Goal: Task Accomplishment & Management: Use online tool/utility

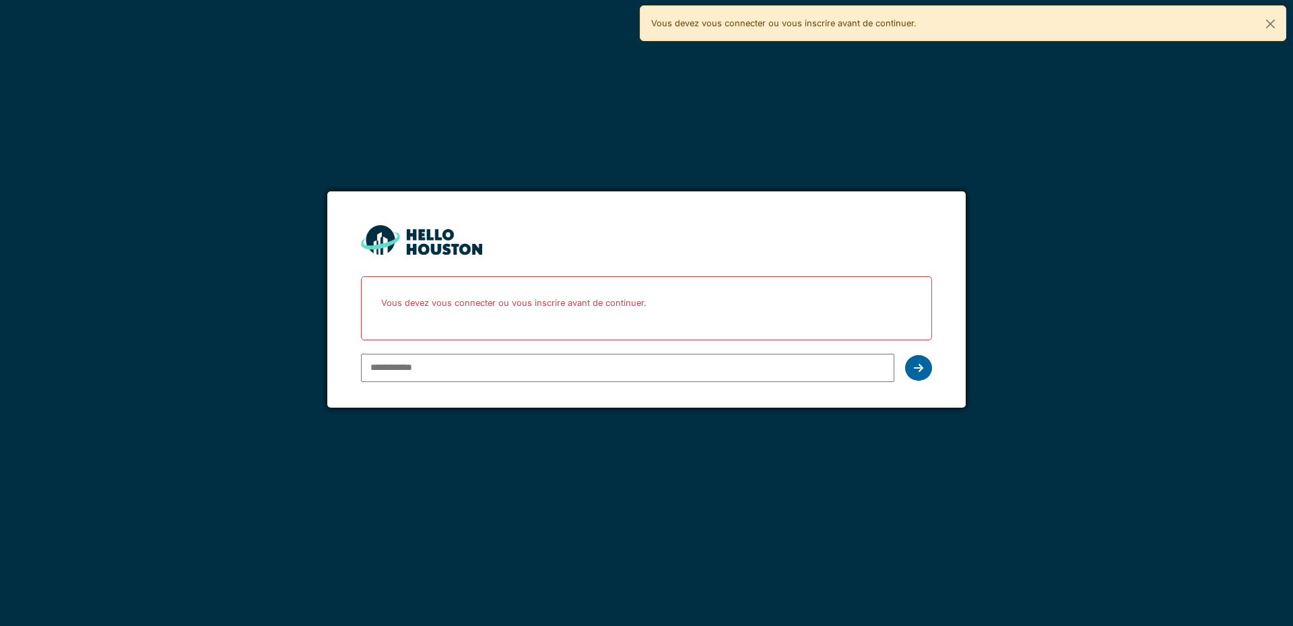
type input "**********"
click at [917, 370] on icon at bounding box center [918, 367] width 9 height 11
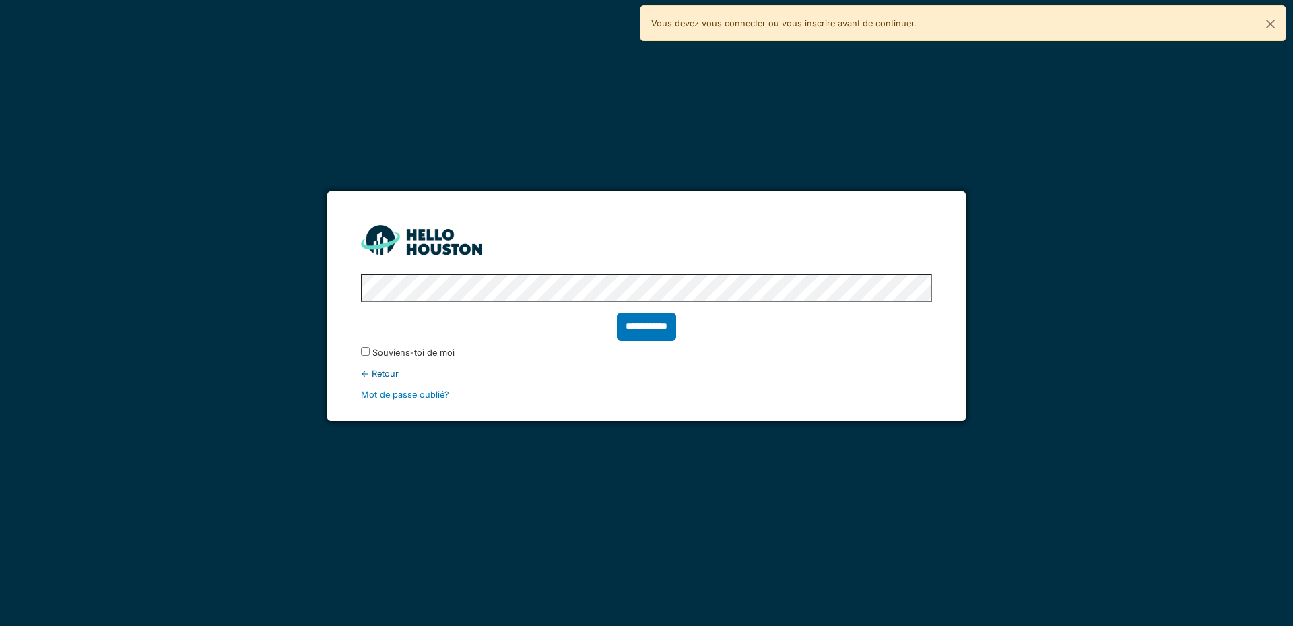
click at [675, 319] on input "**********" at bounding box center [646, 326] width 59 height 28
type input "******"
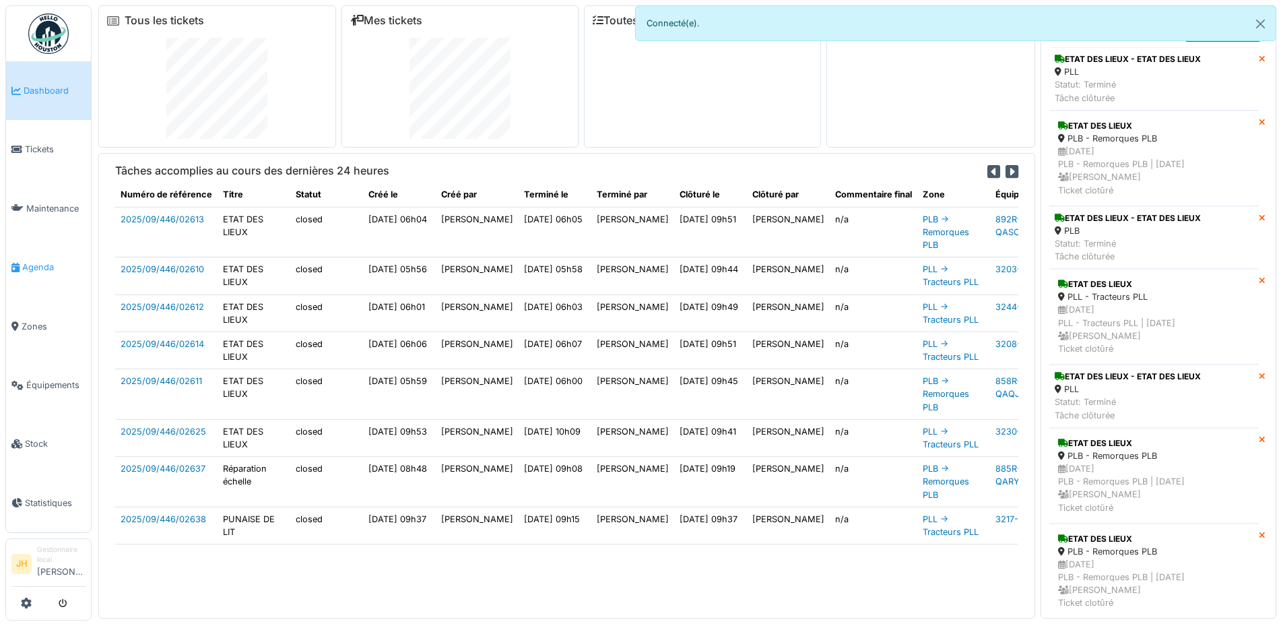
click at [30, 261] on span "Agenda" at bounding box center [53, 267] width 63 height 13
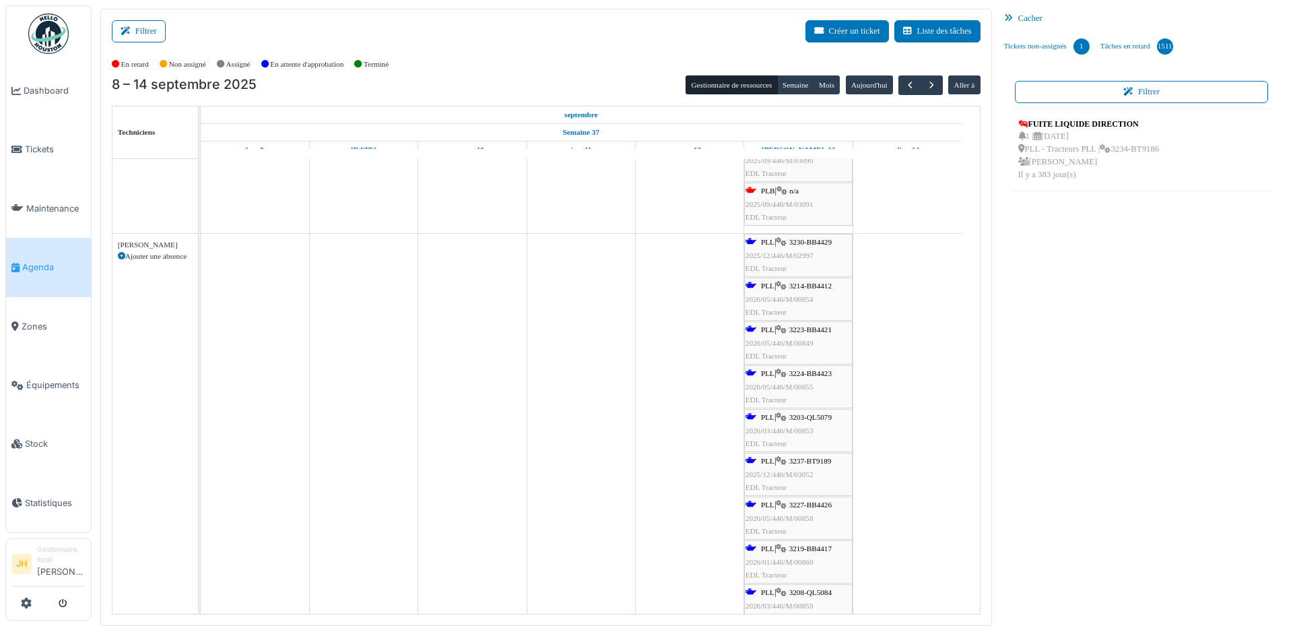
scroll to position [404, 0]
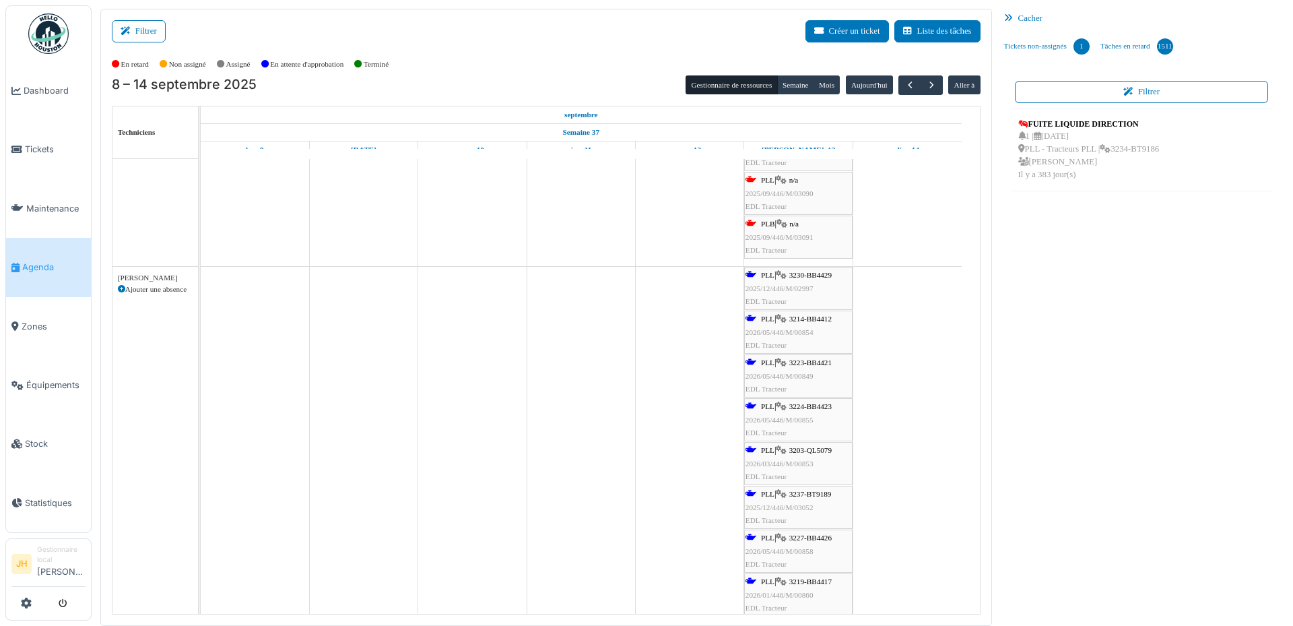
click at [801, 276] on span "3230-BB4429" at bounding box center [810, 275] width 42 height 8
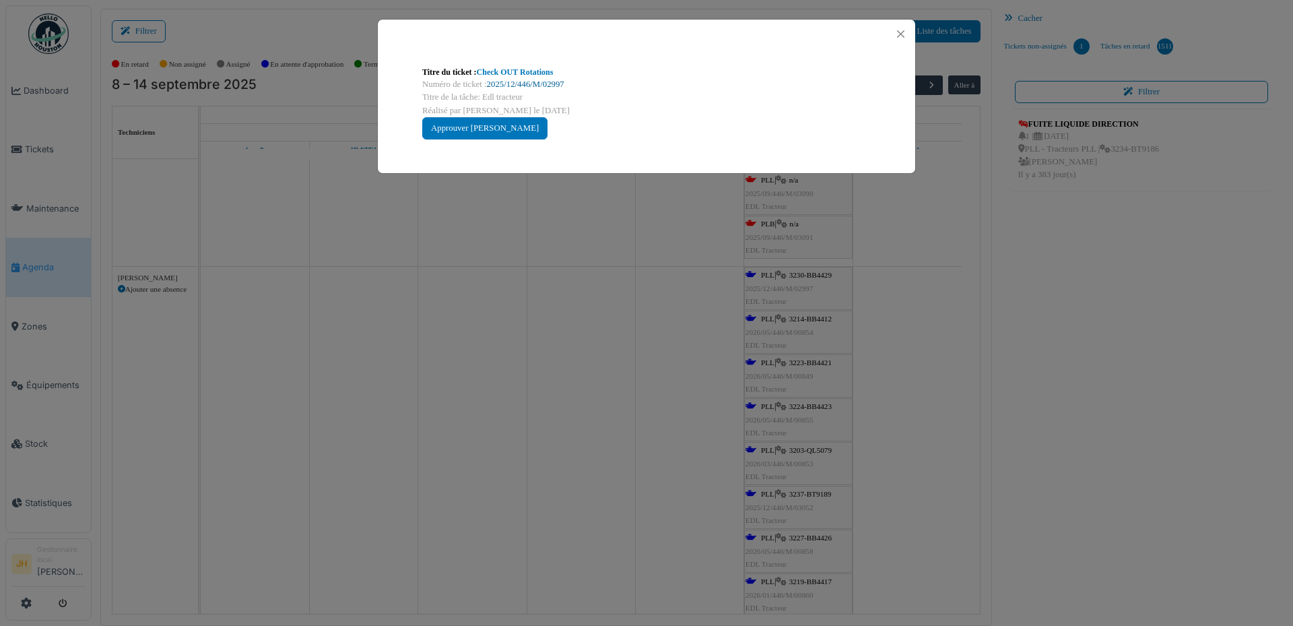
click at [521, 84] on link "2025/12/446/M/02997" at bounding box center [525, 83] width 77 height 9
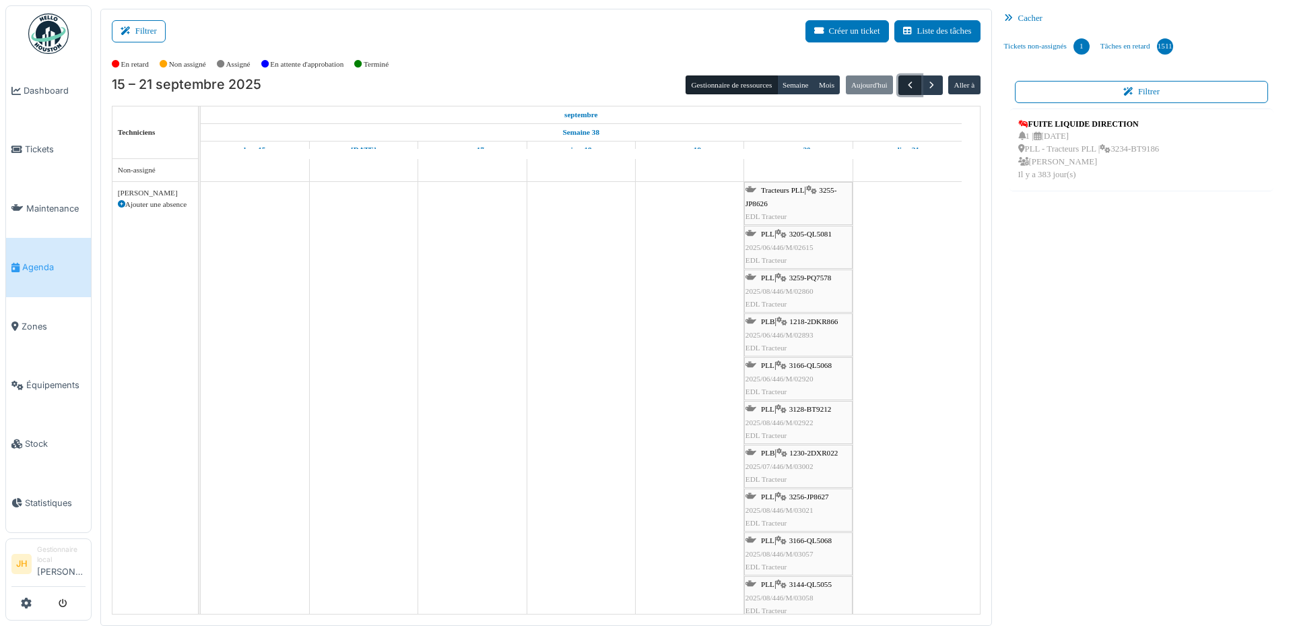
click at [904, 88] on span "button" at bounding box center [909, 84] width 11 height 11
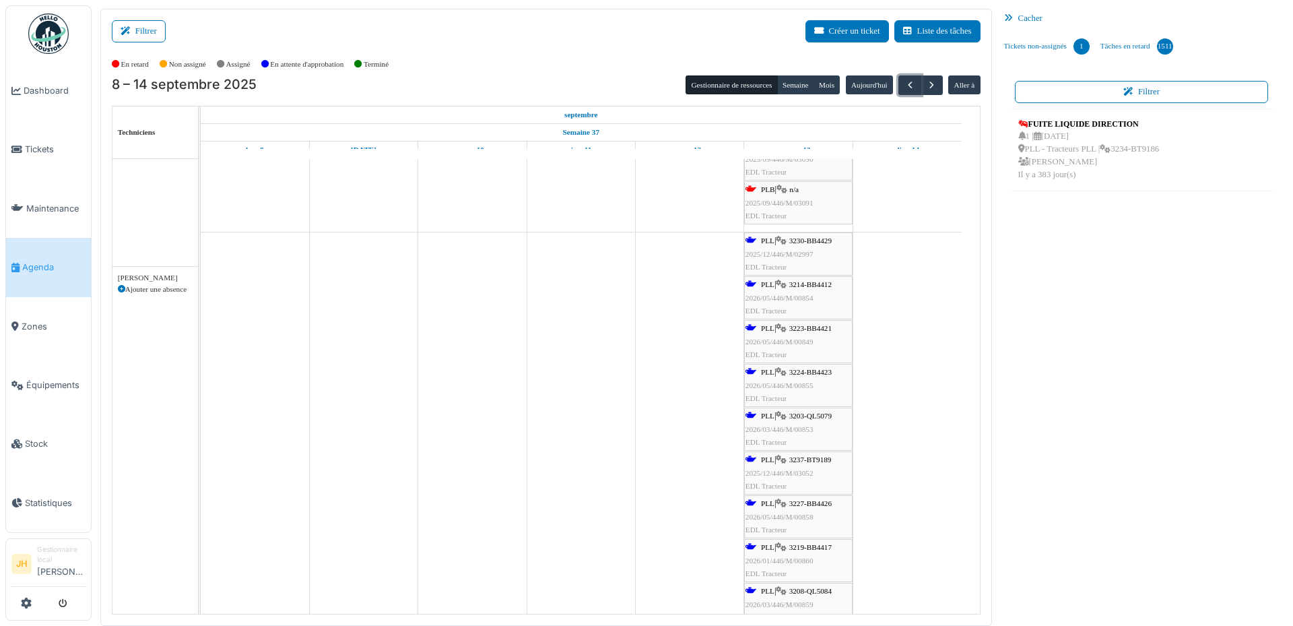
scroll to position [471, 0]
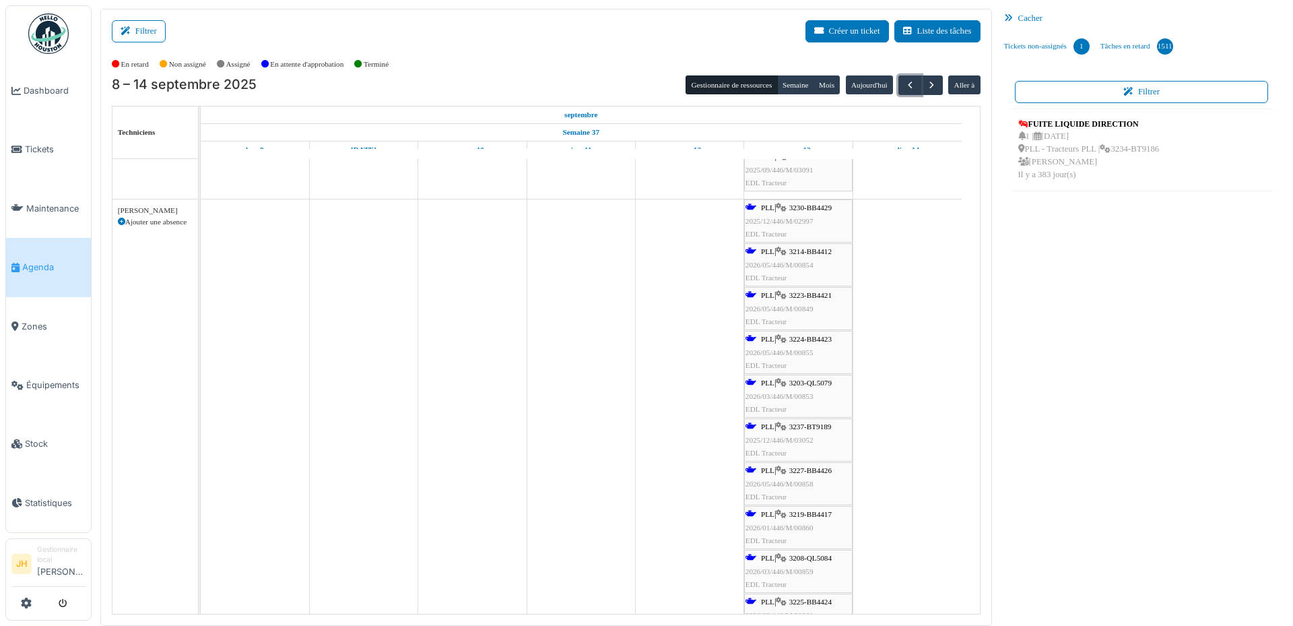
click at [807, 207] on span "3230-BB4429" at bounding box center [810, 207] width 42 height 8
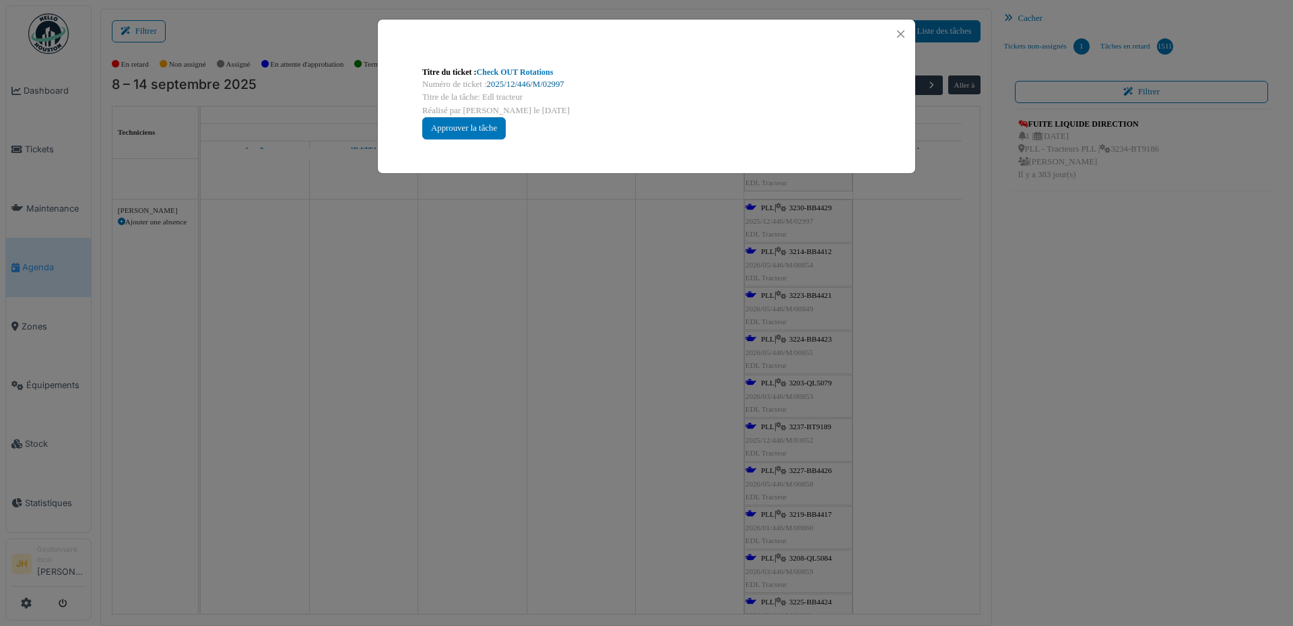
click at [541, 87] on link "2025/12/446/M/02997" at bounding box center [525, 83] width 77 height 9
click at [900, 30] on button "Close" at bounding box center [901, 34] width 18 height 18
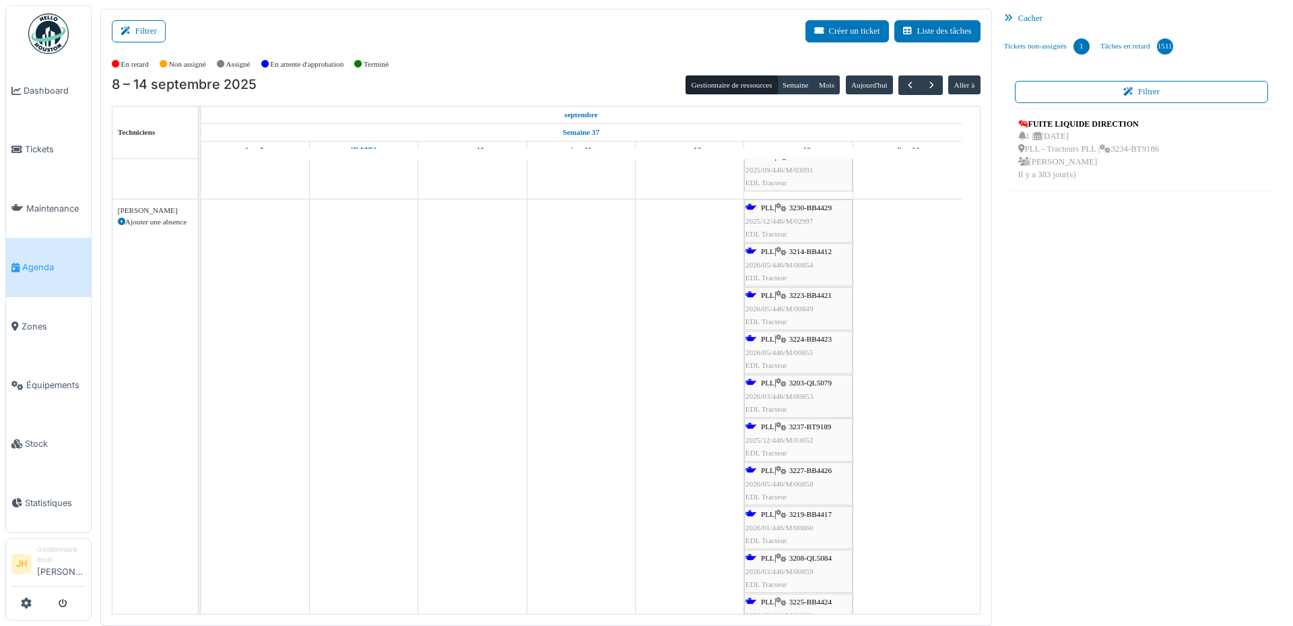
click at [820, 250] on span "3214-BB4412" at bounding box center [810, 251] width 42 height 8
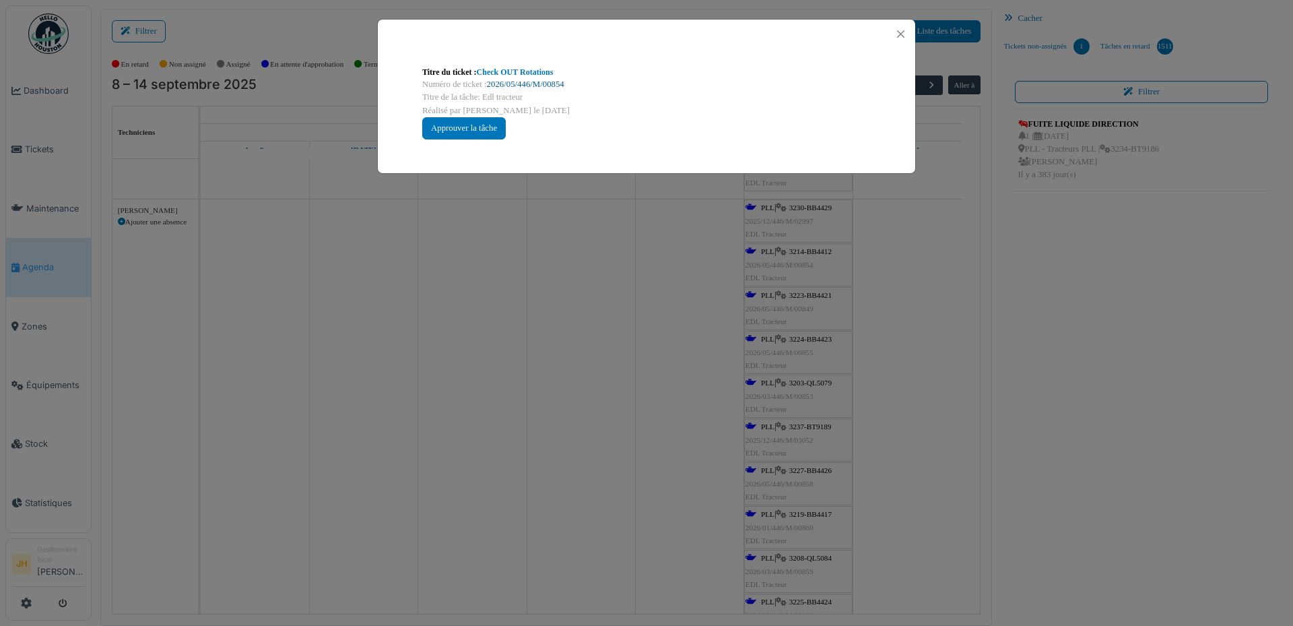
click at [555, 86] on link "2026/05/446/M/00854" at bounding box center [525, 83] width 77 height 9
click at [900, 29] on button "Close" at bounding box center [901, 34] width 18 height 18
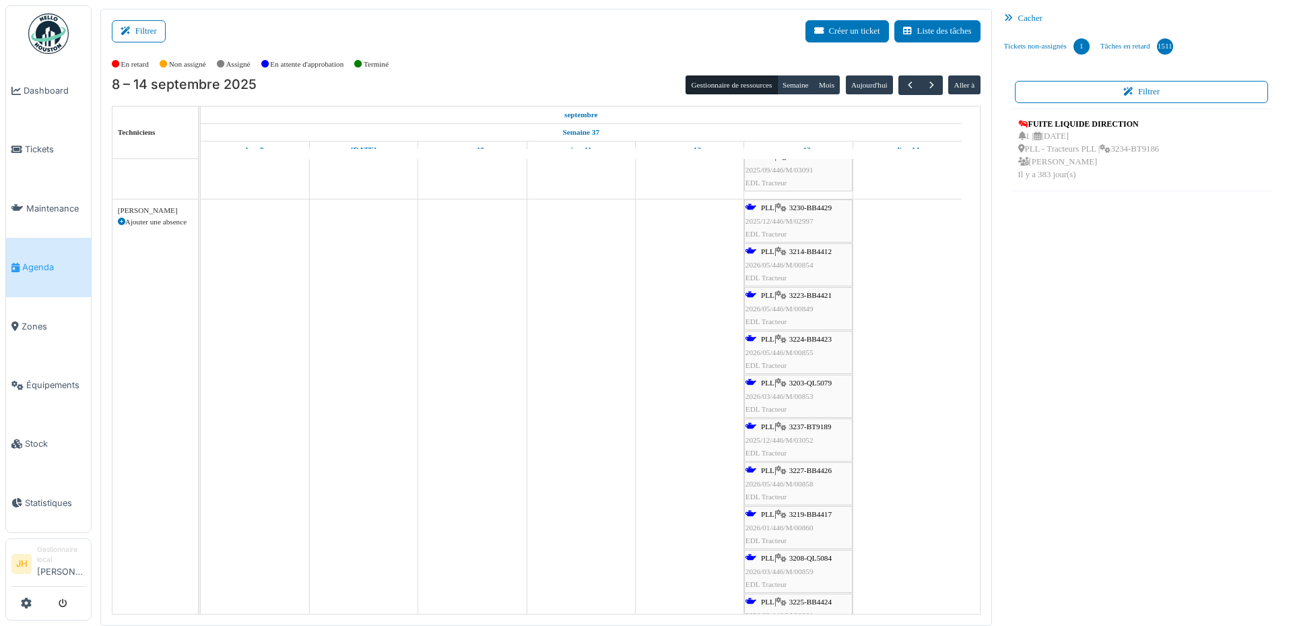
click at [831, 298] on span "3223-BB4421" at bounding box center [810, 295] width 42 height 8
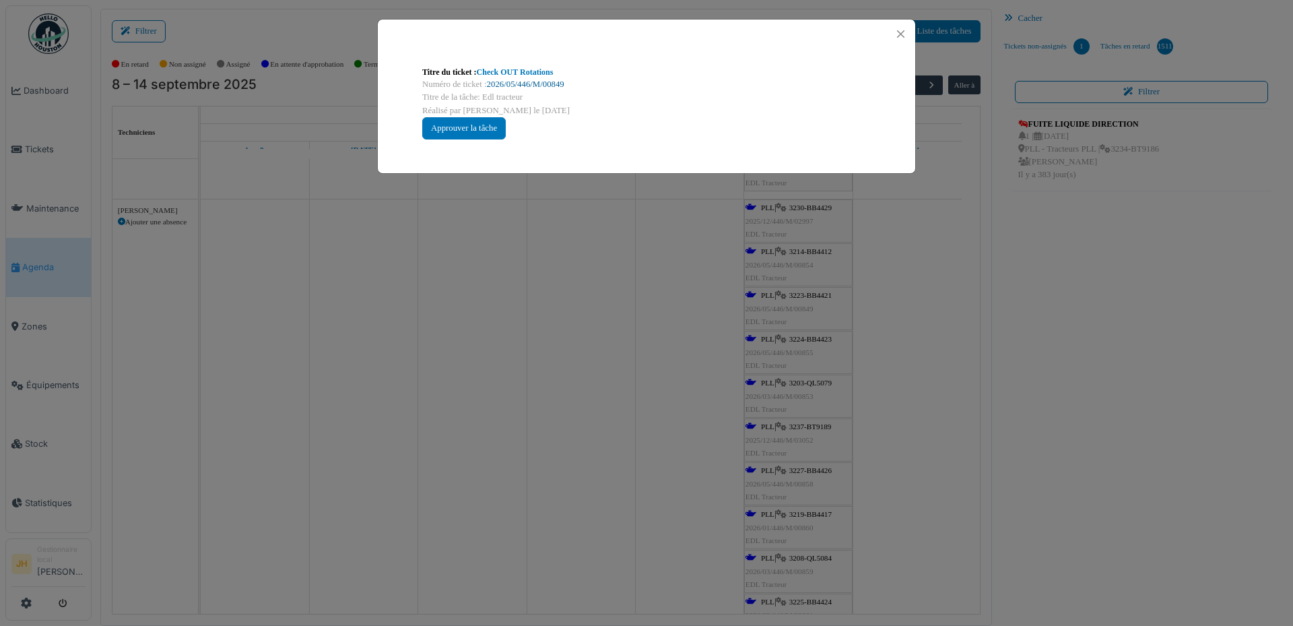
click at [555, 86] on link "2026/05/446/M/00849" at bounding box center [525, 83] width 77 height 9
click at [898, 30] on button "Close" at bounding box center [901, 34] width 18 height 18
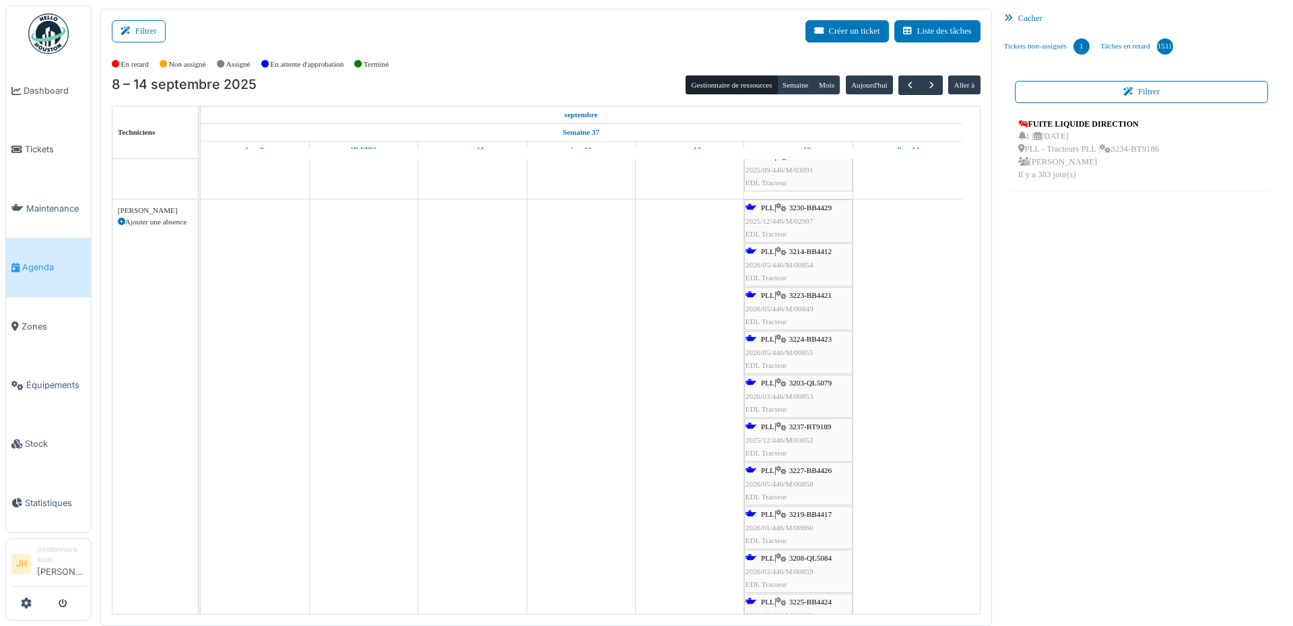
click at [828, 337] on span "3224-BB4423" at bounding box center [810, 339] width 42 height 8
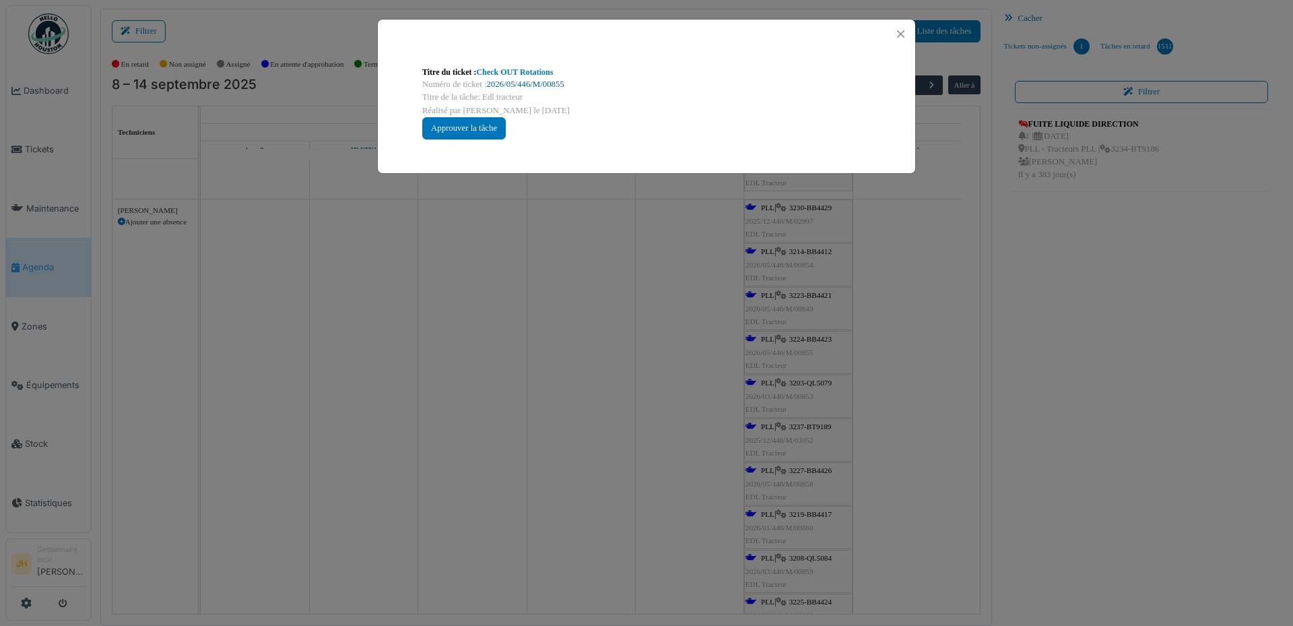
click at [528, 81] on link "2026/05/446/M/00855" at bounding box center [525, 83] width 77 height 9
click at [902, 30] on button "Close" at bounding box center [901, 34] width 18 height 18
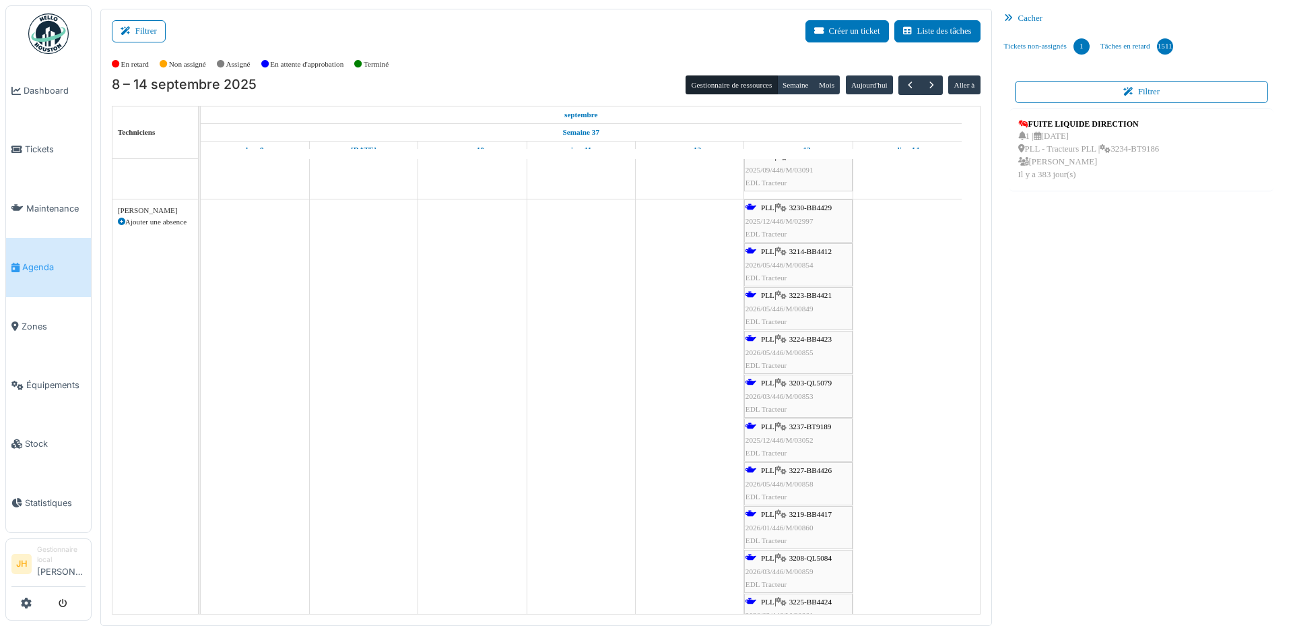
click at [827, 382] on span "3203-QL5079" at bounding box center [810, 382] width 42 height 8
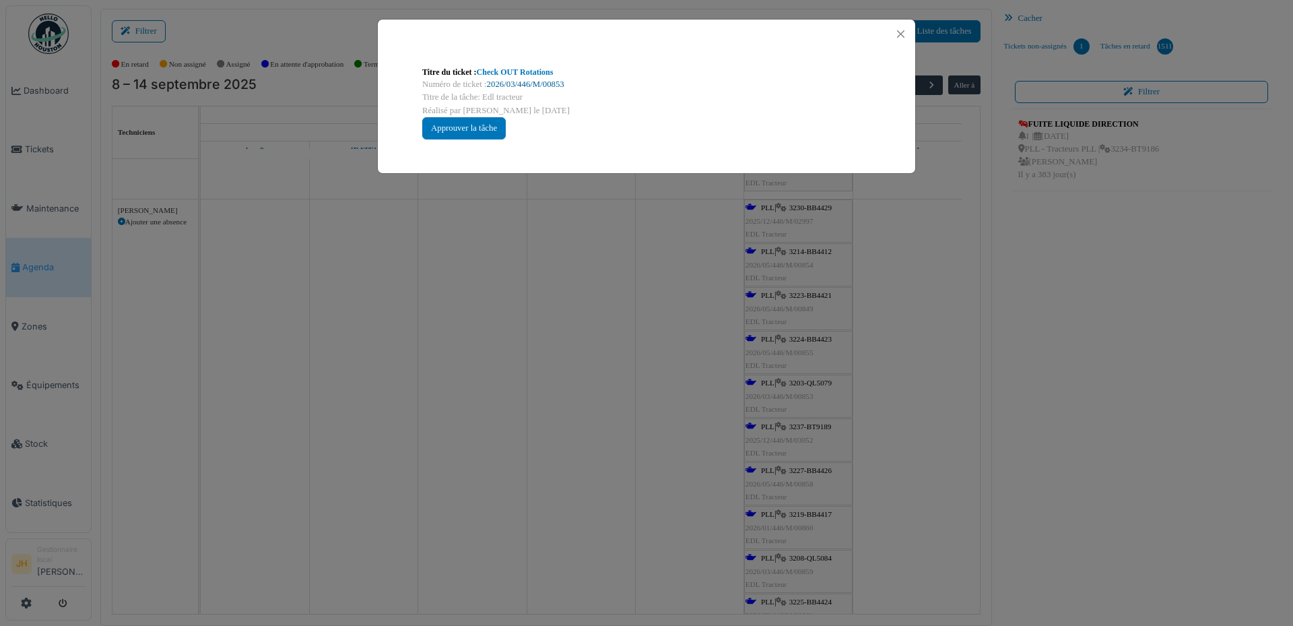
click at [559, 83] on link "2026/03/446/M/00853" at bounding box center [525, 83] width 77 height 9
click at [902, 33] on button "Close" at bounding box center [901, 34] width 18 height 18
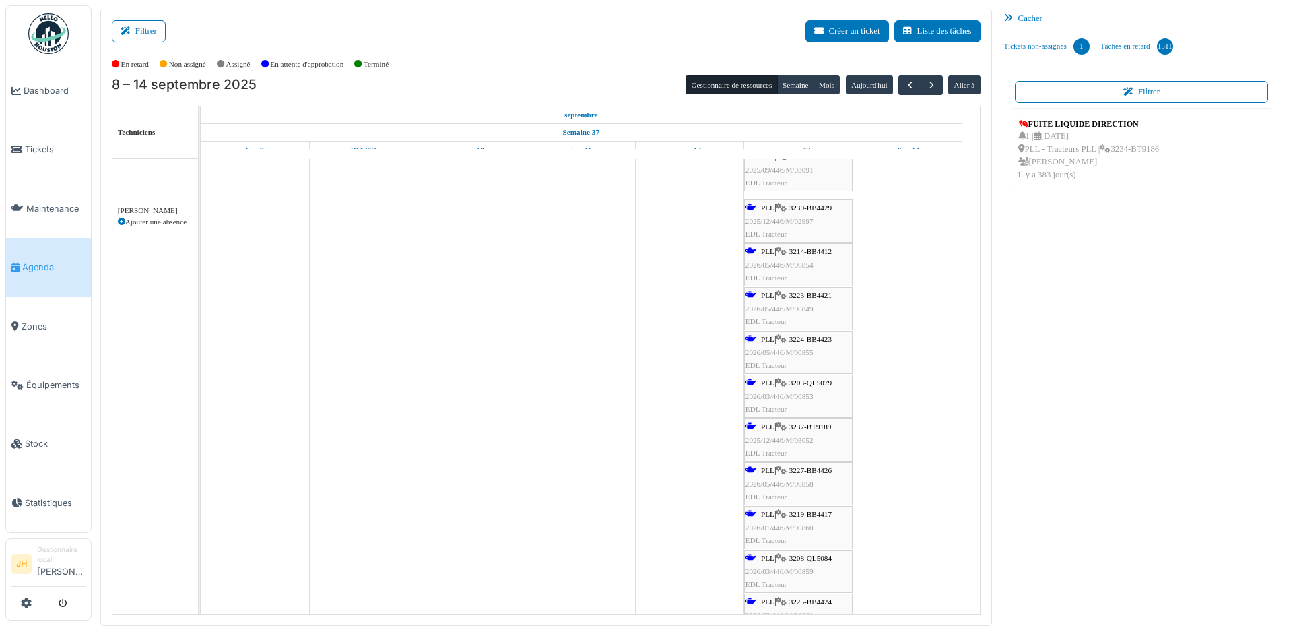
click at [822, 425] on span "3237-BT9189" at bounding box center [810, 426] width 42 height 8
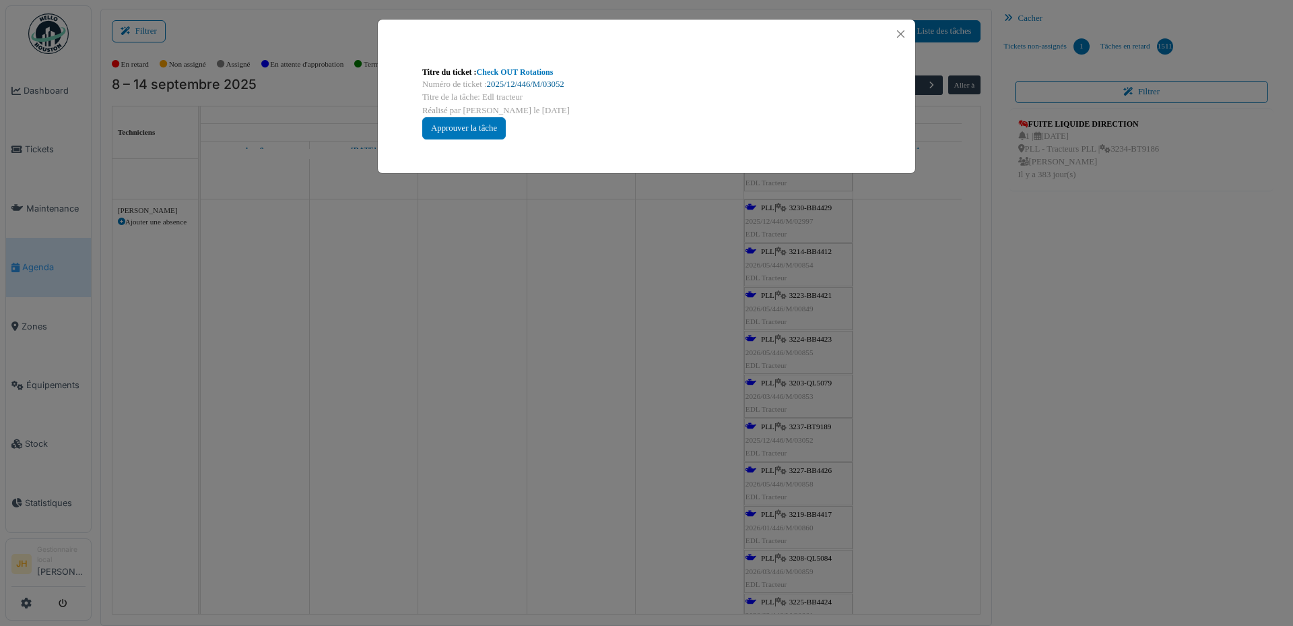
click at [550, 88] on link "2025/12/446/M/03052" at bounding box center [525, 83] width 77 height 9
click at [898, 31] on button "Close" at bounding box center [901, 34] width 18 height 18
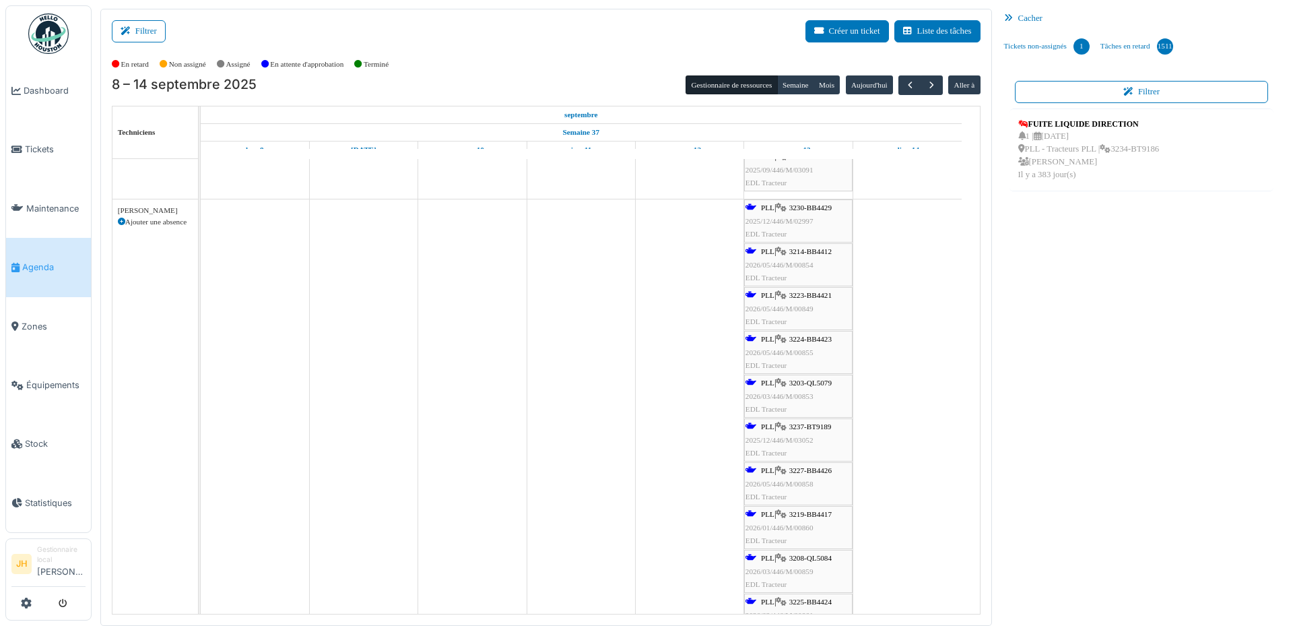
click at [821, 464] on div "PLL | 3227-BB4426 2026/05/446/M/00858 EDL Tracteur" at bounding box center [798, 483] width 106 height 39
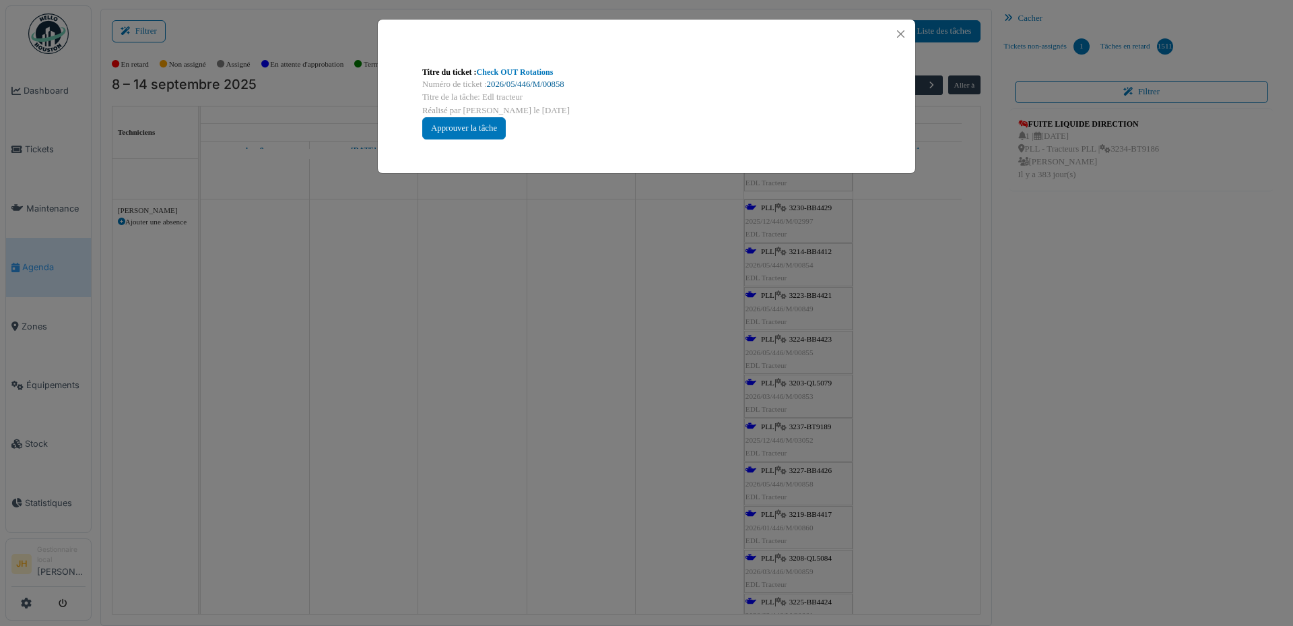
click at [545, 81] on link "2026/05/446/M/00858" at bounding box center [525, 83] width 77 height 9
click at [899, 33] on button "Close" at bounding box center [901, 34] width 18 height 18
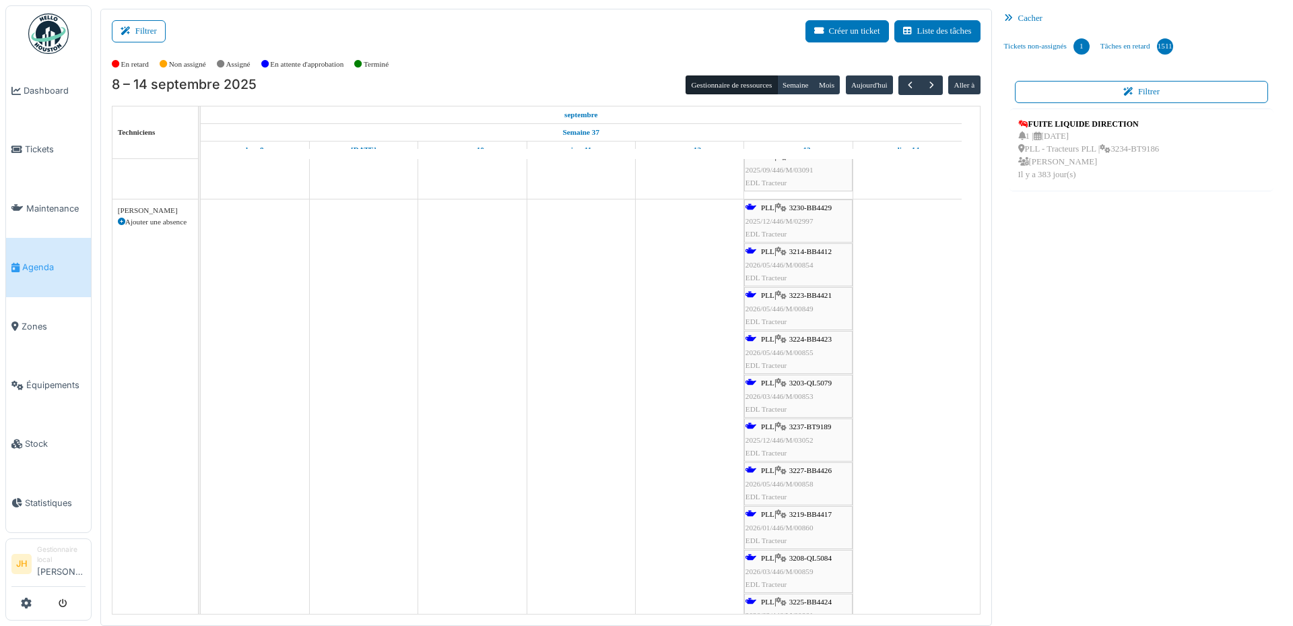
click at [822, 514] on span "3219-BB4417" at bounding box center [810, 514] width 42 height 8
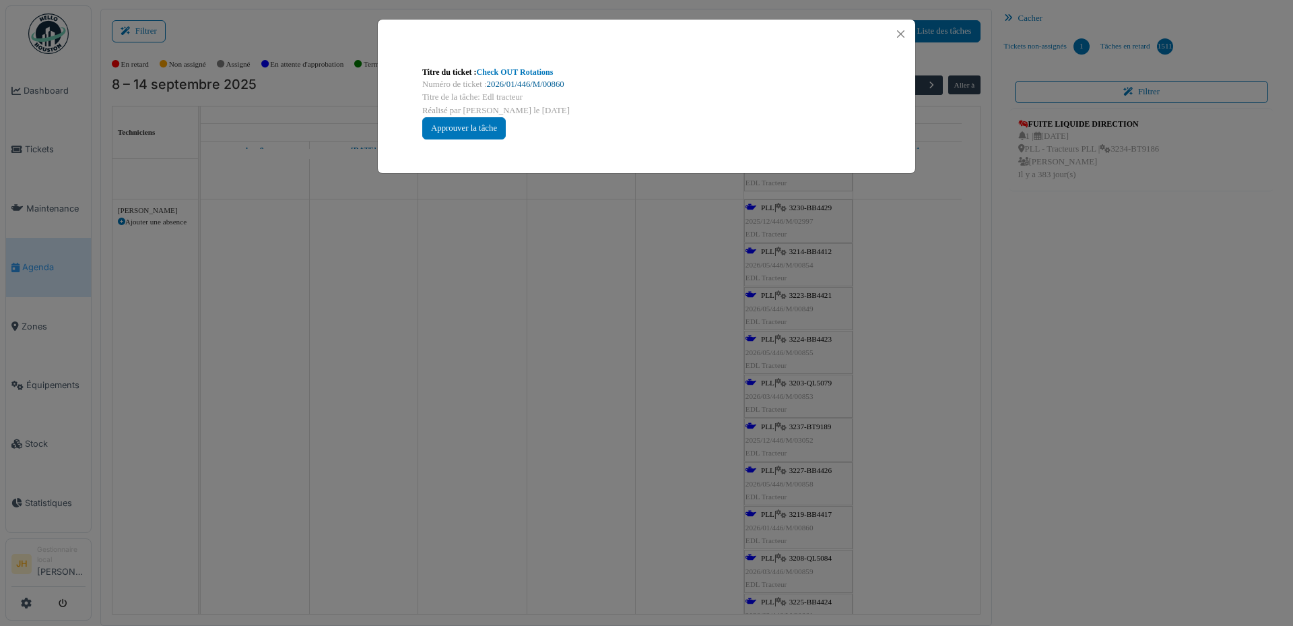
click at [547, 84] on link "2026/01/446/M/00860" at bounding box center [525, 83] width 77 height 9
click at [896, 32] on button "Close" at bounding box center [901, 34] width 18 height 18
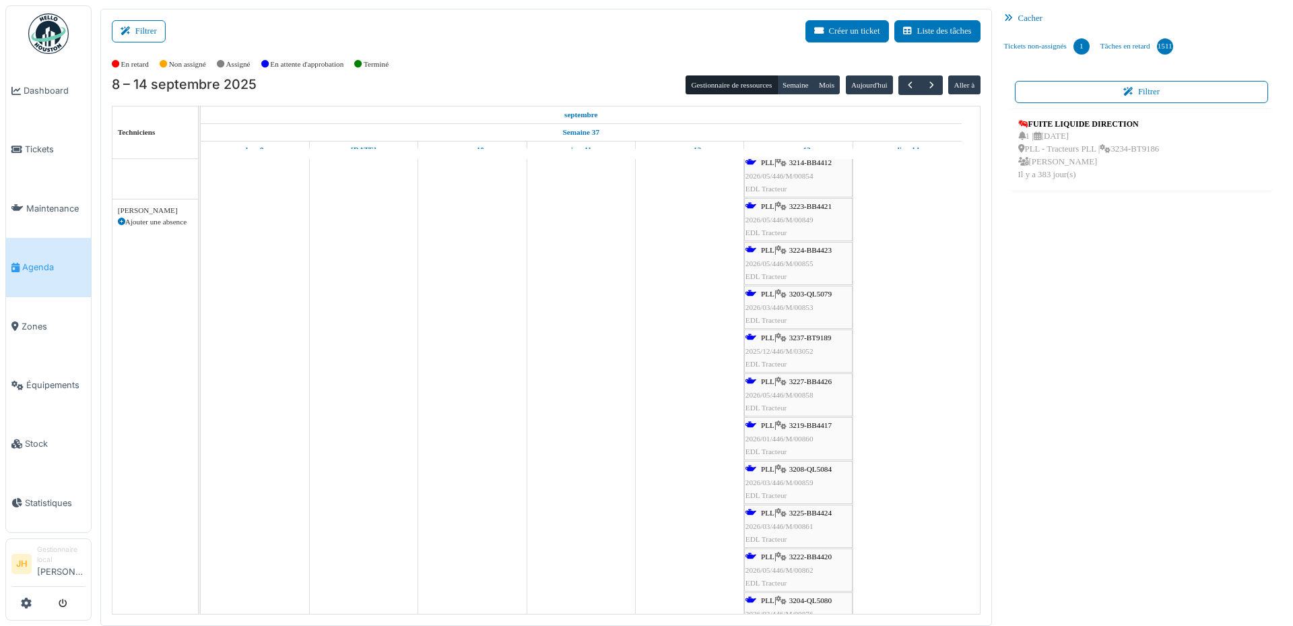
scroll to position [606, 0]
click at [819, 425] on span "3208-QL5084" at bounding box center [810, 423] width 42 height 8
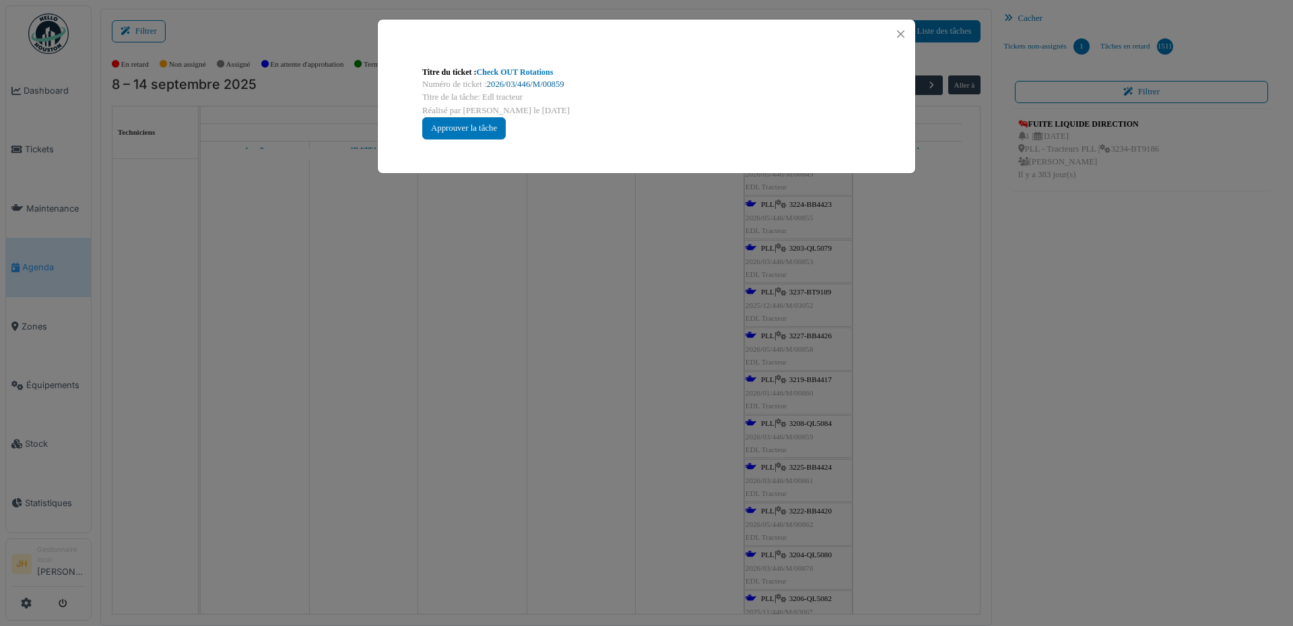
click at [524, 82] on link "2026/03/446/M/00859" at bounding box center [525, 83] width 77 height 9
click at [902, 30] on button "Close" at bounding box center [901, 34] width 18 height 18
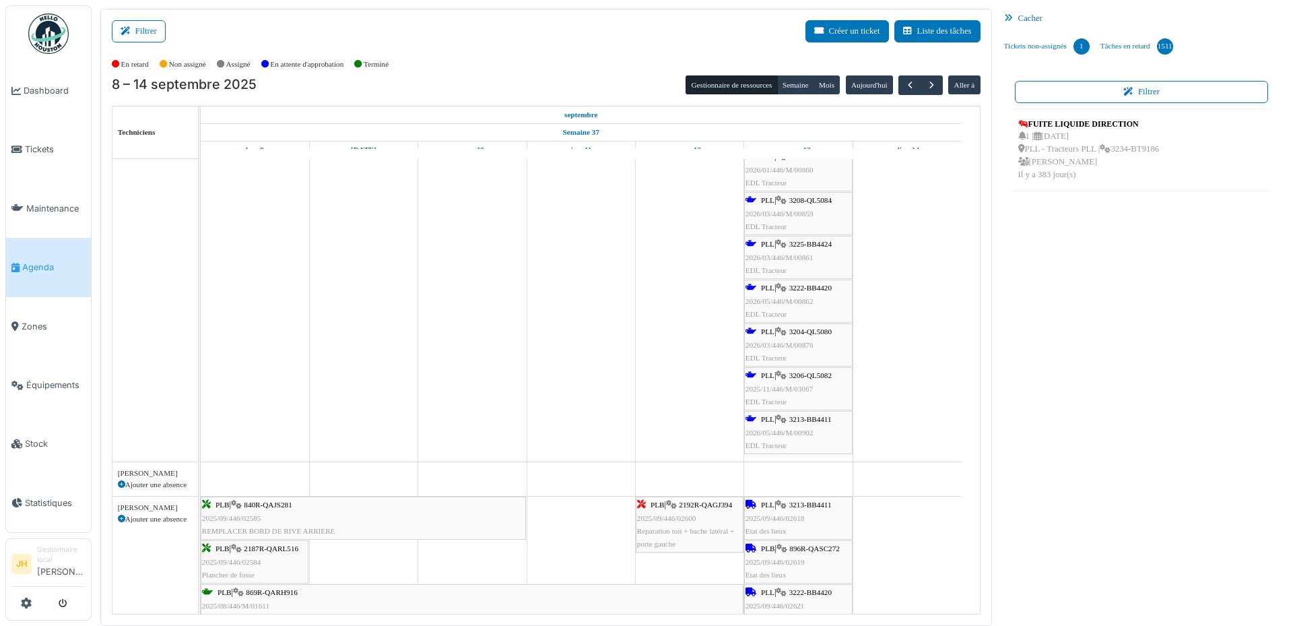
scroll to position [808, 0]
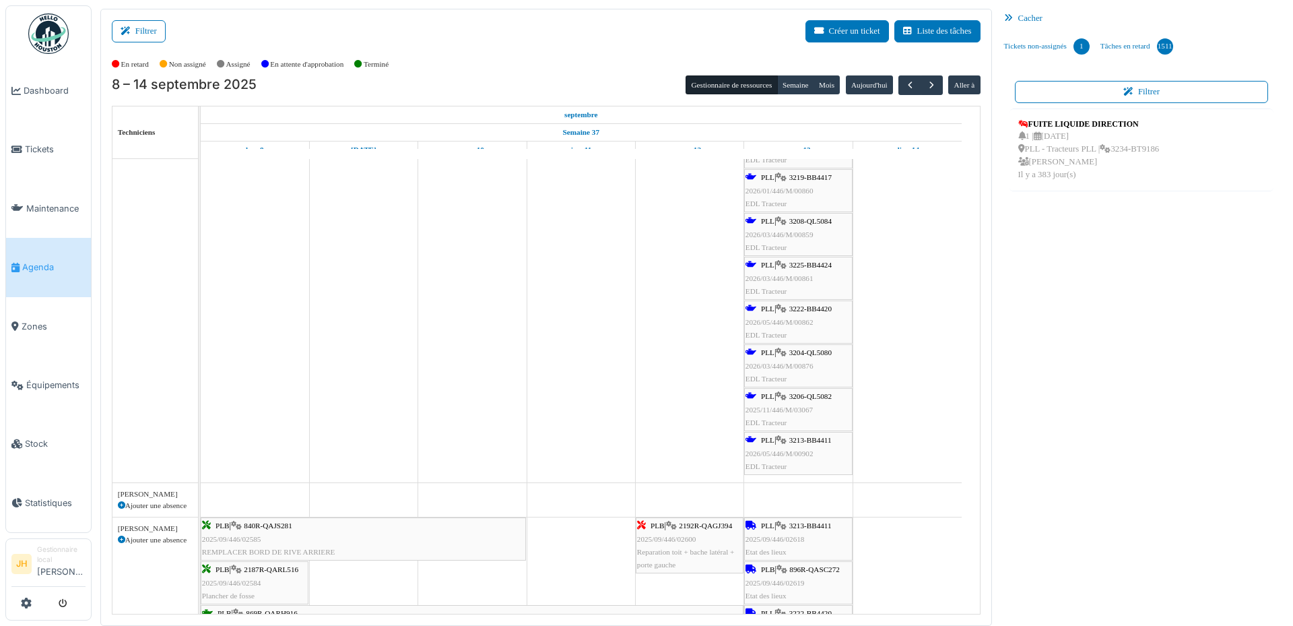
click at [818, 262] on span "3225-BB4424" at bounding box center [810, 265] width 42 height 8
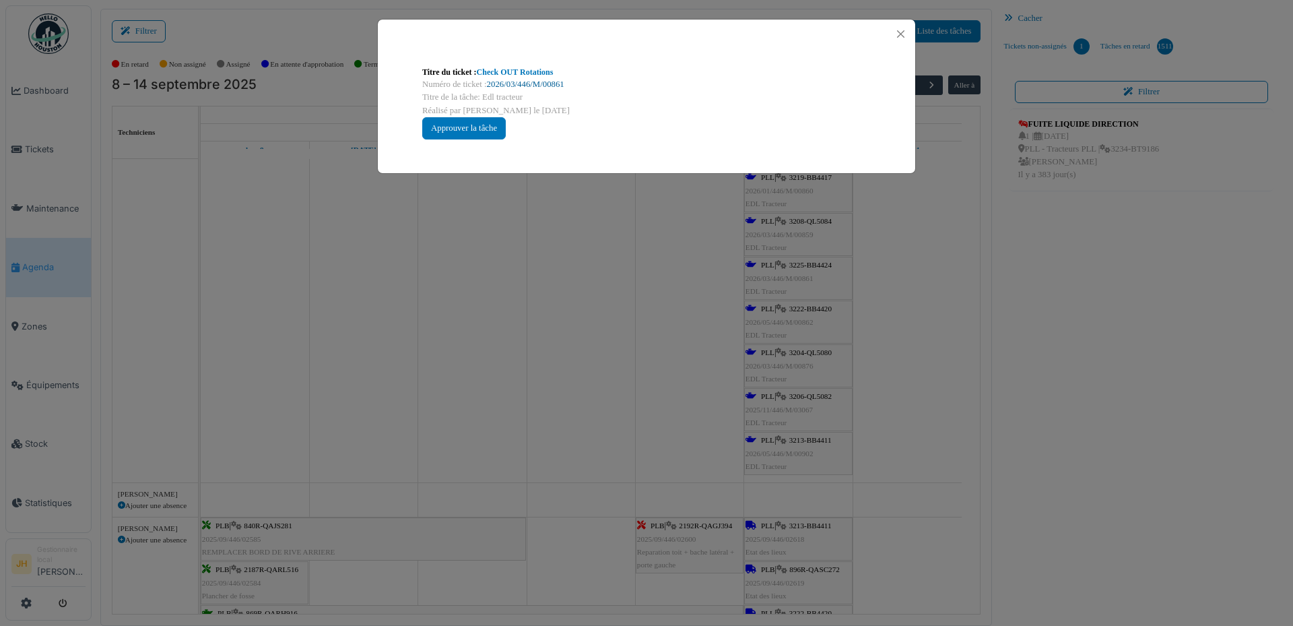
click at [554, 85] on link "2026/03/446/M/00861" at bounding box center [525, 83] width 77 height 9
click at [904, 32] on button "Close" at bounding box center [901, 34] width 18 height 18
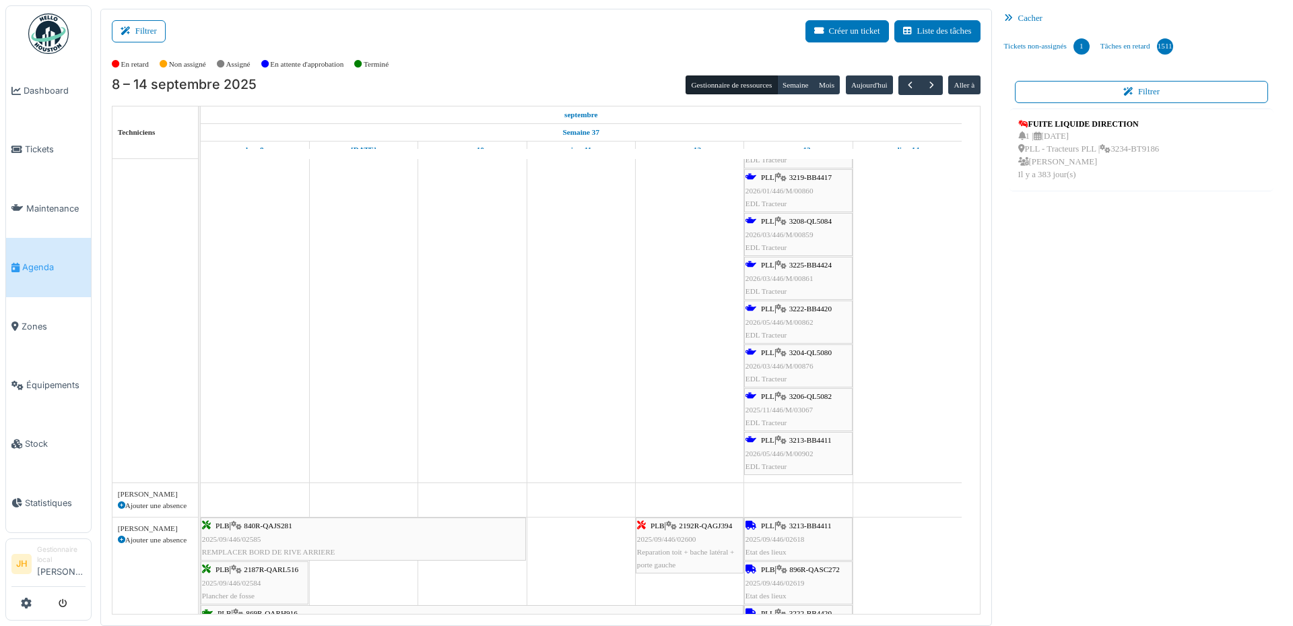
click at [38, 271] on link "Agenda" at bounding box center [48, 267] width 85 height 59
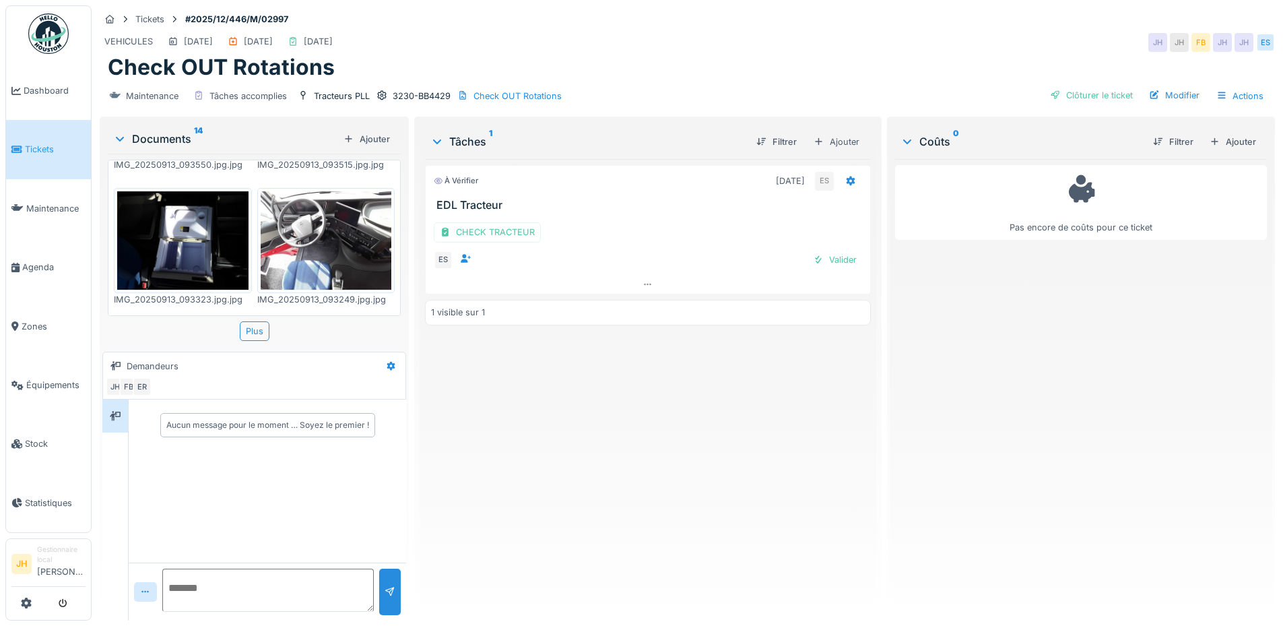
scroll to position [741, 0]
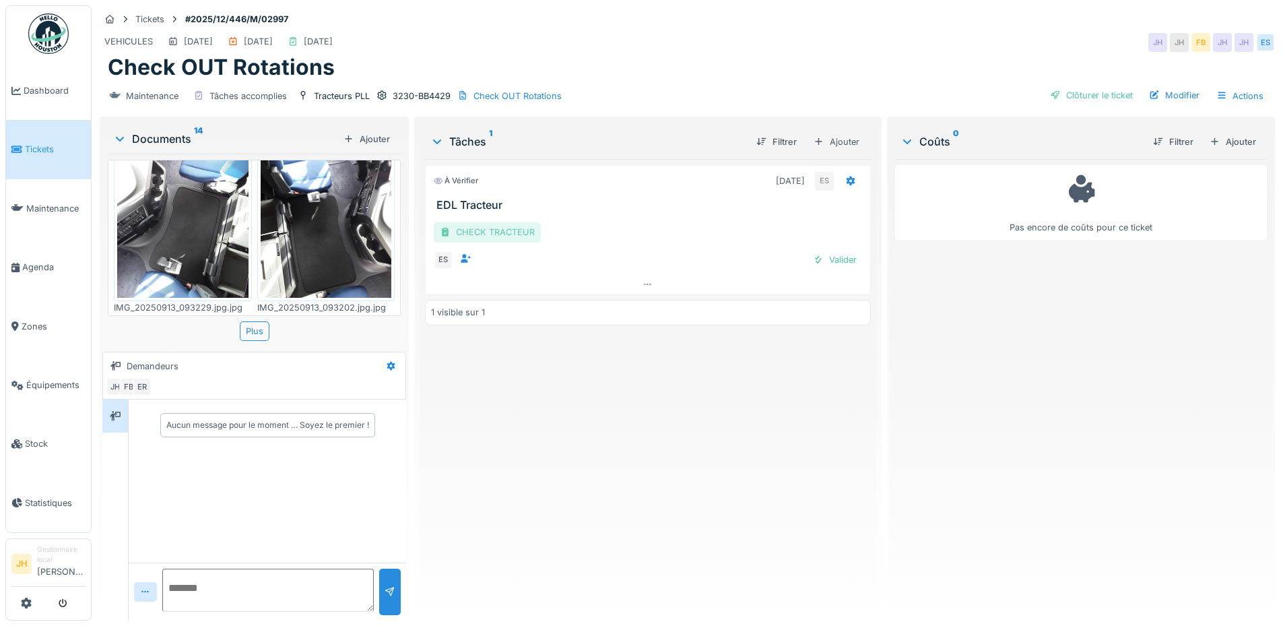
click at [467, 231] on div "CHECK TRACTEUR" at bounding box center [487, 232] width 107 height 20
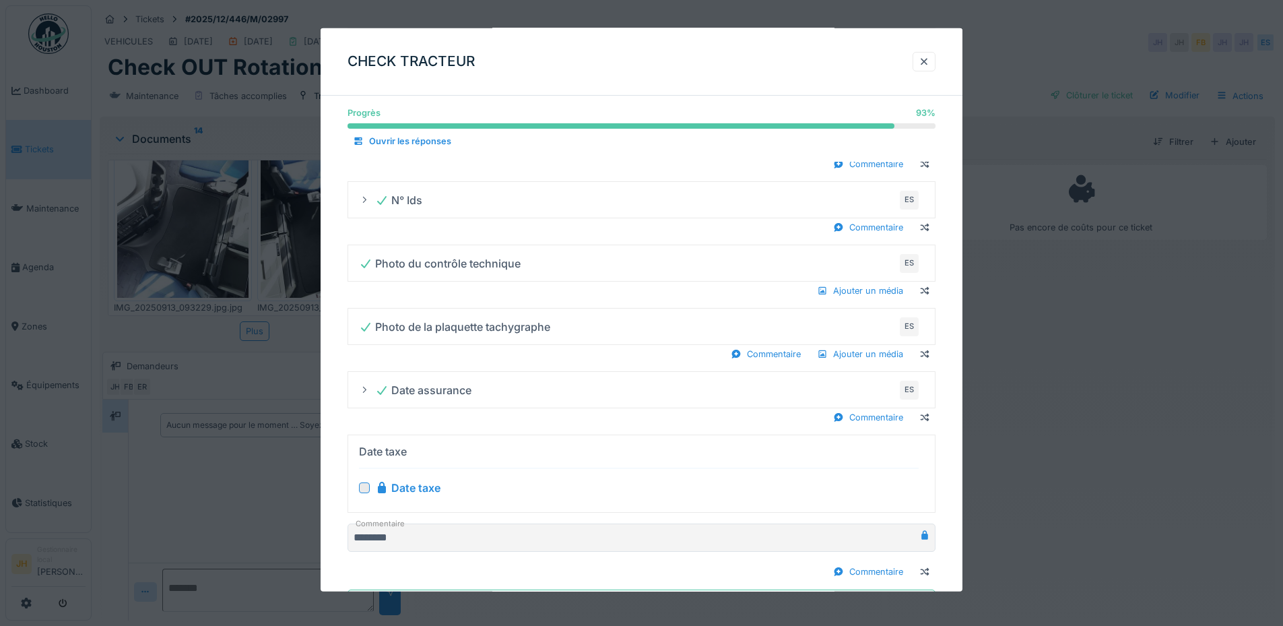
scroll to position [815, 0]
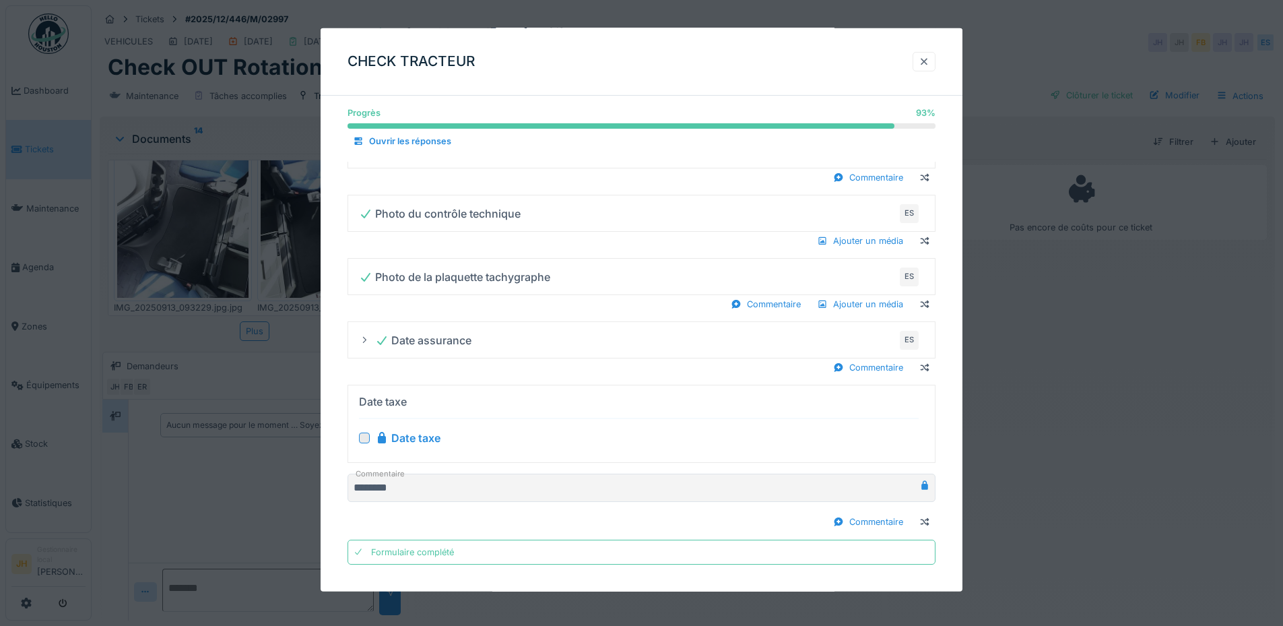
click at [929, 57] on div at bounding box center [924, 61] width 11 height 13
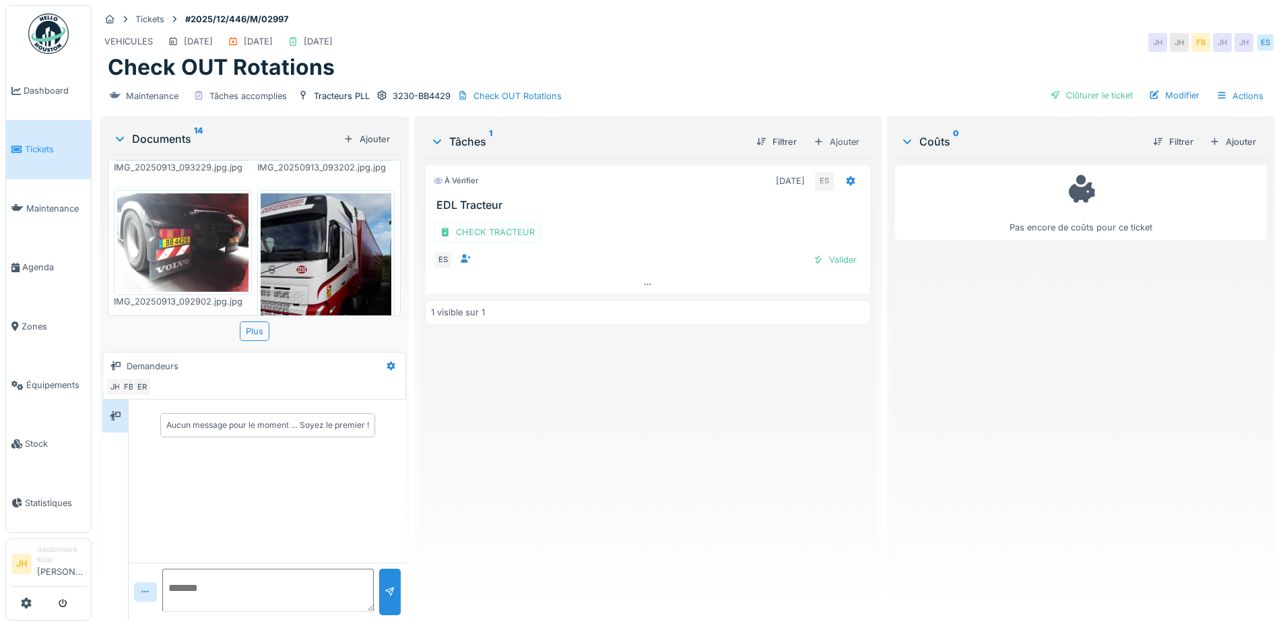
scroll to position [875, 0]
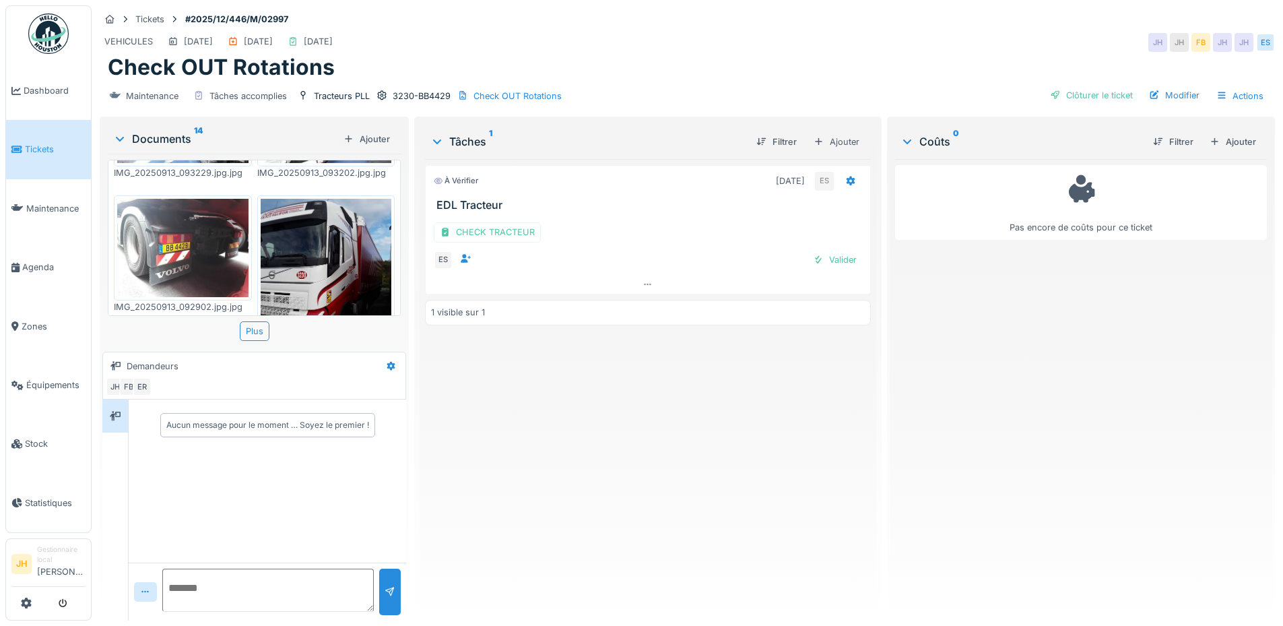
click at [315, 238] on img at bounding box center [326, 286] width 131 height 174
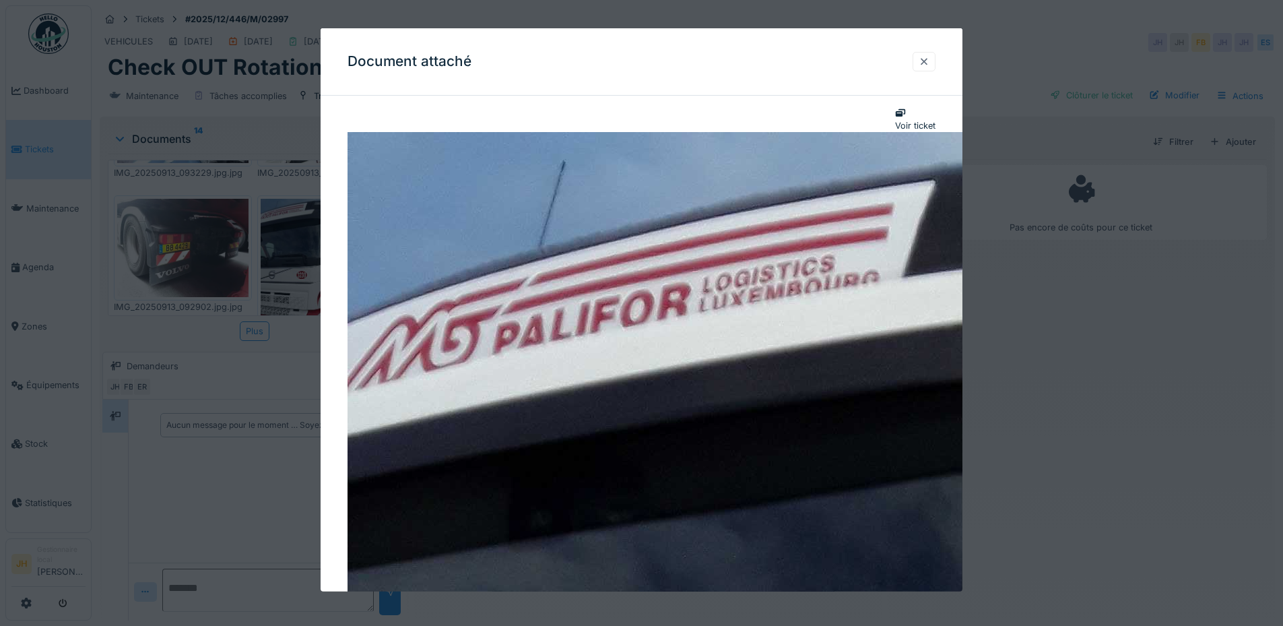
click at [925, 65] on div at bounding box center [924, 61] width 11 height 13
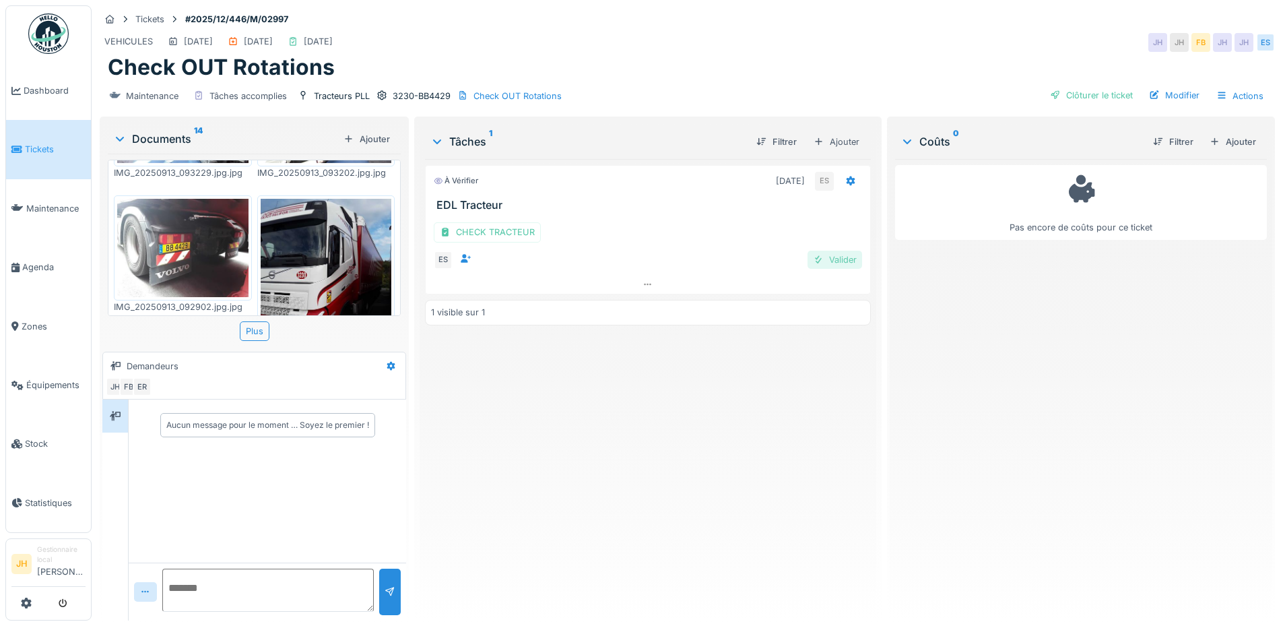
click at [832, 263] on div "Valider" at bounding box center [834, 260] width 55 height 18
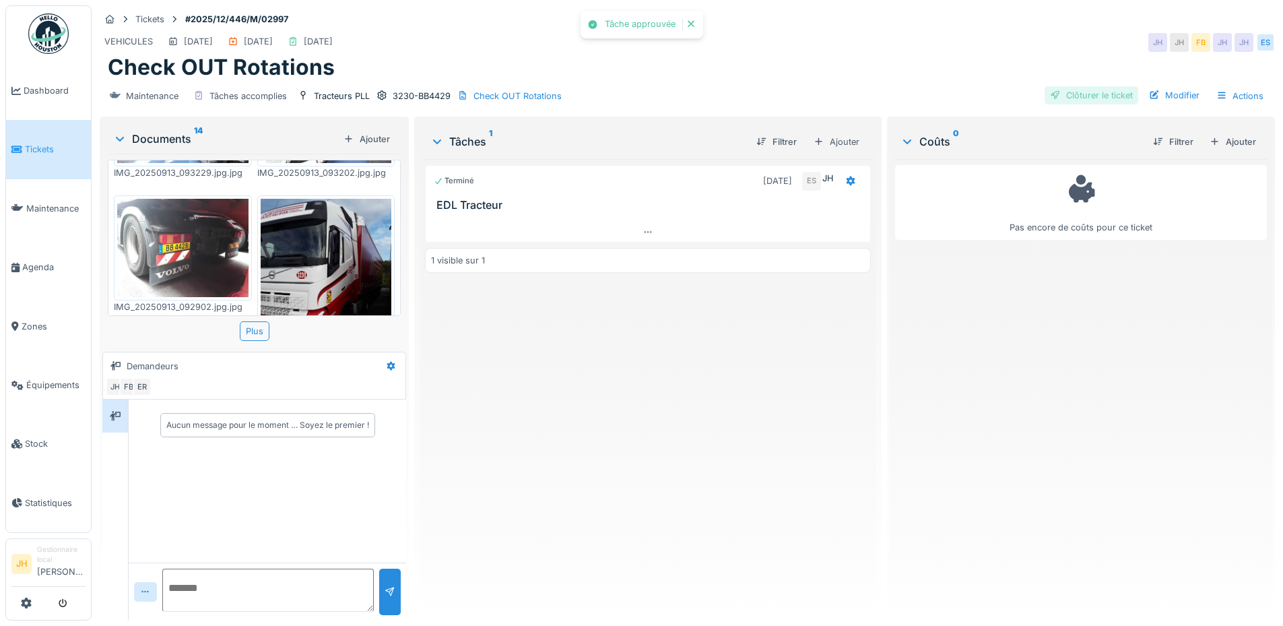
click at [1075, 96] on div "Clôturer le ticket" at bounding box center [1091, 95] width 94 height 18
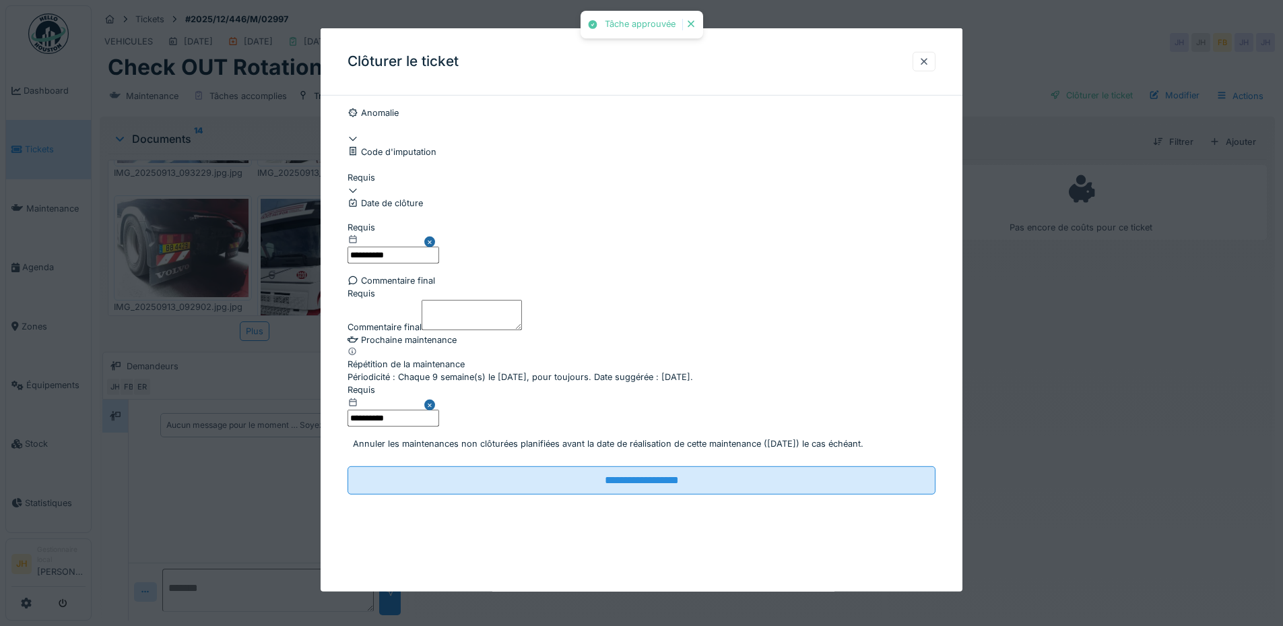
click at [446, 184] on div at bounding box center [641, 184] width 588 height 0
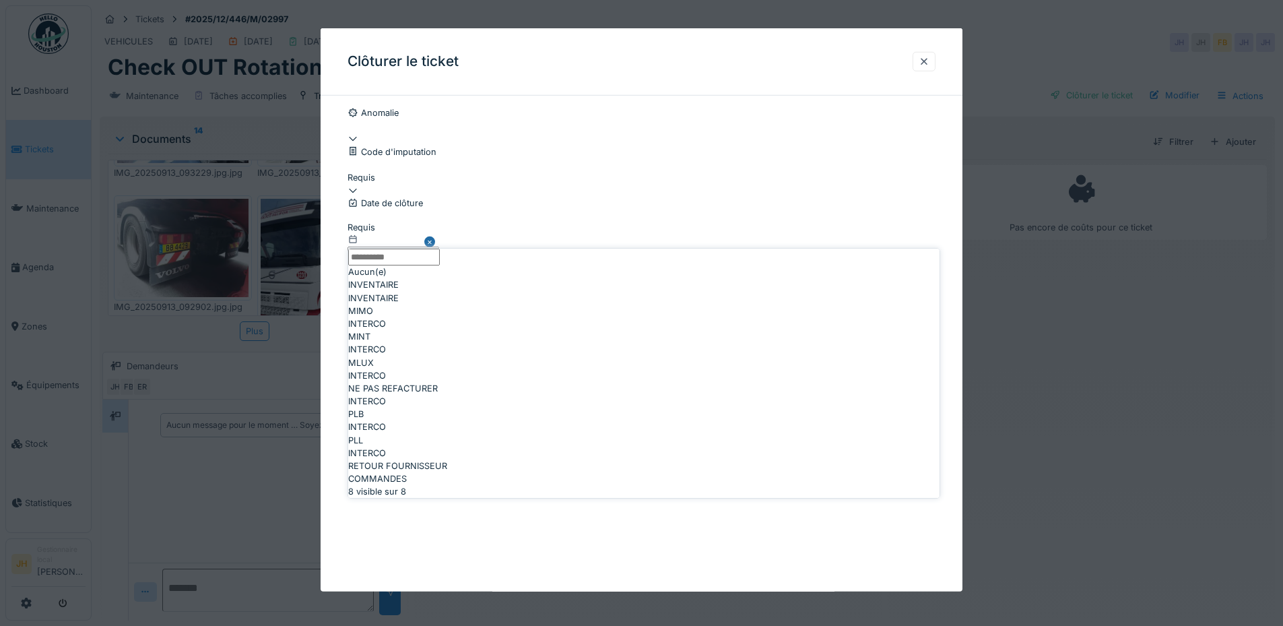
click at [438, 395] on span "NE PAS REFACTURER" at bounding box center [393, 388] width 90 height 13
type input "****"
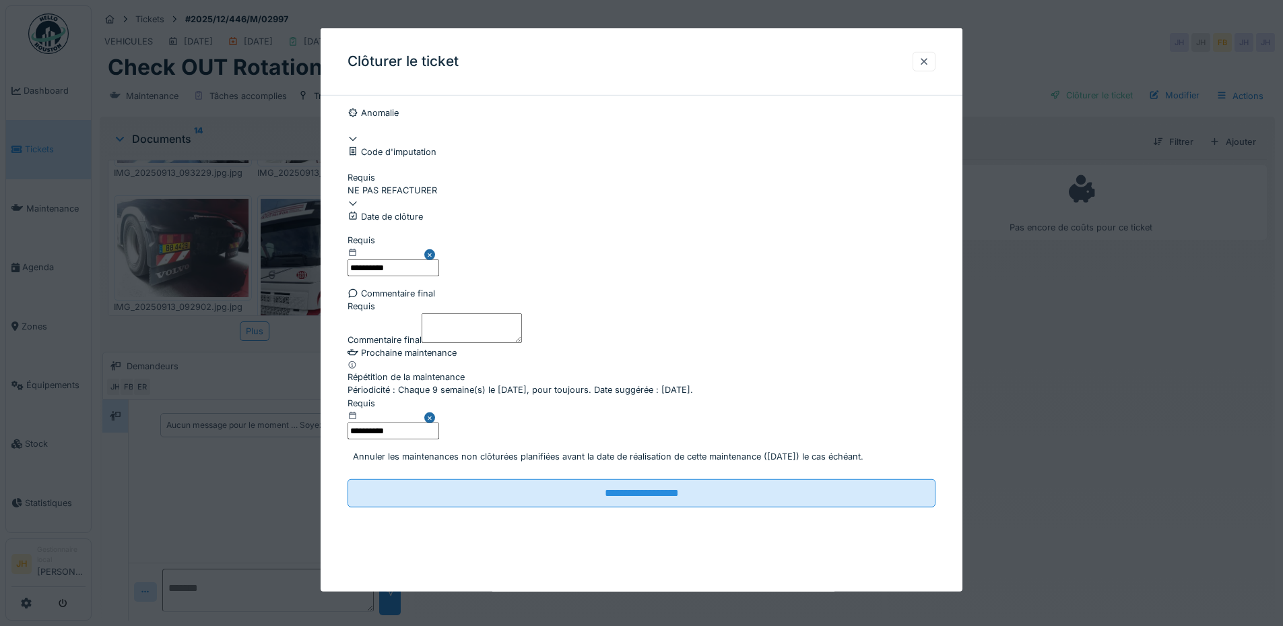
click at [434, 342] on textarea "Commentaire final" at bounding box center [472, 327] width 100 height 30
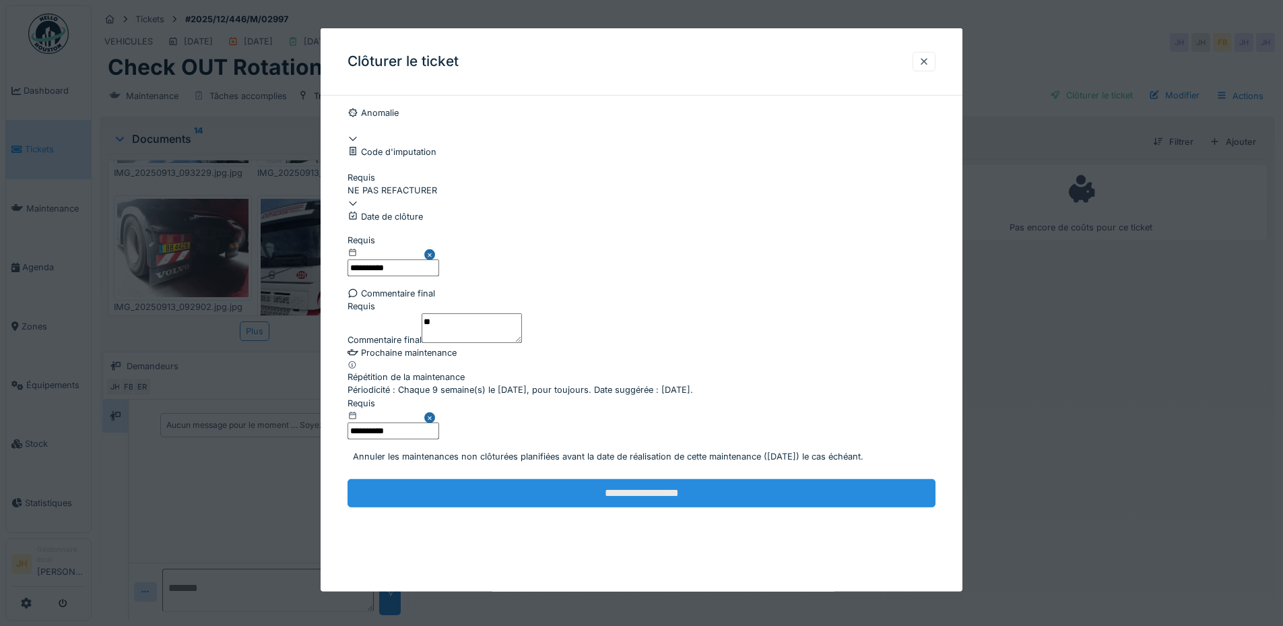
type textarea "**"
click at [619, 507] on input "**********" at bounding box center [641, 493] width 588 height 28
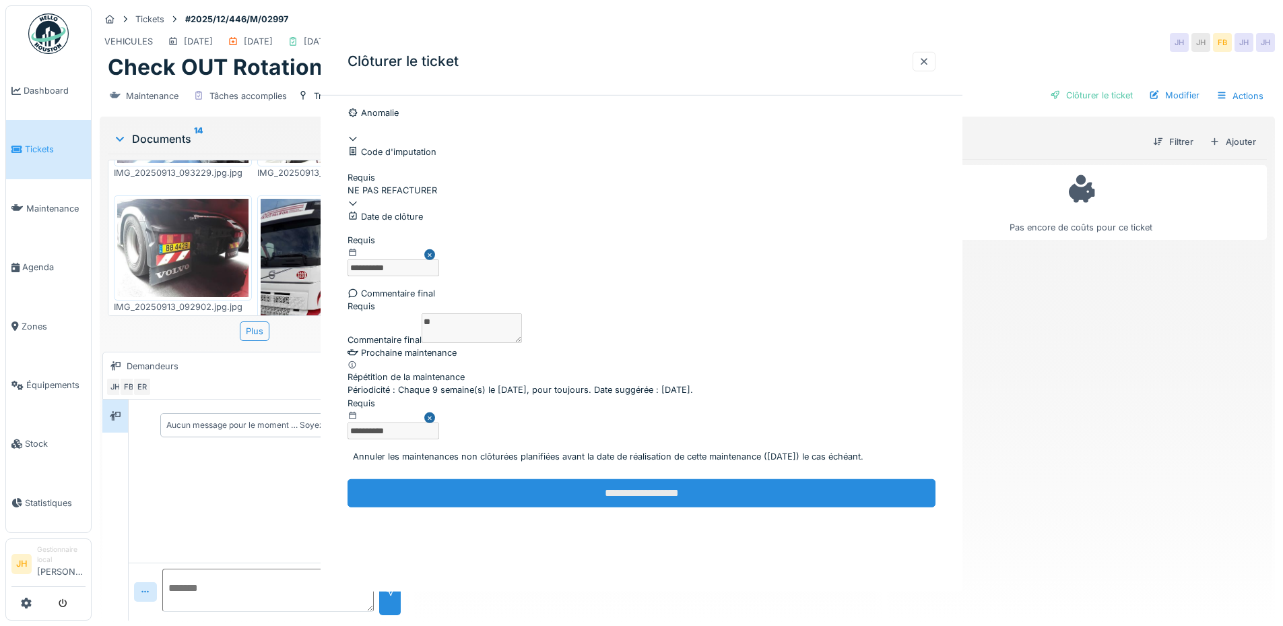
scroll to position [0, 0]
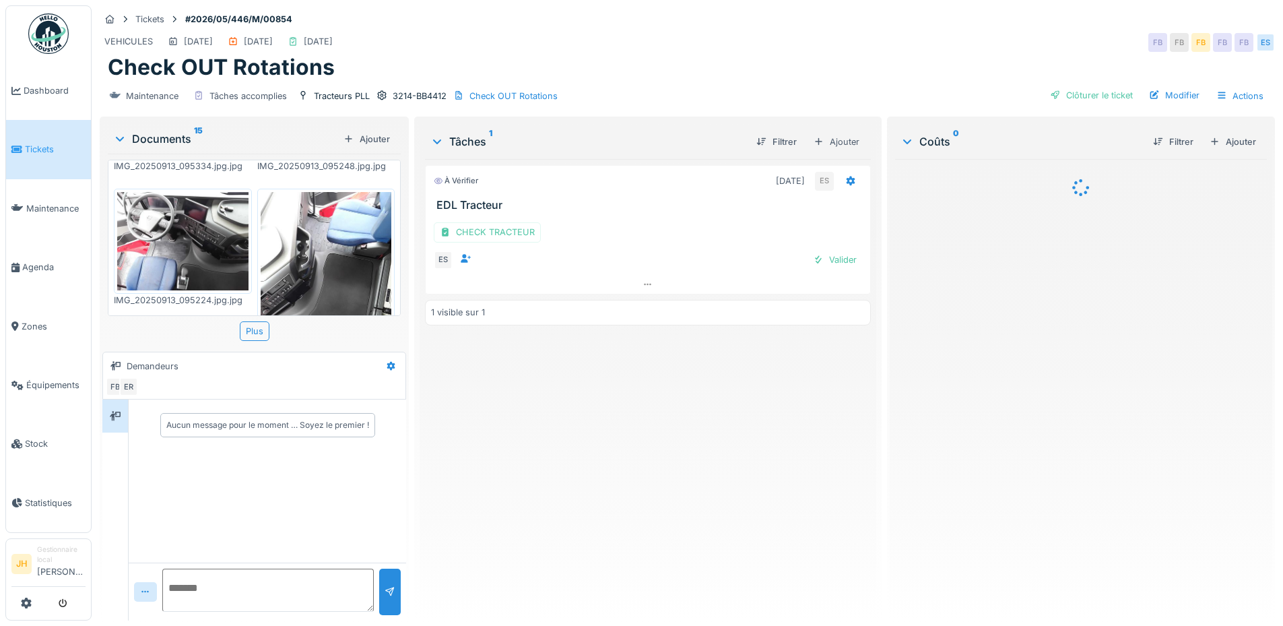
scroll to position [673, 0]
click at [499, 235] on div "CHECK TRACTEUR" at bounding box center [487, 232] width 107 height 20
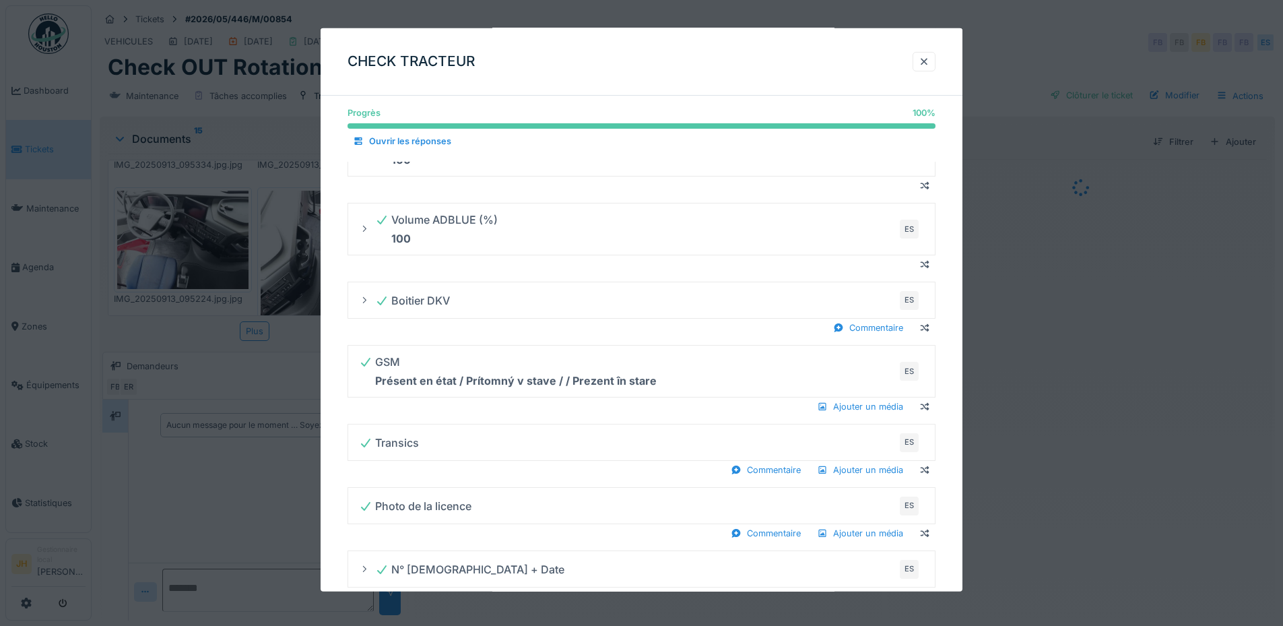
scroll to position [741, 0]
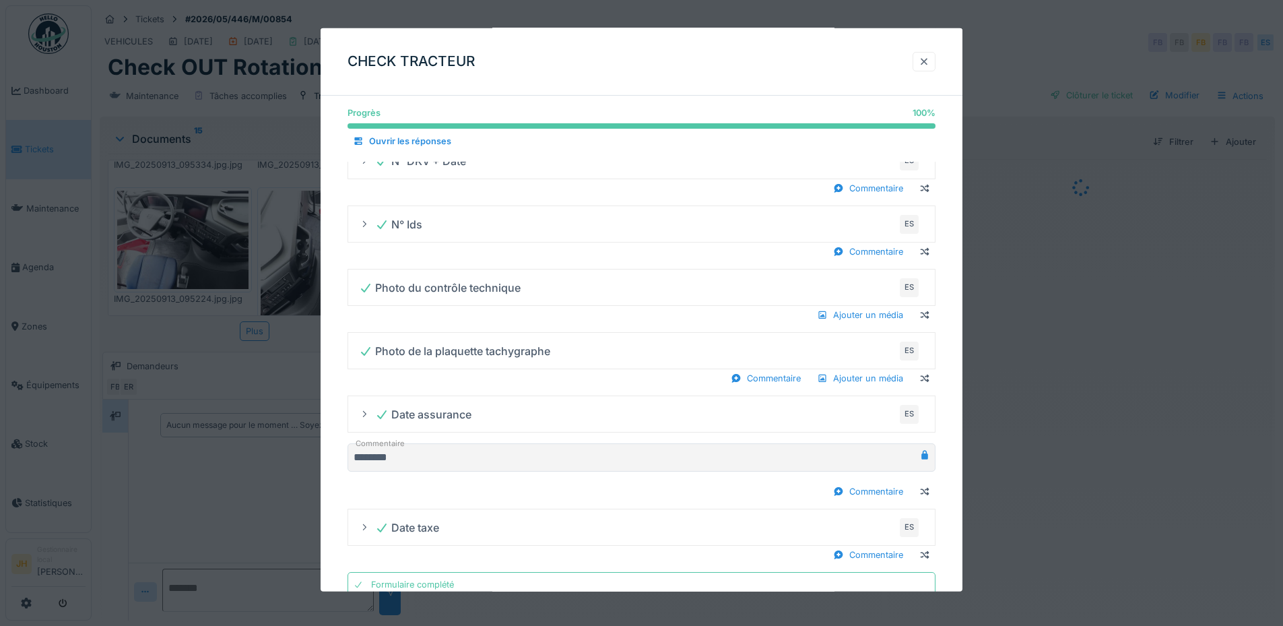
click at [929, 64] on div at bounding box center [924, 61] width 11 height 13
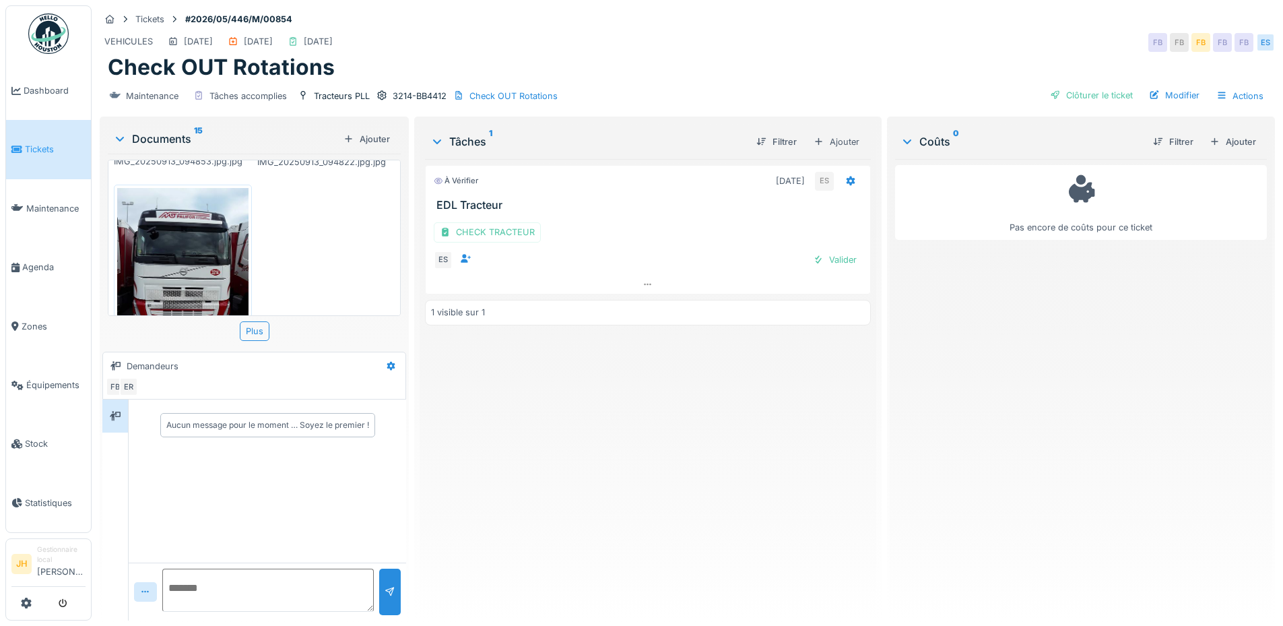
scroll to position [1322, 0]
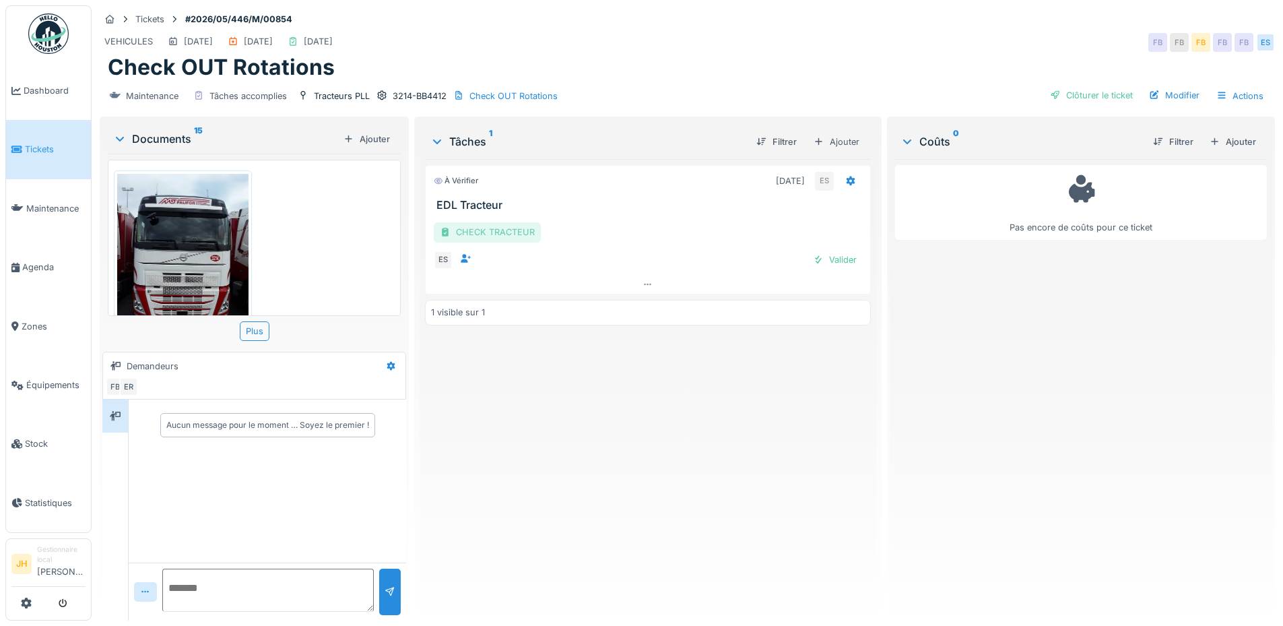
click at [515, 224] on div "CHECK TRACTEUR" at bounding box center [487, 232] width 107 height 20
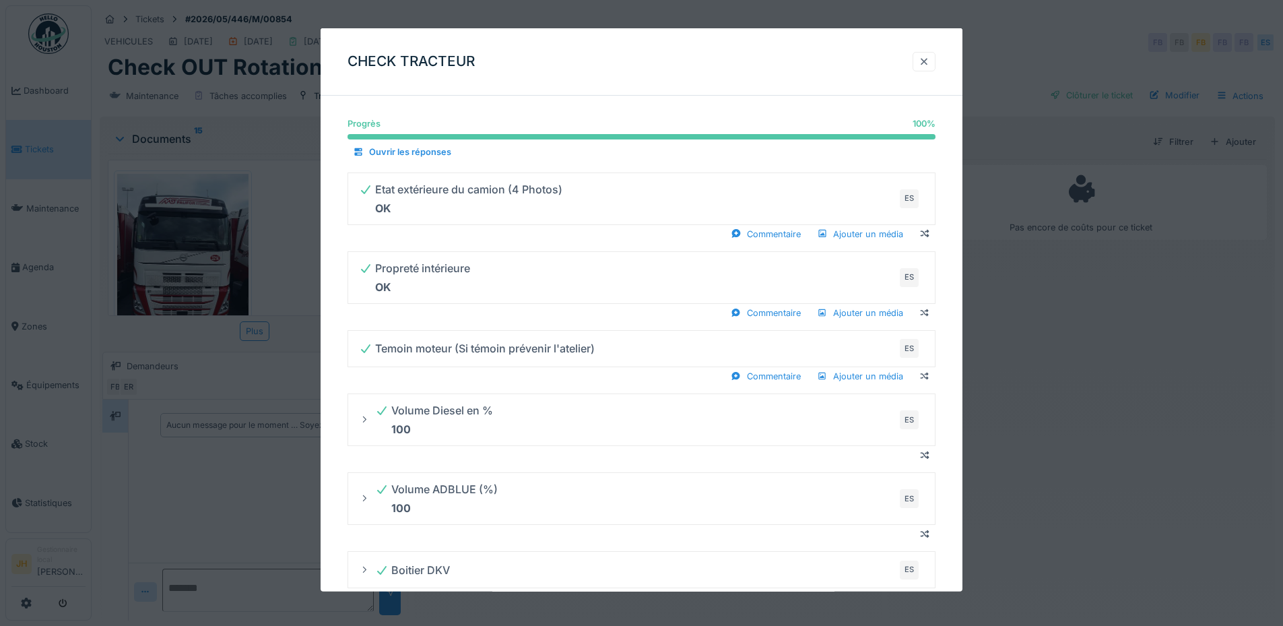
click at [927, 59] on div at bounding box center [924, 61] width 11 height 13
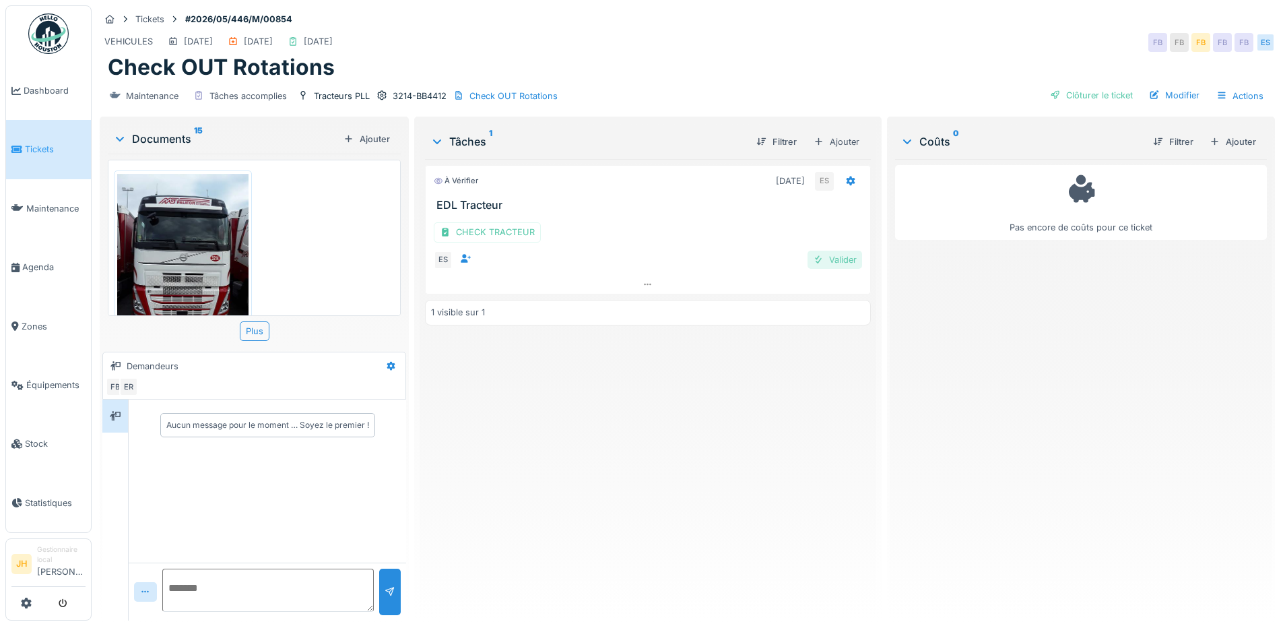
click at [842, 263] on div "Valider" at bounding box center [834, 260] width 55 height 18
click at [1075, 100] on div "Clôturer le ticket" at bounding box center [1091, 95] width 94 height 18
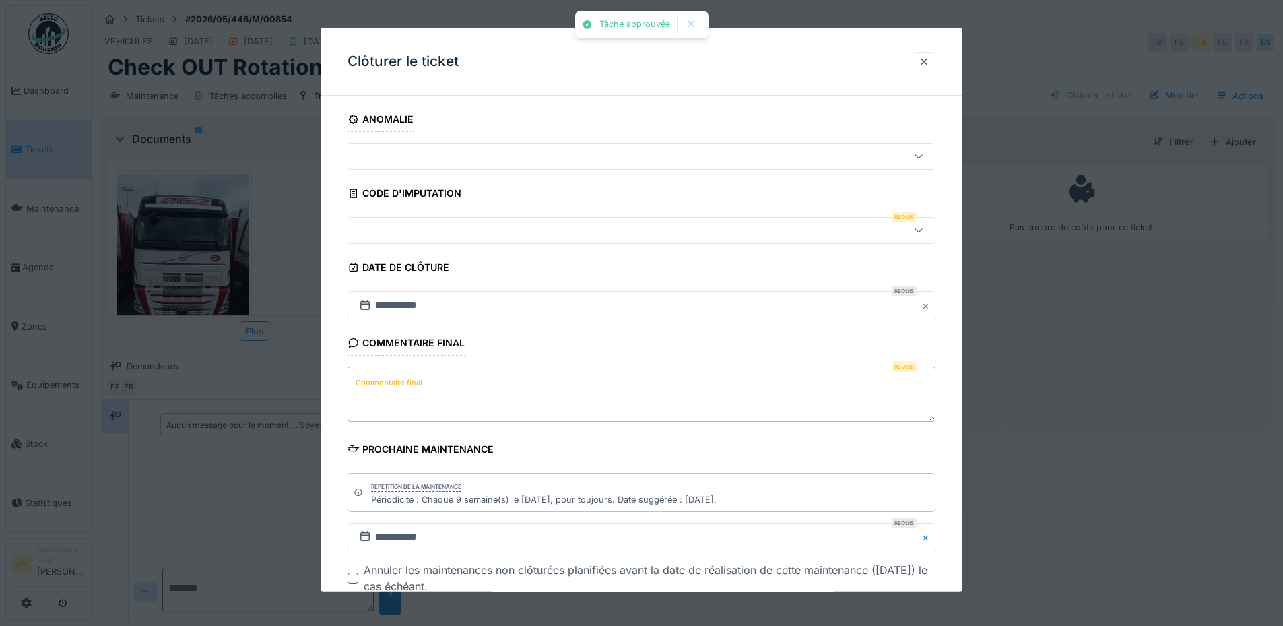
click at [446, 385] on textarea "Commentaire final" at bounding box center [641, 393] width 588 height 55
type textarea "**"
click at [483, 239] on div at bounding box center [641, 230] width 588 height 27
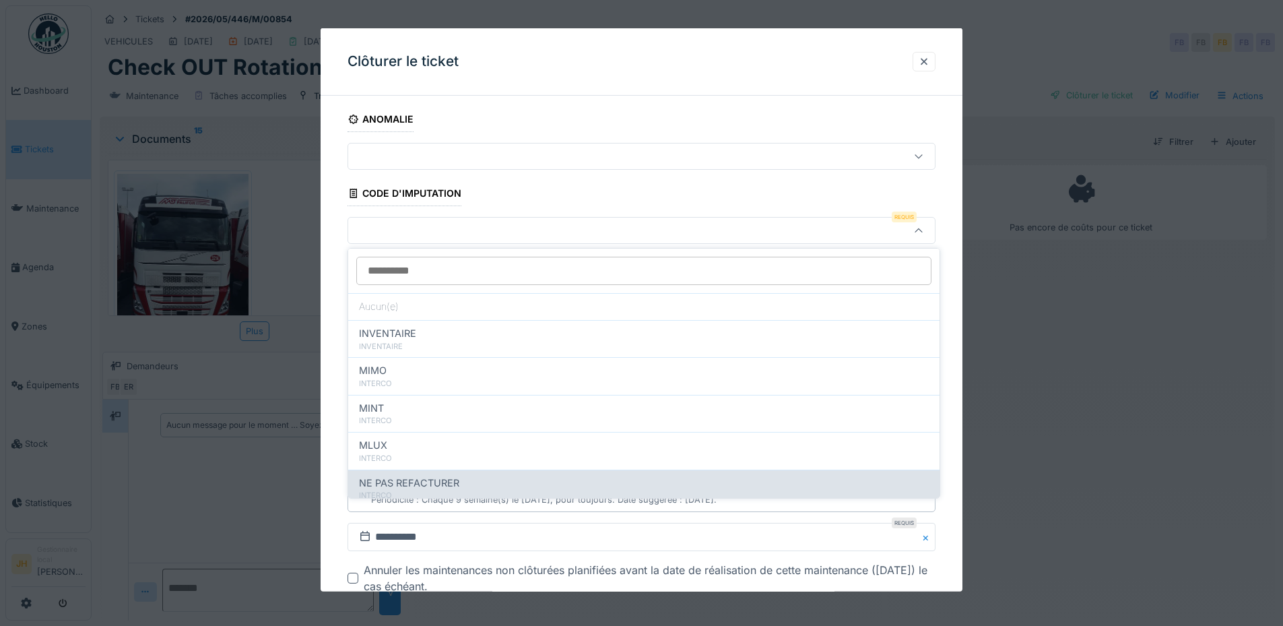
click at [428, 477] on span "NE PAS REFACTURER" at bounding box center [409, 482] width 100 height 15
type input "****"
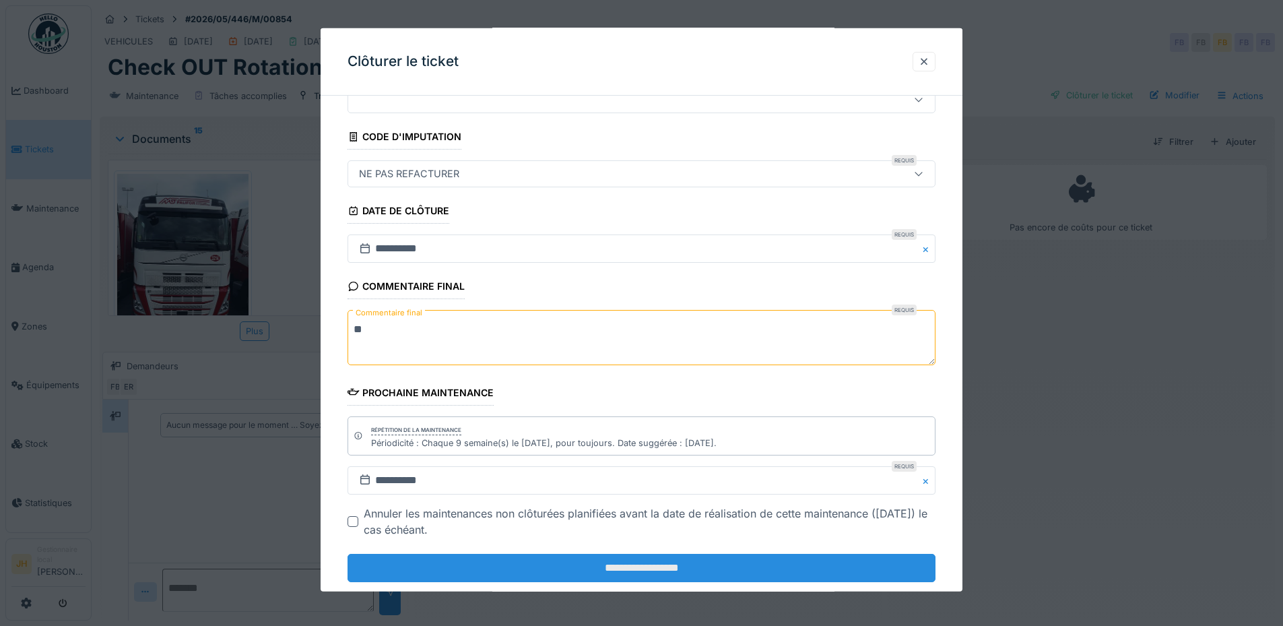
scroll to position [85, 0]
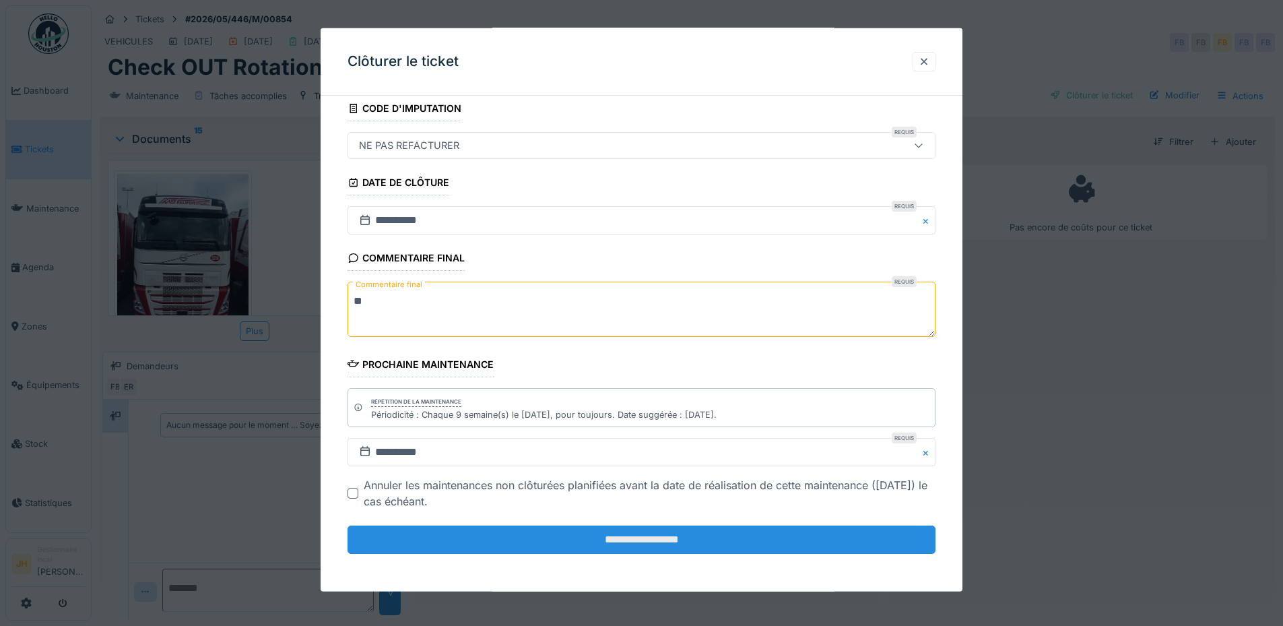
click at [584, 550] on input "**********" at bounding box center [641, 539] width 588 height 28
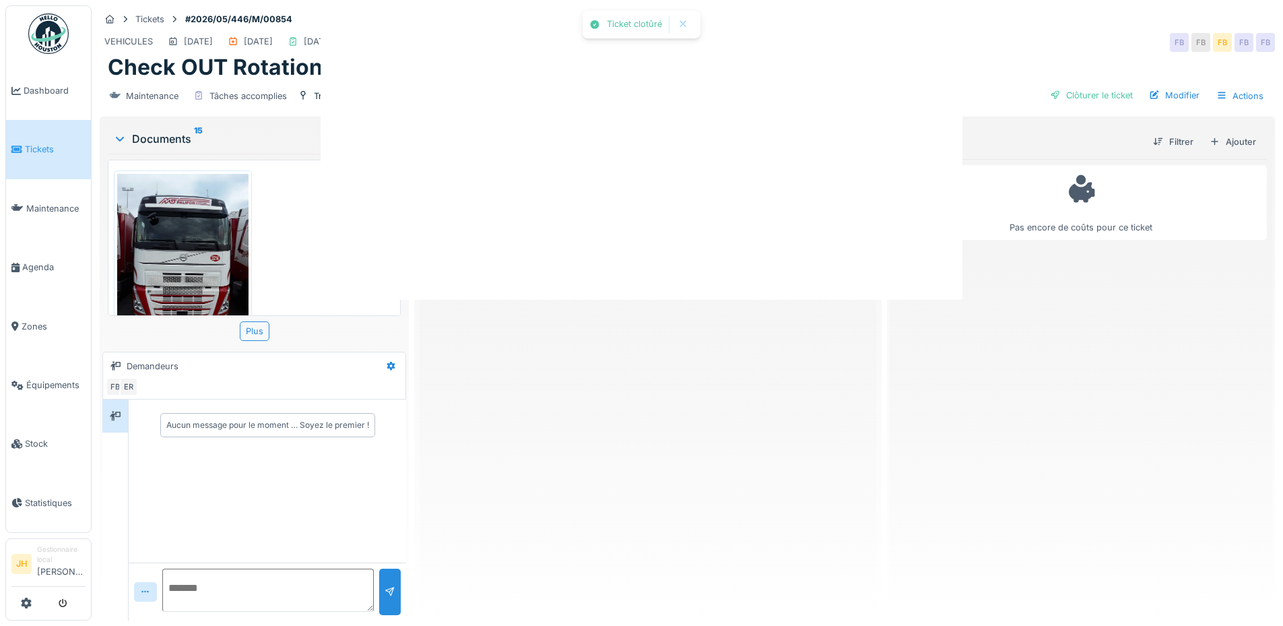
scroll to position [0, 0]
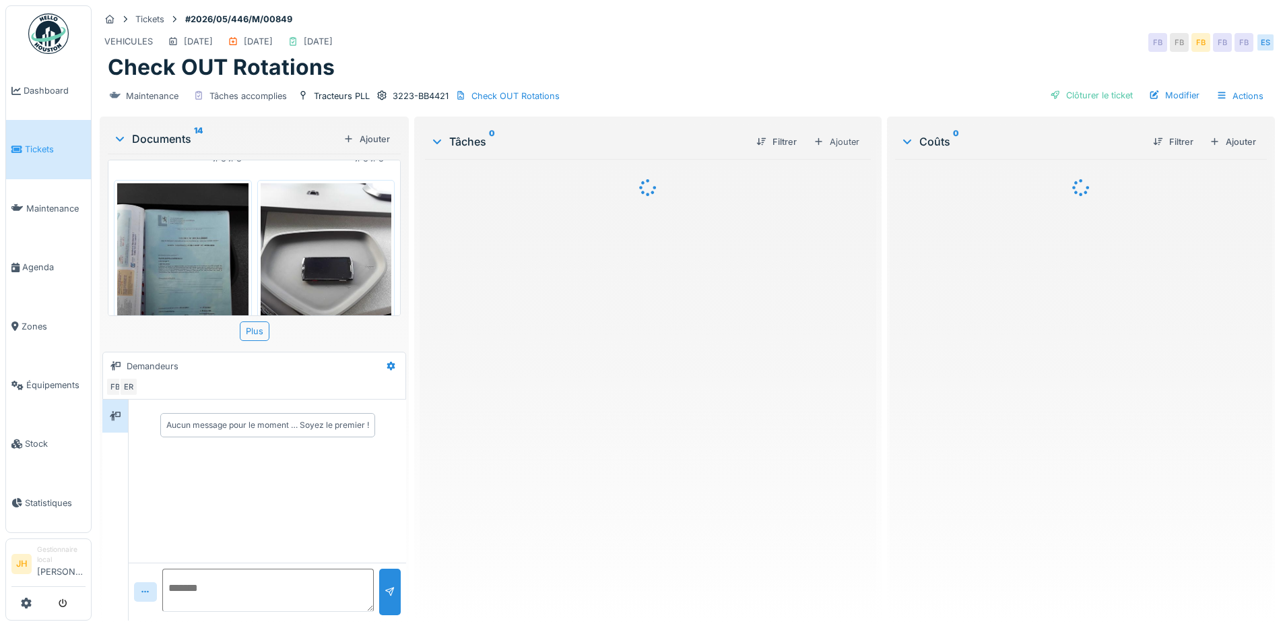
scroll to position [110, 0]
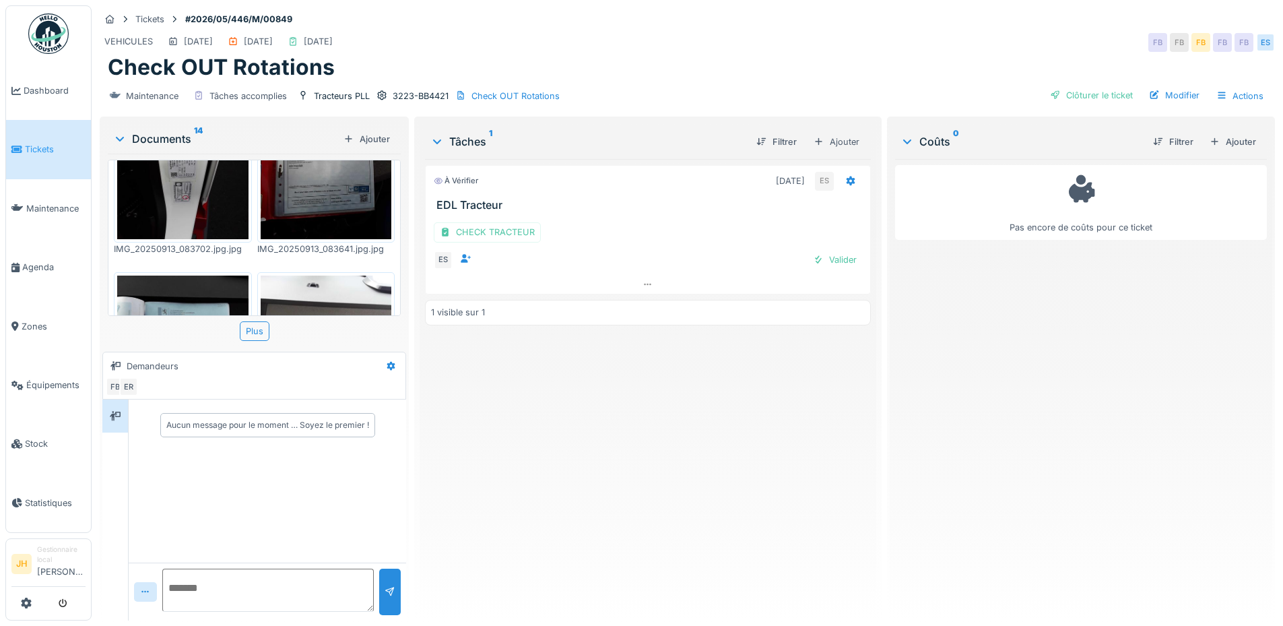
click at [490, 233] on div "CHECK TRACTEUR ES Valider" at bounding box center [647, 242] width 445 height 63
click at [497, 222] on div "CHECK TRACTEUR" at bounding box center [487, 232] width 107 height 20
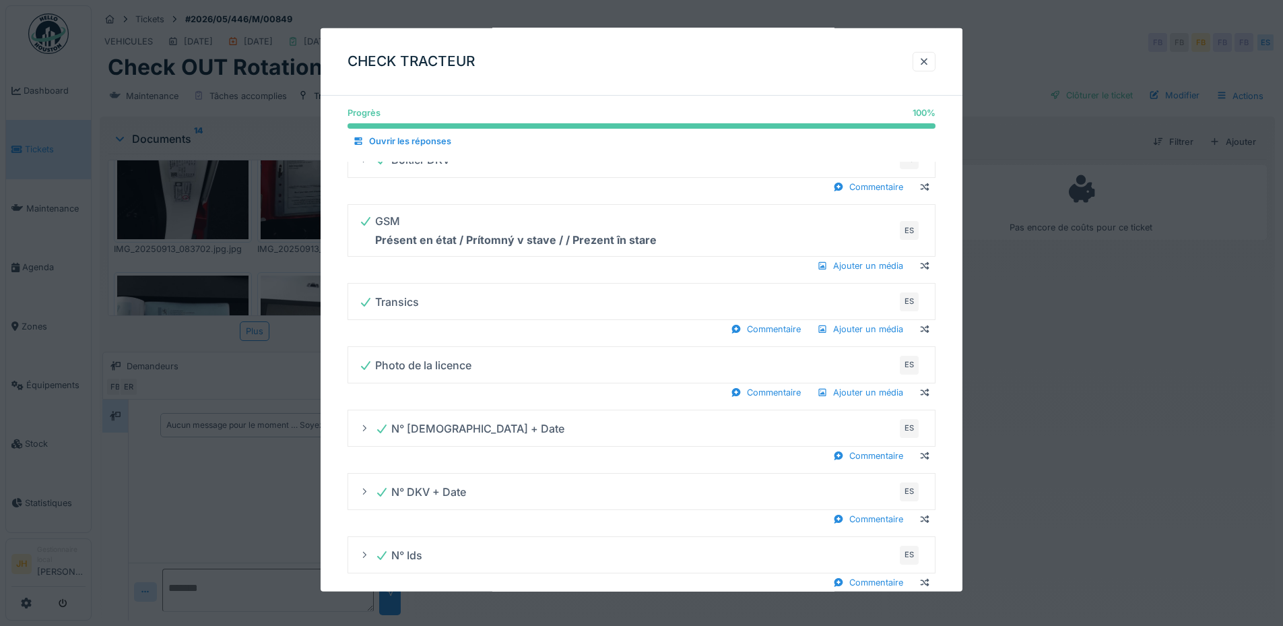
scroll to position [606, 0]
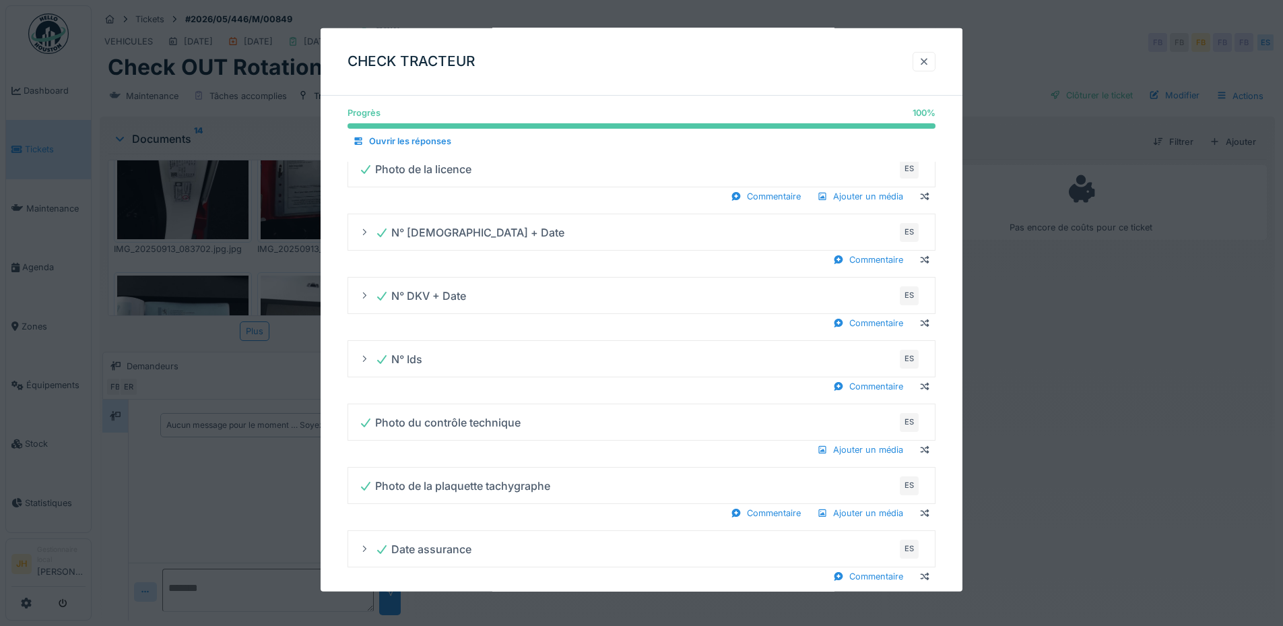
click at [929, 57] on div at bounding box center [924, 61] width 11 height 13
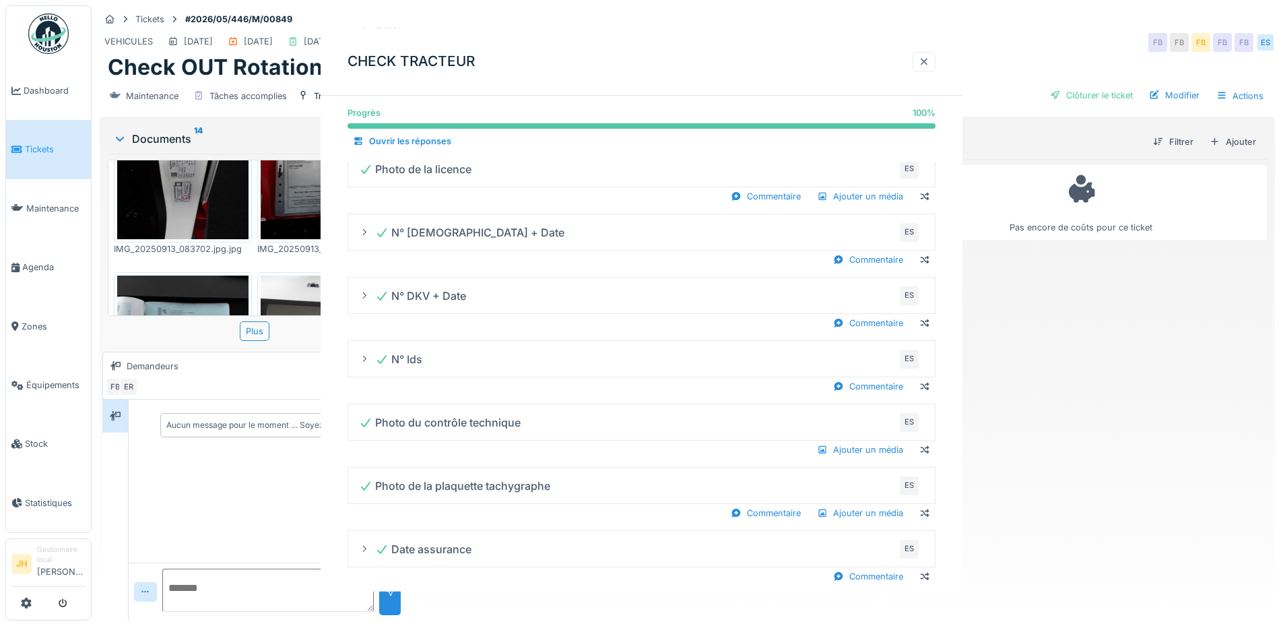
scroll to position [0, 0]
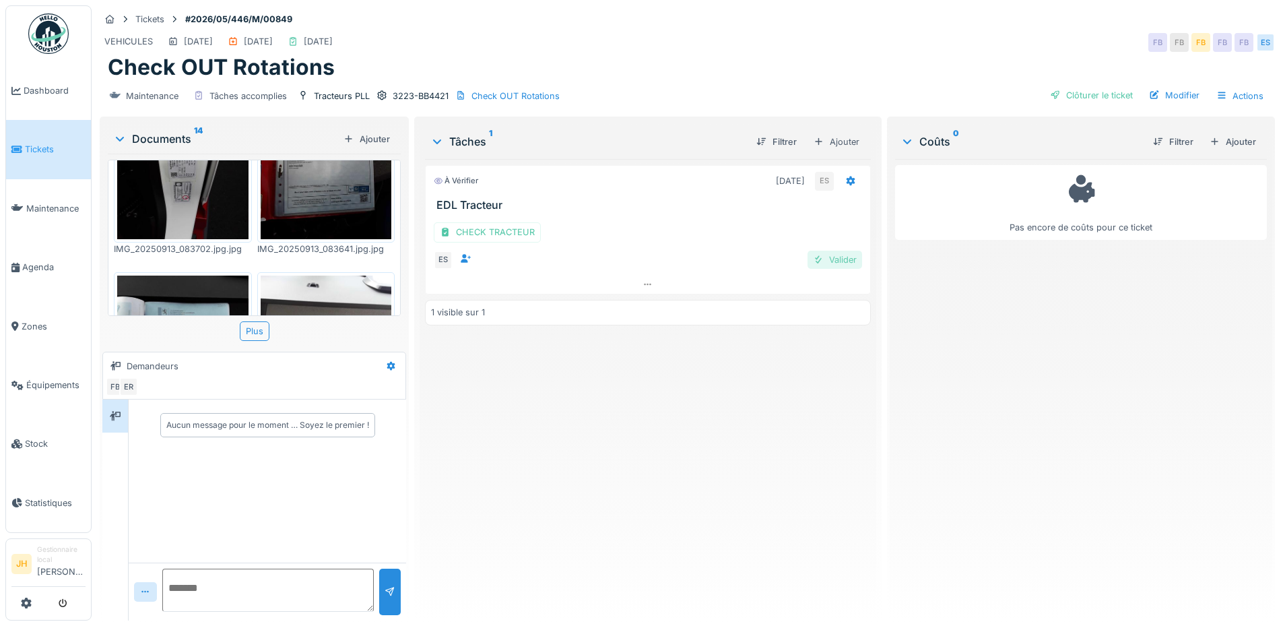
click at [834, 251] on div "Valider" at bounding box center [834, 260] width 55 height 18
click at [1071, 86] on div "Clôturer le ticket" at bounding box center [1091, 95] width 94 height 18
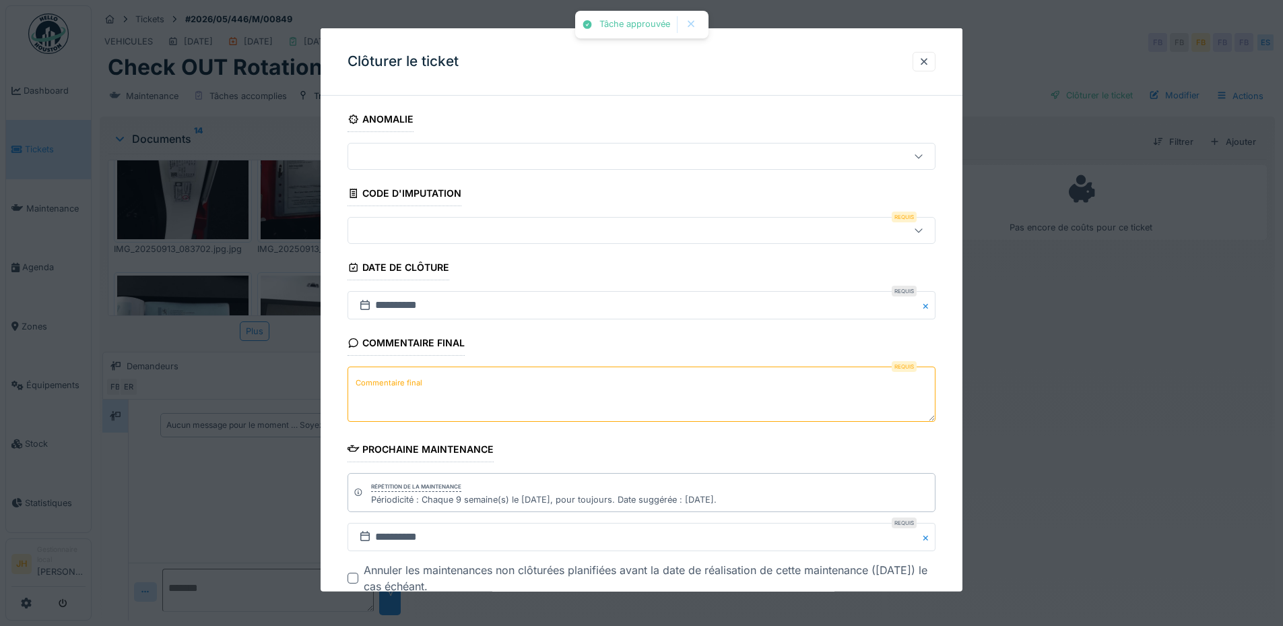
click at [492, 230] on div at bounding box center [607, 230] width 507 height 15
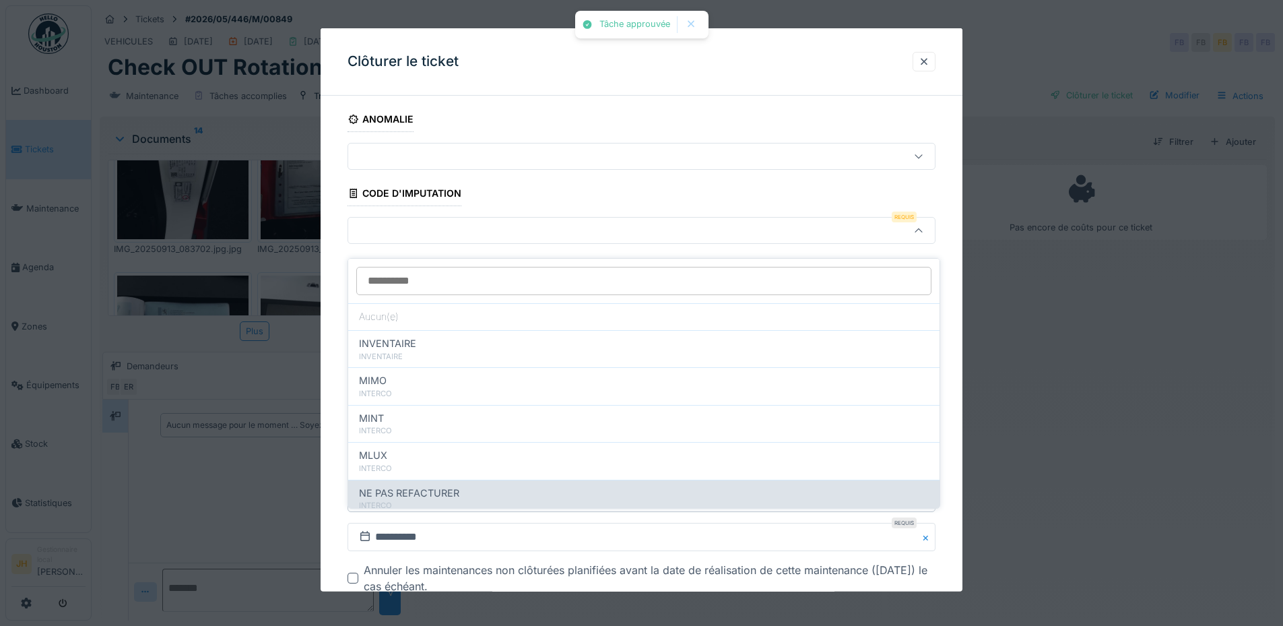
click at [474, 486] on div "NE PAS REFACTURER" at bounding box center [644, 493] width 570 height 15
type input "****"
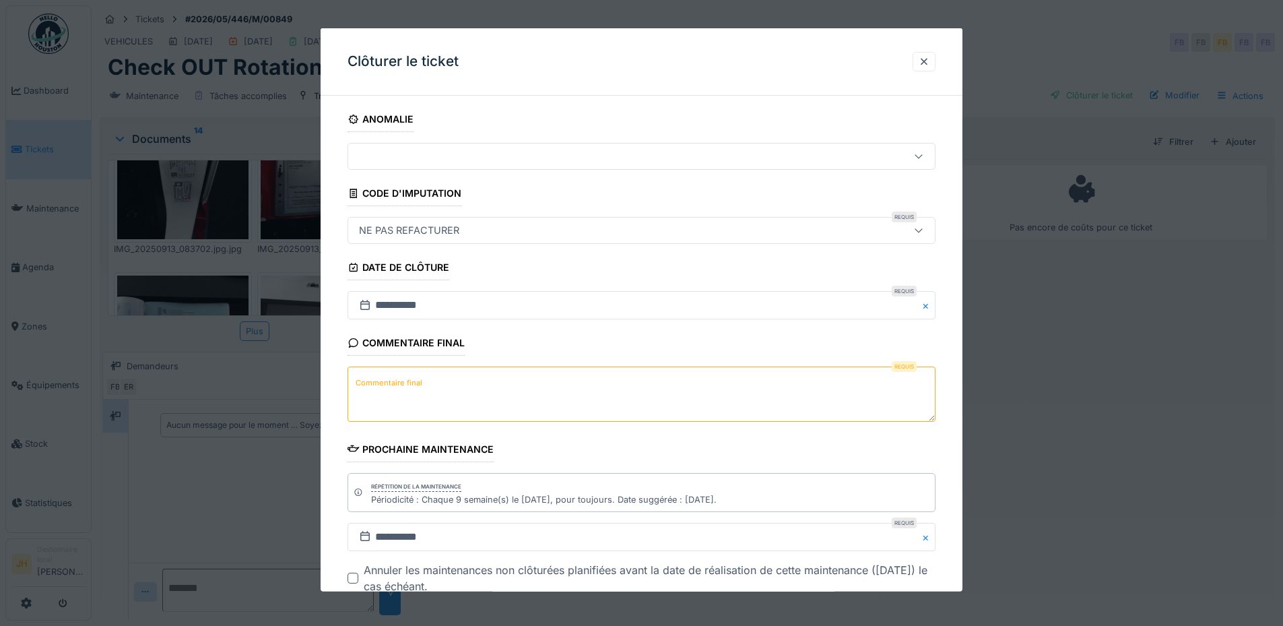
click at [420, 364] on div "Commentaire final Requis Commentaire final" at bounding box center [641, 377] width 588 height 95
click at [418, 373] on textarea "Commentaire final" at bounding box center [641, 393] width 588 height 55
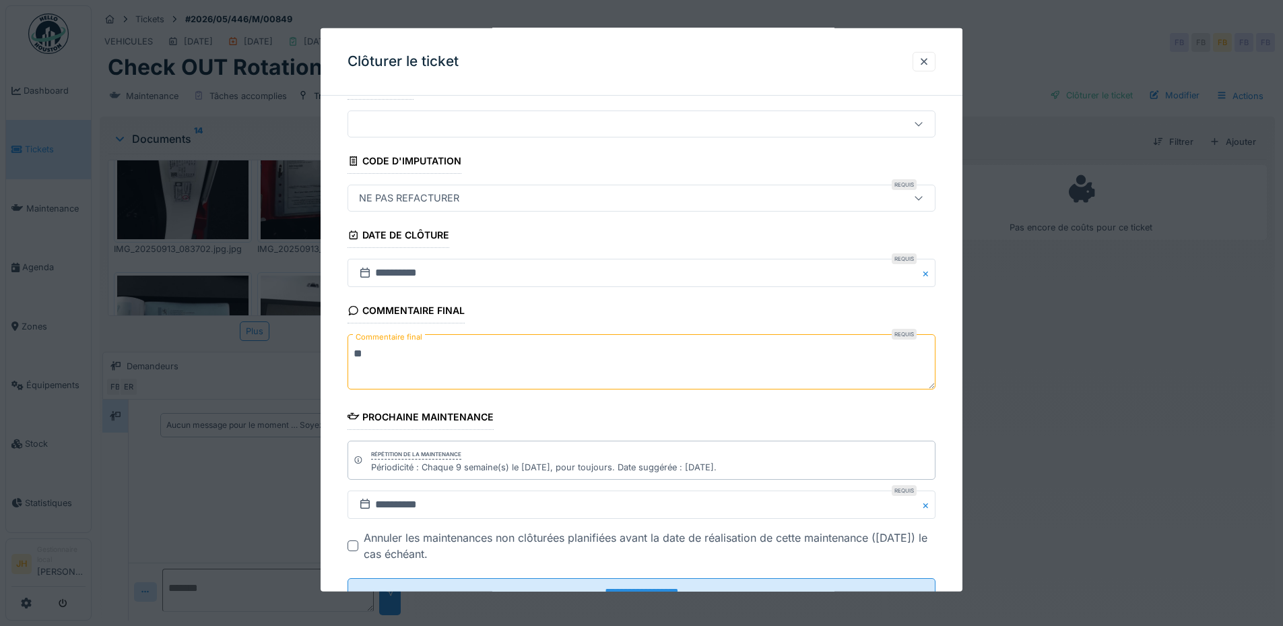
scroll to position [85, 0]
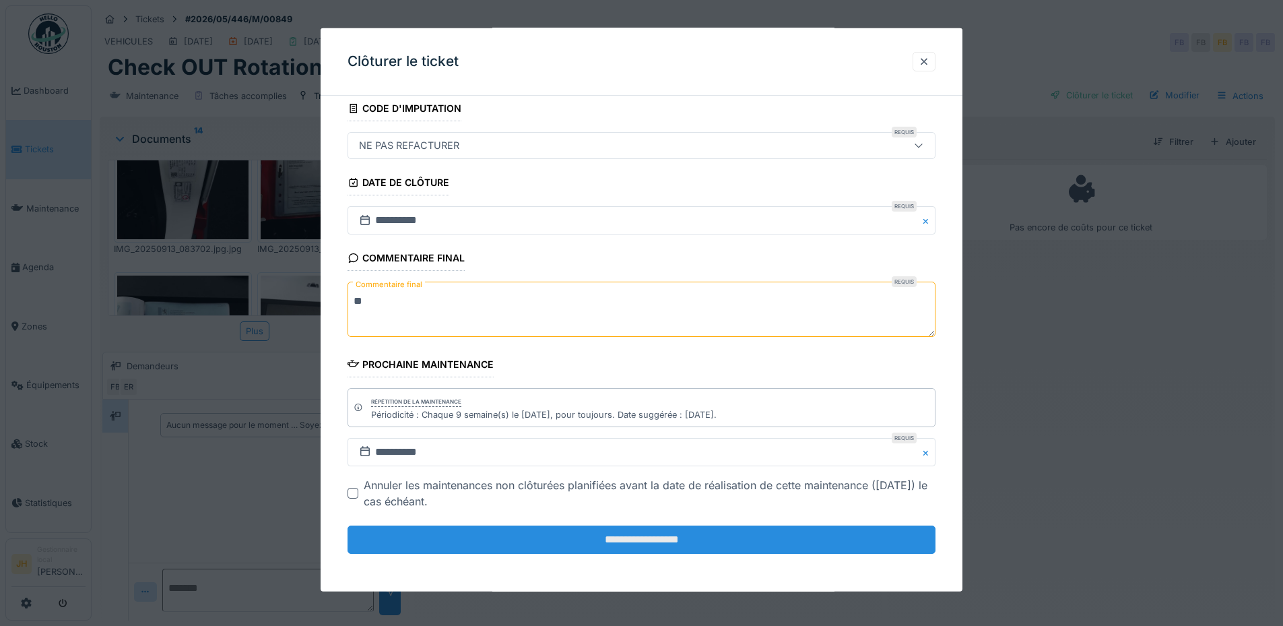
type textarea "**"
click at [597, 534] on input "**********" at bounding box center [641, 539] width 588 height 28
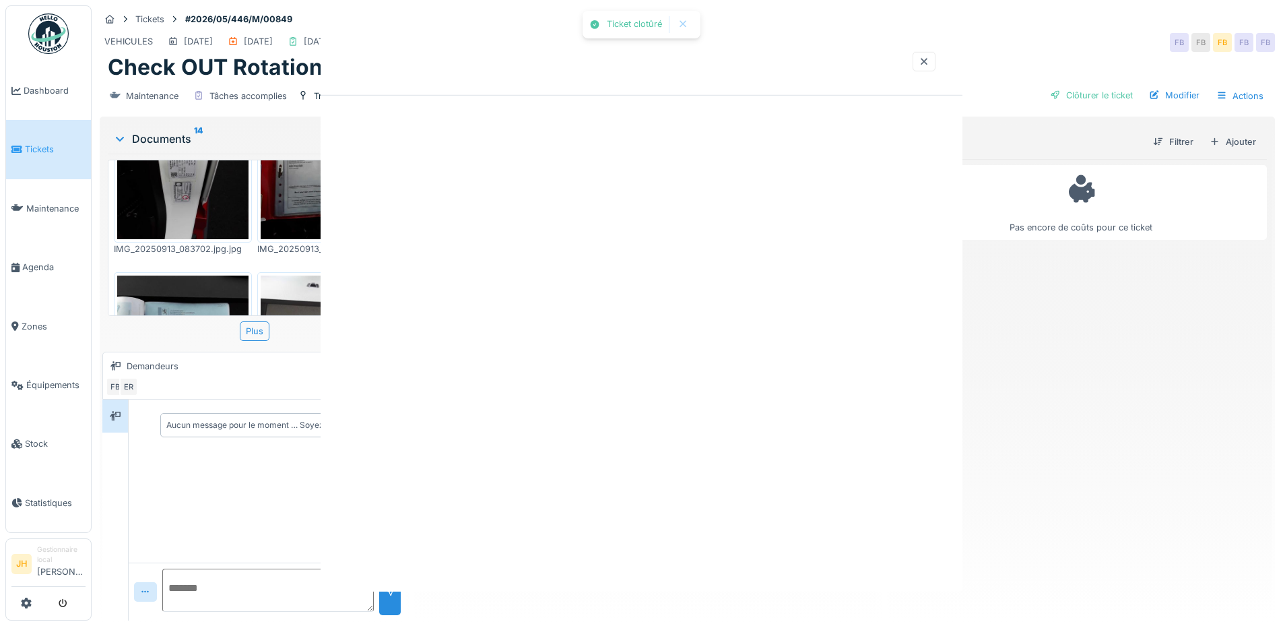
scroll to position [0, 0]
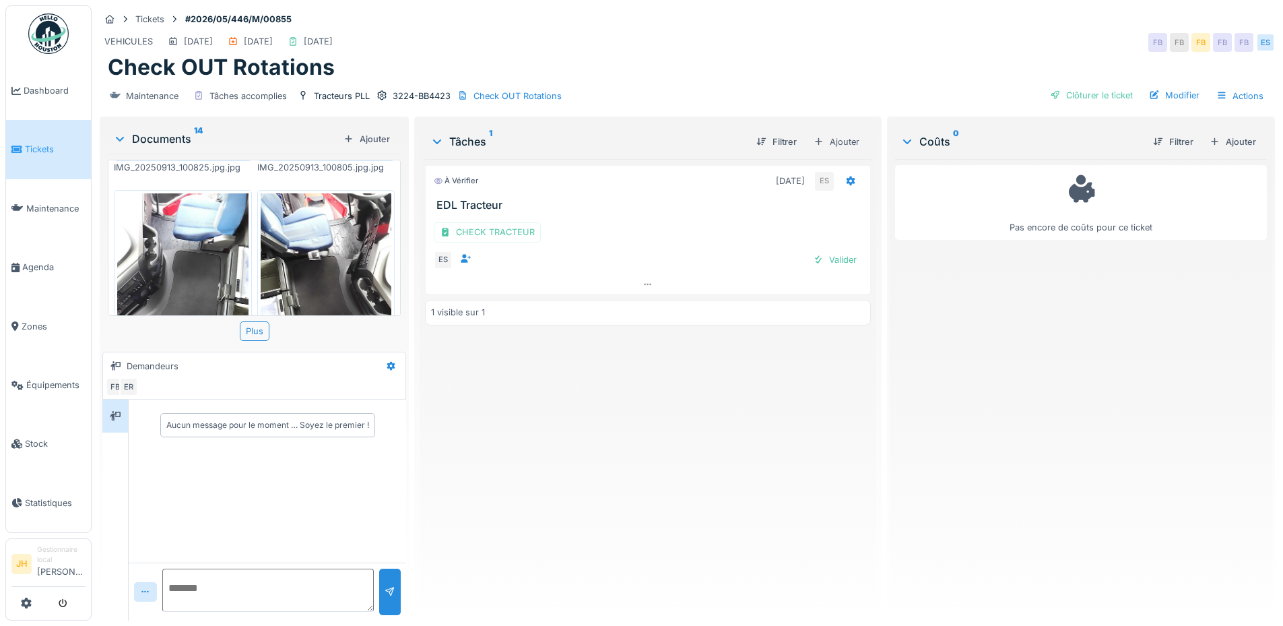
scroll to position [673, 0]
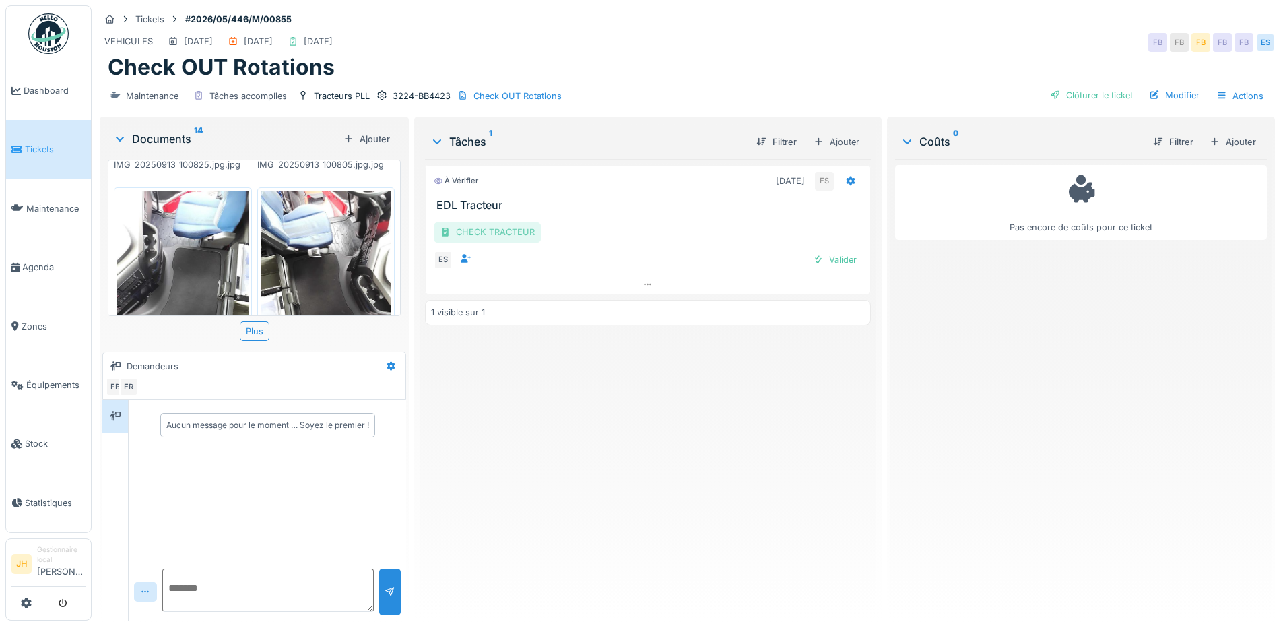
click at [477, 228] on div "CHECK TRACTEUR" at bounding box center [487, 232] width 107 height 20
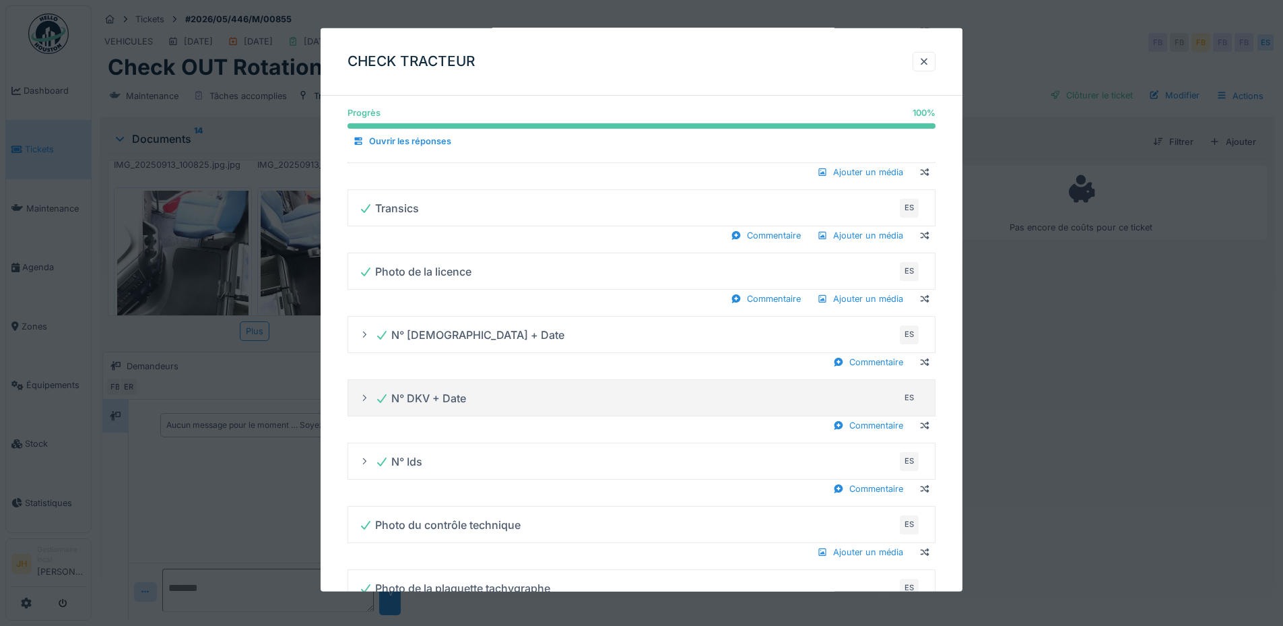
scroll to position [724, 0]
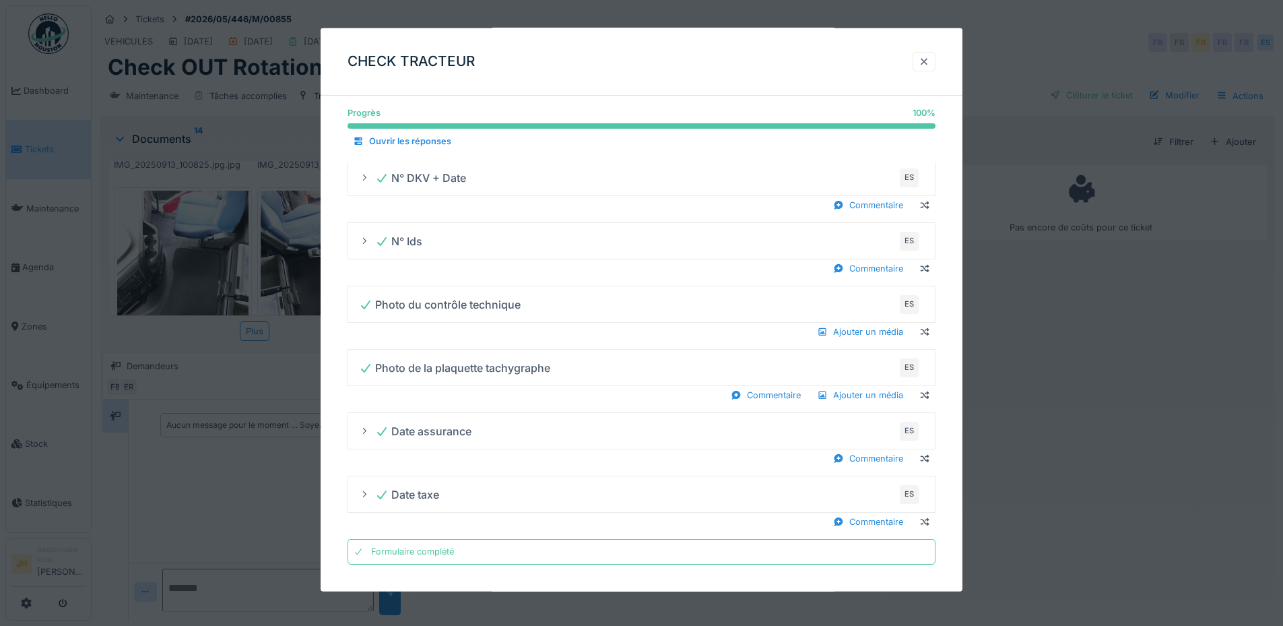
click at [927, 66] on div at bounding box center [924, 61] width 11 height 13
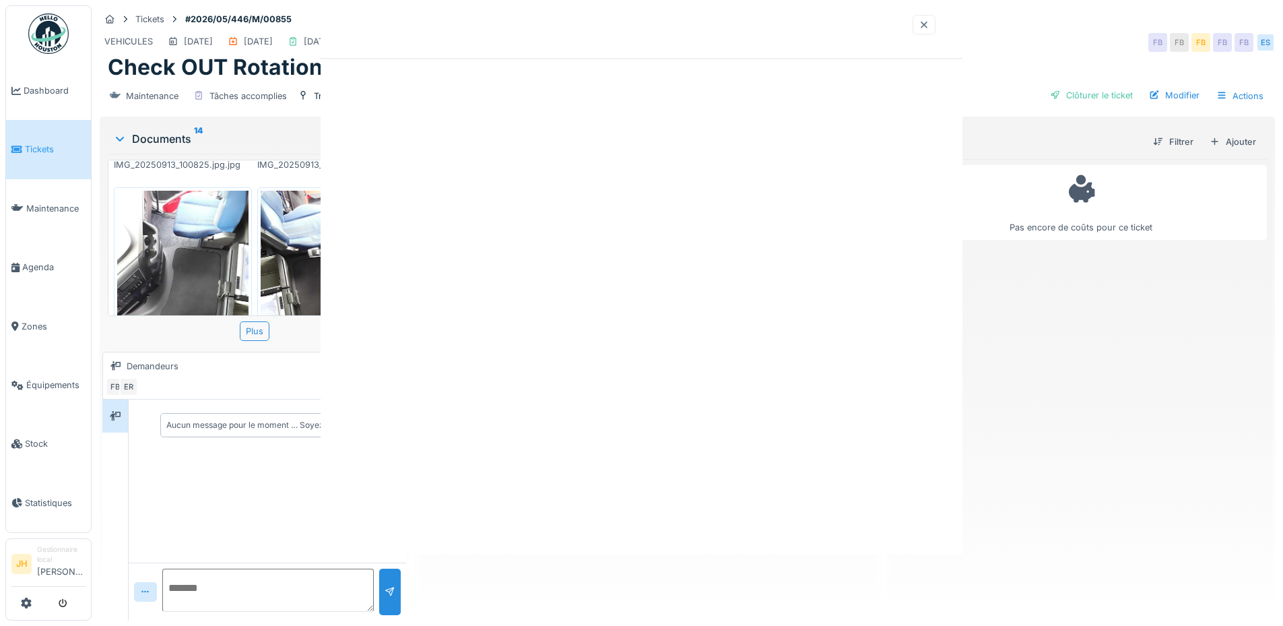
scroll to position [0, 0]
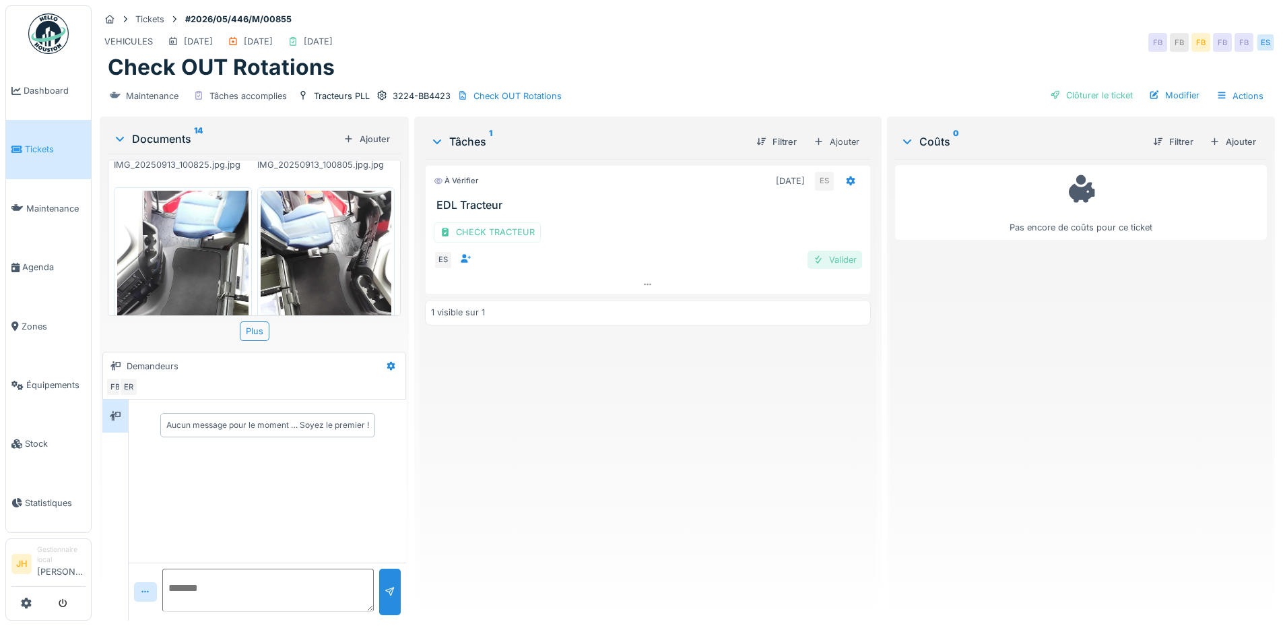
click at [832, 251] on div "Valider" at bounding box center [834, 260] width 55 height 18
click at [1089, 86] on div "Clôturer le ticket" at bounding box center [1091, 95] width 94 height 18
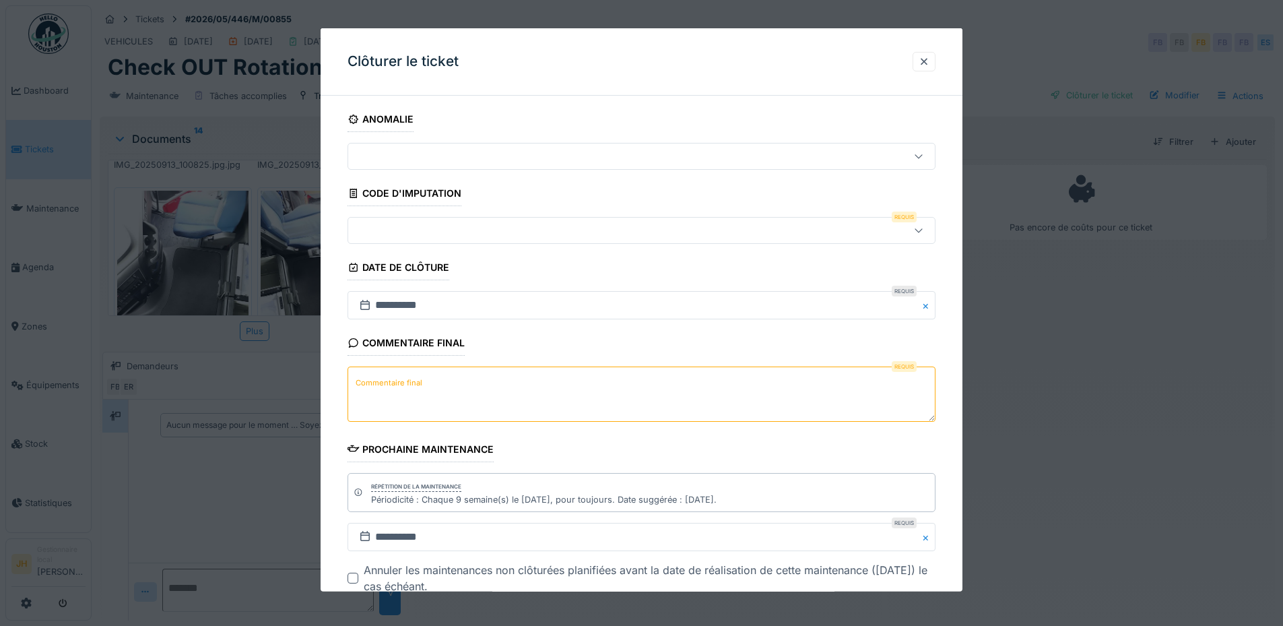
click at [510, 236] on div at bounding box center [607, 230] width 507 height 15
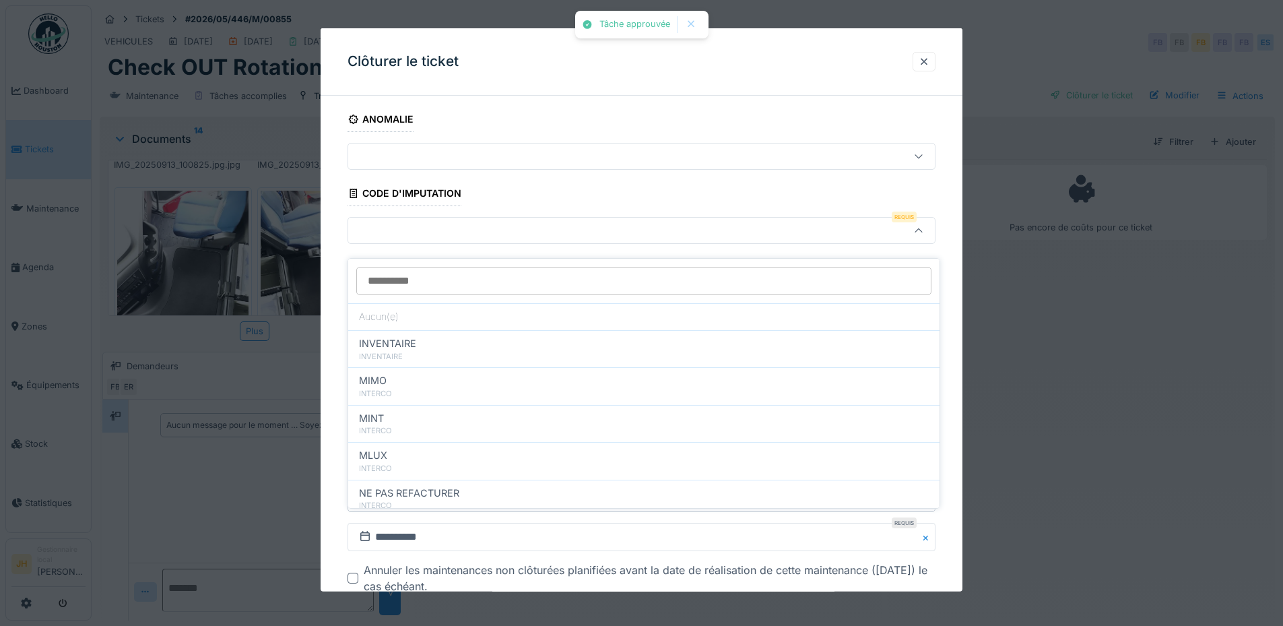
click at [445, 486] on span "NE PAS REFACTURER" at bounding box center [409, 493] width 100 height 15
type input "****"
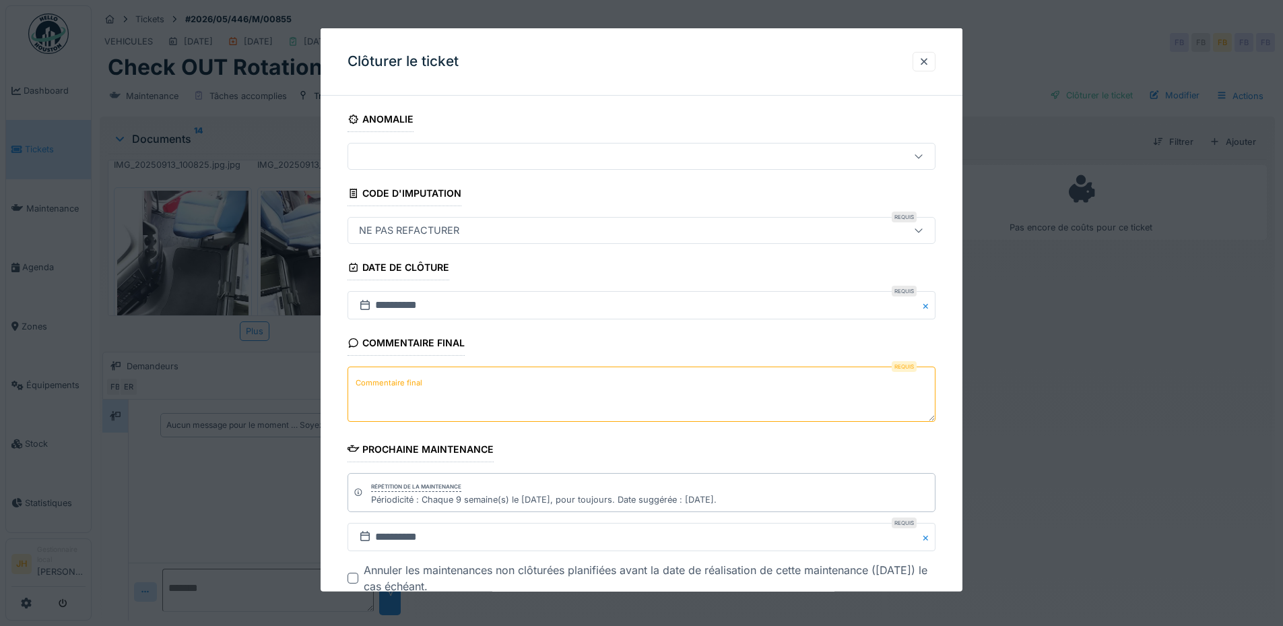
click at [435, 389] on textarea "Commentaire final" at bounding box center [641, 393] width 588 height 55
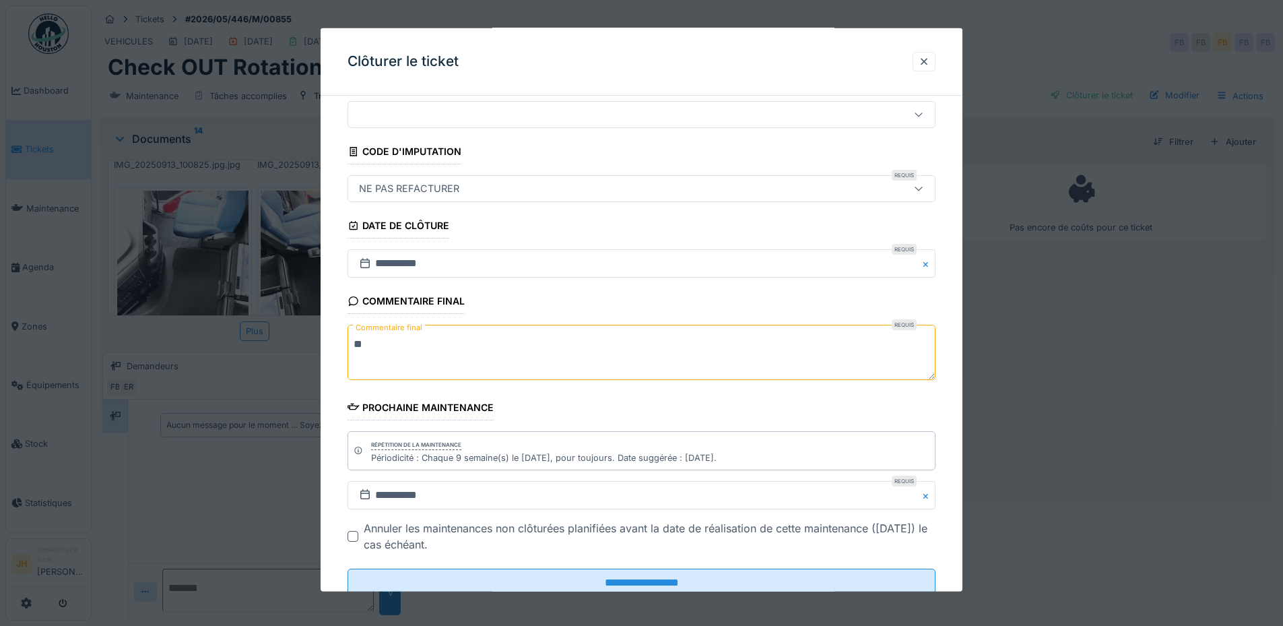
scroll to position [85, 0]
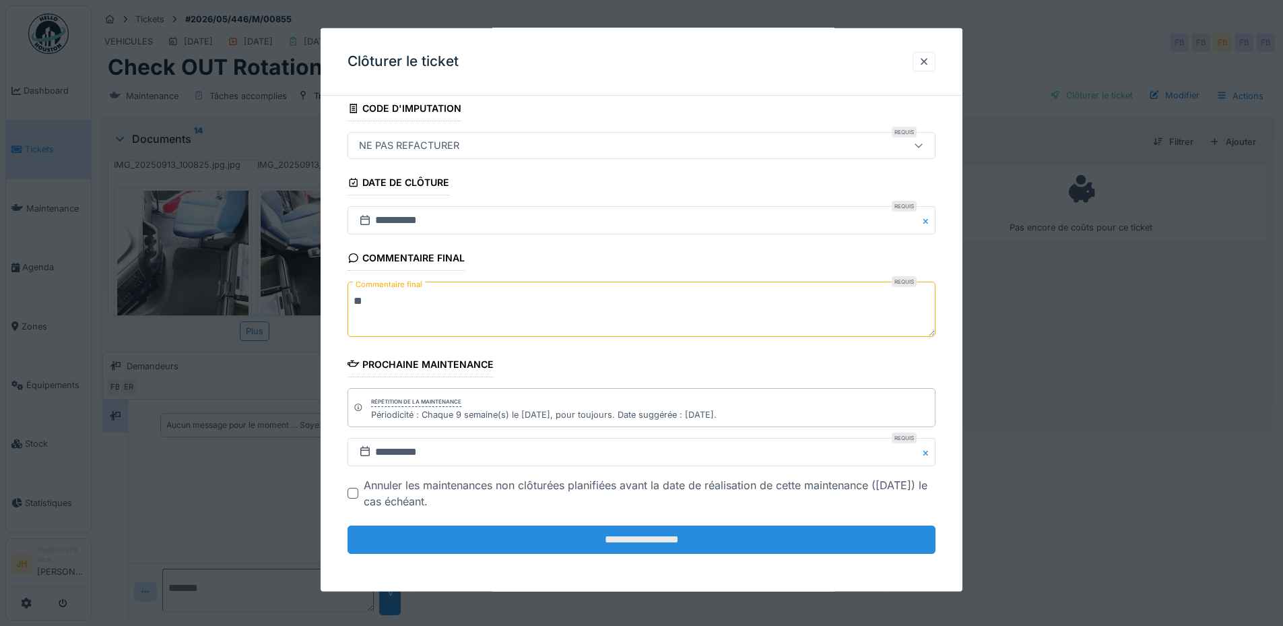
type textarea "**"
click at [636, 540] on input "**********" at bounding box center [641, 539] width 588 height 28
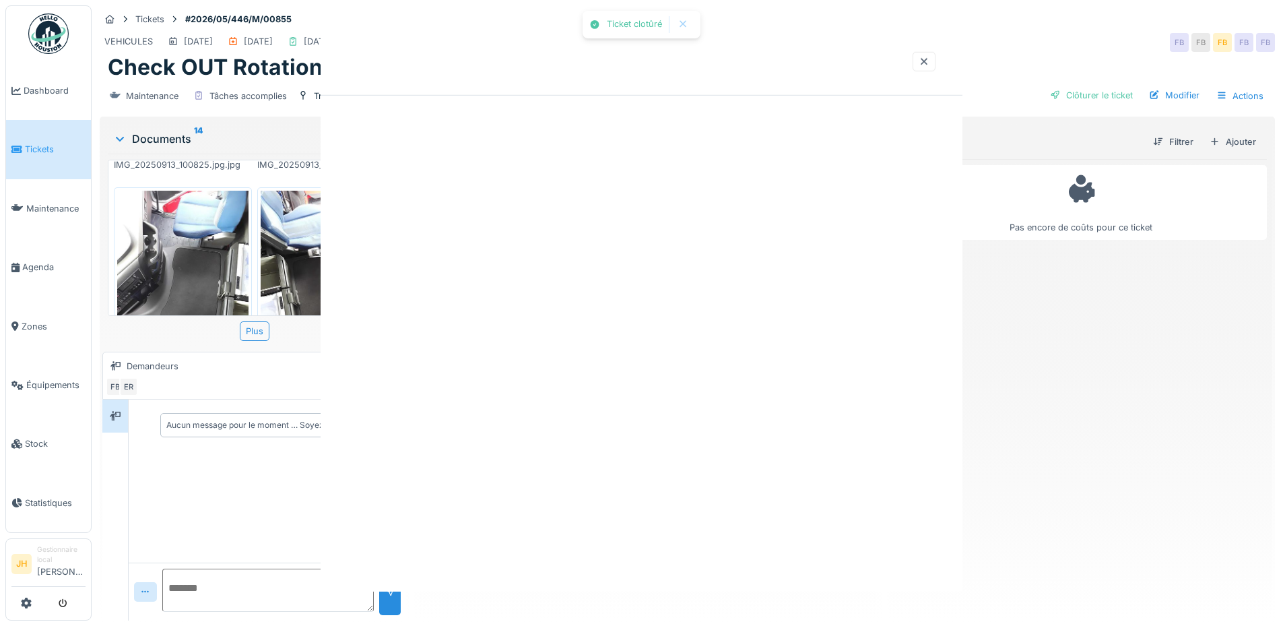
scroll to position [0, 0]
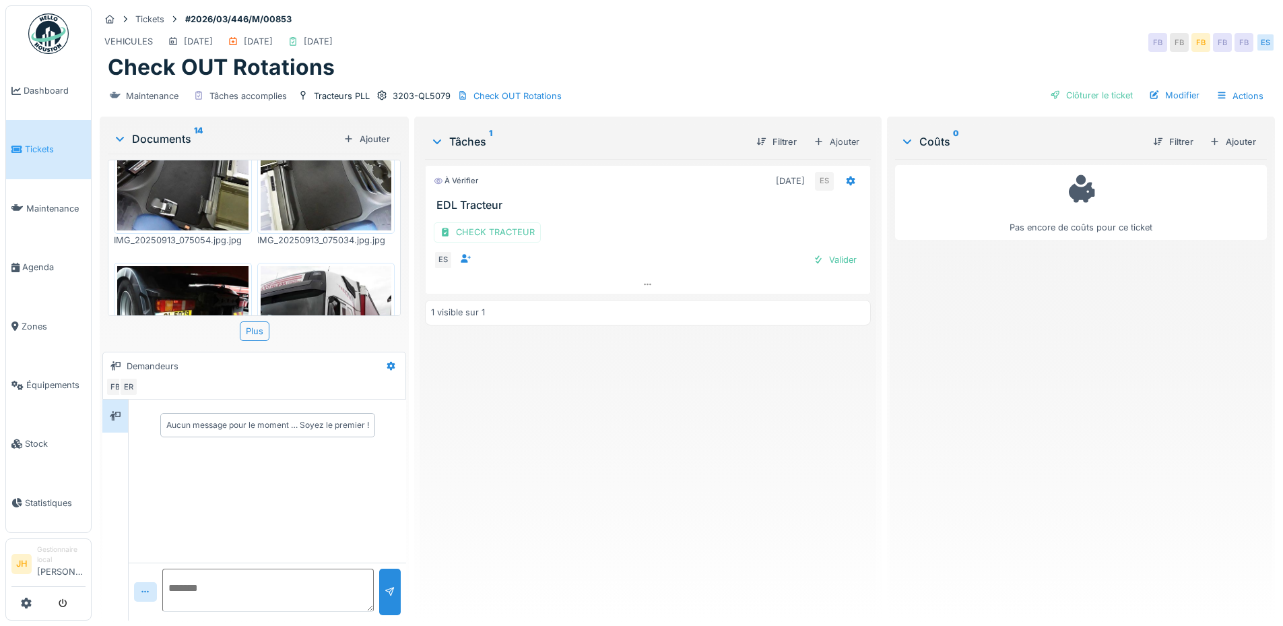
scroll to position [875, 0]
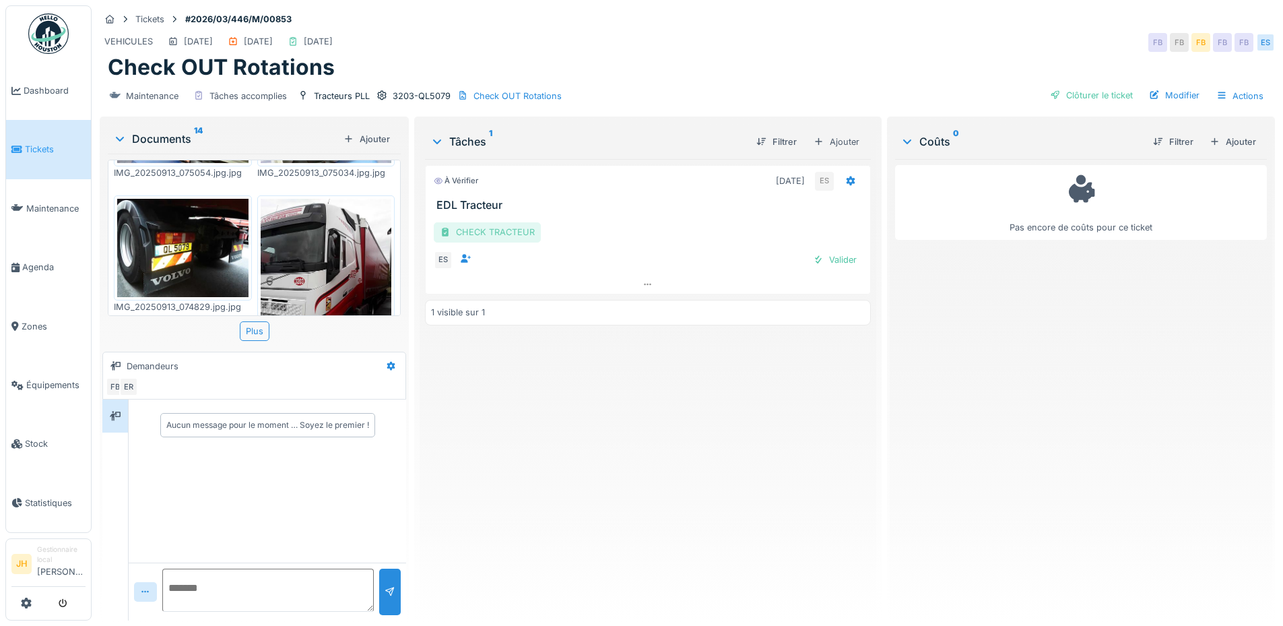
click at [477, 226] on div "CHECK TRACTEUR" at bounding box center [487, 232] width 107 height 20
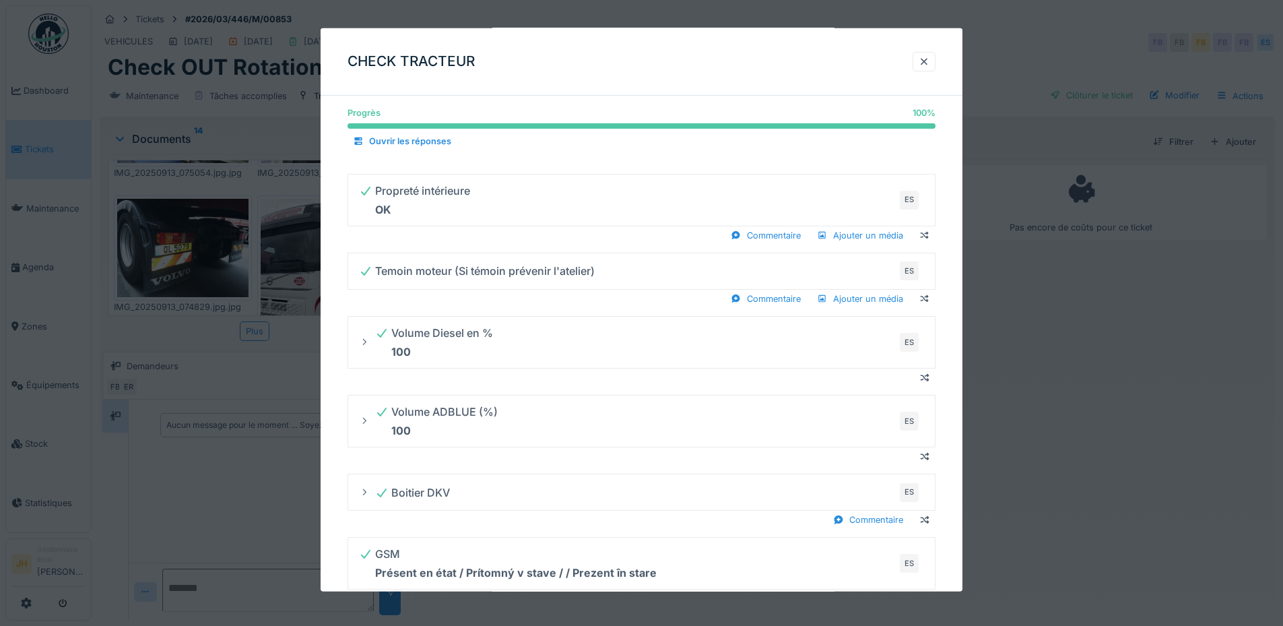
scroll to position [0, 0]
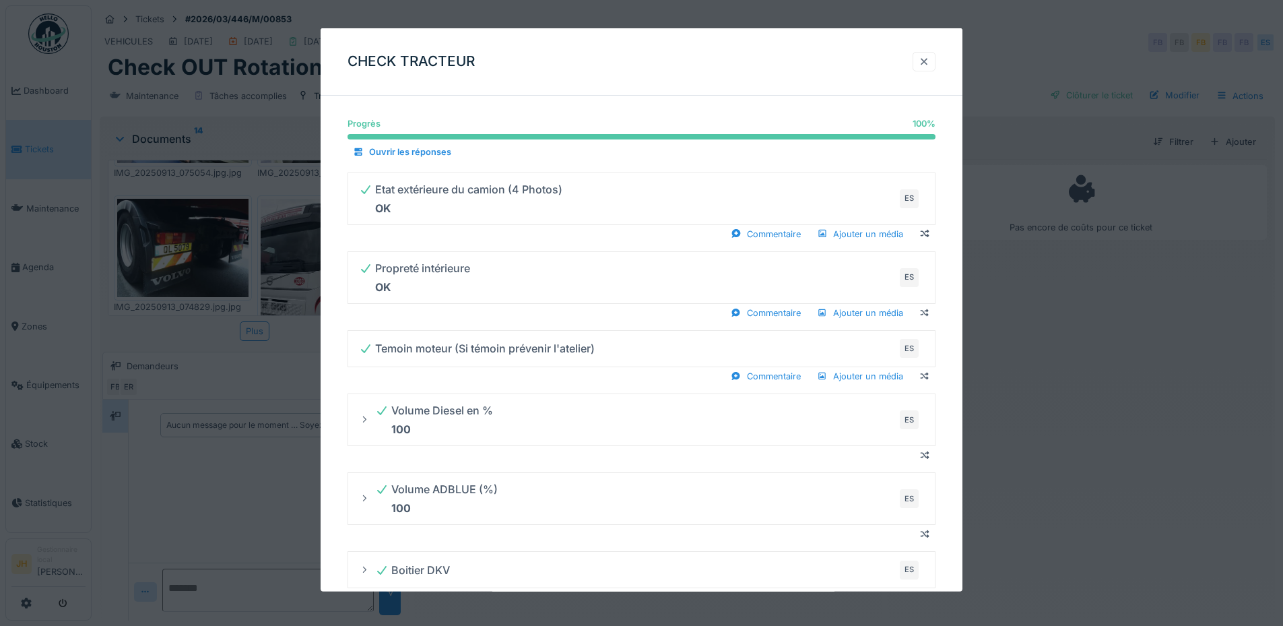
click at [925, 61] on div at bounding box center [924, 61] width 11 height 13
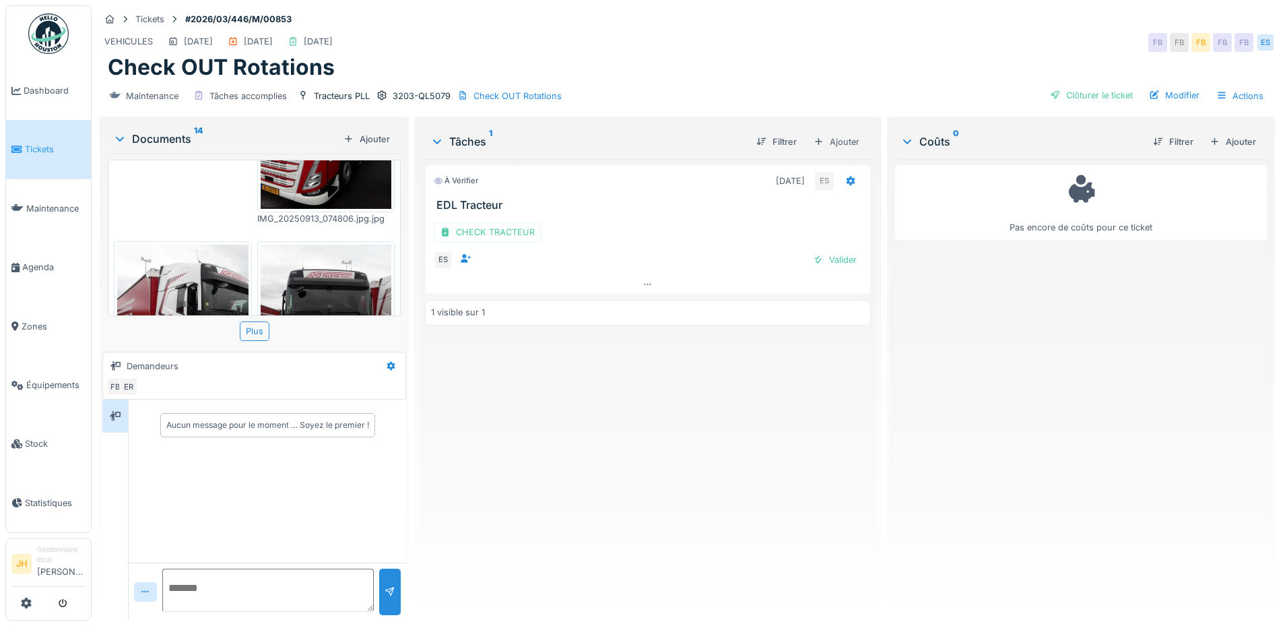
scroll to position [1120, 0]
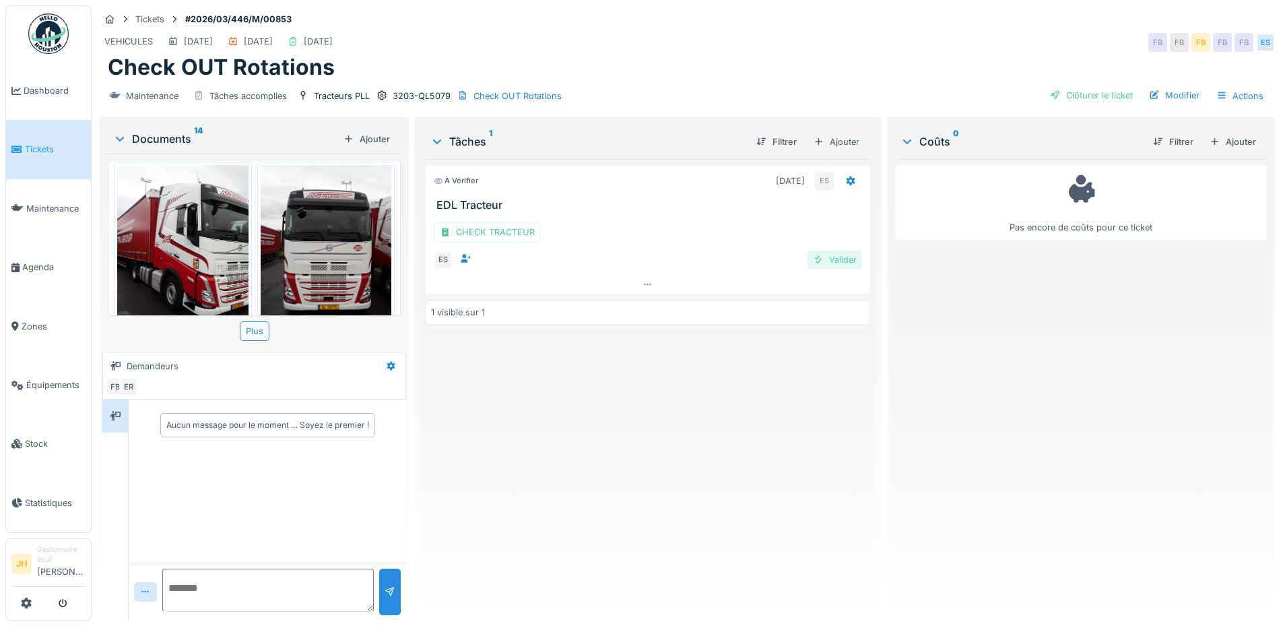
click at [827, 251] on div "Valider" at bounding box center [834, 260] width 55 height 18
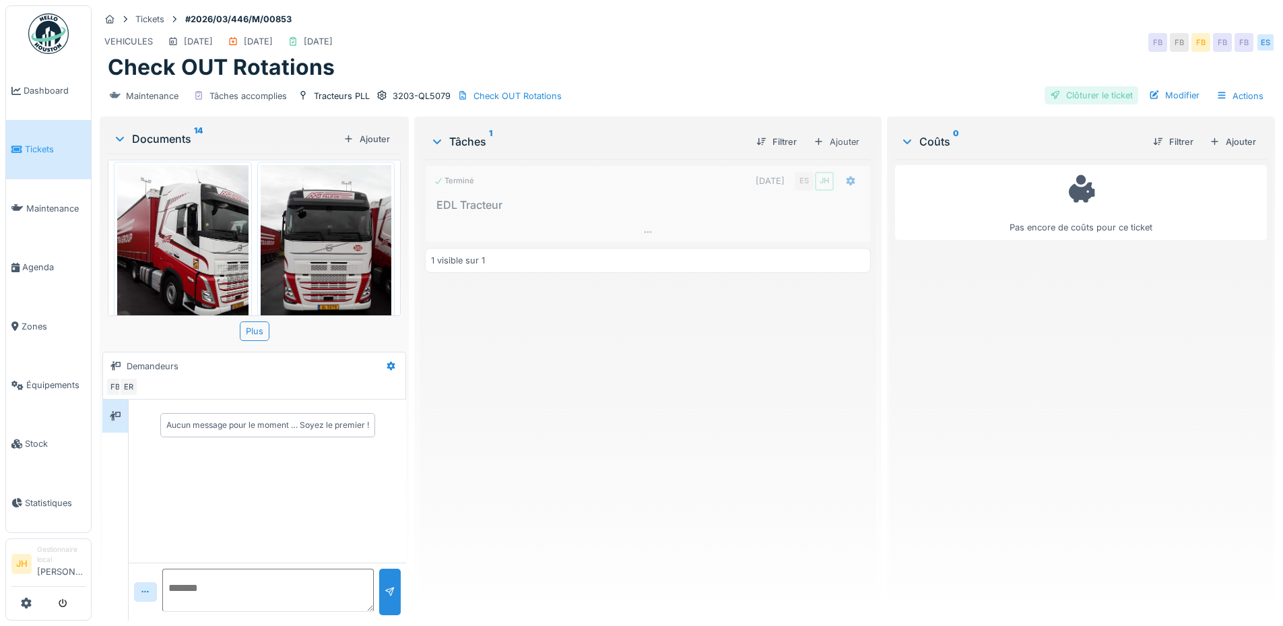
click at [1092, 86] on div "Clôturer le ticket" at bounding box center [1091, 95] width 94 height 18
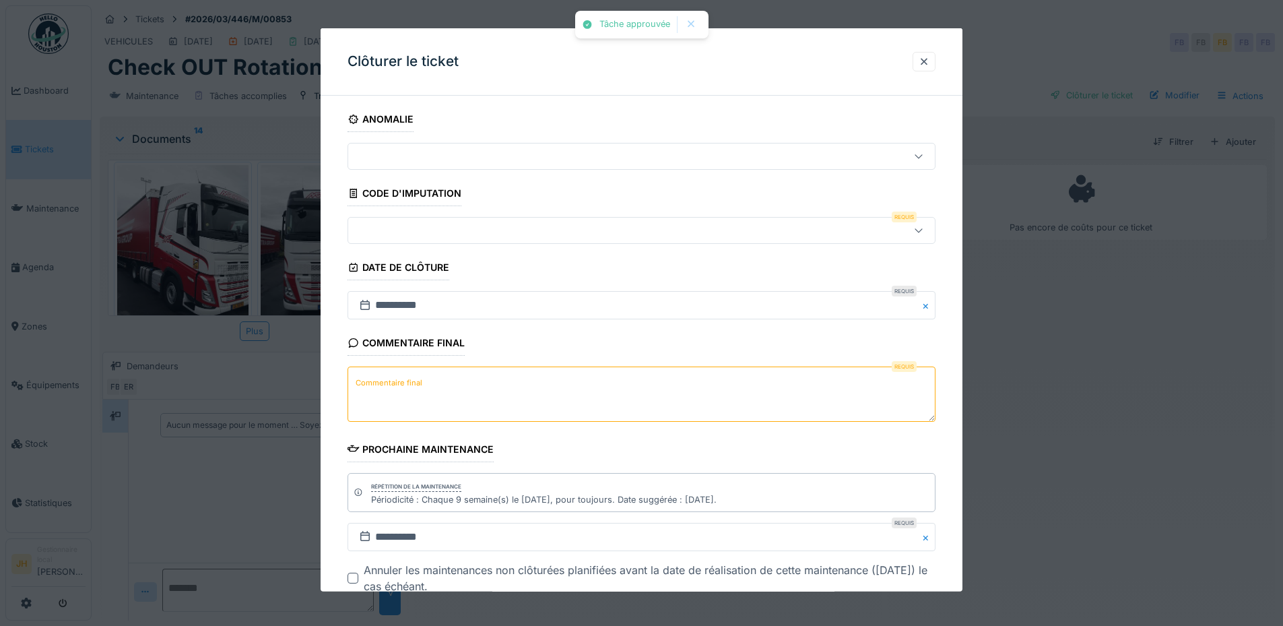
click at [441, 235] on div at bounding box center [607, 230] width 507 height 15
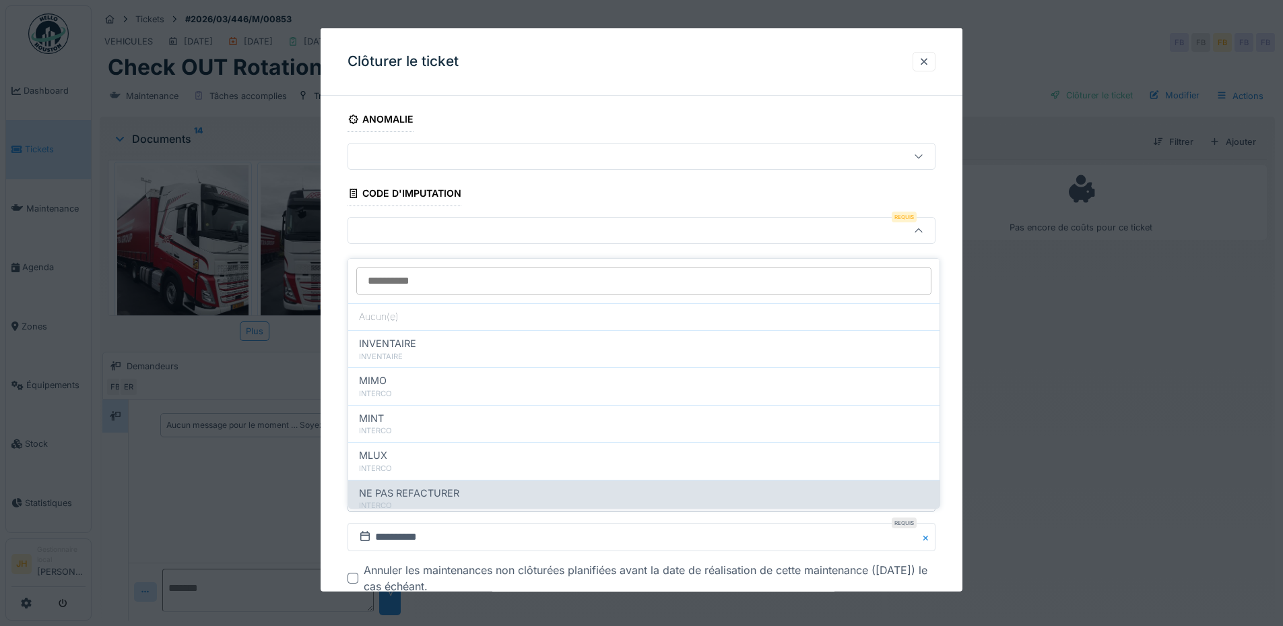
click at [438, 486] on span "NE PAS REFACTURER" at bounding box center [409, 493] width 100 height 15
type input "****"
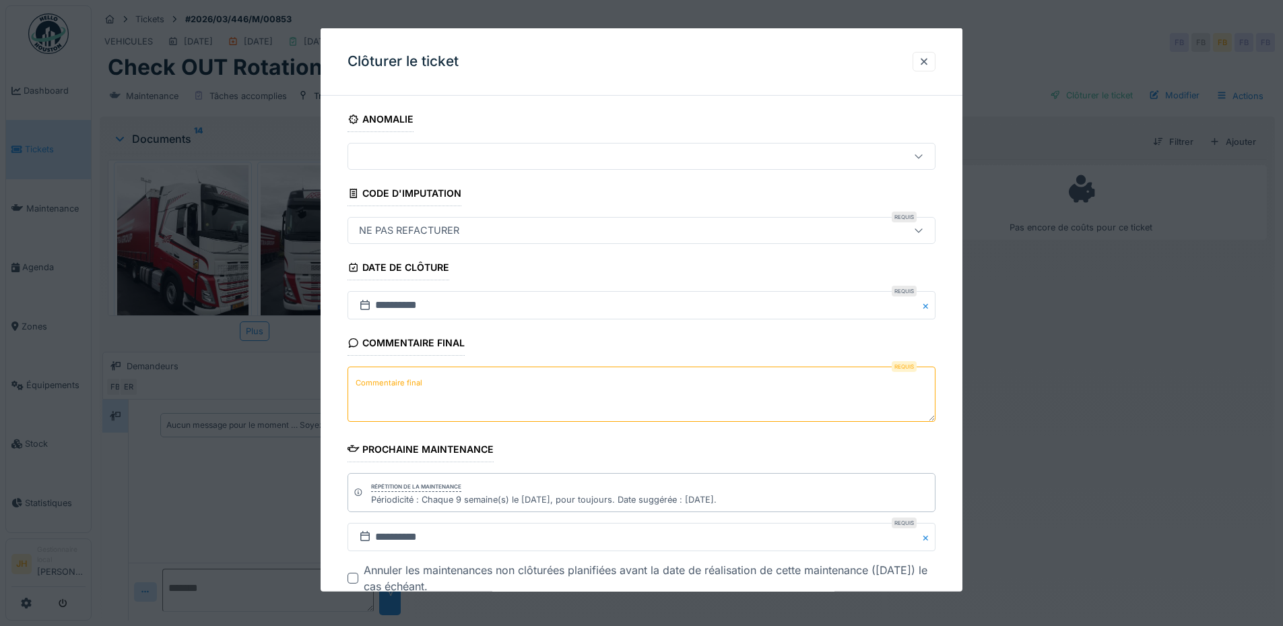
click at [453, 375] on textarea "Commentaire final" at bounding box center [641, 393] width 588 height 55
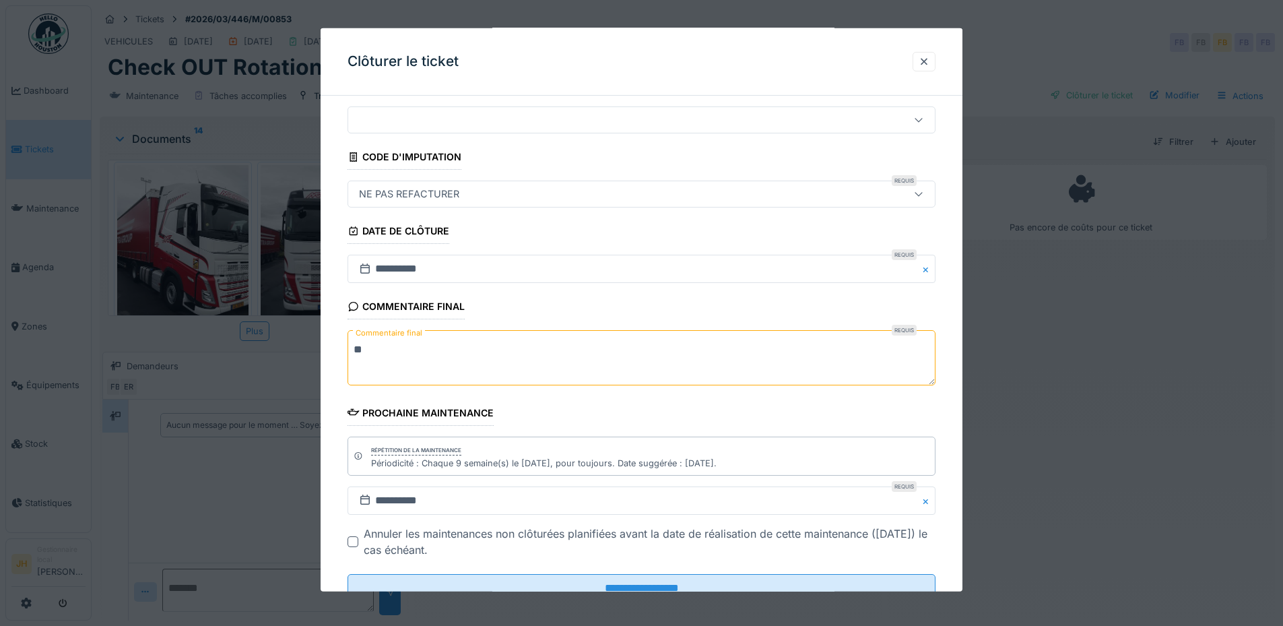
scroll to position [85, 0]
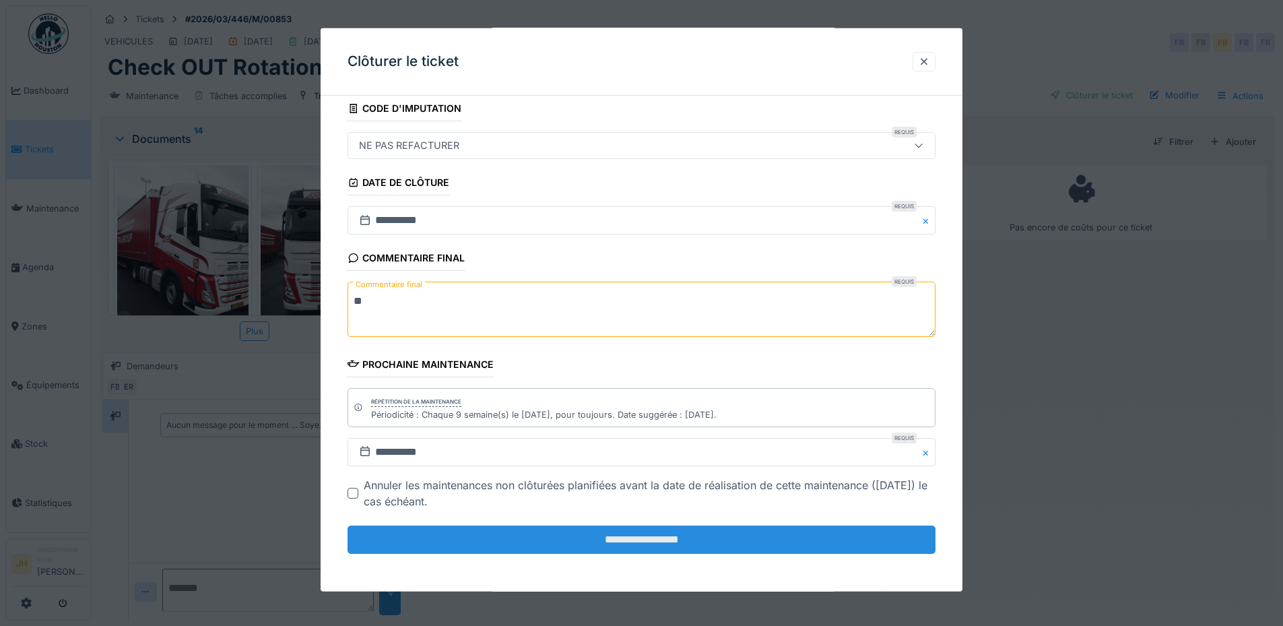
type textarea "**"
click at [762, 535] on input "**********" at bounding box center [641, 539] width 588 height 28
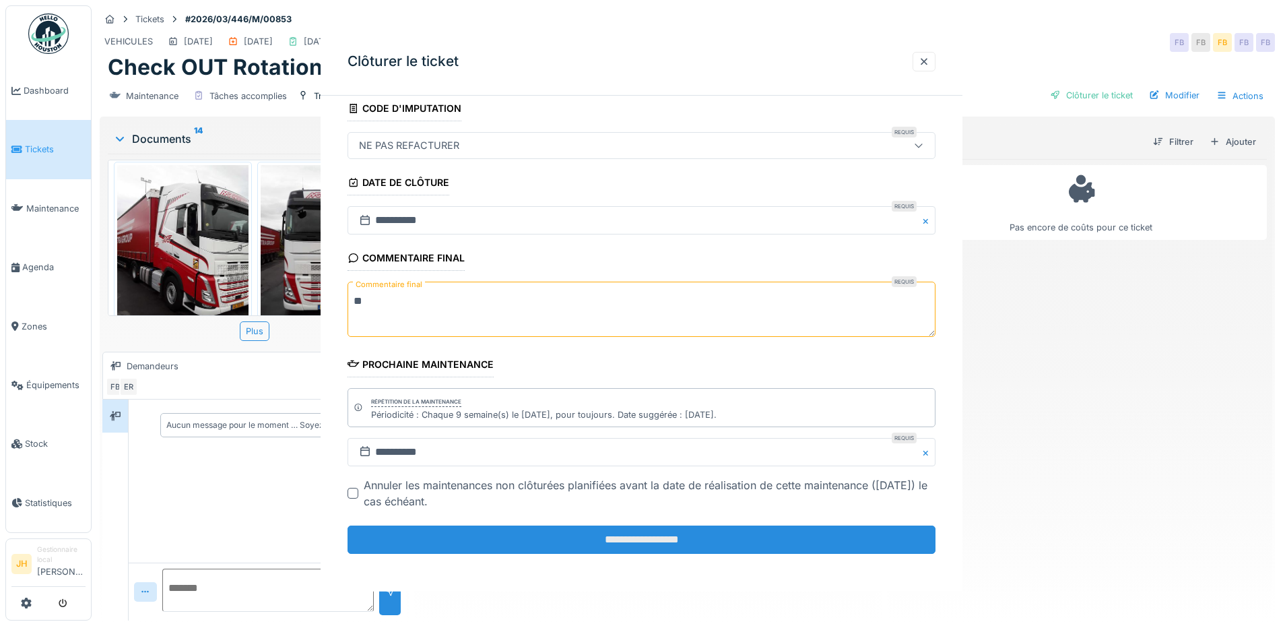
scroll to position [0, 0]
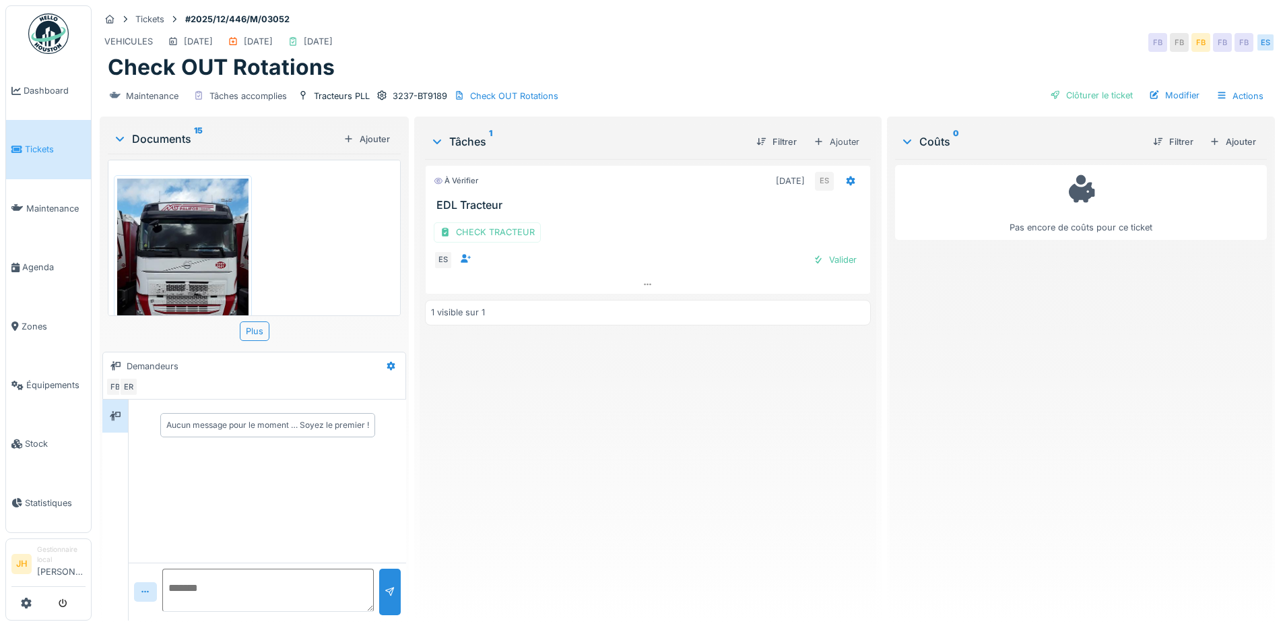
scroll to position [1322, 0]
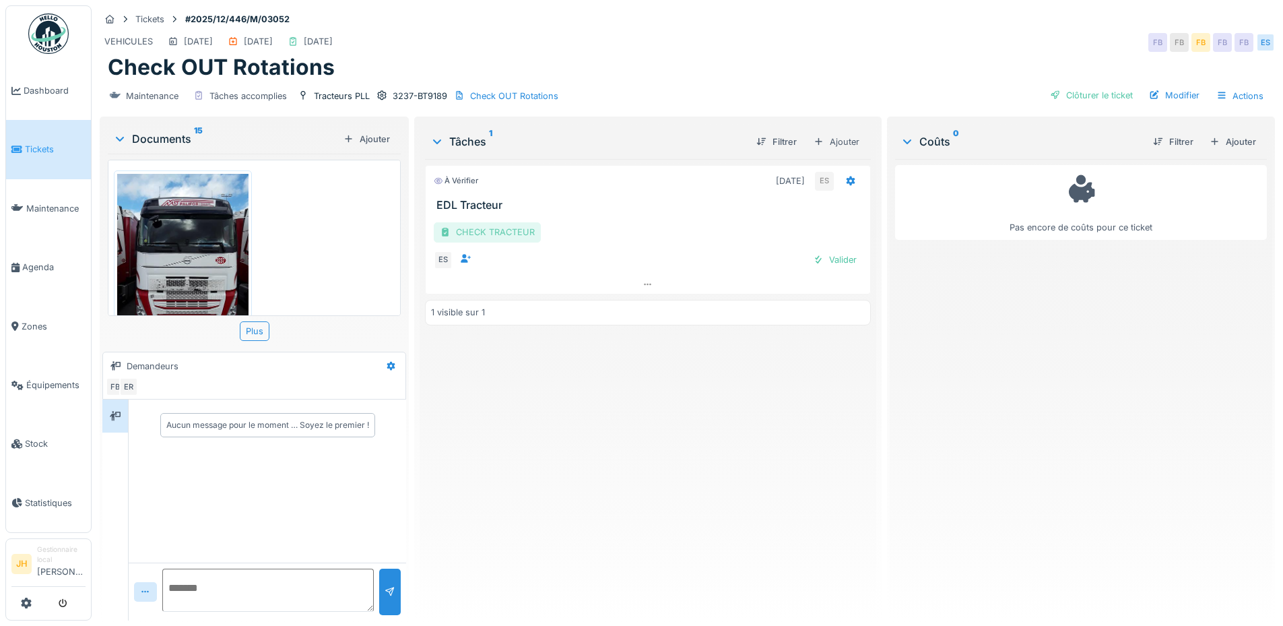
click at [501, 233] on div "CHECK TRACTEUR" at bounding box center [487, 232] width 107 height 20
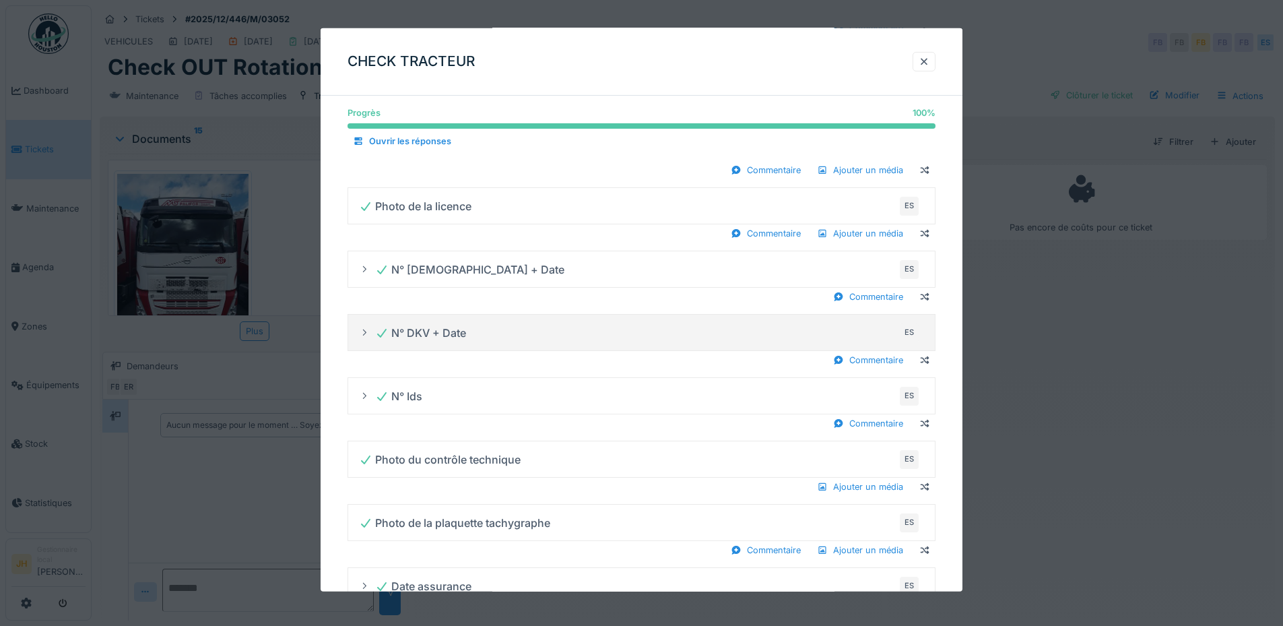
scroll to position [724, 0]
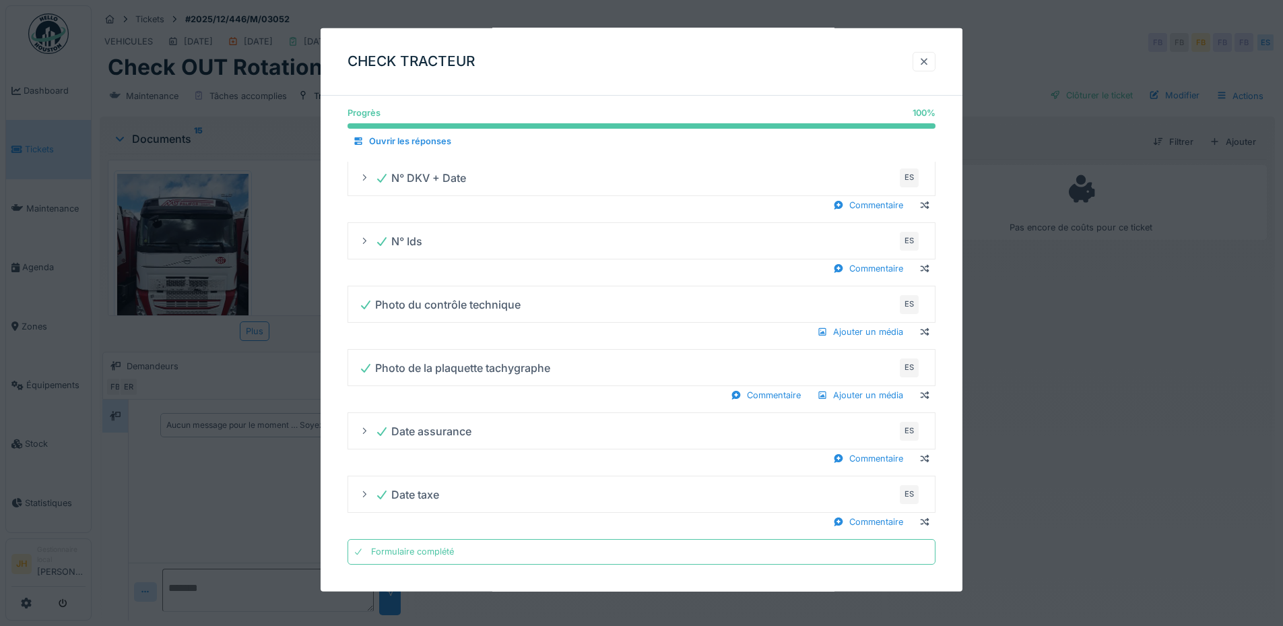
click at [935, 65] on div at bounding box center [923, 62] width 23 height 20
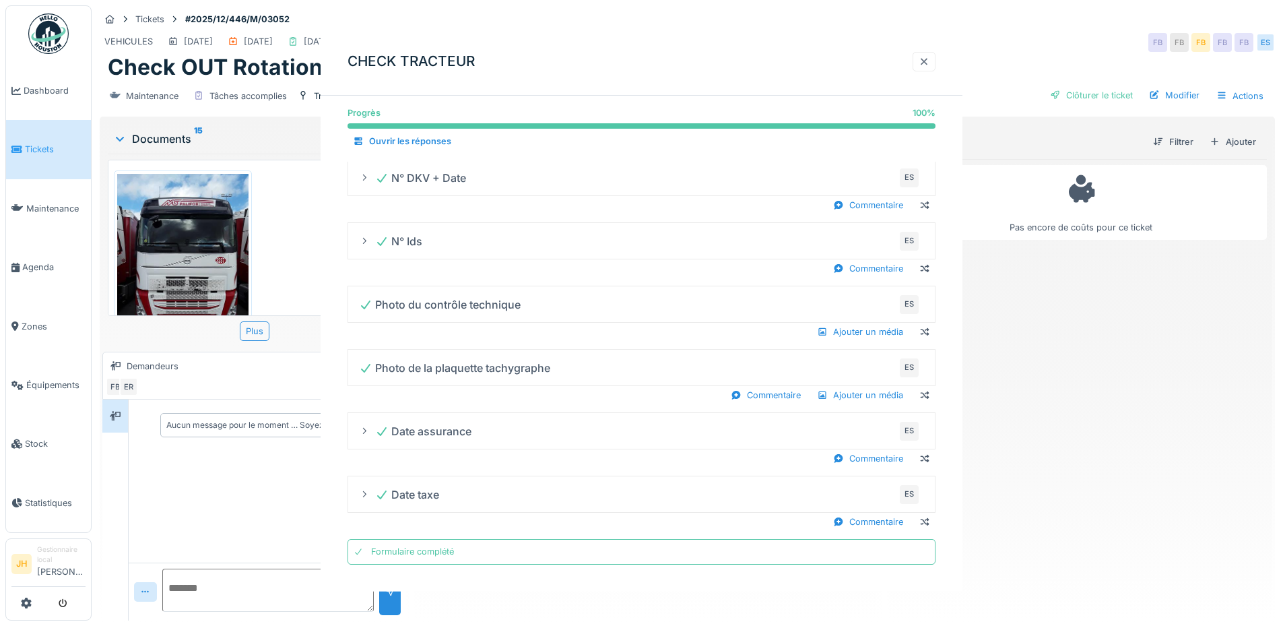
scroll to position [0, 0]
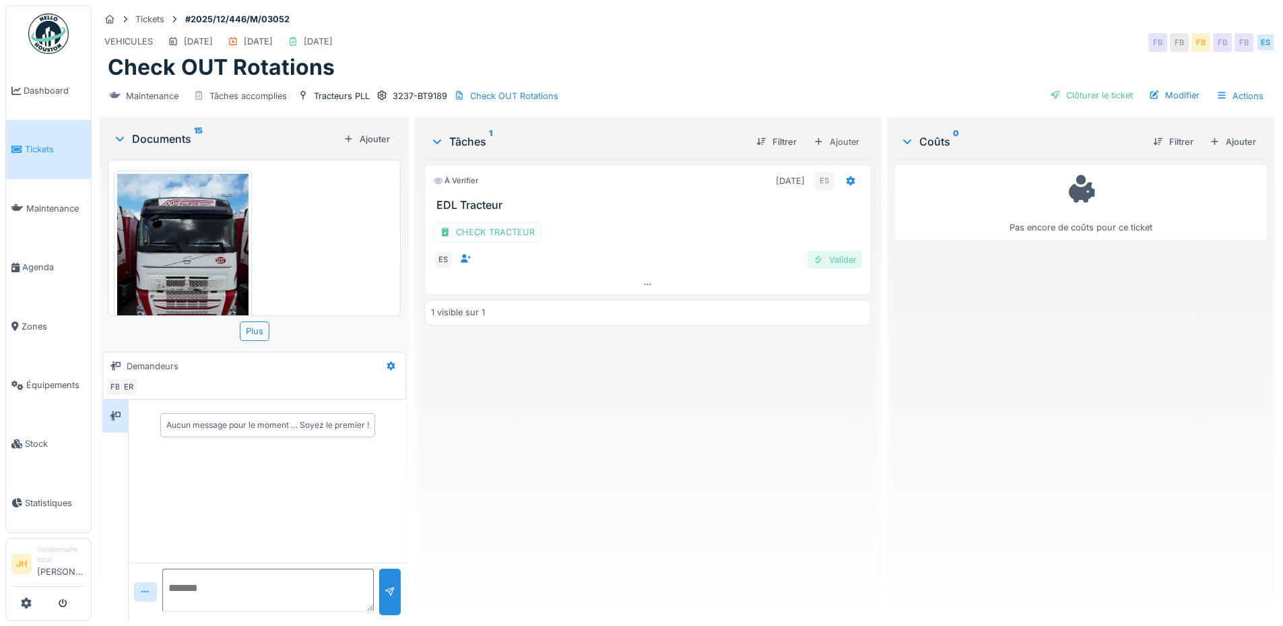
click at [830, 261] on div "Valider" at bounding box center [834, 260] width 55 height 18
click at [1084, 90] on div "Clôturer le ticket" at bounding box center [1091, 95] width 94 height 18
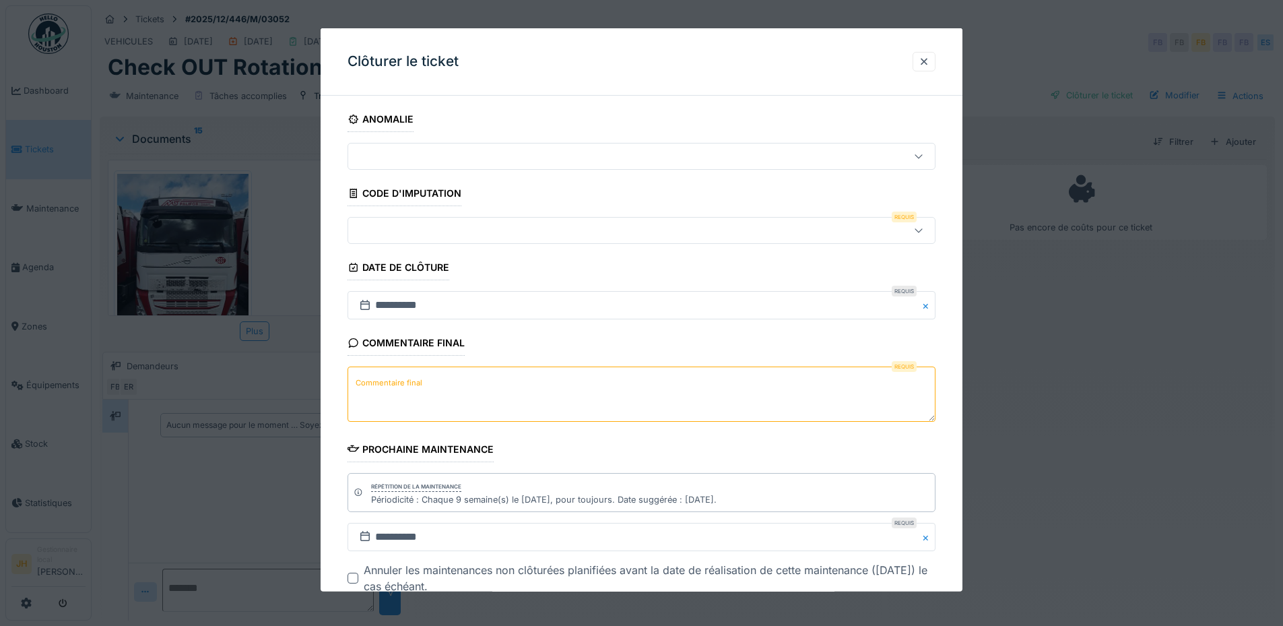
click at [467, 224] on div at bounding box center [607, 230] width 507 height 15
click at [432, 228] on div at bounding box center [607, 230] width 507 height 15
click at [432, 391] on textarea "Commentaire final" at bounding box center [641, 393] width 588 height 55
type textarea "**"
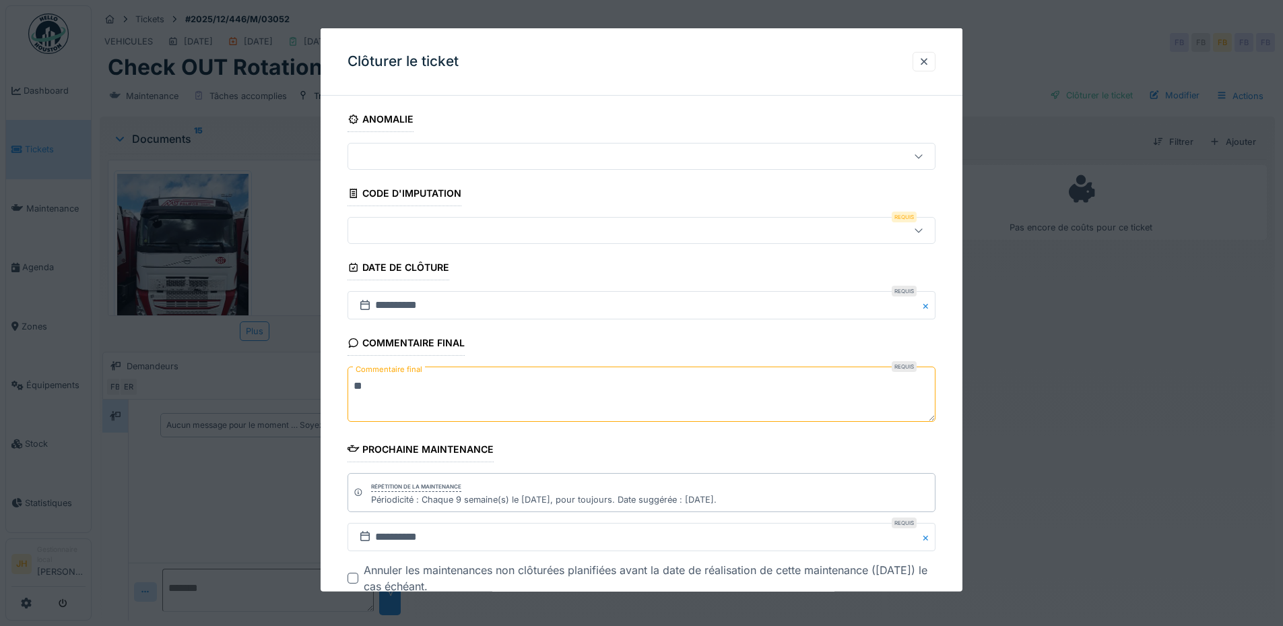
click at [433, 234] on div at bounding box center [607, 230] width 507 height 15
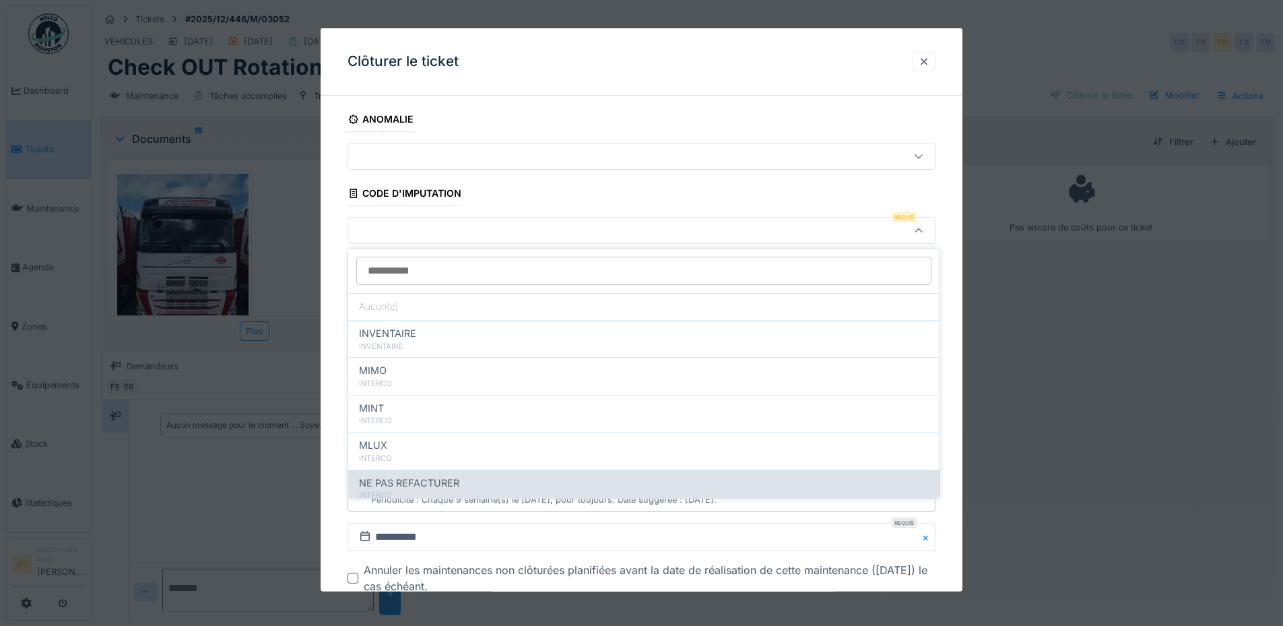
click at [417, 479] on span "NE PAS REFACTURER" at bounding box center [409, 482] width 100 height 15
type input "****"
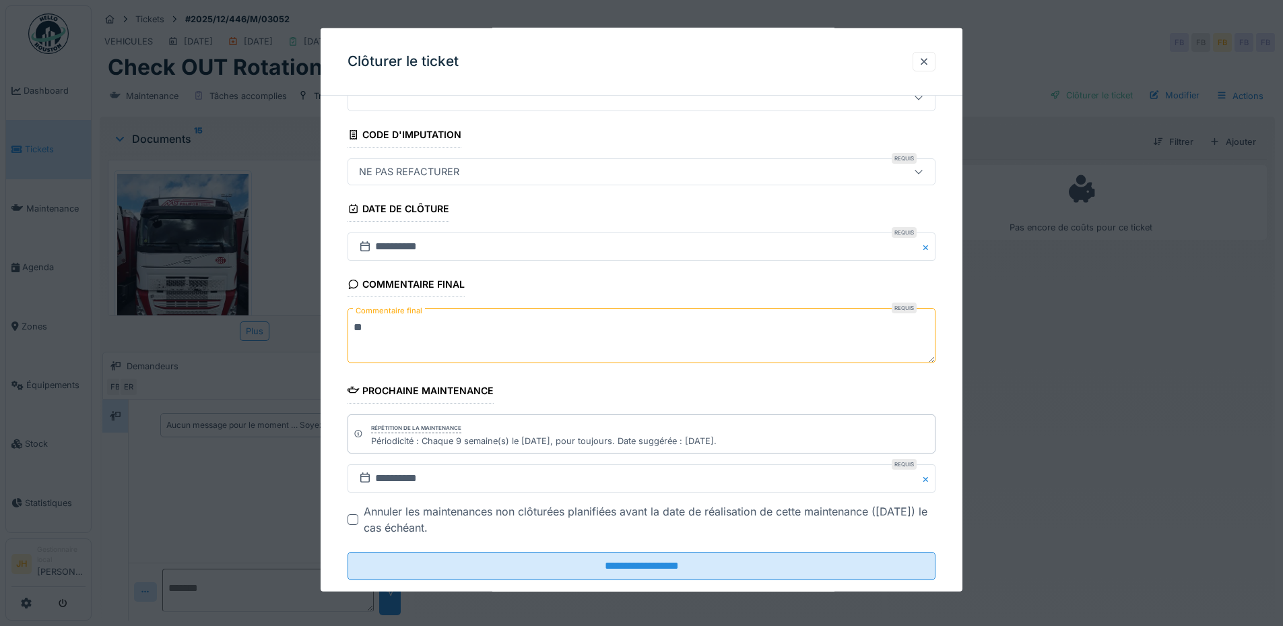
scroll to position [85, 0]
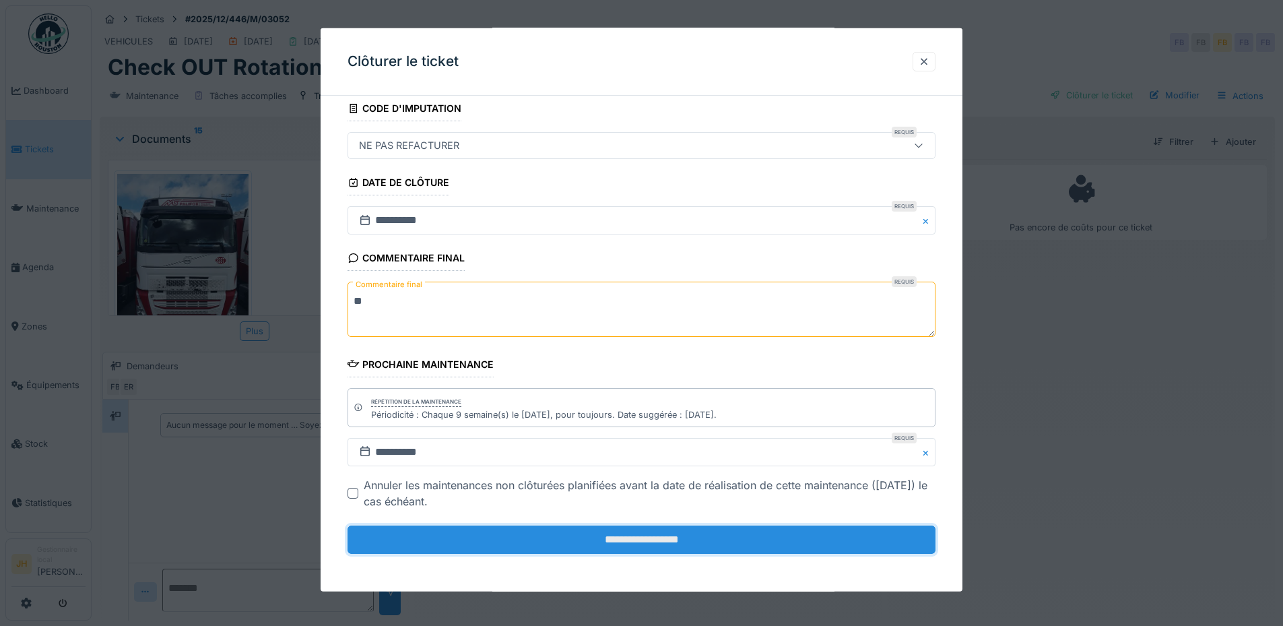
click at [684, 535] on input "**********" at bounding box center [641, 539] width 588 height 28
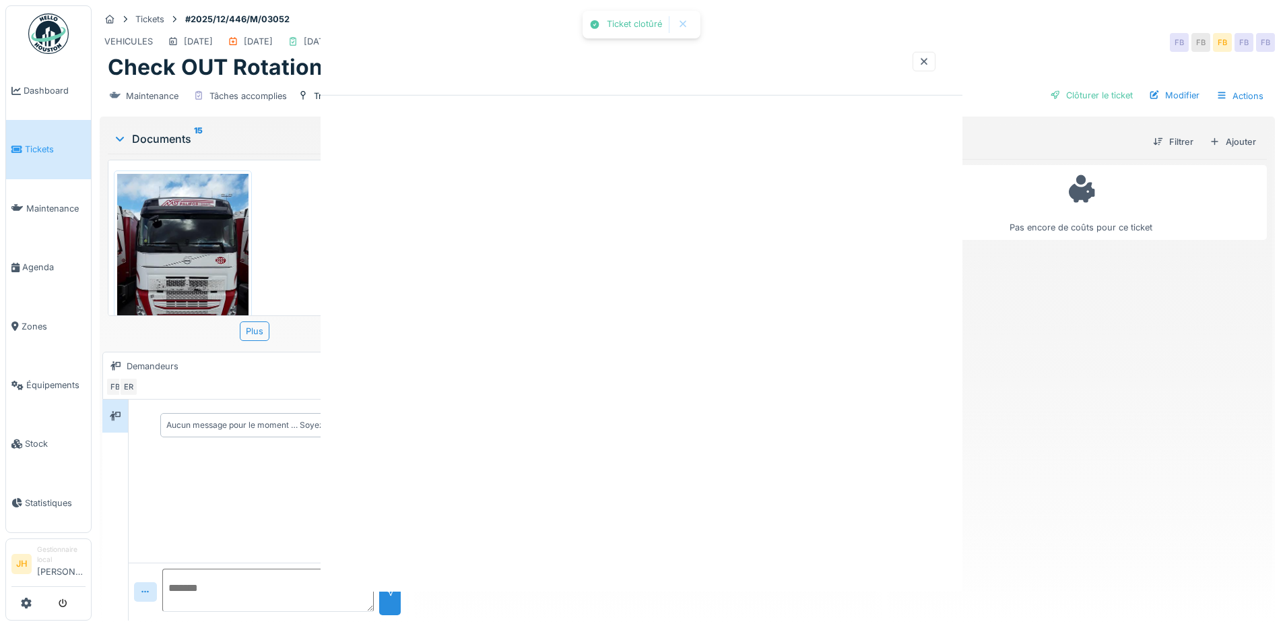
scroll to position [0, 0]
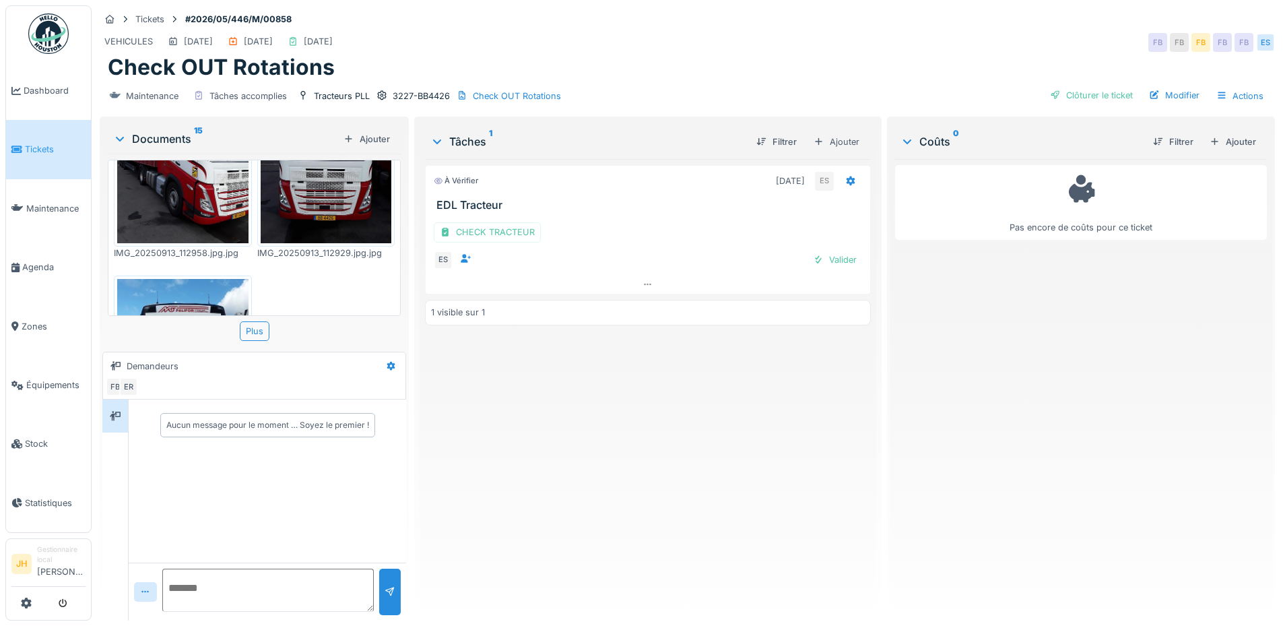
scroll to position [1322, 0]
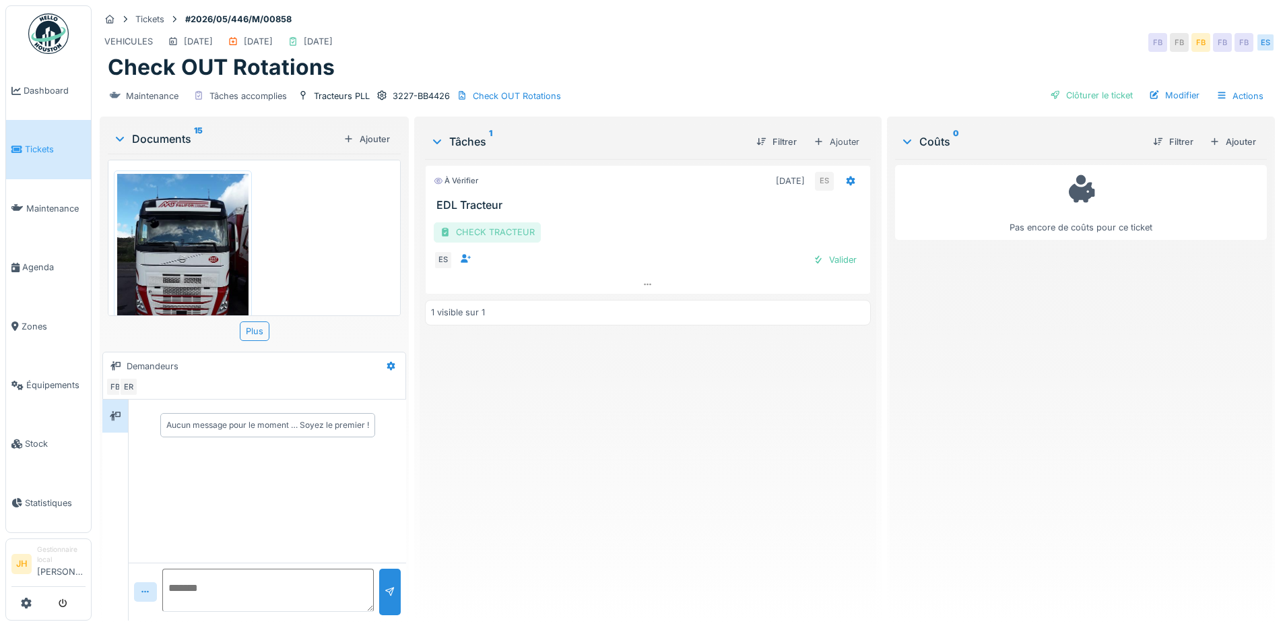
click at [494, 230] on div "CHECK TRACTEUR" at bounding box center [487, 232] width 107 height 20
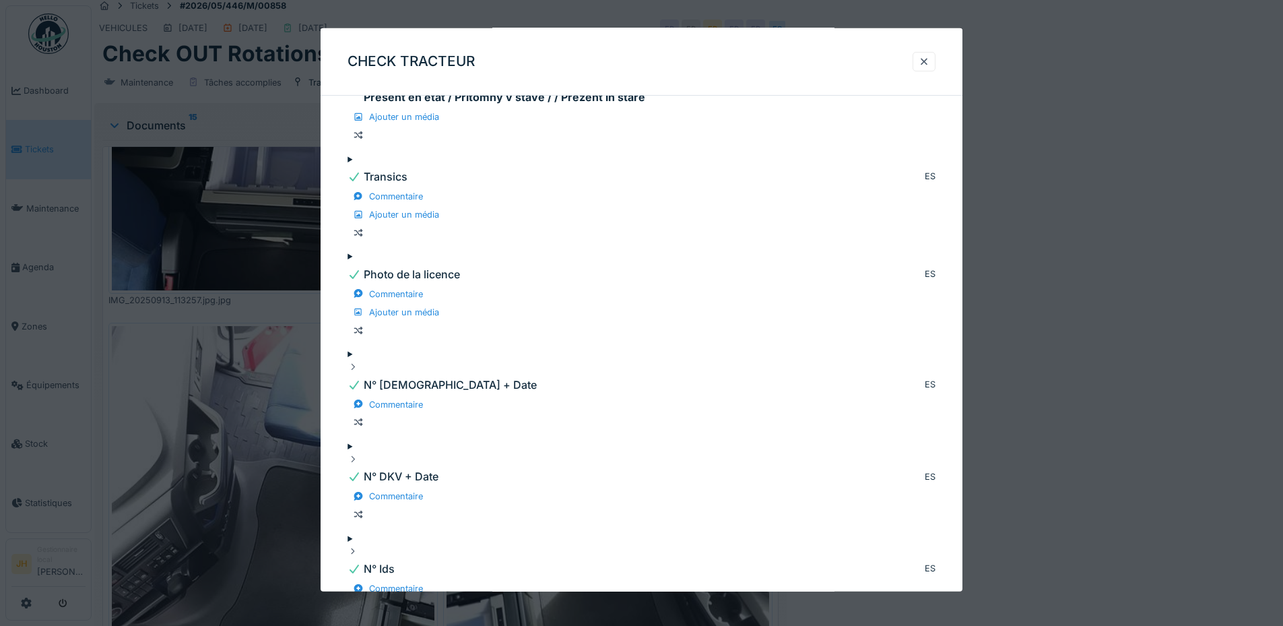
scroll to position [10, 0]
click at [929, 64] on div at bounding box center [924, 61] width 11 height 13
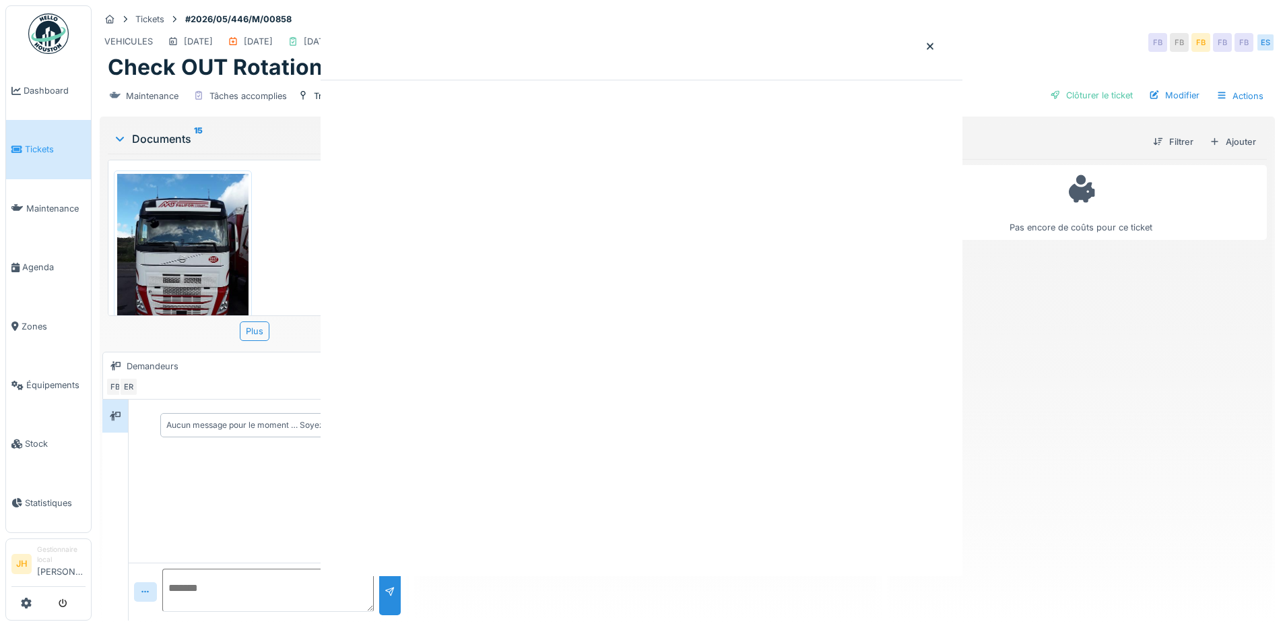
scroll to position [0, 0]
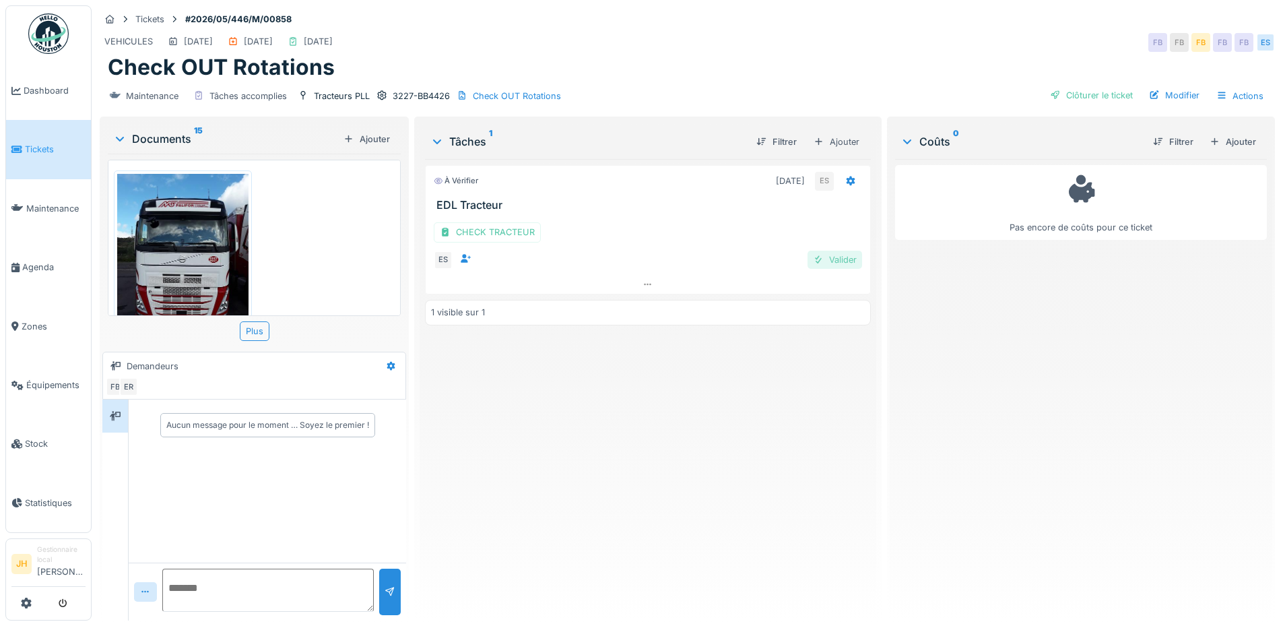
click at [835, 251] on div "Valider" at bounding box center [834, 260] width 55 height 18
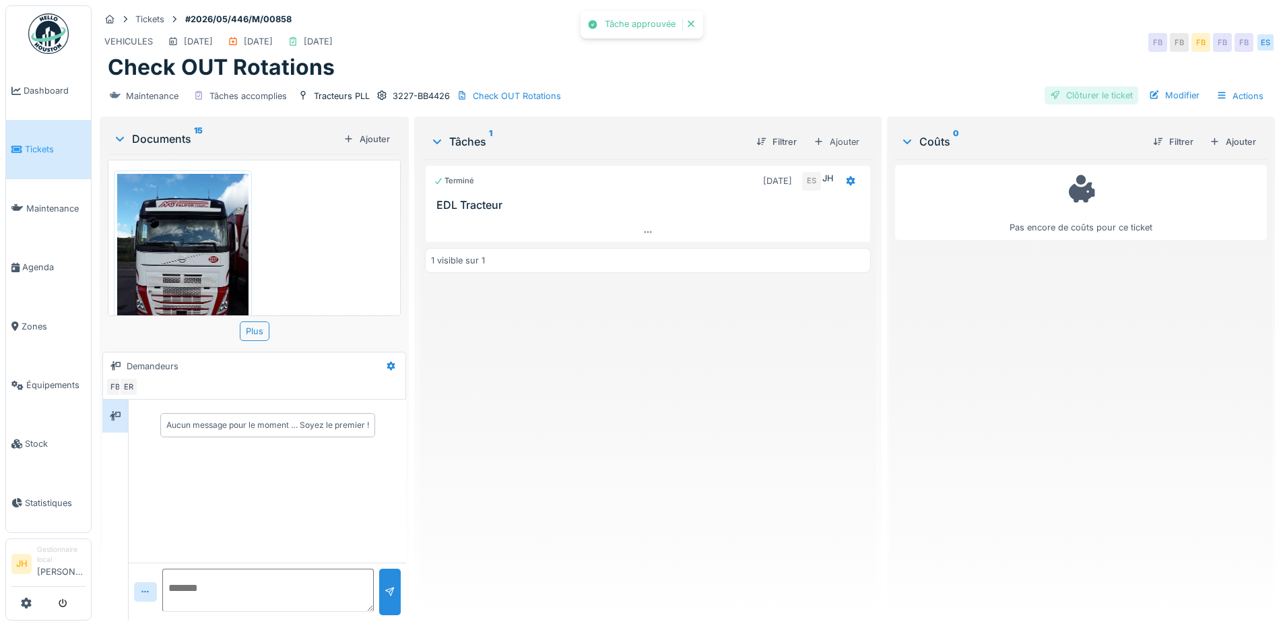
click at [1110, 86] on div "Clôturer le ticket" at bounding box center [1091, 95] width 94 height 18
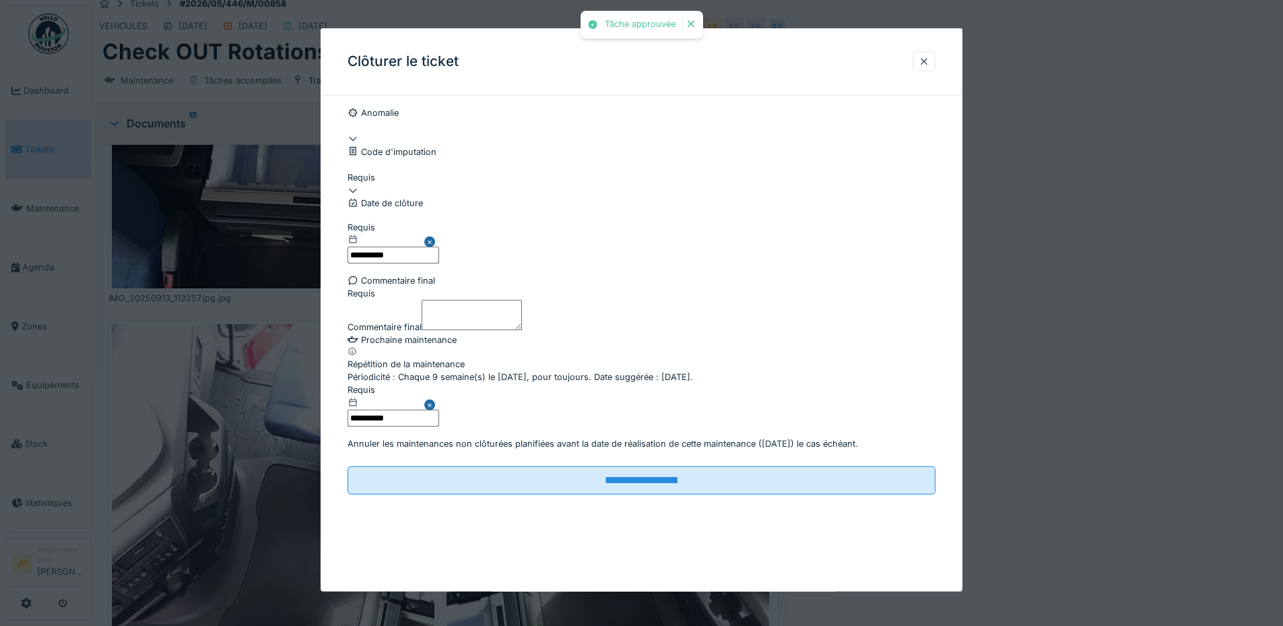
click at [531, 184] on div at bounding box center [641, 184] width 588 height 0
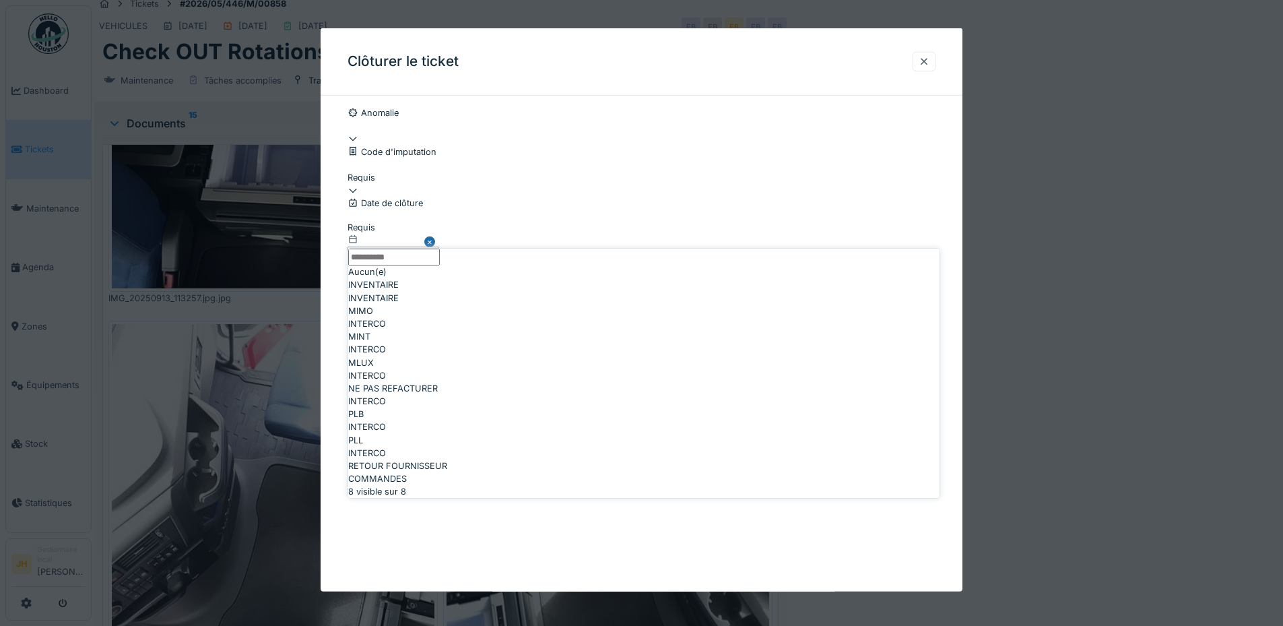
click at [484, 395] on div "NE PAS REFACTURER" at bounding box center [643, 388] width 591 height 13
type input "****"
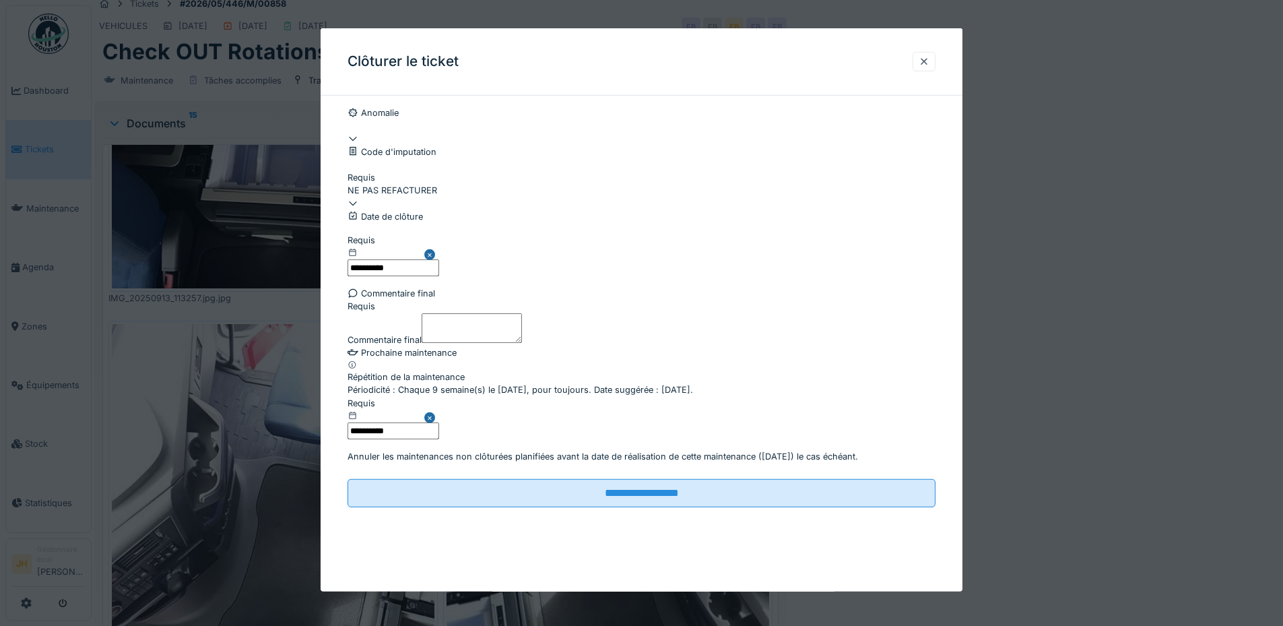
click at [436, 342] on textarea "Commentaire final" at bounding box center [472, 327] width 100 height 30
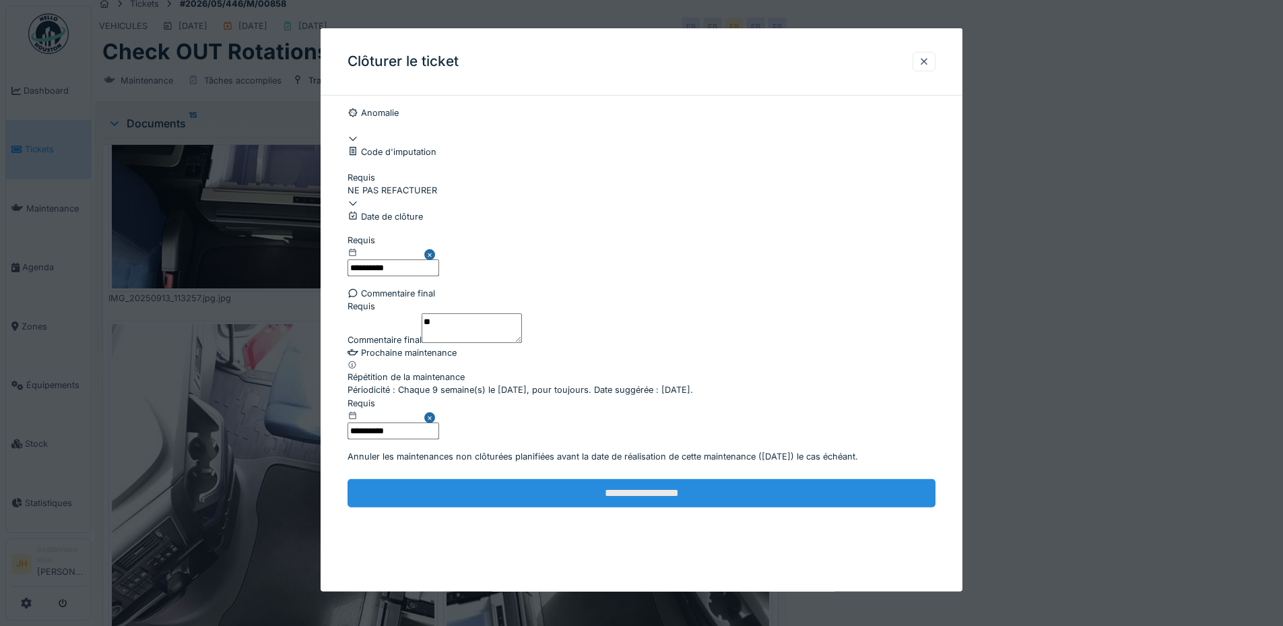
type textarea "**"
click at [709, 507] on input "**********" at bounding box center [641, 493] width 588 height 28
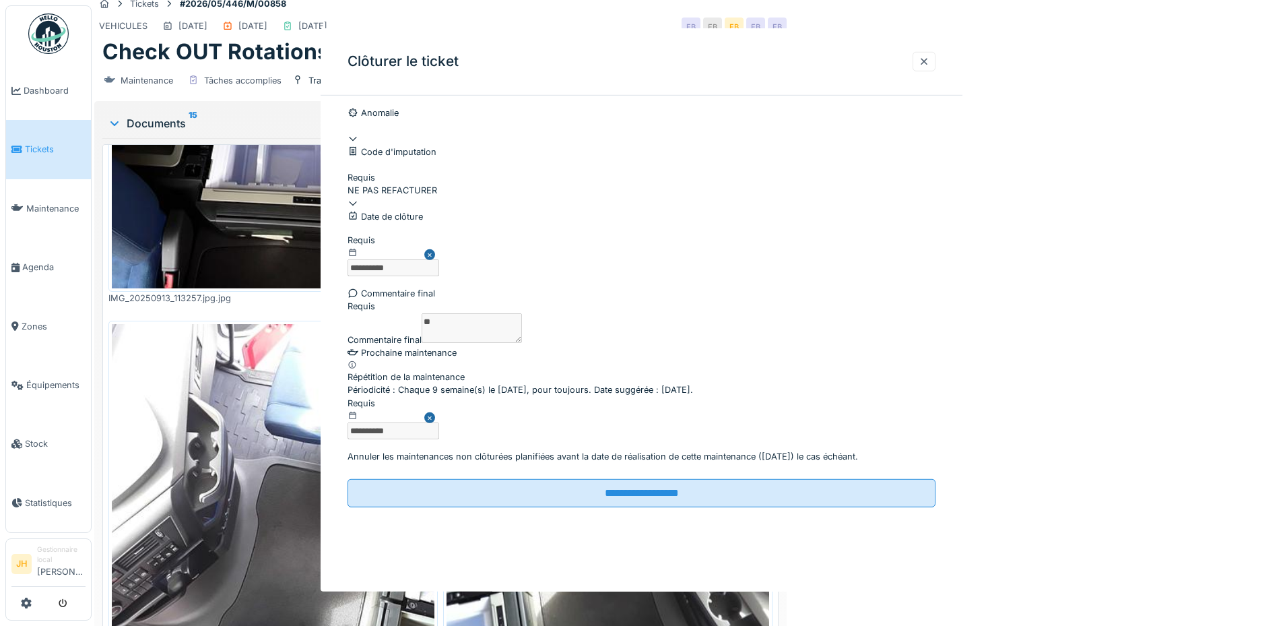
scroll to position [0, 0]
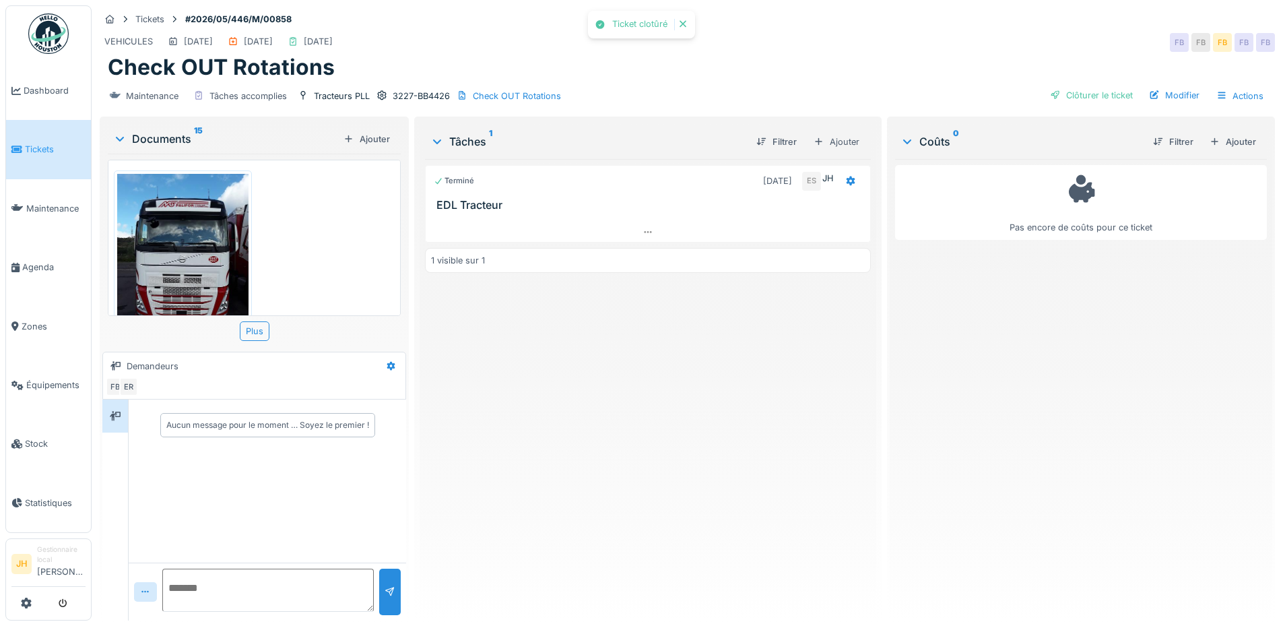
click at [556, 396] on div "Terminé [DATE] ES JH EDL Tracteur 1 visible sur 1" at bounding box center [647, 384] width 445 height 451
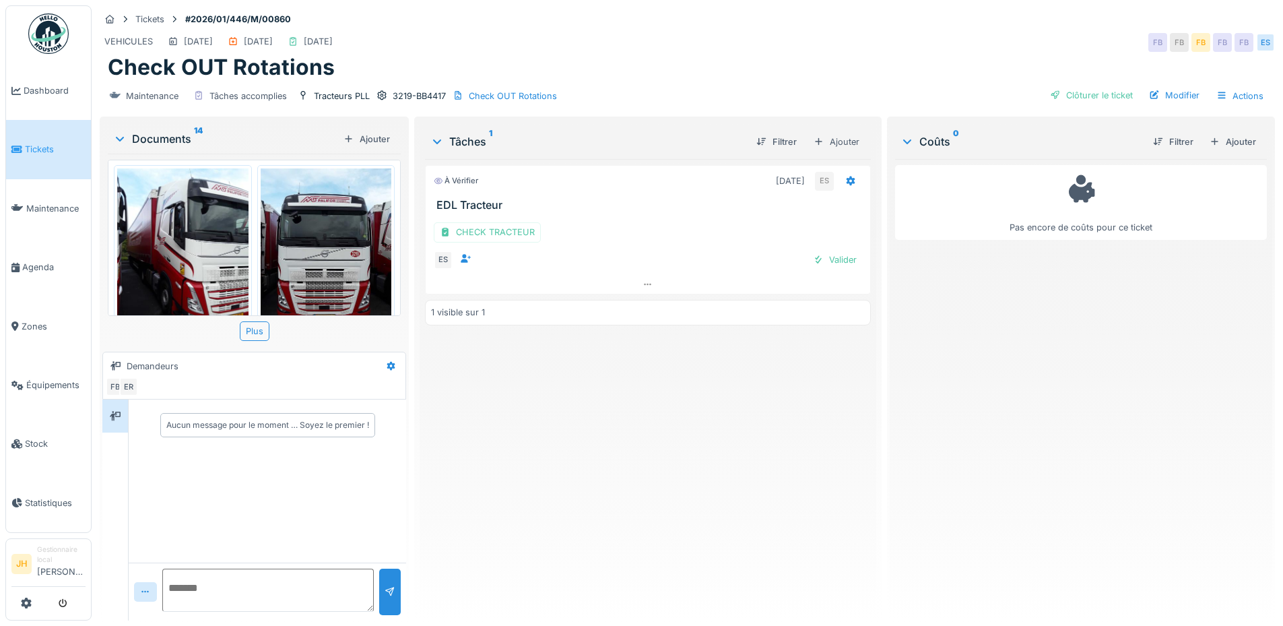
scroll to position [991, 0]
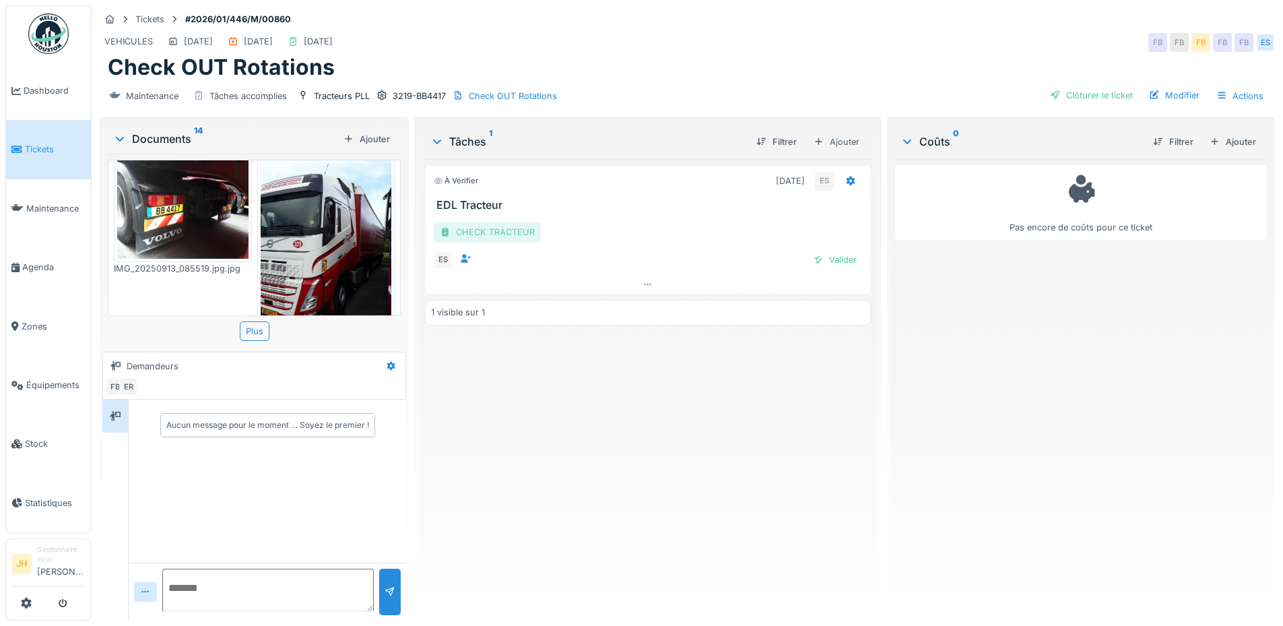
click at [499, 238] on div "CHECK TRACTEUR" at bounding box center [487, 232] width 107 height 20
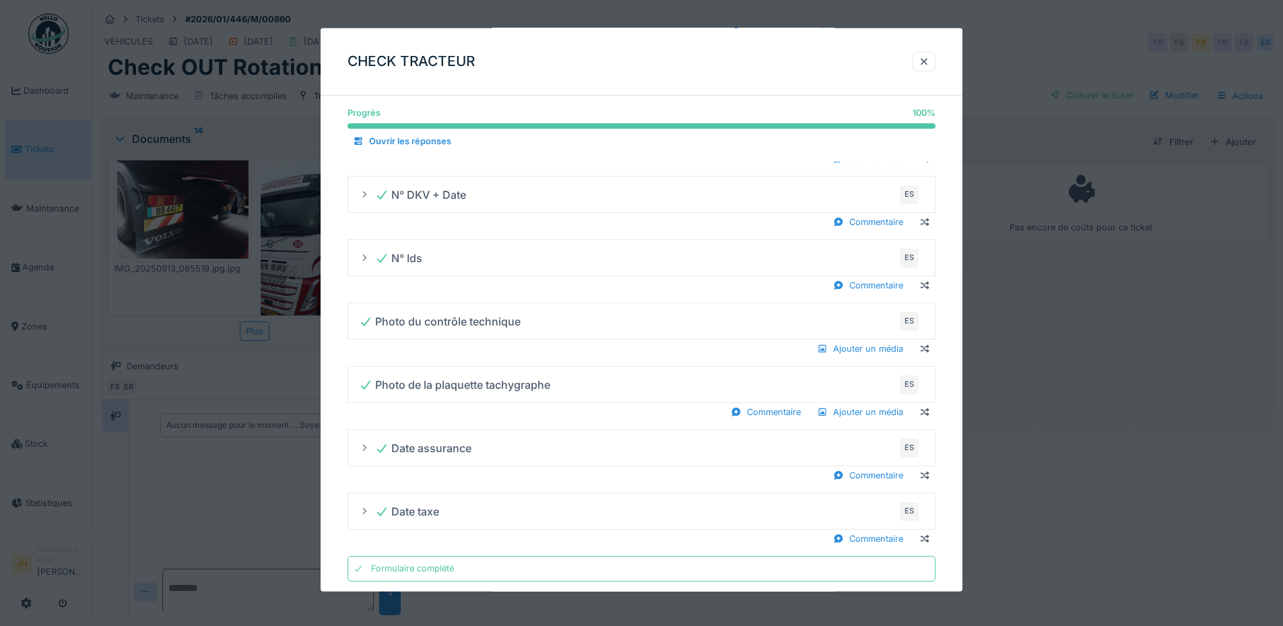
scroll to position [724, 0]
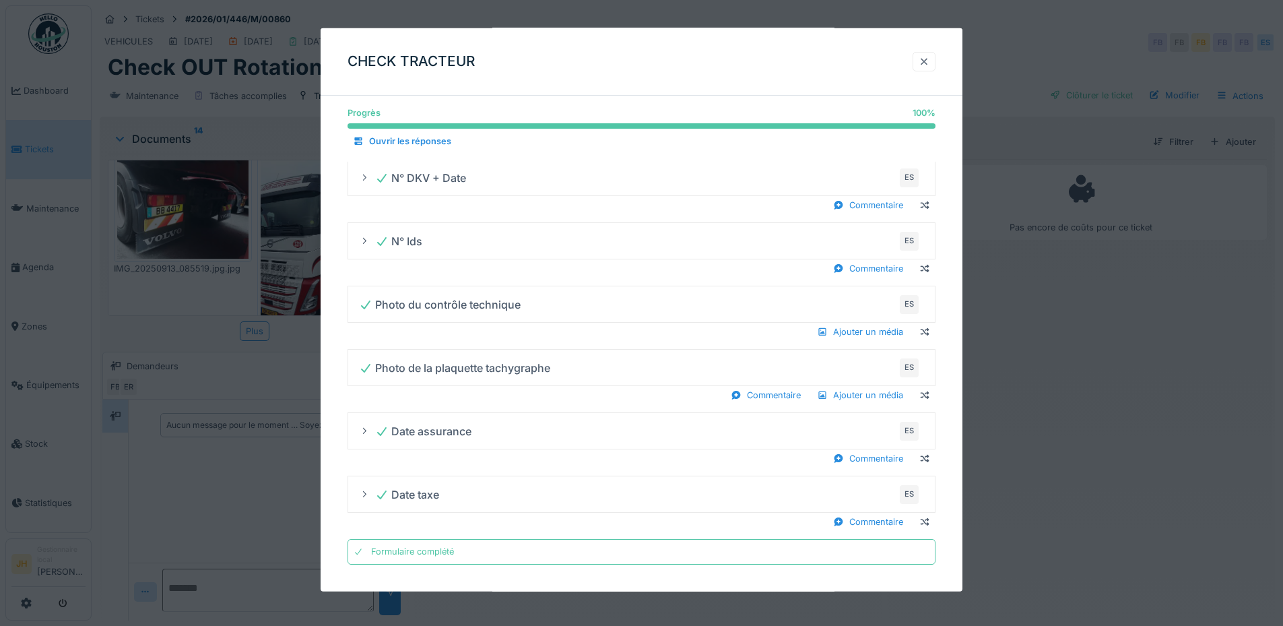
click at [927, 59] on div at bounding box center [924, 61] width 11 height 13
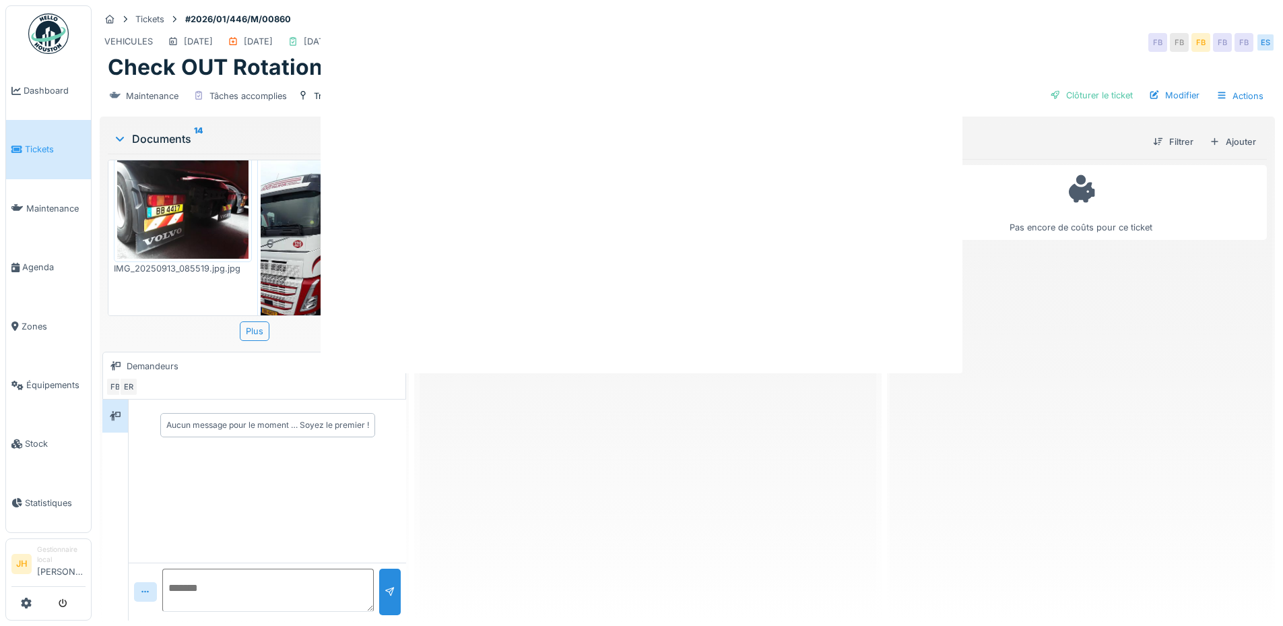
scroll to position [0, 0]
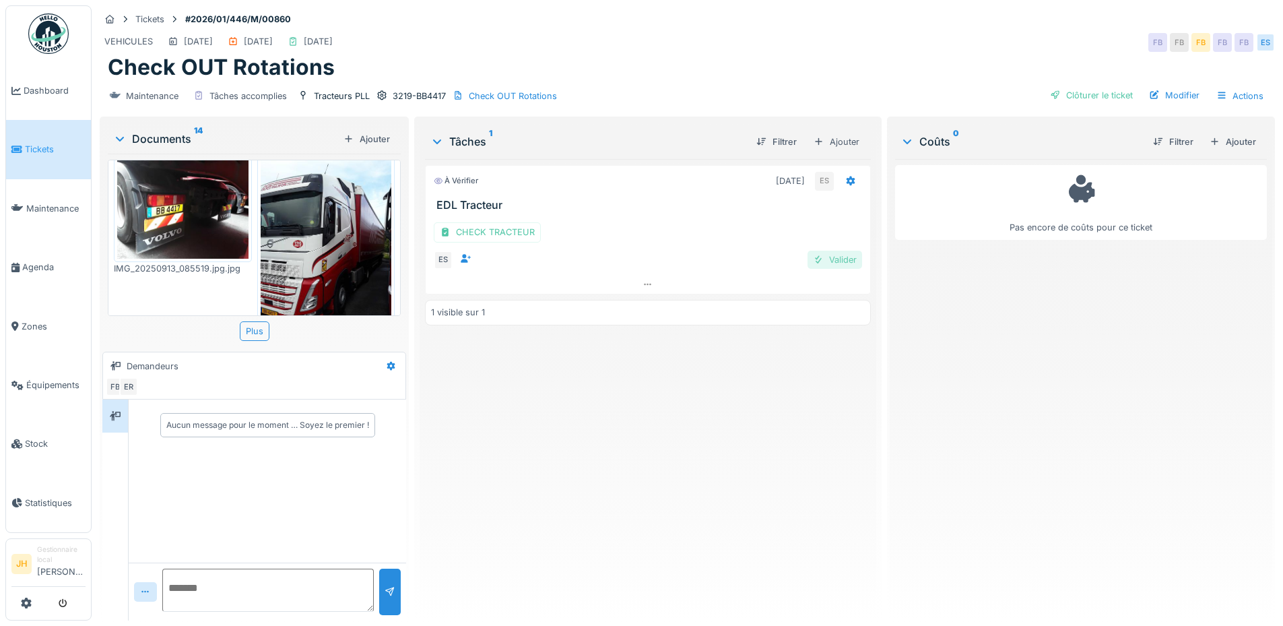
click at [828, 261] on div "Valider" at bounding box center [834, 260] width 55 height 18
click at [1083, 96] on div "Clôturer le ticket" at bounding box center [1091, 95] width 94 height 18
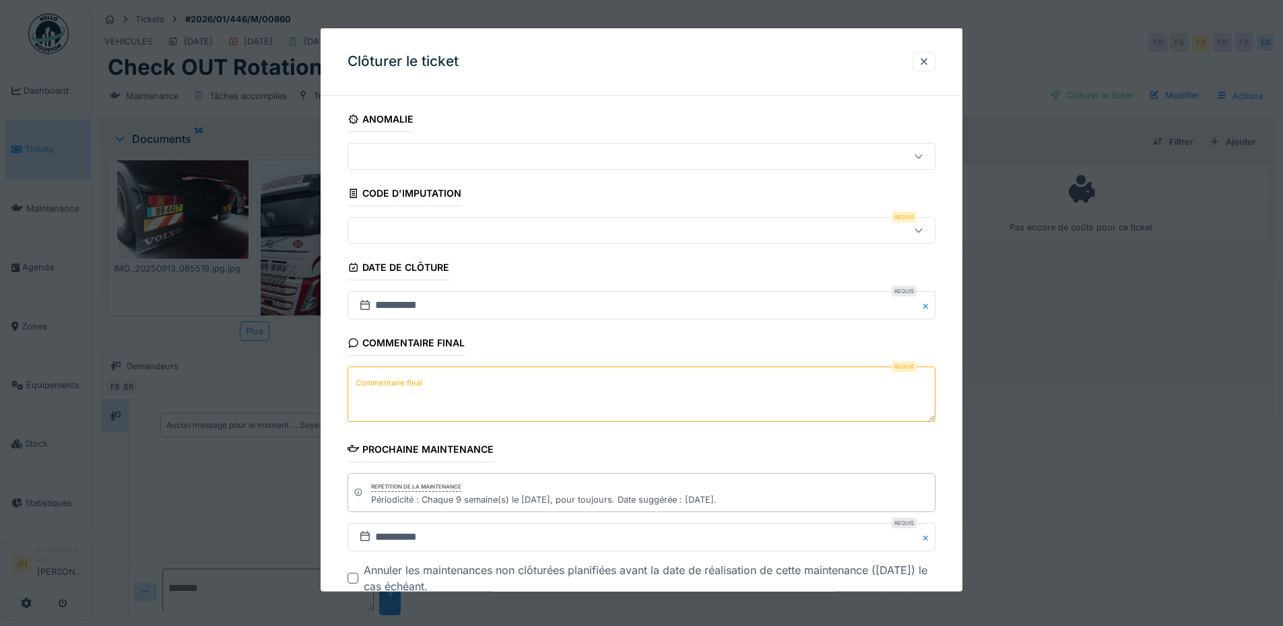
click at [523, 226] on div at bounding box center [607, 230] width 507 height 15
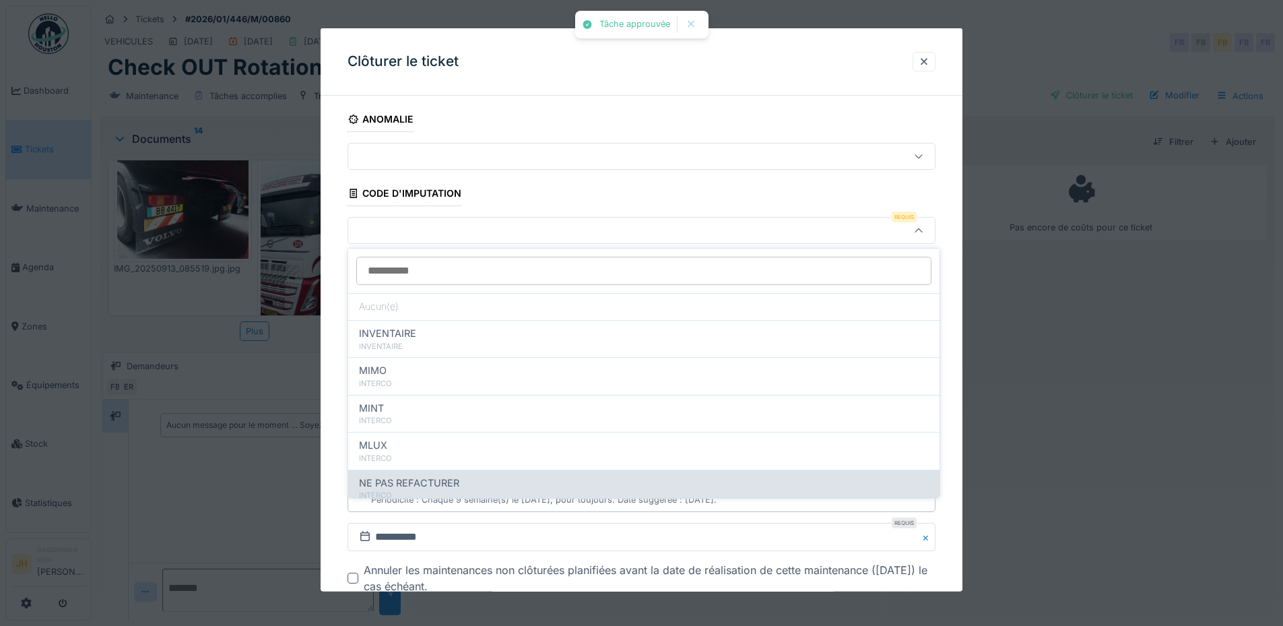
click at [451, 482] on span "NE PAS REFACTURER" at bounding box center [409, 482] width 100 height 15
type input "****"
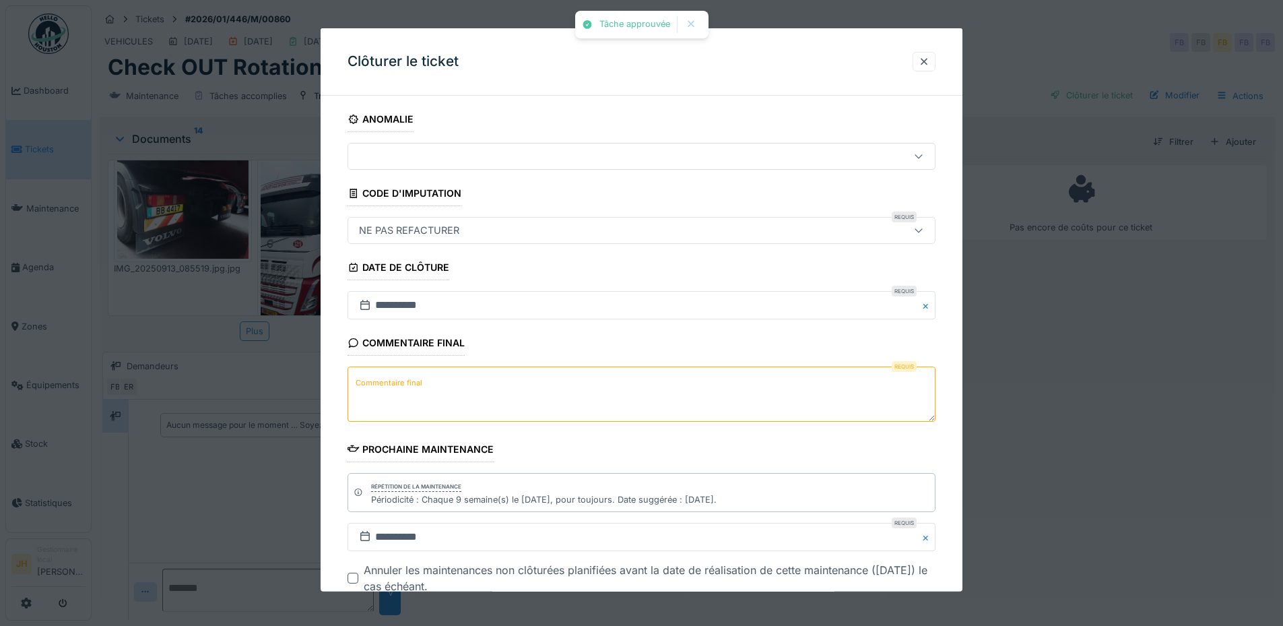
click at [438, 411] on textarea "Commentaire final" at bounding box center [641, 393] width 588 height 55
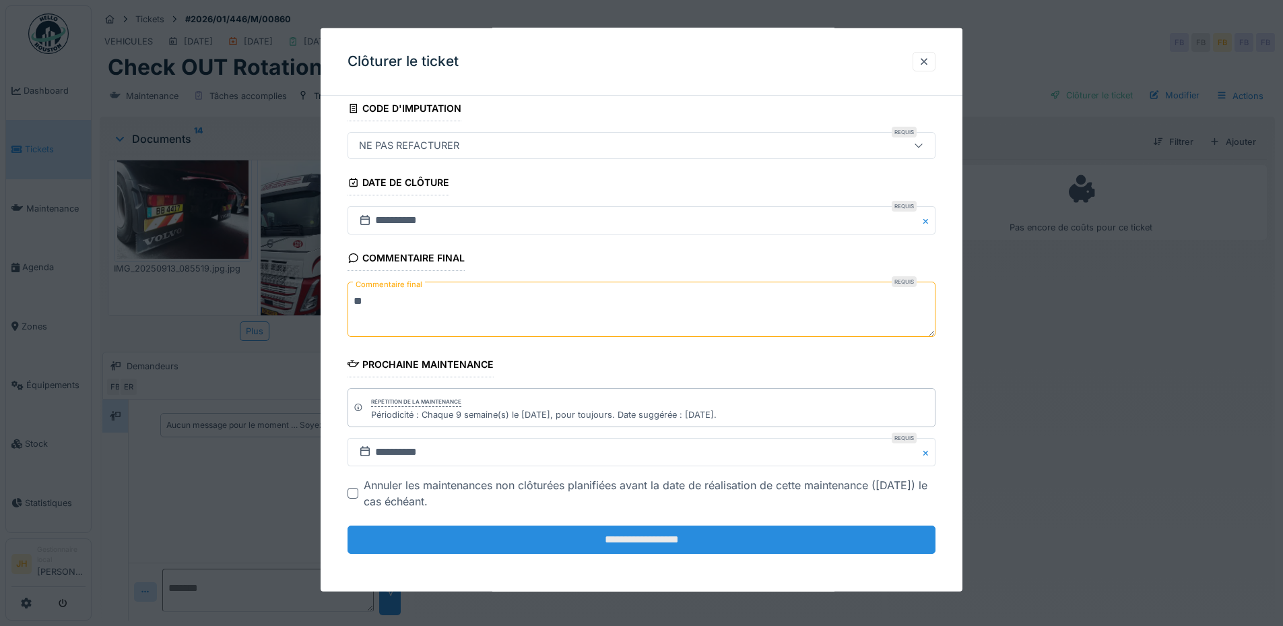
scroll to position [10, 0]
type textarea "**"
click at [654, 535] on input "**********" at bounding box center [641, 539] width 588 height 28
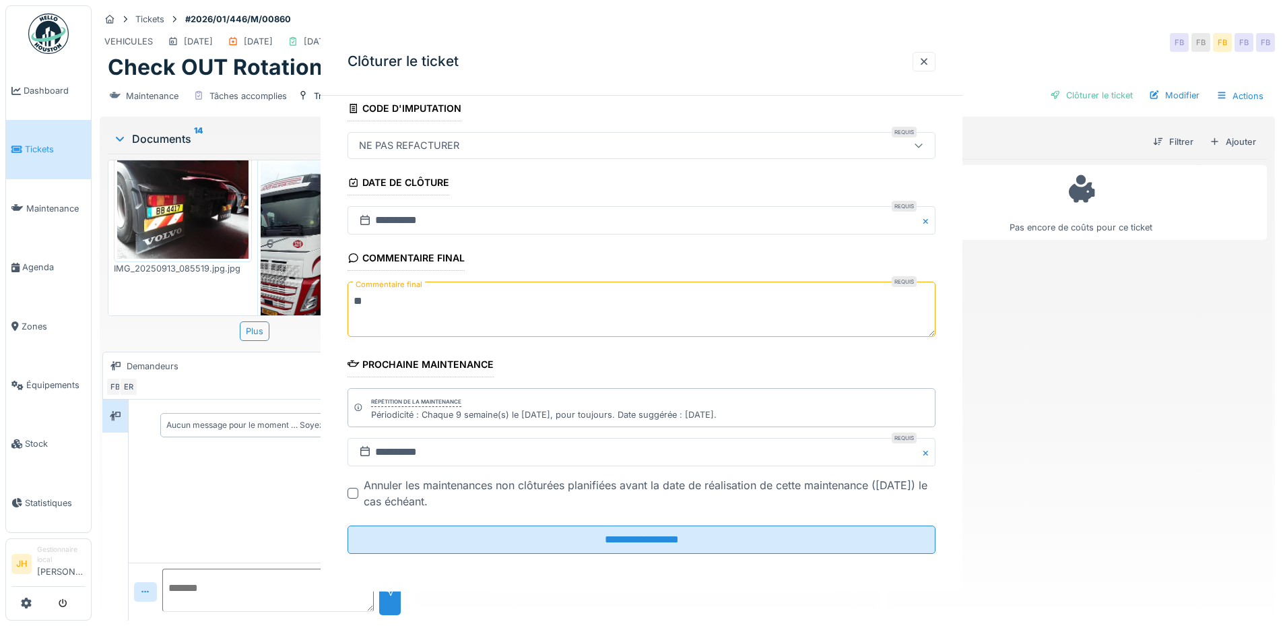
scroll to position [0, 0]
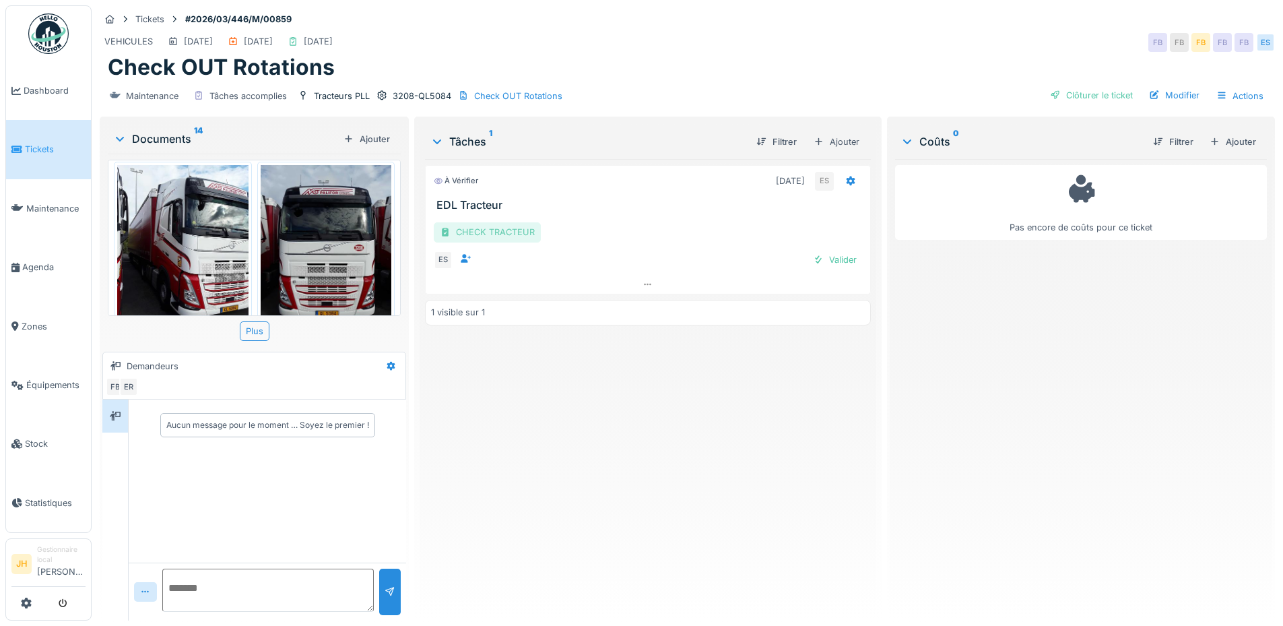
scroll to position [10, 0]
click at [489, 222] on div "CHECK TRACTEUR" at bounding box center [487, 232] width 107 height 20
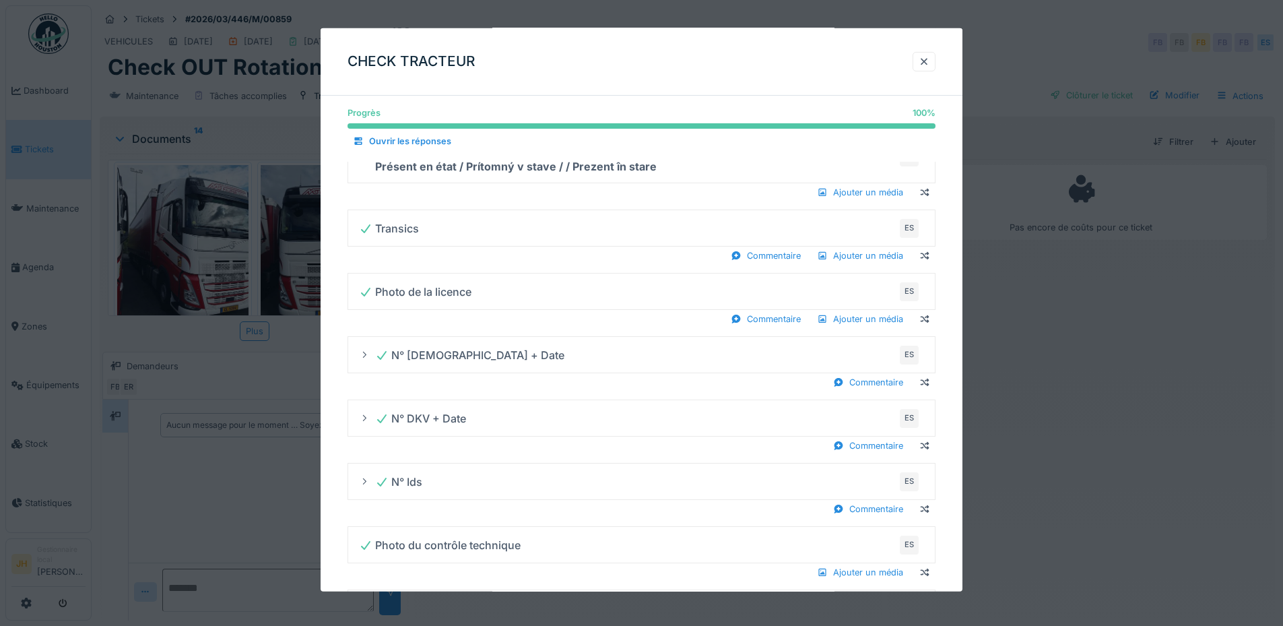
scroll to position [724, 0]
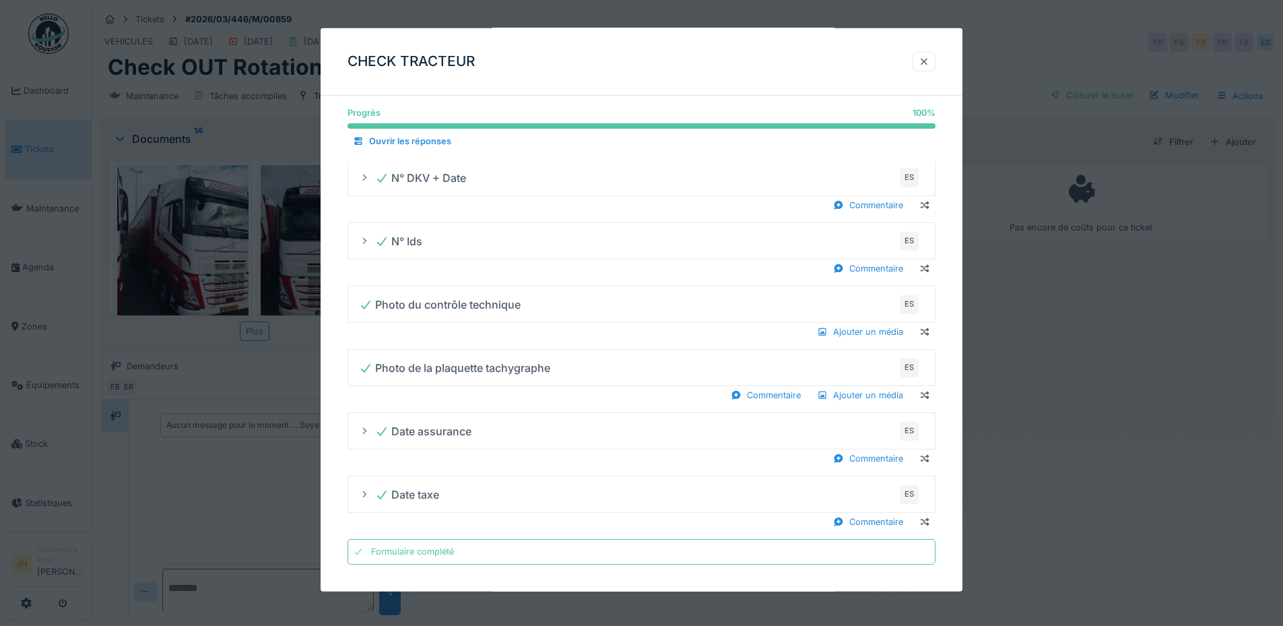
click at [929, 61] on div at bounding box center [924, 61] width 11 height 13
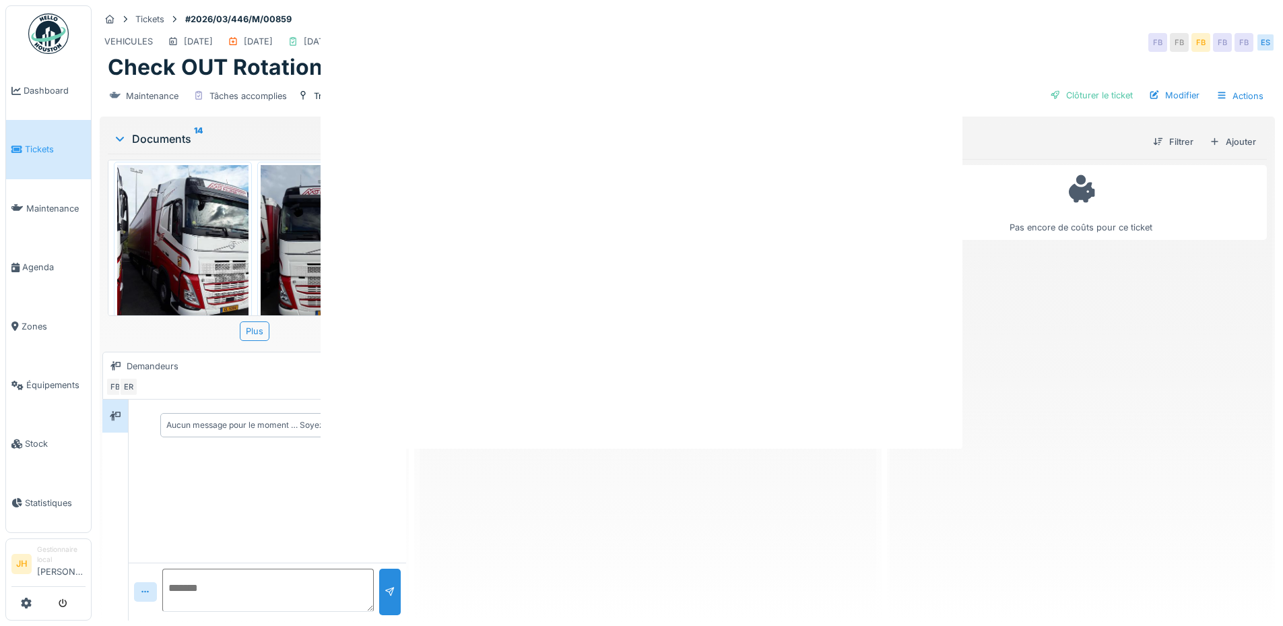
scroll to position [0, 0]
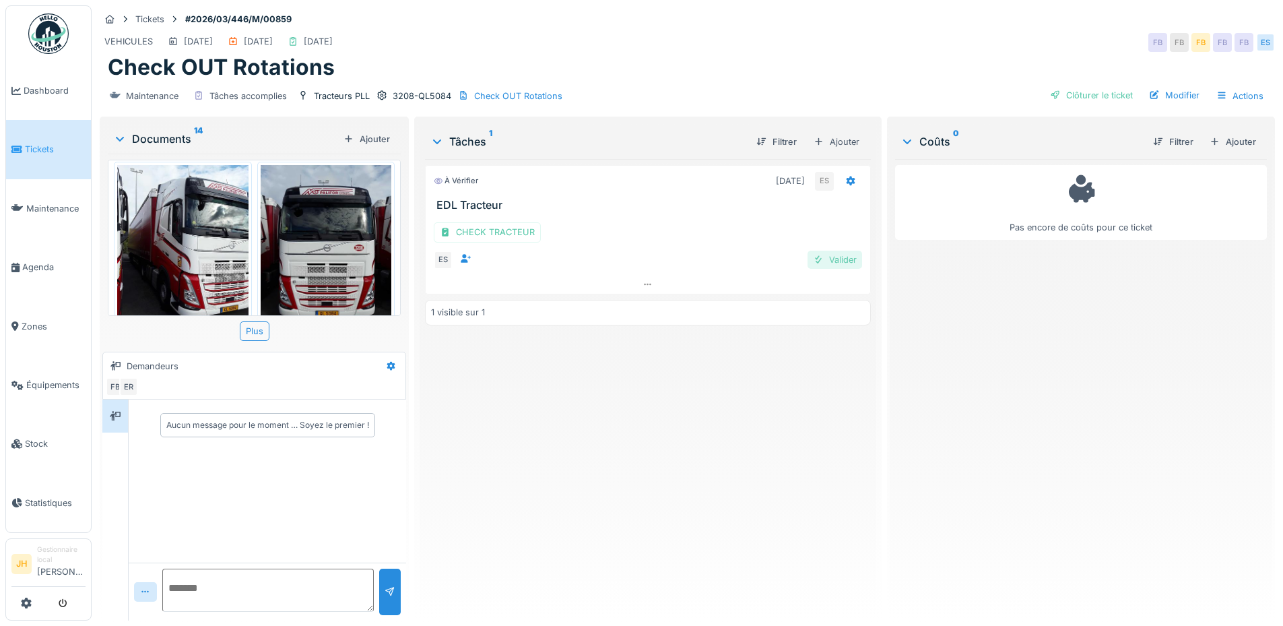
click at [844, 251] on div "Valider" at bounding box center [834, 260] width 55 height 18
click at [1093, 90] on div "Clôturer le ticket" at bounding box center [1091, 95] width 94 height 18
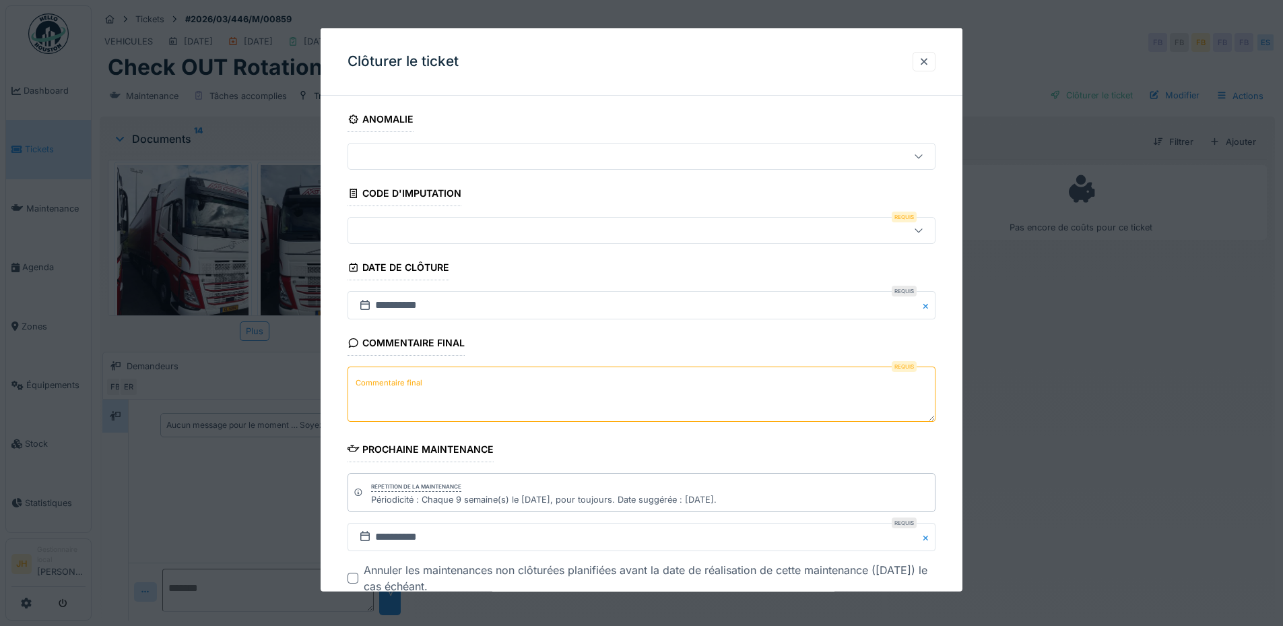
click at [402, 227] on div at bounding box center [607, 230] width 507 height 15
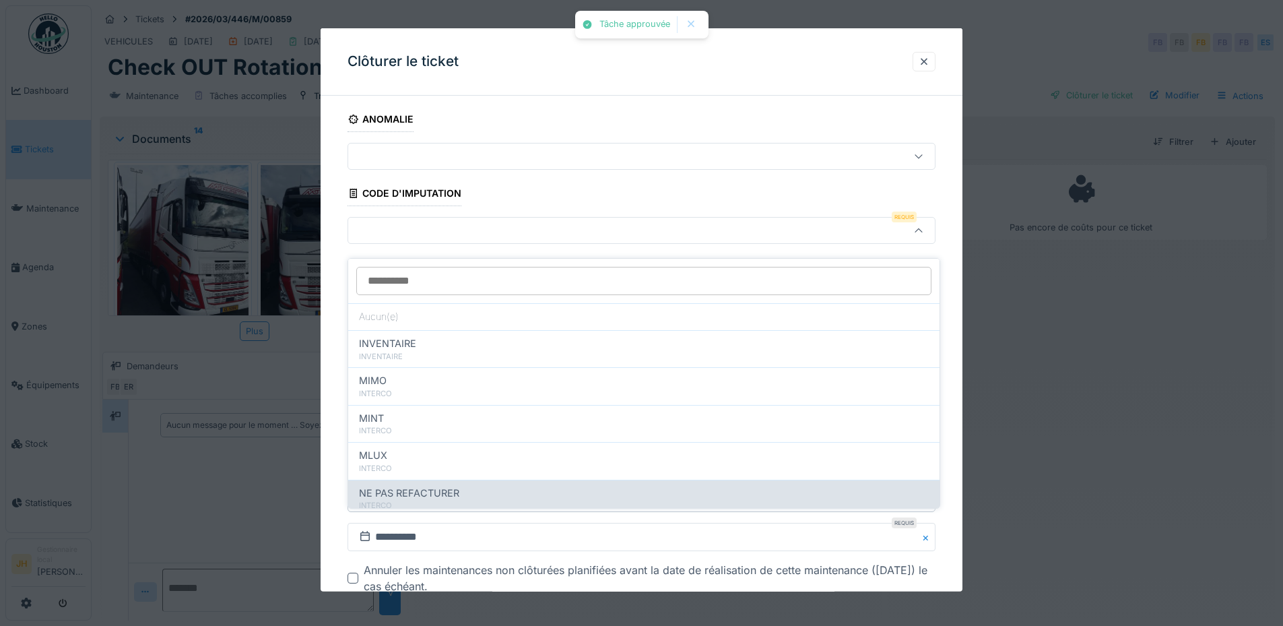
click at [428, 486] on span "NE PAS REFACTURER" at bounding box center [409, 493] width 100 height 15
type input "****"
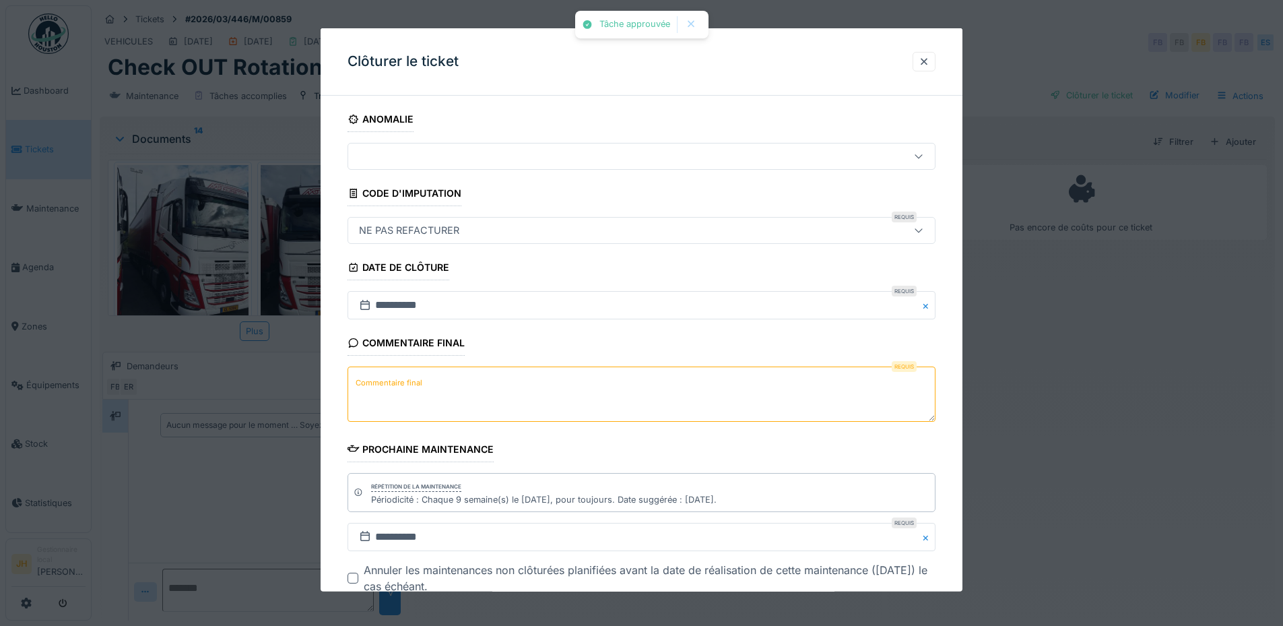
click at [430, 374] on textarea "Commentaire final" at bounding box center [641, 393] width 588 height 55
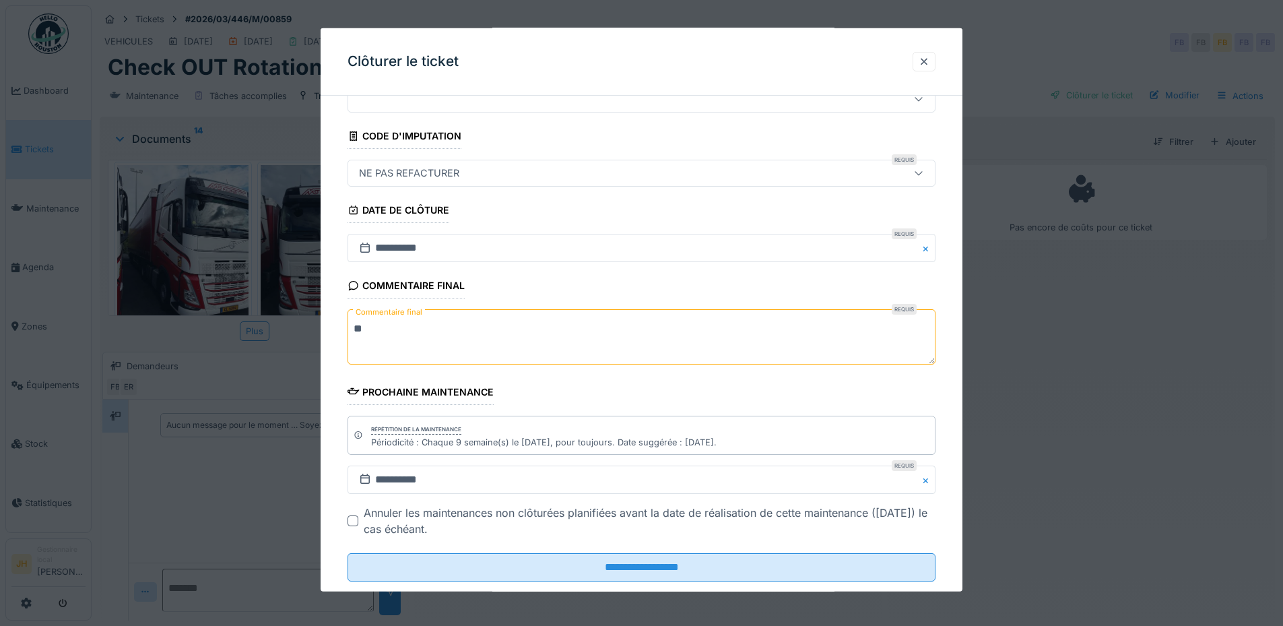
scroll to position [85, 0]
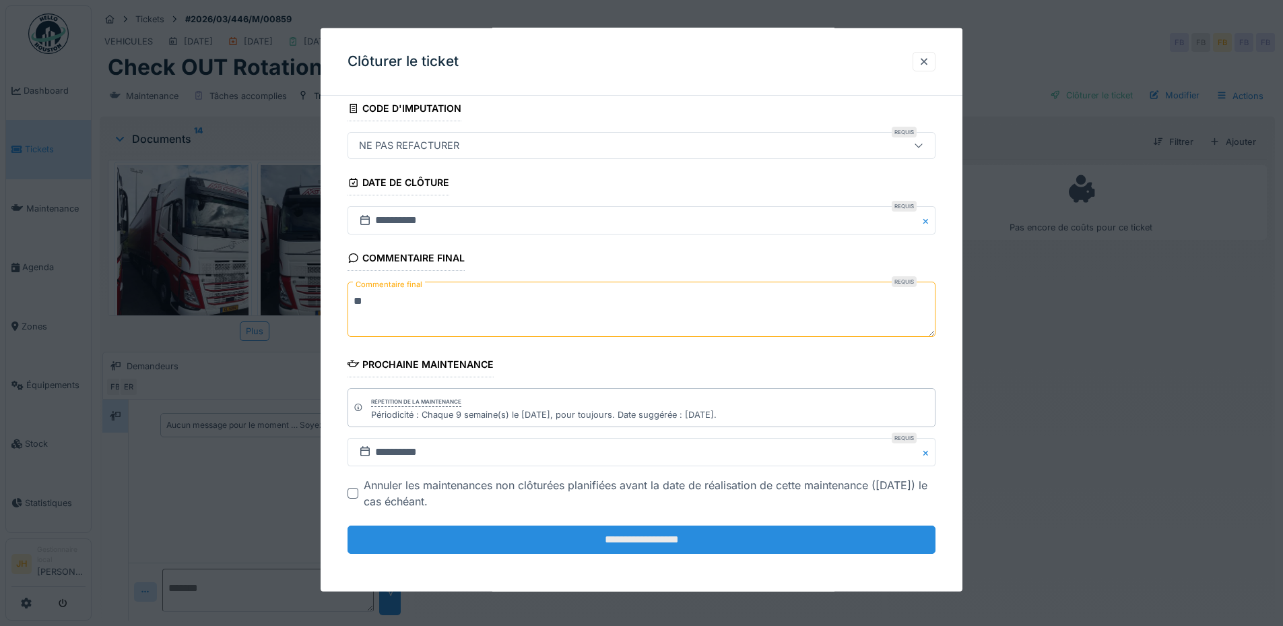
type textarea "**"
click at [568, 537] on input "**********" at bounding box center [641, 539] width 588 height 28
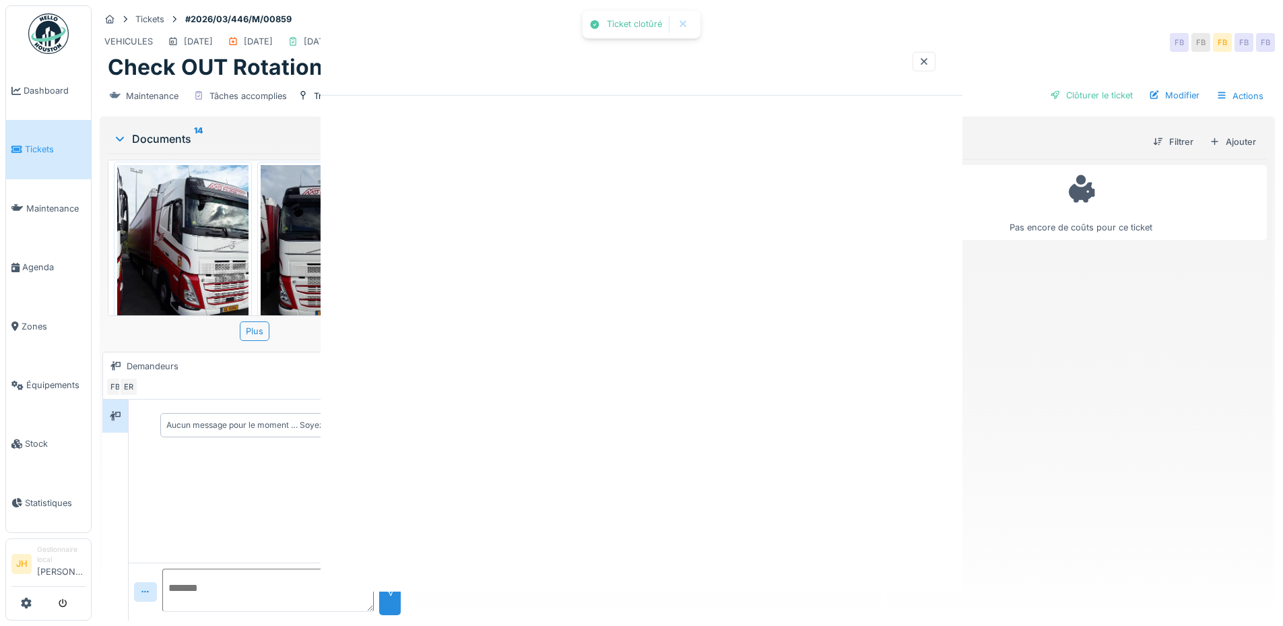
scroll to position [0, 0]
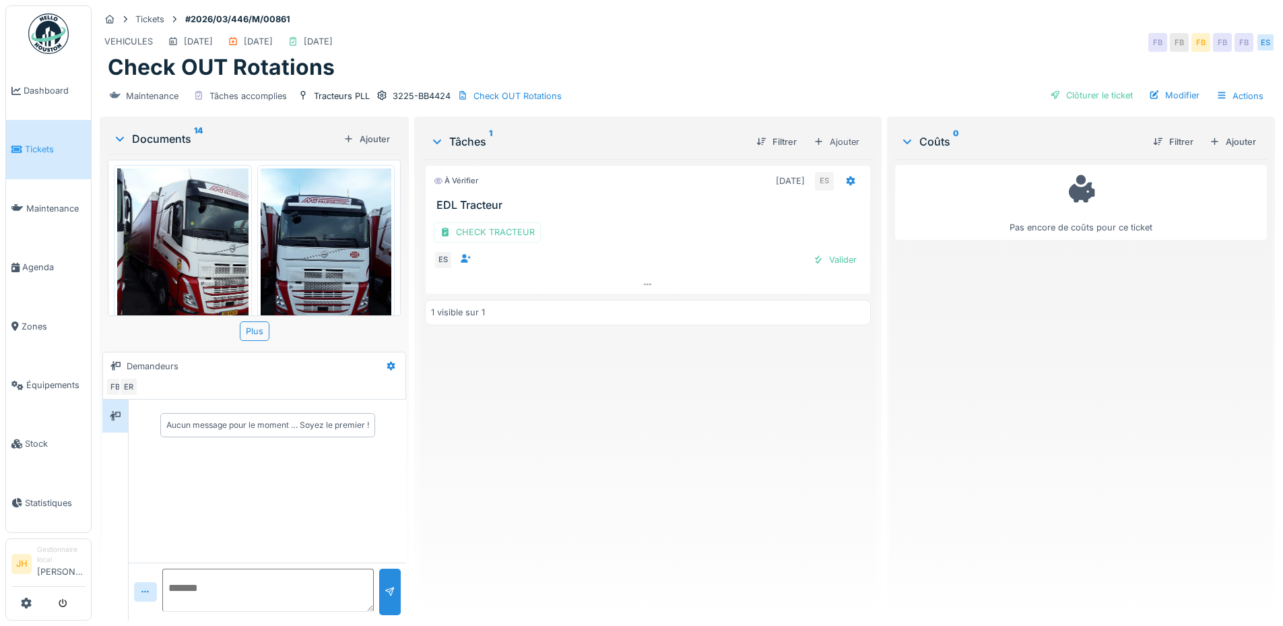
scroll to position [10, 0]
click at [474, 224] on div "CHECK TRACTEUR" at bounding box center [487, 232] width 107 height 20
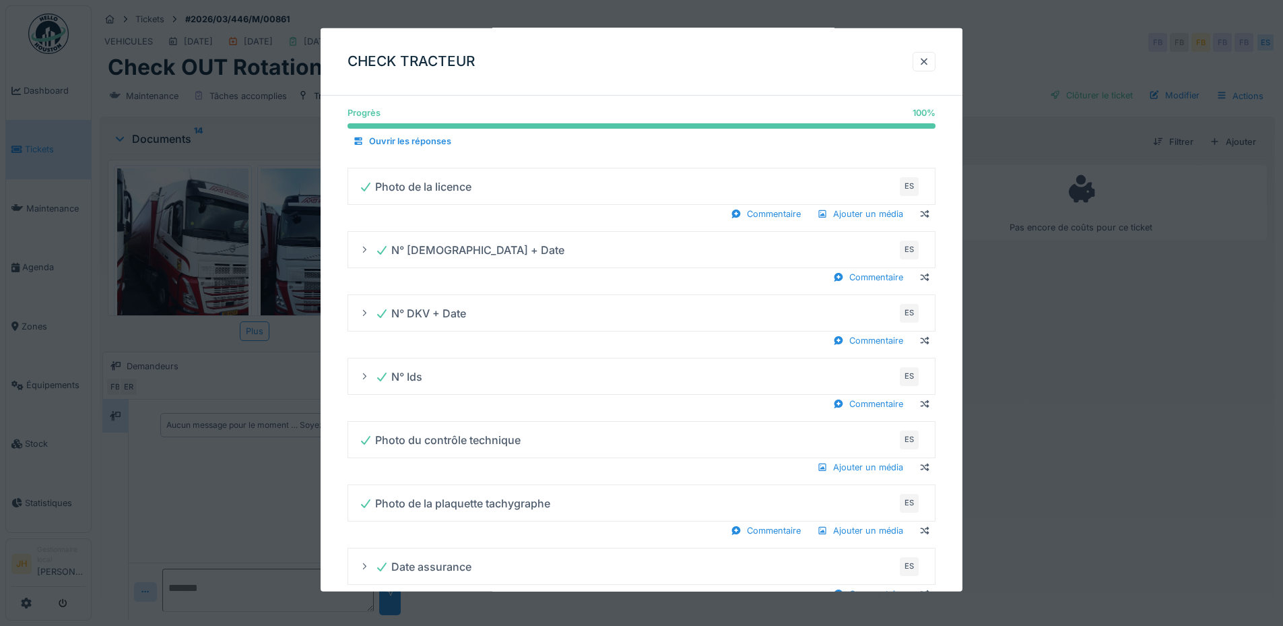
scroll to position [724, 0]
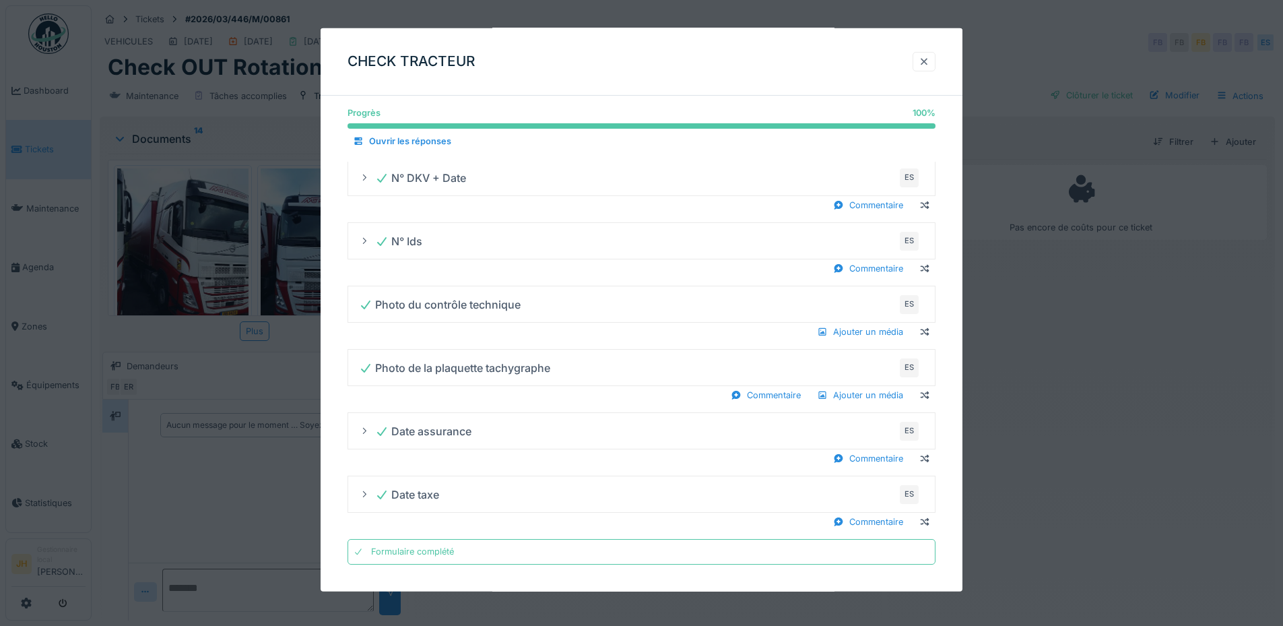
click at [929, 64] on div at bounding box center [924, 61] width 11 height 13
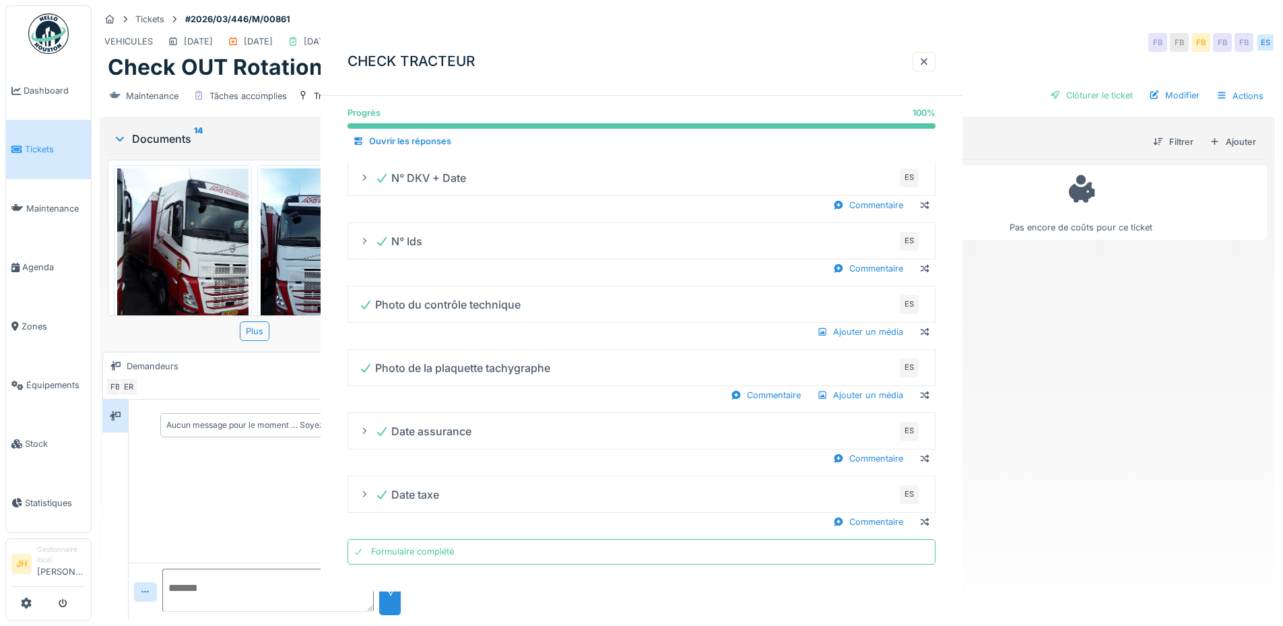
scroll to position [0, 0]
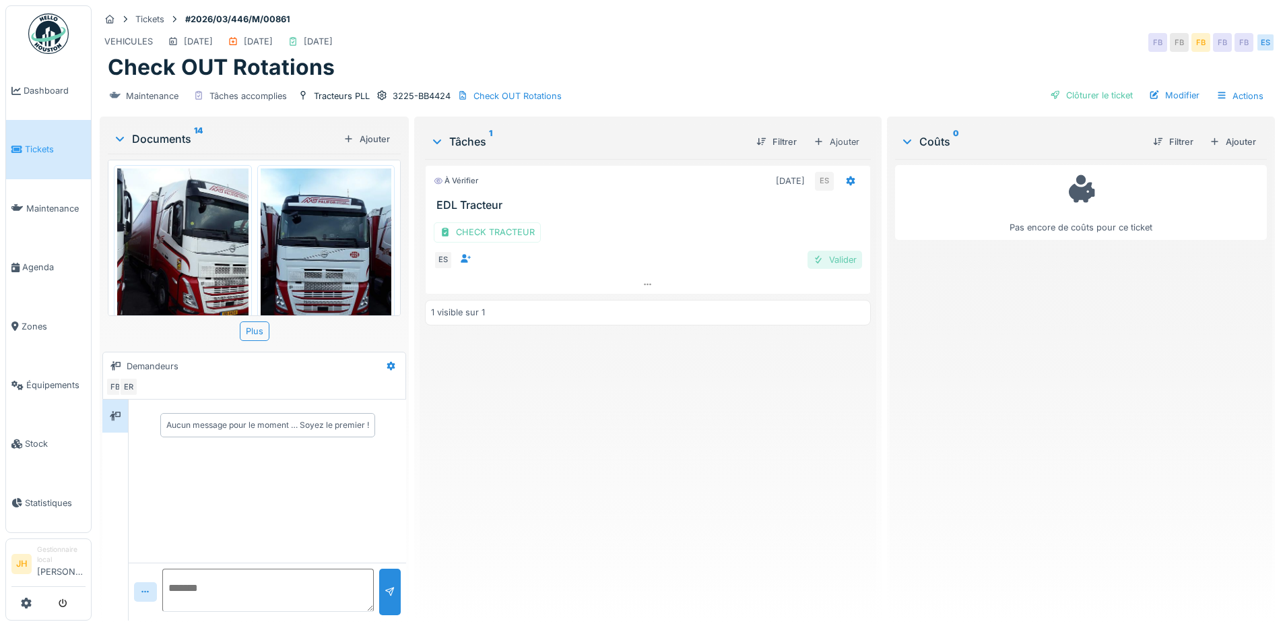
click at [839, 251] on div "Valider" at bounding box center [834, 260] width 55 height 18
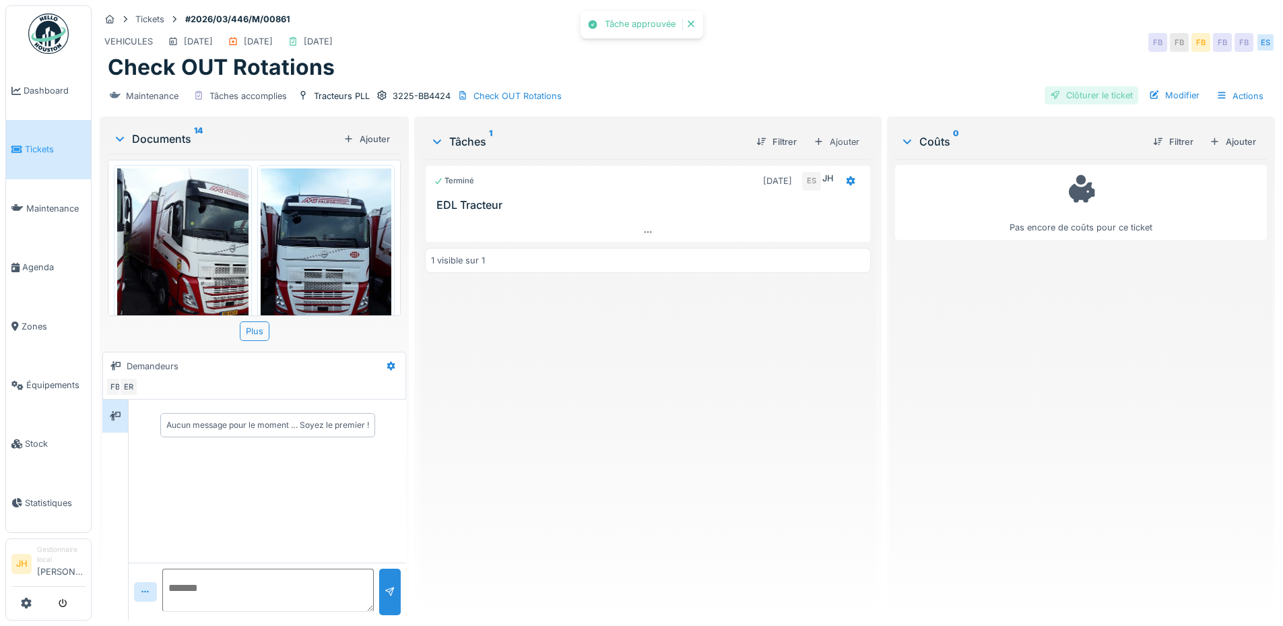
click at [1093, 86] on div "Clôturer le ticket" at bounding box center [1091, 95] width 94 height 18
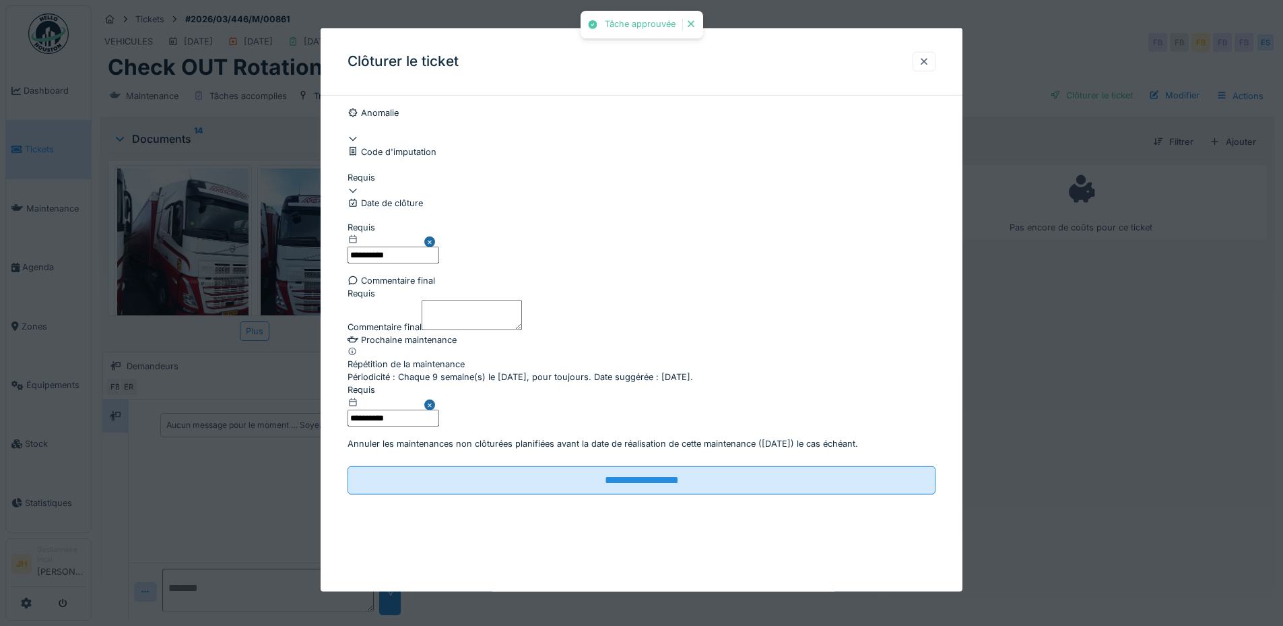
click at [461, 197] on div at bounding box center [641, 190] width 588 height 13
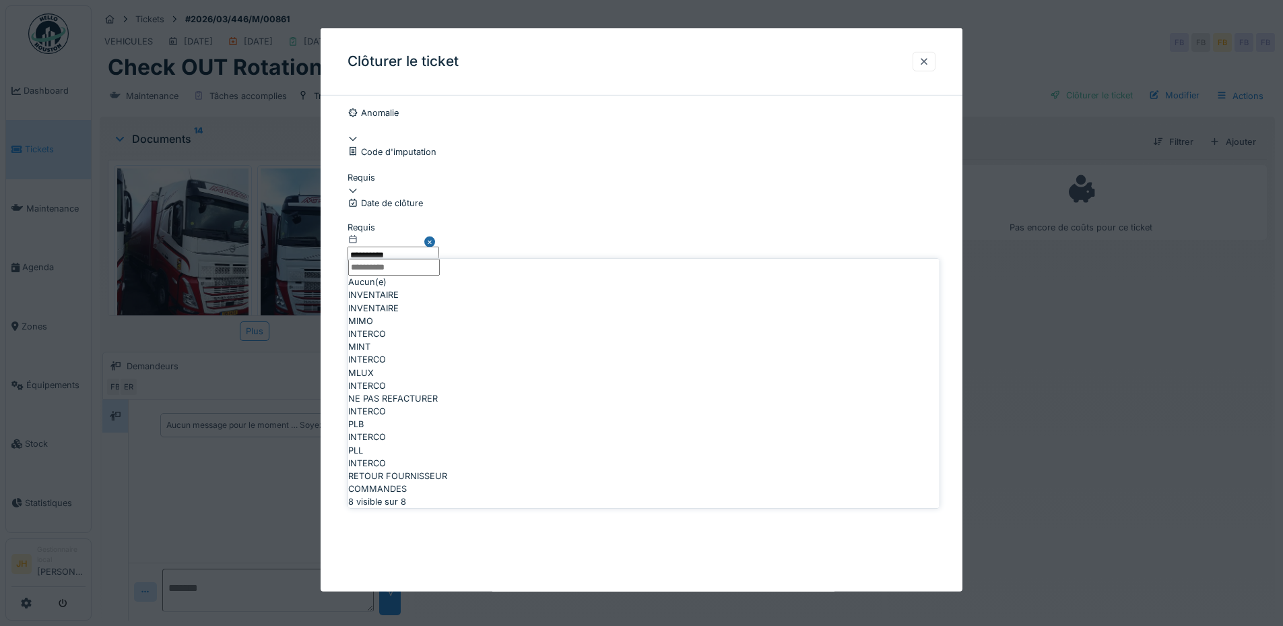
drag, startPoint x: 460, startPoint y: 475, endPoint x: 461, endPoint y: 453, distance: 22.9
click at [461, 405] on div "NE PAS REFACTURER" at bounding box center [643, 398] width 591 height 13
type input "****"
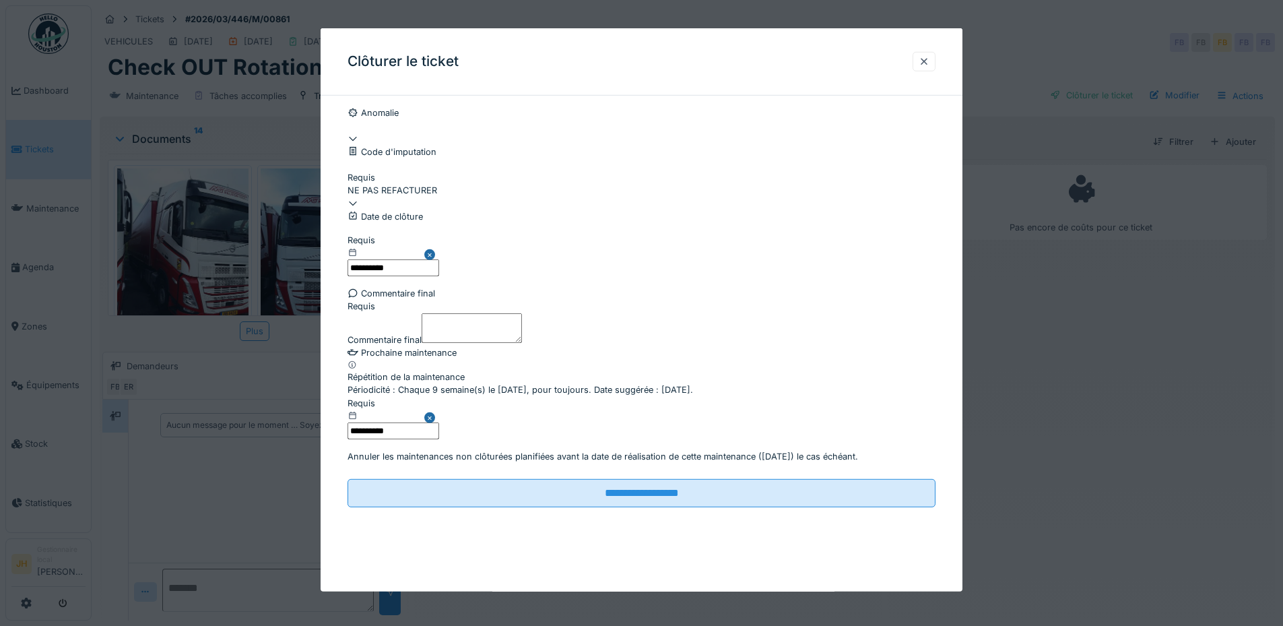
click at [459, 342] on textarea "Commentaire final" at bounding box center [472, 327] width 100 height 30
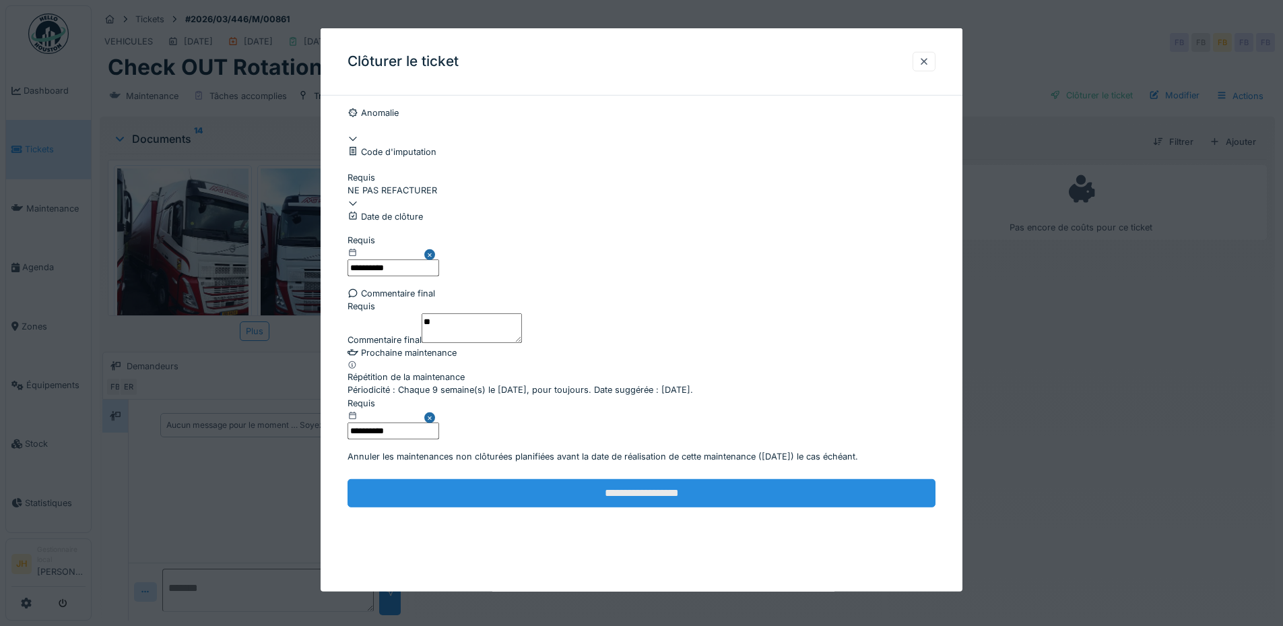
type textarea "**"
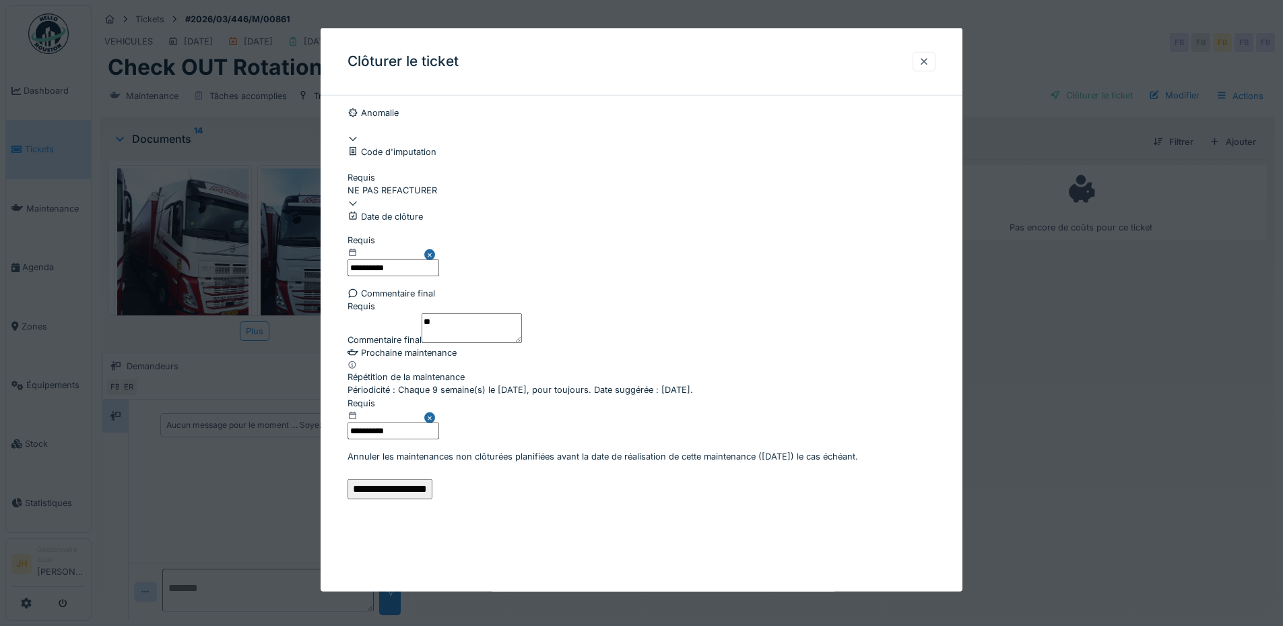
click at [432, 499] on input "**********" at bounding box center [389, 489] width 85 height 20
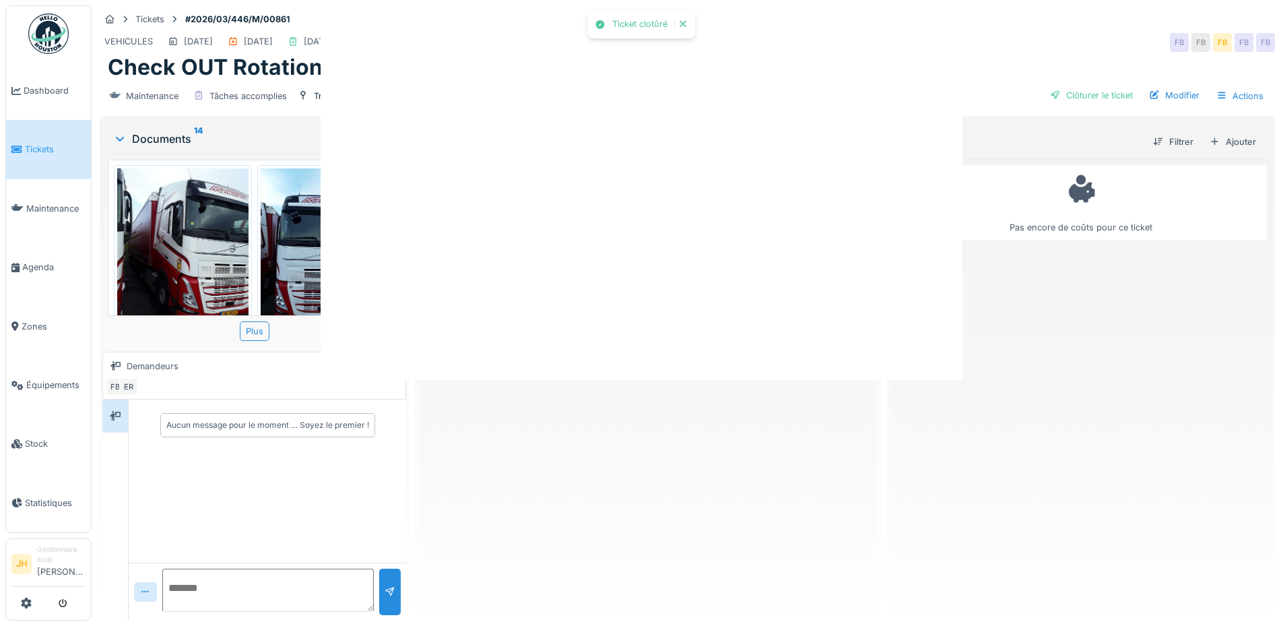
scroll to position [0, 0]
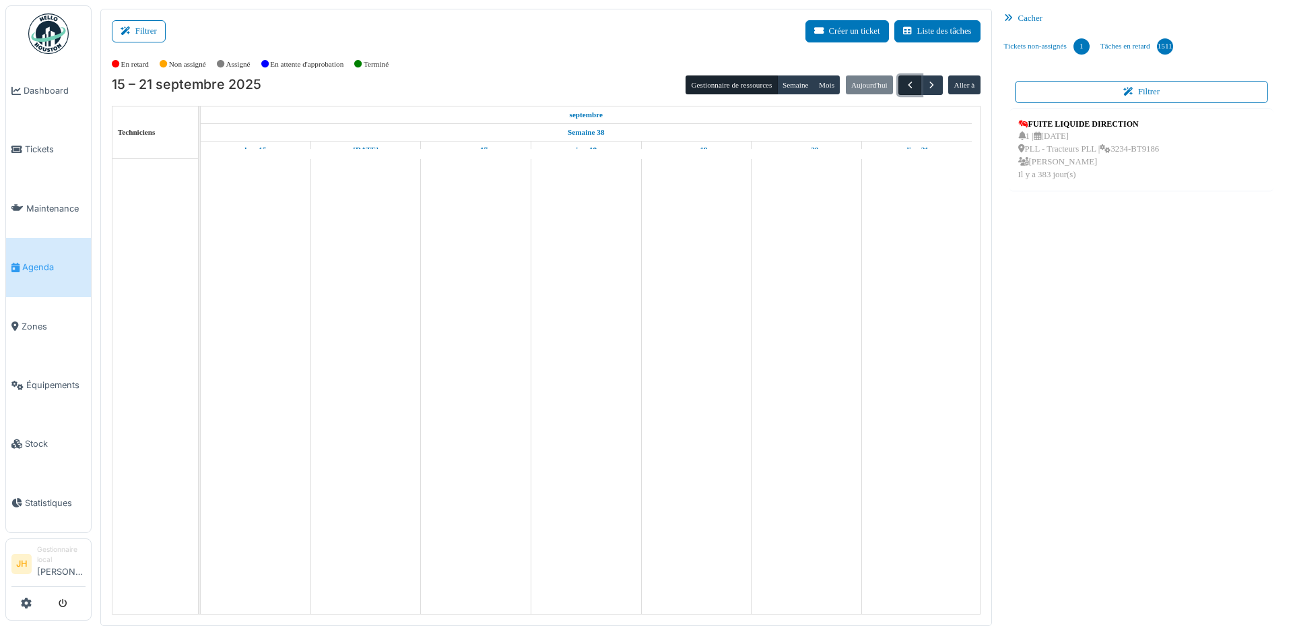
click at [904, 84] on span "button" at bounding box center [909, 84] width 11 height 11
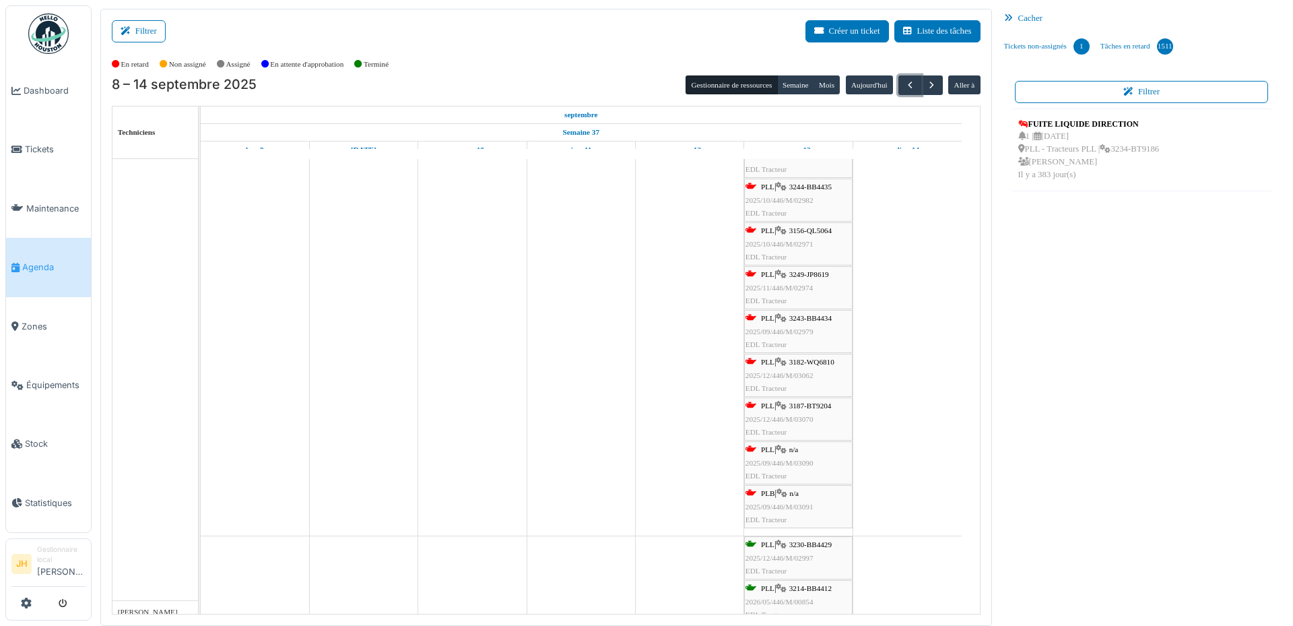
scroll to position [135, 0]
drag, startPoint x: 828, startPoint y: 409, endPoint x: 828, endPoint y: 560, distance: 150.2
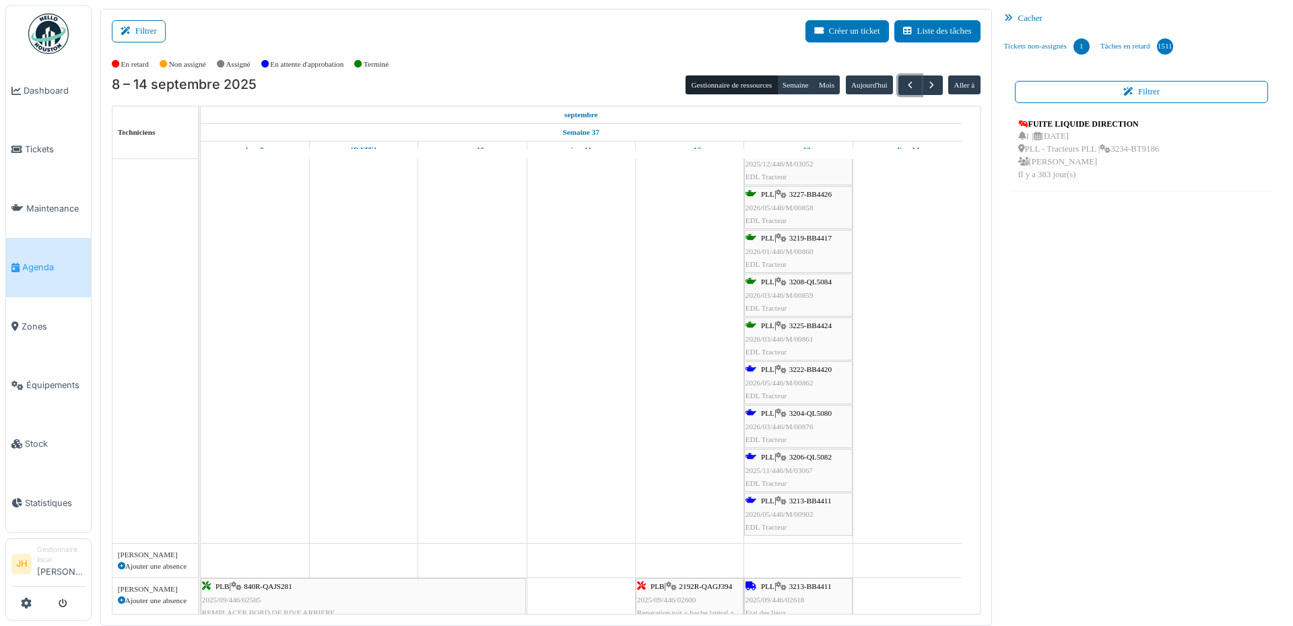
scroll to position [875, 0]
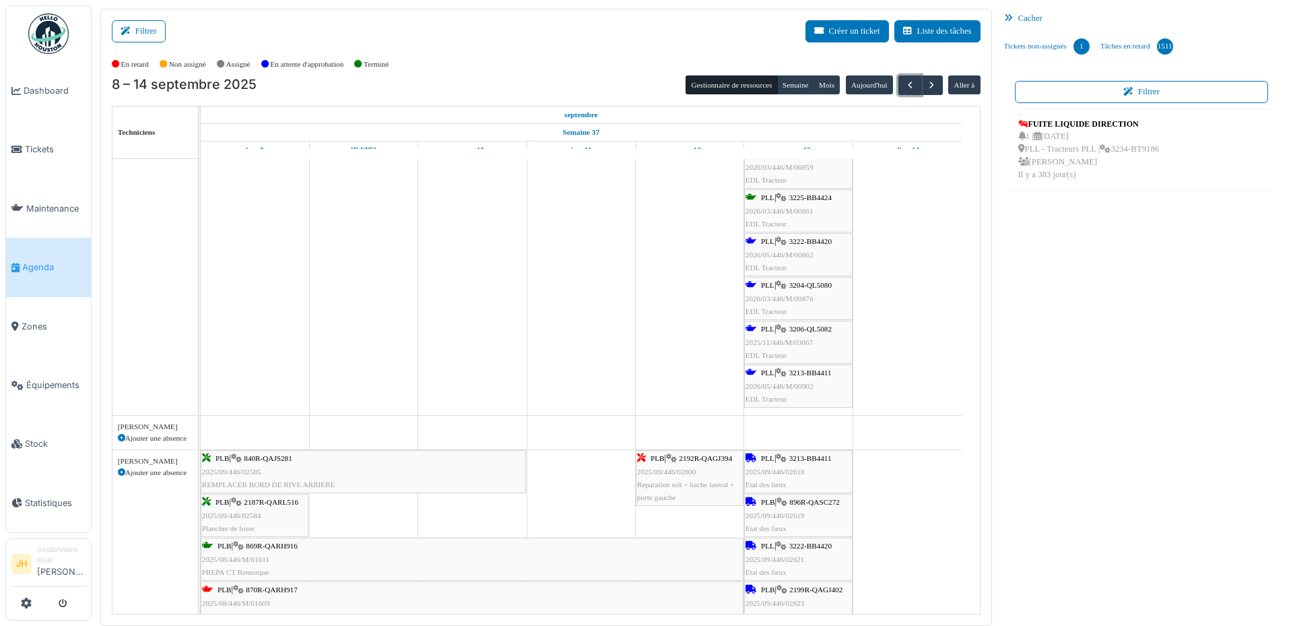
click at [820, 242] on span "3222-BB4420" at bounding box center [810, 241] width 42 height 8
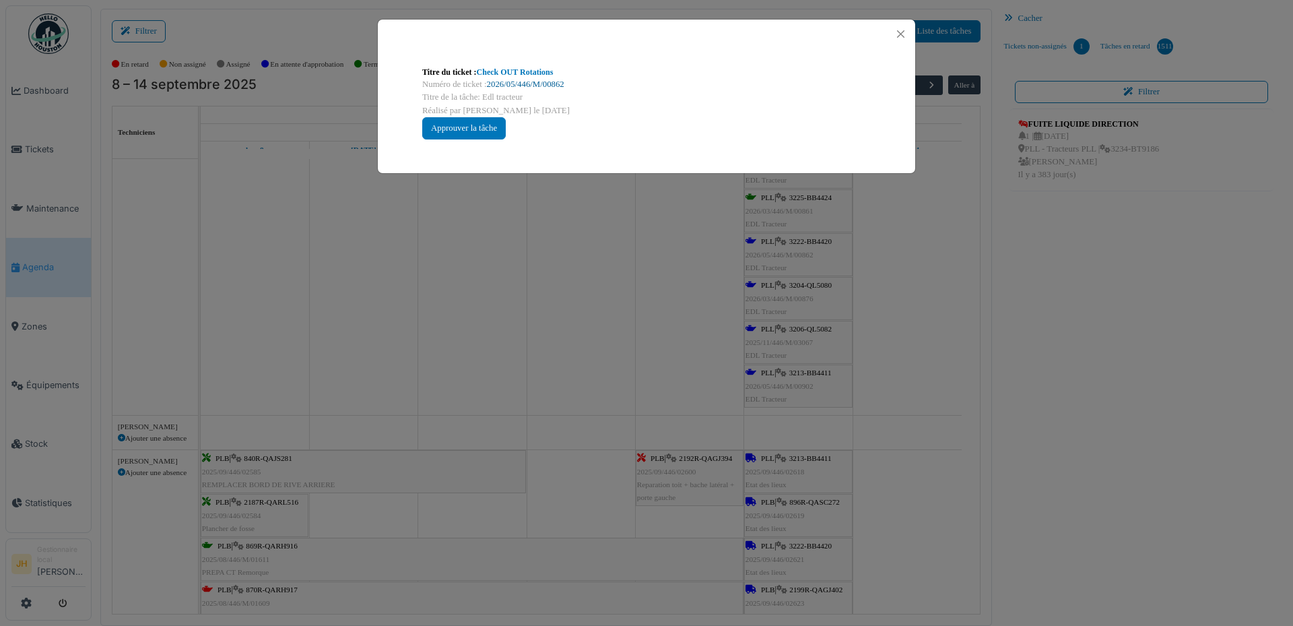
click at [561, 84] on link "2026/05/446/M/00862" at bounding box center [525, 83] width 77 height 9
click at [896, 32] on button "Close" at bounding box center [901, 34] width 18 height 18
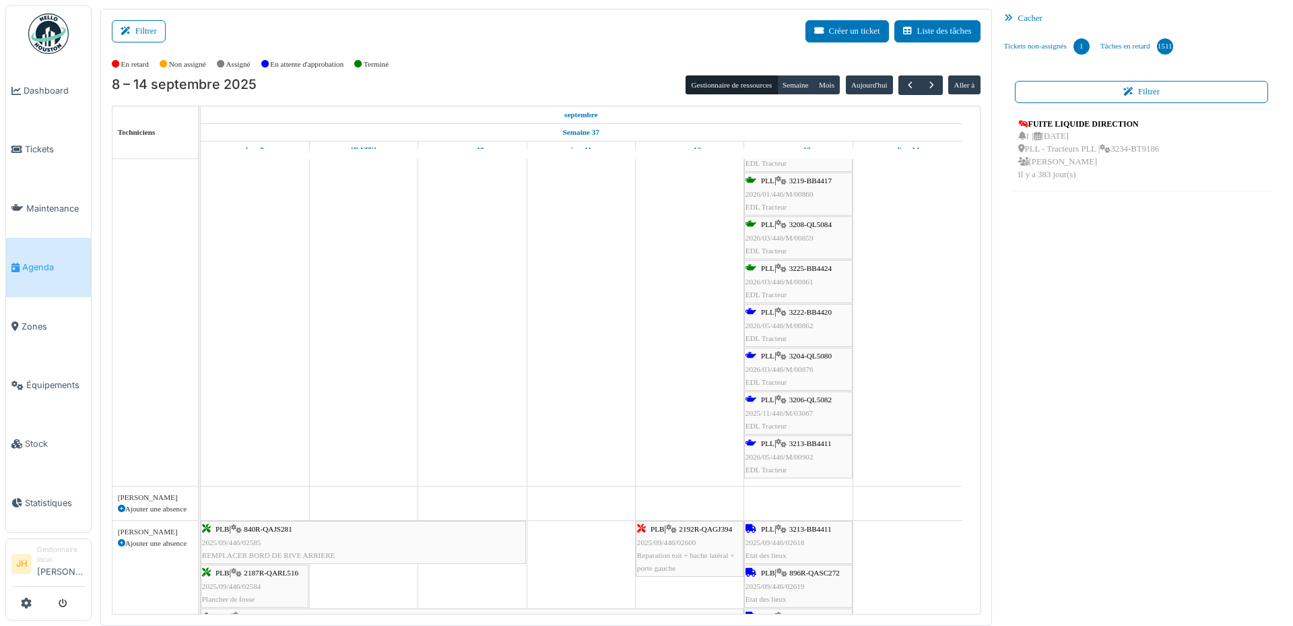
scroll to position [741, 0]
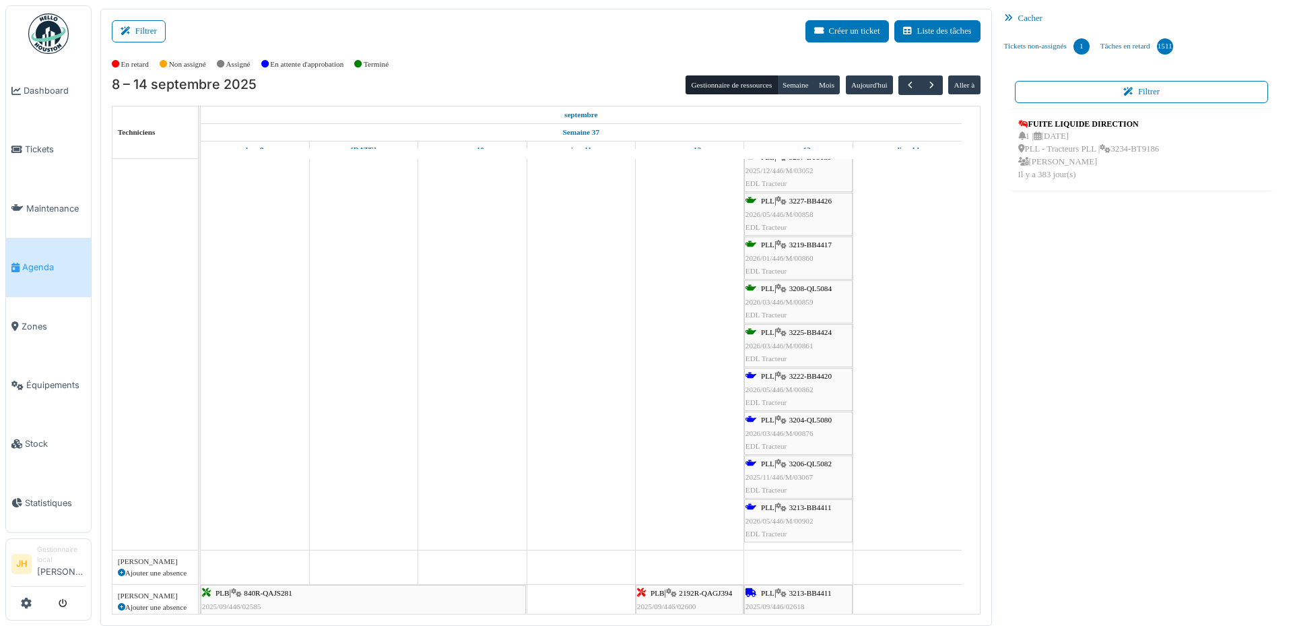
click at [826, 421] on span "3204-QL5080" at bounding box center [810, 420] width 42 height 8
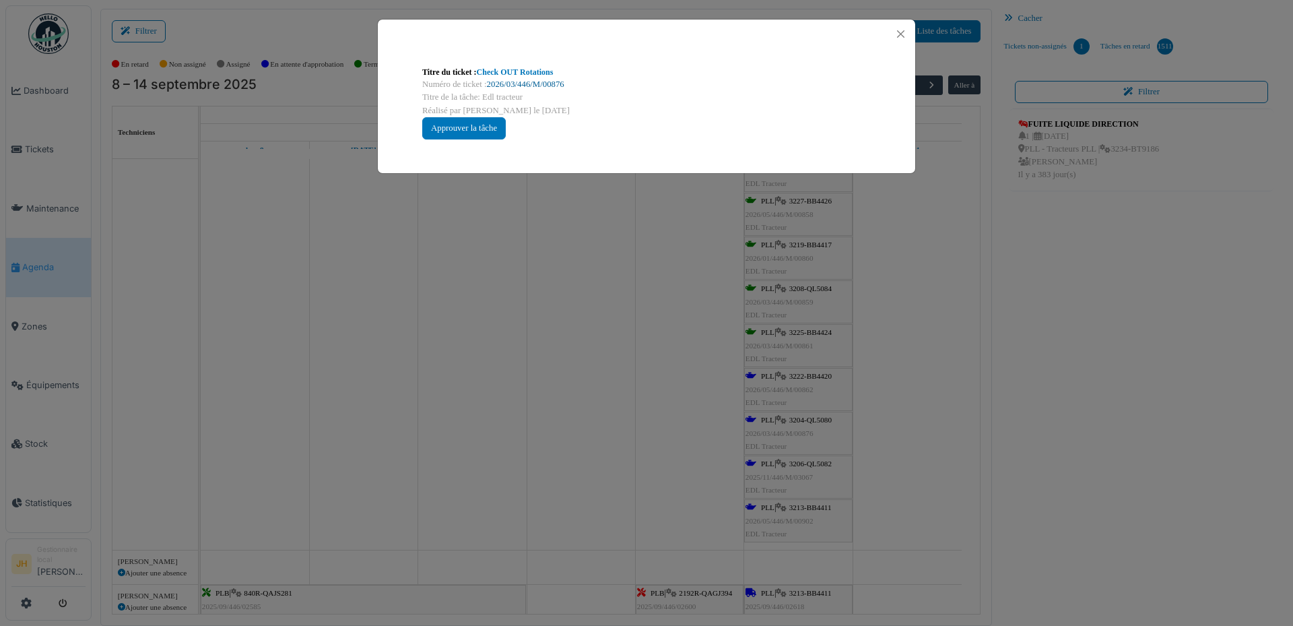
click at [545, 84] on link "2026/03/446/M/00876" at bounding box center [525, 83] width 77 height 9
click at [902, 29] on button "Close" at bounding box center [901, 34] width 18 height 18
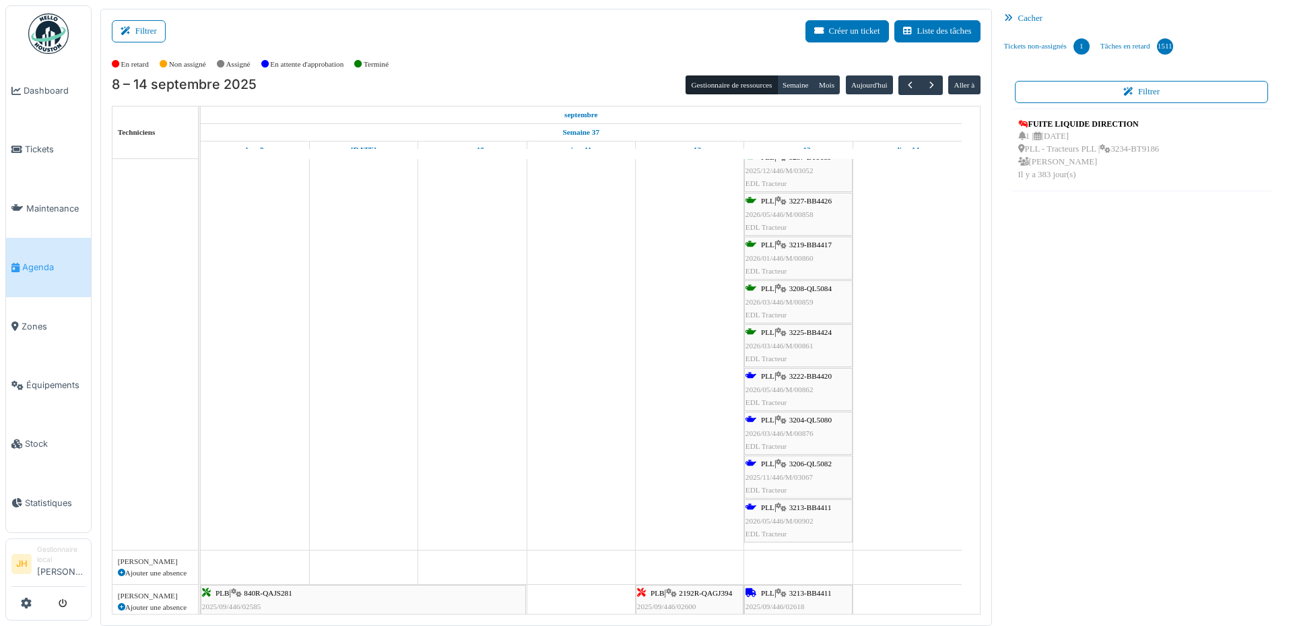
click at [822, 463] on span "3206-QL5082" at bounding box center [810, 463] width 42 height 8
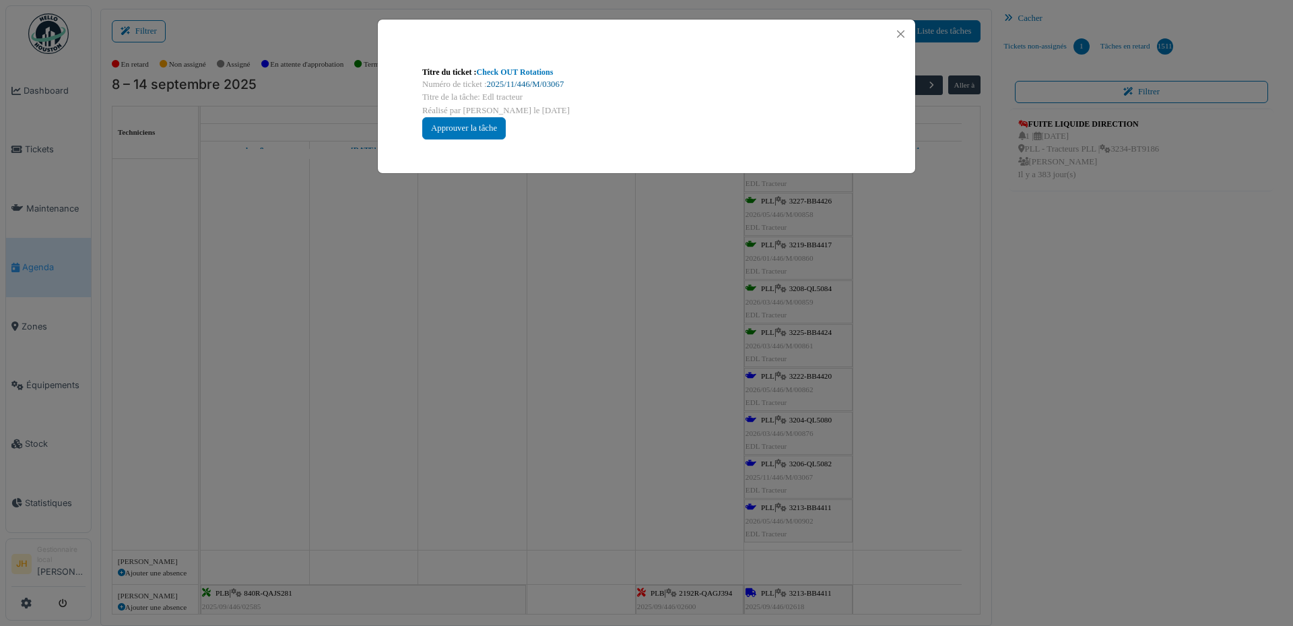
click at [557, 82] on link "2025/11/446/M/03067" at bounding box center [525, 83] width 77 height 9
click at [900, 30] on button "Close" at bounding box center [901, 34] width 18 height 18
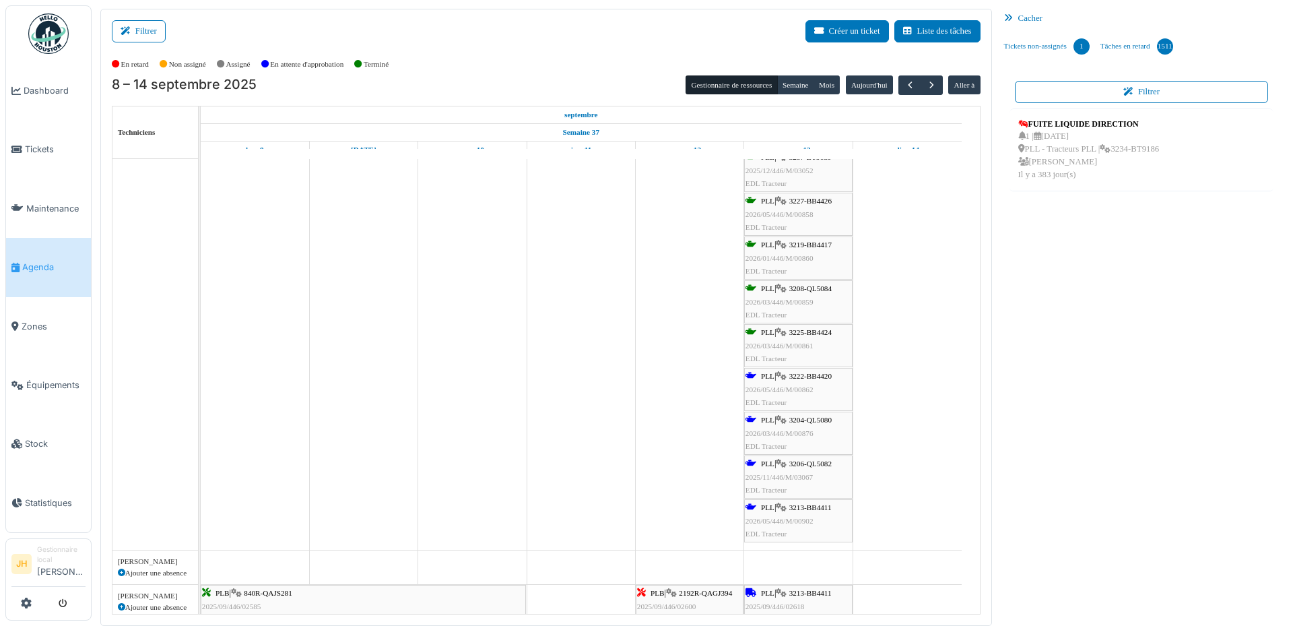
click at [824, 518] on div "PLL | 3213-BB4411 2026/05/446/M/00902 EDL Tracteur" at bounding box center [798, 520] width 106 height 39
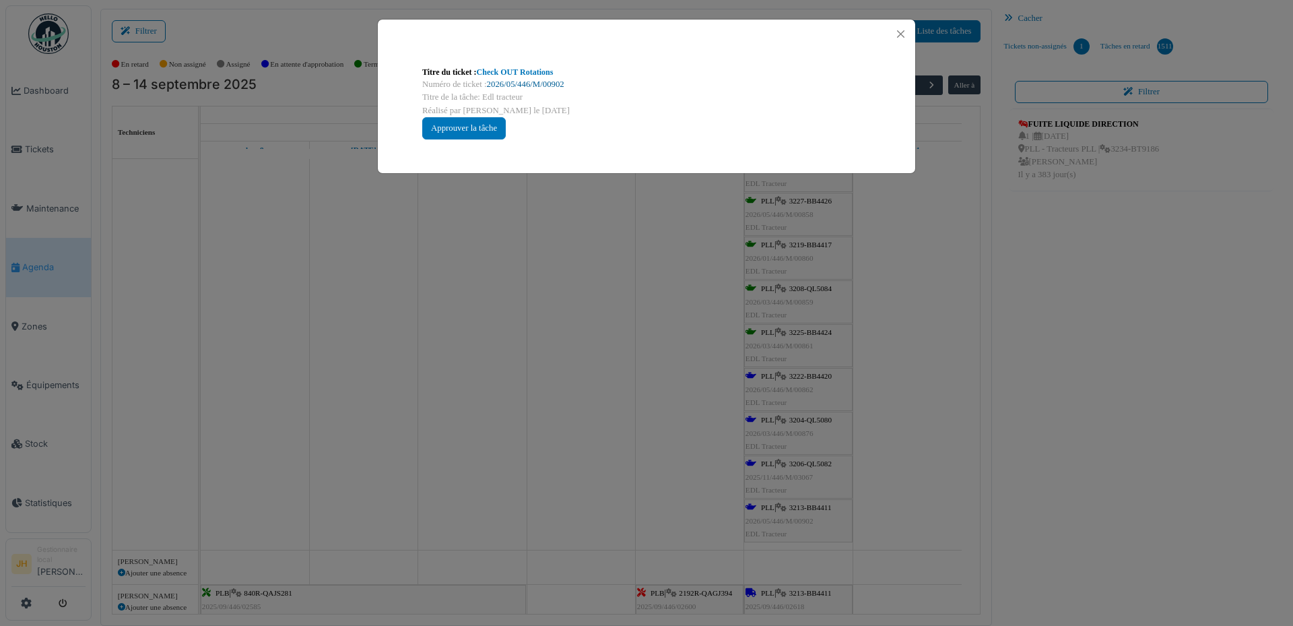
click at [552, 79] on link "2026/05/446/M/00902" at bounding box center [525, 83] width 77 height 9
click at [899, 34] on button "Close" at bounding box center [901, 34] width 18 height 18
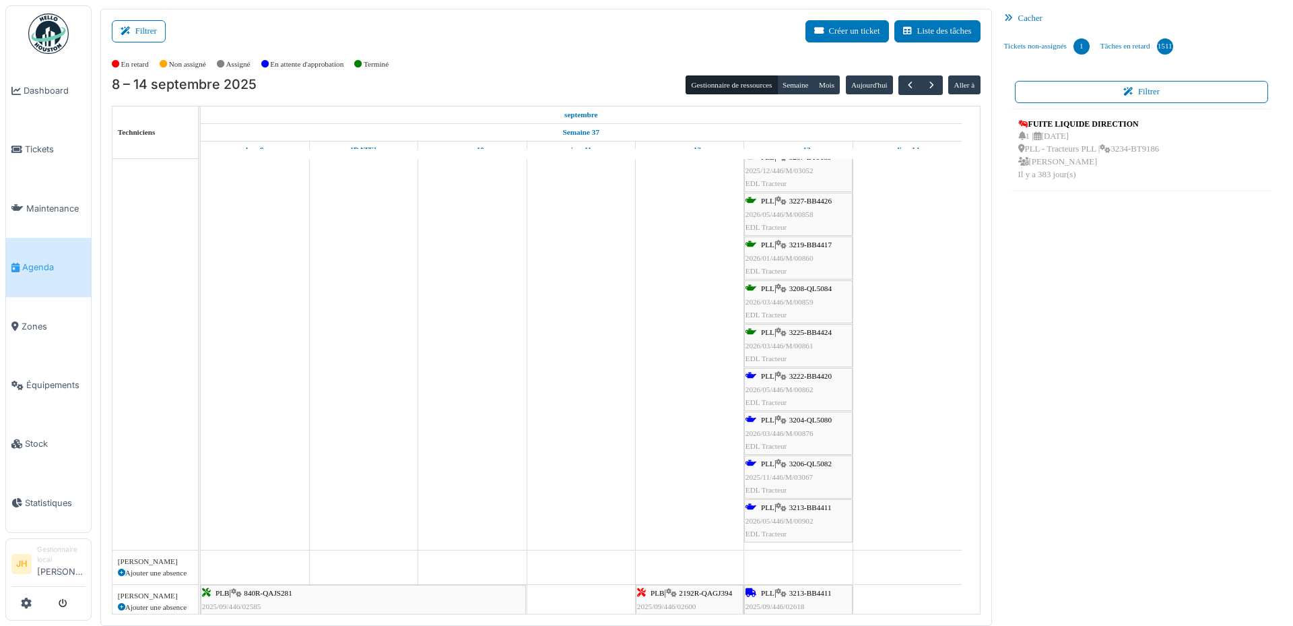
click at [22, 267] on span "Agenda" at bounding box center [53, 267] width 63 height 13
click at [62, 252] on link "Agenda" at bounding box center [48, 267] width 85 height 59
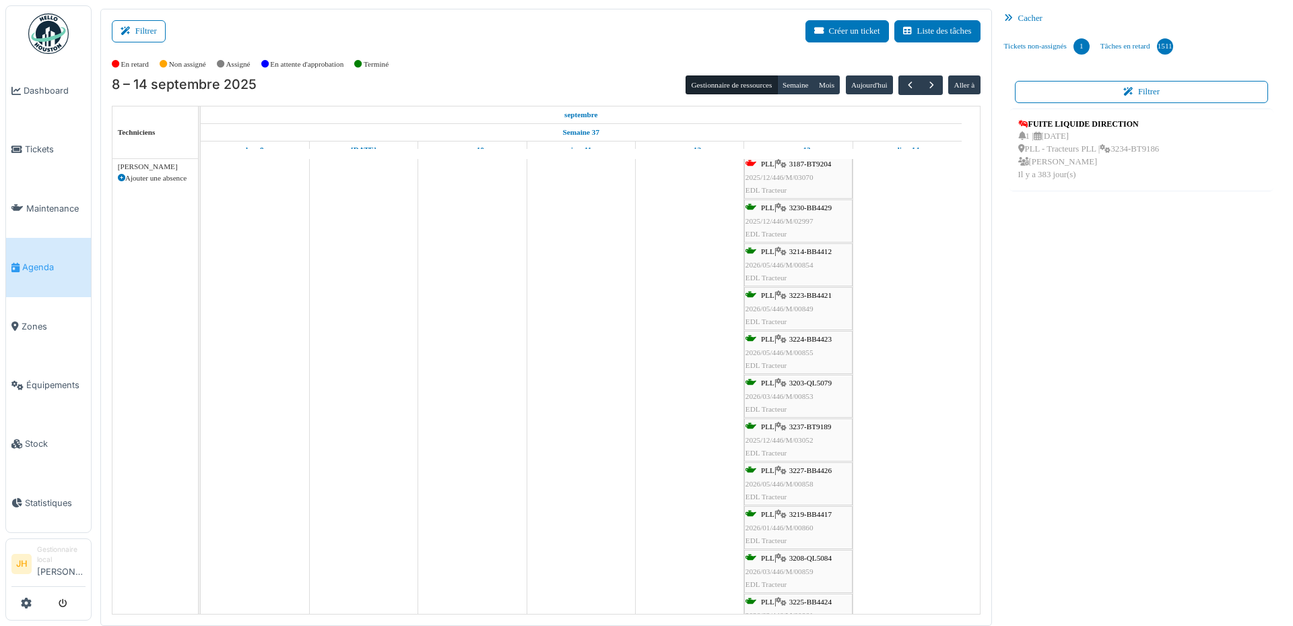
scroll to position [321, 0]
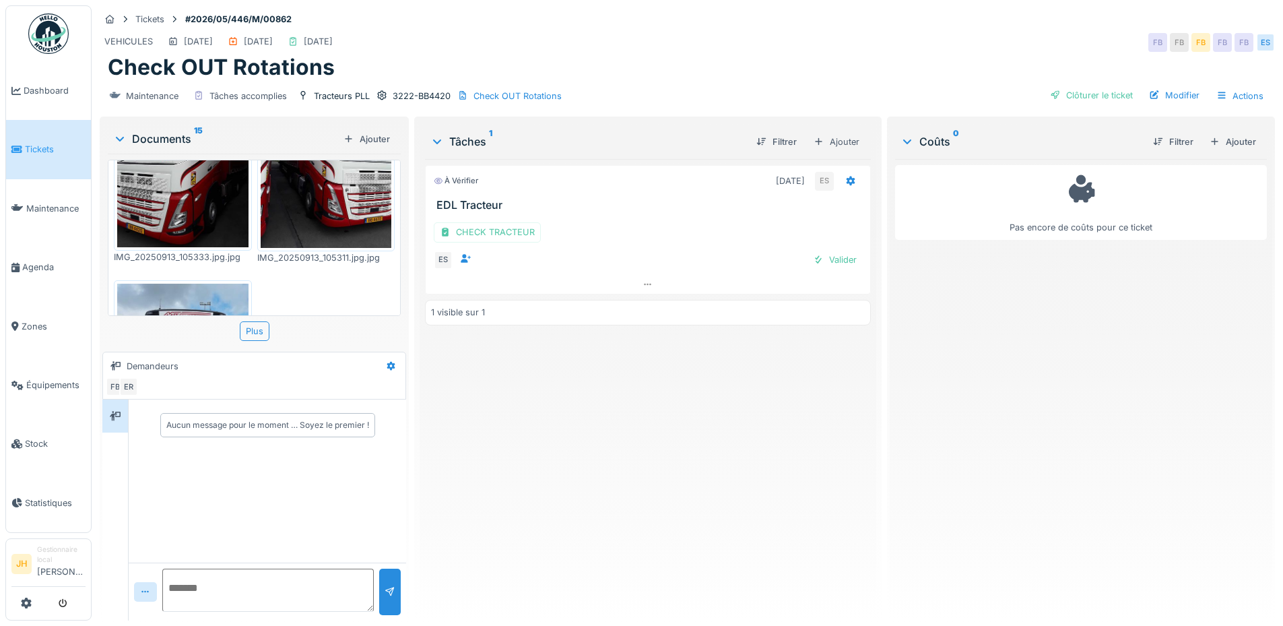
scroll to position [875, 0]
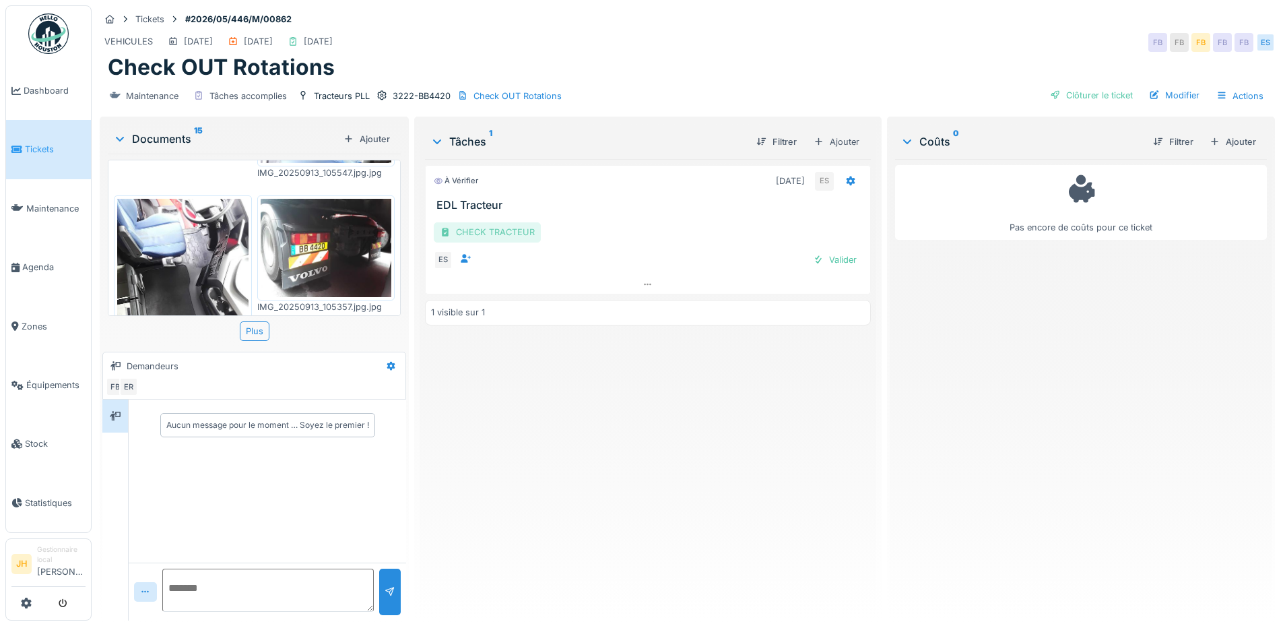
click at [473, 231] on div "CHECK TRACTEUR" at bounding box center [487, 232] width 107 height 20
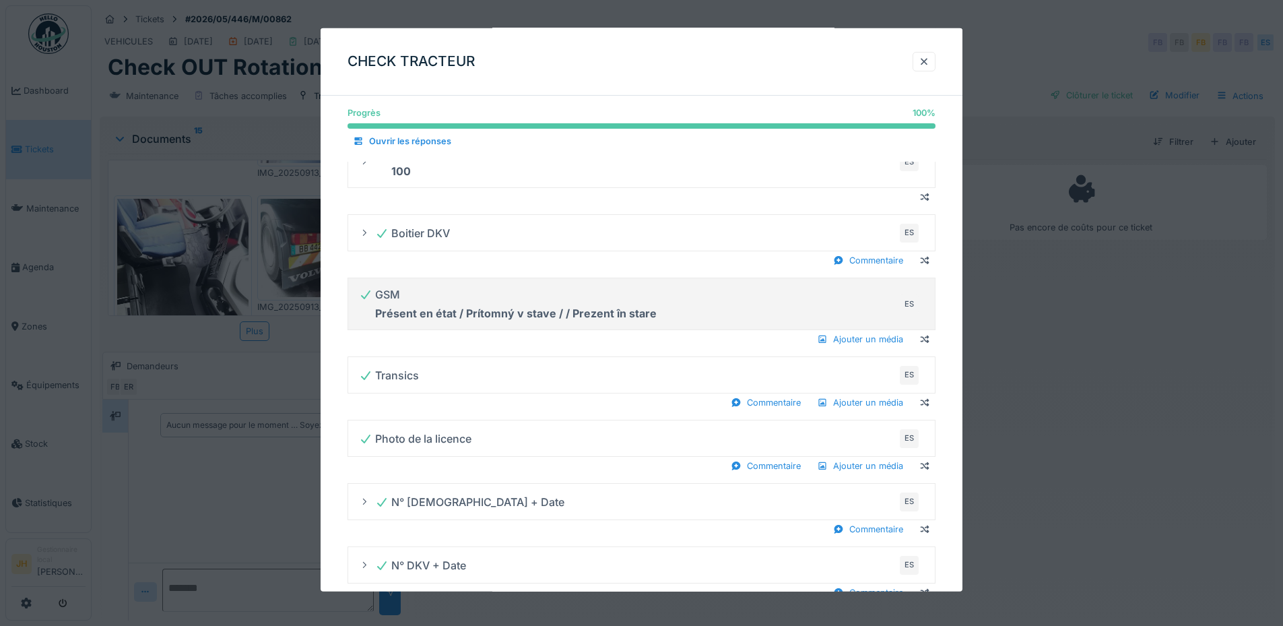
scroll to position [539, 0]
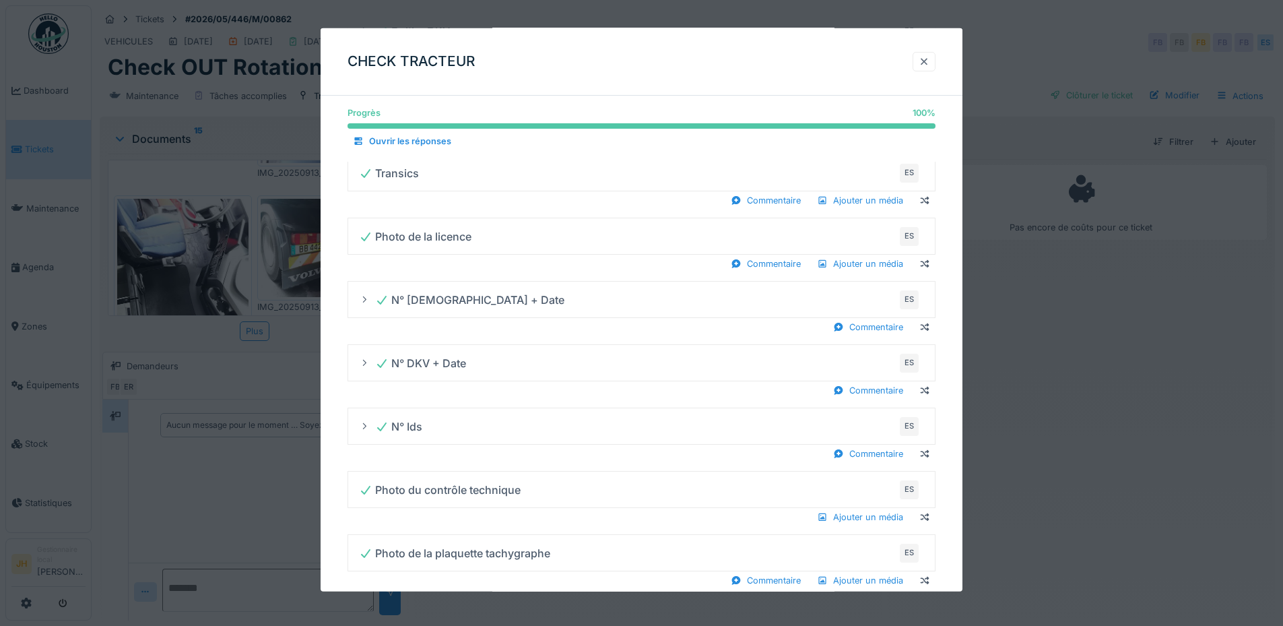
click at [928, 55] on div at bounding box center [924, 61] width 11 height 13
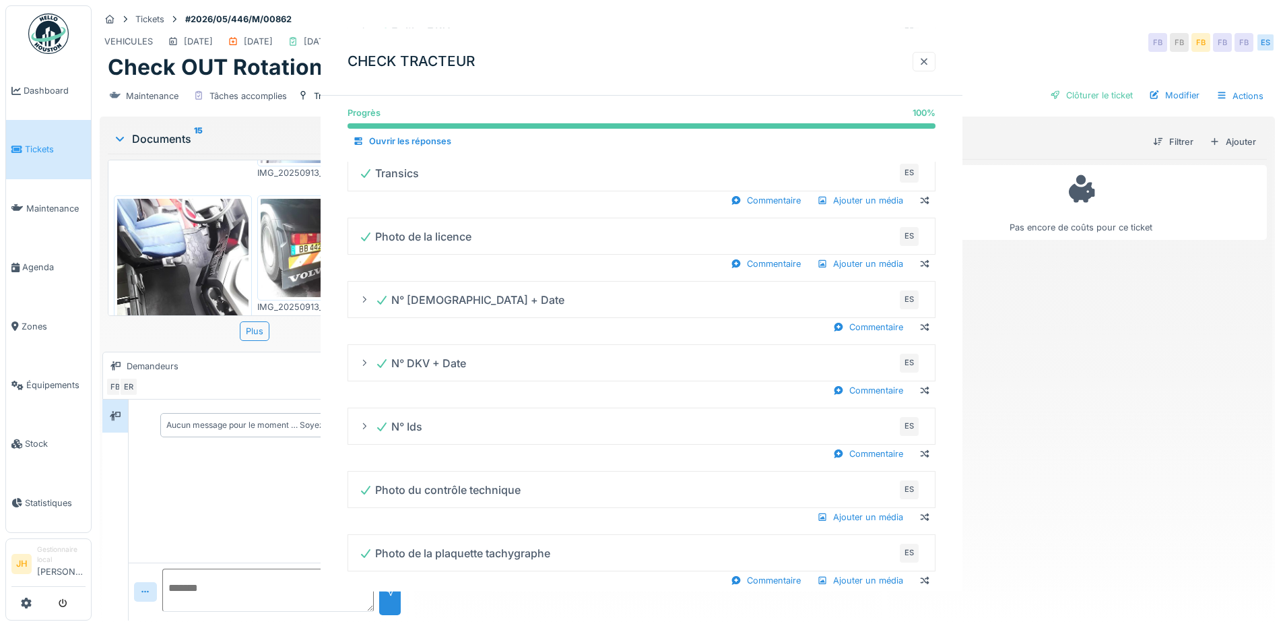
scroll to position [0, 0]
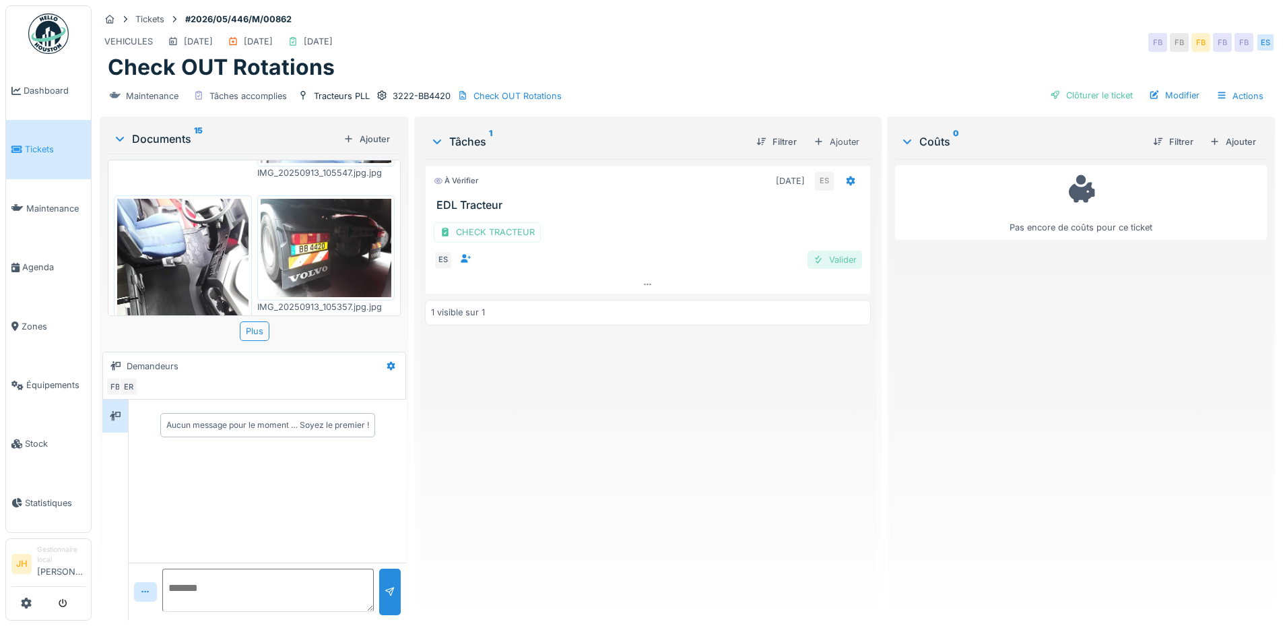
click at [846, 262] on div "Valider" at bounding box center [834, 260] width 55 height 18
click at [1078, 94] on div "Clôturer le ticket" at bounding box center [1091, 95] width 94 height 18
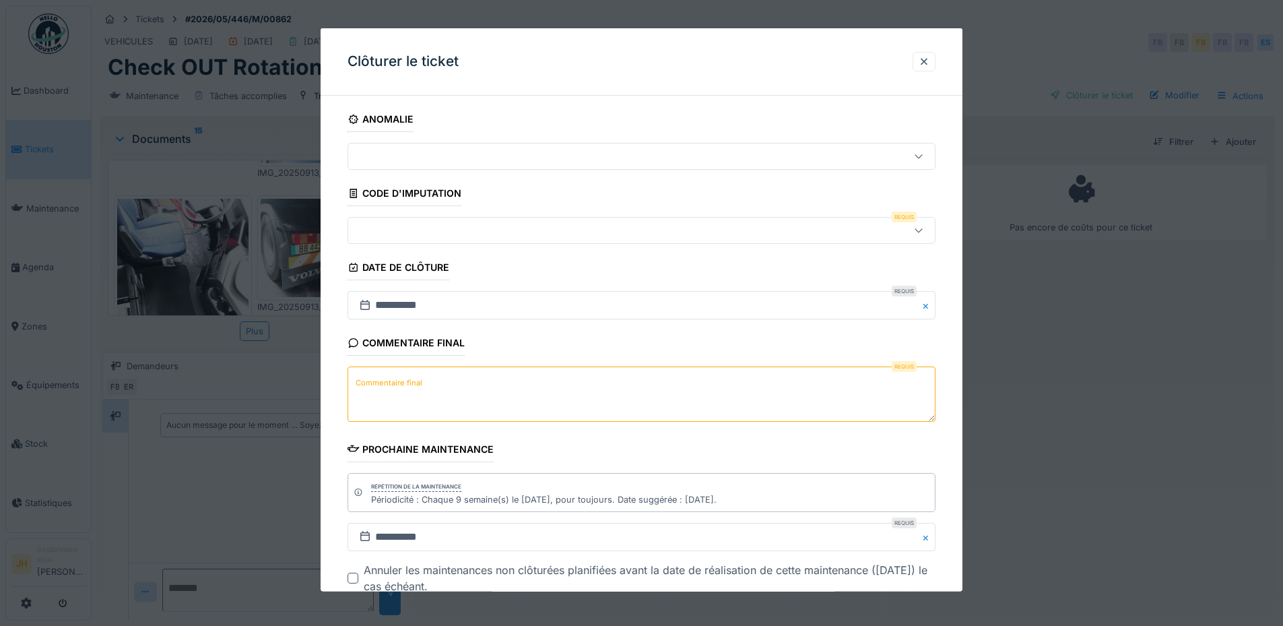
click at [481, 392] on textarea "Commentaire final" at bounding box center [641, 393] width 588 height 55
type textarea "**"
click at [425, 234] on div at bounding box center [607, 230] width 507 height 15
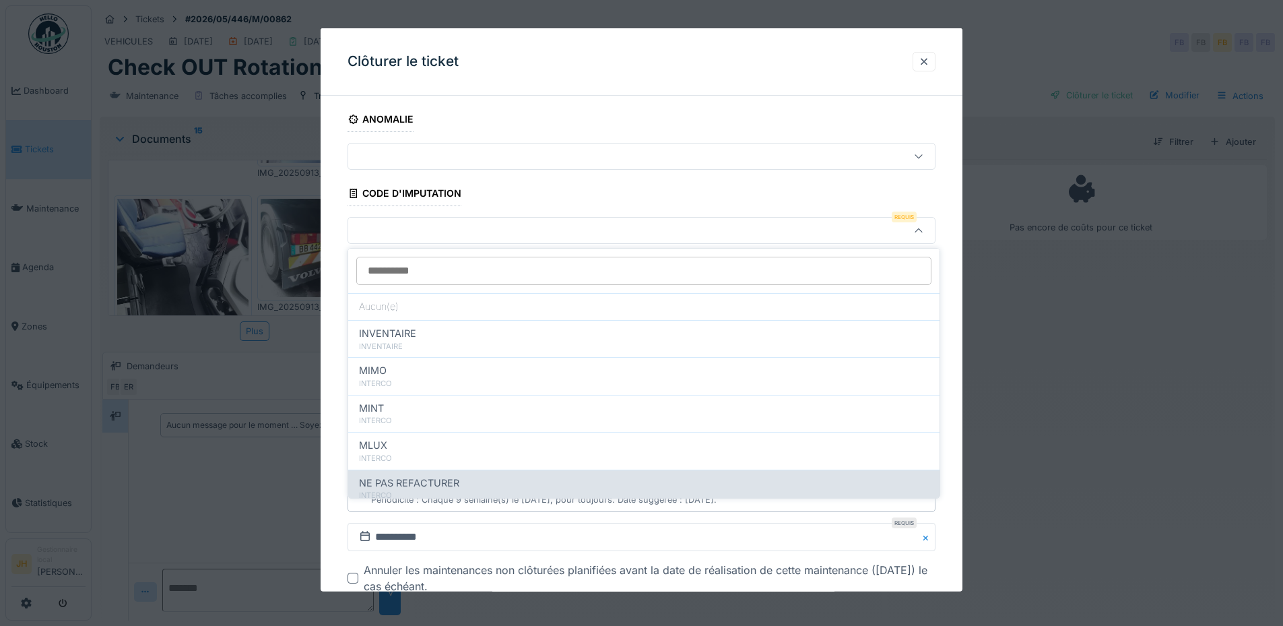
click at [457, 478] on span "NE PAS REFACTURER" at bounding box center [409, 482] width 100 height 15
type input "****"
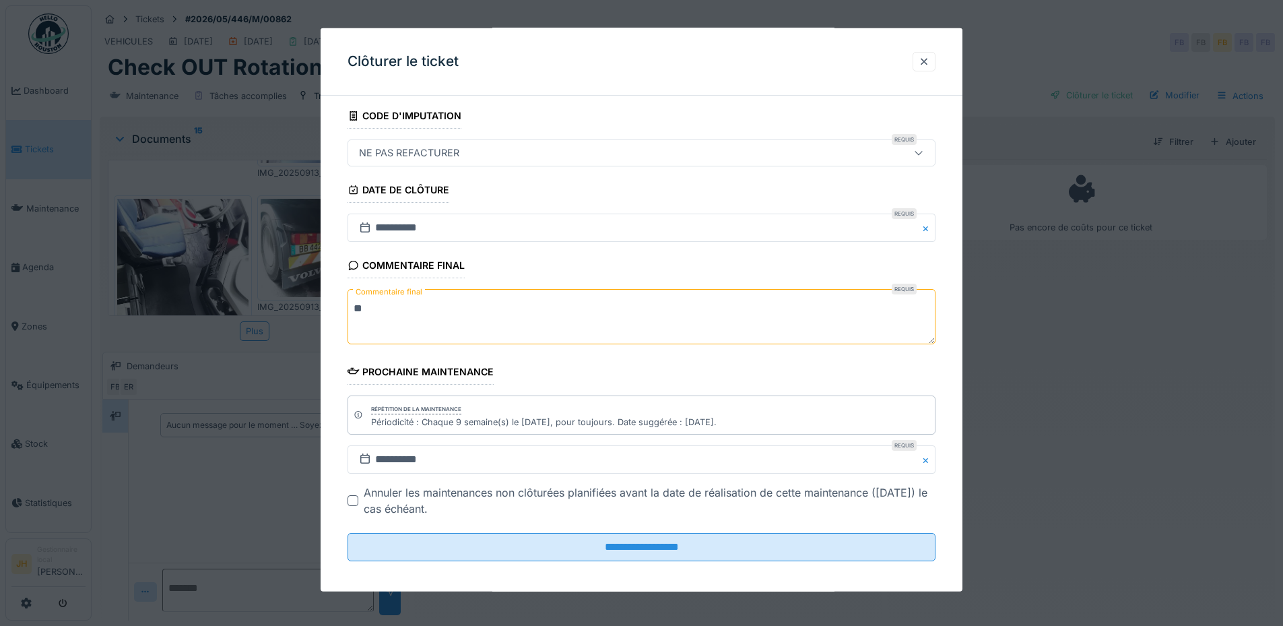
scroll to position [85, 0]
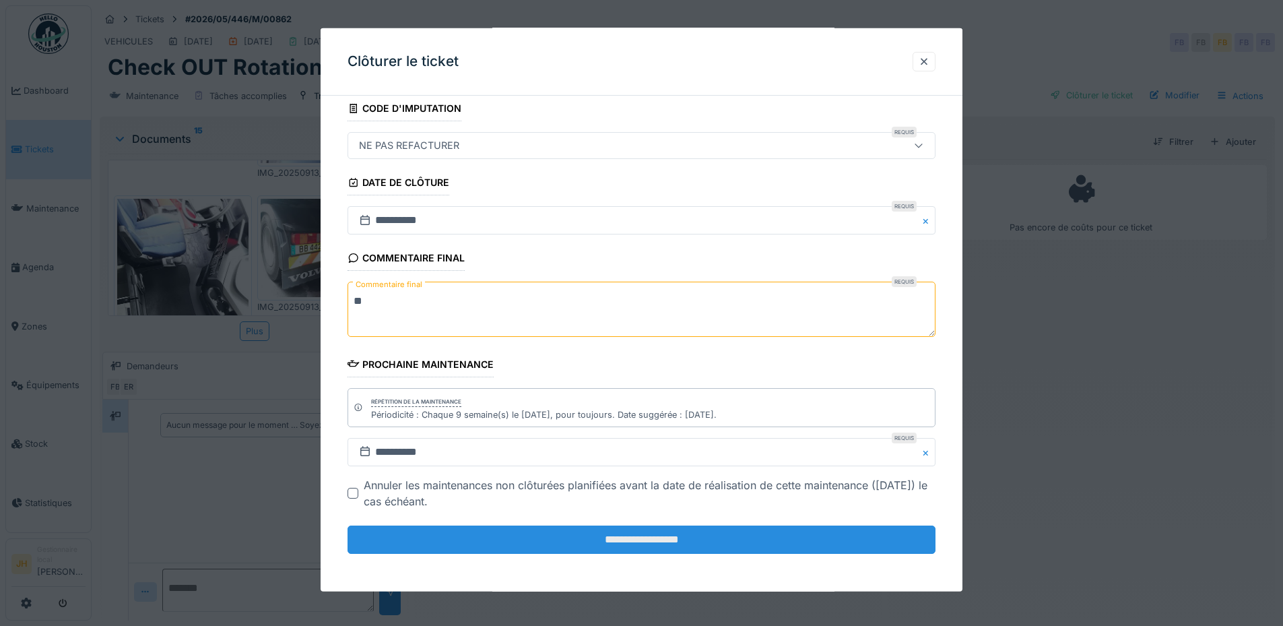
click at [552, 537] on input "**********" at bounding box center [641, 539] width 588 height 28
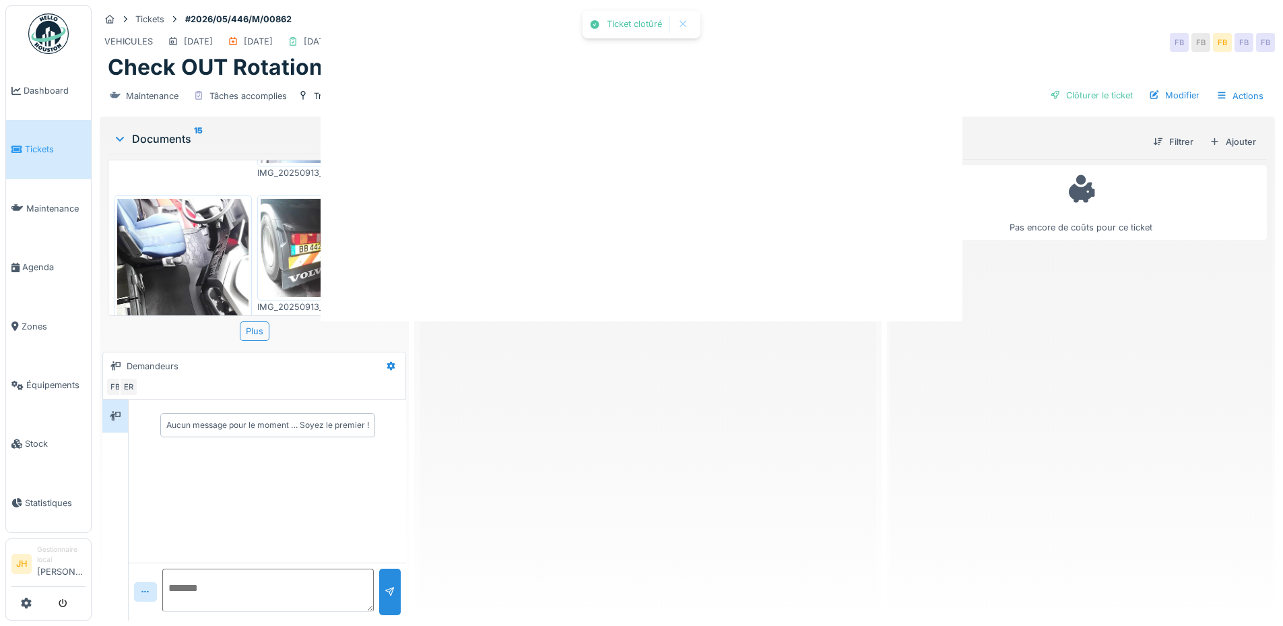
scroll to position [0, 0]
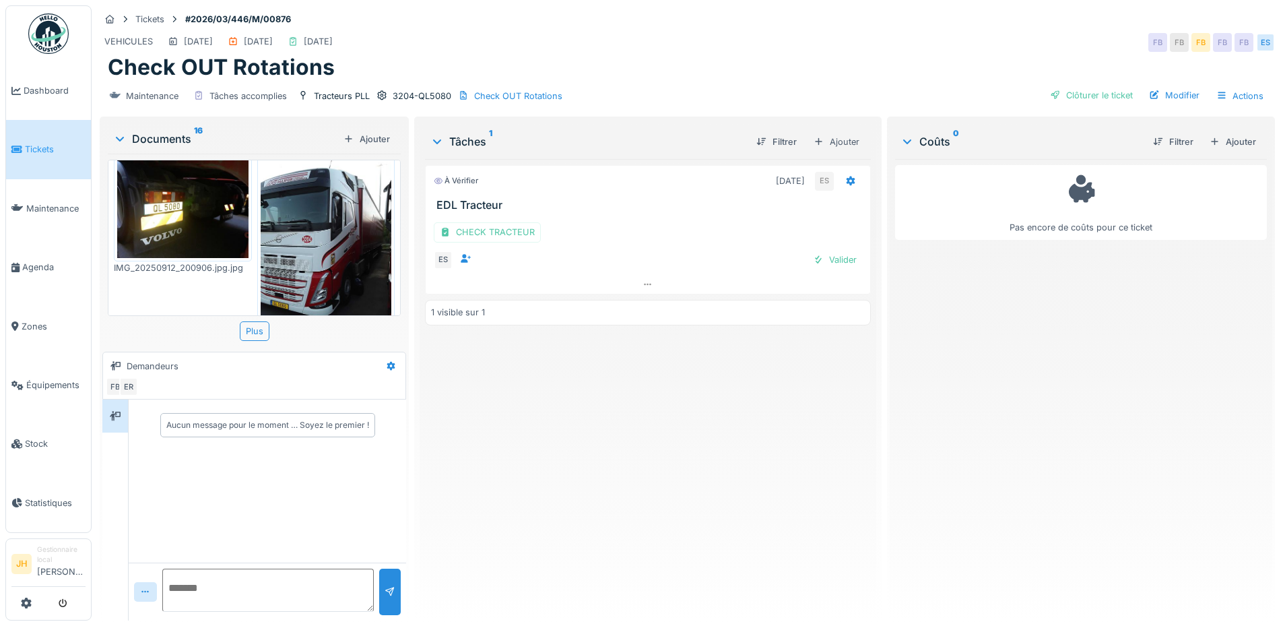
scroll to position [1120, 0]
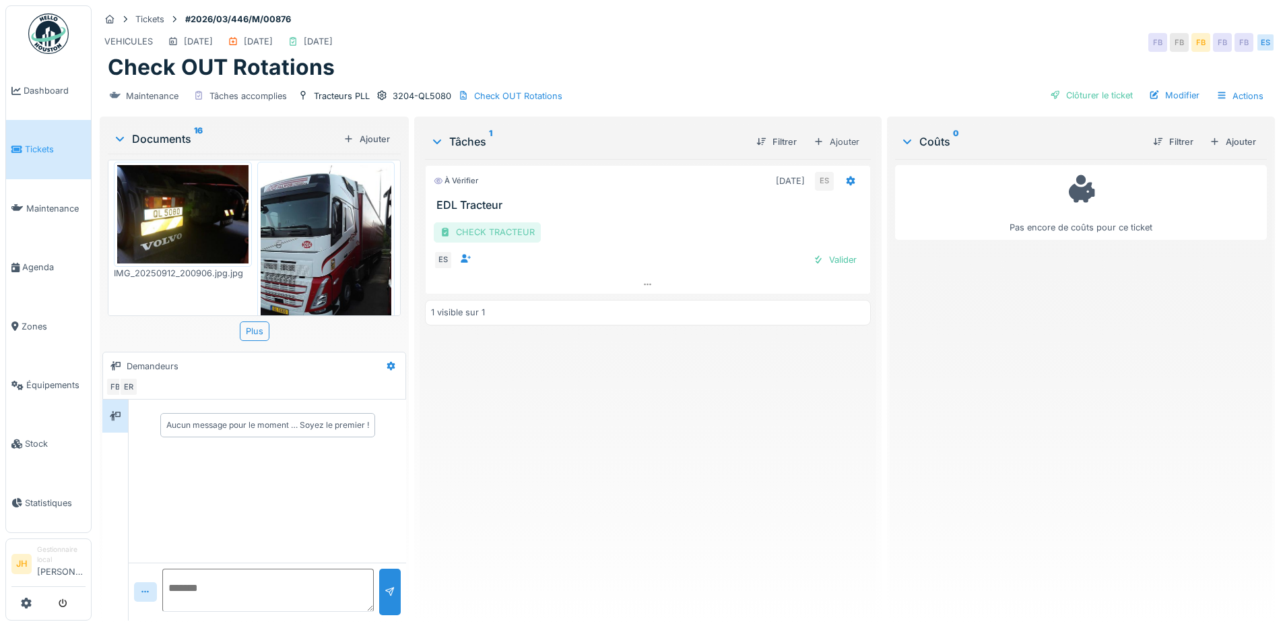
click at [500, 222] on div "CHECK TRACTEUR" at bounding box center [487, 232] width 107 height 20
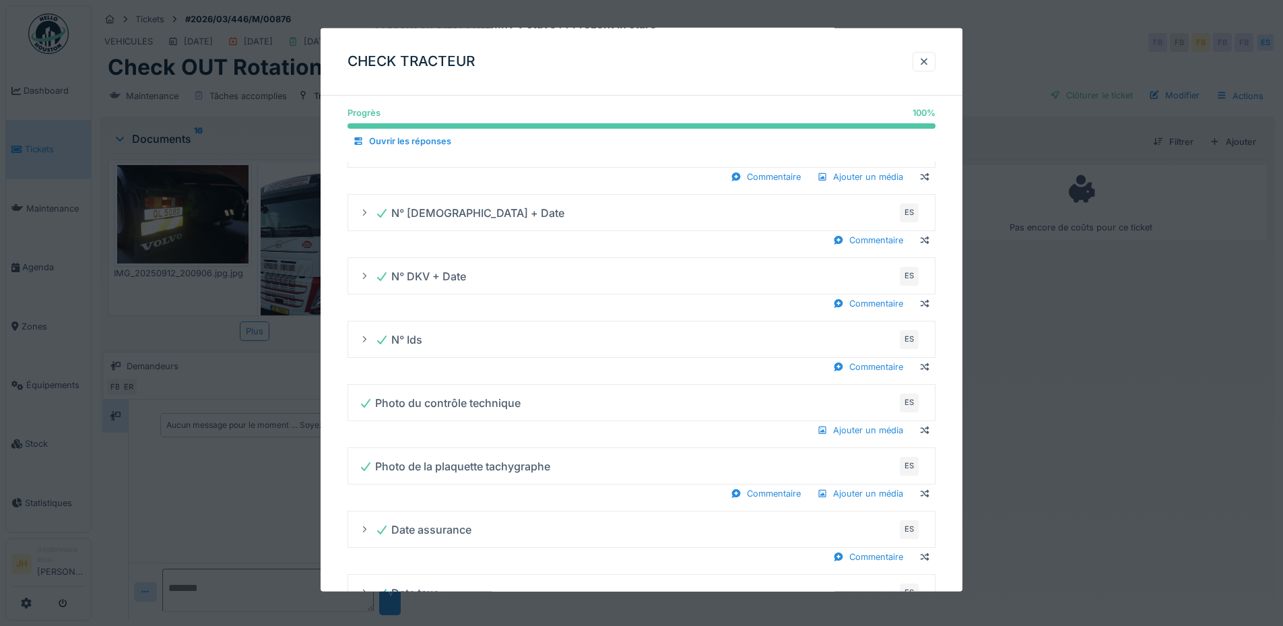
scroll to position [724, 0]
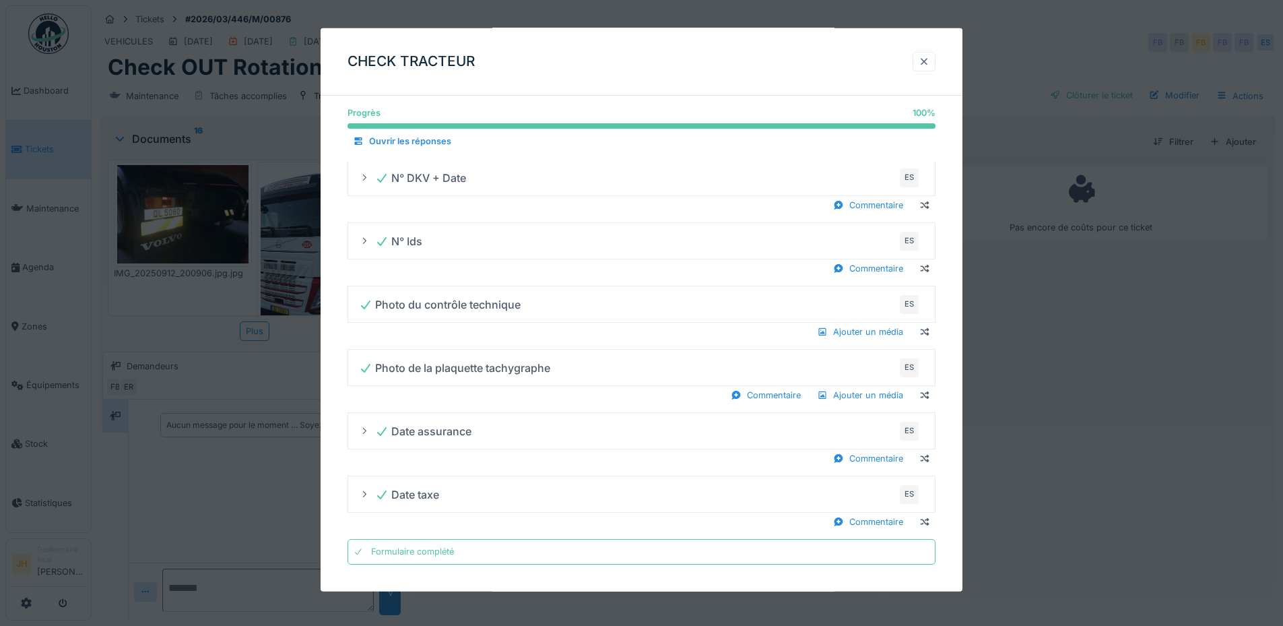
click at [927, 62] on div at bounding box center [924, 61] width 11 height 13
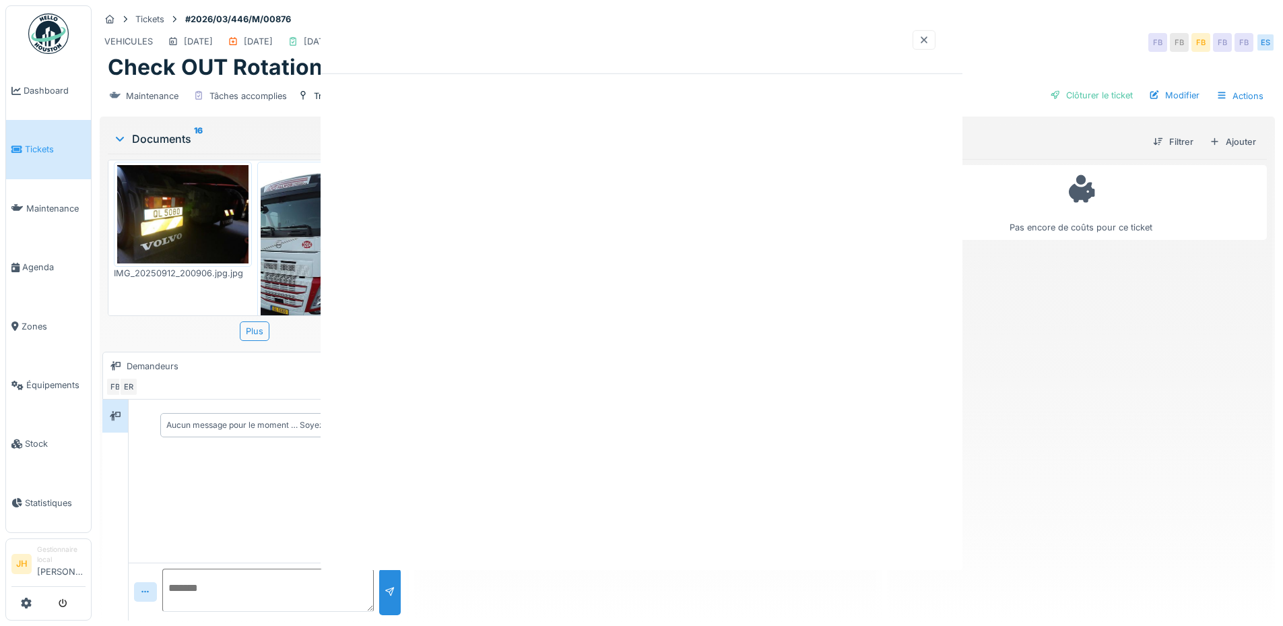
scroll to position [0, 0]
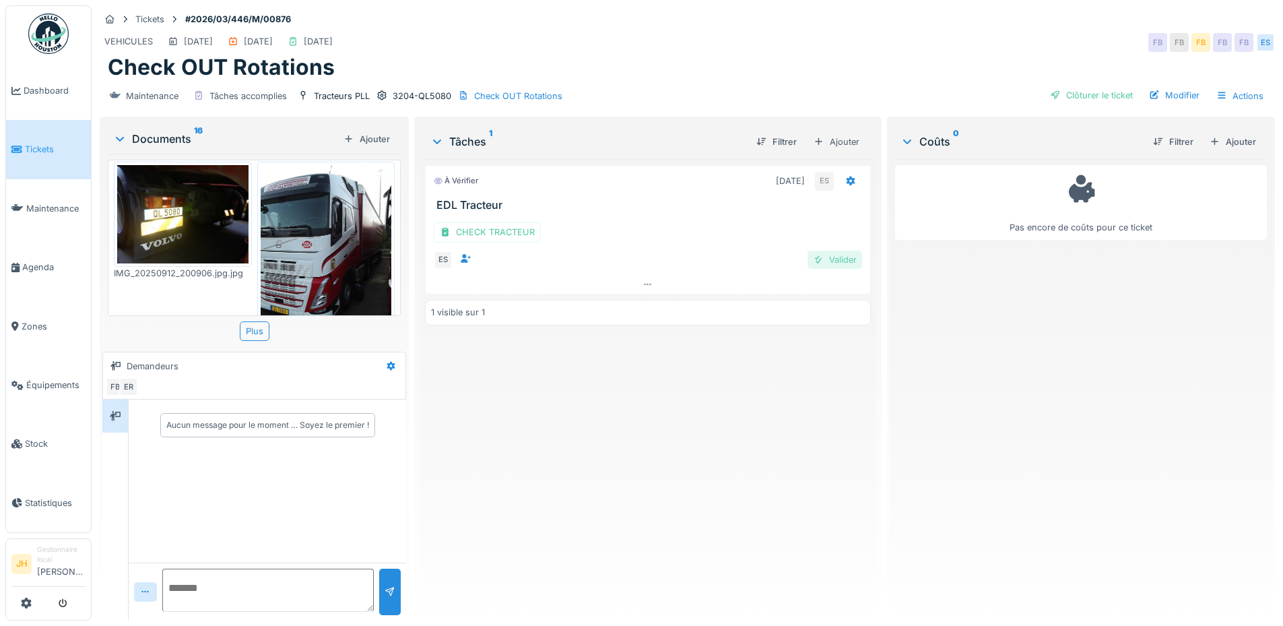
click at [837, 251] on div "Valider" at bounding box center [834, 260] width 55 height 18
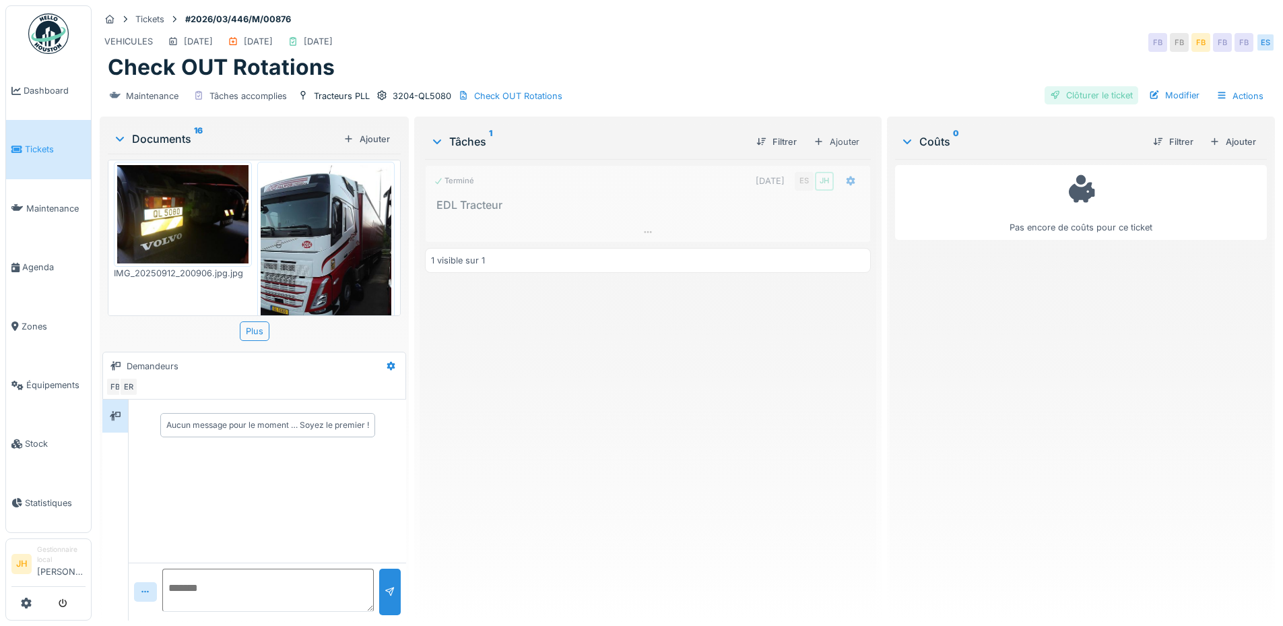
click at [1086, 86] on div "Clôturer le ticket" at bounding box center [1091, 95] width 94 height 18
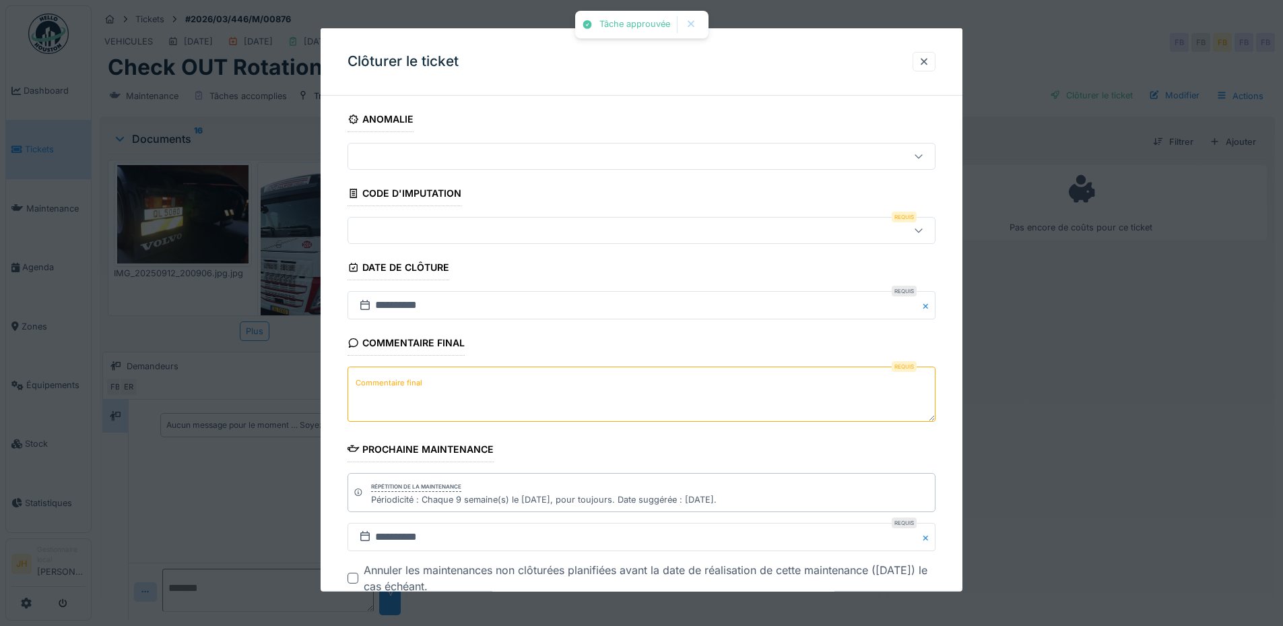
click at [459, 232] on div at bounding box center [607, 230] width 507 height 15
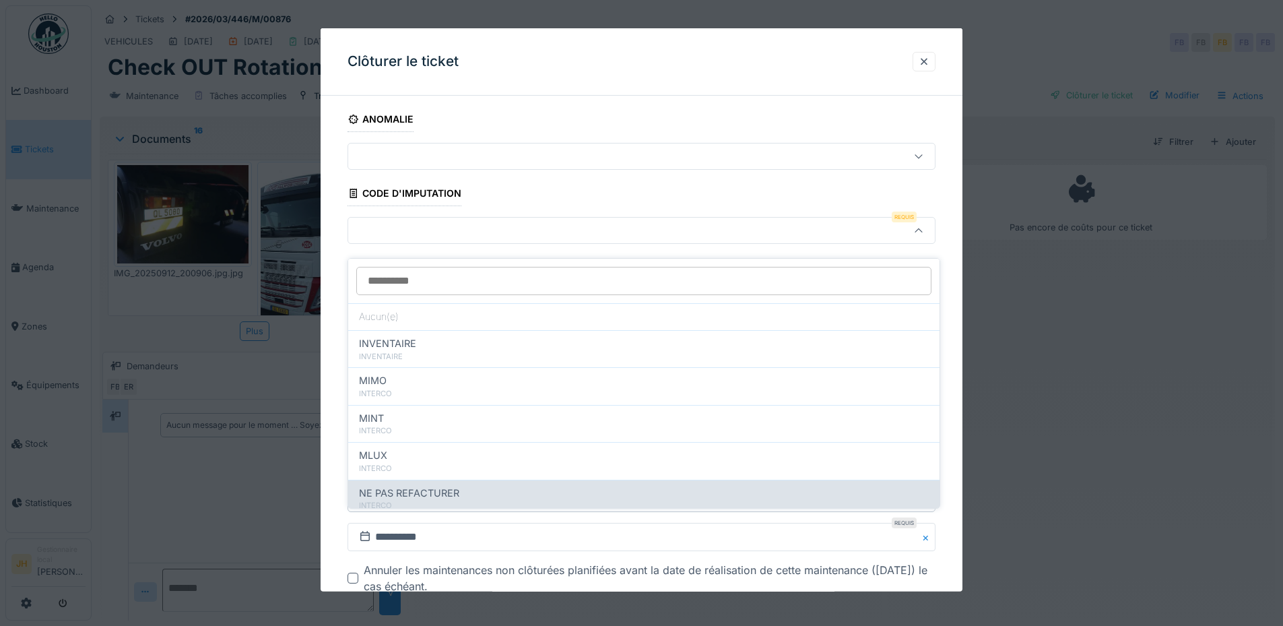
click at [440, 486] on span "NE PAS REFACTURER" at bounding box center [409, 493] width 100 height 15
type input "****"
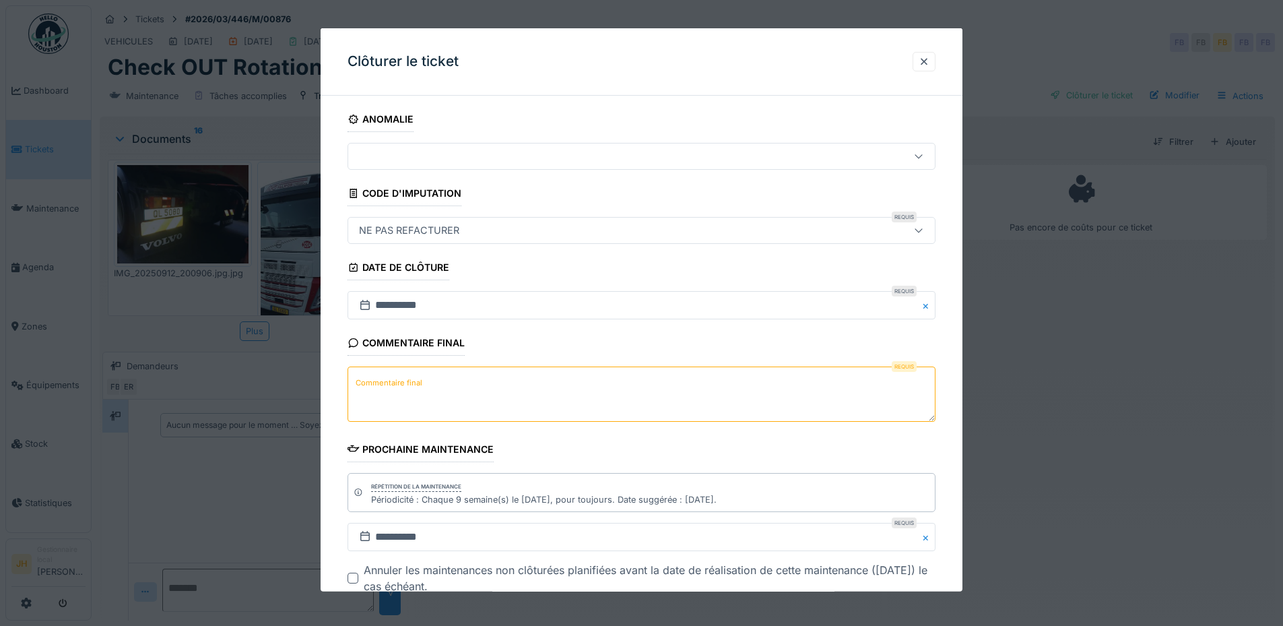
click at [435, 379] on textarea "Commentaire final" at bounding box center [641, 393] width 588 height 55
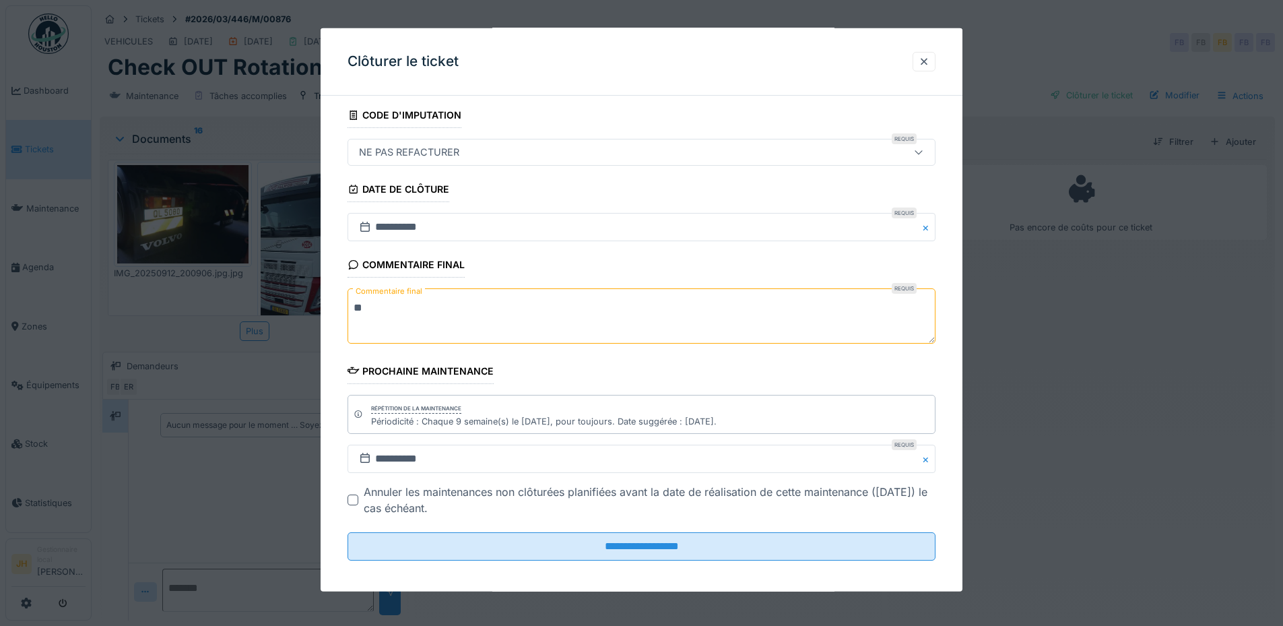
scroll to position [85, 0]
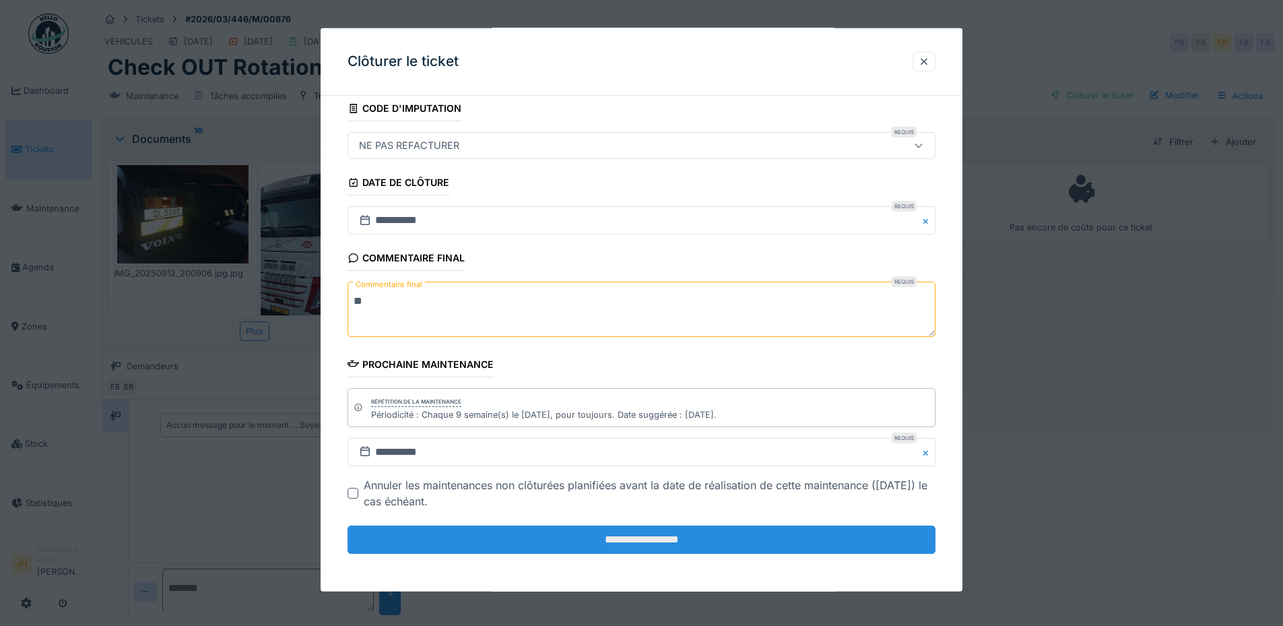
type textarea "**"
click at [505, 543] on input "**********" at bounding box center [641, 539] width 588 height 28
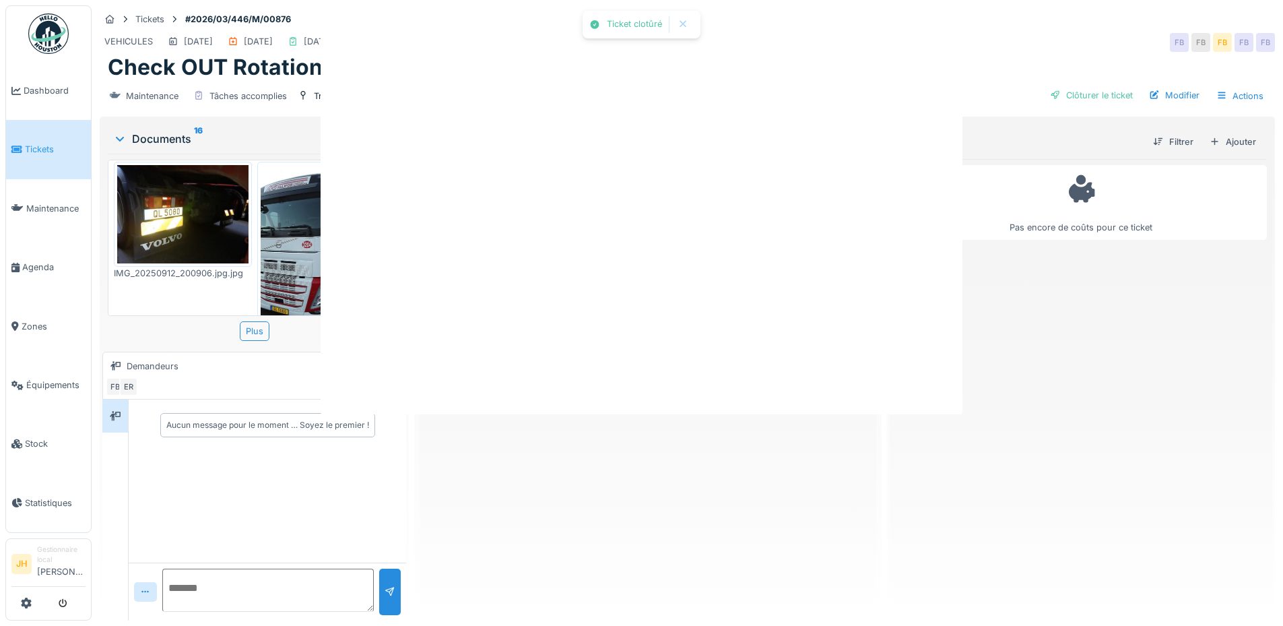
scroll to position [0, 0]
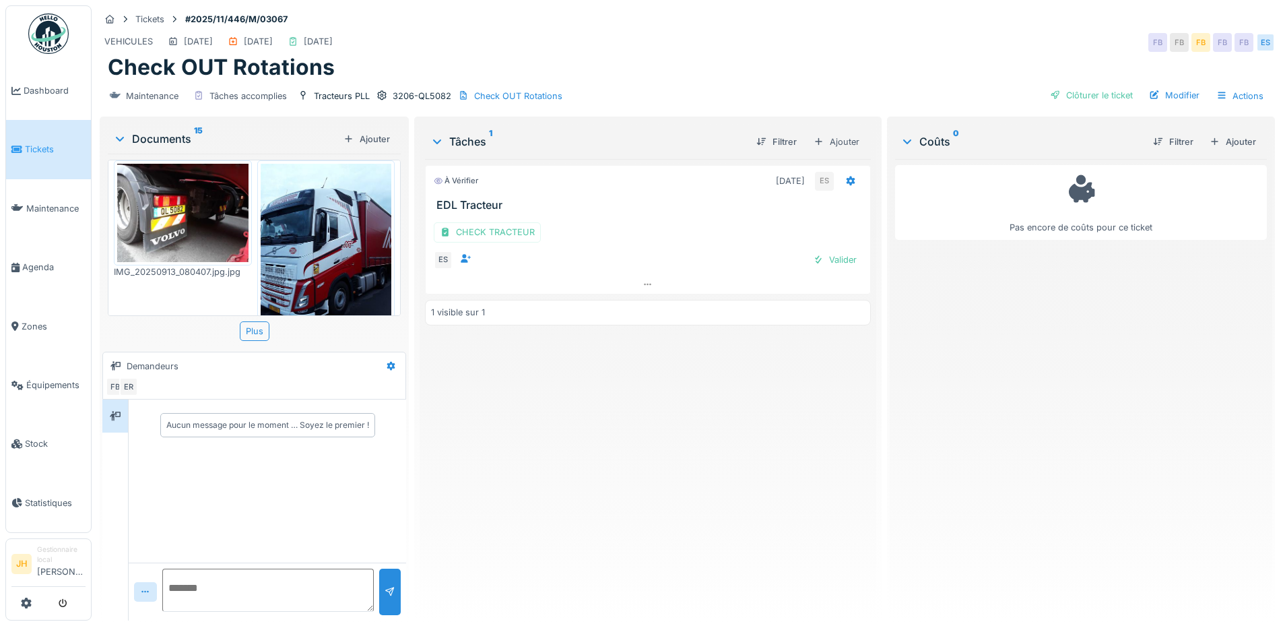
scroll to position [794, 0]
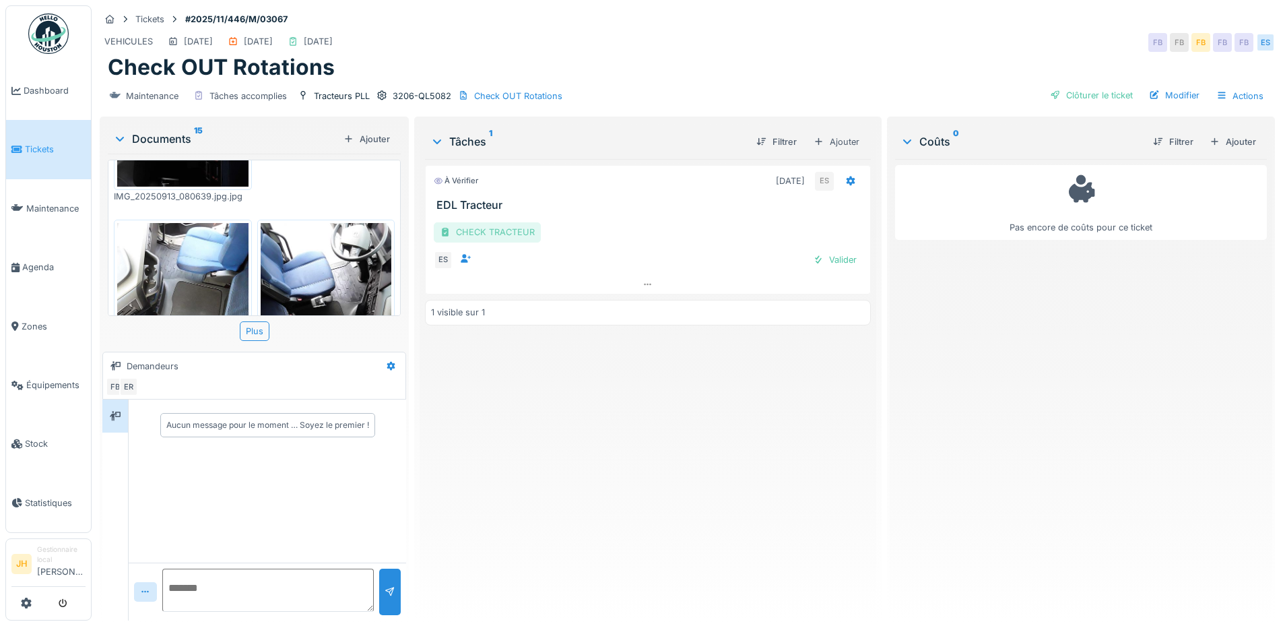
click at [496, 236] on div "CHECK TRACTEUR" at bounding box center [487, 232] width 107 height 20
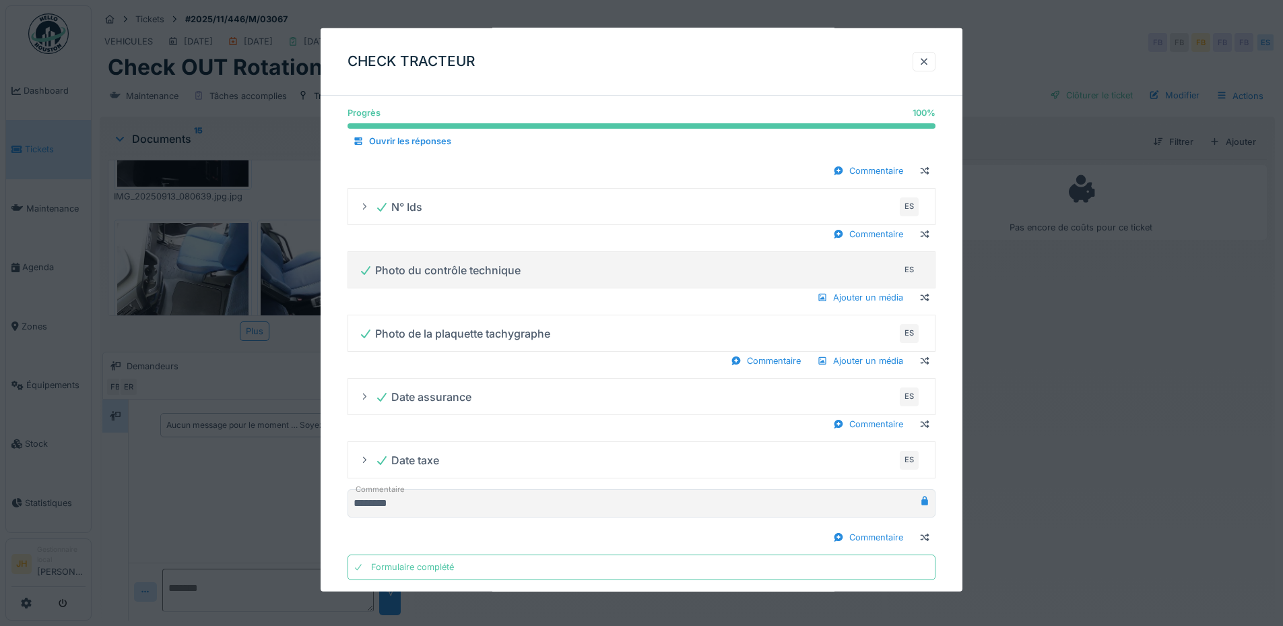
scroll to position [774, 0]
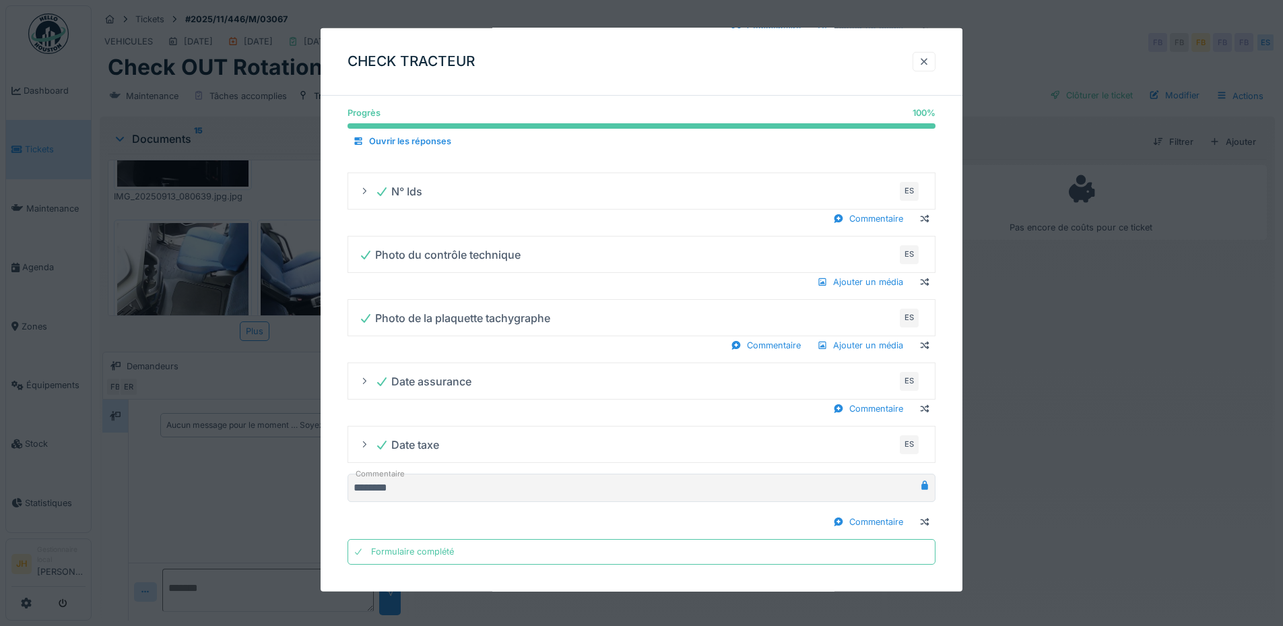
click at [929, 59] on div at bounding box center [924, 61] width 11 height 13
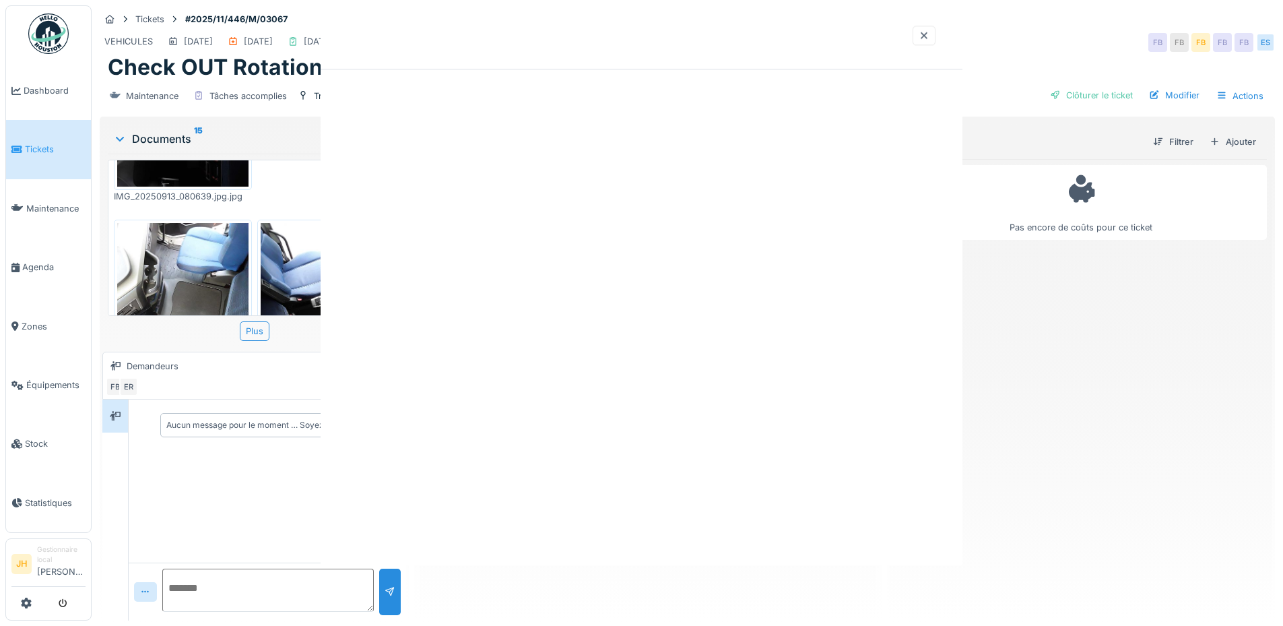
scroll to position [0, 0]
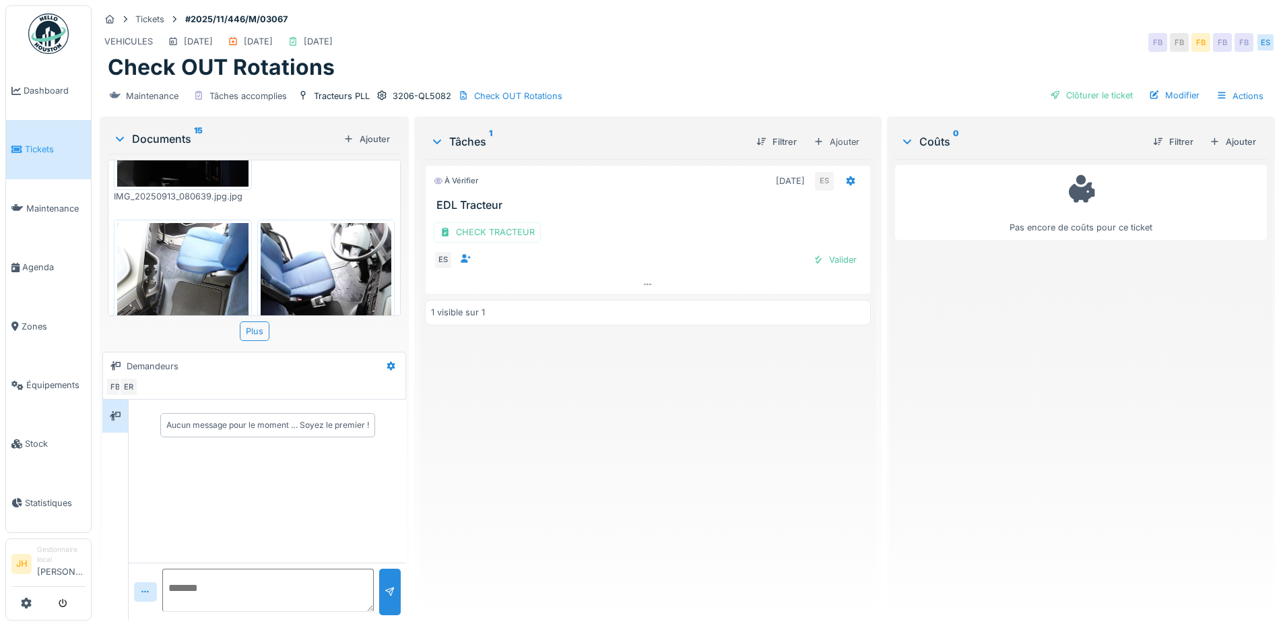
click at [839, 247] on div "CHECK TRACTEUR ES Valider" at bounding box center [647, 242] width 445 height 63
click at [833, 262] on div "Valider" at bounding box center [834, 260] width 55 height 18
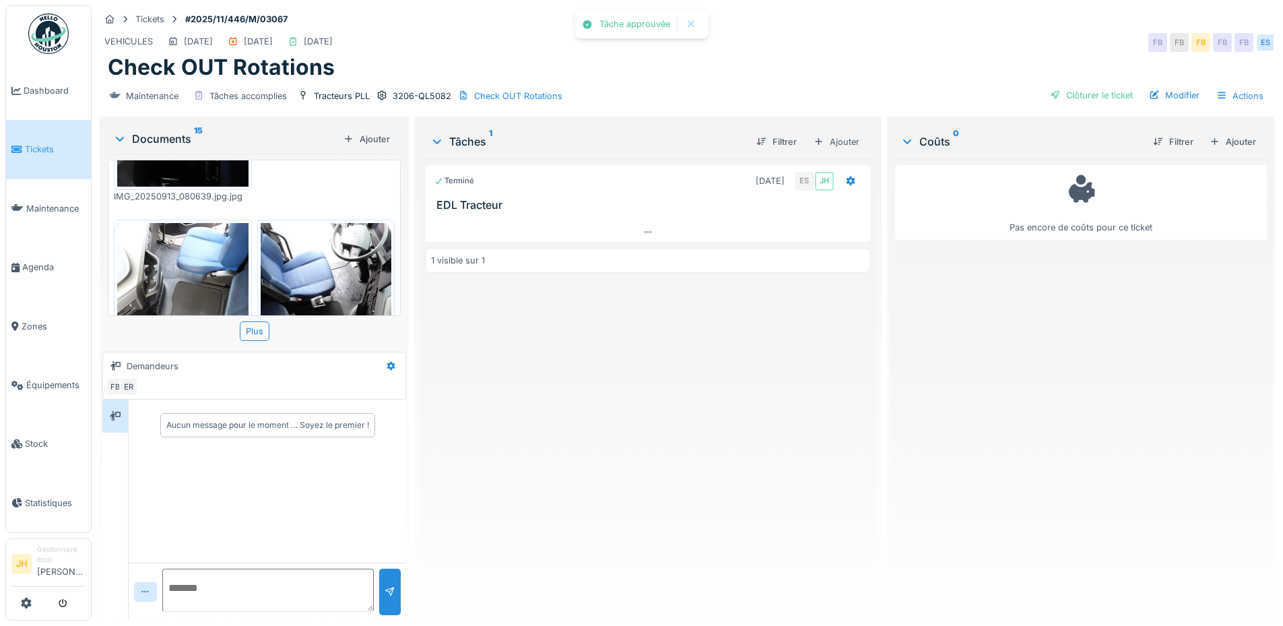
click at [1072, 84] on div "Maintenance Tâches accomplies Tracteurs PLL 3206-QL5082 Check OUT Rotations Clô…" at bounding box center [687, 96] width 1175 height 30
click at [1062, 100] on div "Clôturer le ticket" at bounding box center [1091, 95] width 94 height 18
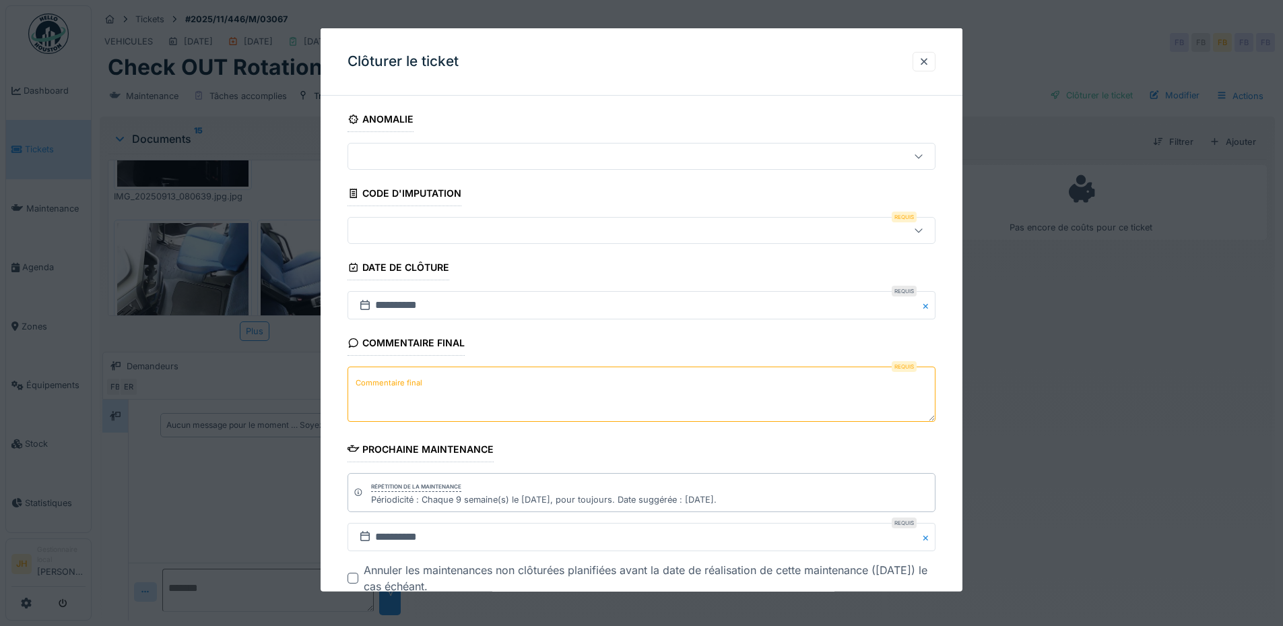
click at [420, 220] on div at bounding box center [641, 230] width 588 height 27
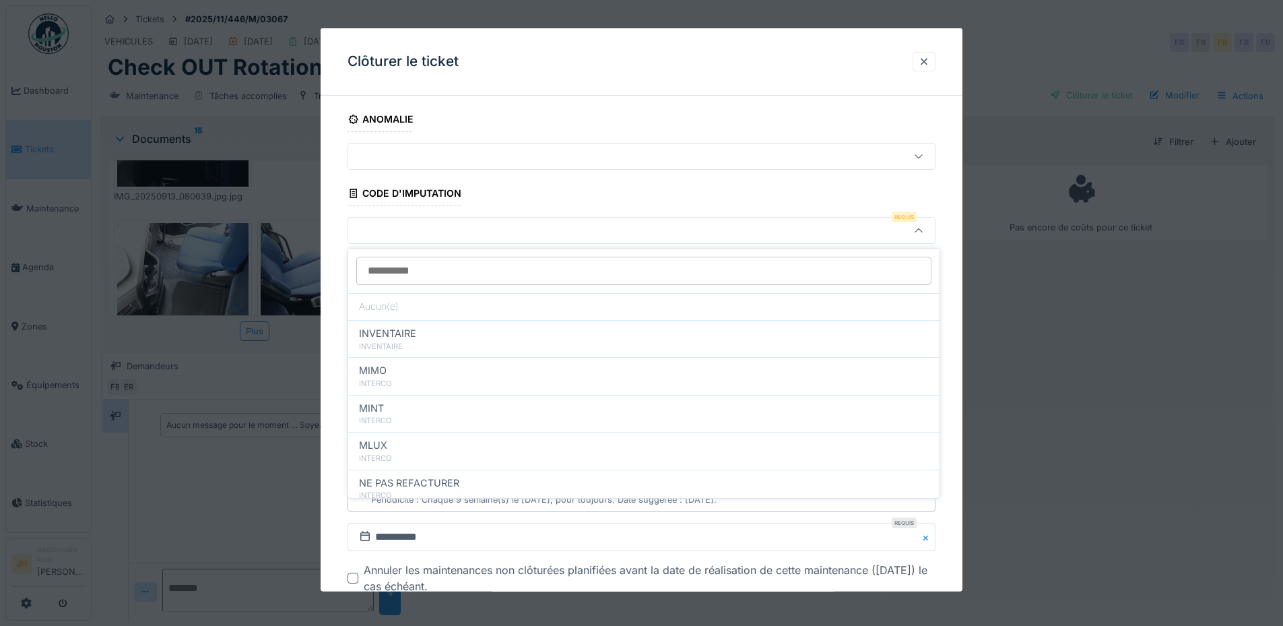
drag, startPoint x: 456, startPoint y: 315, endPoint x: 390, endPoint y: 476, distance: 174.0
click at [390, 476] on span "NE PAS REFACTURER" at bounding box center [409, 482] width 100 height 15
type input "****"
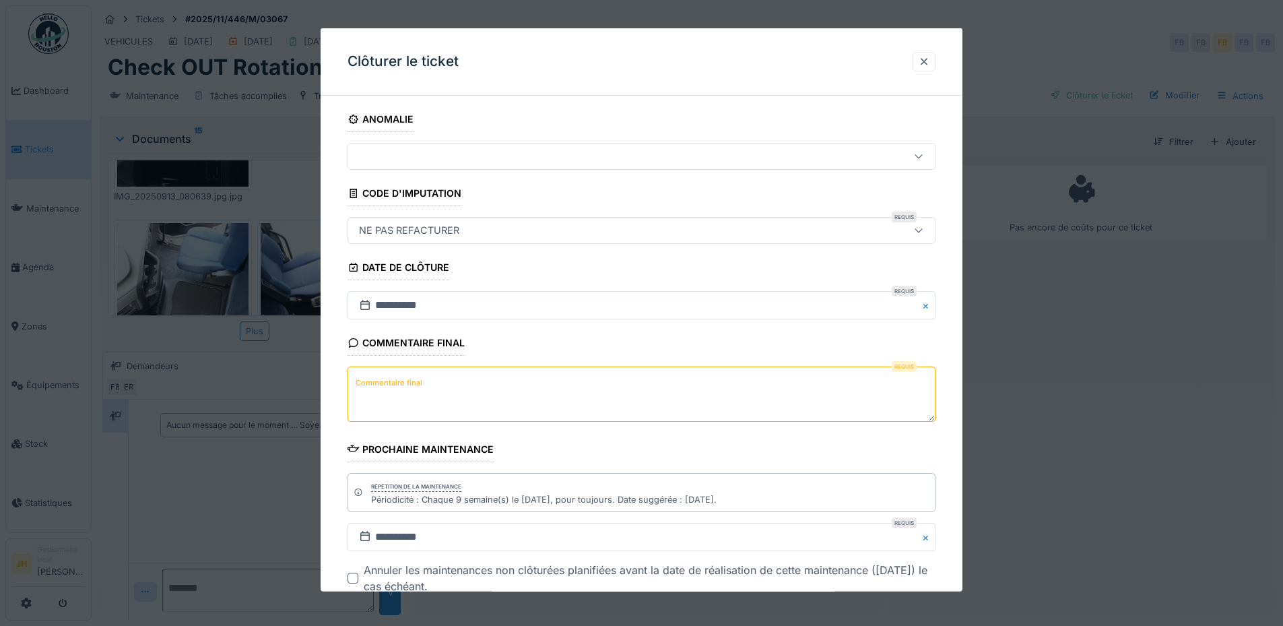
click at [414, 389] on label "Commentaire final" at bounding box center [389, 382] width 72 height 17
click at [414, 389] on textarea "Commentaire final" at bounding box center [641, 393] width 588 height 55
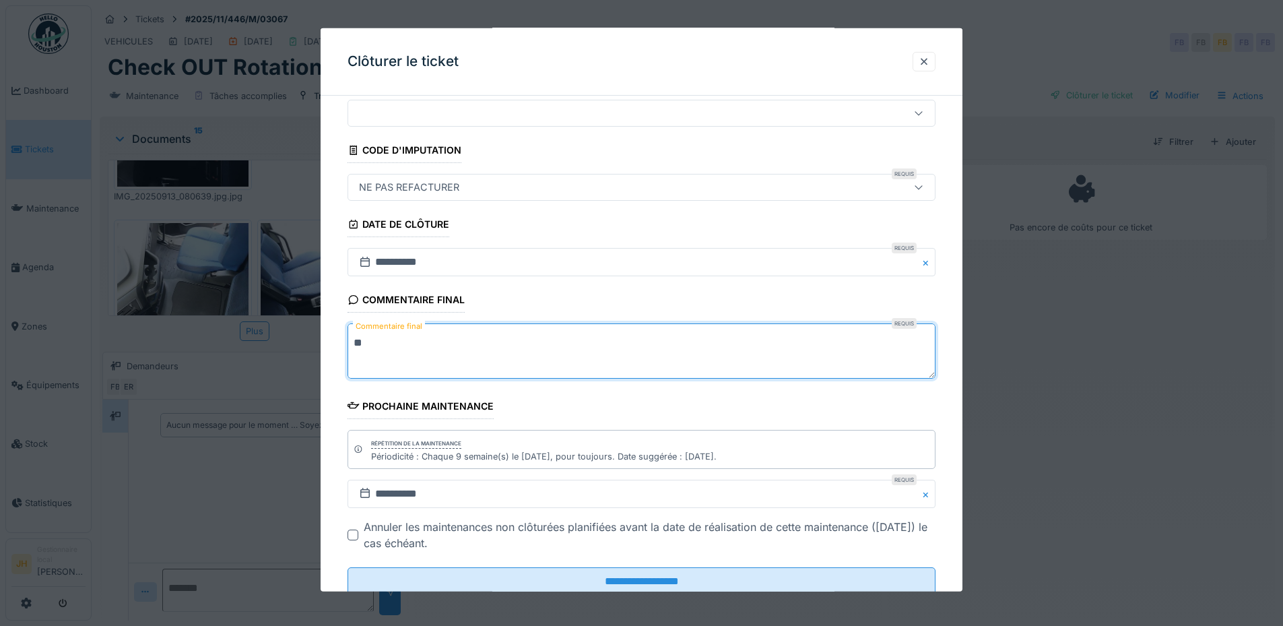
scroll to position [85, 0]
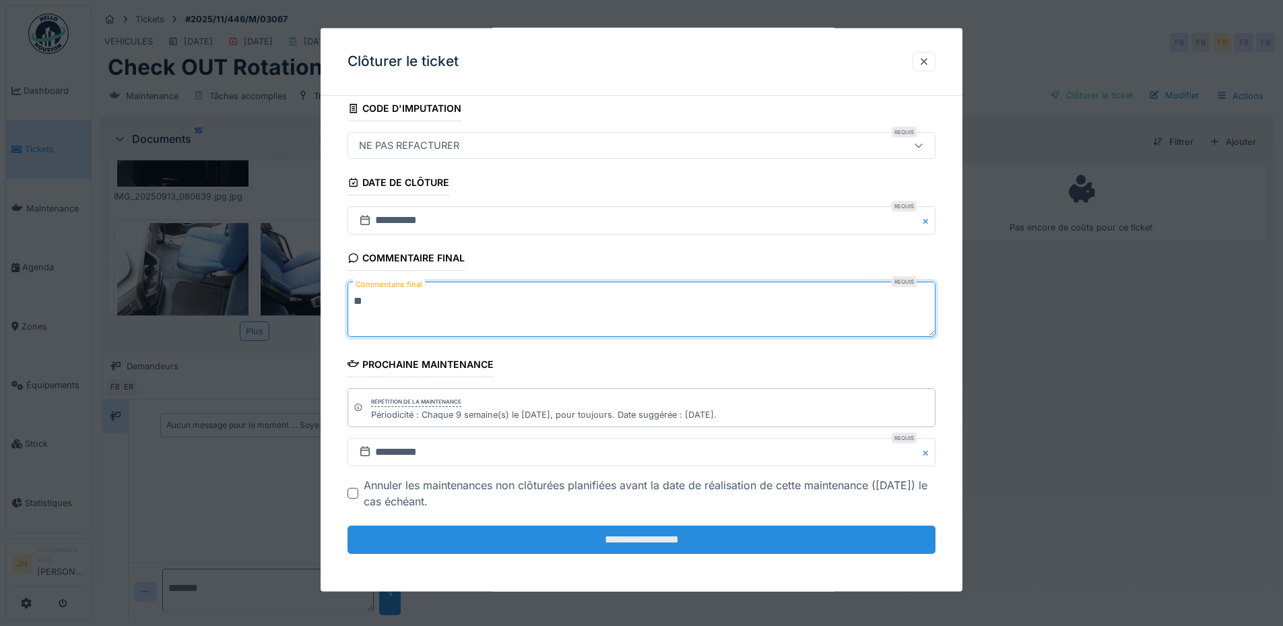
type textarea "**"
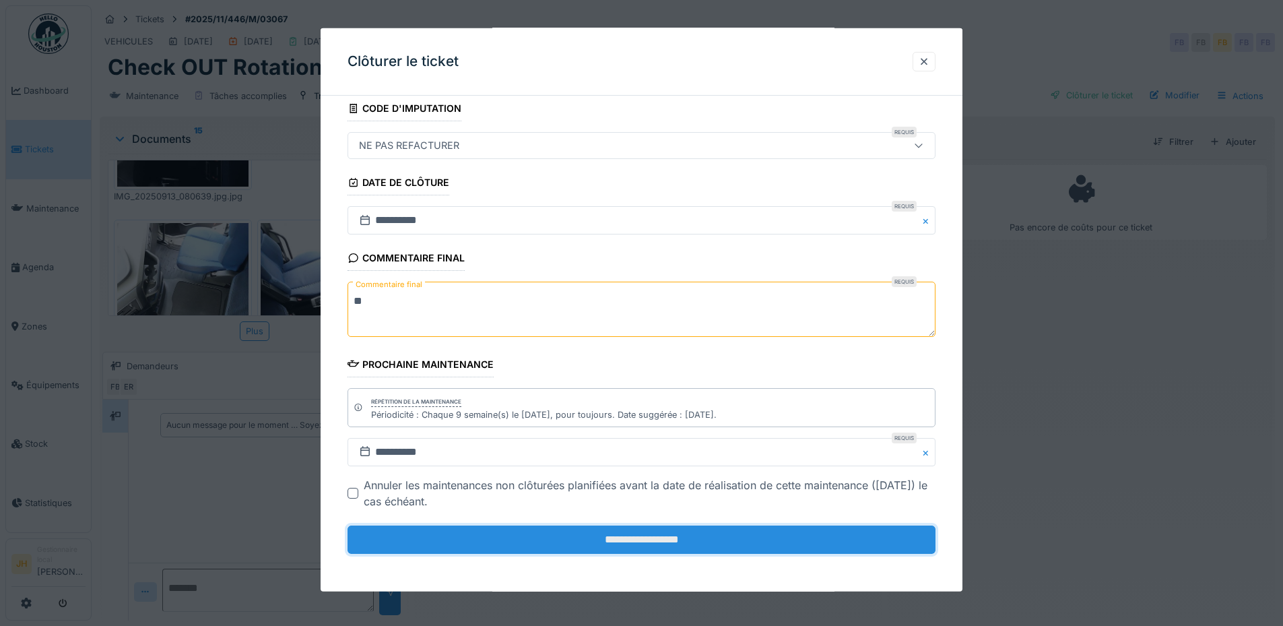
click at [632, 543] on input "**********" at bounding box center [641, 539] width 588 height 28
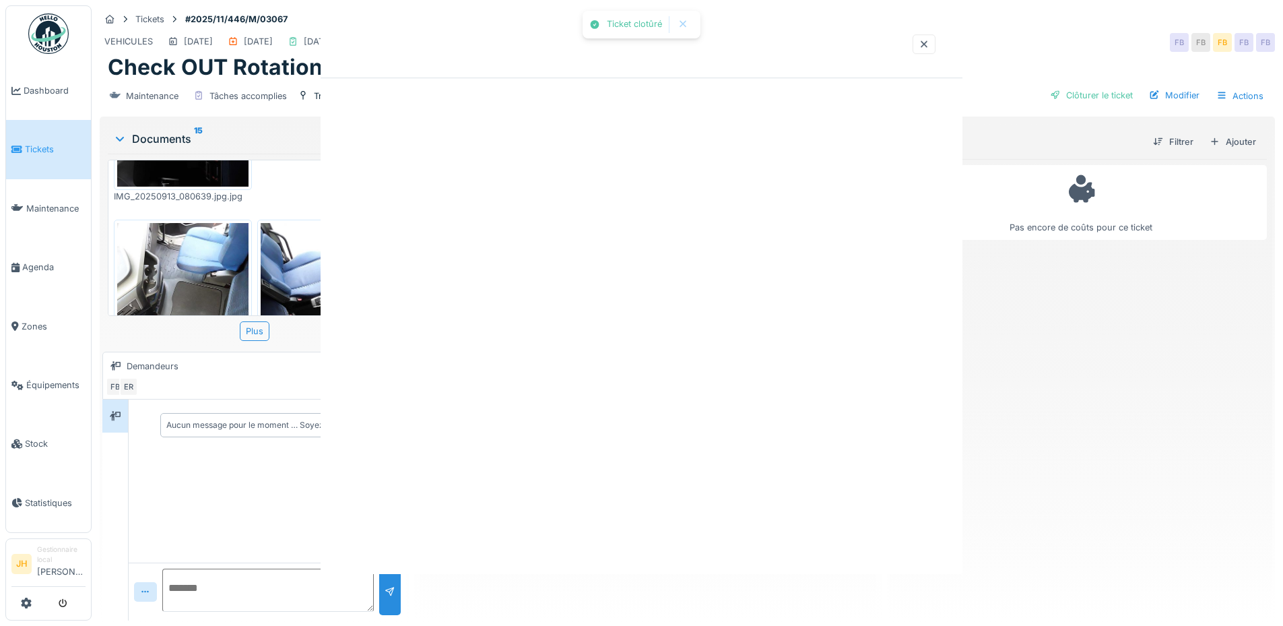
scroll to position [0, 0]
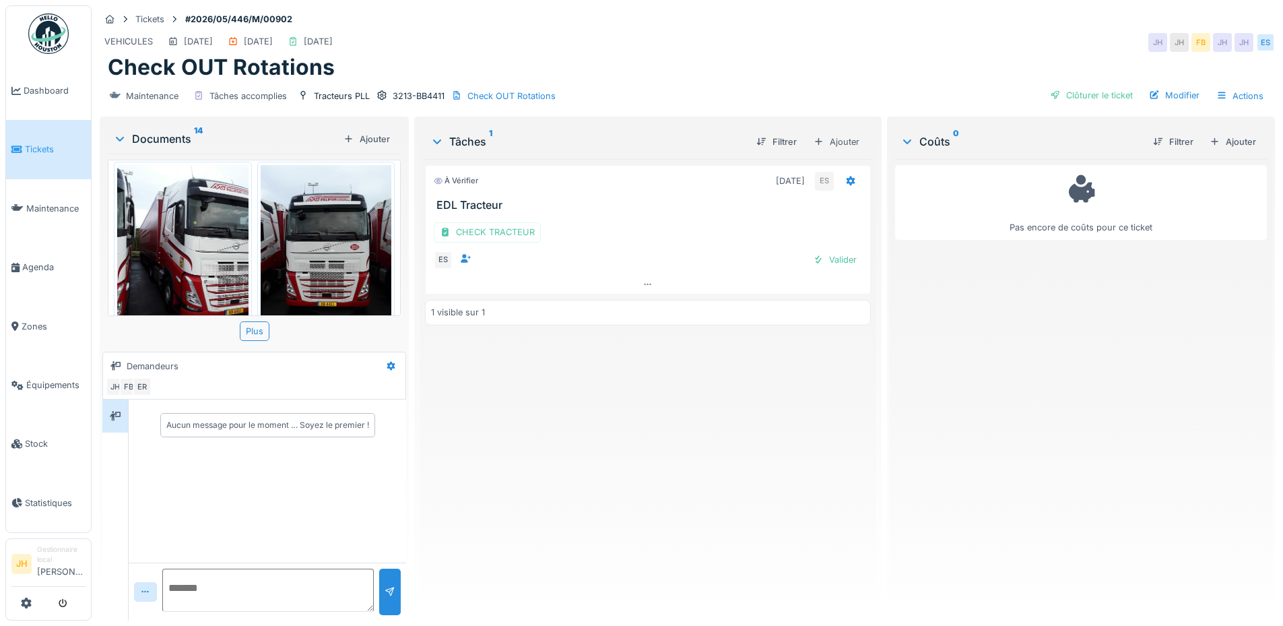
scroll to position [10, 0]
click at [506, 222] on div "CHECK TRACTEUR" at bounding box center [487, 232] width 107 height 20
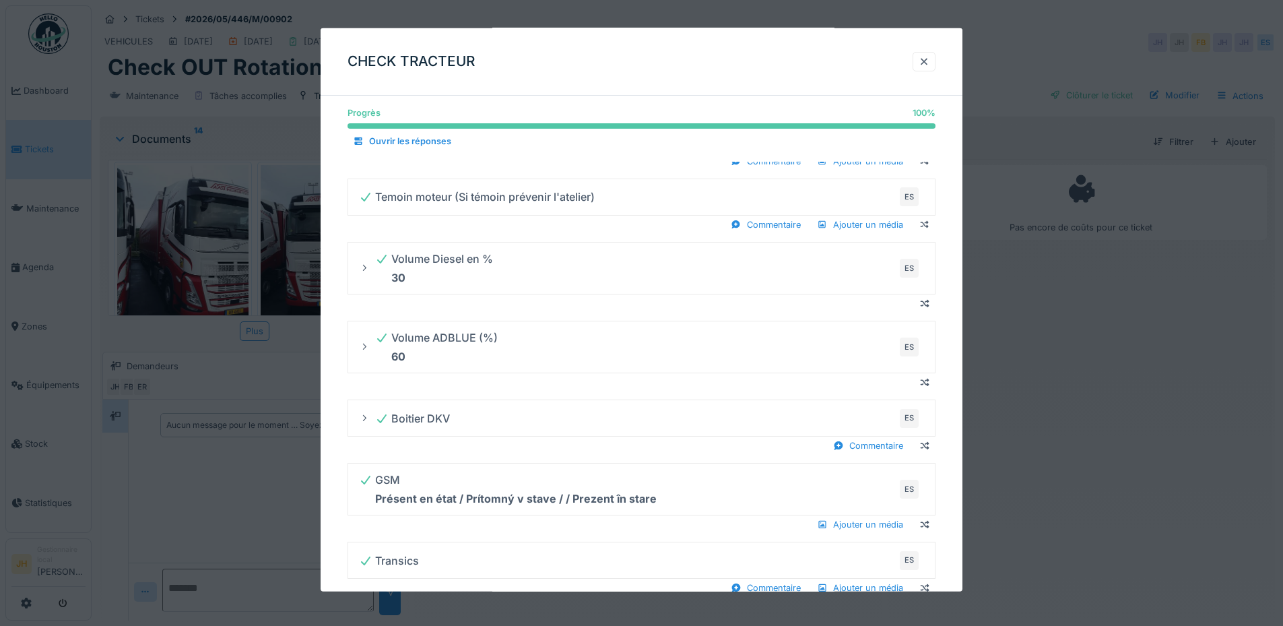
scroll to position [269, 0]
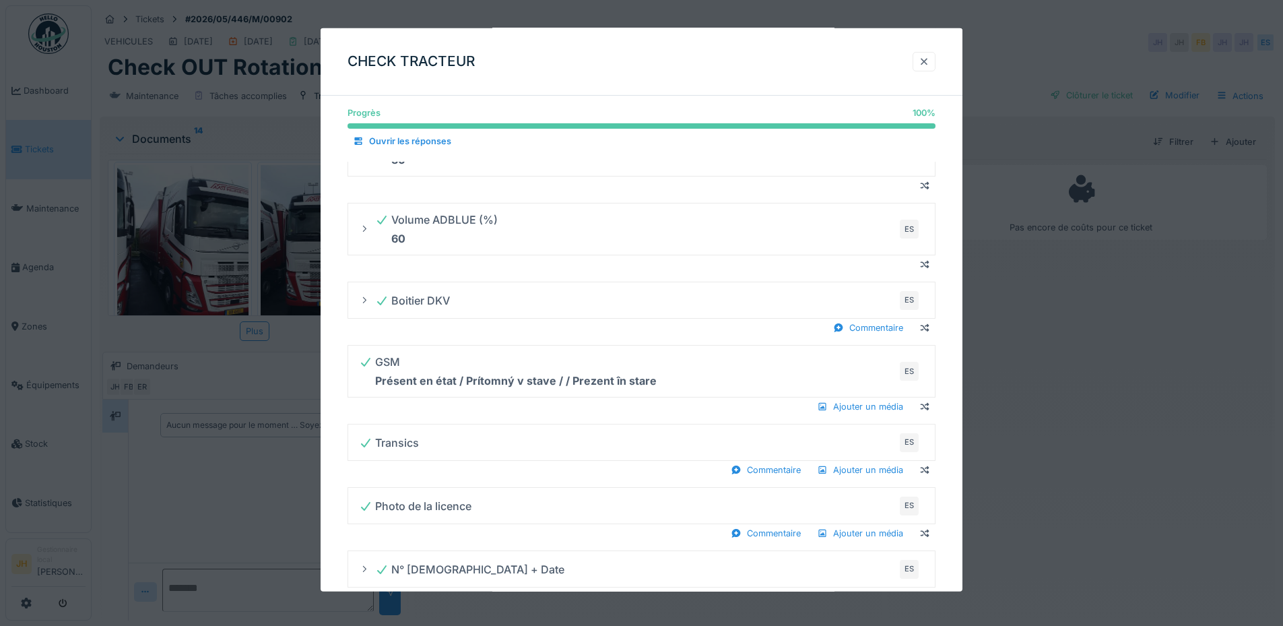
click at [935, 58] on div at bounding box center [923, 62] width 23 height 20
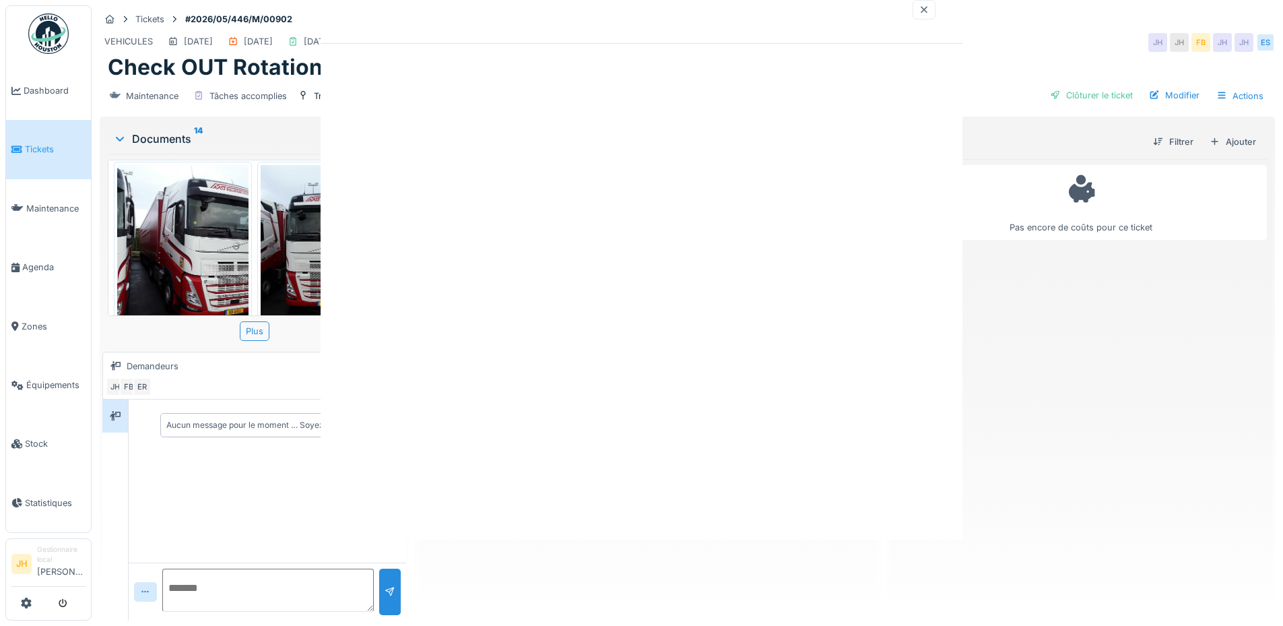
scroll to position [0, 0]
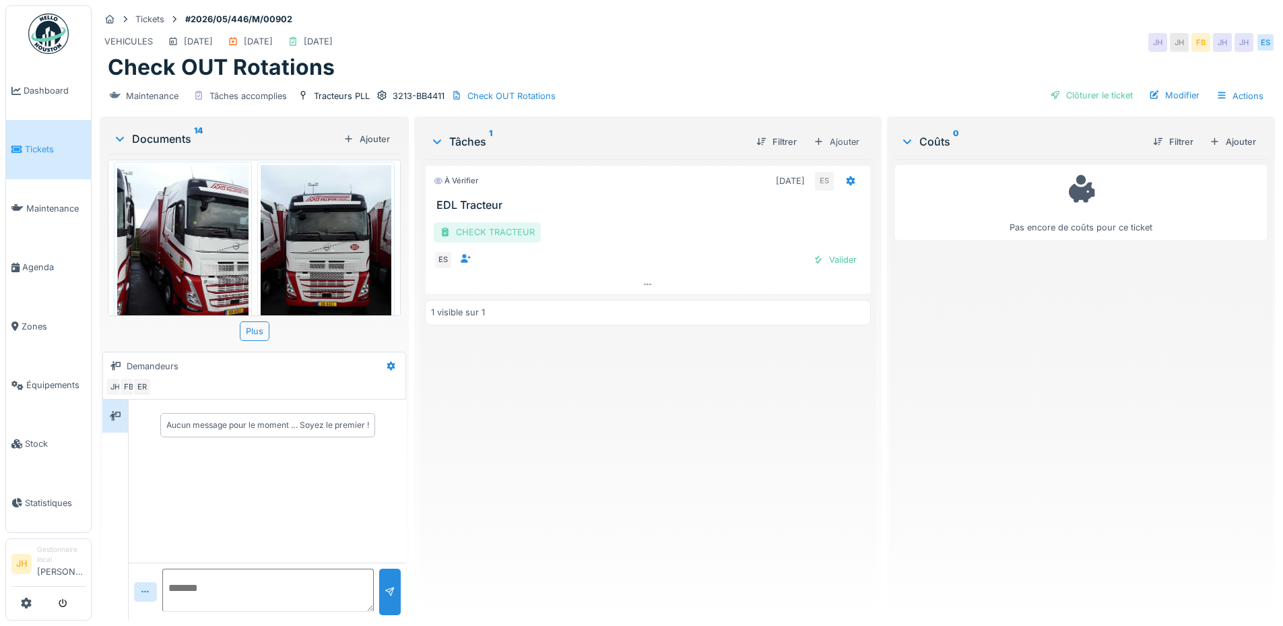
click at [495, 234] on div "CHECK TRACTEUR" at bounding box center [487, 232] width 107 height 20
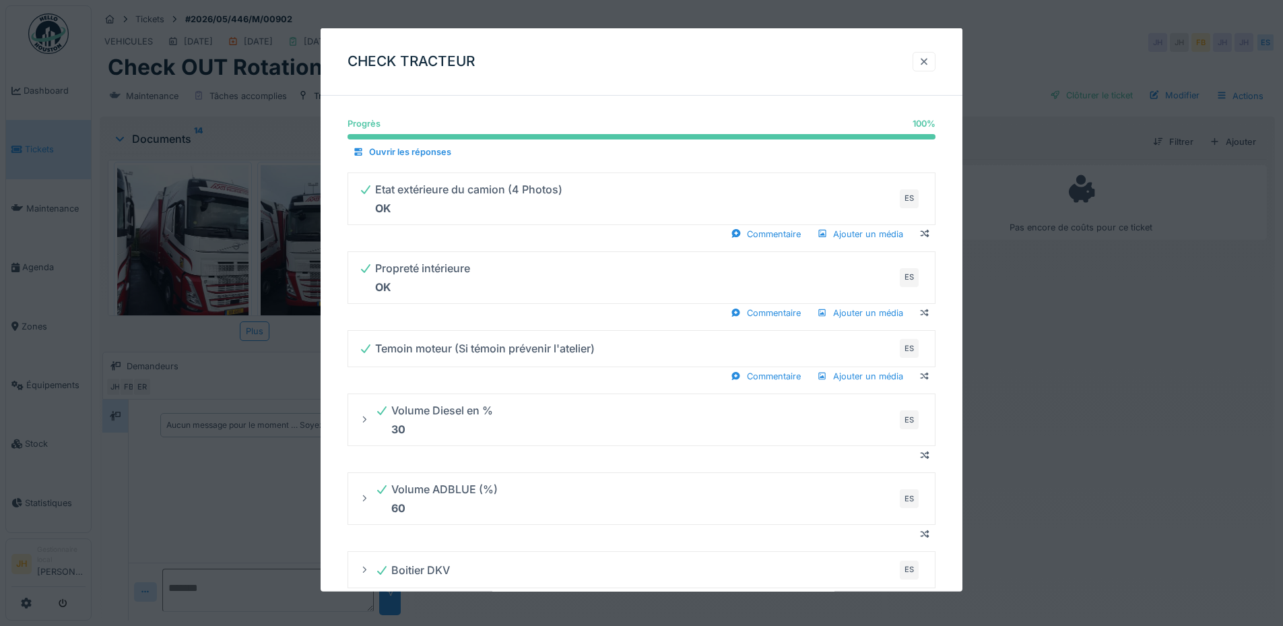
click at [923, 60] on div at bounding box center [923, 62] width 23 height 20
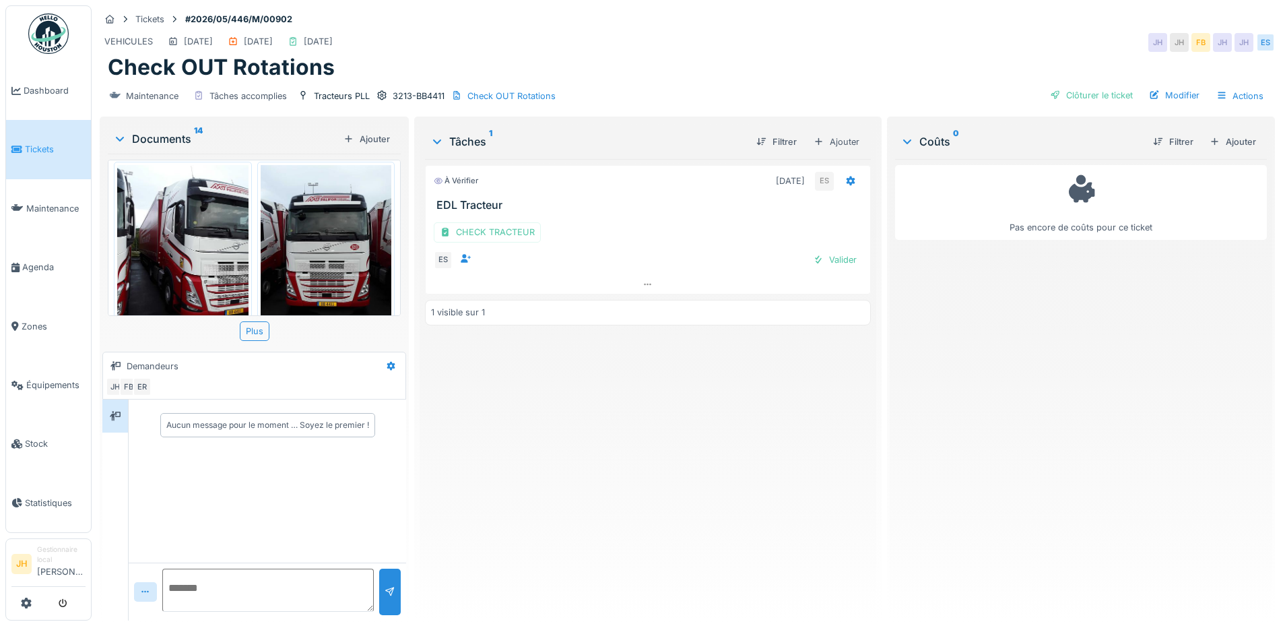
scroll to position [10, 0]
click at [839, 251] on div "Valider" at bounding box center [834, 260] width 55 height 18
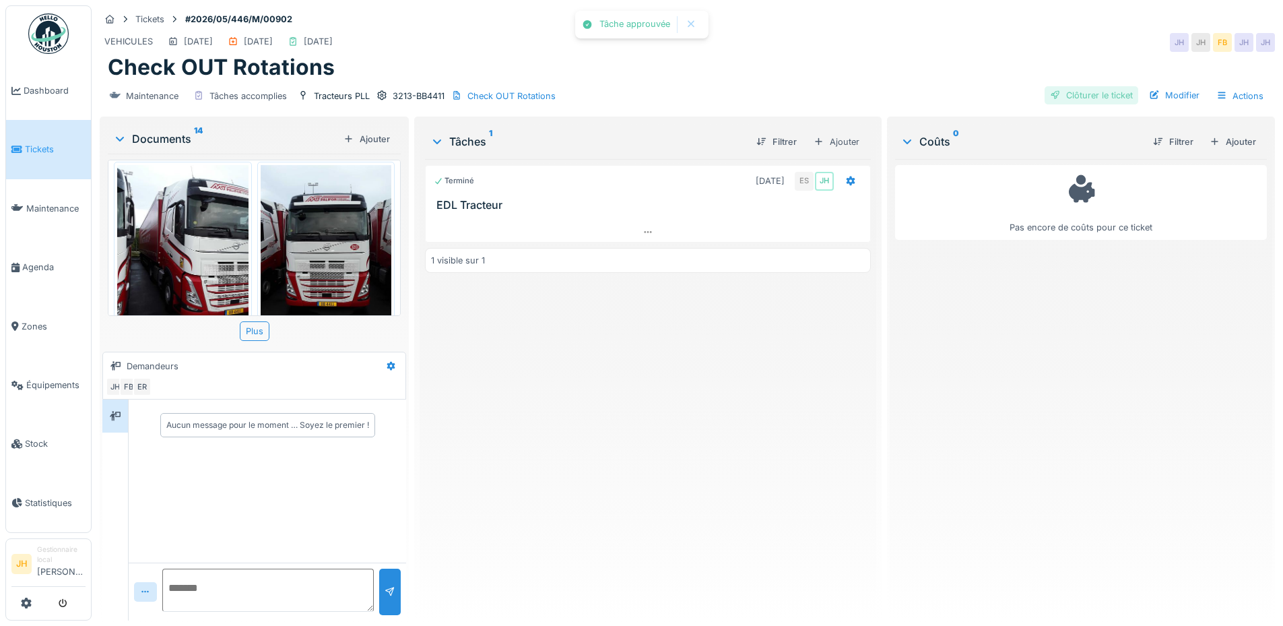
click at [1084, 90] on div "Clôturer le ticket" at bounding box center [1091, 95] width 94 height 18
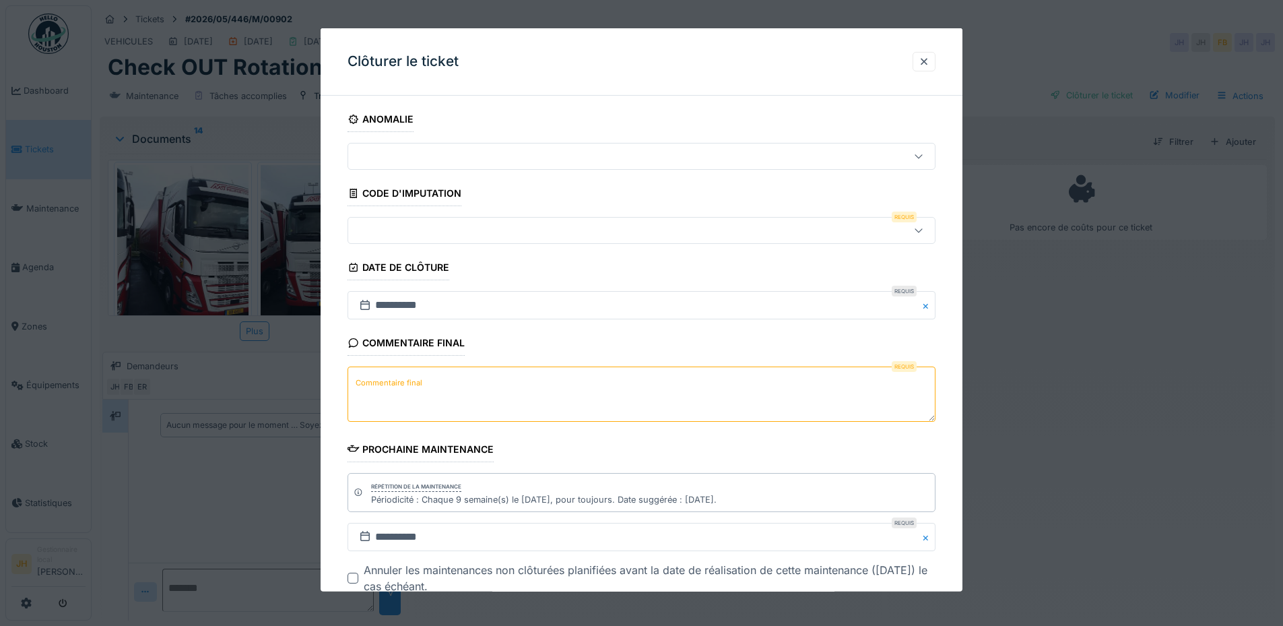
click at [392, 225] on div at bounding box center [607, 230] width 507 height 15
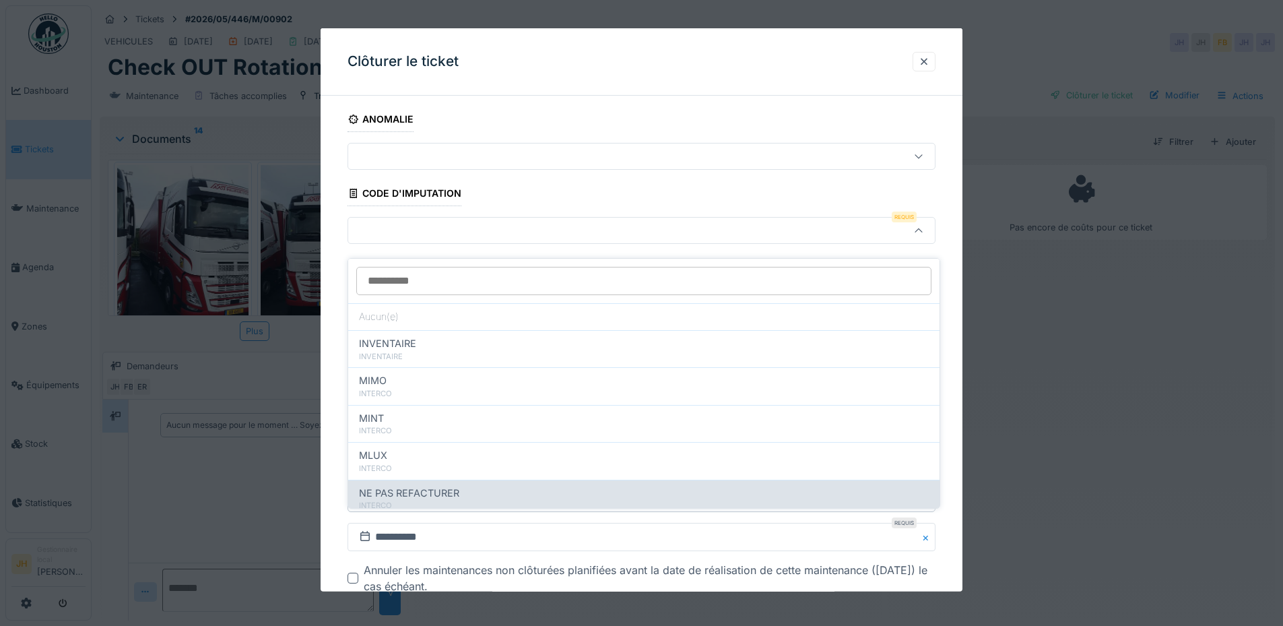
click at [421, 486] on span "NE PAS REFACTURER" at bounding box center [409, 493] width 100 height 15
type input "****"
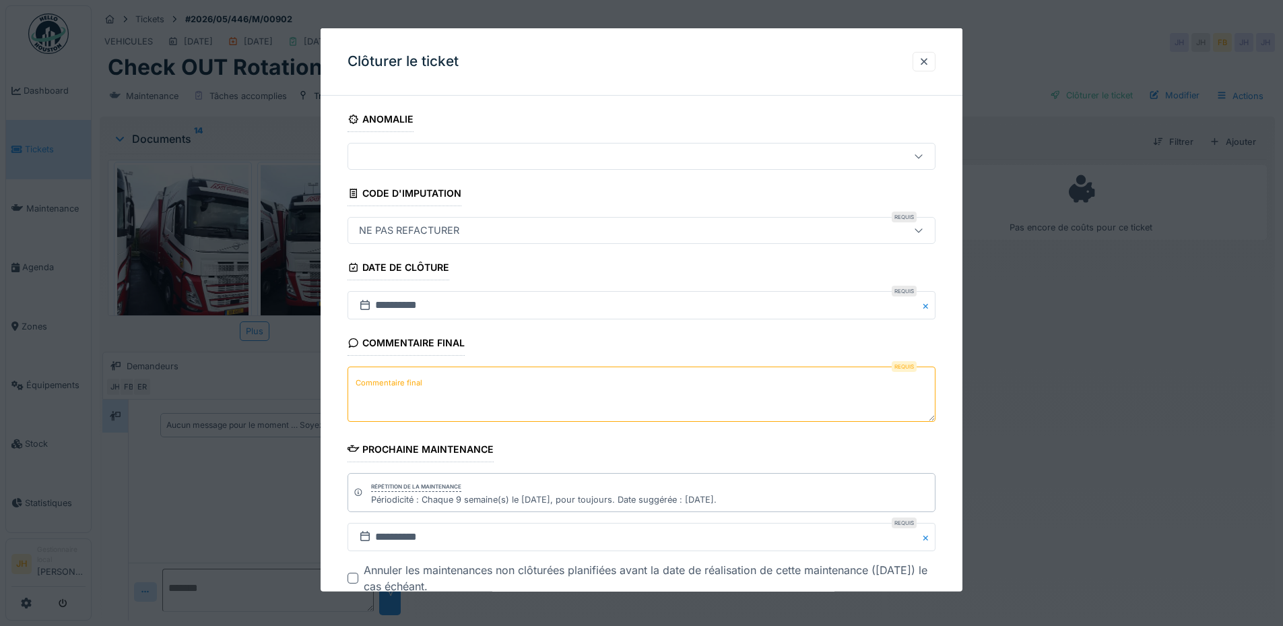
click at [416, 385] on label "Commentaire final" at bounding box center [389, 382] width 72 height 17
click at [416, 385] on textarea "Commentaire final" at bounding box center [641, 393] width 588 height 55
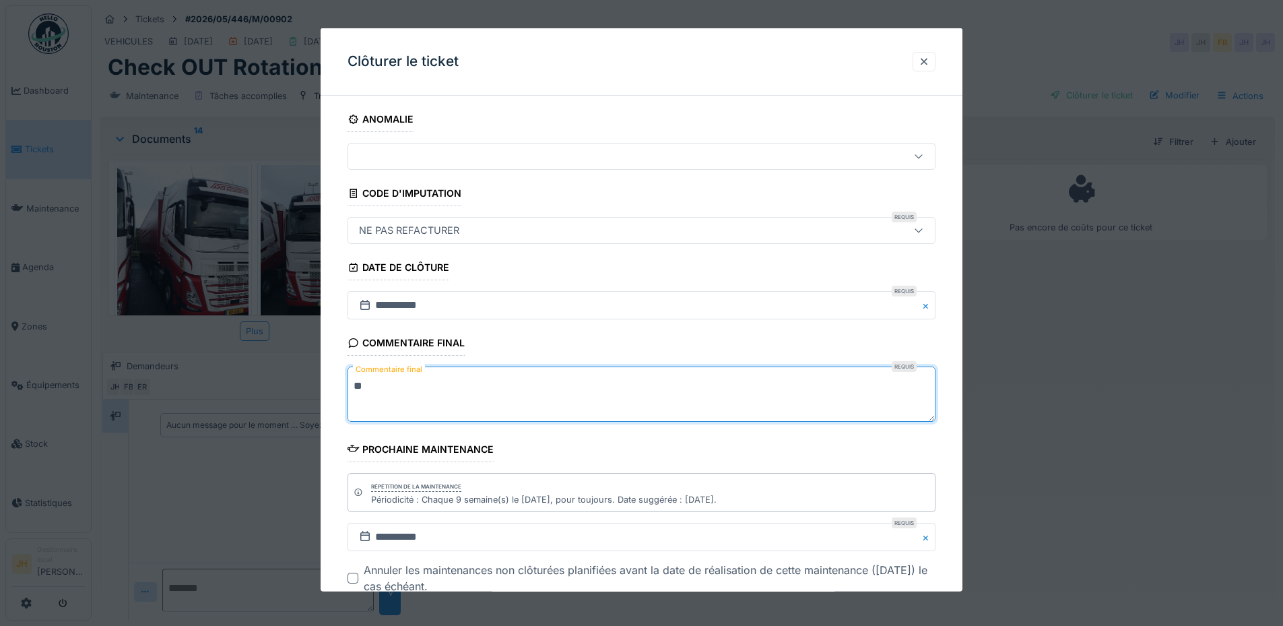
scroll to position [85, 0]
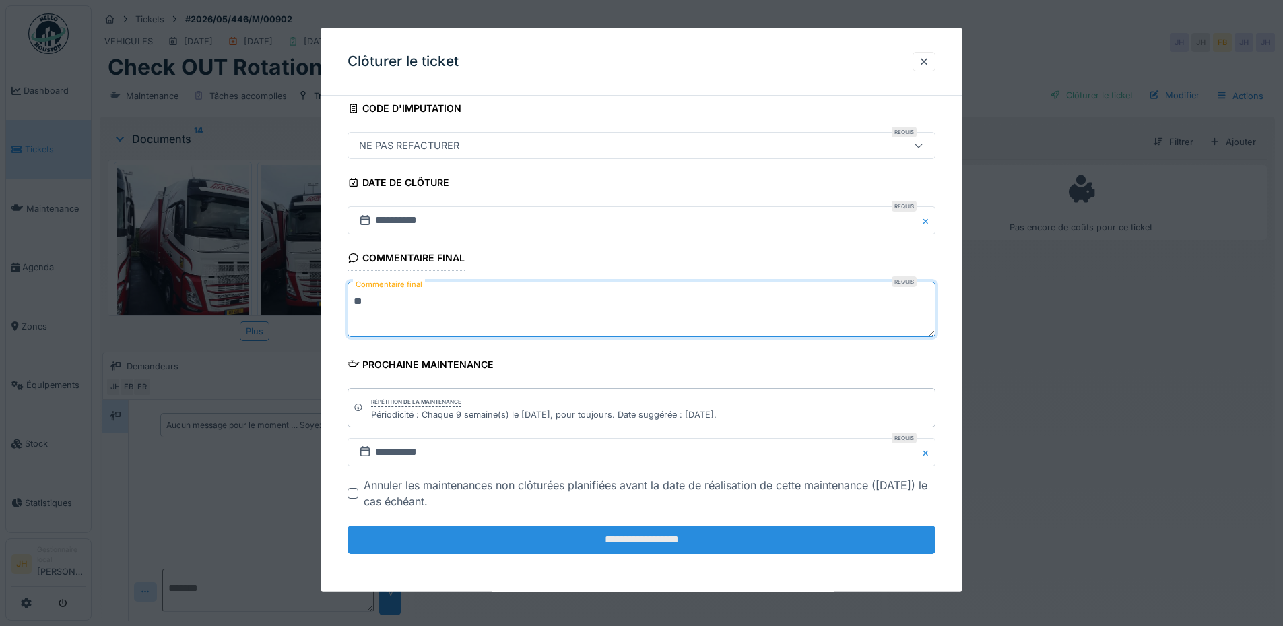
type textarea "**"
click at [499, 539] on input "**********" at bounding box center [641, 539] width 588 height 28
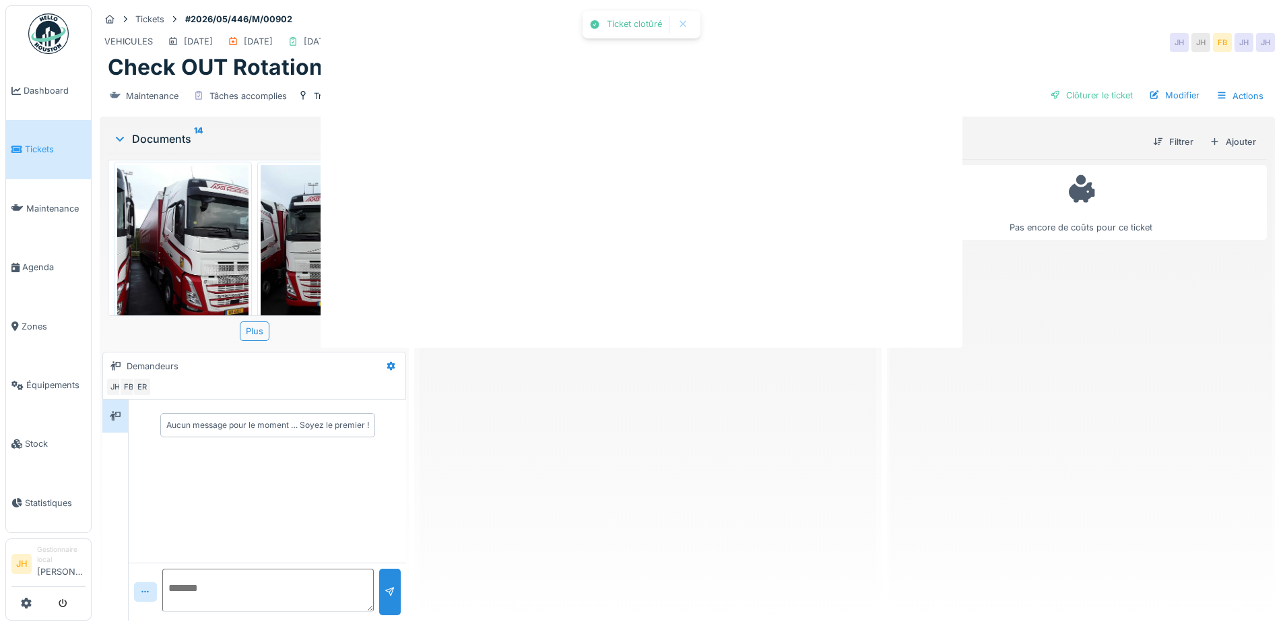
scroll to position [0, 0]
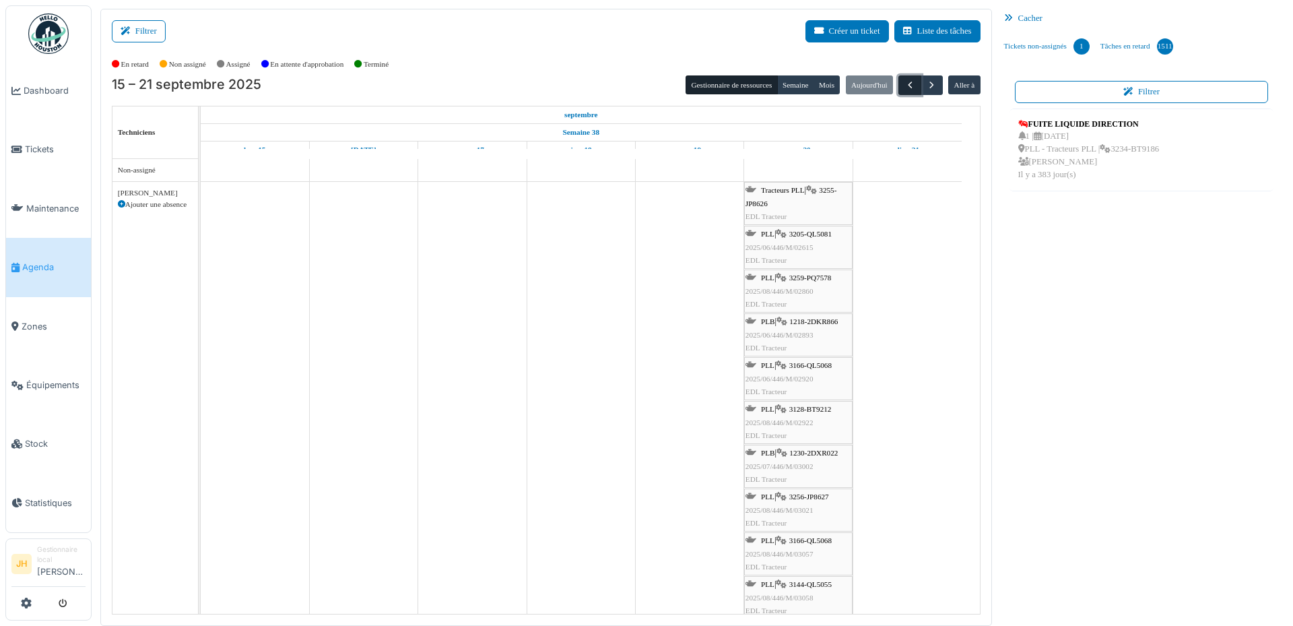
click at [904, 84] on span "button" at bounding box center [909, 84] width 11 height 11
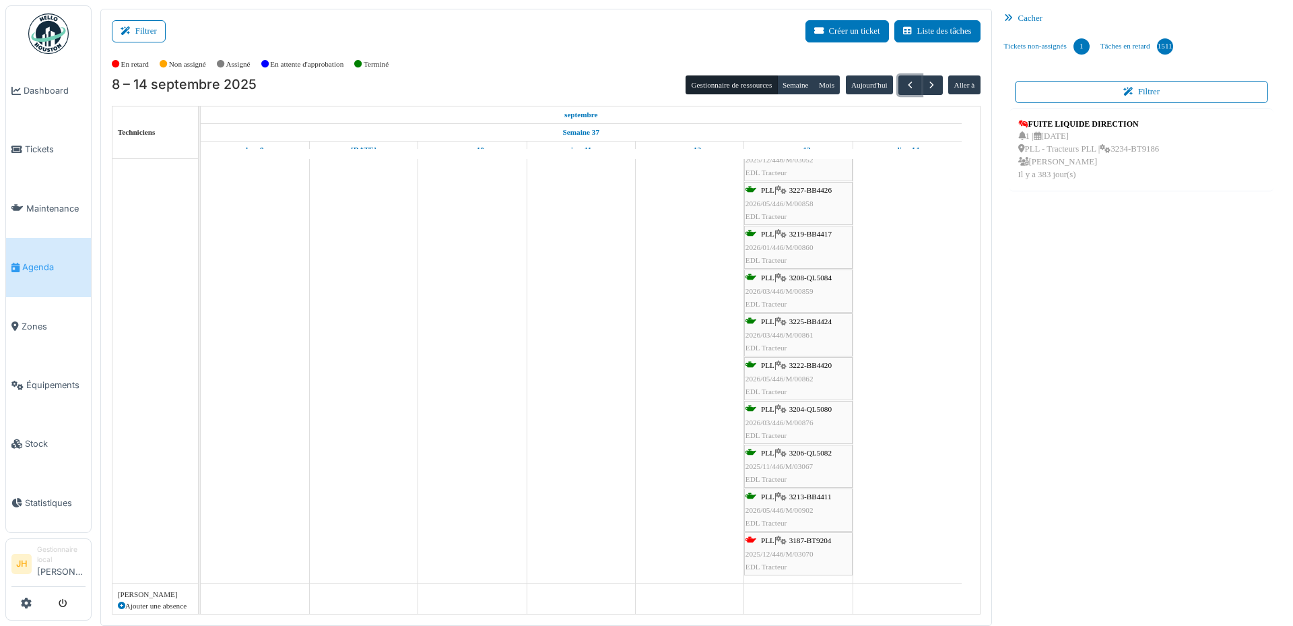
scroll to position [808, 0]
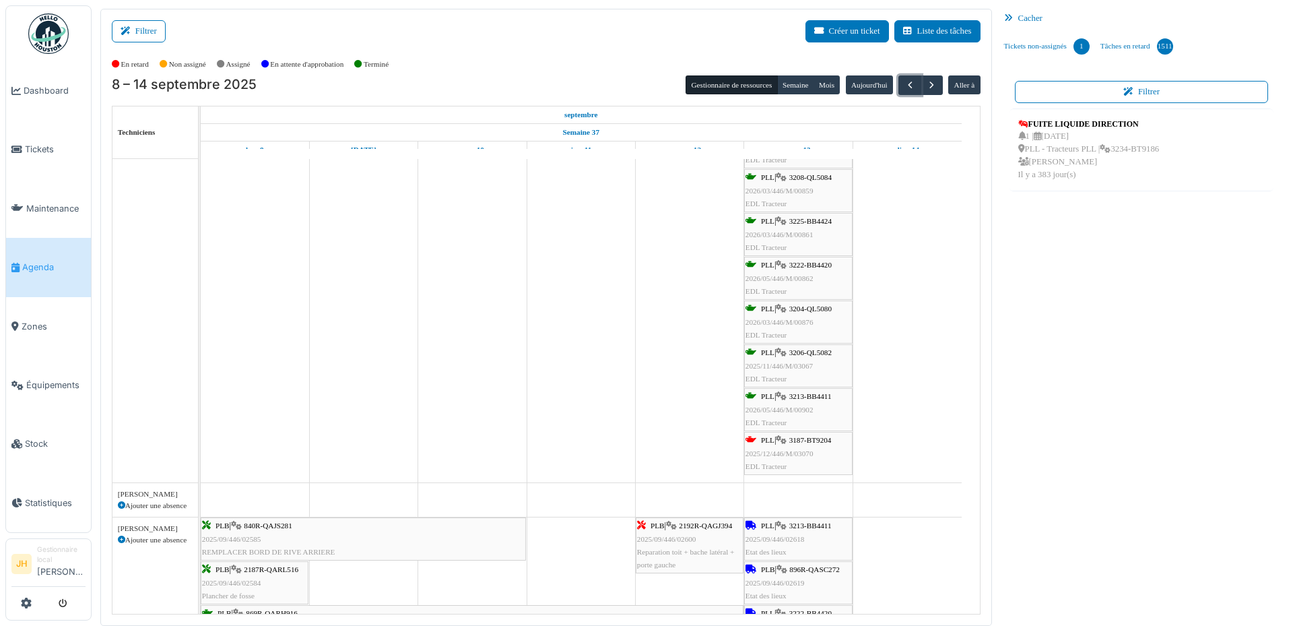
click at [822, 440] on span "3187-BT9204" at bounding box center [810, 440] width 42 height 8
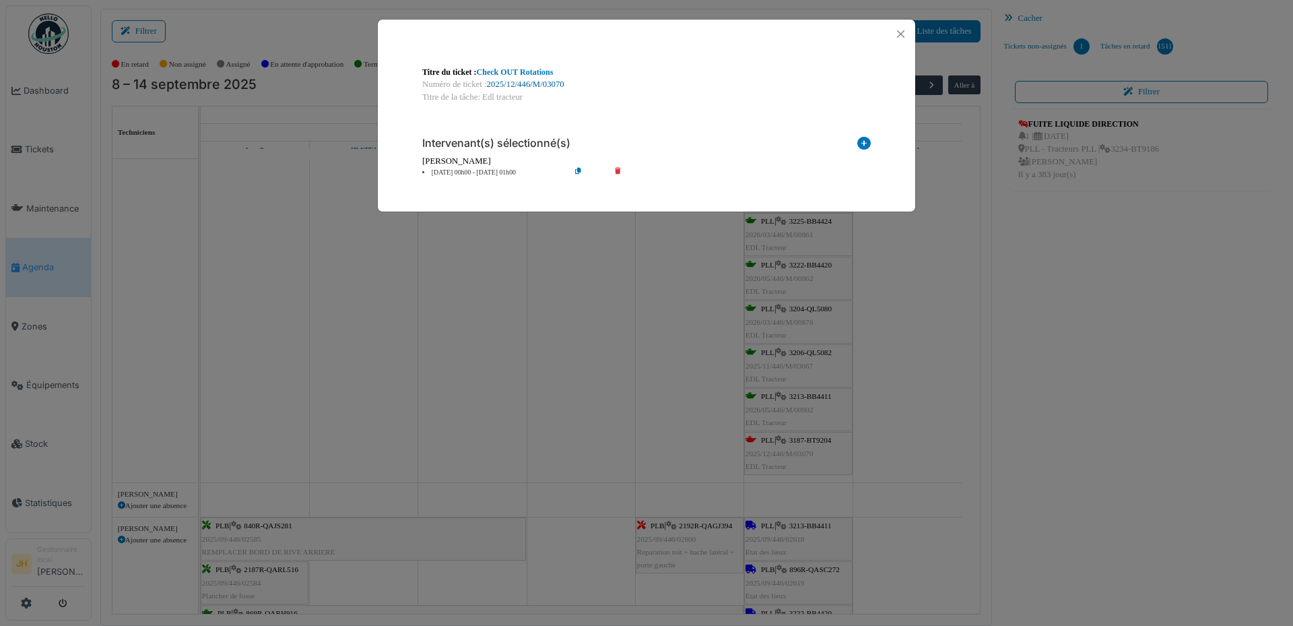
click at [537, 83] on link "2025/12/446/M/03070" at bounding box center [525, 83] width 77 height 9
click at [900, 32] on button "Close" at bounding box center [901, 34] width 18 height 18
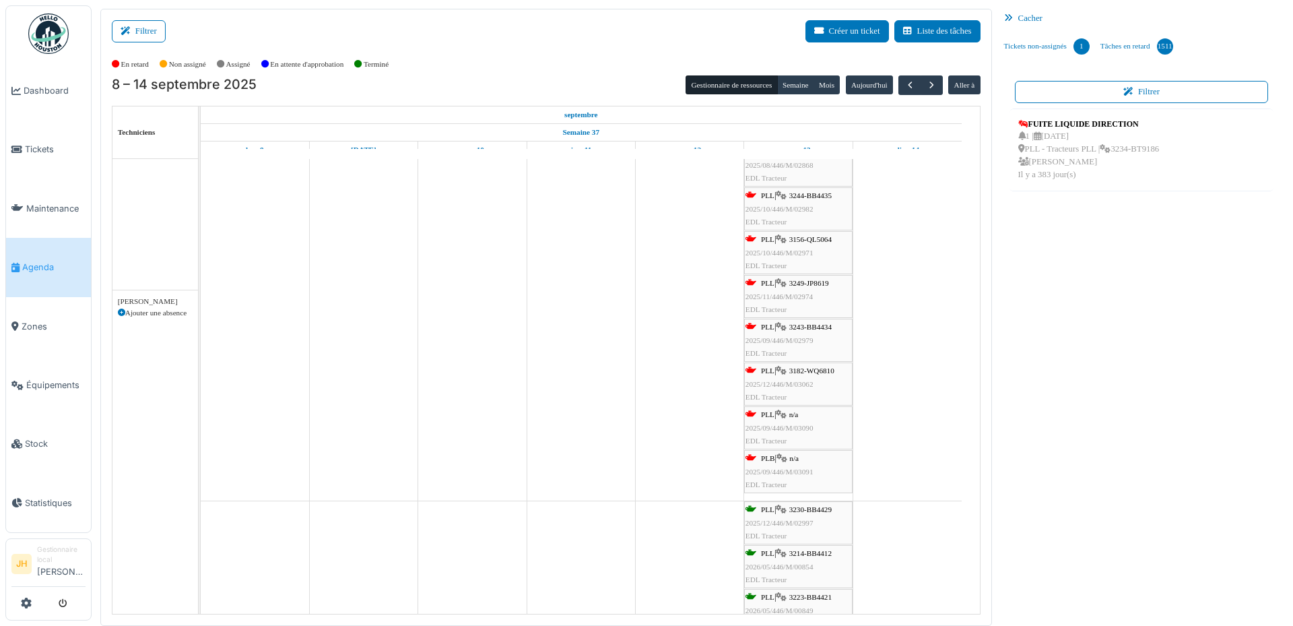
scroll to position [0, 0]
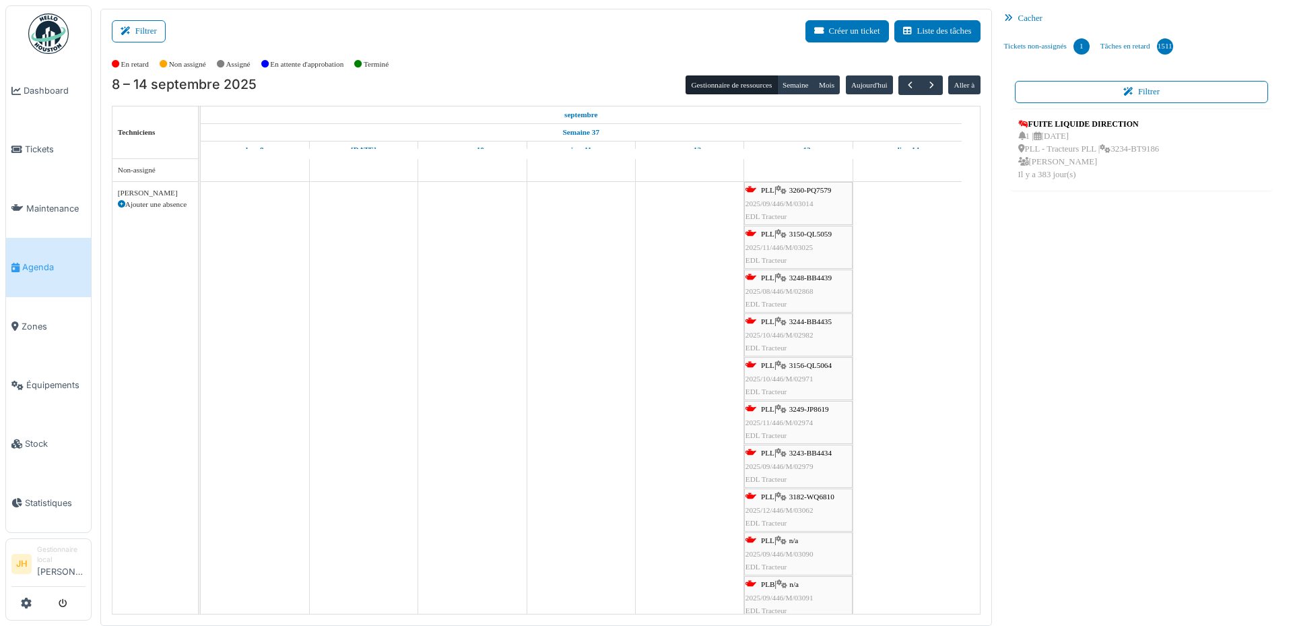
click at [832, 234] on span "3150-QL5059" at bounding box center [810, 234] width 42 height 8
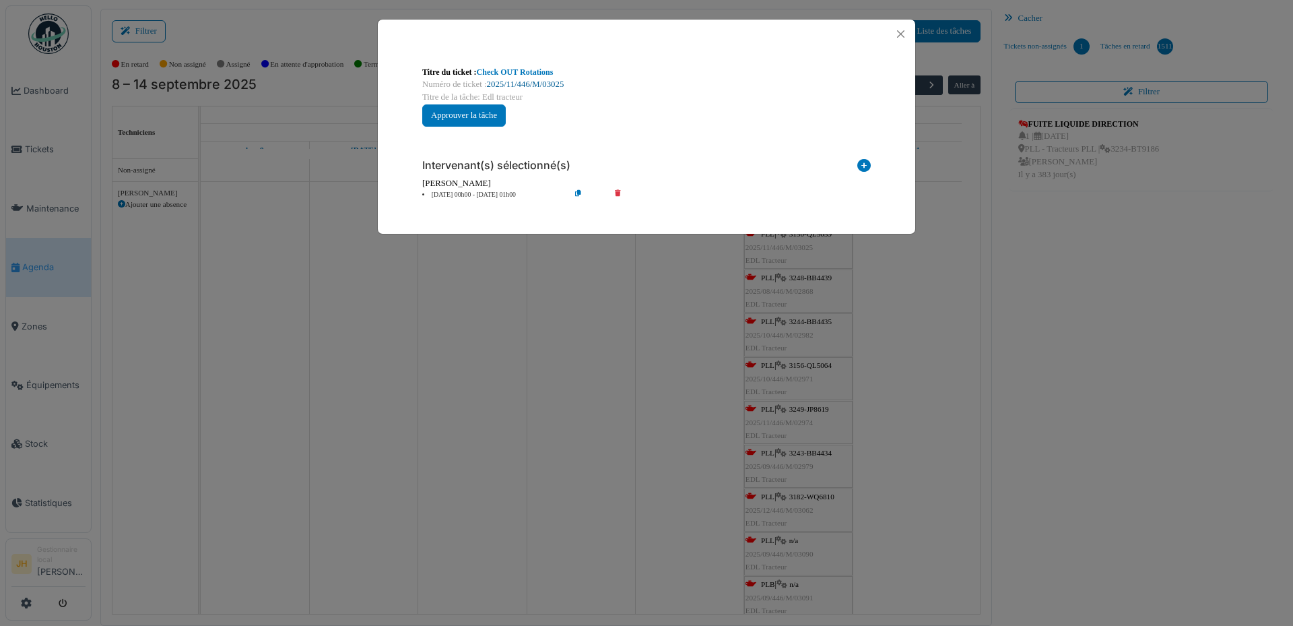
click at [543, 85] on link "2025/11/446/M/03025" at bounding box center [525, 83] width 77 height 9
click at [904, 32] on button "Close" at bounding box center [901, 34] width 18 height 18
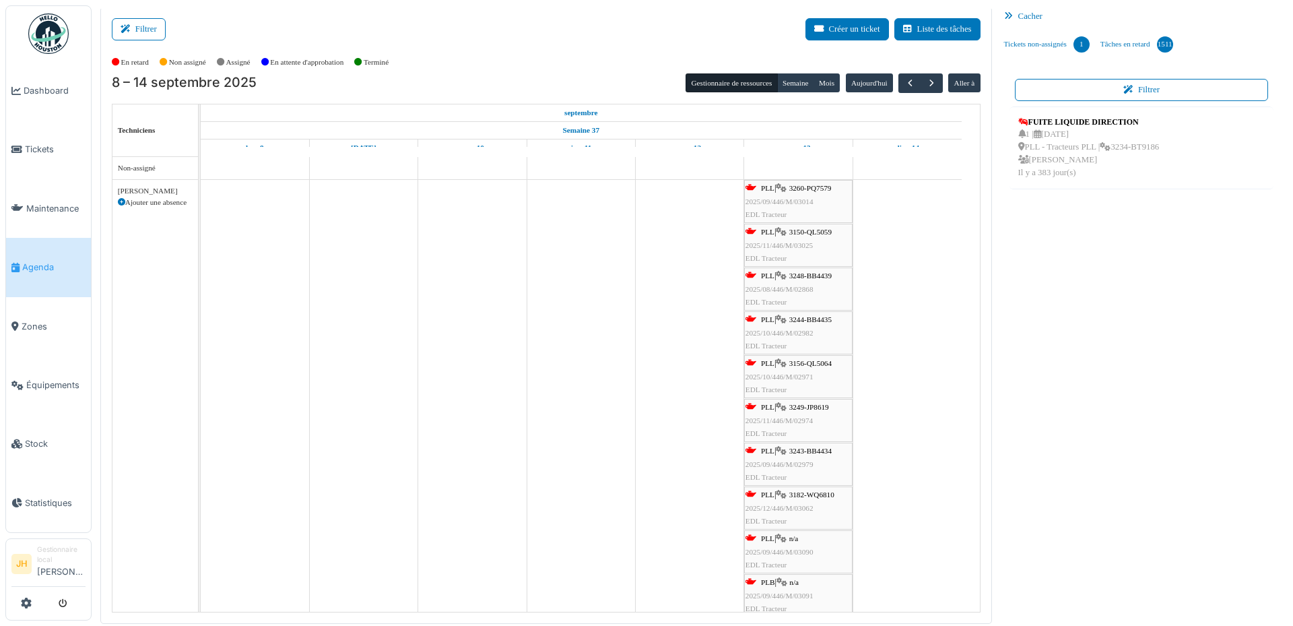
click at [829, 186] on span "3260-PQ7579" at bounding box center [810, 188] width 42 height 8
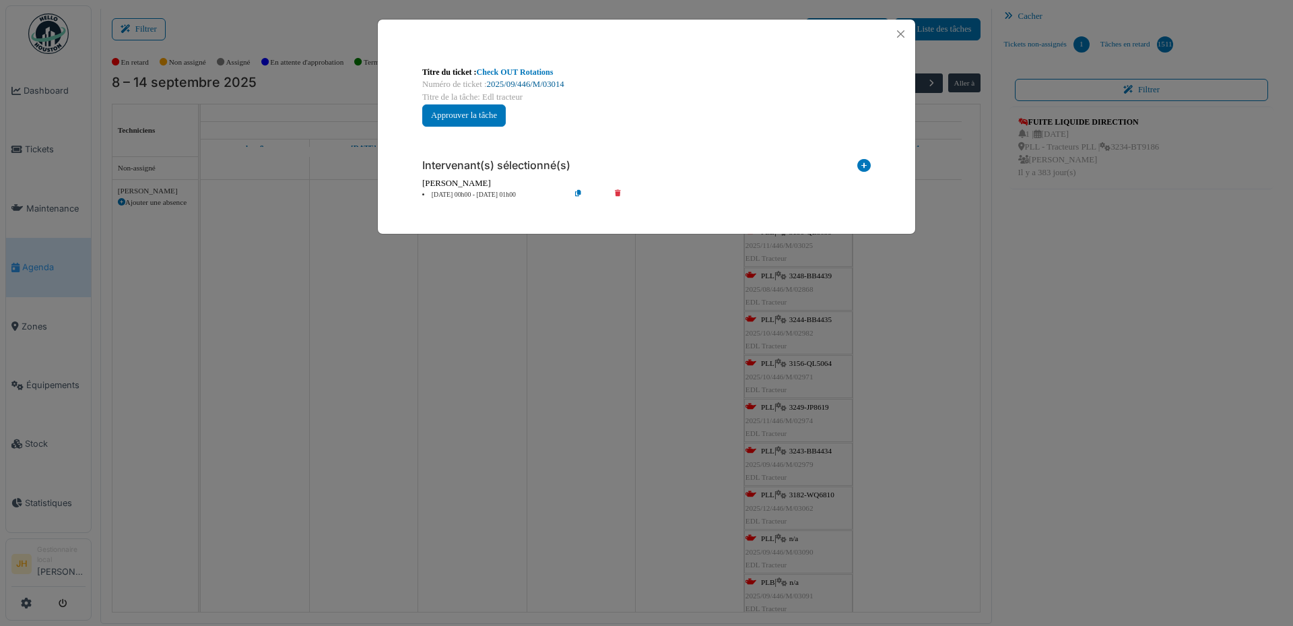
click at [553, 84] on link "2025/09/446/M/03014" at bounding box center [525, 83] width 77 height 9
click at [902, 31] on button "Close" at bounding box center [901, 34] width 18 height 18
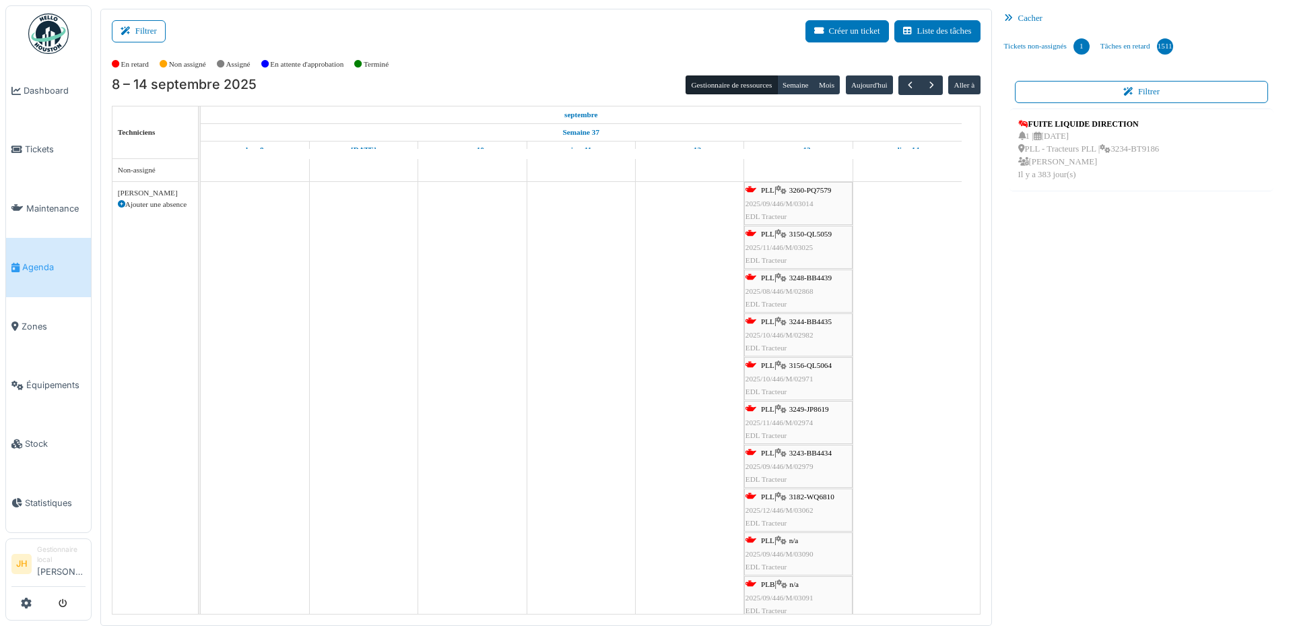
click at [823, 233] on span "3150-QL5059" at bounding box center [810, 234] width 42 height 8
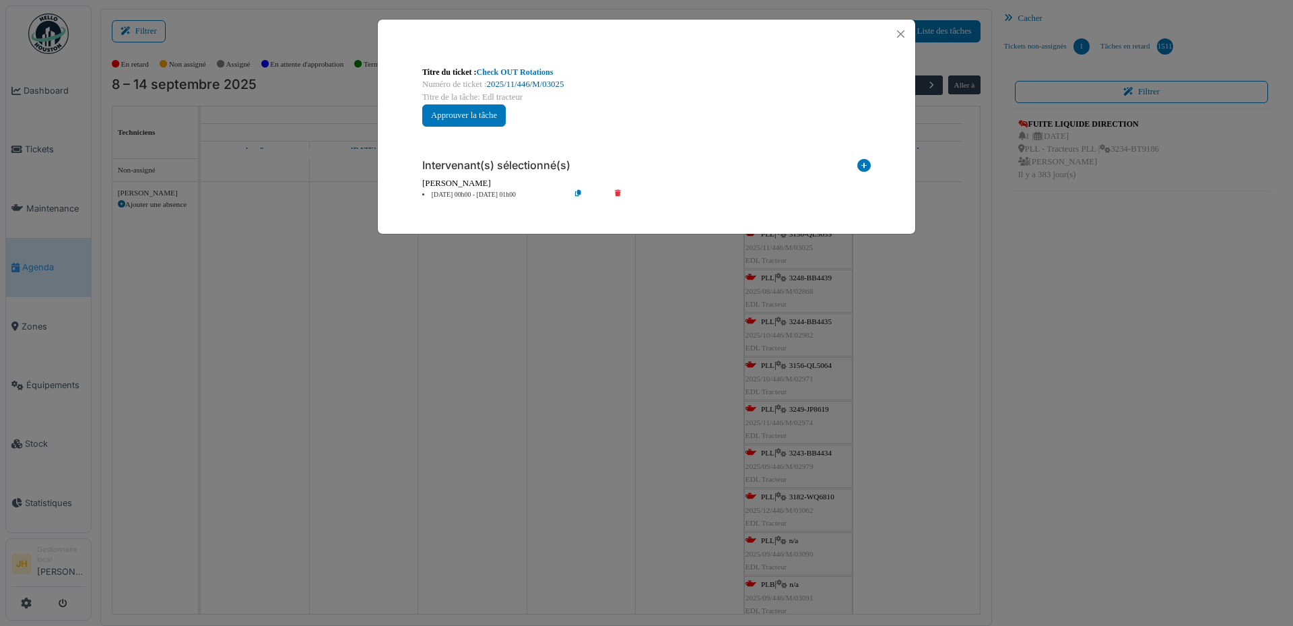
click at [554, 81] on link "2025/11/446/M/03025" at bounding box center [525, 83] width 77 height 9
click at [902, 31] on button "Close" at bounding box center [901, 34] width 18 height 18
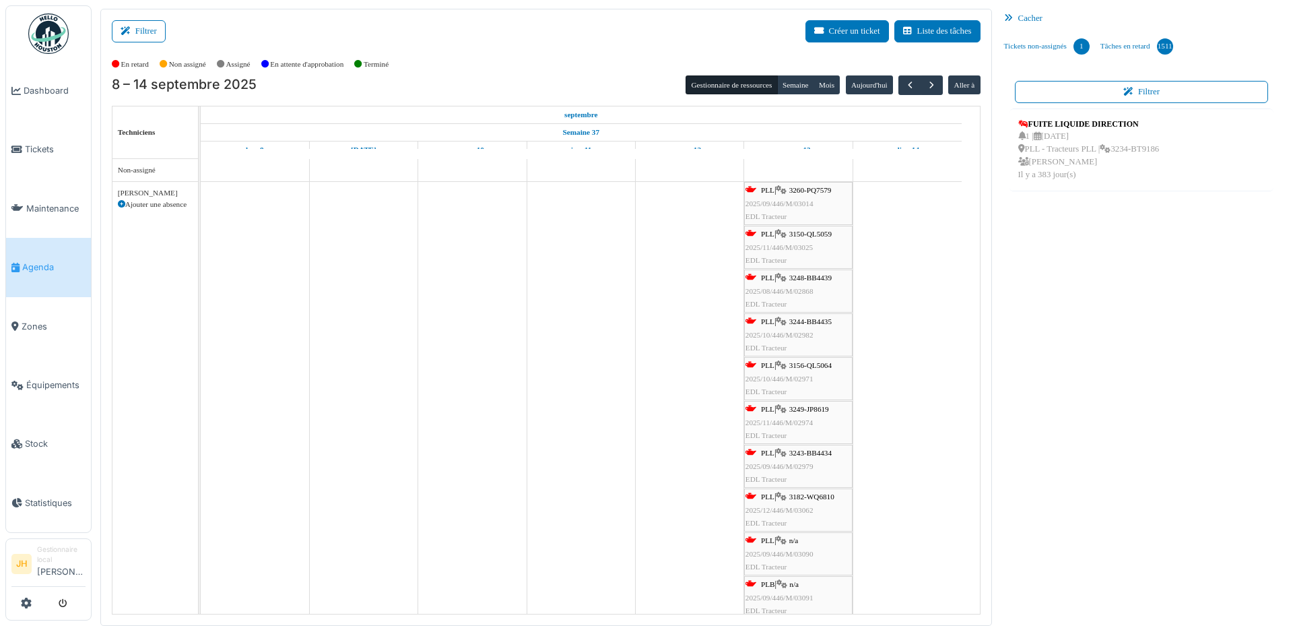
click at [816, 280] on span "3248-BB4439" at bounding box center [810, 277] width 42 height 8
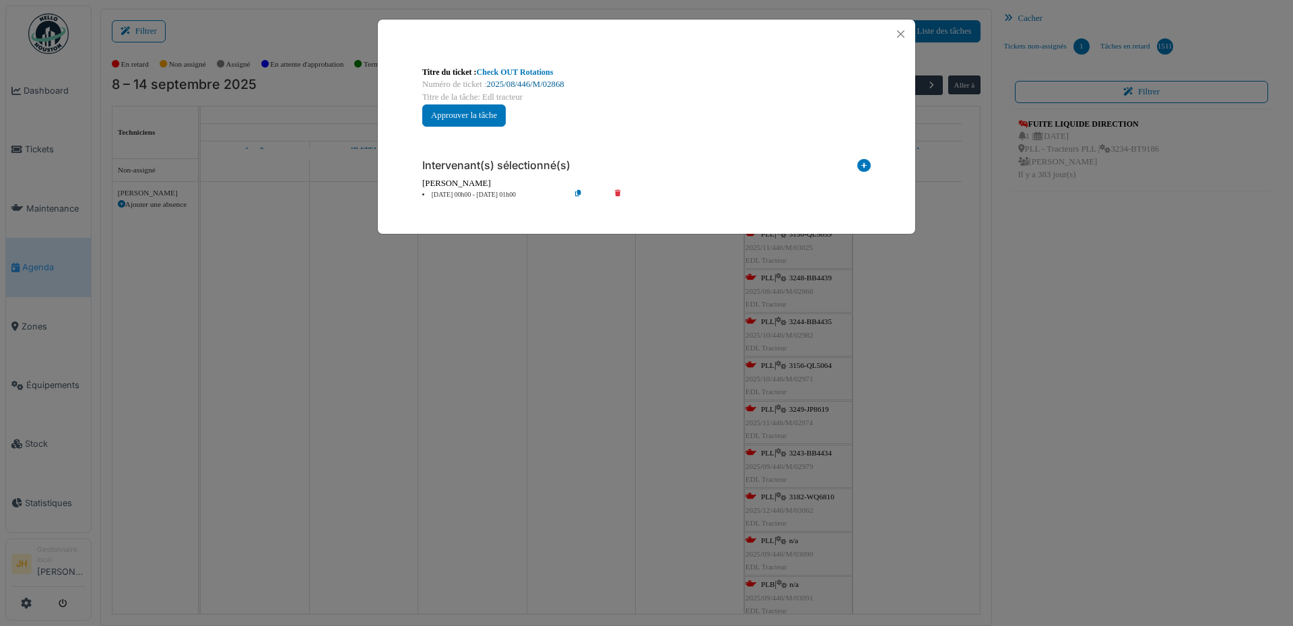
click at [547, 81] on link "2025/08/446/M/02868" at bounding box center [525, 83] width 77 height 9
click at [896, 34] on button "Close" at bounding box center [901, 34] width 18 height 18
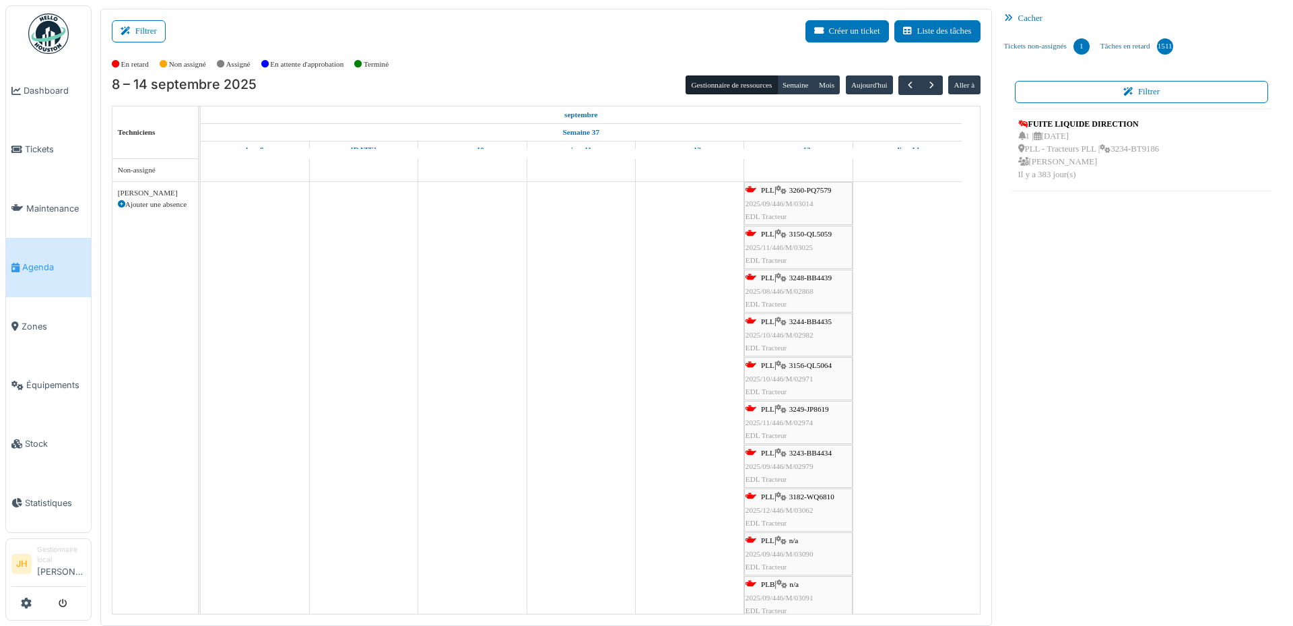
click at [831, 321] on span "3244-BB4435" at bounding box center [810, 321] width 42 height 8
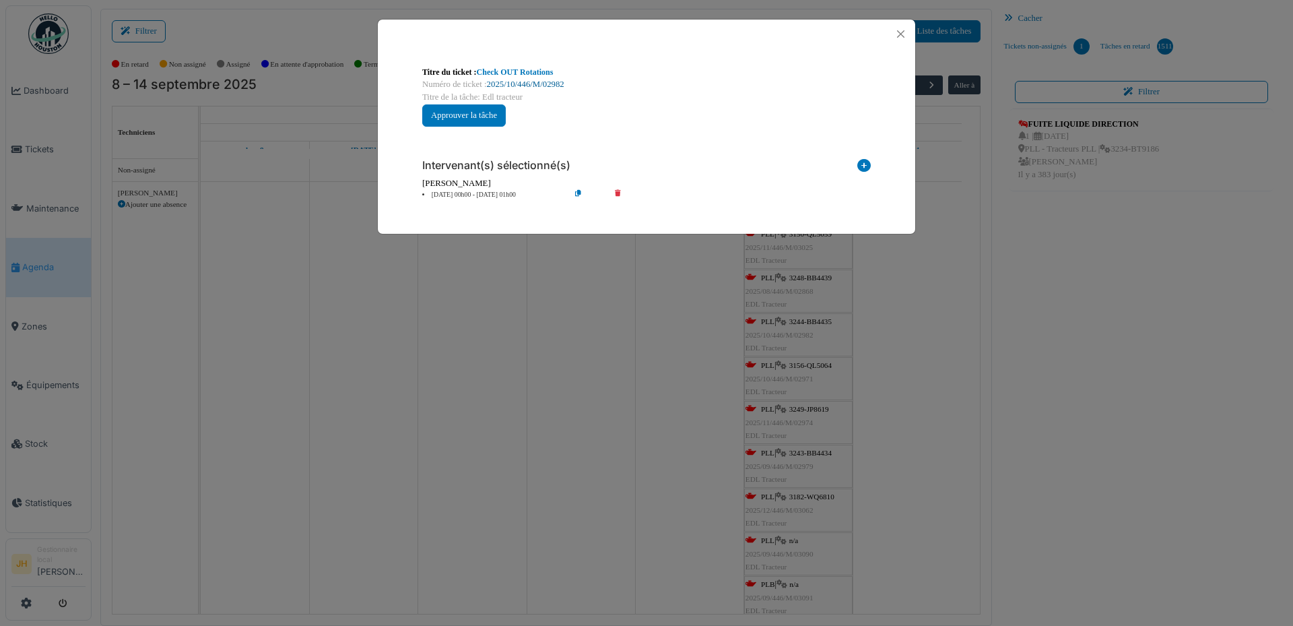
click at [540, 84] on link "2025/10/446/M/02982" at bounding box center [525, 83] width 77 height 9
click at [901, 28] on button "Close" at bounding box center [901, 34] width 18 height 18
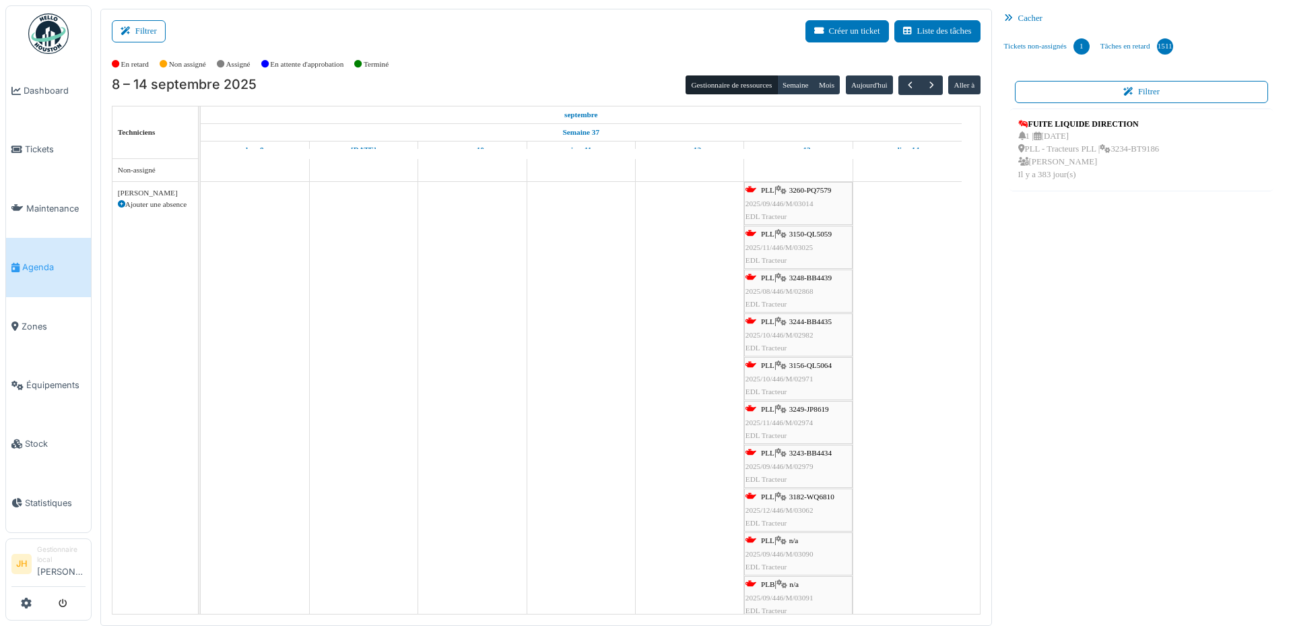
click at [825, 366] on span "3156-QL5064" at bounding box center [810, 365] width 42 height 8
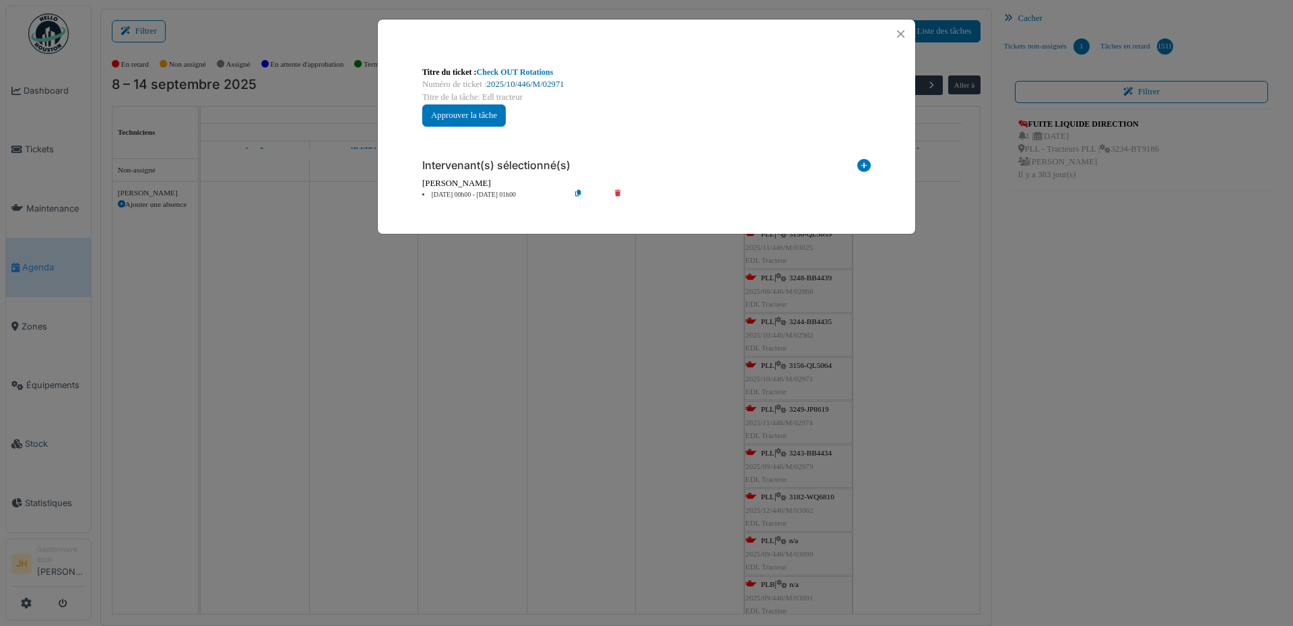
click at [553, 85] on link "2025/10/446/M/02971" at bounding box center [525, 83] width 77 height 9
click at [902, 30] on button "Close" at bounding box center [901, 34] width 18 height 18
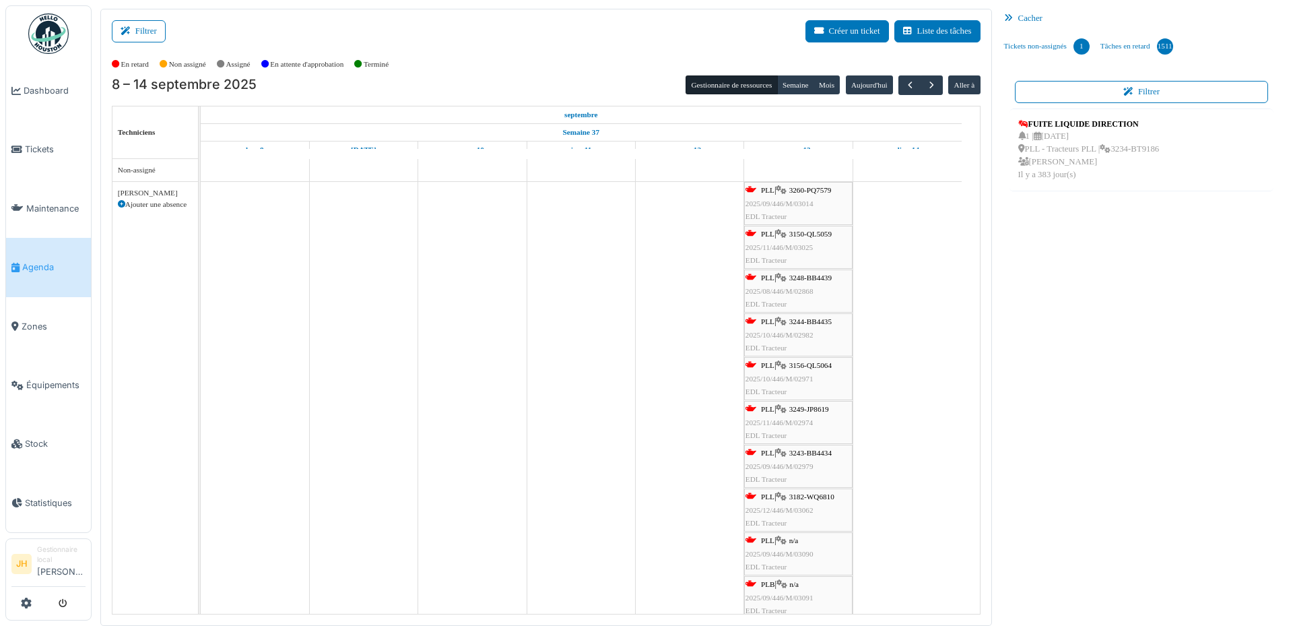
click at [823, 407] on span "3249-JP8619" at bounding box center [809, 409] width 40 height 8
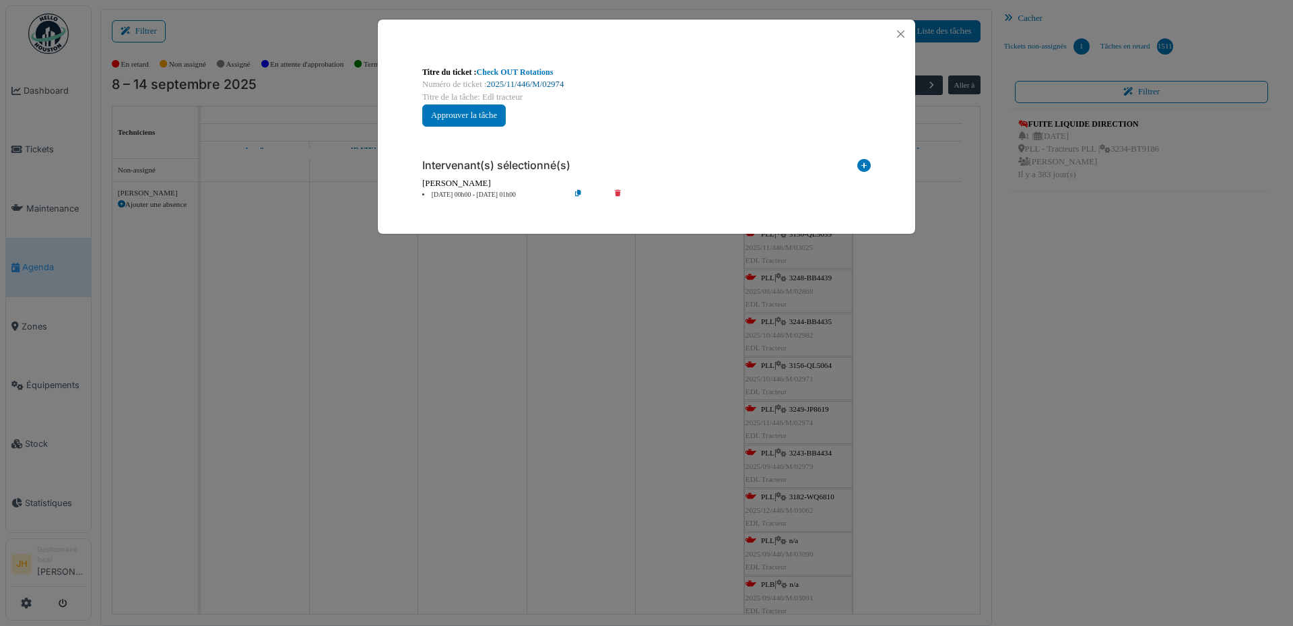
click at [534, 86] on link "2025/11/446/M/02974" at bounding box center [525, 83] width 77 height 9
click at [900, 32] on button "Close" at bounding box center [901, 34] width 18 height 18
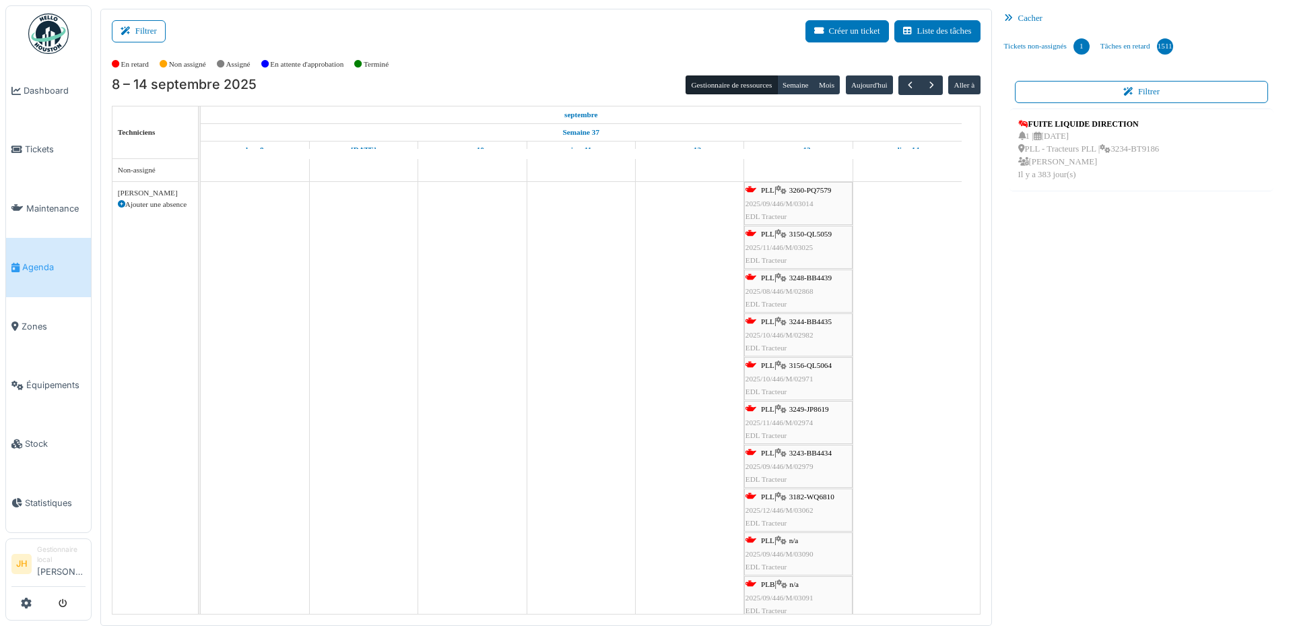
click at [826, 451] on span "3243-BB4434" at bounding box center [810, 453] width 42 height 8
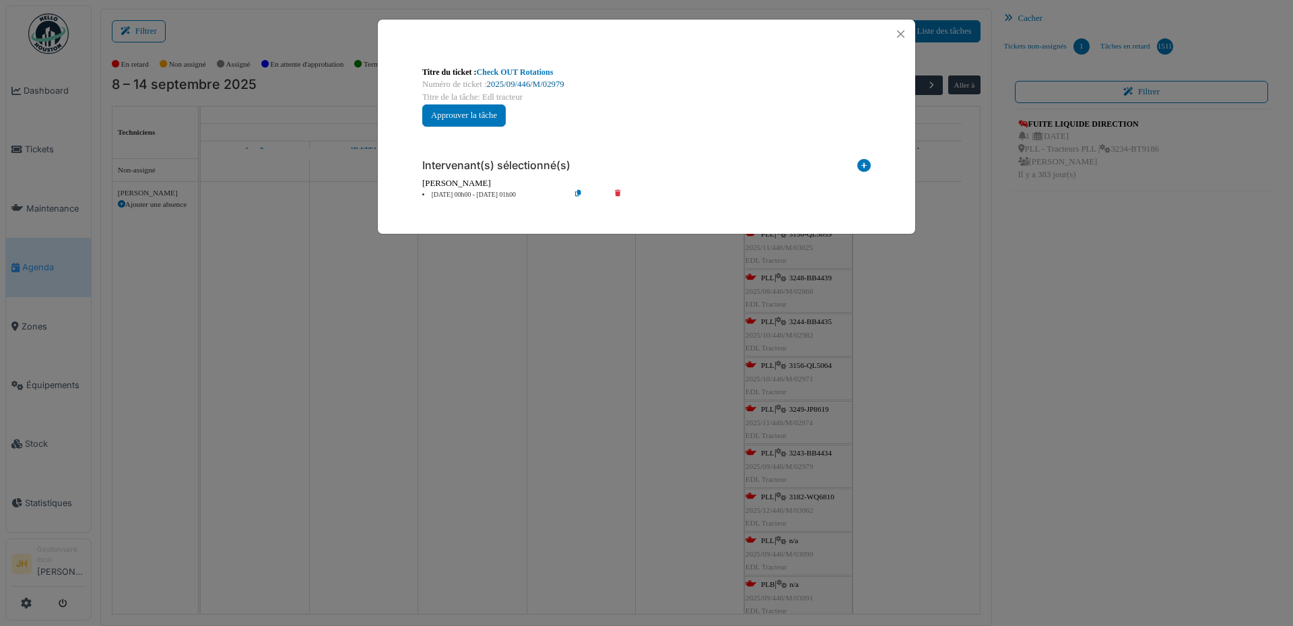
click at [535, 82] on link "2025/09/446/M/02979" at bounding box center [525, 83] width 77 height 9
click at [902, 32] on button "Close" at bounding box center [901, 34] width 18 height 18
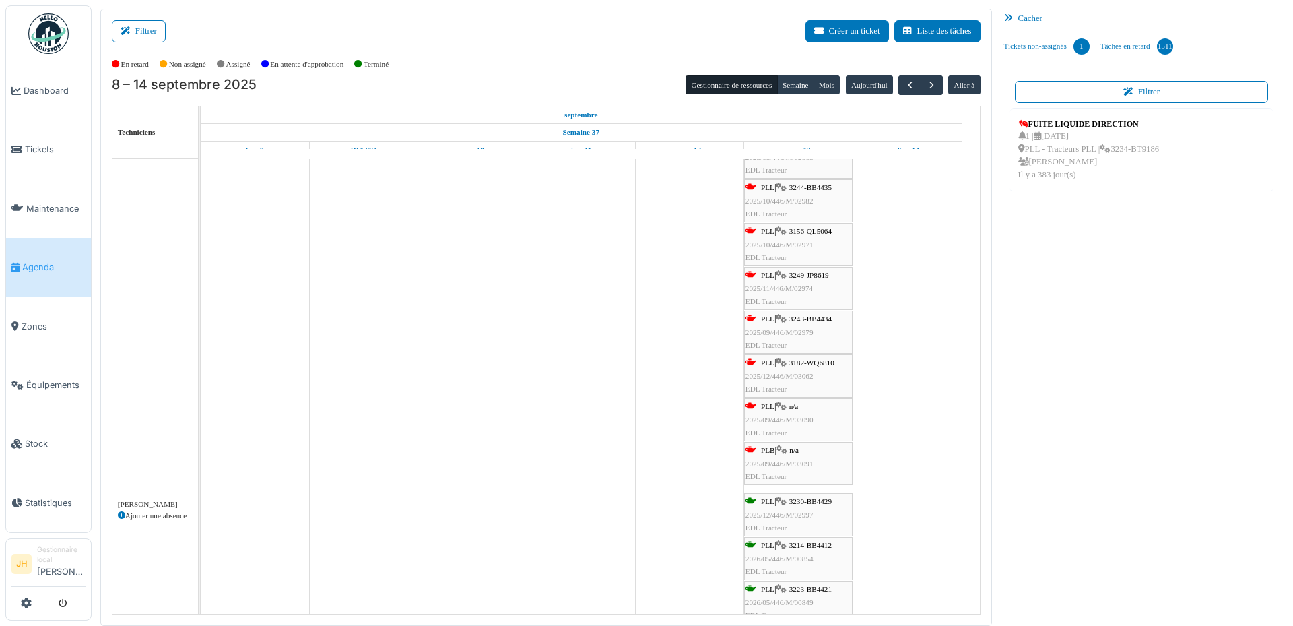
scroll to position [135, 0]
click at [813, 364] on span "3182-WQ6810" at bounding box center [811, 362] width 45 height 8
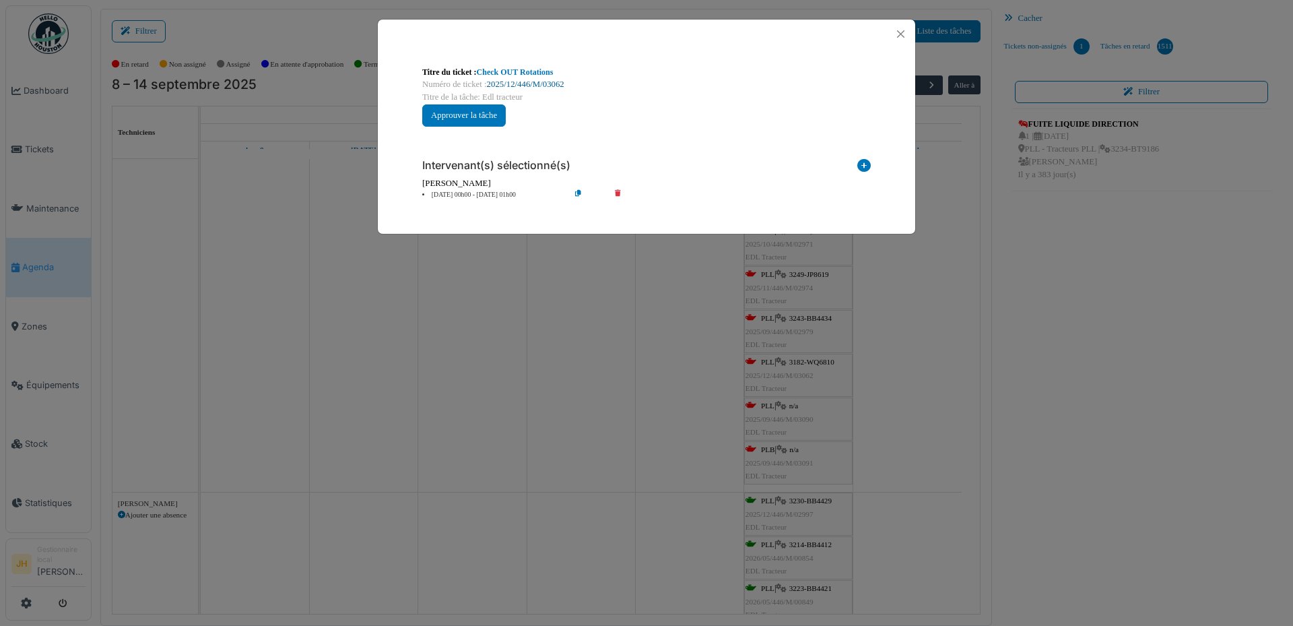
click at [541, 84] on link "2025/12/446/M/03062" at bounding box center [525, 83] width 77 height 9
click at [535, 82] on link "2025/12/446/M/03062" at bounding box center [525, 83] width 77 height 9
click at [899, 30] on button "Close" at bounding box center [901, 34] width 18 height 18
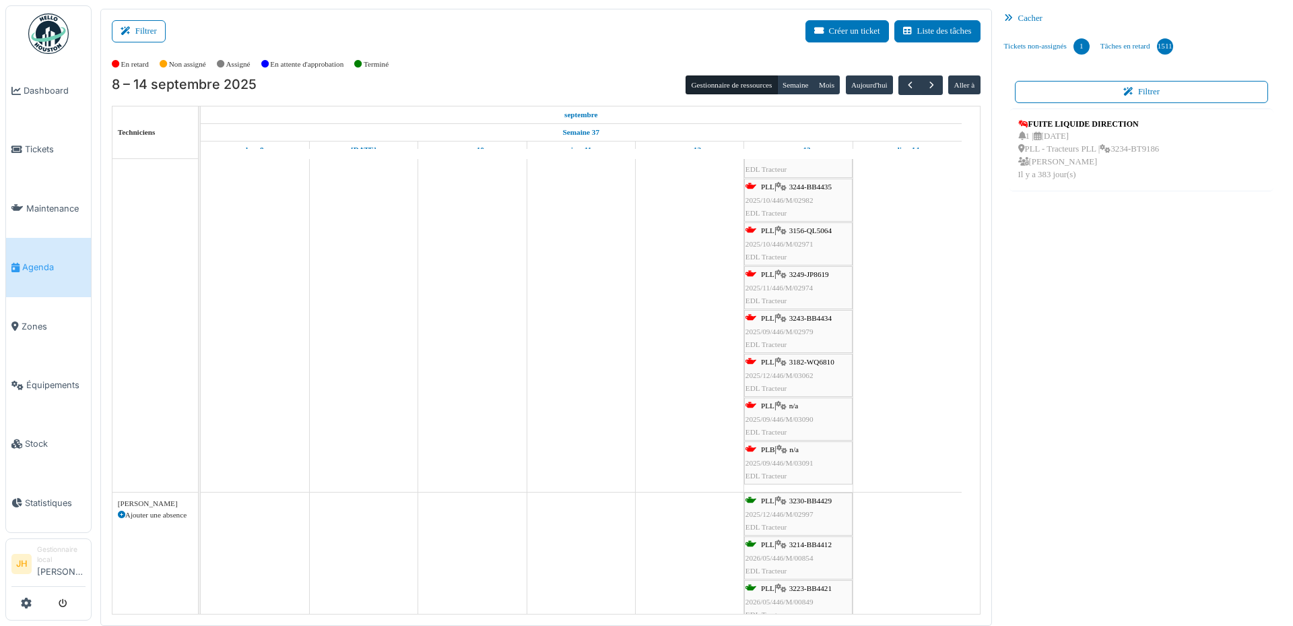
click at [38, 253] on link "Agenda" at bounding box center [48, 267] width 85 height 59
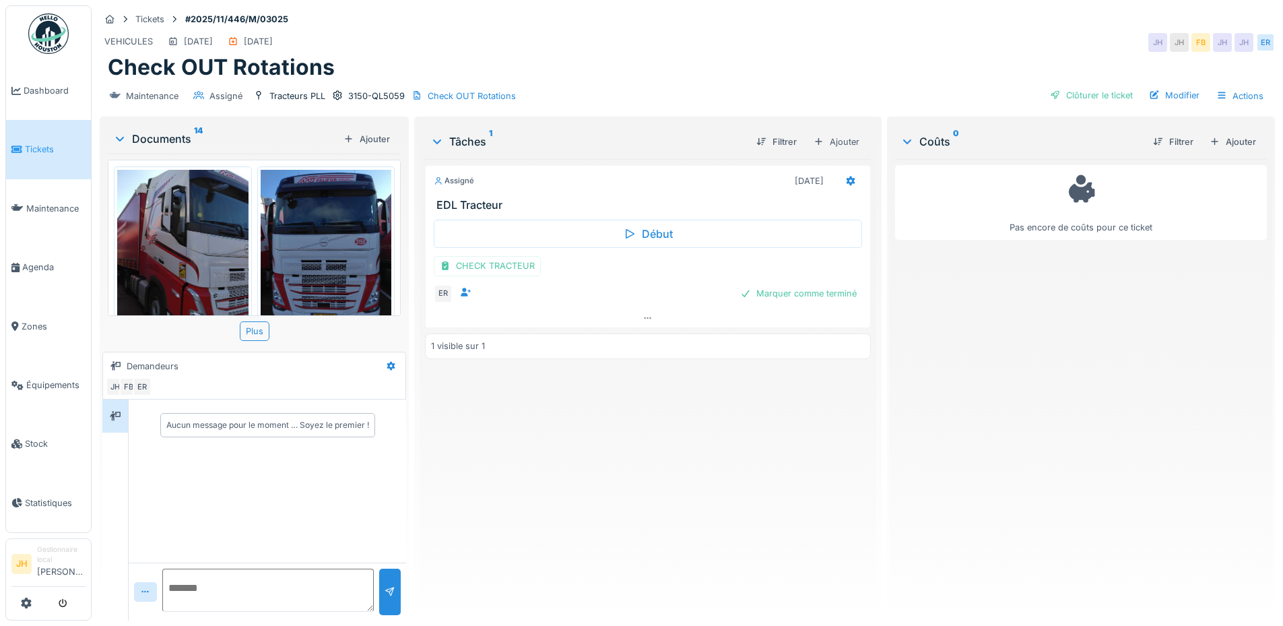
scroll to position [1193, 0]
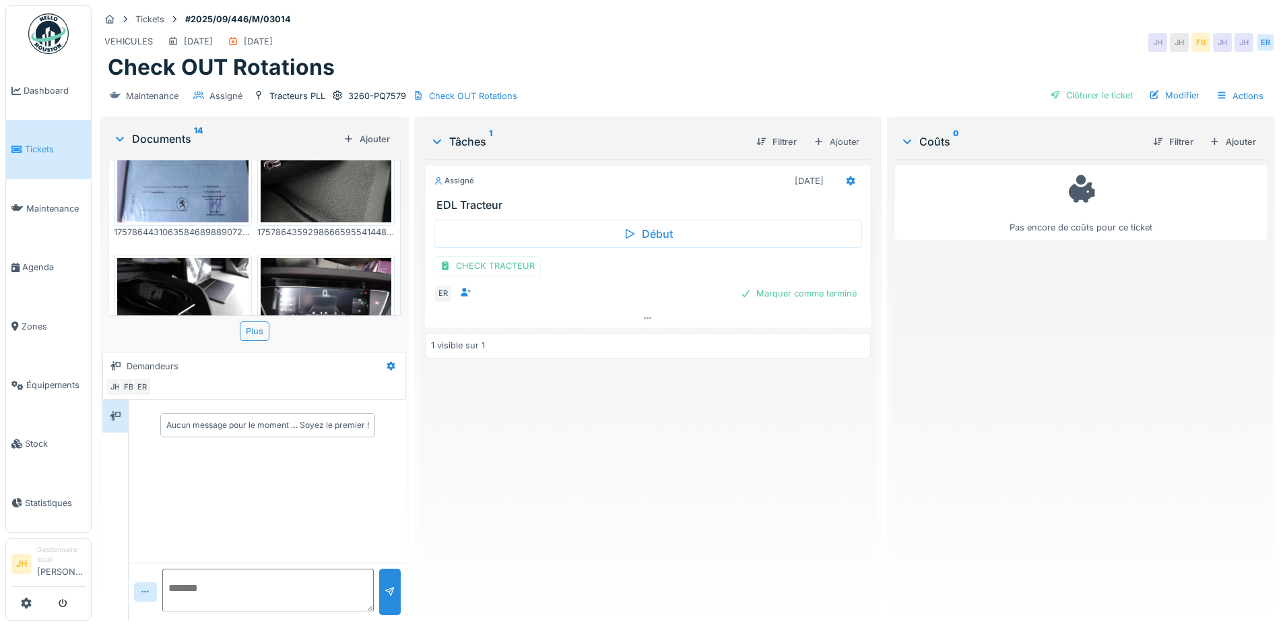
scroll to position [337, 0]
click at [498, 267] on div "CHECK TRACTEUR" at bounding box center [487, 266] width 107 height 20
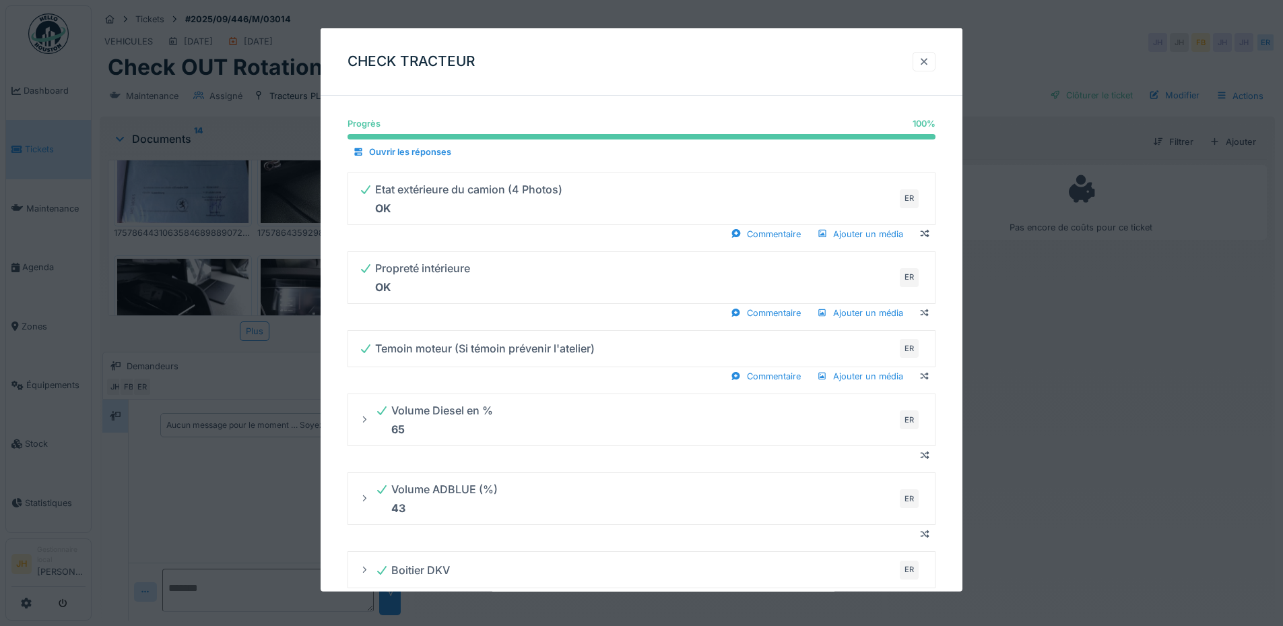
click at [925, 60] on div at bounding box center [924, 61] width 11 height 13
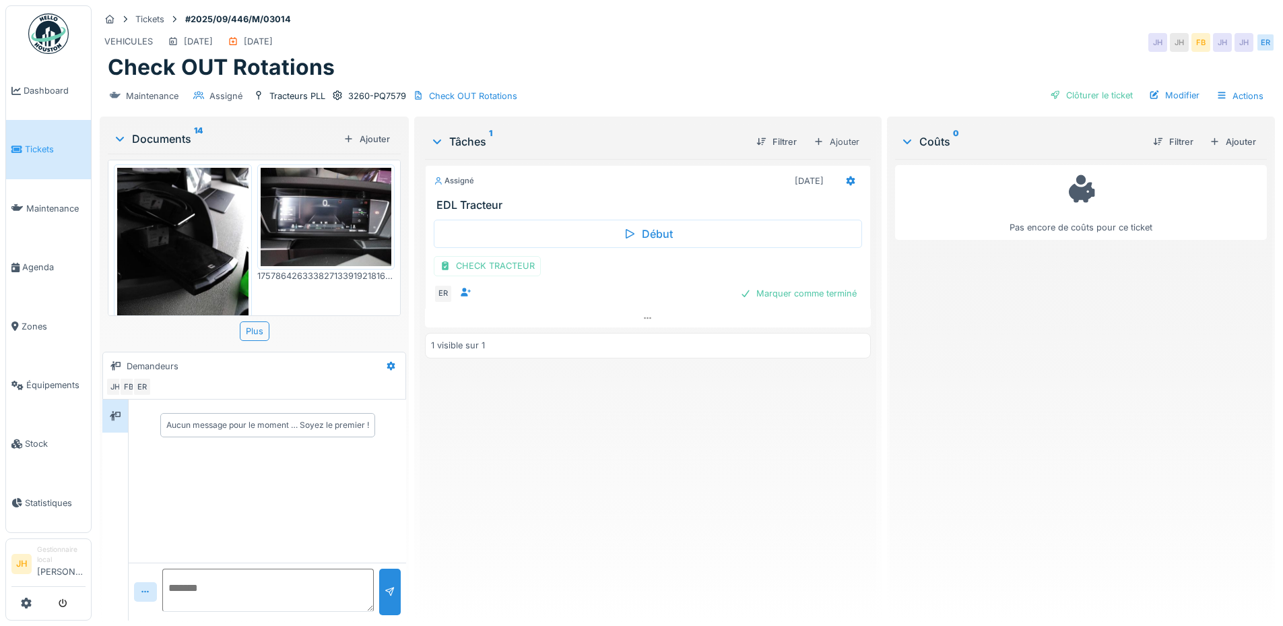
scroll to position [539, 0]
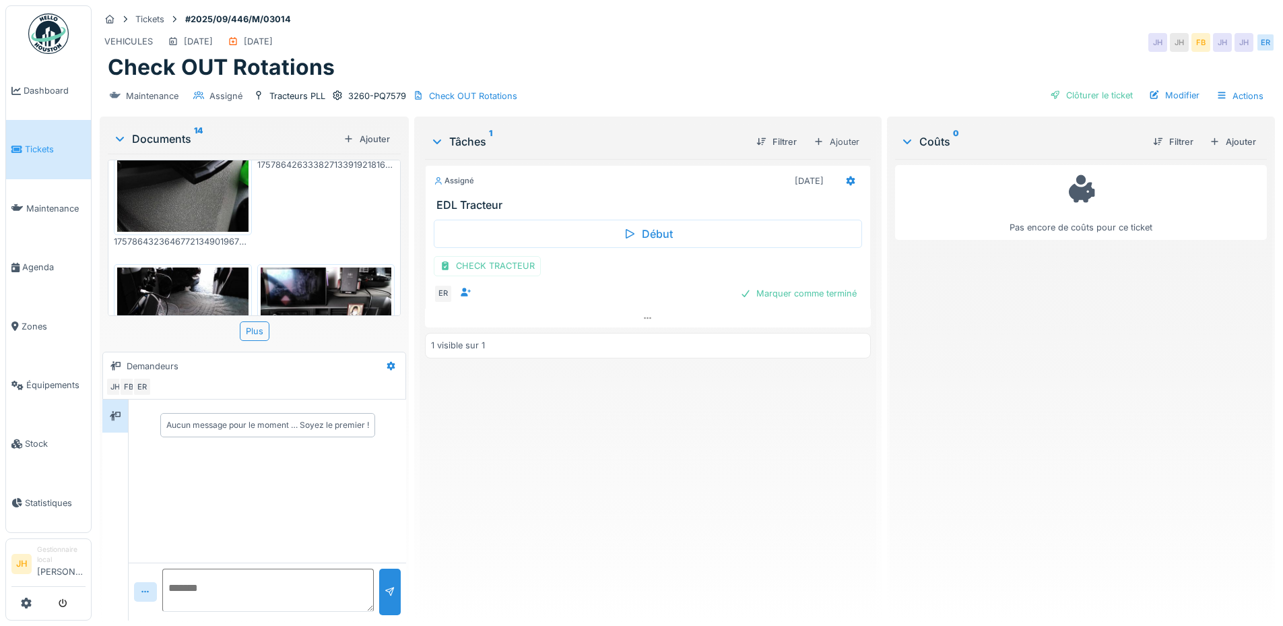
click at [204, 269] on img at bounding box center [182, 354] width 131 height 174
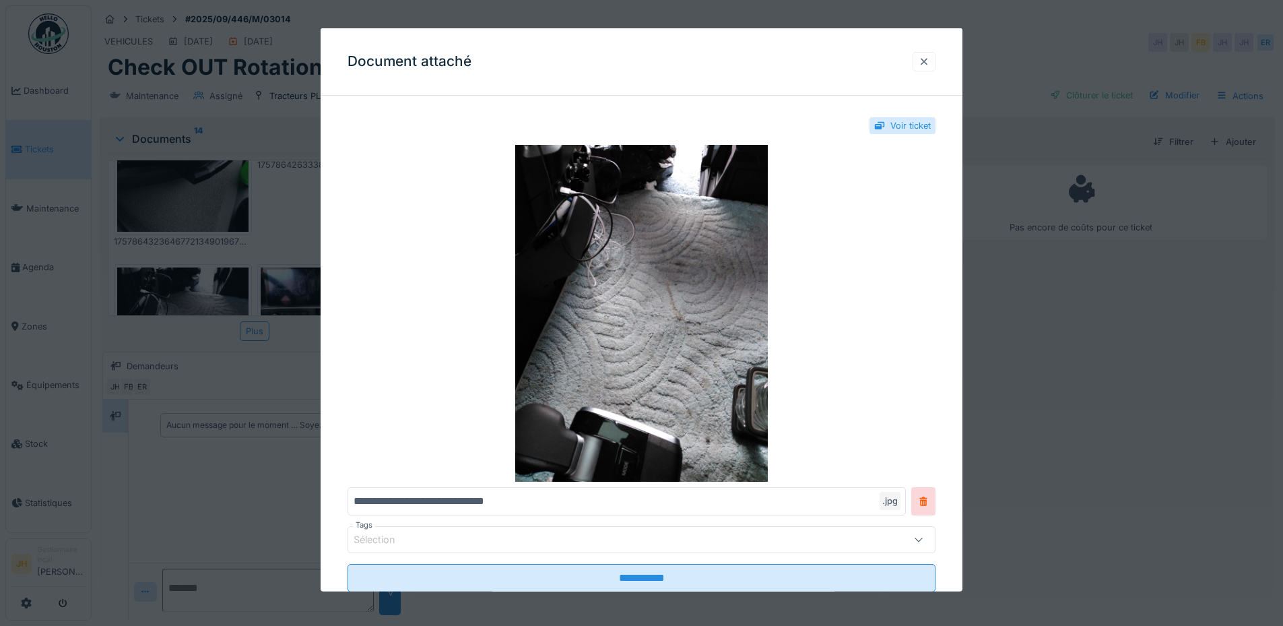
click at [928, 59] on div at bounding box center [924, 61] width 11 height 13
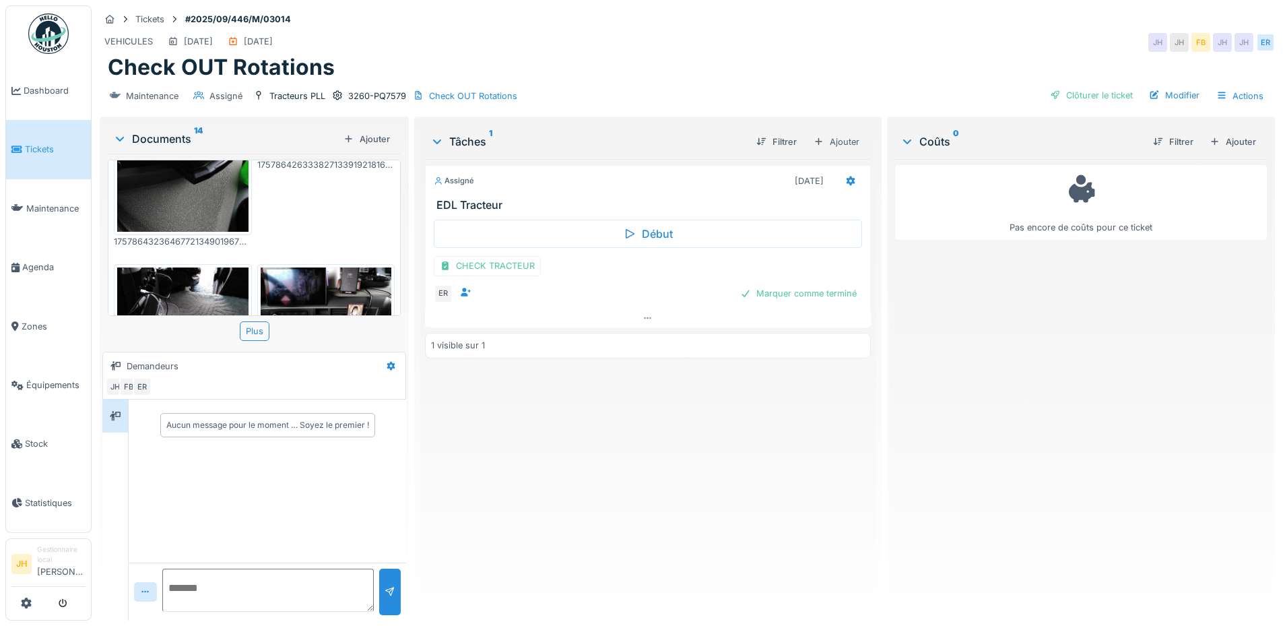
click at [301, 283] on img at bounding box center [326, 316] width 131 height 98
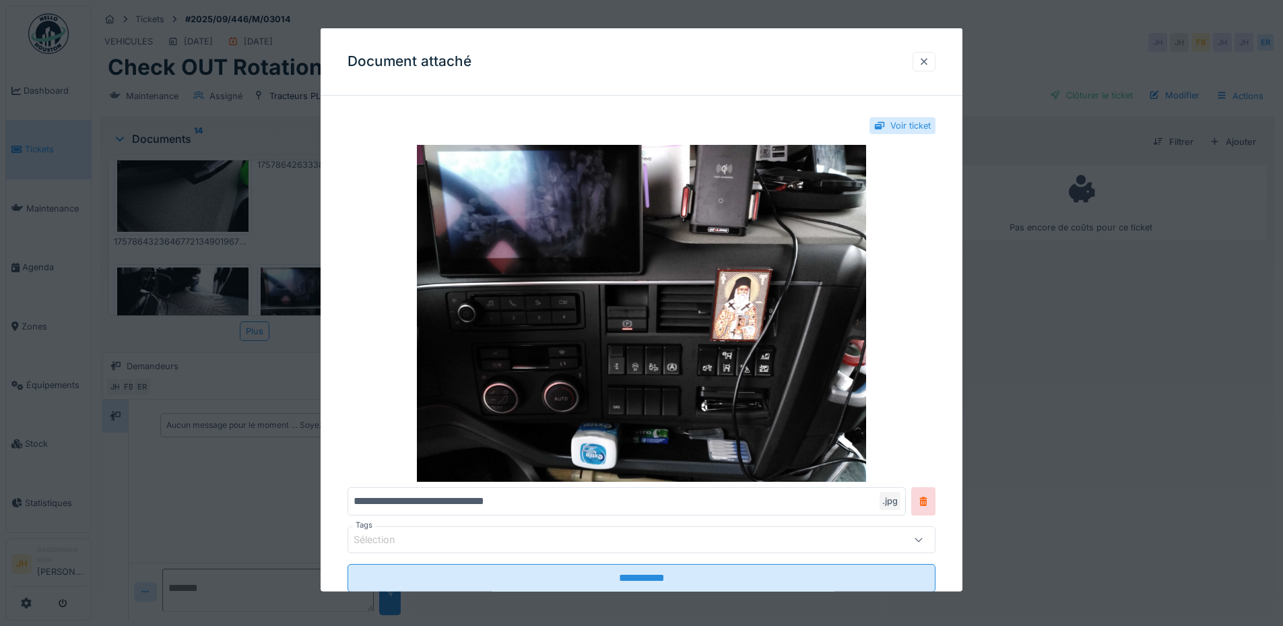
click at [929, 60] on div at bounding box center [924, 61] width 11 height 13
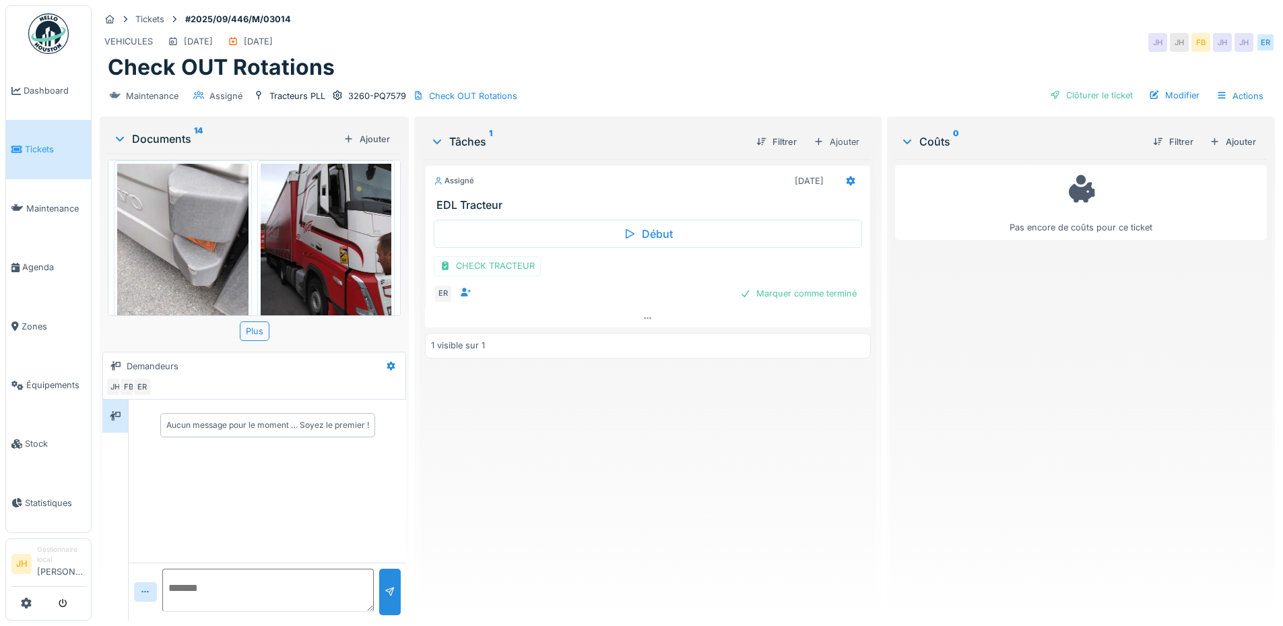
scroll to position [1265, 0]
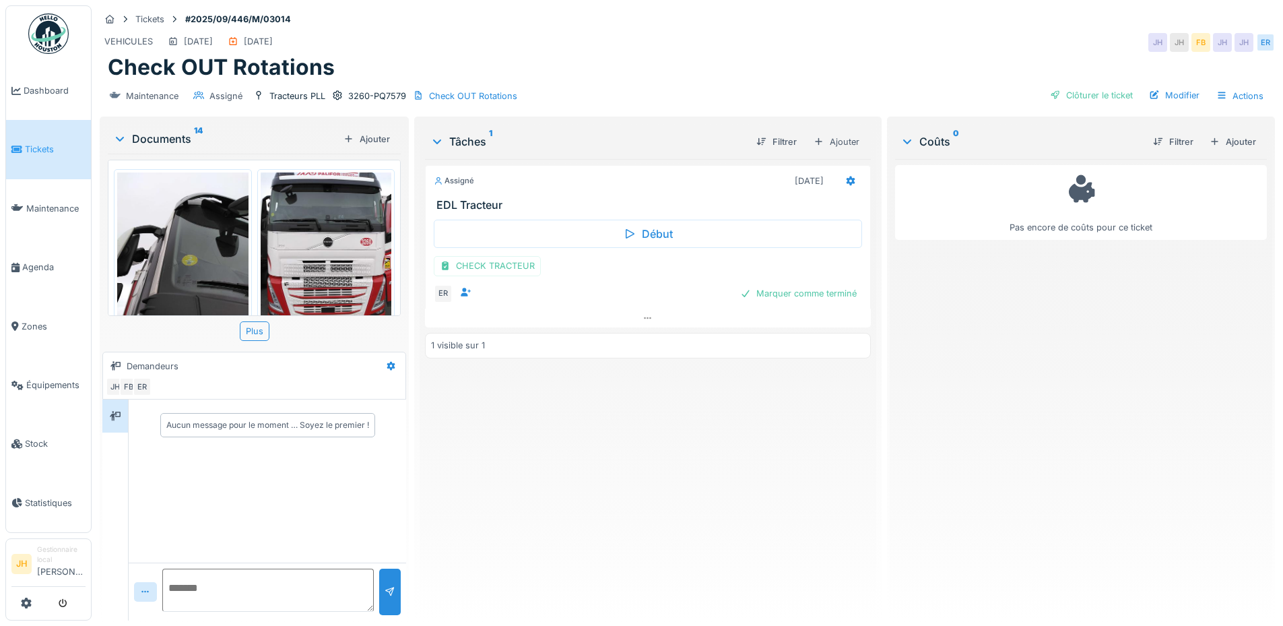
click at [304, 226] on img at bounding box center [326, 259] width 131 height 174
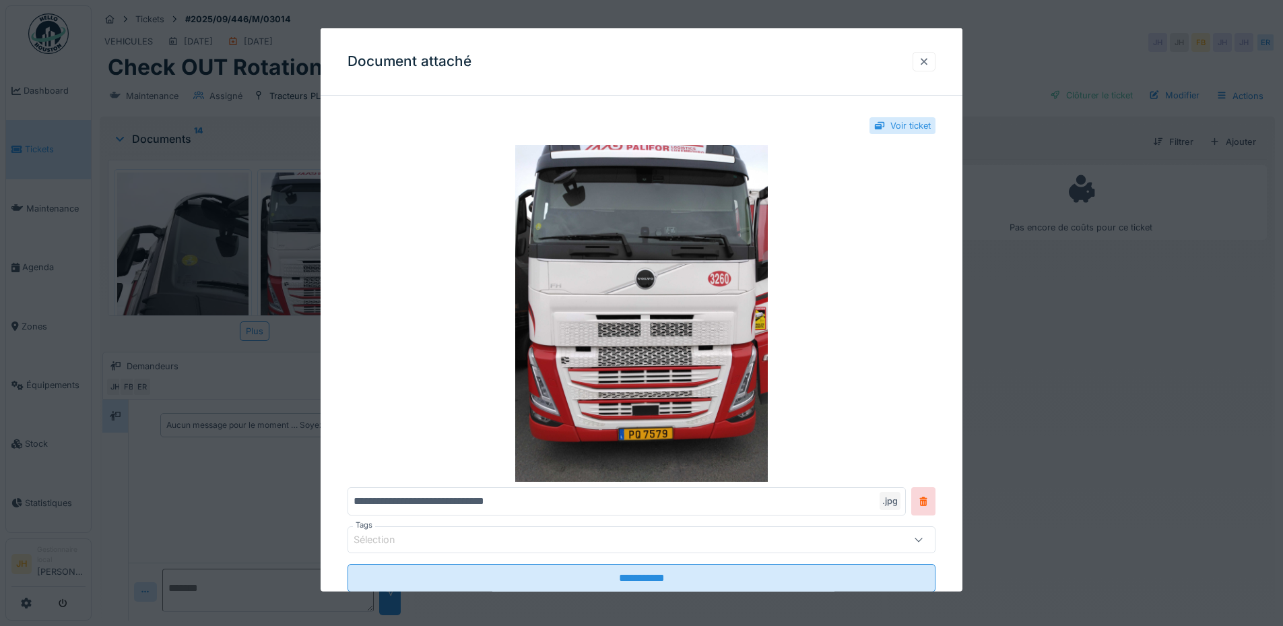
click at [929, 57] on div at bounding box center [924, 61] width 11 height 13
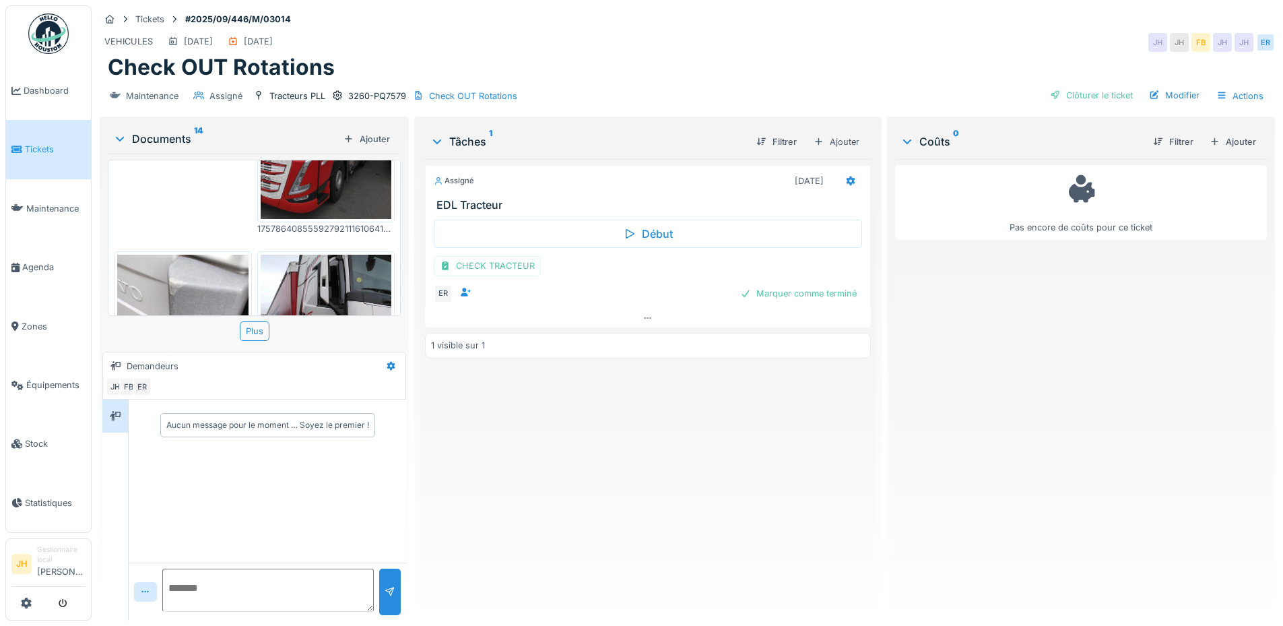
scroll to position [996, 0]
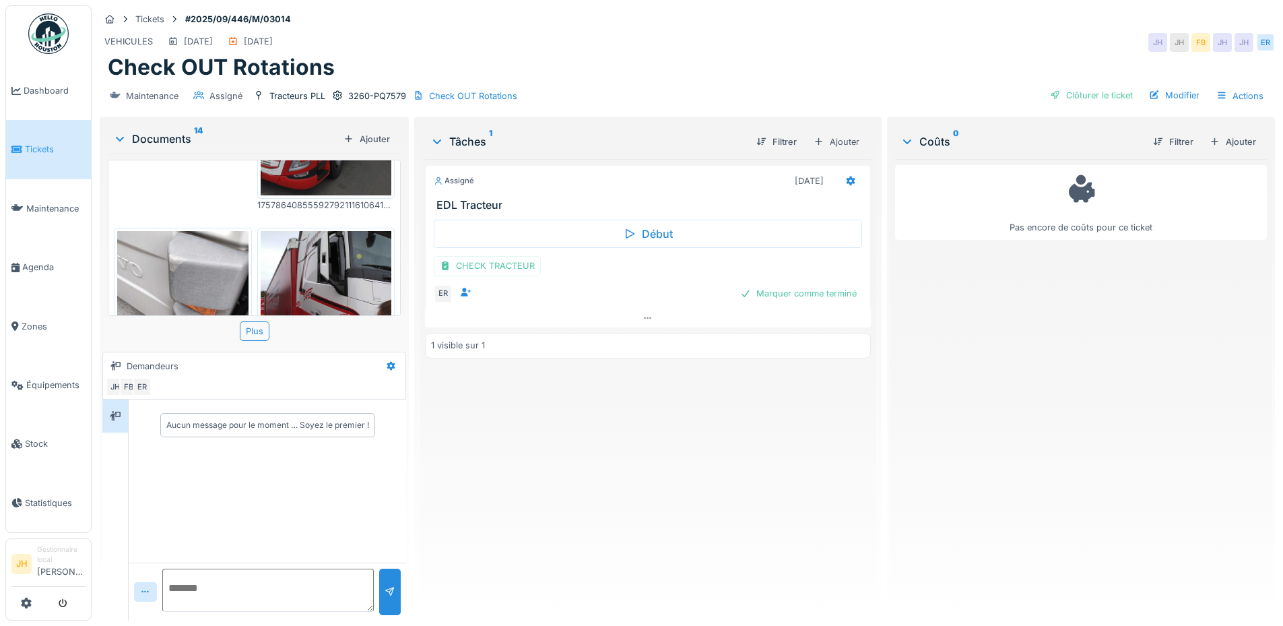
click at [220, 231] on img at bounding box center [182, 318] width 131 height 174
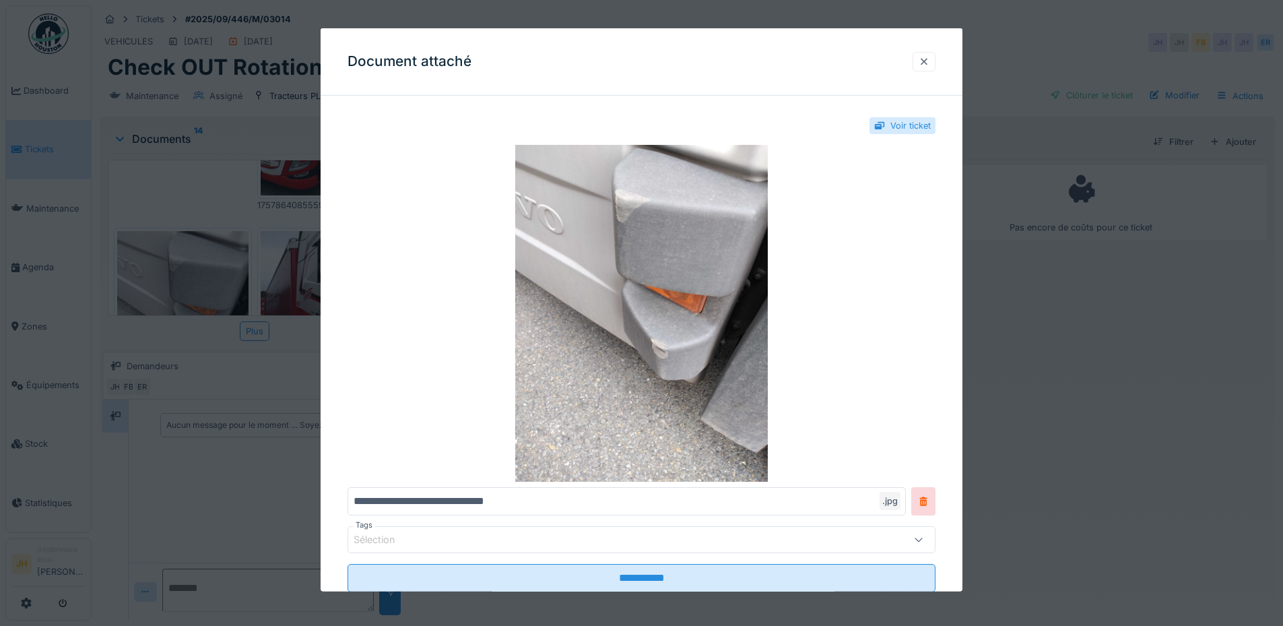
click at [929, 63] on div at bounding box center [924, 61] width 11 height 13
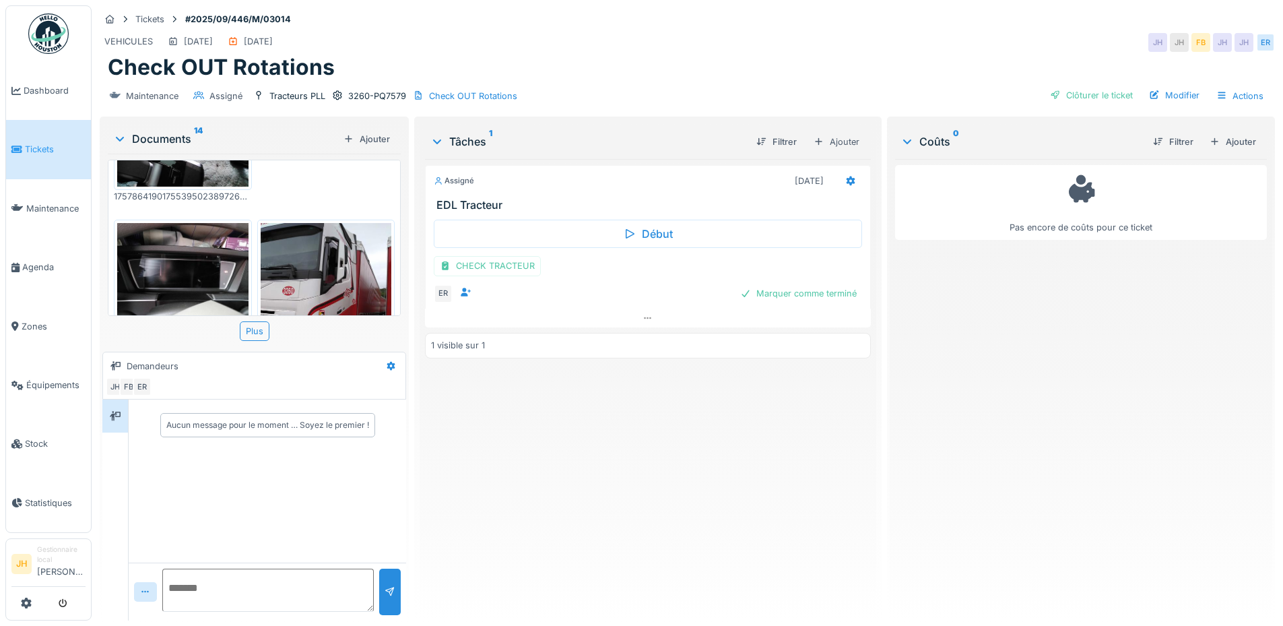
scroll to position [1063, 0]
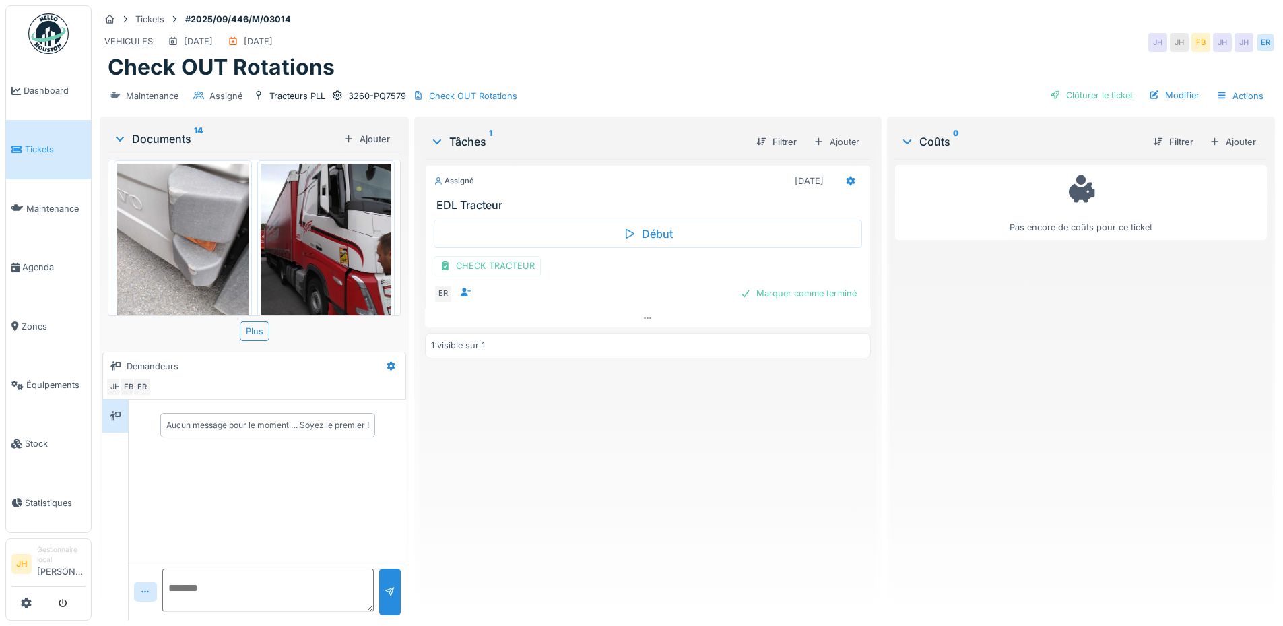
click at [313, 232] on img at bounding box center [326, 251] width 131 height 174
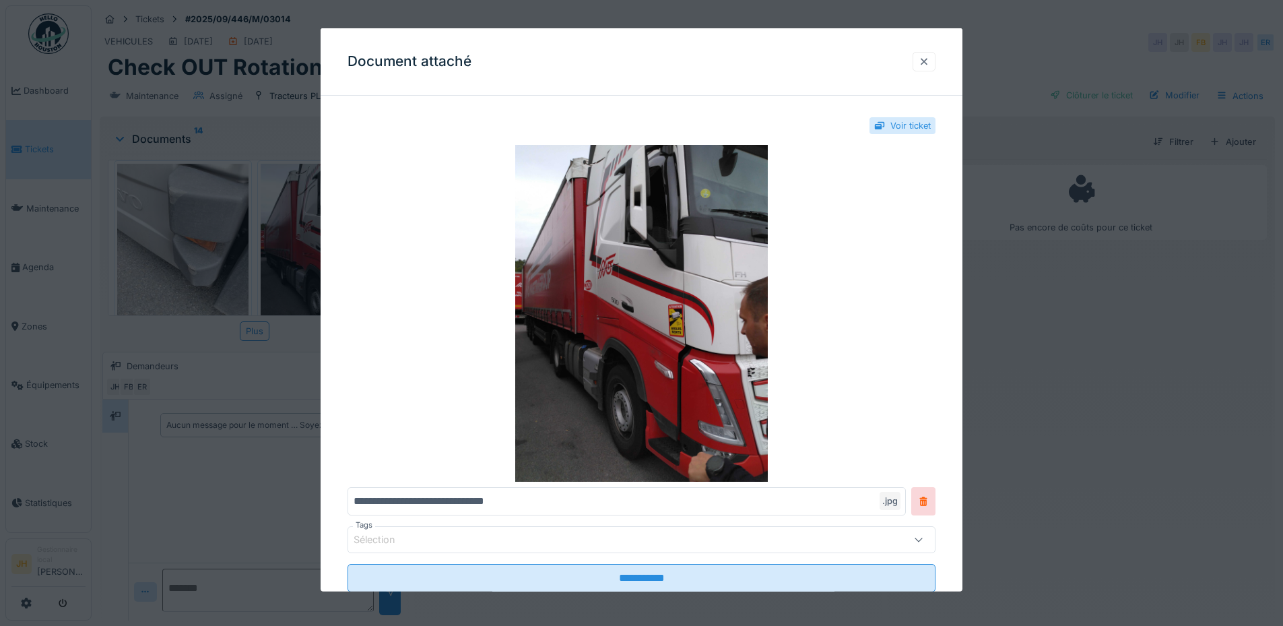
click at [927, 62] on div at bounding box center [924, 61] width 11 height 13
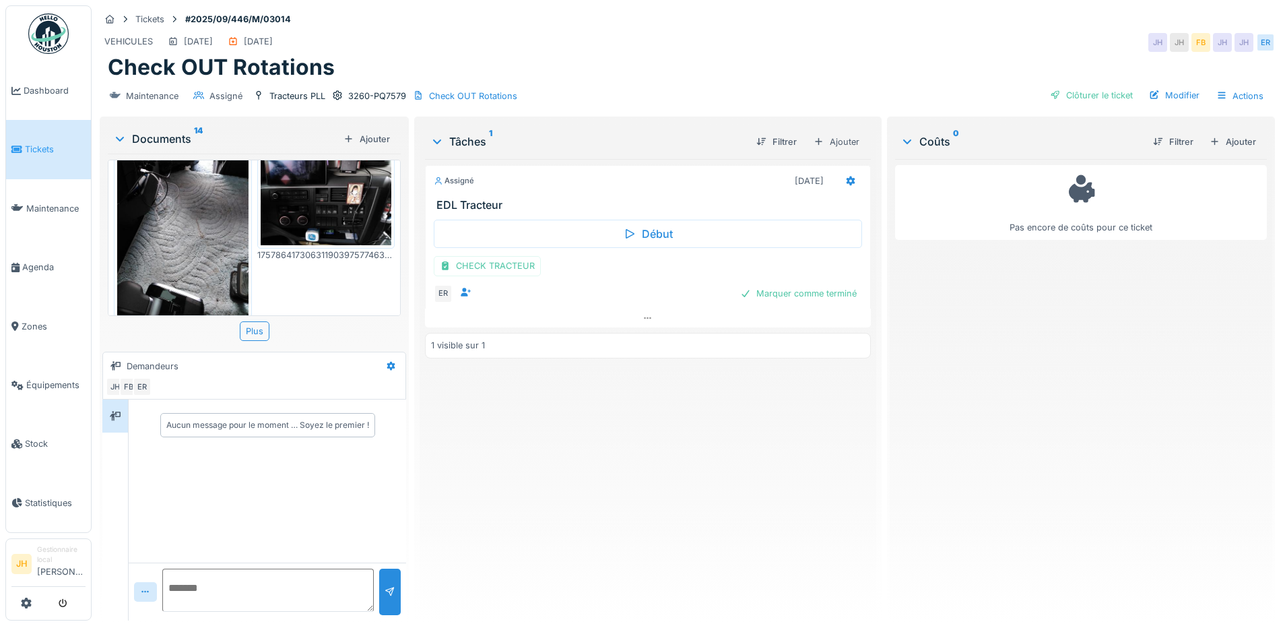
scroll to position [861, 0]
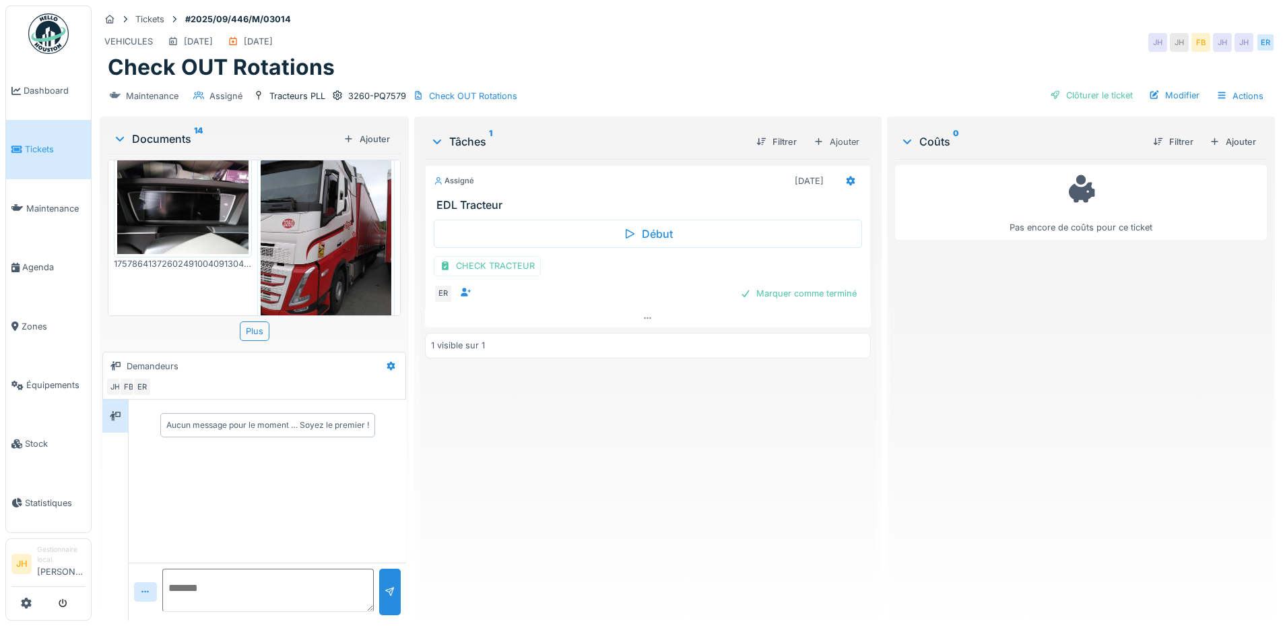
click at [200, 169] on img at bounding box center [182, 205] width 131 height 98
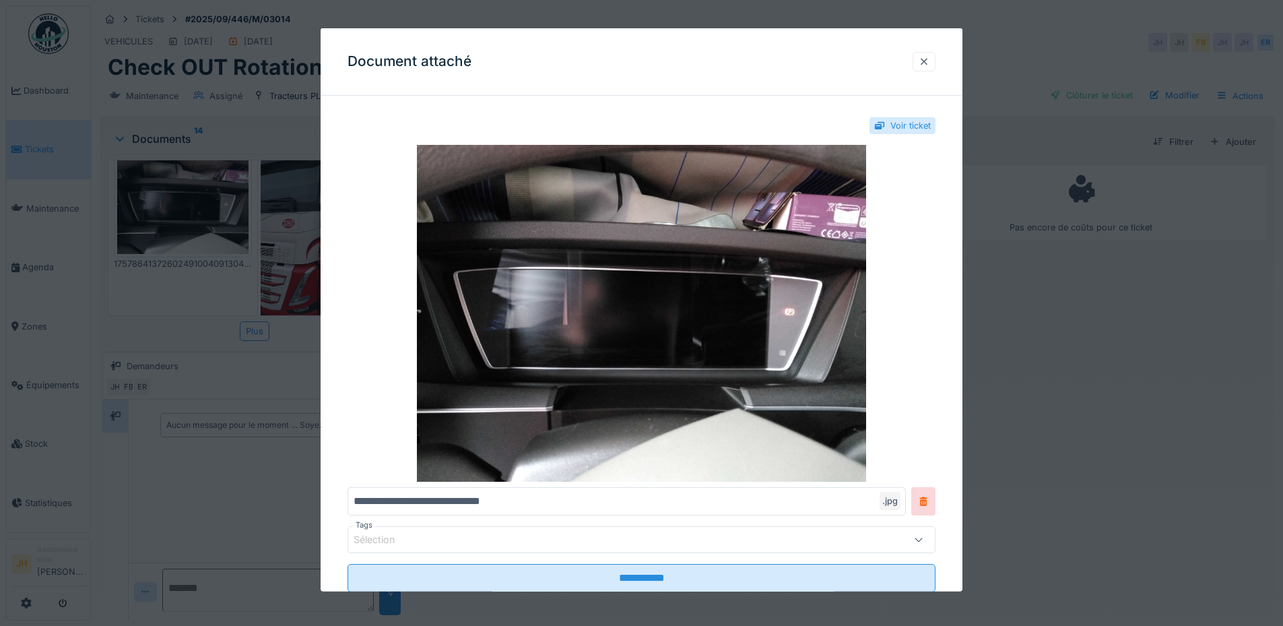
click at [929, 59] on div at bounding box center [924, 61] width 11 height 13
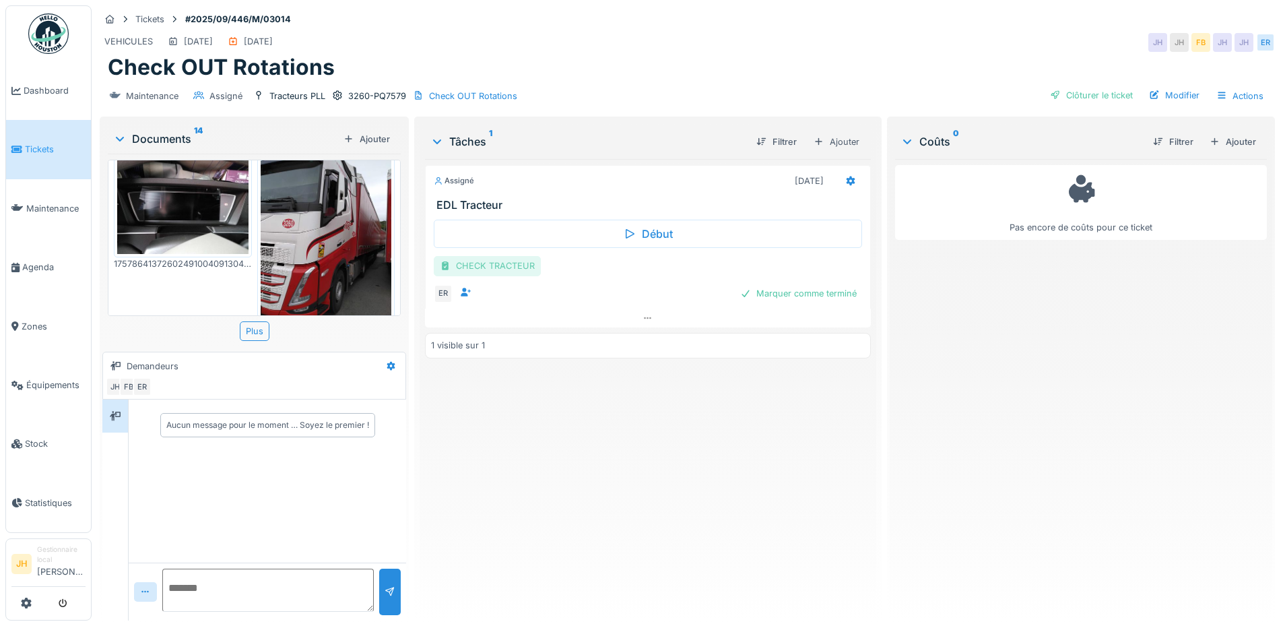
click at [514, 262] on div "CHECK TRACTEUR" at bounding box center [487, 266] width 107 height 20
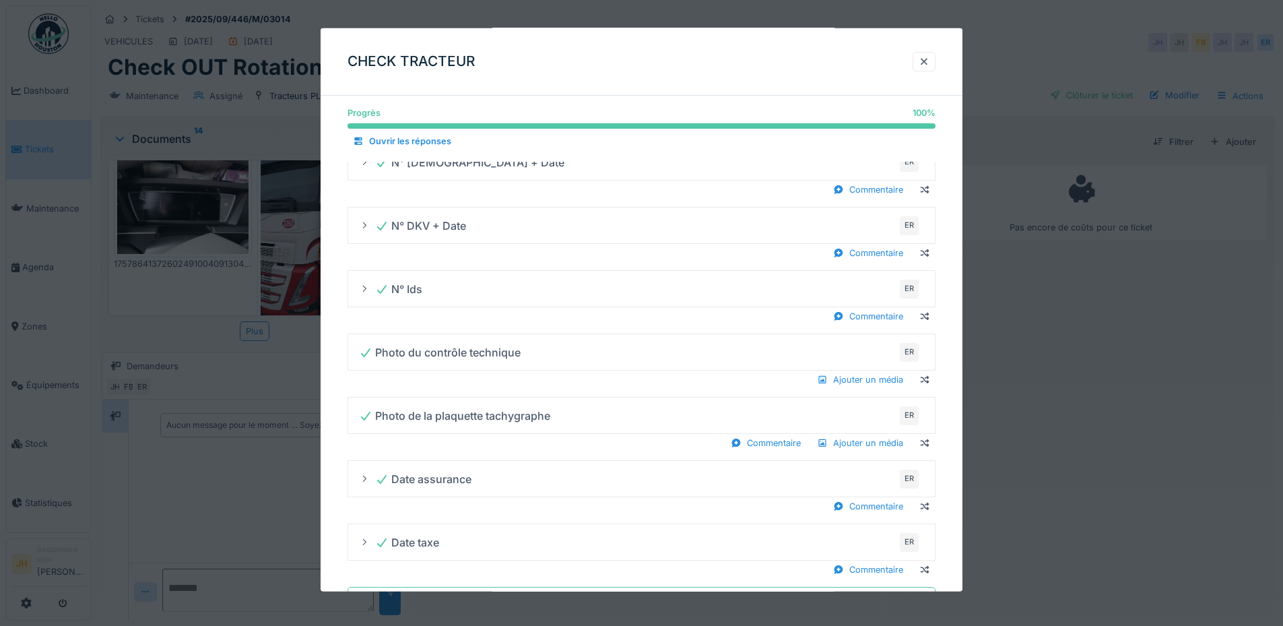
scroll to position [724, 0]
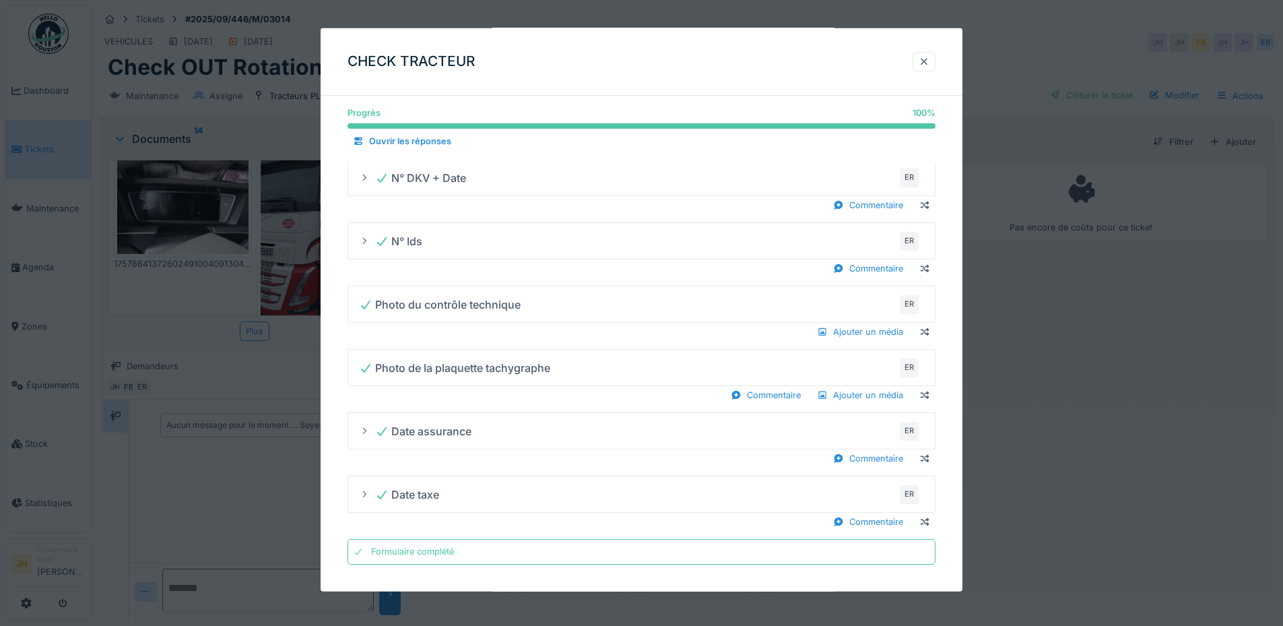
click at [922, 60] on div at bounding box center [923, 62] width 23 height 20
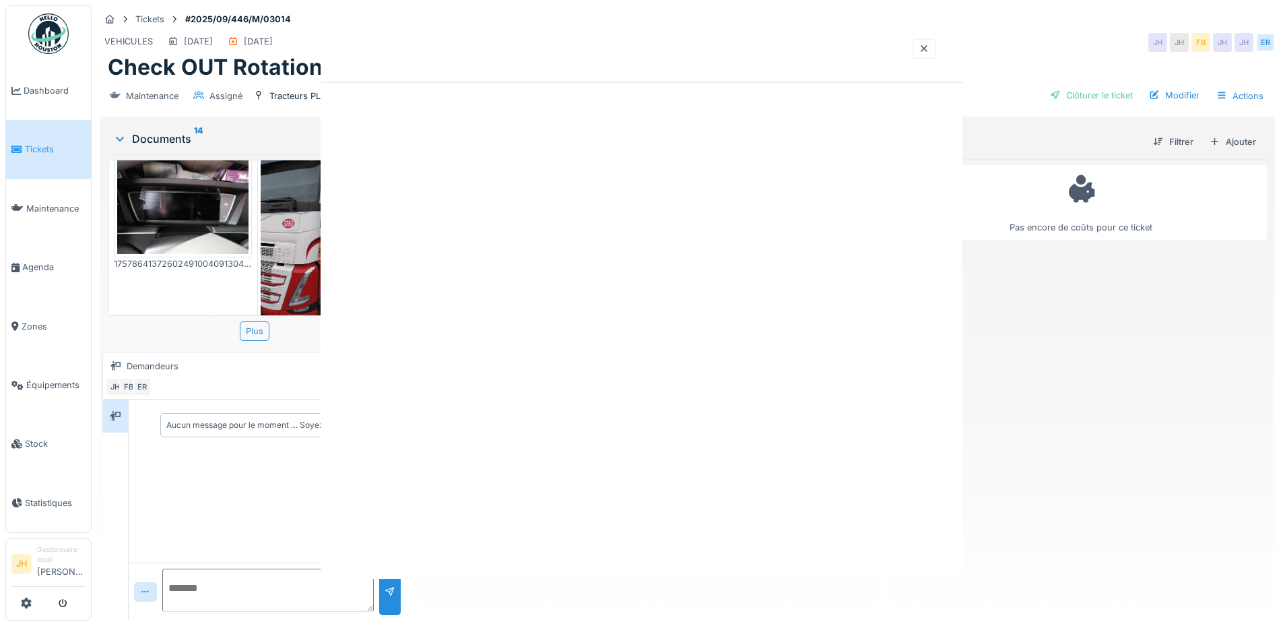
scroll to position [0, 0]
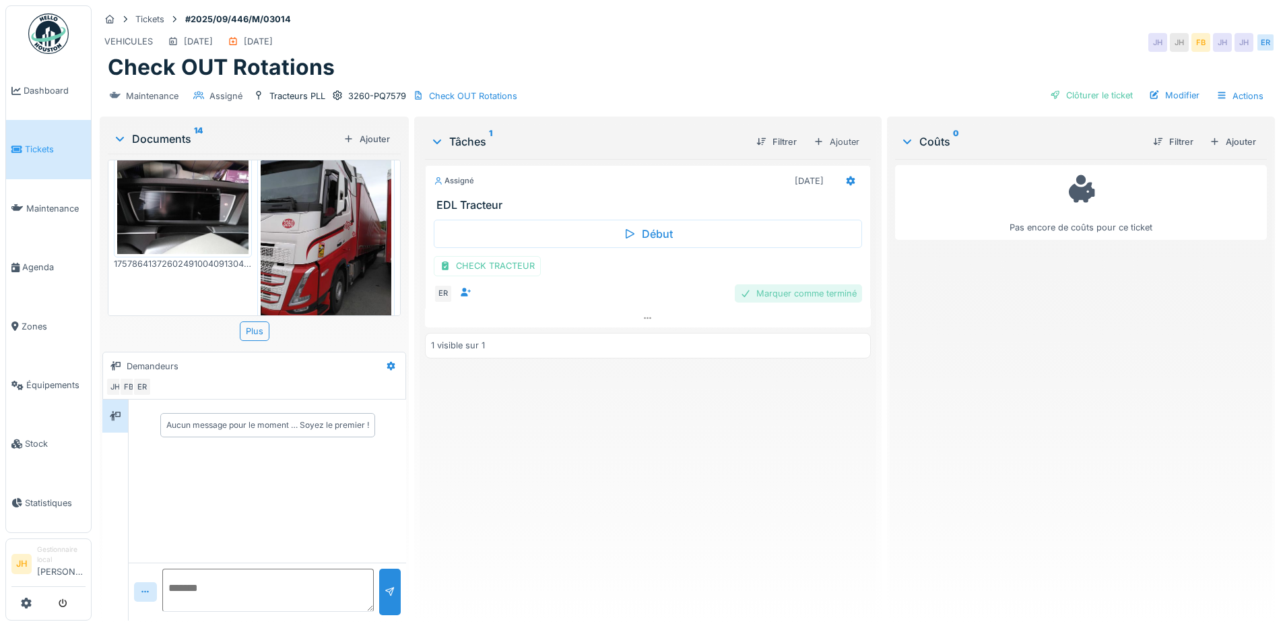
click at [794, 285] on div "Marquer comme terminé" at bounding box center [798, 293] width 127 height 18
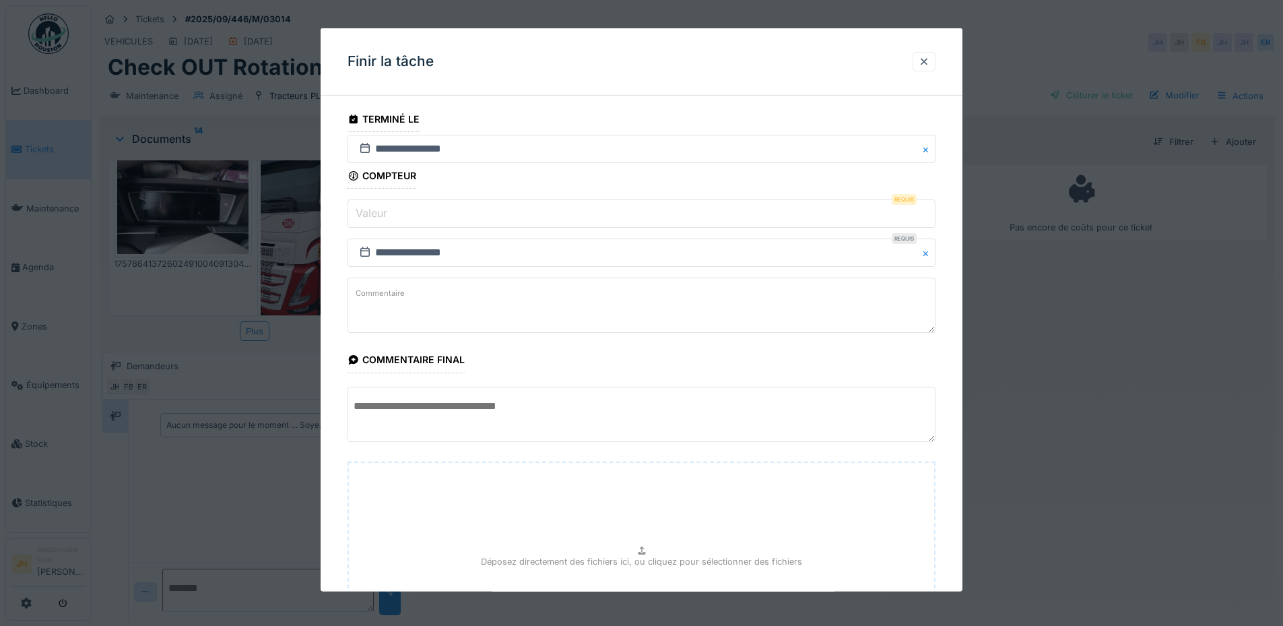
click at [525, 223] on input "Valeur" at bounding box center [641, 213] width 588 height 28
type input "*"
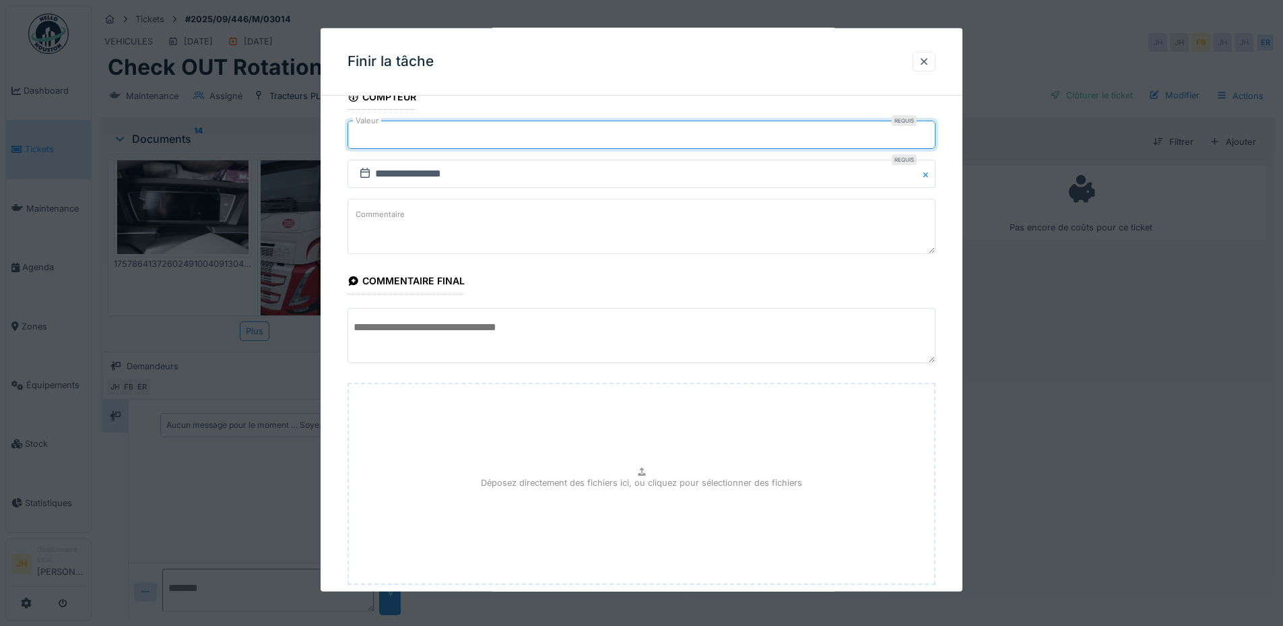
scroll to position [160, 0]
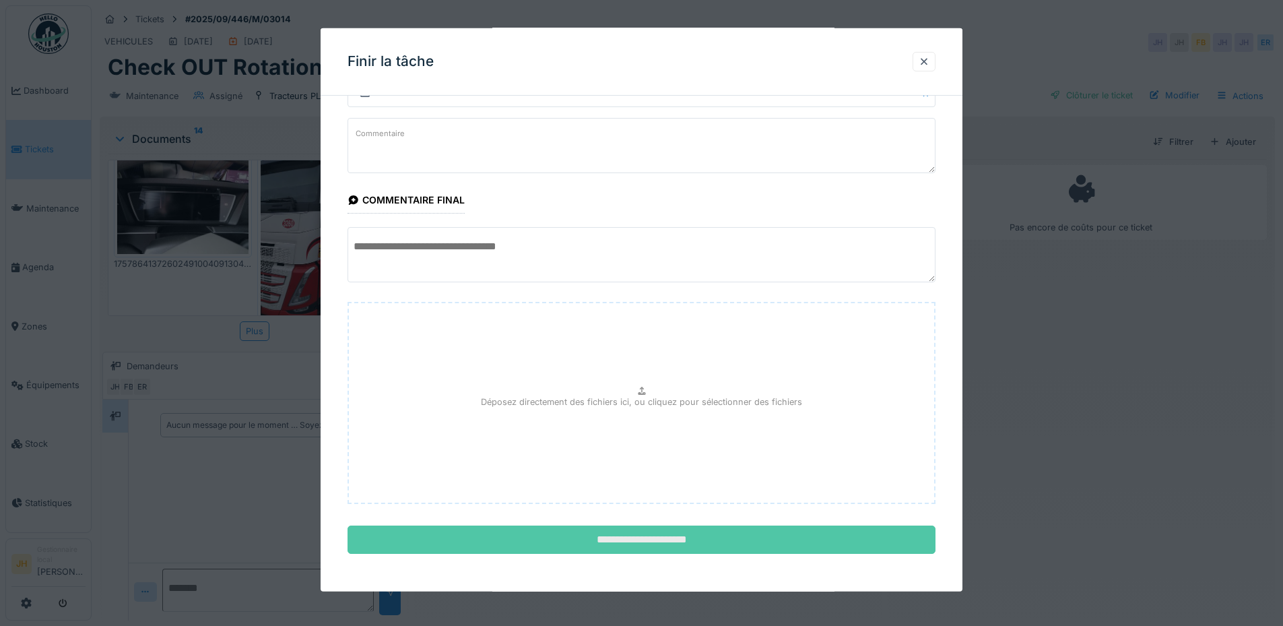
click at [750, 543] on input "**********" at bounding box center [641, 539] width 588 height 28
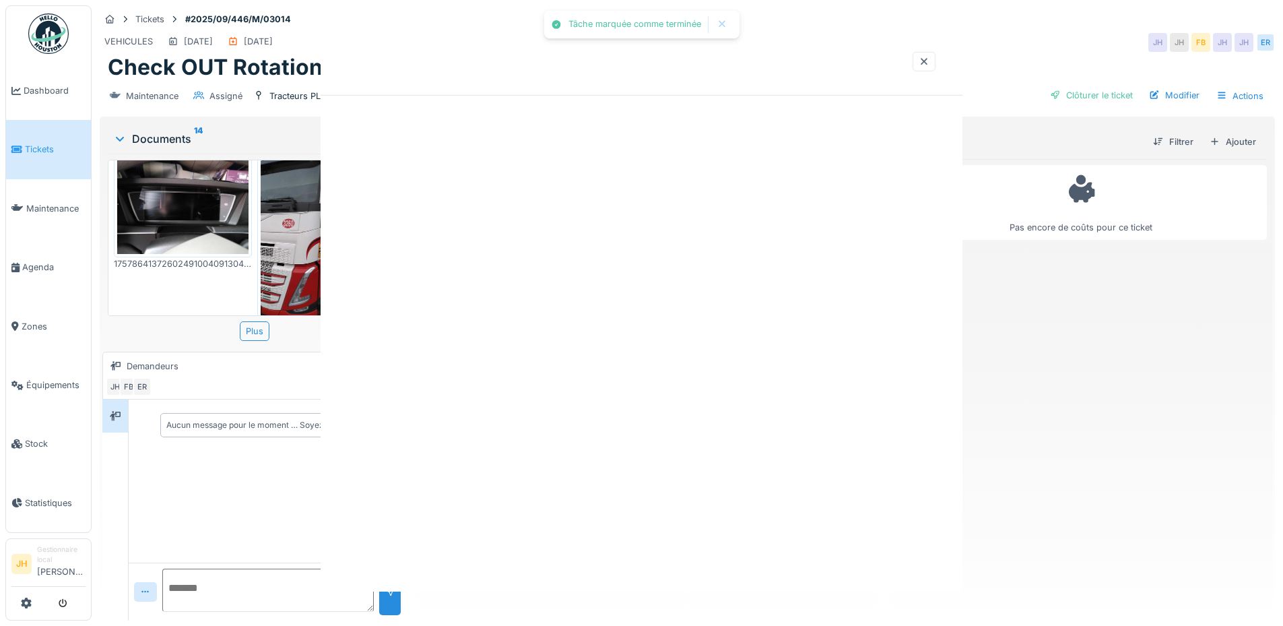
scroll to position [0, 0]
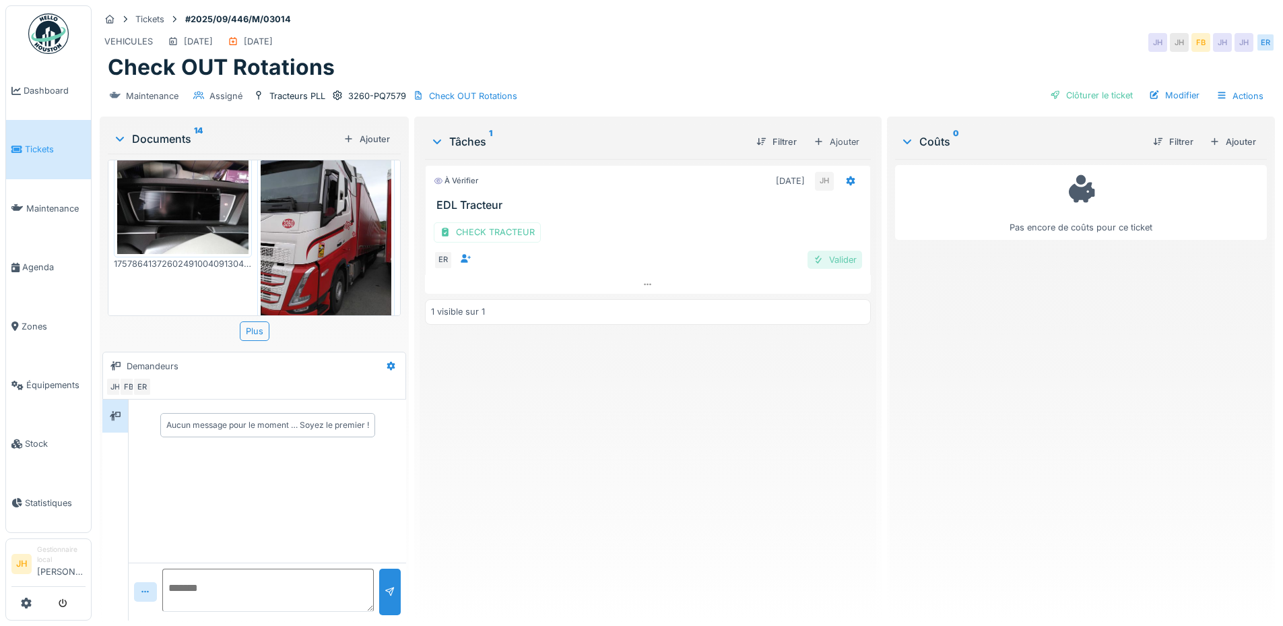
click at [841, 251] on div "Valider" at bounding box center [834, 260] width 55 height 18
click at [1077, 86] on div "Clôturer le ticket" at bounding box center [1091, 95] width 94 height 18
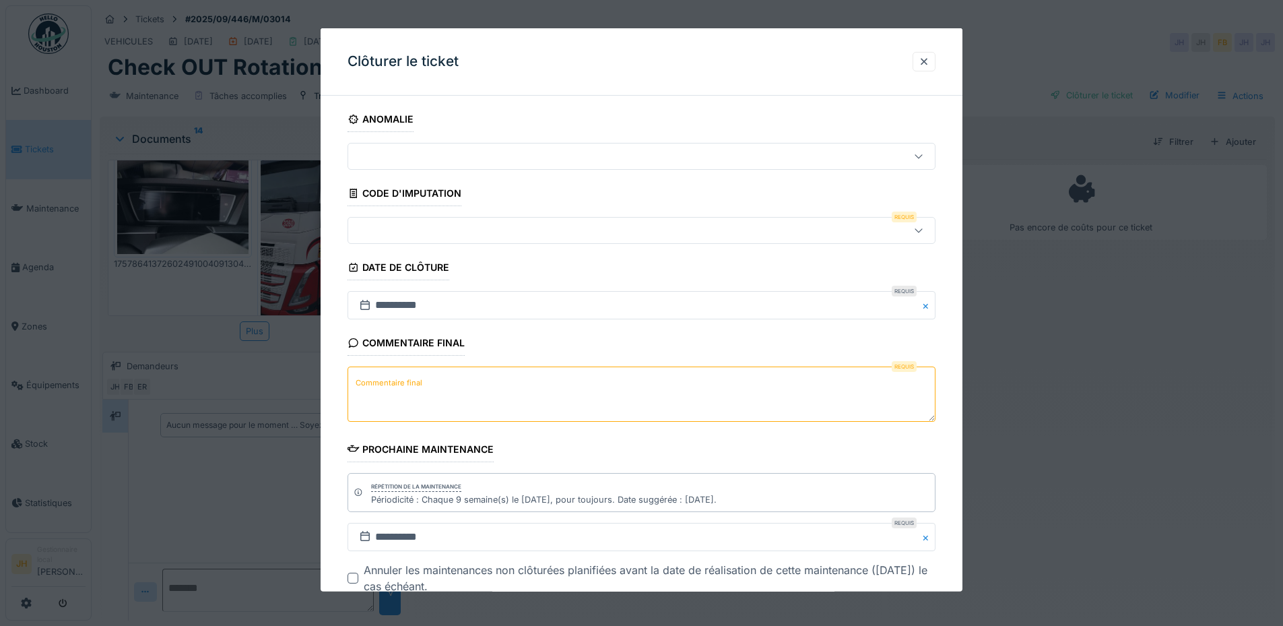
click at [389, 223] on div at bounding box center [607, 230] width 507 height 15
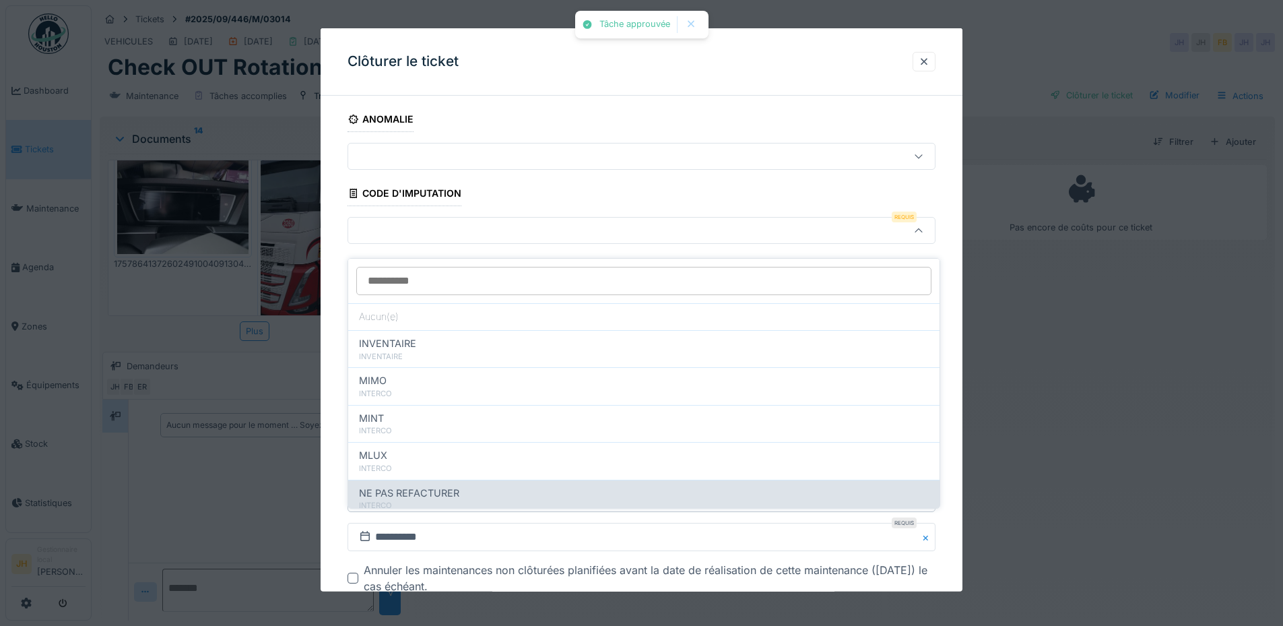
click at [471, 486] on div "NE PAS REFACTURER" at bounding box center [644, 493] width 570 height 15
type input "****"
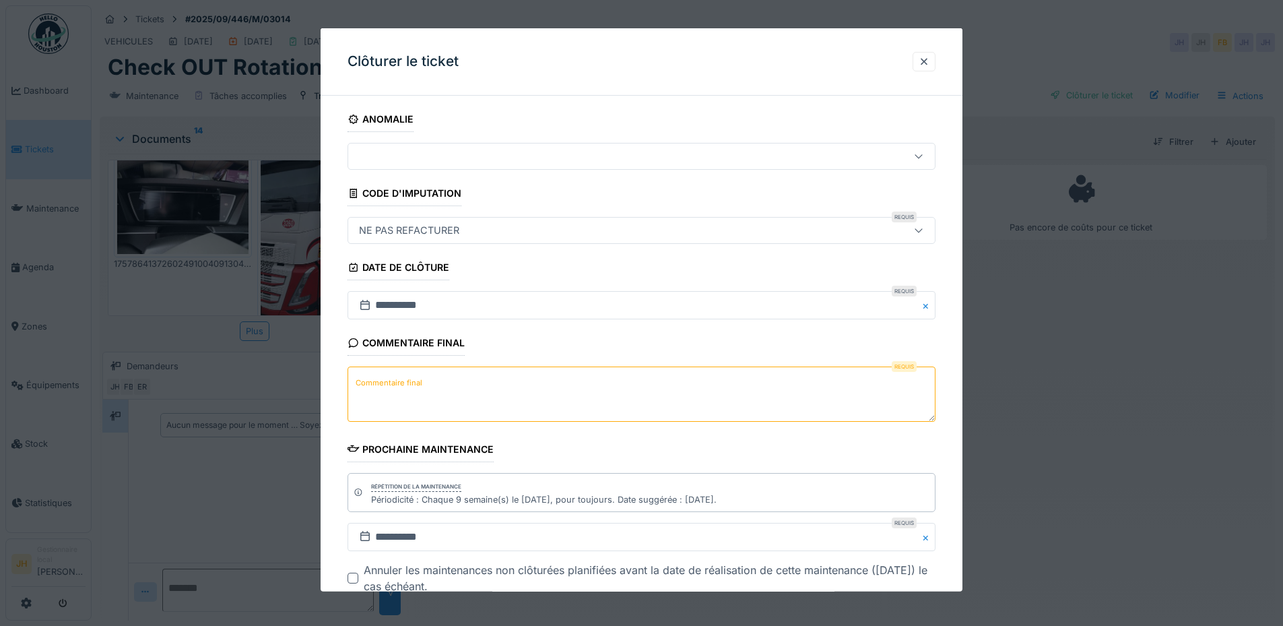
click at [441, 392] on textarea "Commentaire final" at bounding box center [641, 393] width 588 height 55
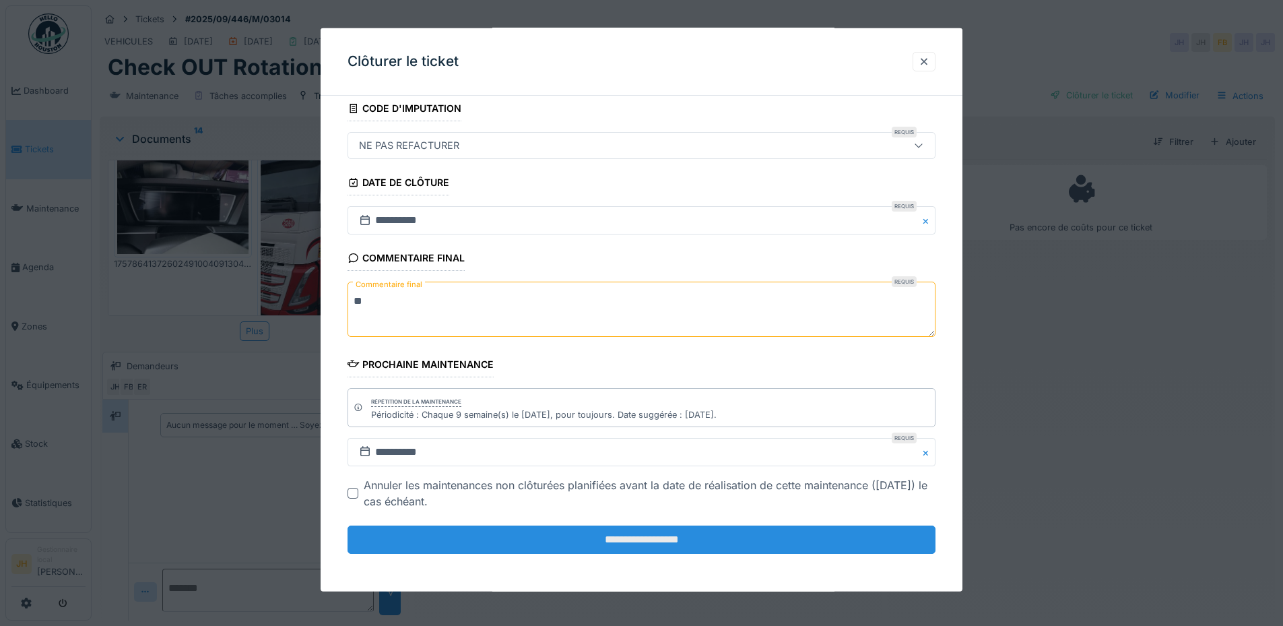
type textarea "**"
click at [558, 537] on input "**********" at bounding box center [641, 539] width 588 height 28
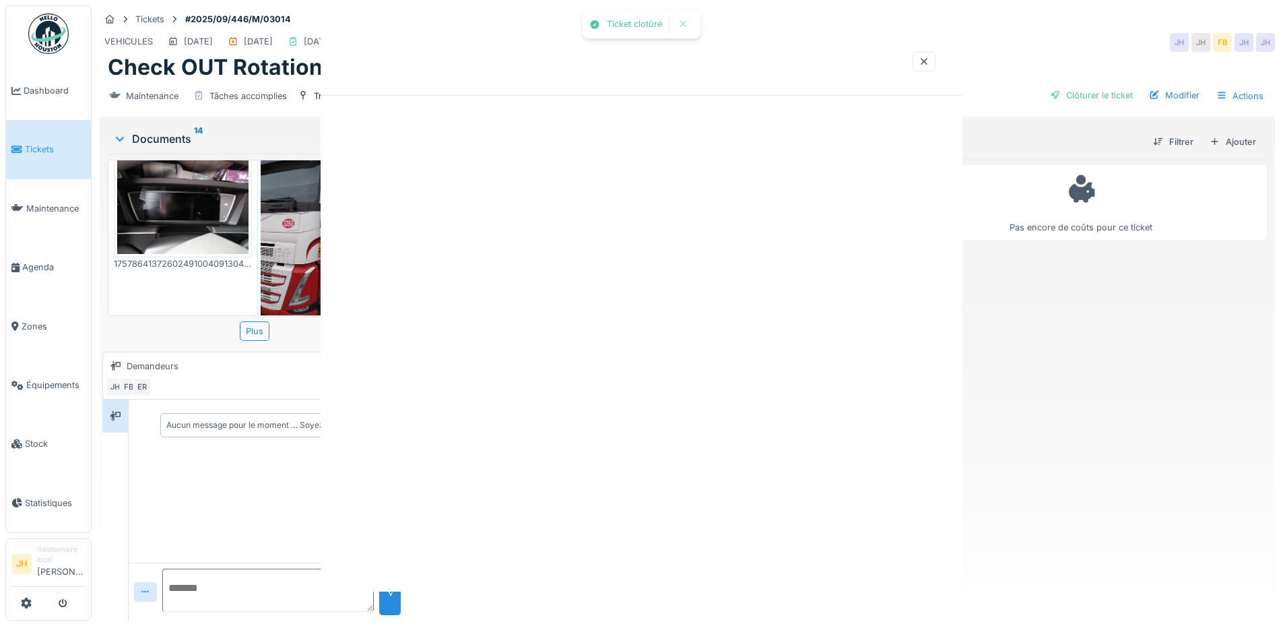
scroll to position [0, 0]
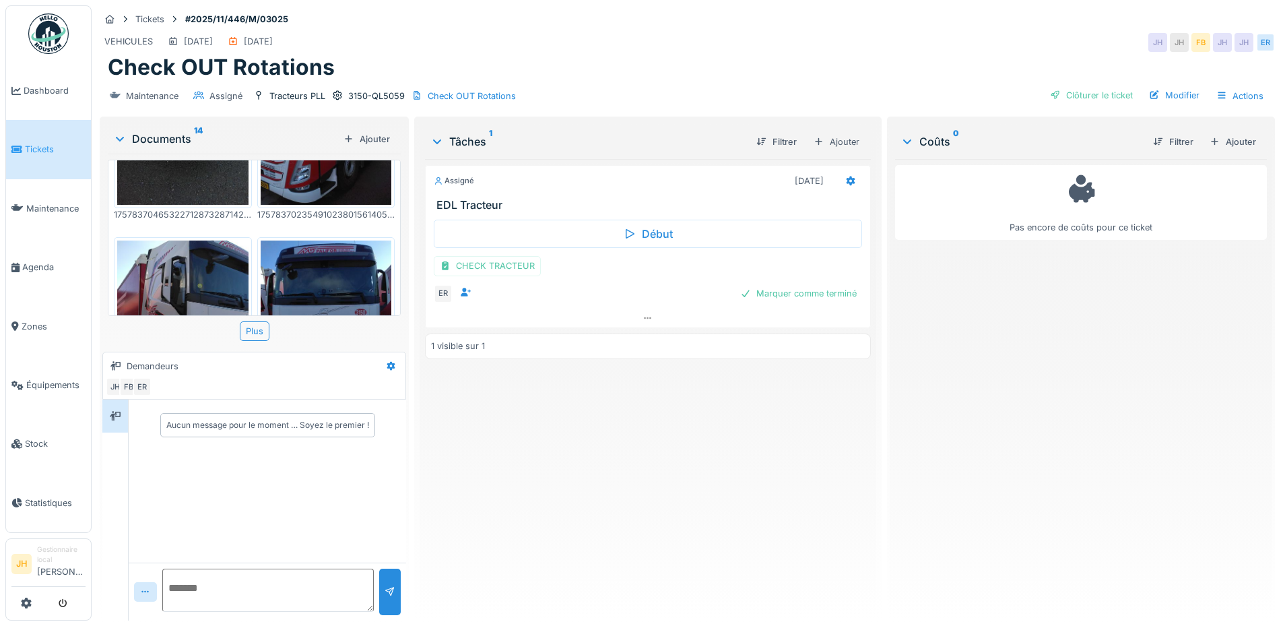
scroll to position [1193, 0]
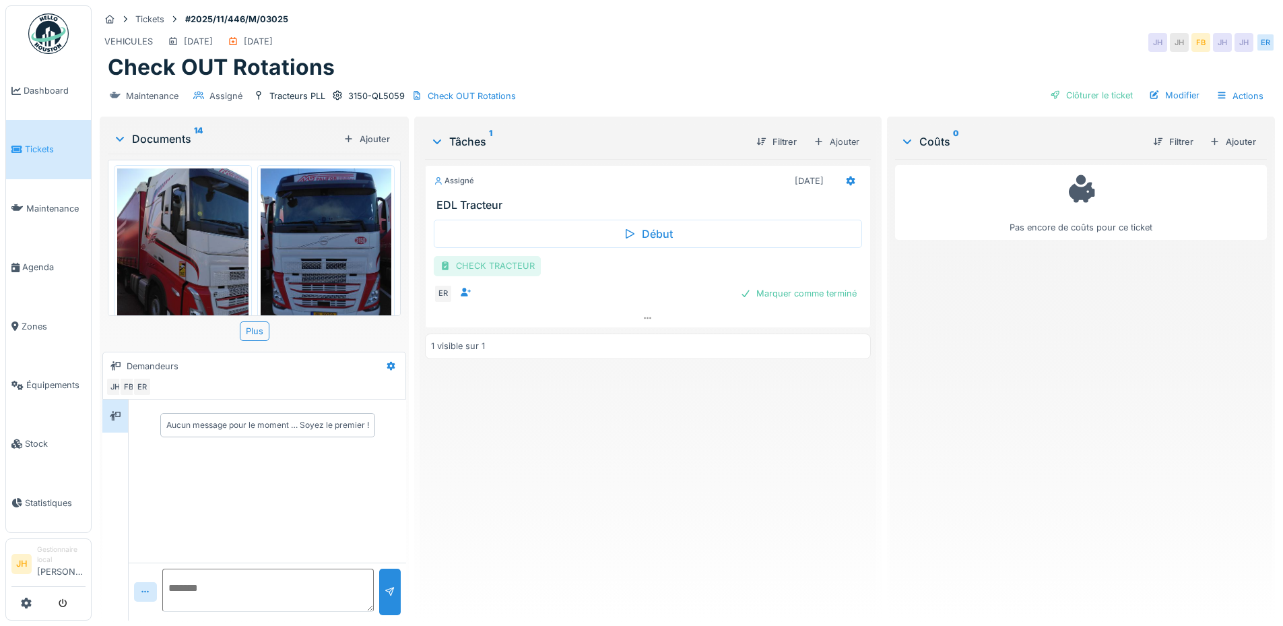
click at [478, 260] on div "CHECK TRACTEUR" at bounding box center [487, 266] width 107 height 20
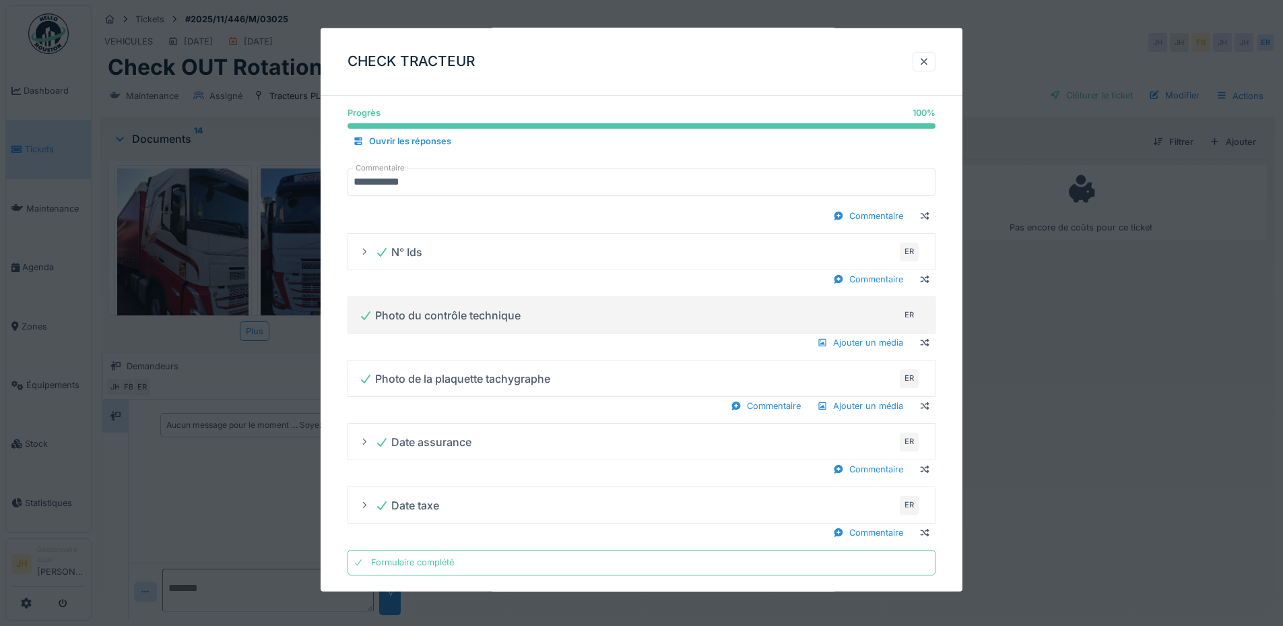
scroll to position [774, 0]
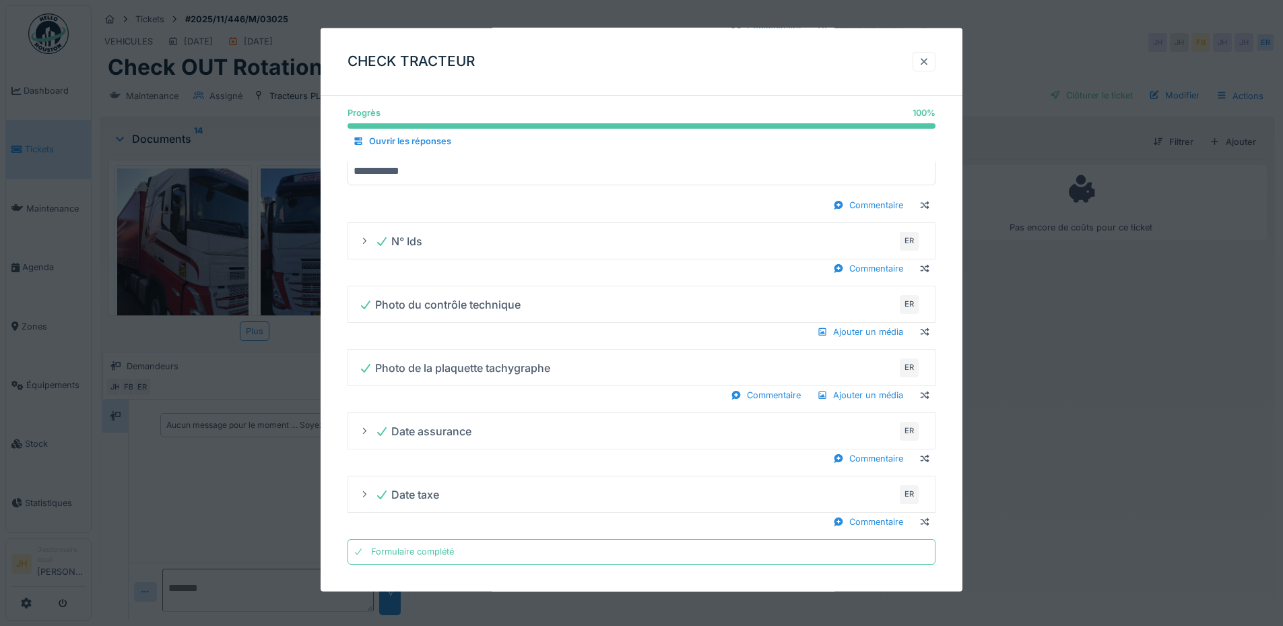
click at [921, 59] on div at bounding box center [923, 62] width 23 height 20
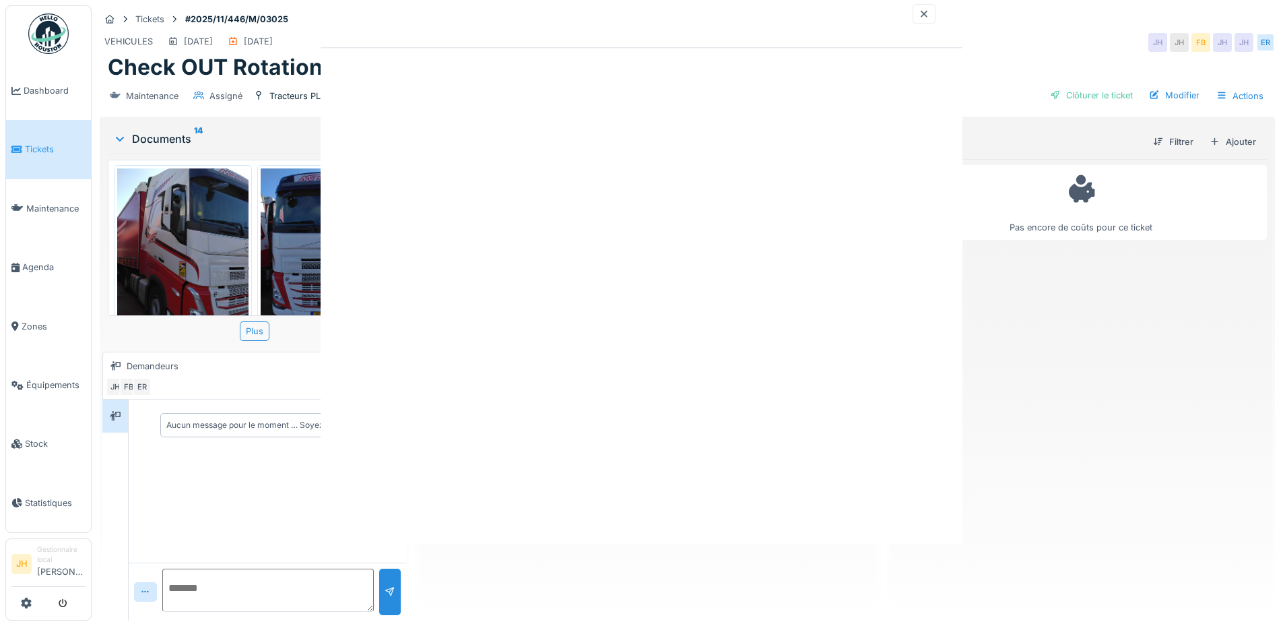
scroll to position [0, 0]
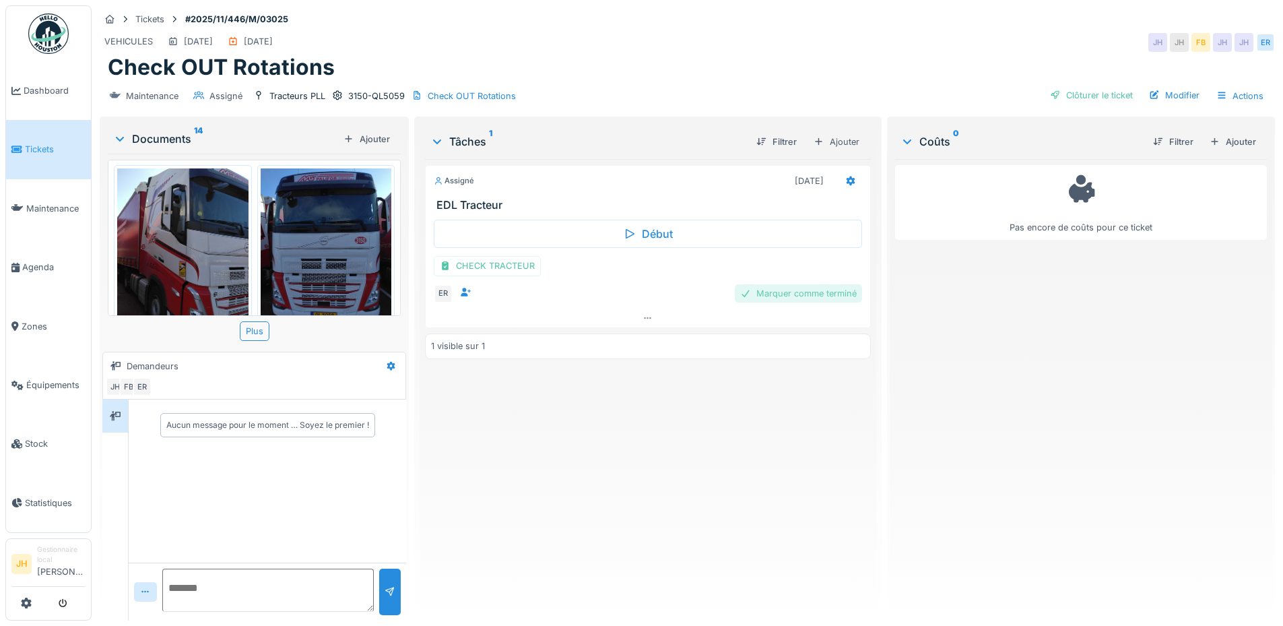
click at [823, 296] on div "Marquer comme terminé" at bounding box center [798, 293] width 127 height 18
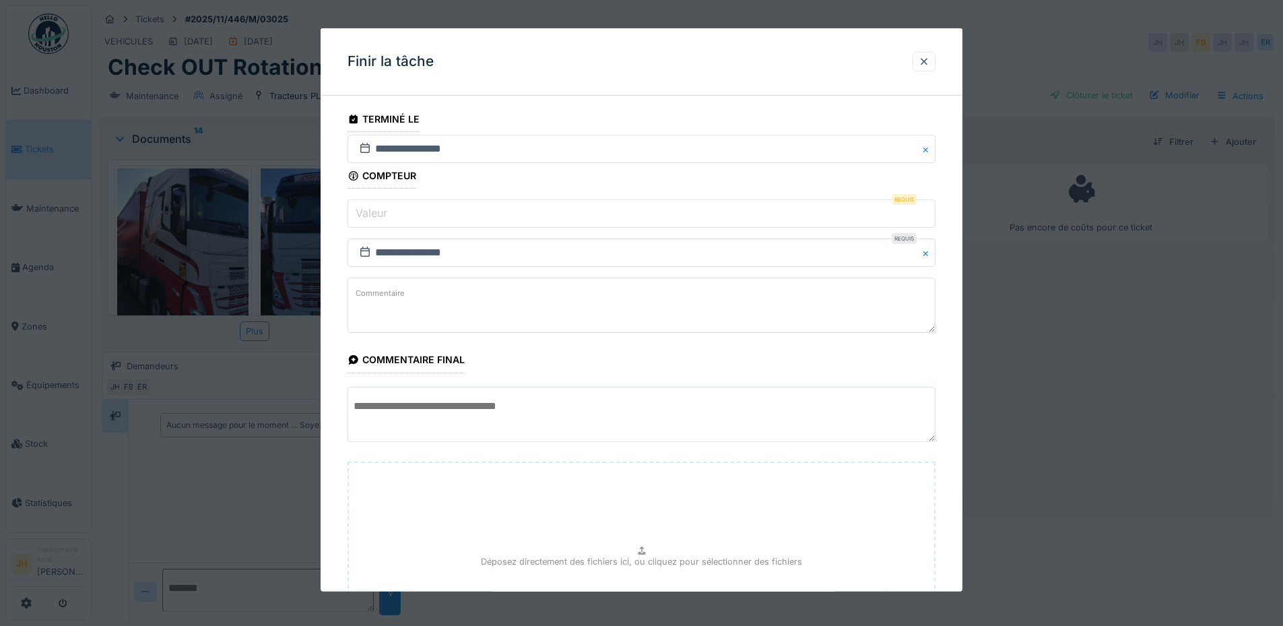
click at [457, 207] on input "Valeur" at bounding box center [641, 213] width 588 height 28
type input "*"
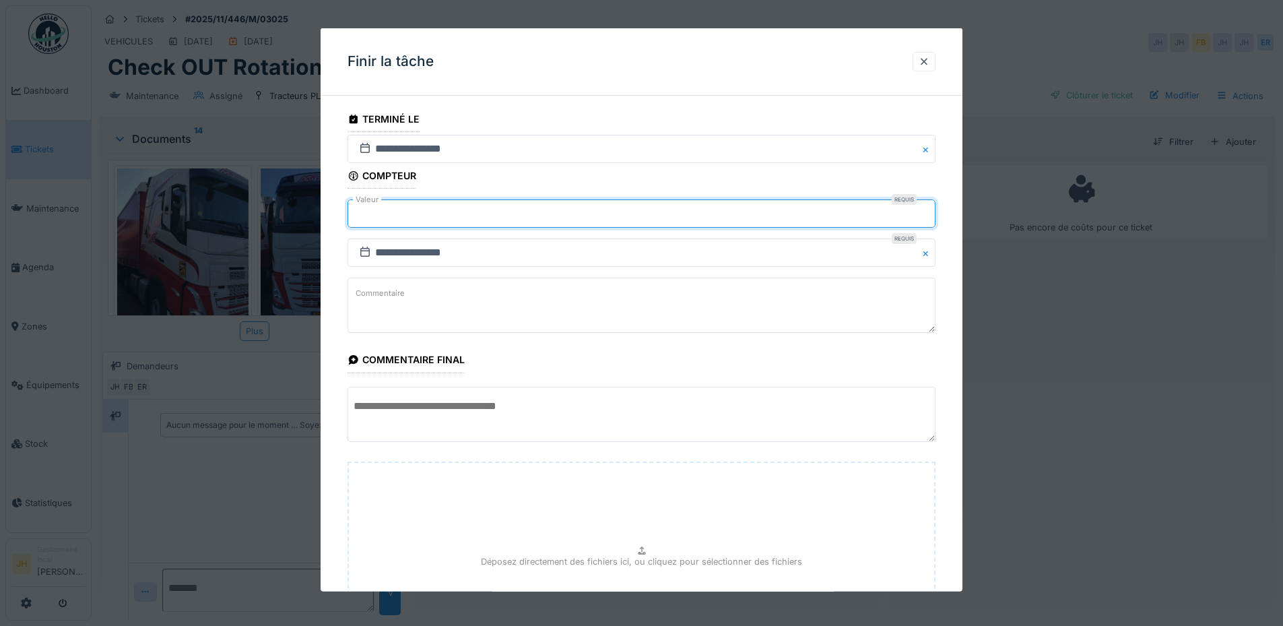
scroll to position [160, 0]
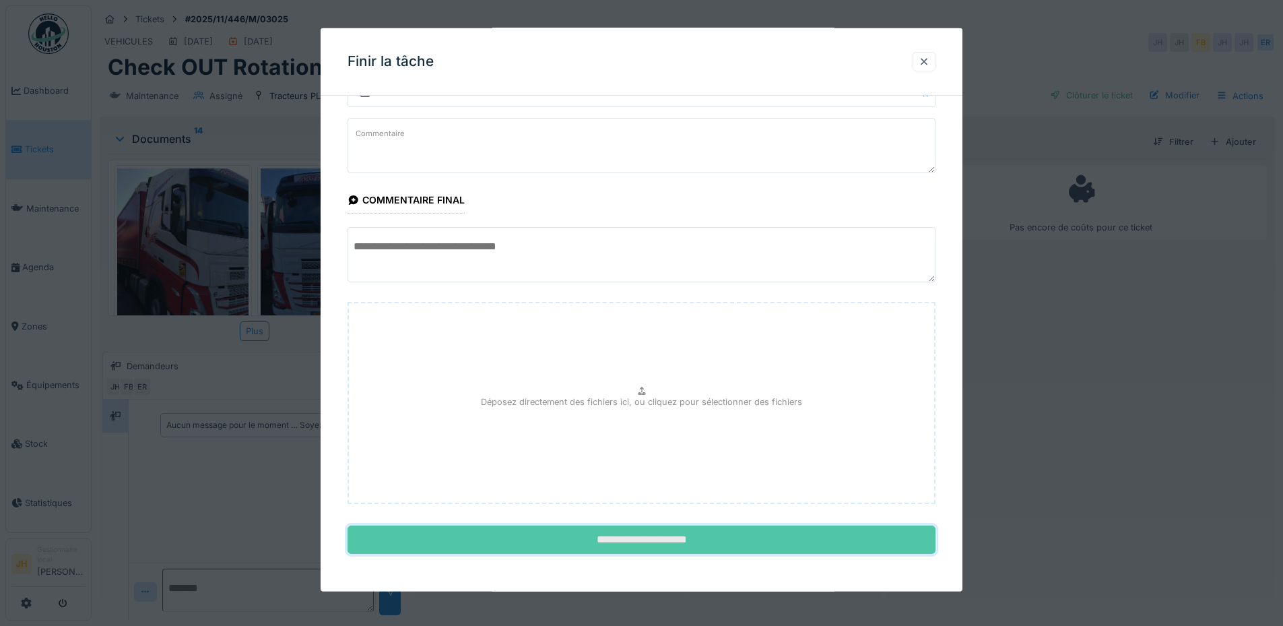
click at [624, 535] on input "**********" at bounding box center [641, 539] width 588 height 28
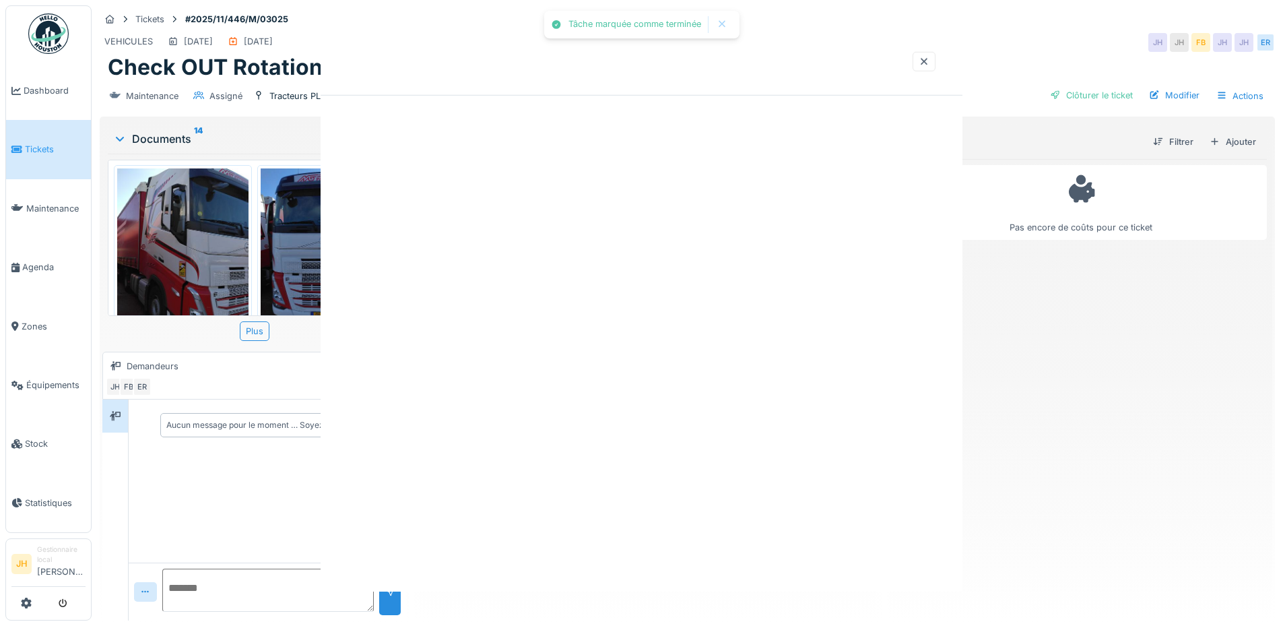
scroll to position [0, 0]
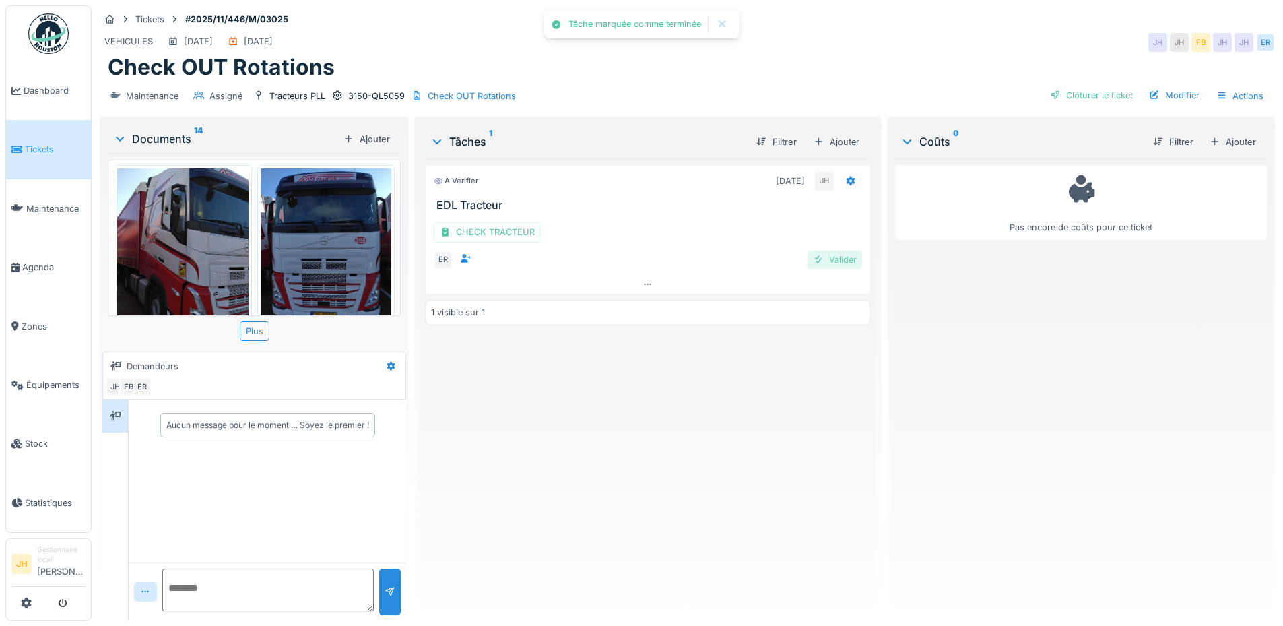
click at [833, 255] on div "Valider" at bounding box center [834, 260] width 55 height 18
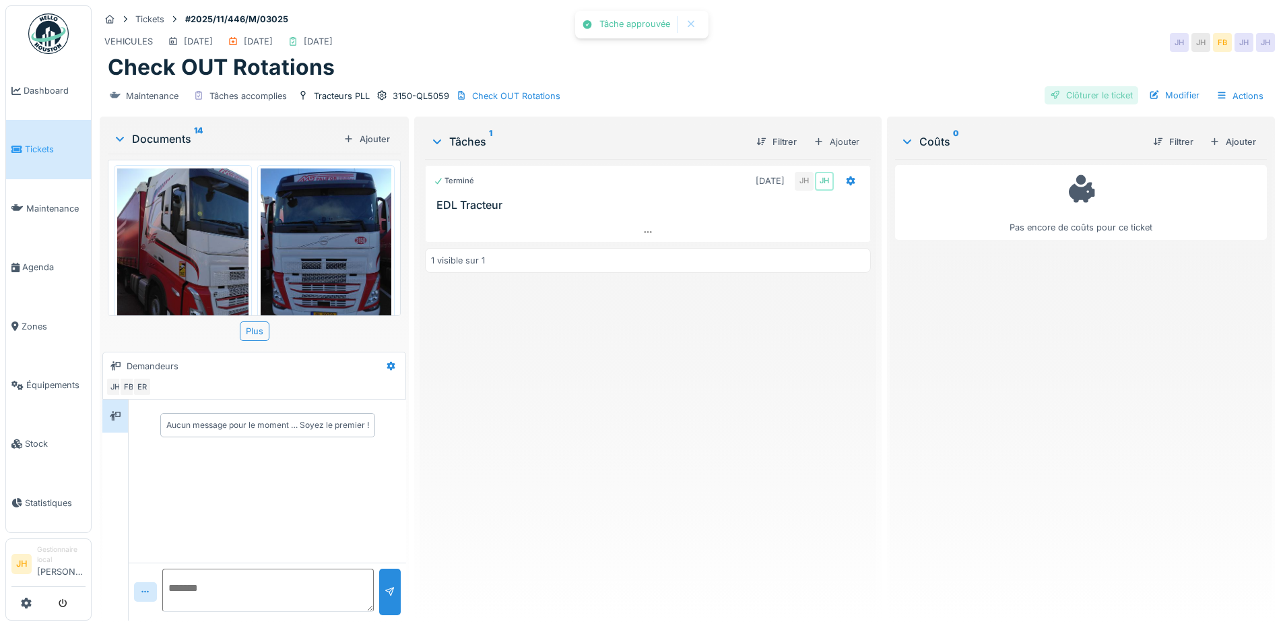
click at [1080, 94] on div "Clôturer le ticket" at bounding box center [1091, 95] width 94 height 18
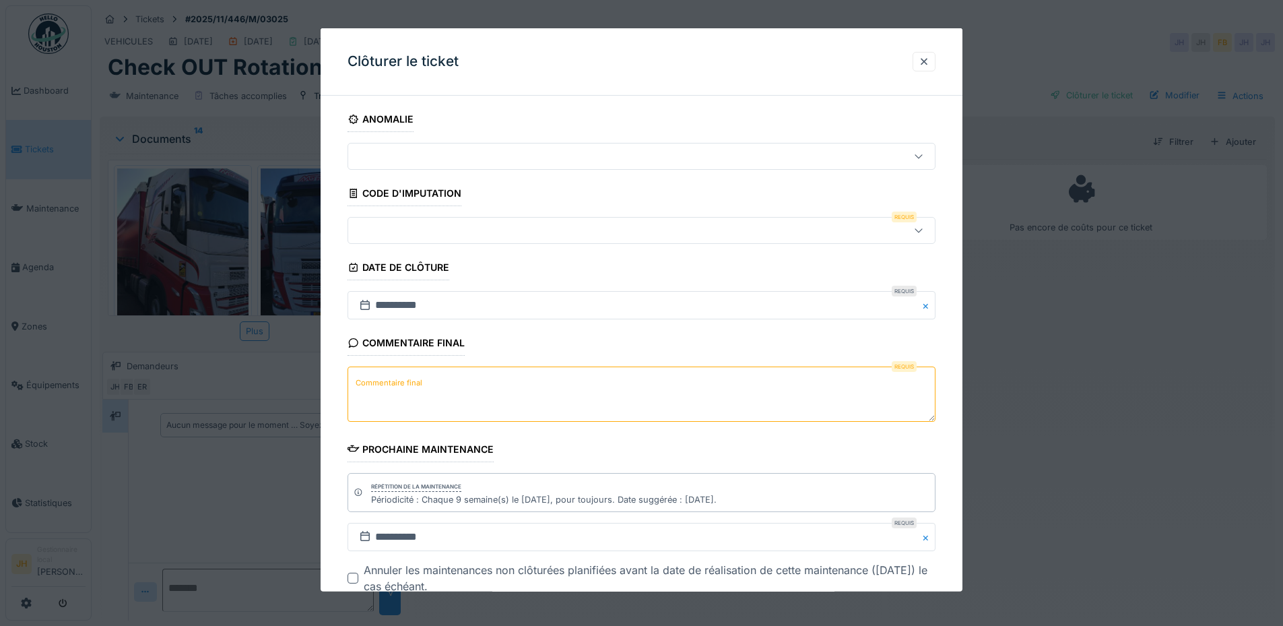
click at [443, 229] on div at bounding box center [607, 230] width 507 height 15
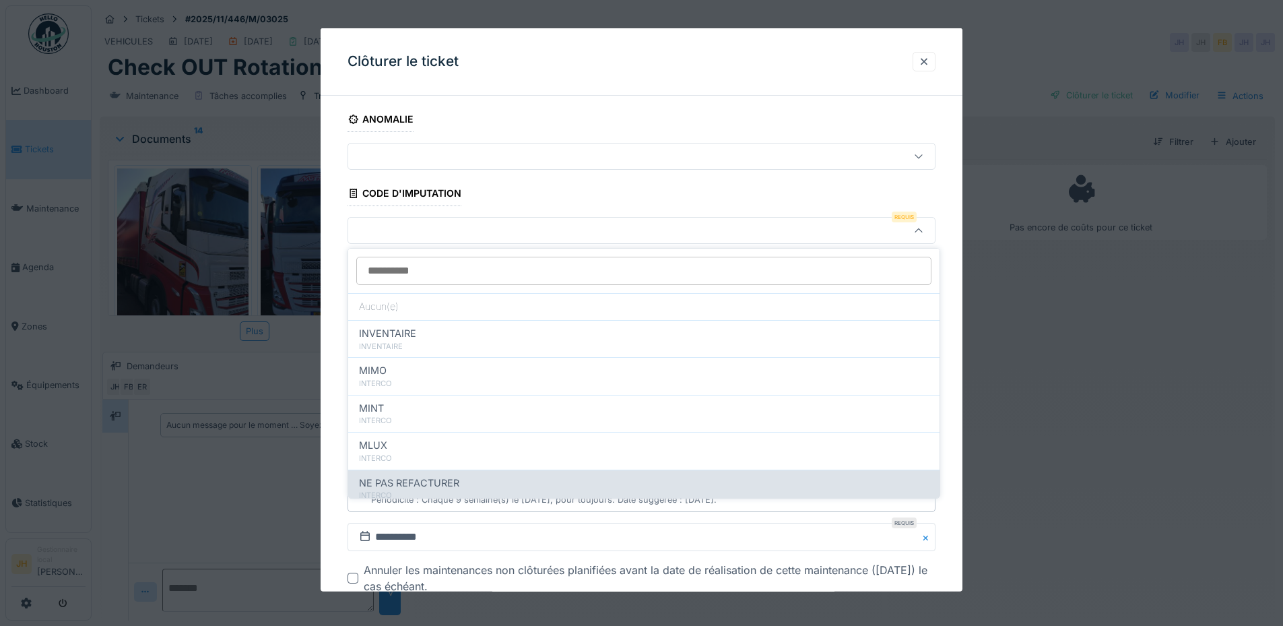
click at [430, 484] on span "NE PAS REFACTURER" at bounding box center [409, 482] width 100 height 15
type input "****"
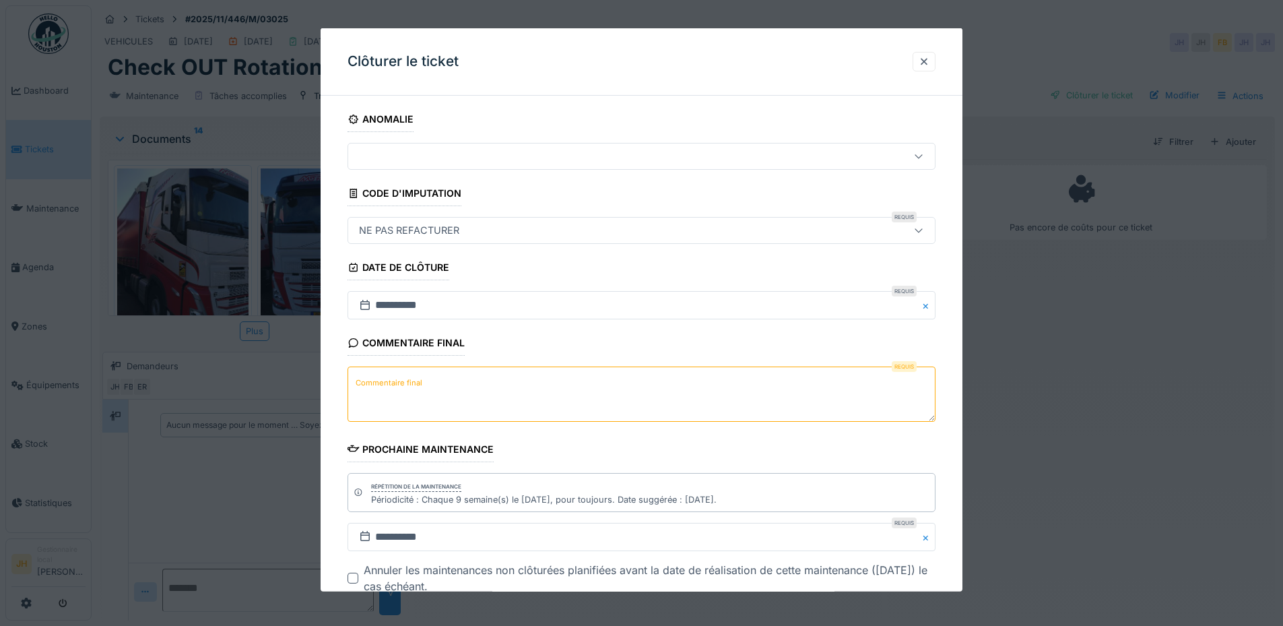
click at [424, 378] on textarea "Commentaire final" at bounding box center [641, 393] width 588 height 55
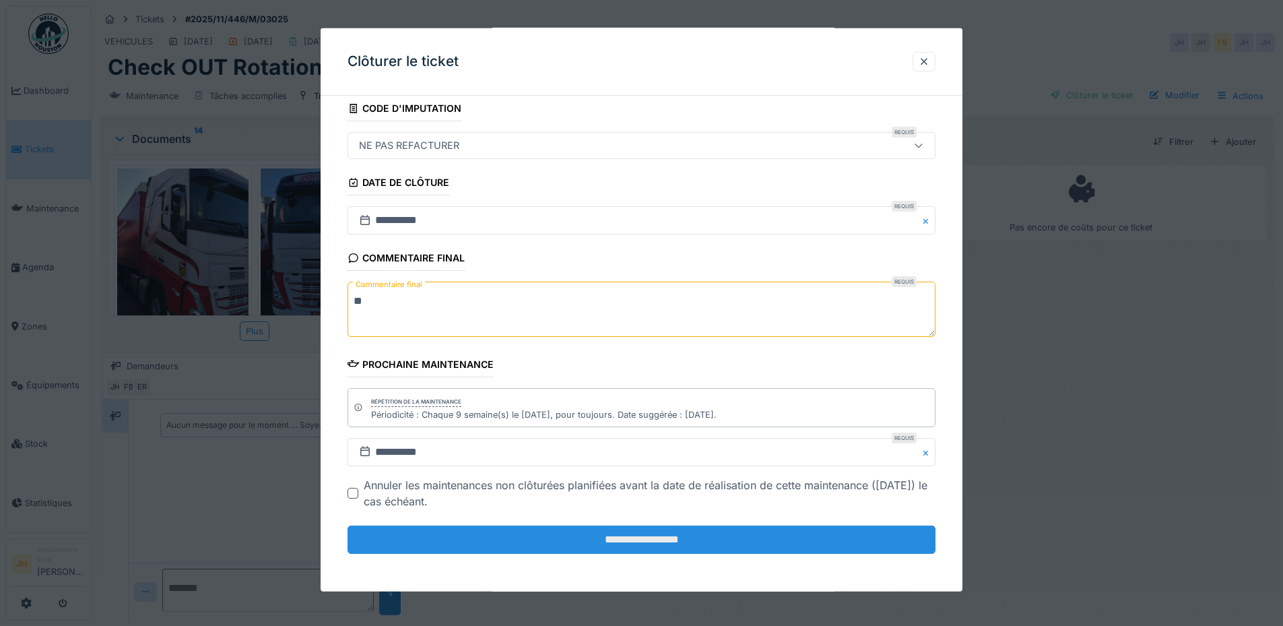
scroll to position [10, 0]
type textarea "**"
click at [494, 541] on input "**********" at bounding box center [641, 539] width 588 height 28
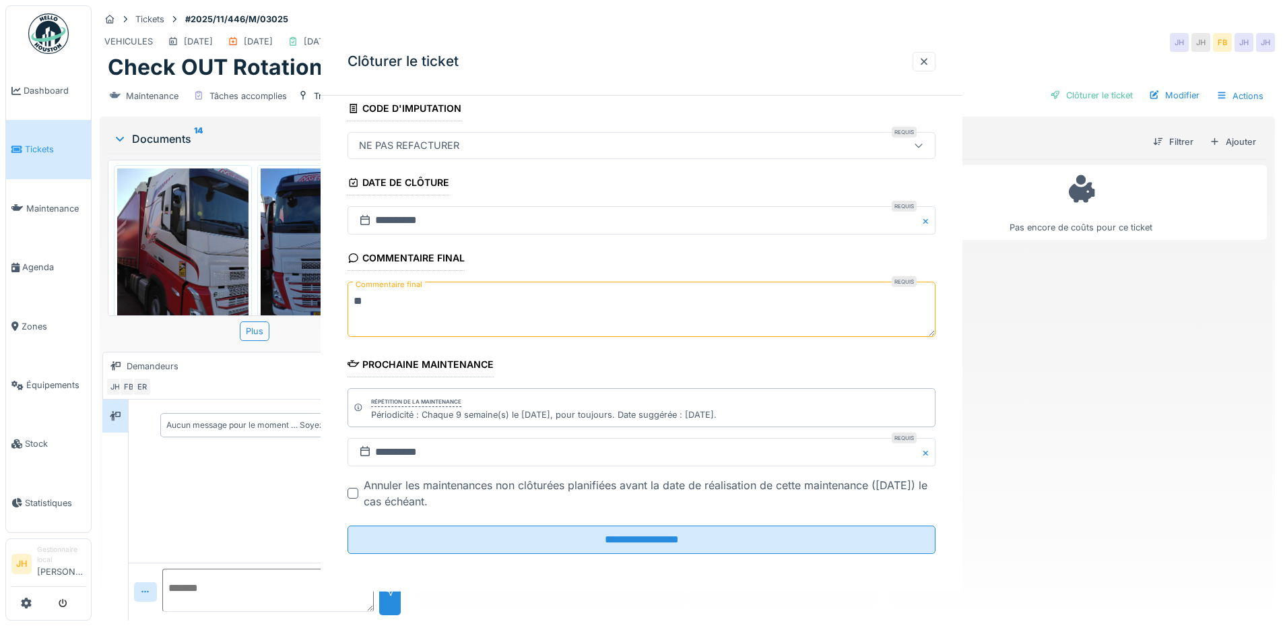
scroll to position [0, 0]
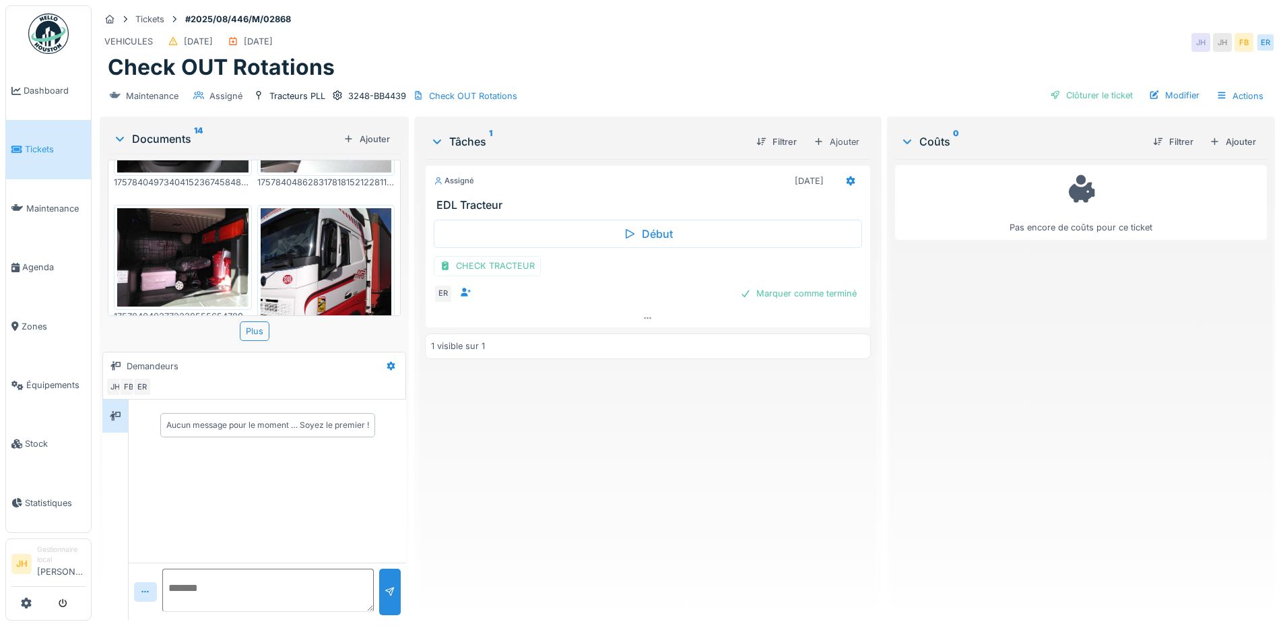
scroll to position [741, 0]
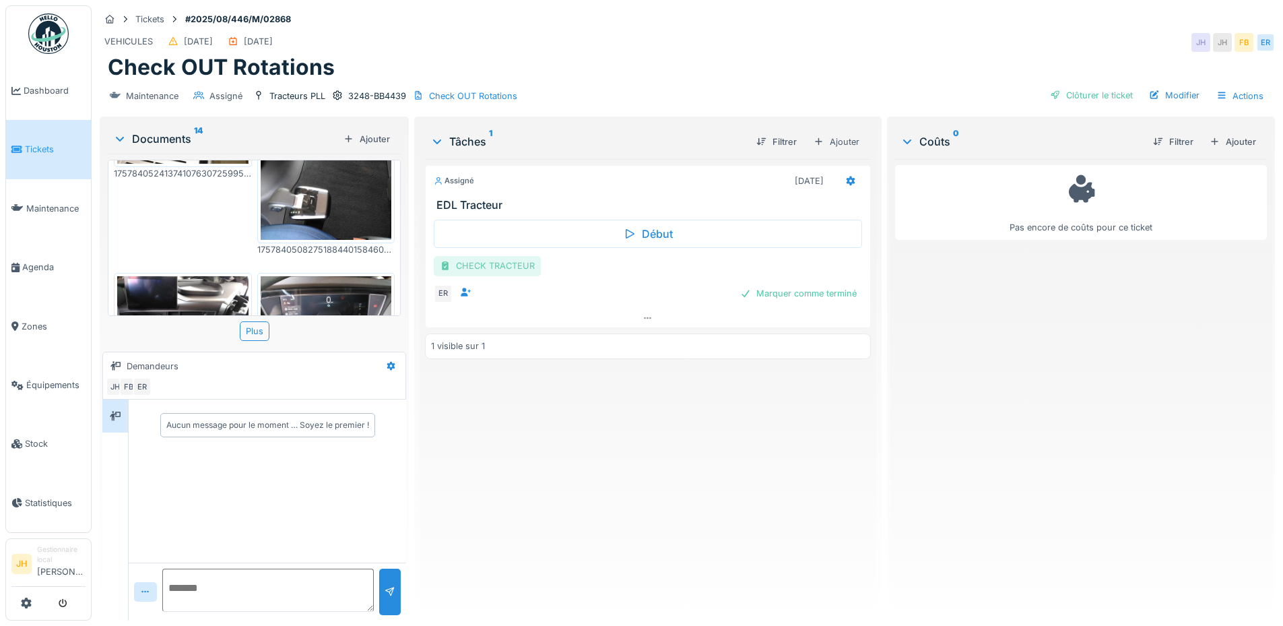
click at [500, 257] on div "CHECK TRACTEUR" at bounding box center [487, 266] width 107 height 20
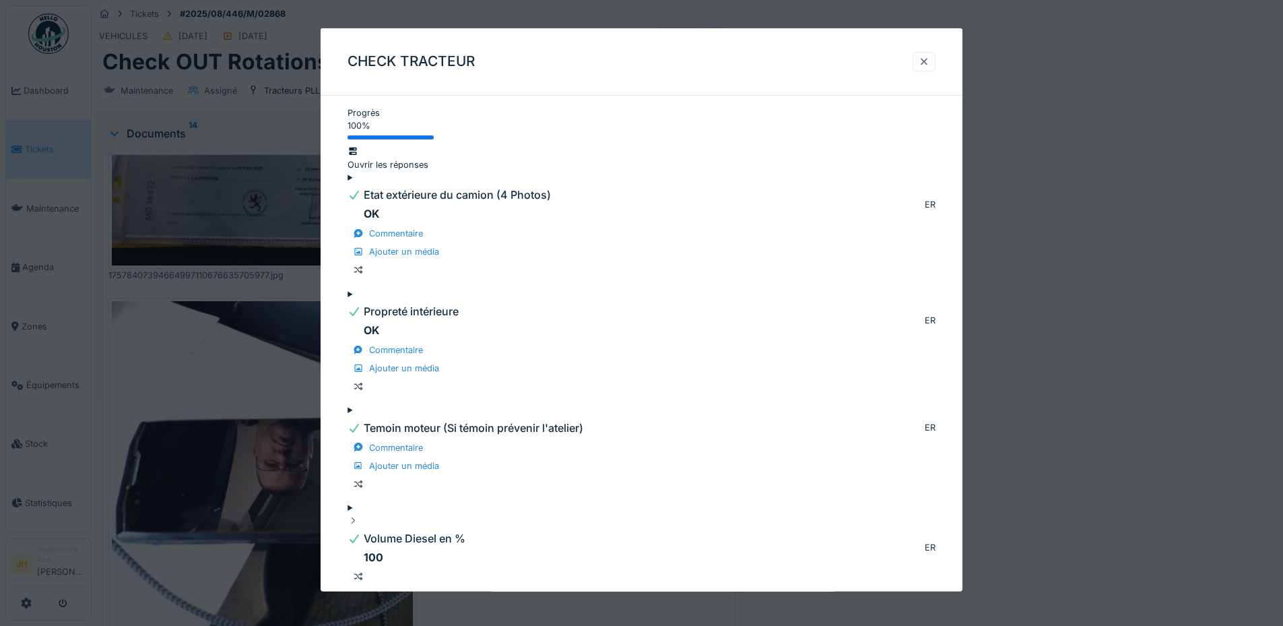
click at [929, 59] on div at bounding box center [924, 61] width 11 height 13
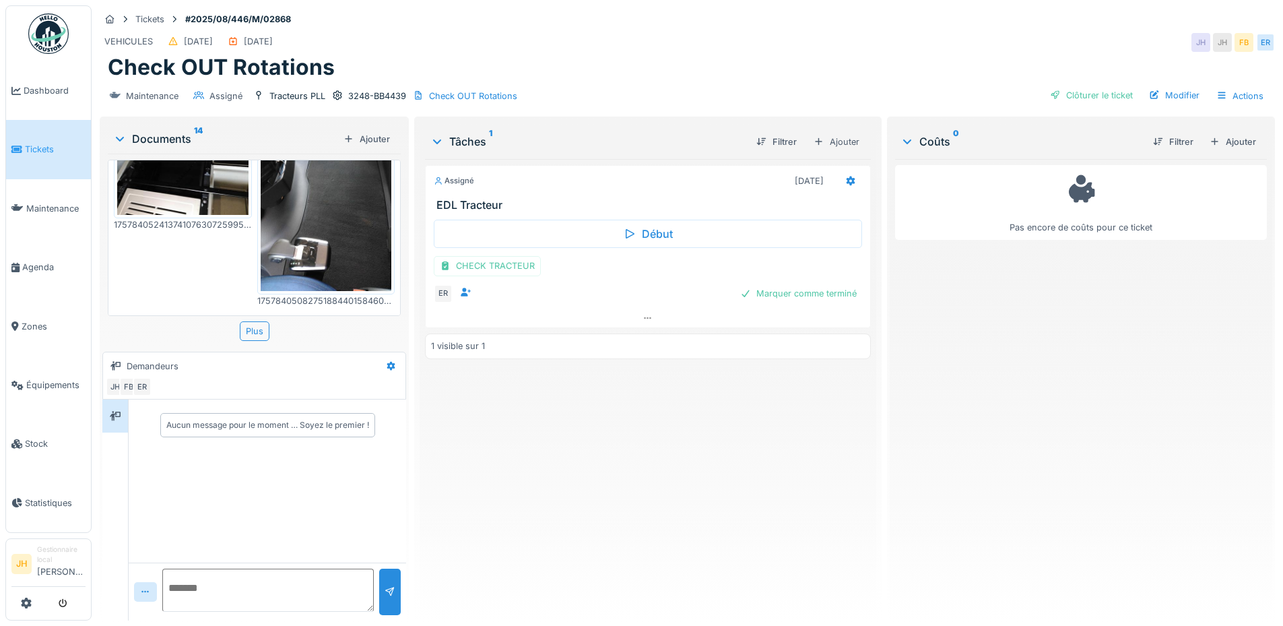
scroll to position [606, 0]
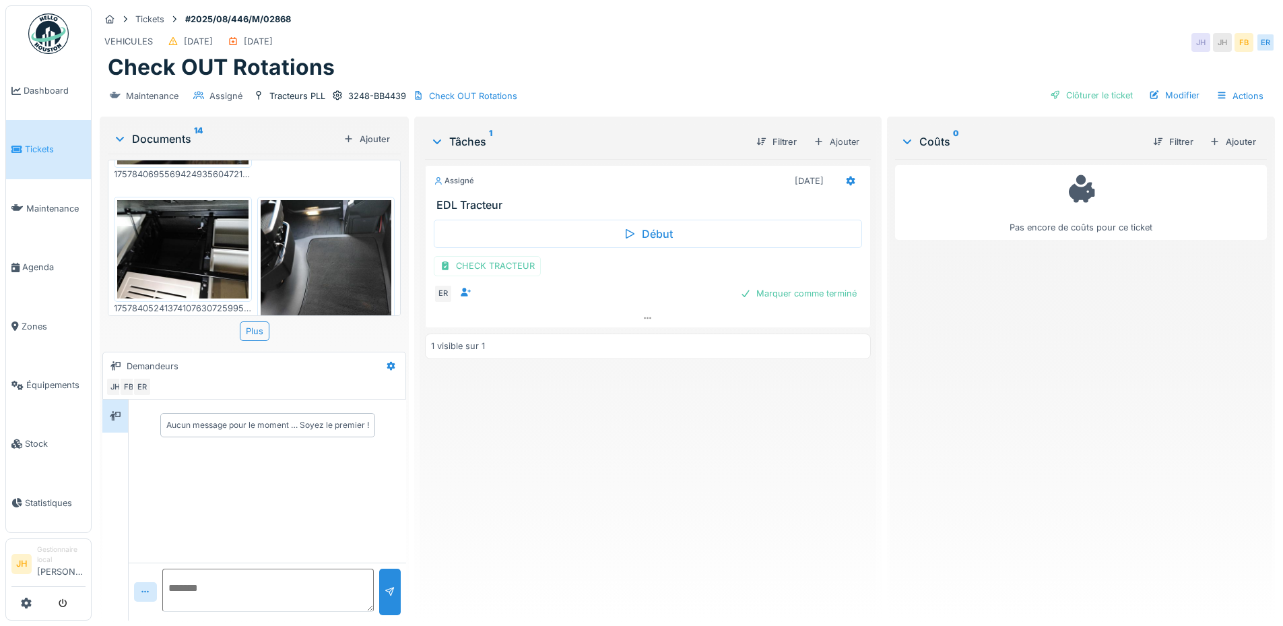
click at [192, 216] on img at bounding box center [182, 249] width 131 height 98
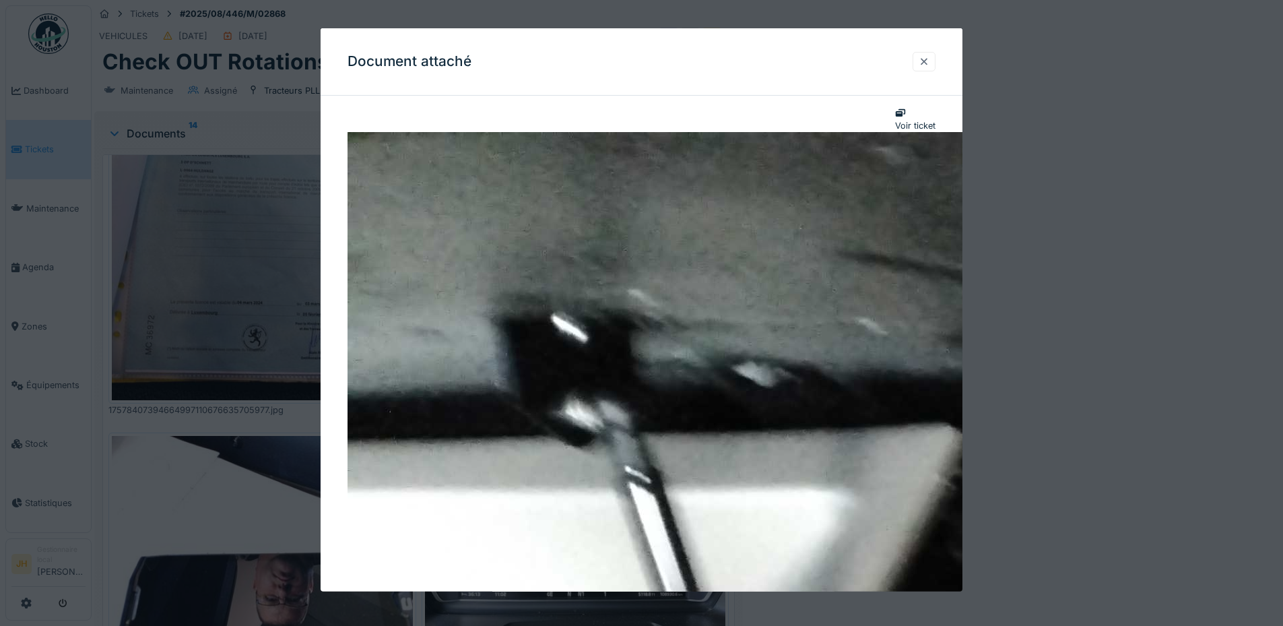
click at [929, 65] on div at bounding box center [924, 61] width 11 height 13
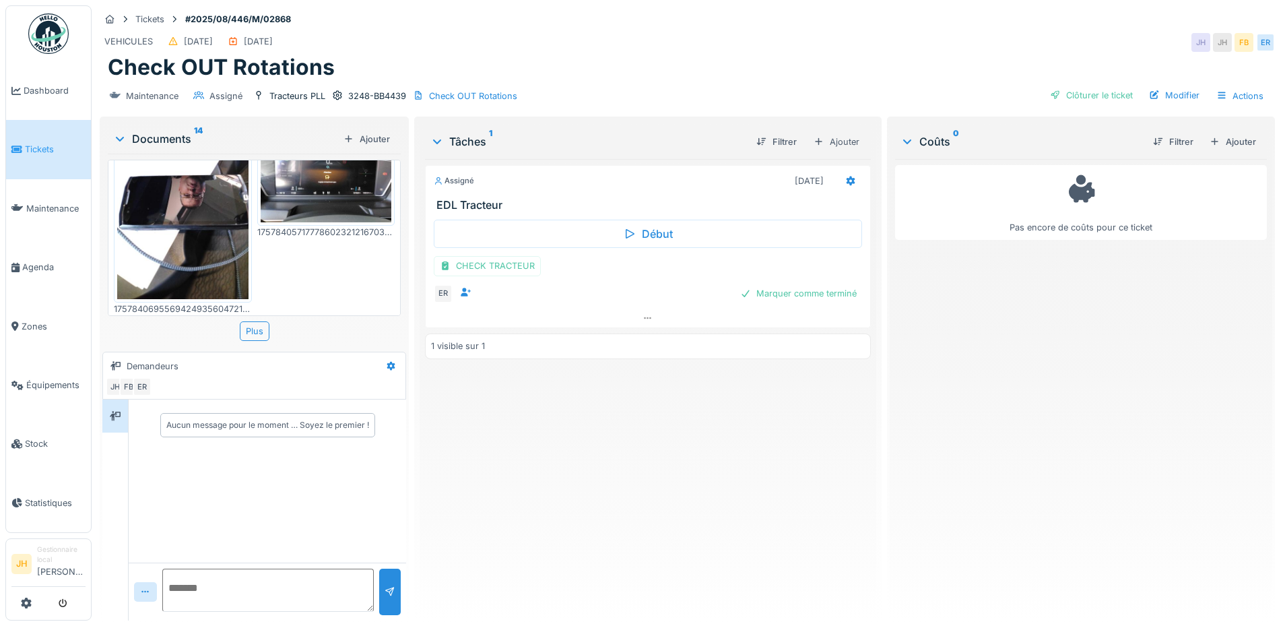
scroll to position [404, 0]
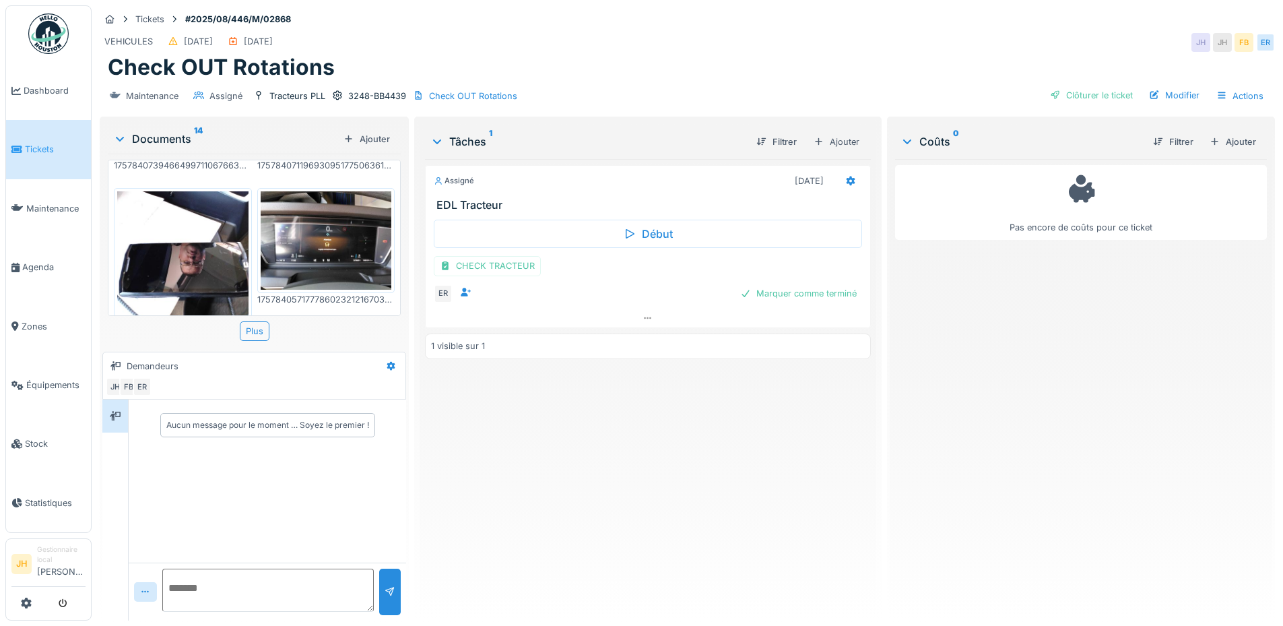
click at [200, 236] on img at bounding box center [182, 278] width 131 height 174
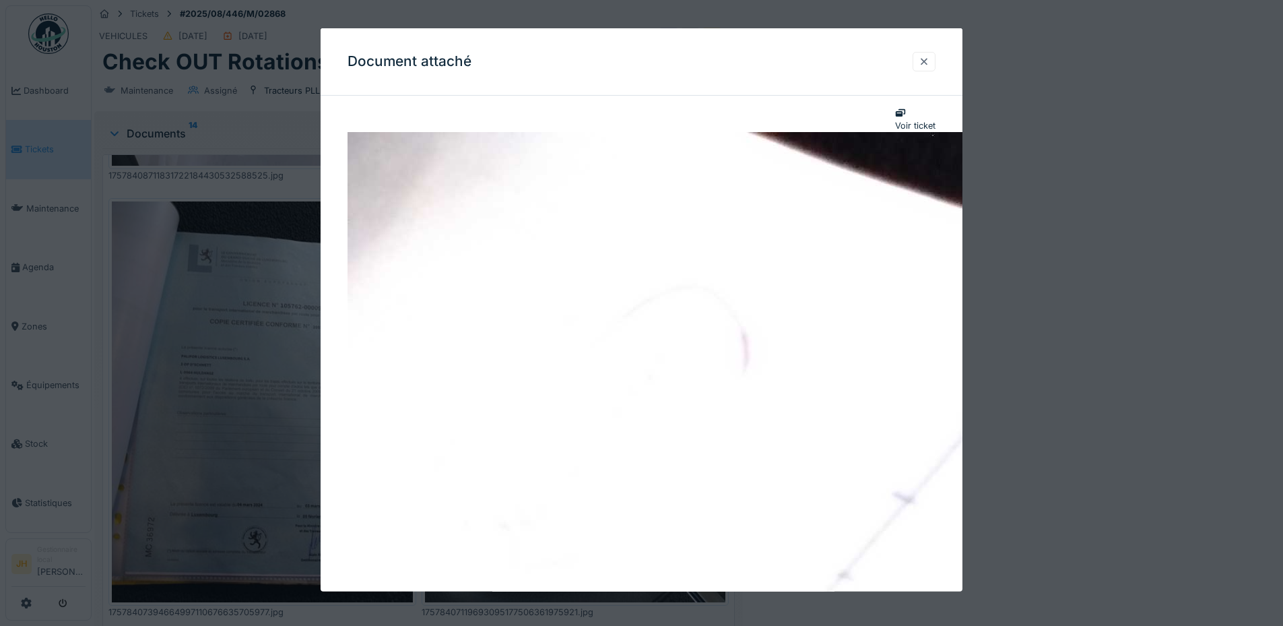
click at [929, 59] on div at bounding box center [924, 61] width 11 height 13
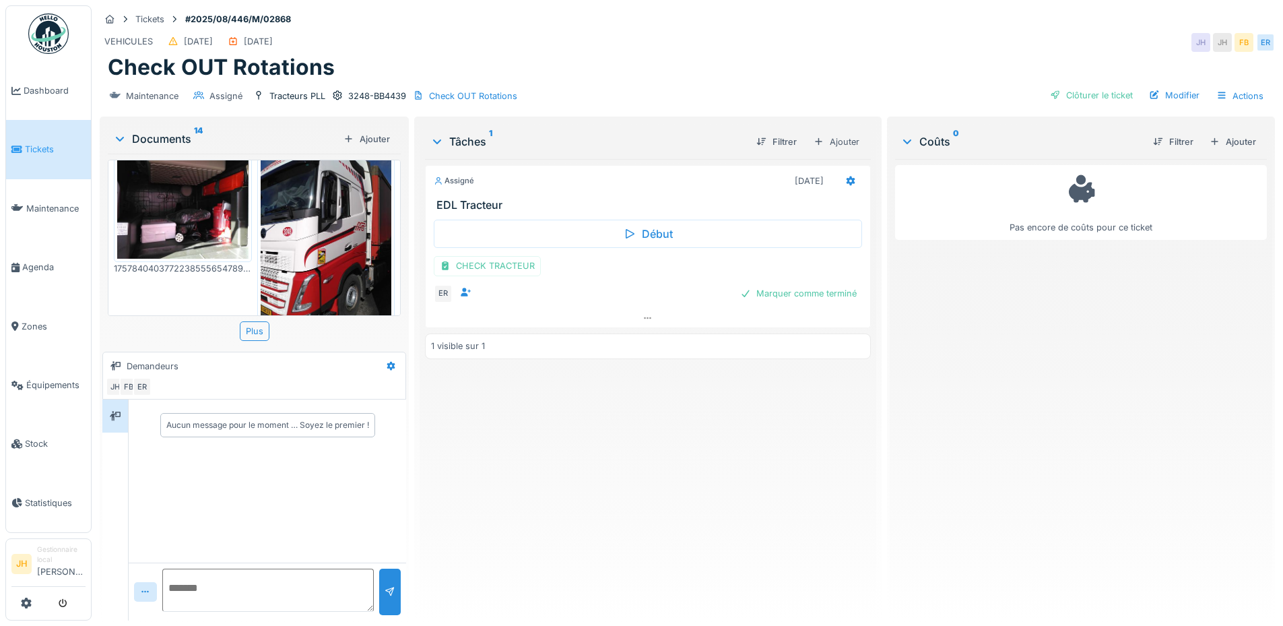
scroll to position [923, 0]
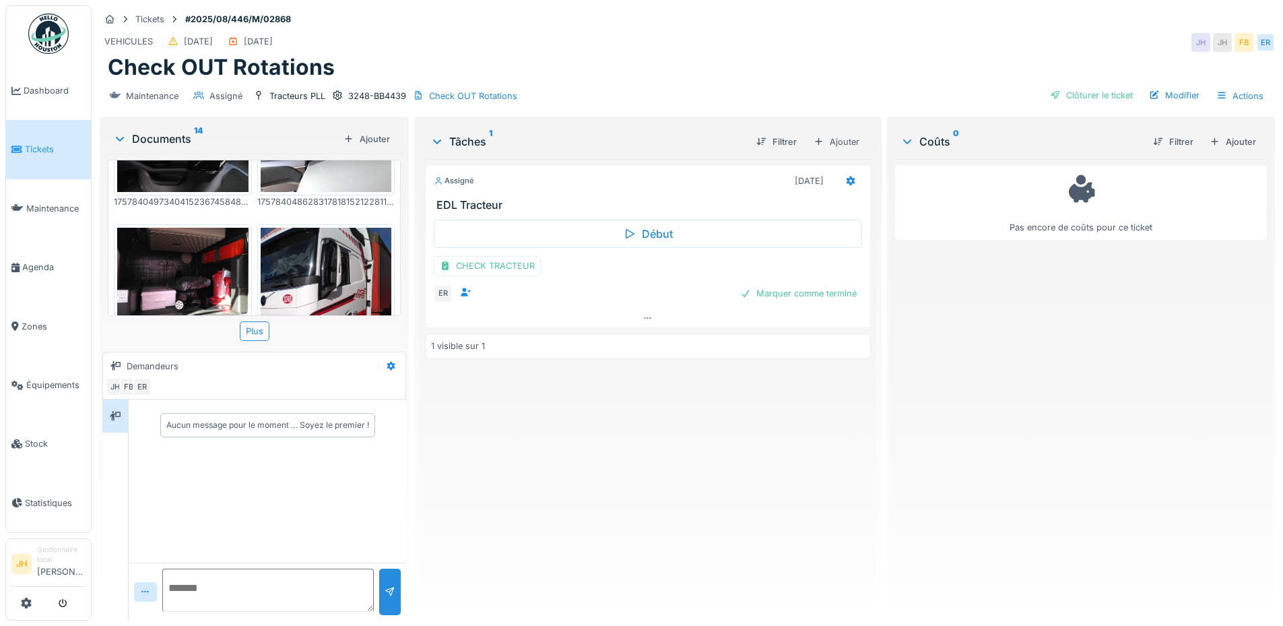
click at [349, 234] on img at bounding box center [326, 315] width 131 height 174
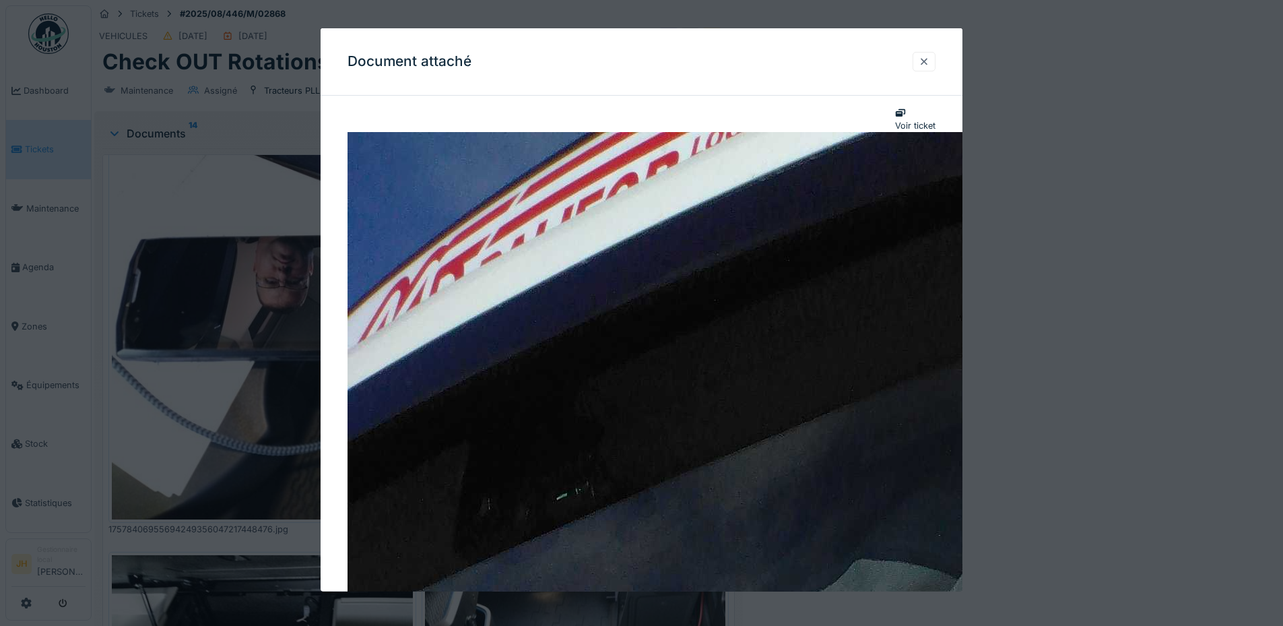
click at [929, 65] on div at bounding box center [924, 61] width 11 height 13
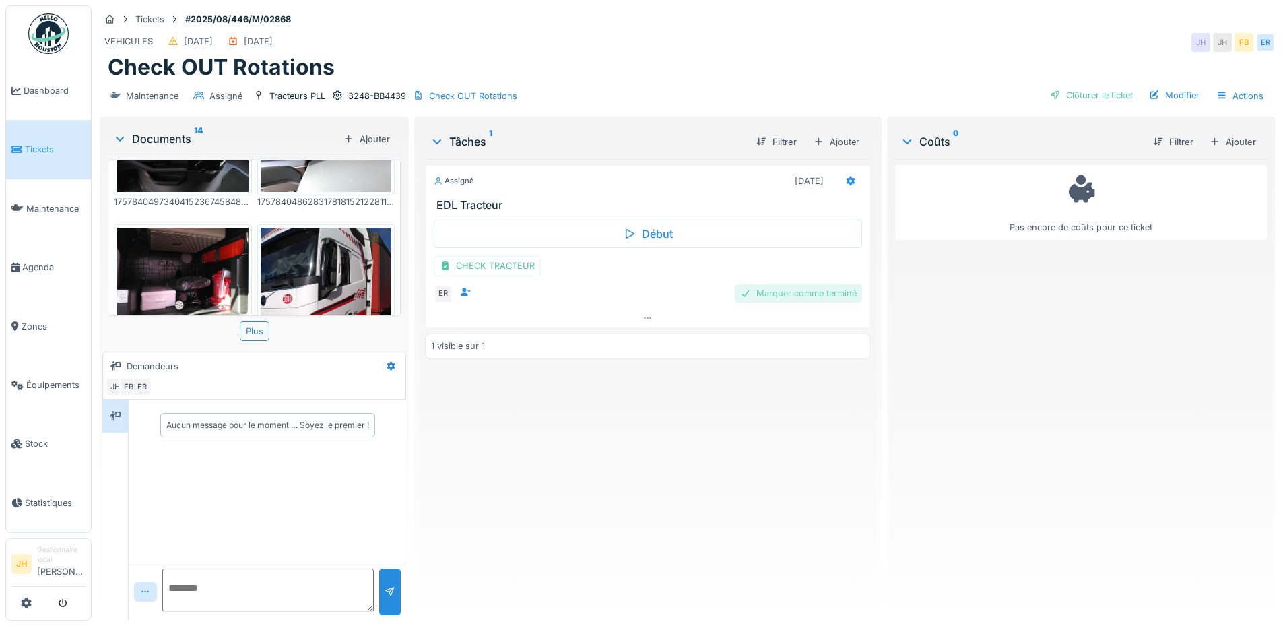
click at [811, 299] on div "Marquer comme terminé" at bounding box center [798, 293] width 127 height 18
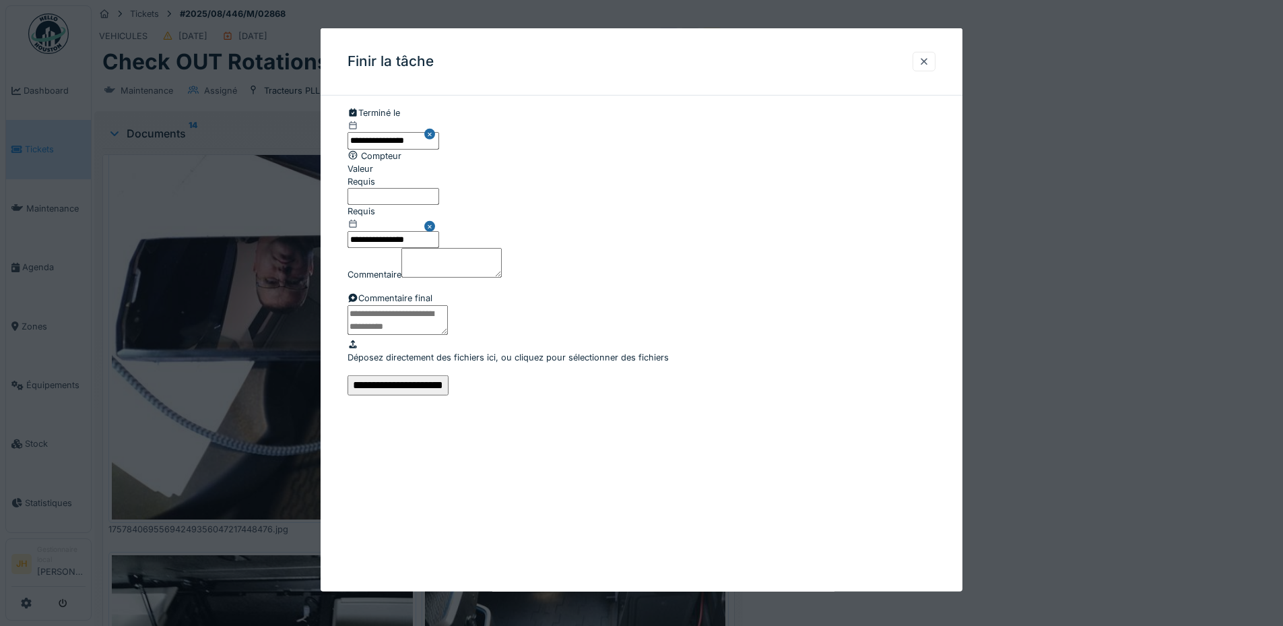
click at [439, 205] on input "Valeur" at bounding box center [393, 196] width 92 height 17
type input "*"
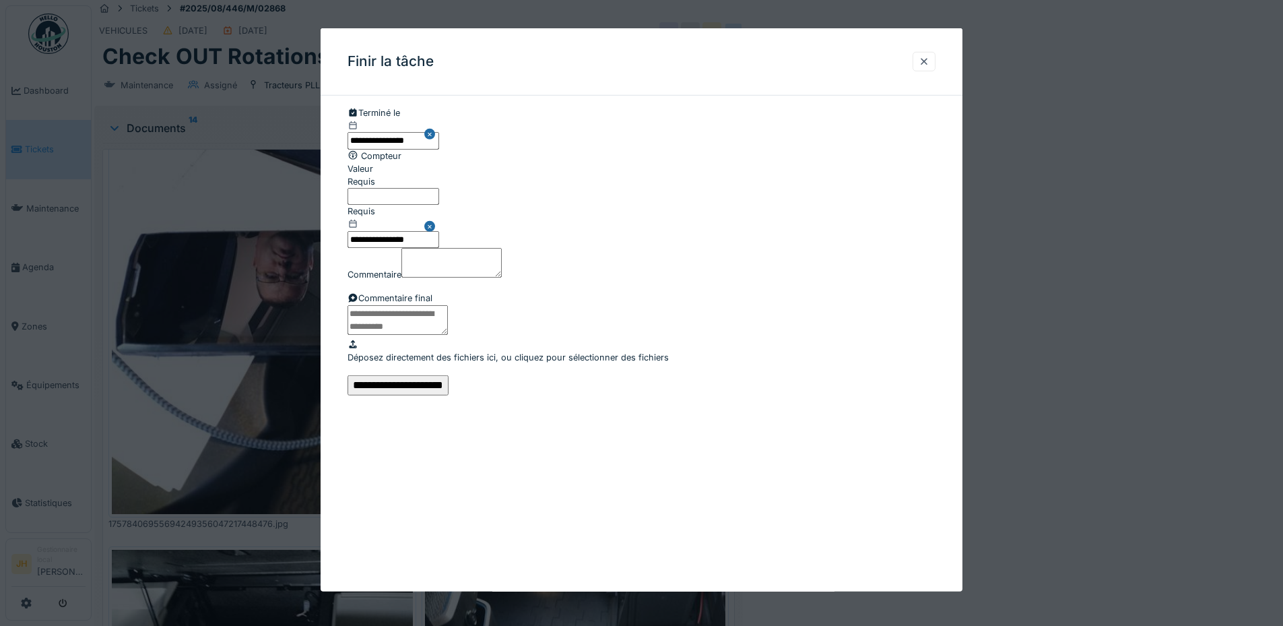
scroll to position [10, 0]
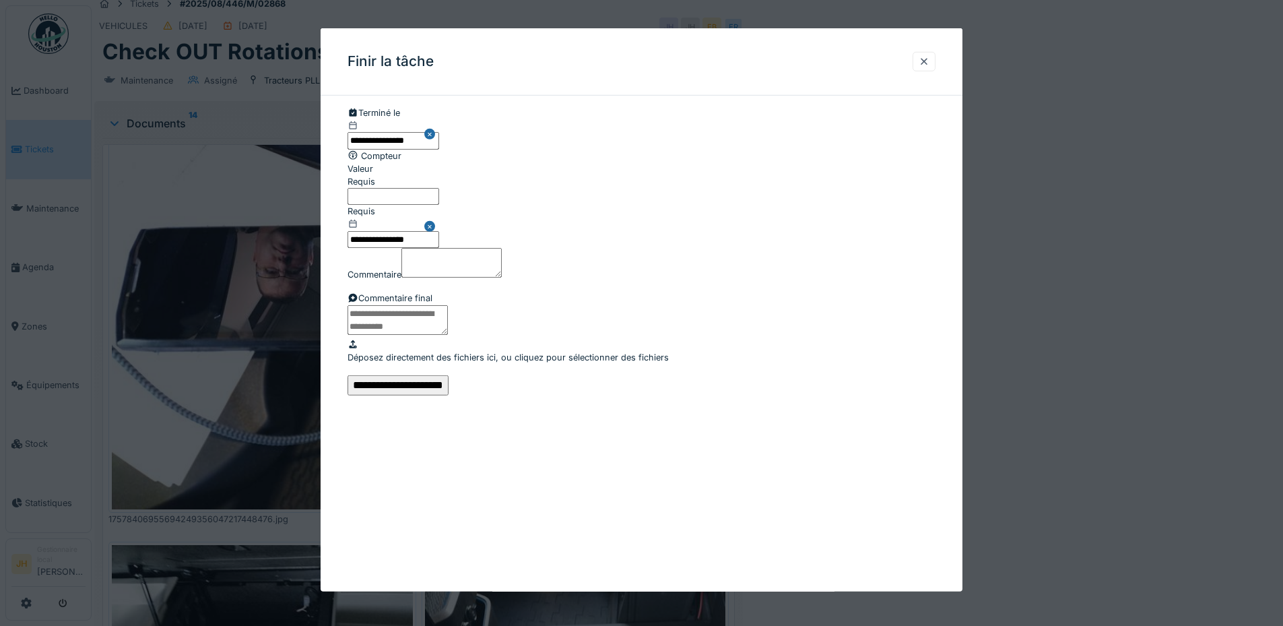
click at [449, 395] on input "**********" at bounding box center [397, 384] width 101 height 20
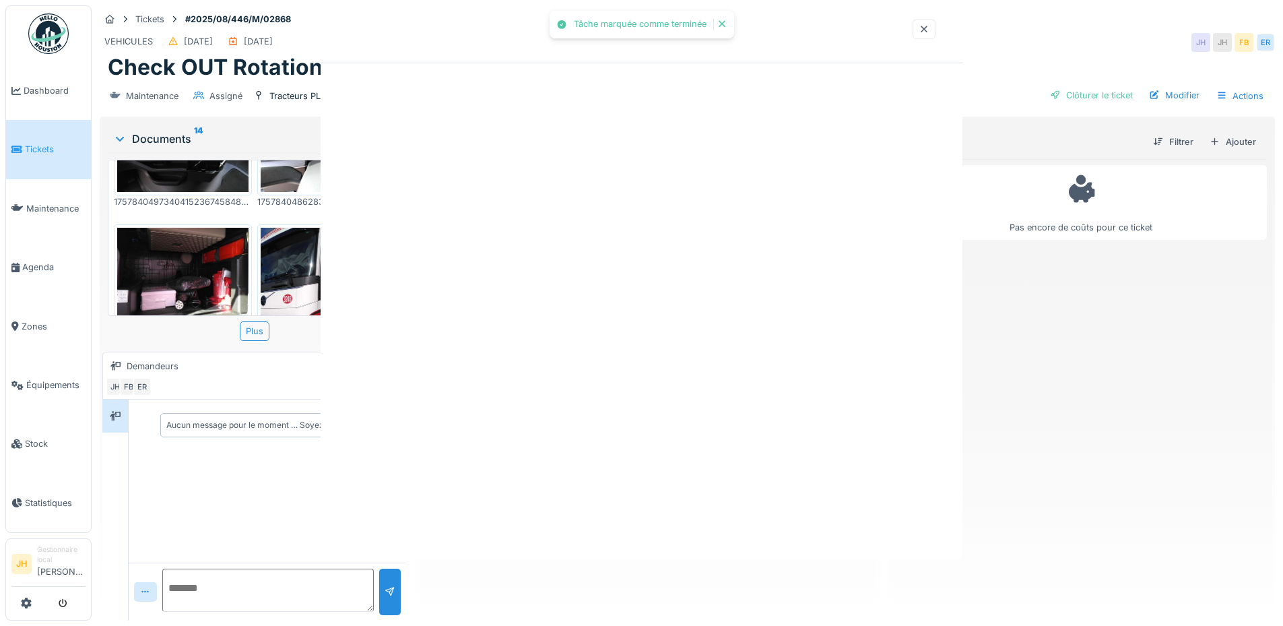
scroll to position [0, 0]
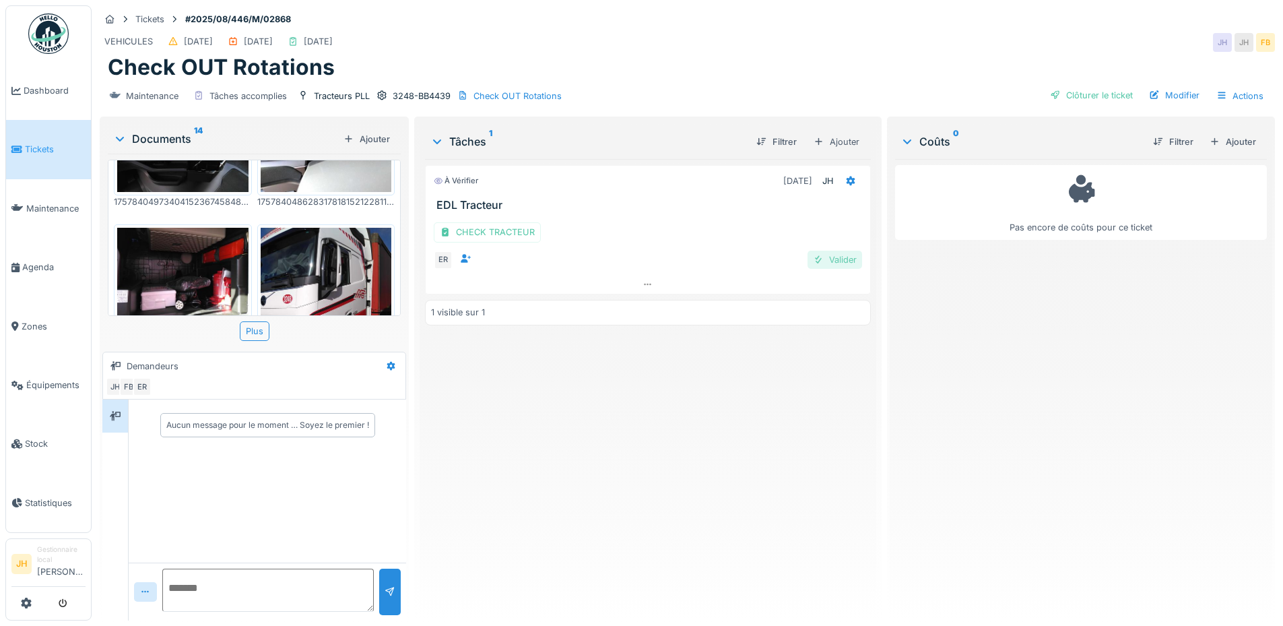
click at [842, 251] on div "Valider" at bounding box center [834, 260] width 55 height 18
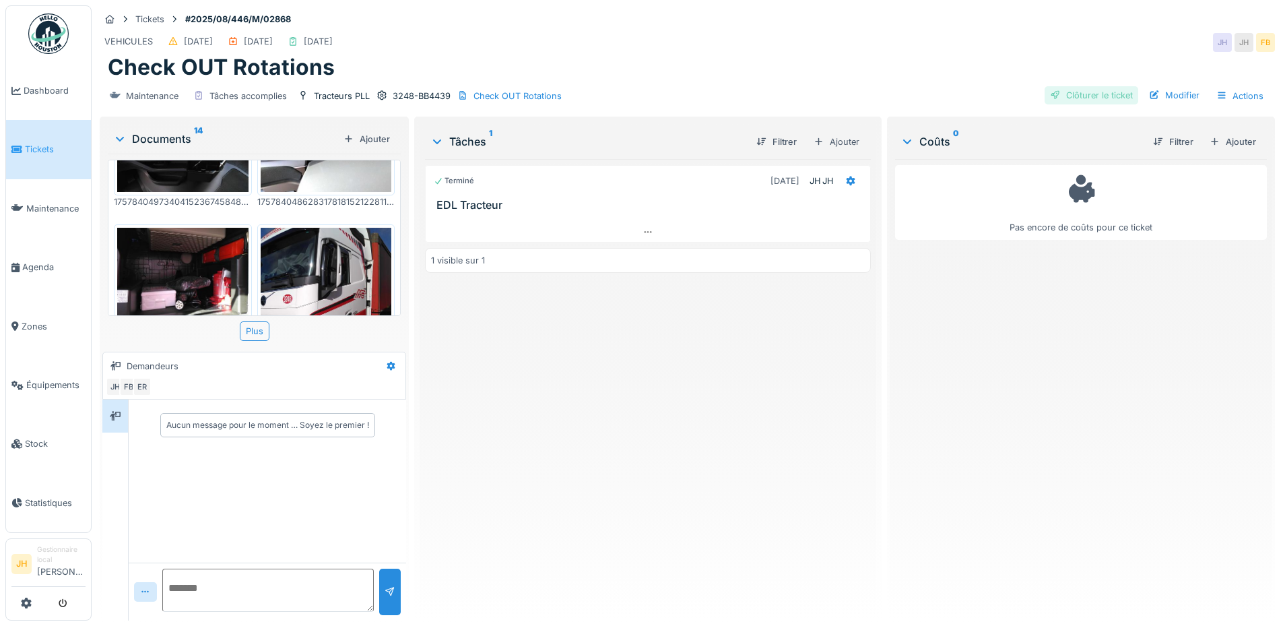
click at [1084, 86] on div "Clôturer le ticket" at bounding box center [1091, 95] width 94 height 18
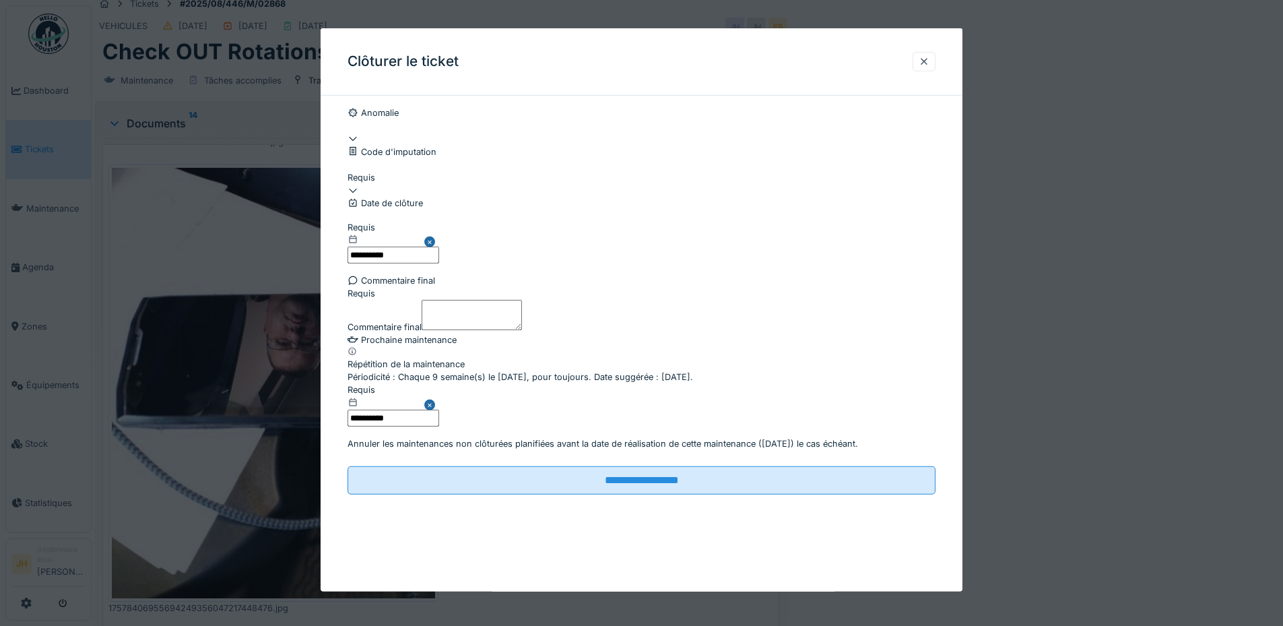
click at [380, 184] on div at bounding box center [641, 184] width 588 height 0
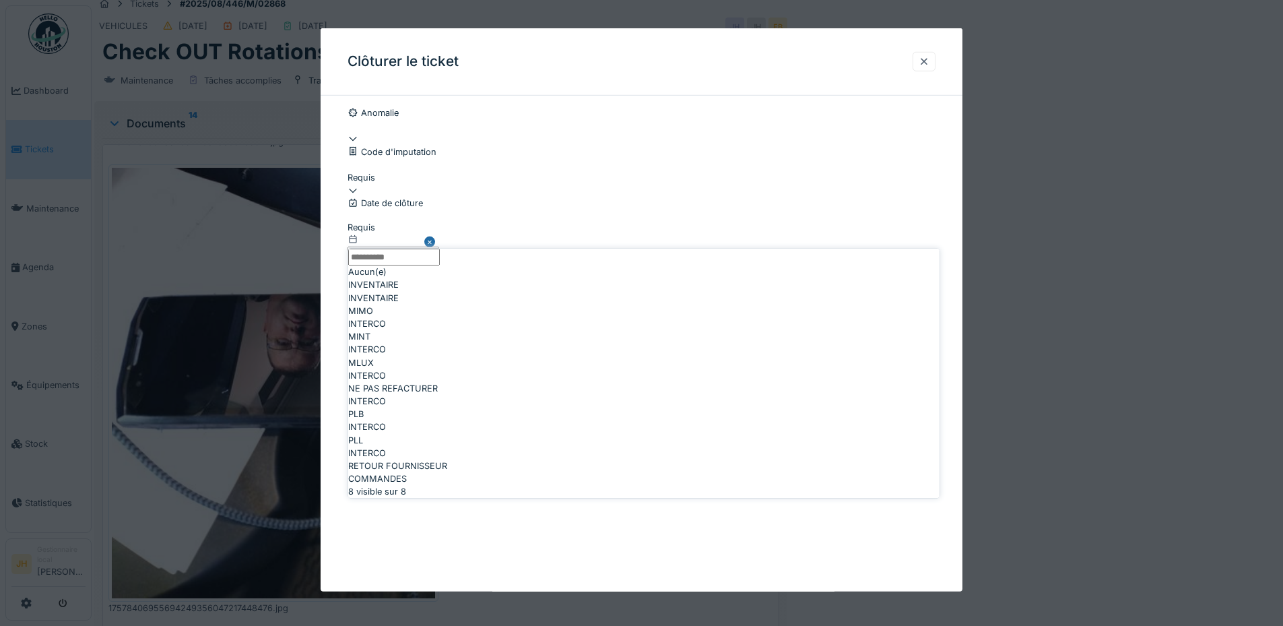
click at [474, 395] on div "NE PAS REFACTURER" at bounding box center [643, 388] width 591 height 13
type input "****"
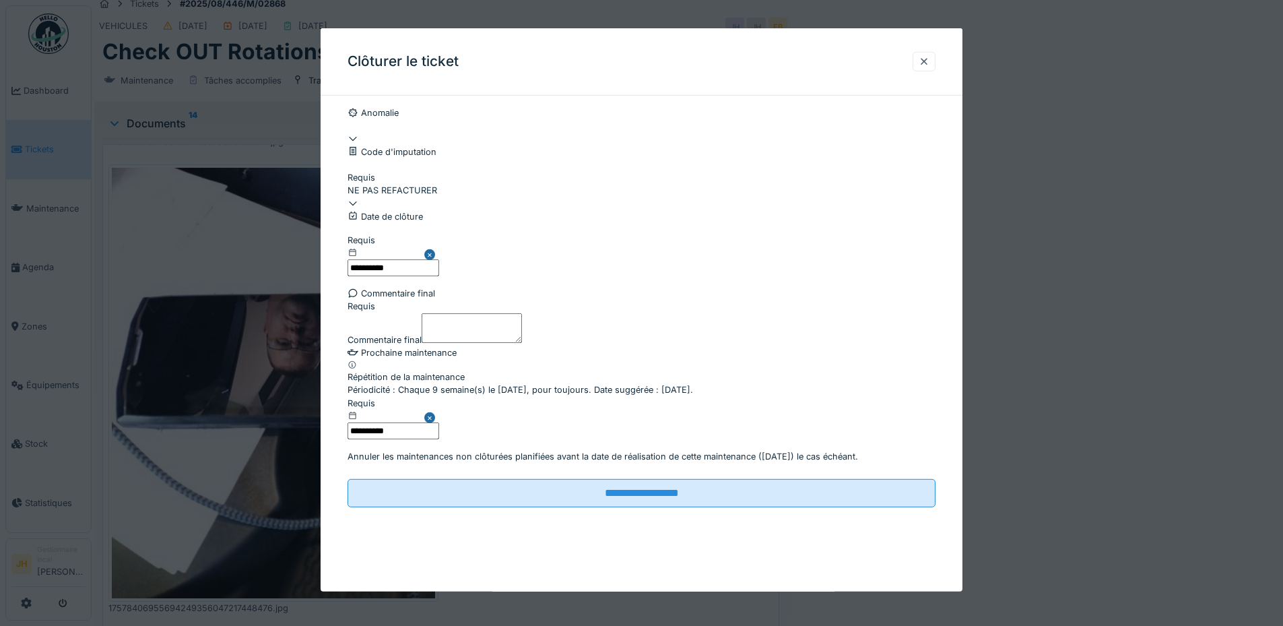
click at [430, 342] on textarea "Commentaire final" at bounding box center [472, 327] width 100 height 30
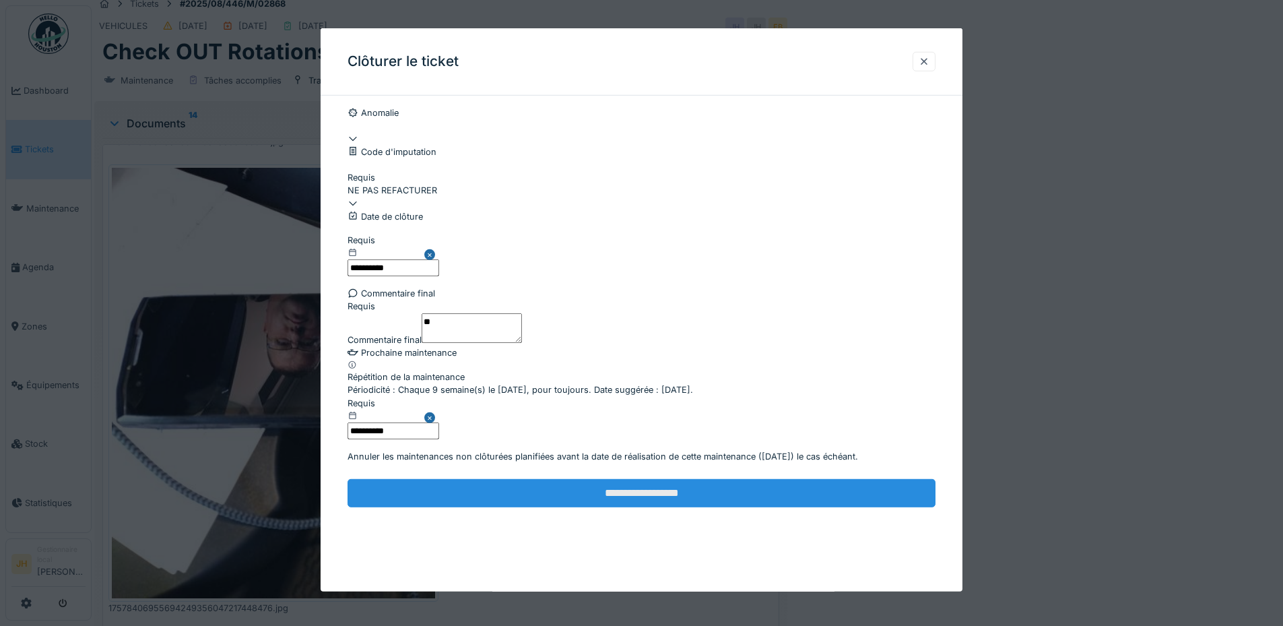
type textarea "**"
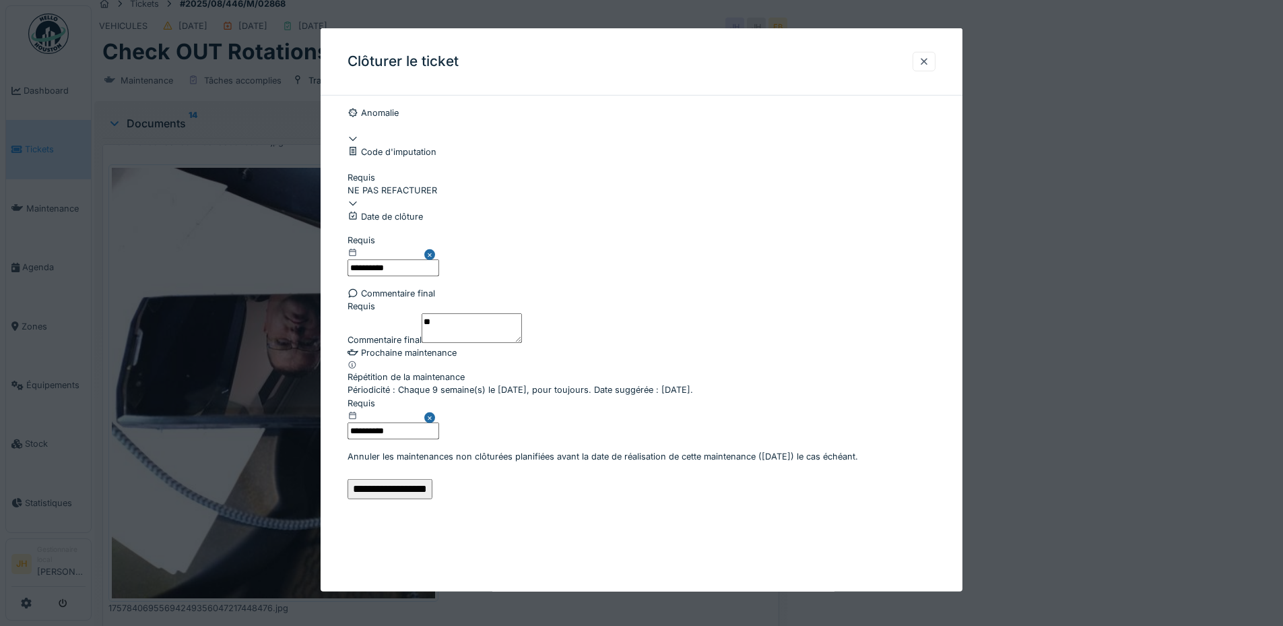
click at [432, 499] on input "**********" at bounding box center [389, 489] width 85 height 20
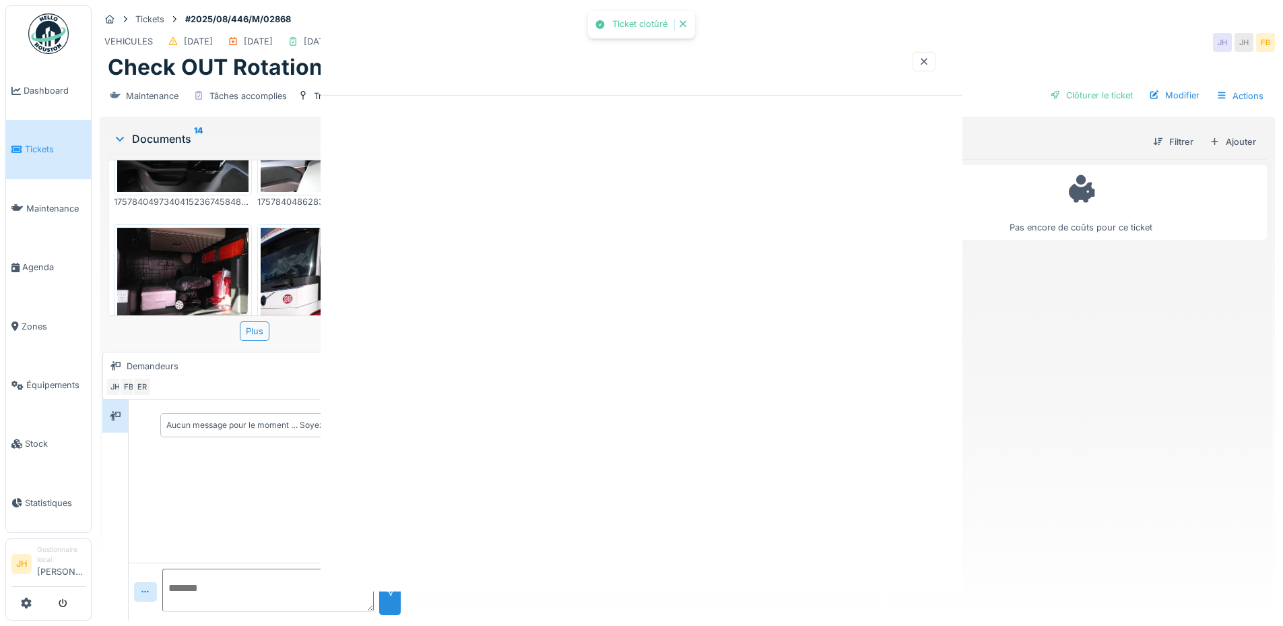
scroll to position [0, 0]
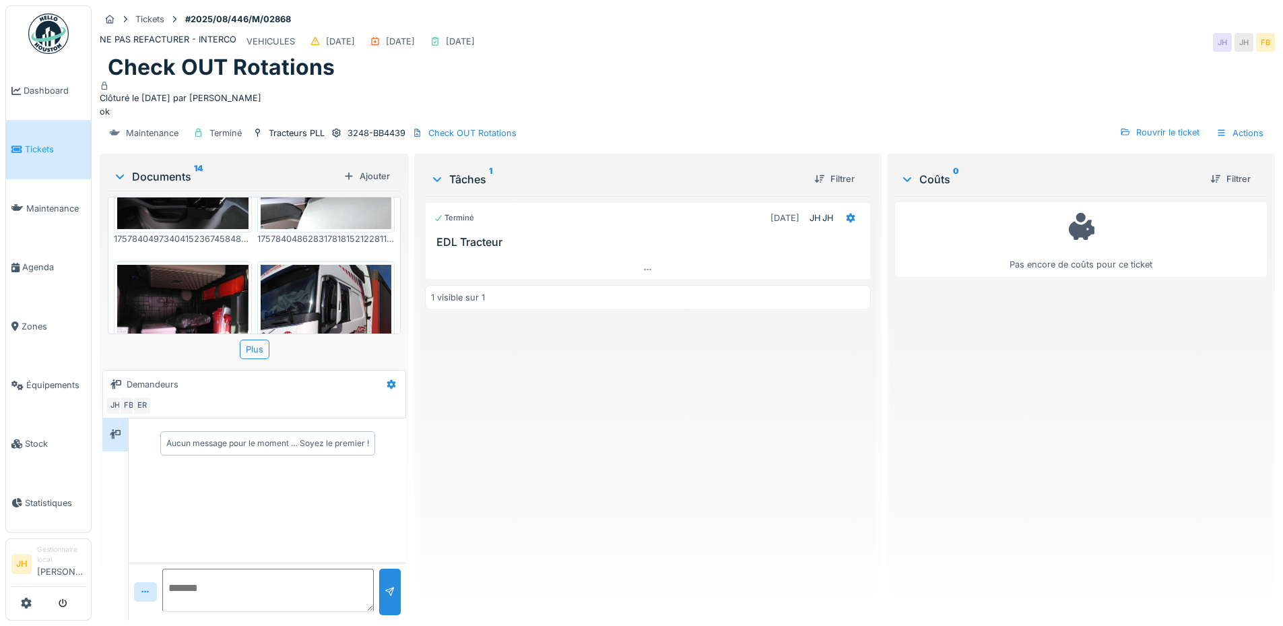
click at [427, 391] on div "Terminé 13/09/2025 JH JH EDL Tracteur 1 visible sur 1" at bounding box center [647, 402] width 445 height 413
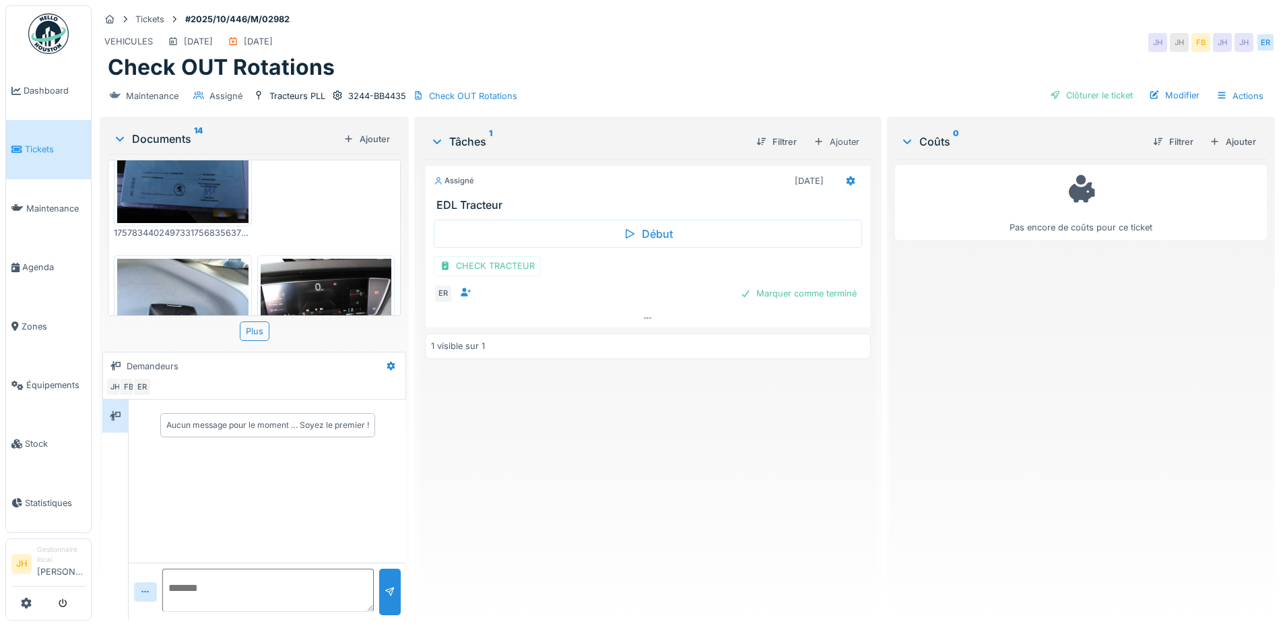
scroll to position [741, 0]
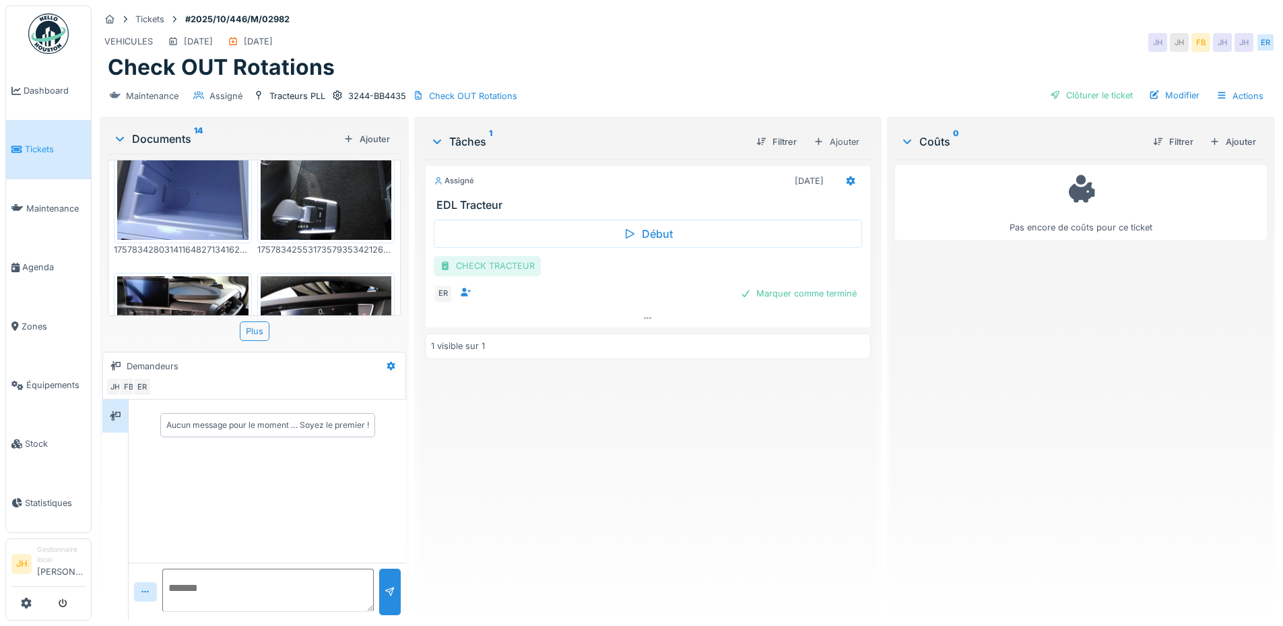
click at [484, 265] on div "CHECK TRACTEUR" at bounding box center [487, 266] width 107 height 20
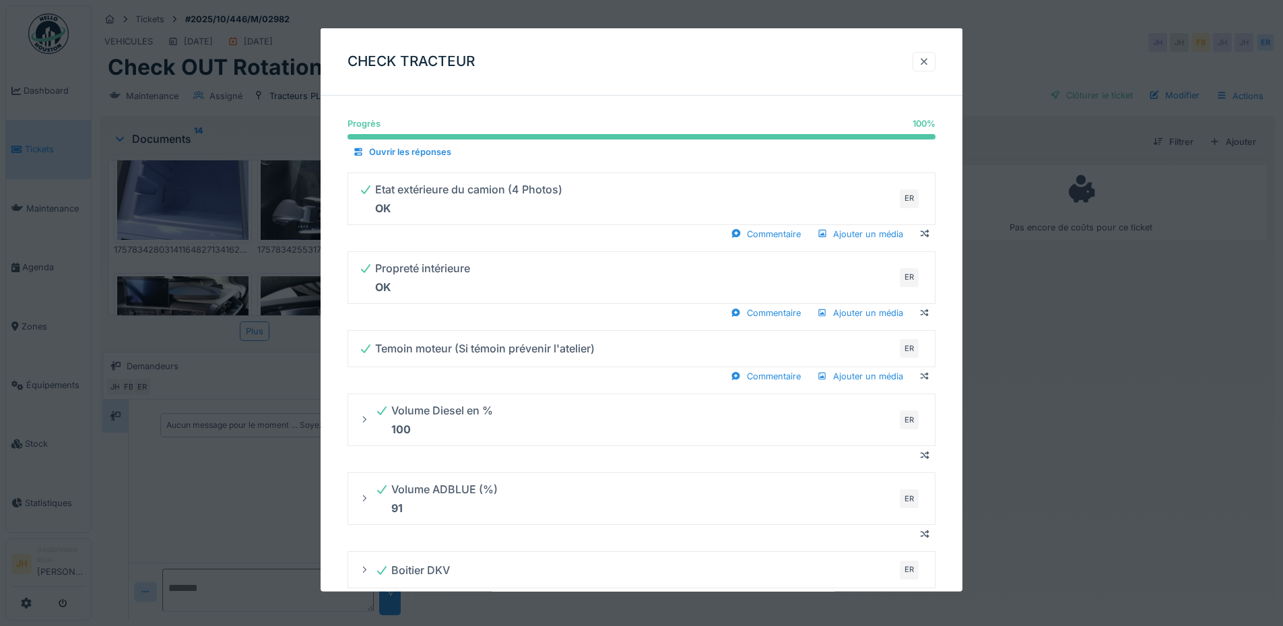
click at [925, 55] on div at bounding box center [924, 61] width 11 height 13
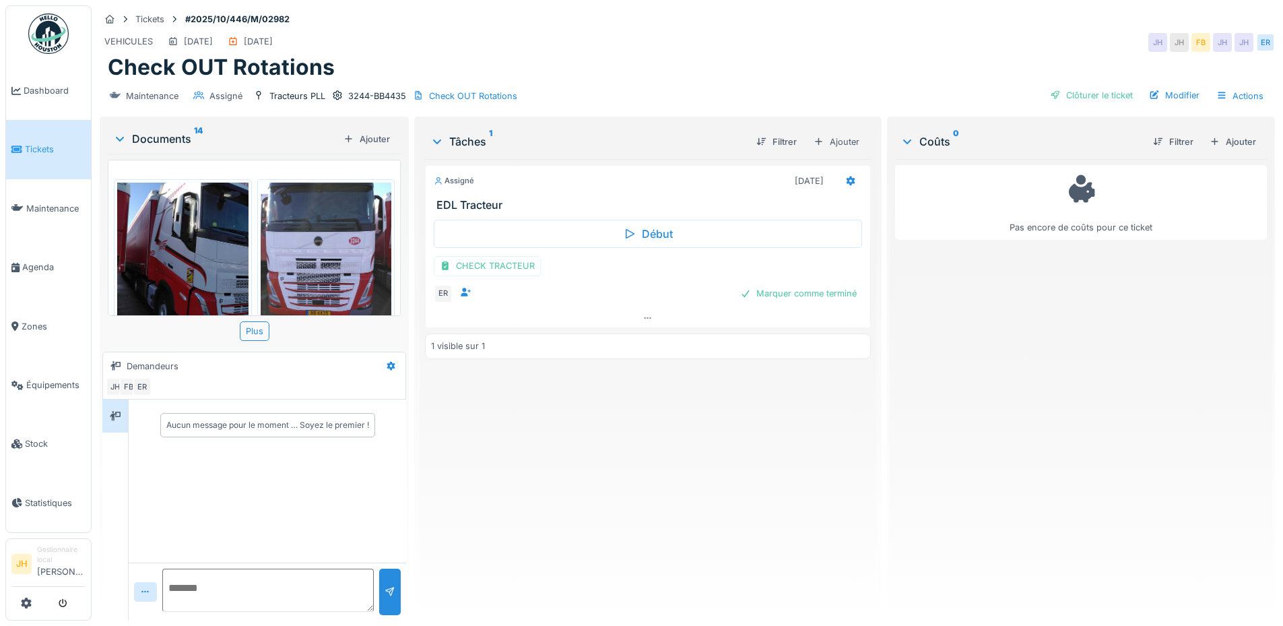
scroll to position [1193, 0]
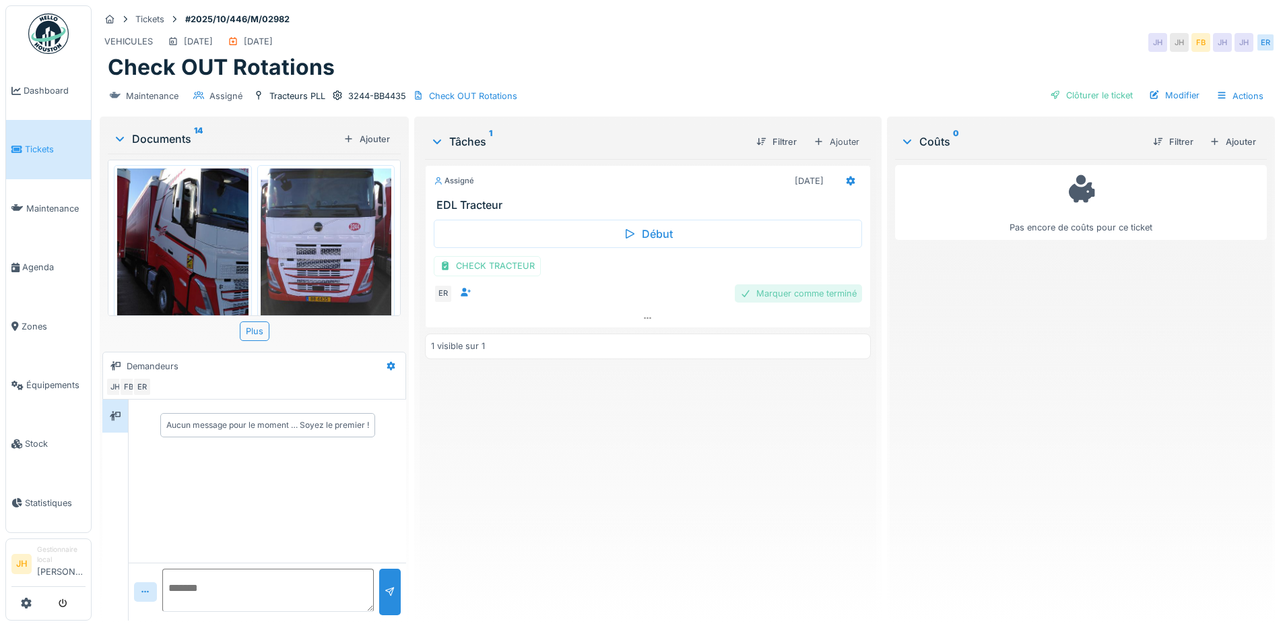
click at [814, 291] on div "Marquer comme terminé" at bounding box center [798, 293] width 127 height 18
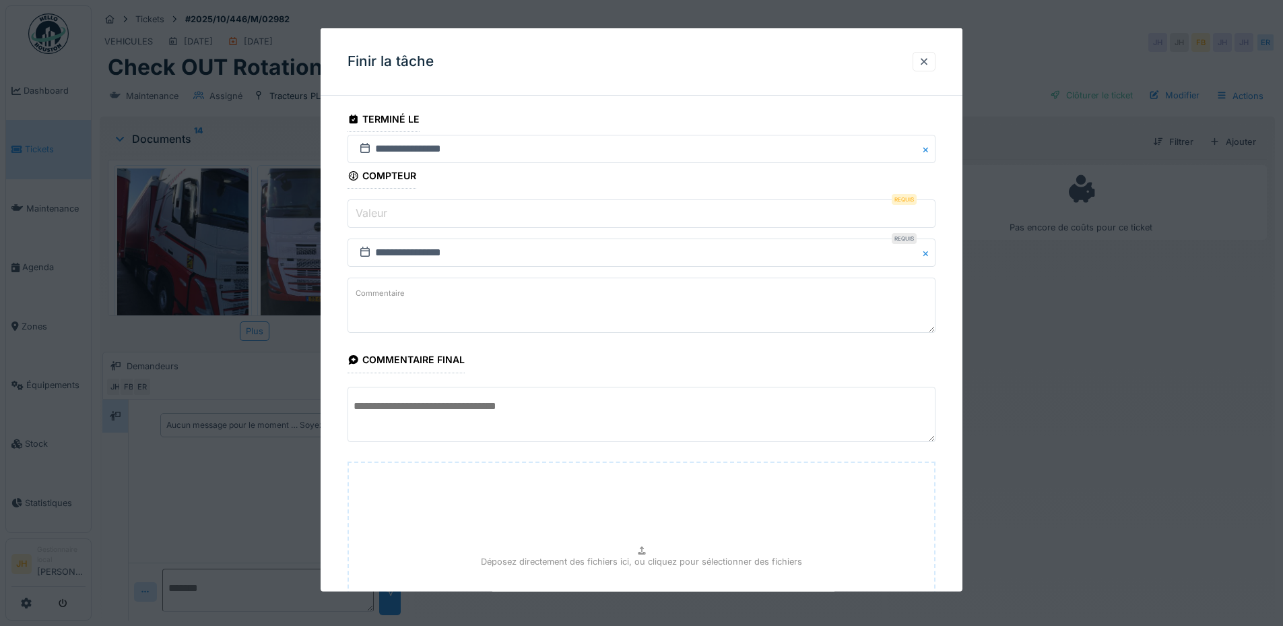
click at [459, 214] on input "Valeur" at bounding box center [641, 213] width 588 height 28
type input "*"
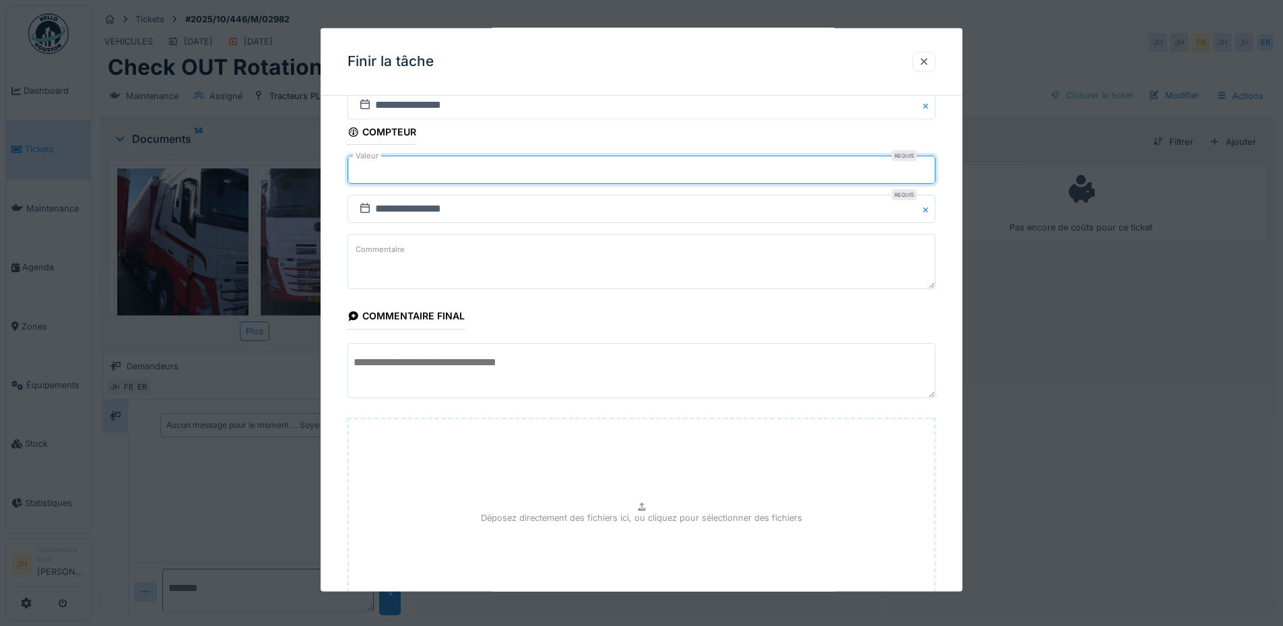
scroll to position [160, 0]
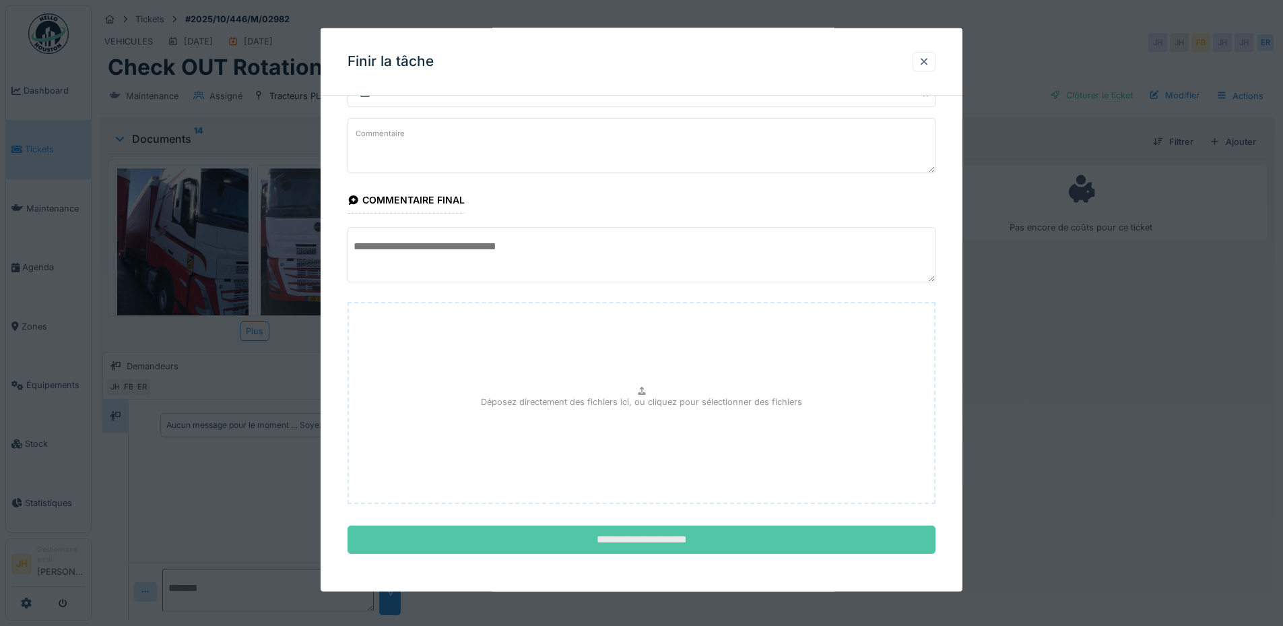
click at [653, 535] on input "**********" at bounding box center [641, 539] width 588 height 28
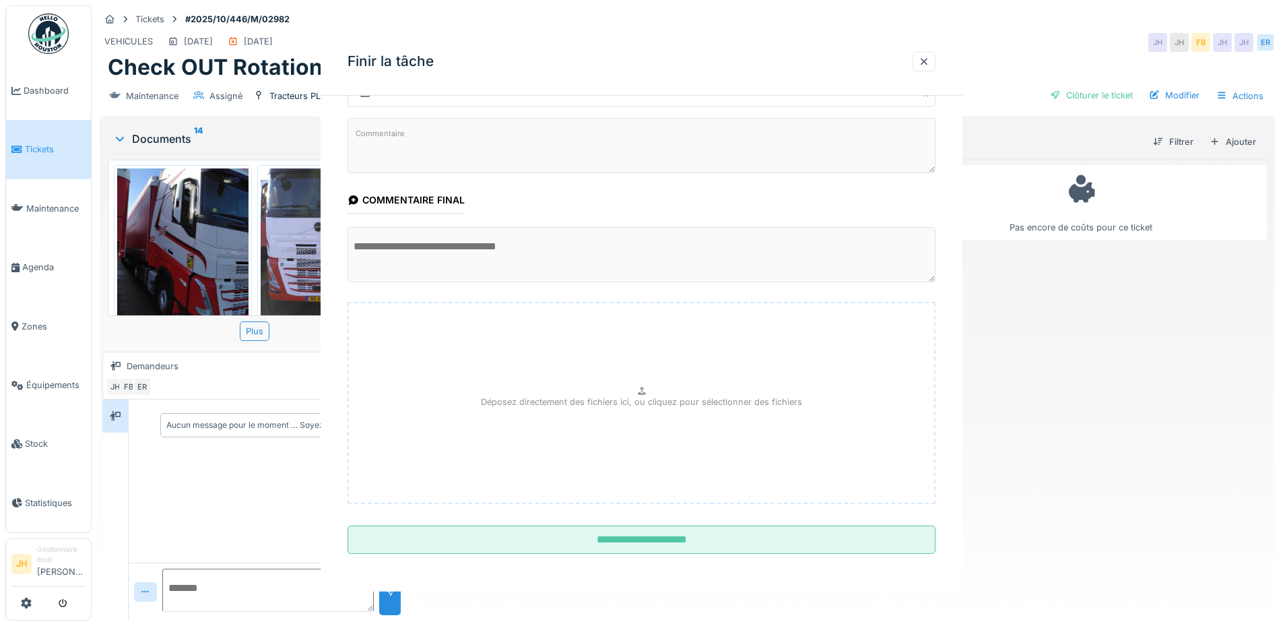
scroll to position [0, 0]
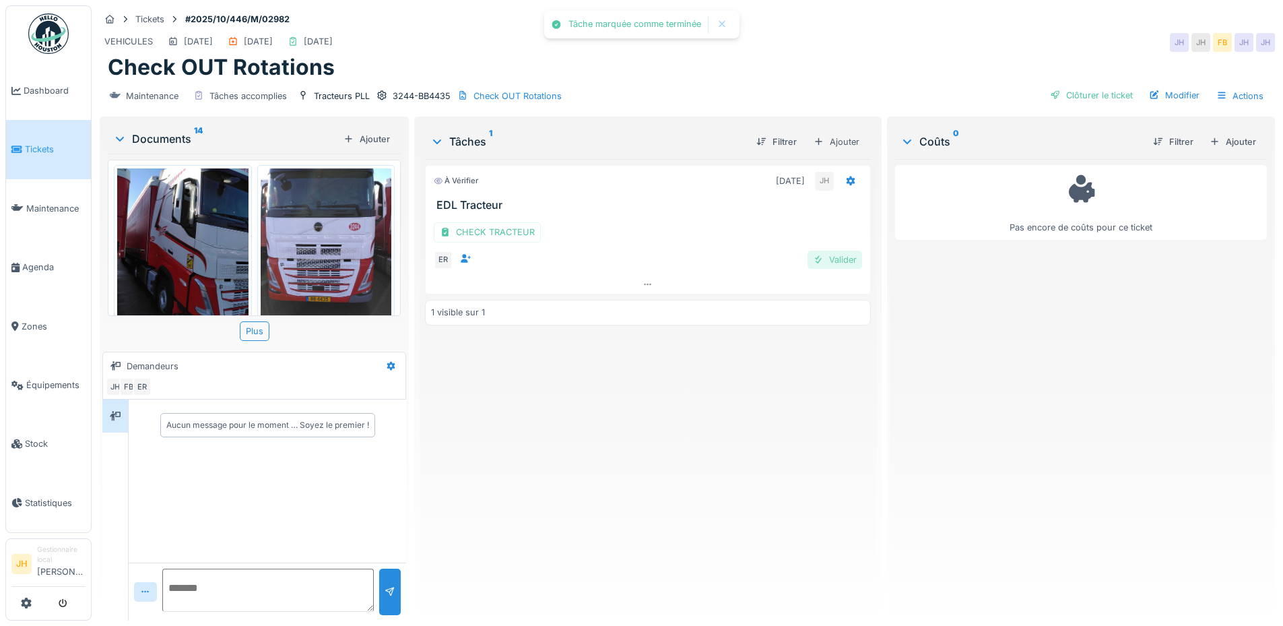
click at [835, 261] on div "Valider" at bounding box center [834, 260] width 55 height 18
click at [1069, 96] on div "Clôturer le ticket" at bounding box center [1091, 95] width 94 height 18
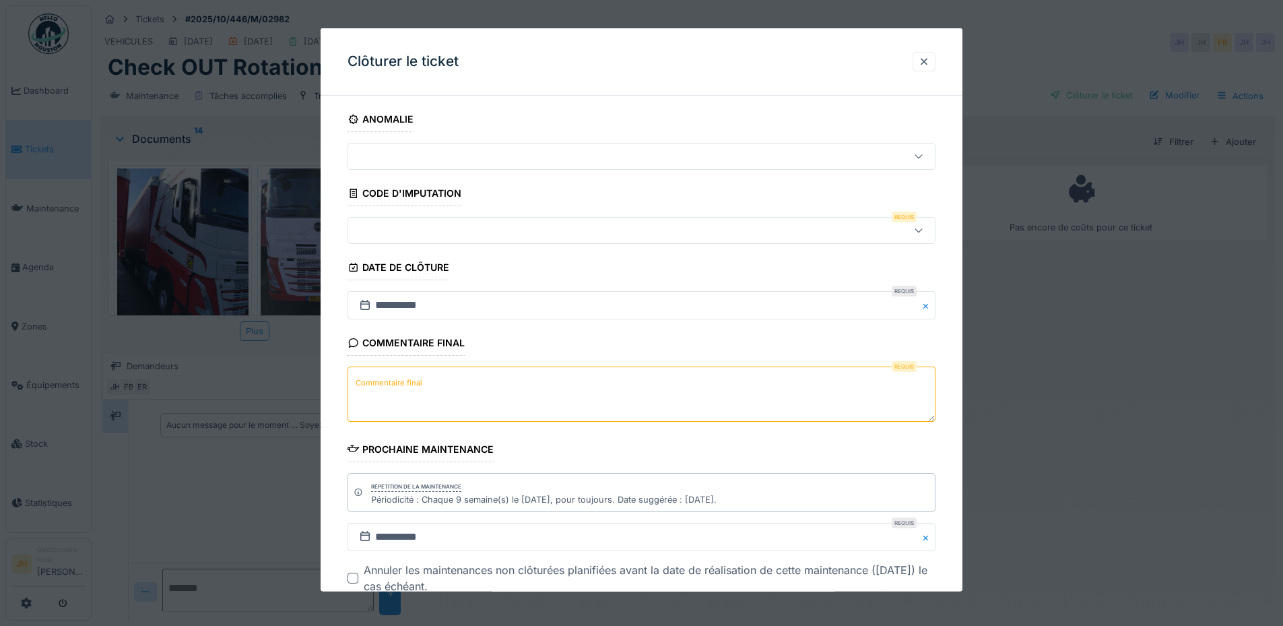
click at [413, 225] on div at bounding box center [607, 230] width 507 height 15
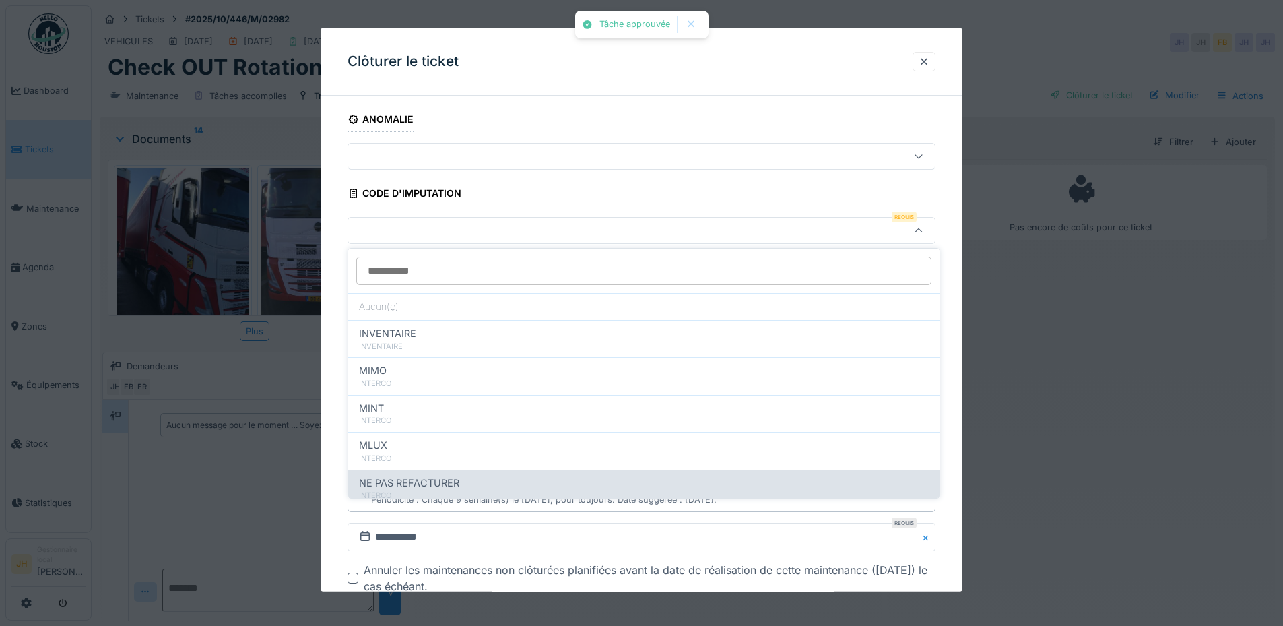
click at [422, 484] on span "NE PAS REFACTURER" at bounding box center [409, 482] width 100 height 15
type input "****"
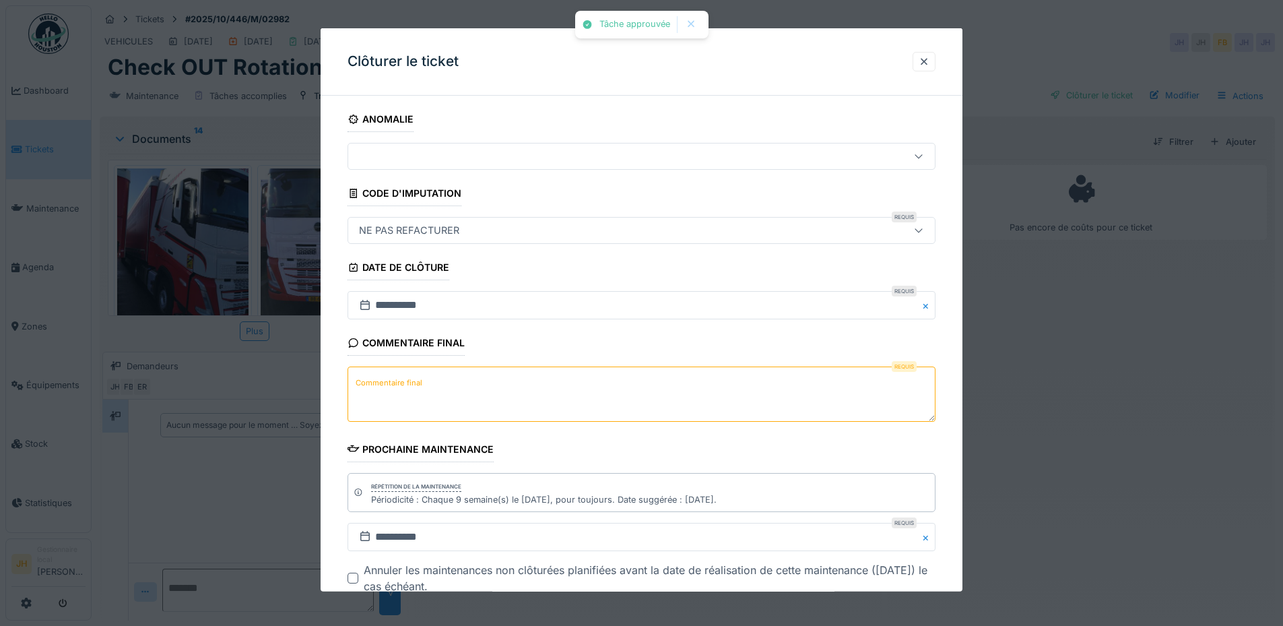
click at [434, 368] on textarea "Commentaire final" at bounding box center [641, 393] width 588 height 55
click at [438, 381] on textarea "Commentaire final" at bounding box center [641, 393] width 588 height 55
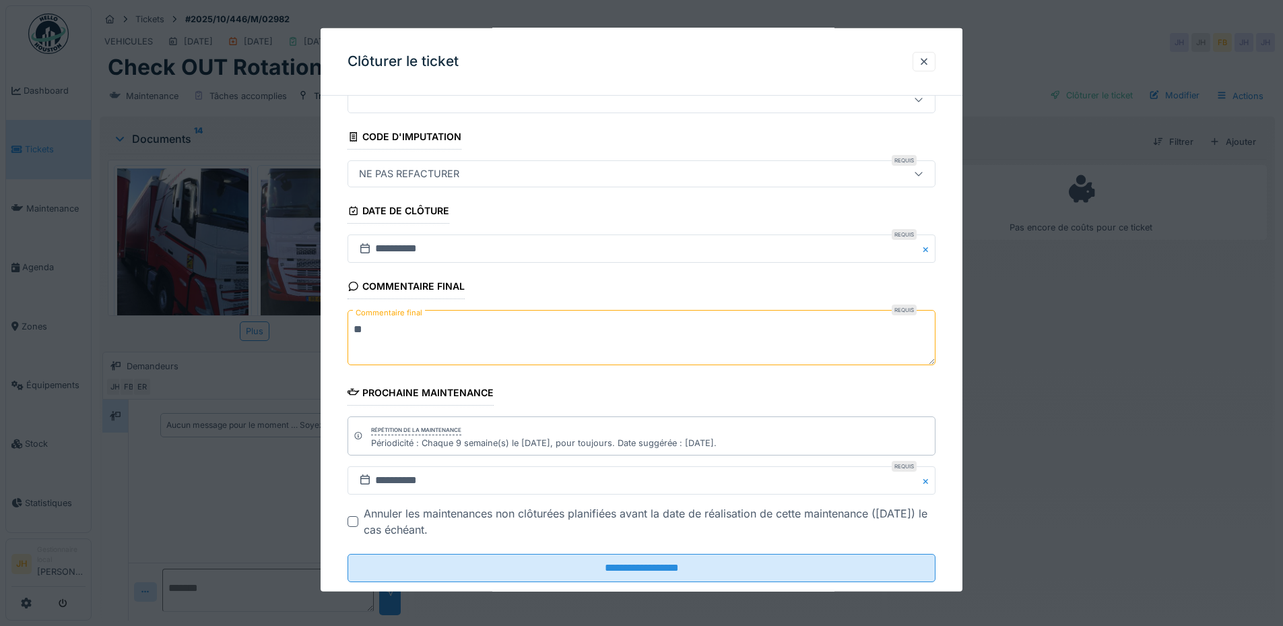
scroll to position [85, 0]
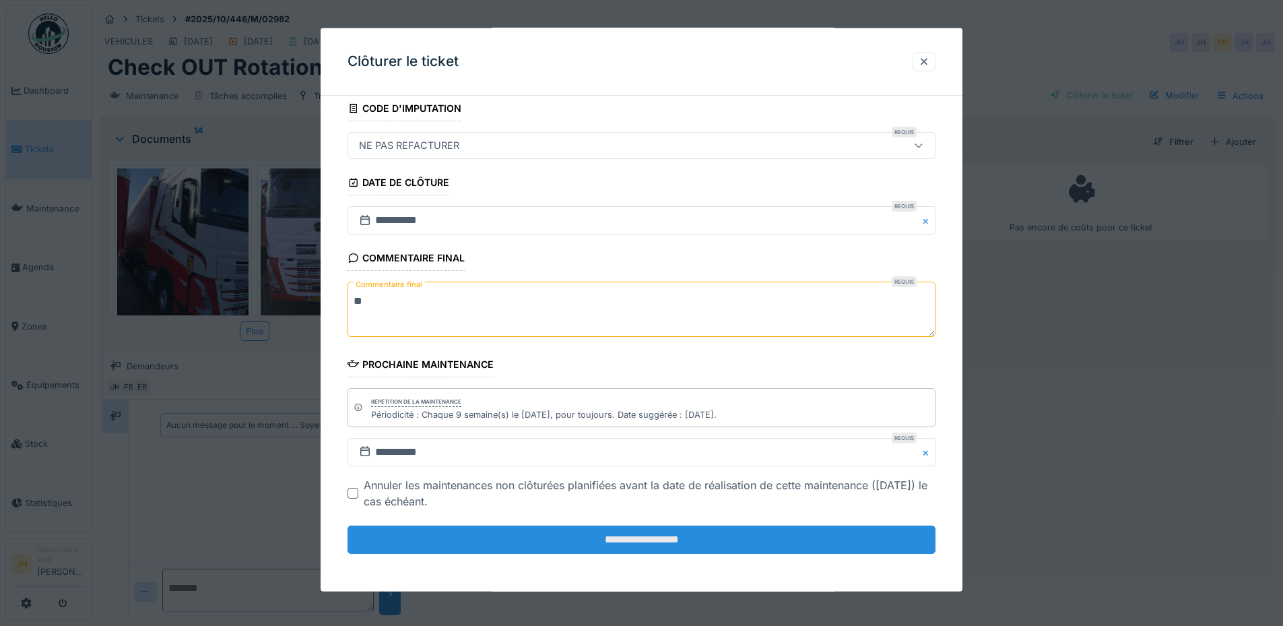
type textarea "**"
click at [580, 543] on input "**********" at bounding box center [641, 539] width 588 height 28
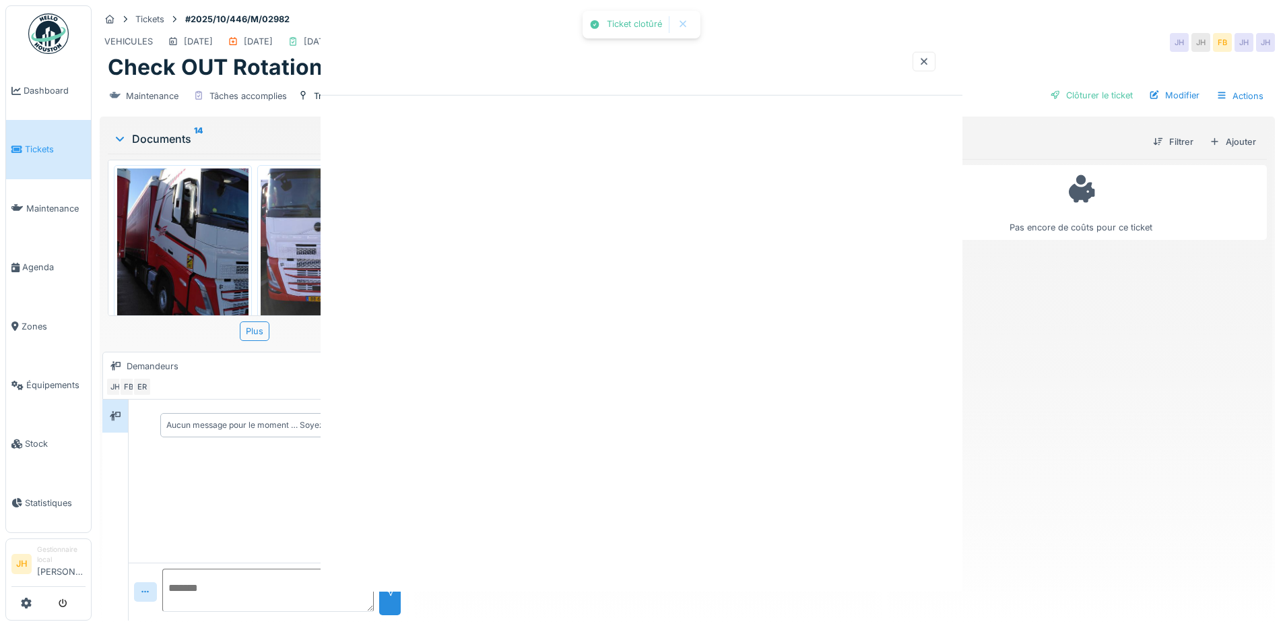
scroll to position [0, 0]
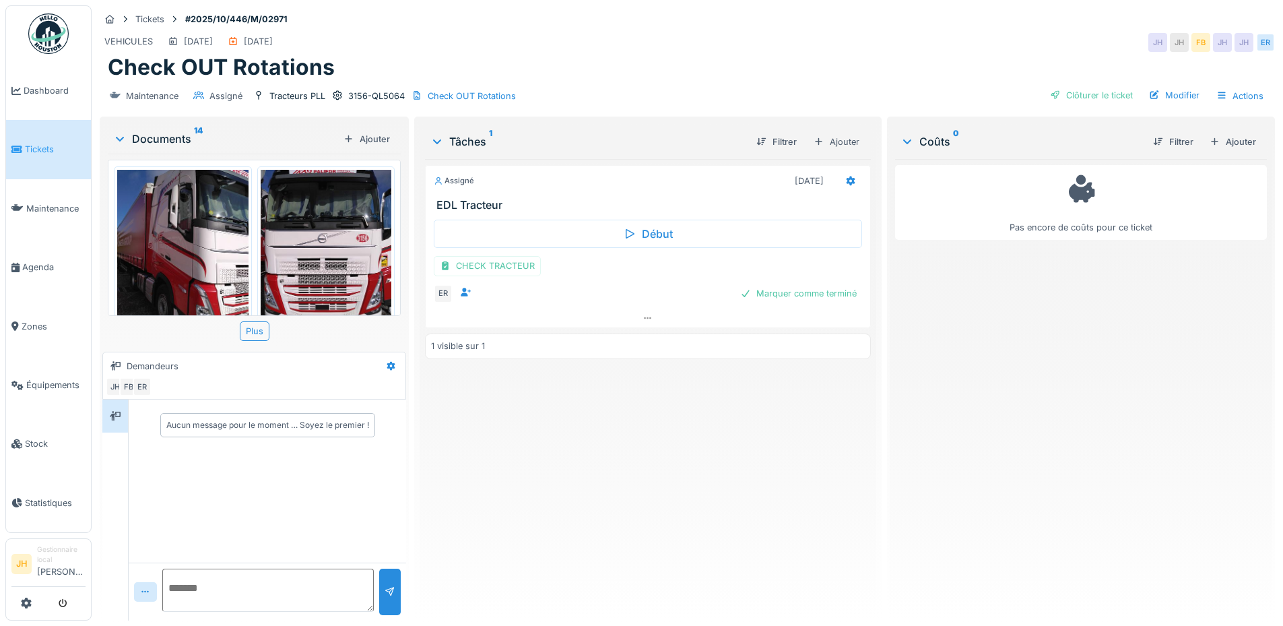
scroll to position [1193, 0]
click at [309, 240] on img at bounding box center [326, 255] width 131 height 174
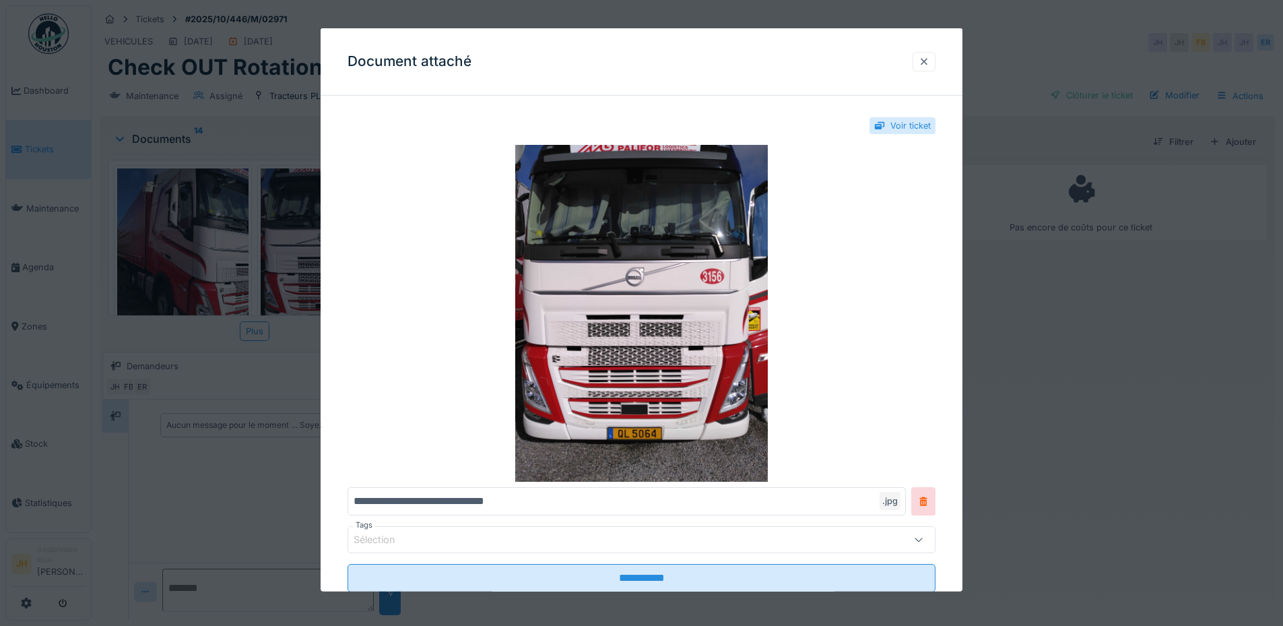
click at [926, 61] on div at bounding box center [924, 61] width 11 height 13
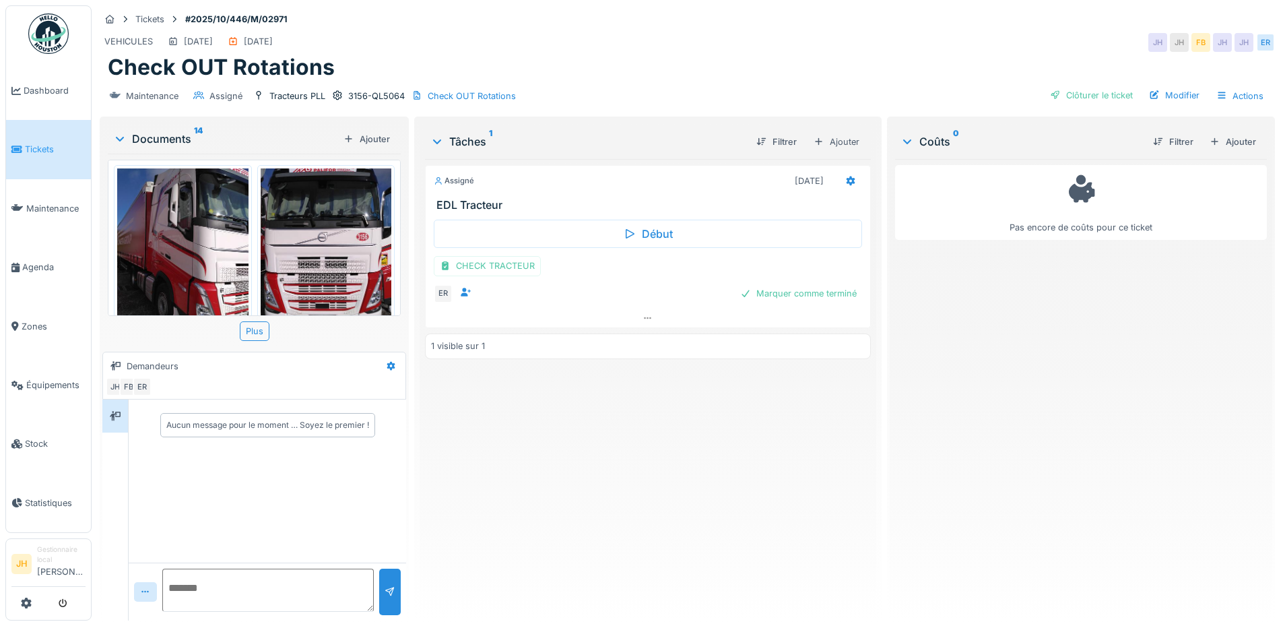
scroll to position [0, 0]
click at [212, 234] on img at bounding box center [182, 255] width 131 height 174
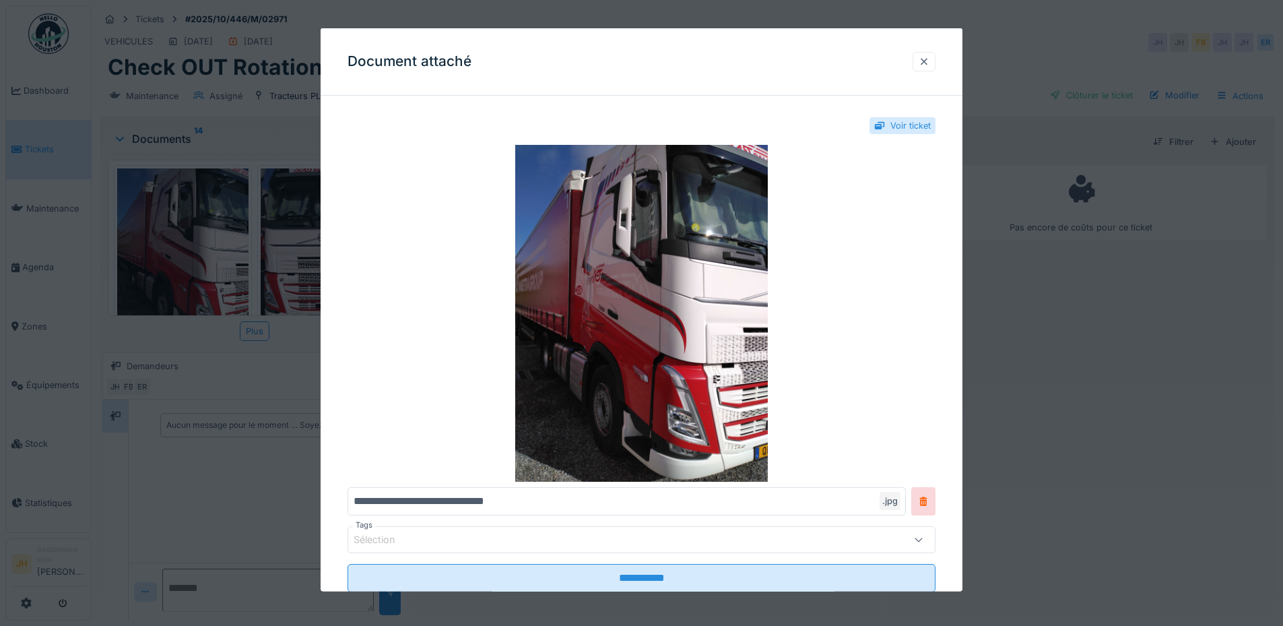
click at [929, 61] on div at bounding box center [924, 61] width 11 height 13
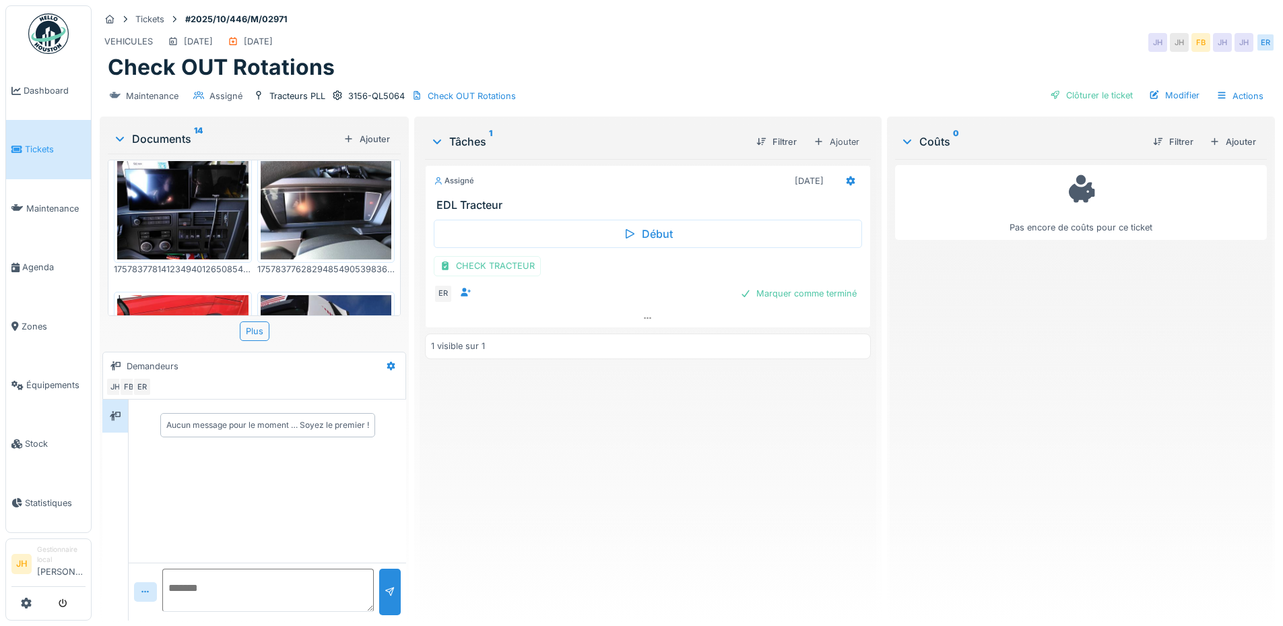
scroll to position [721, 0]
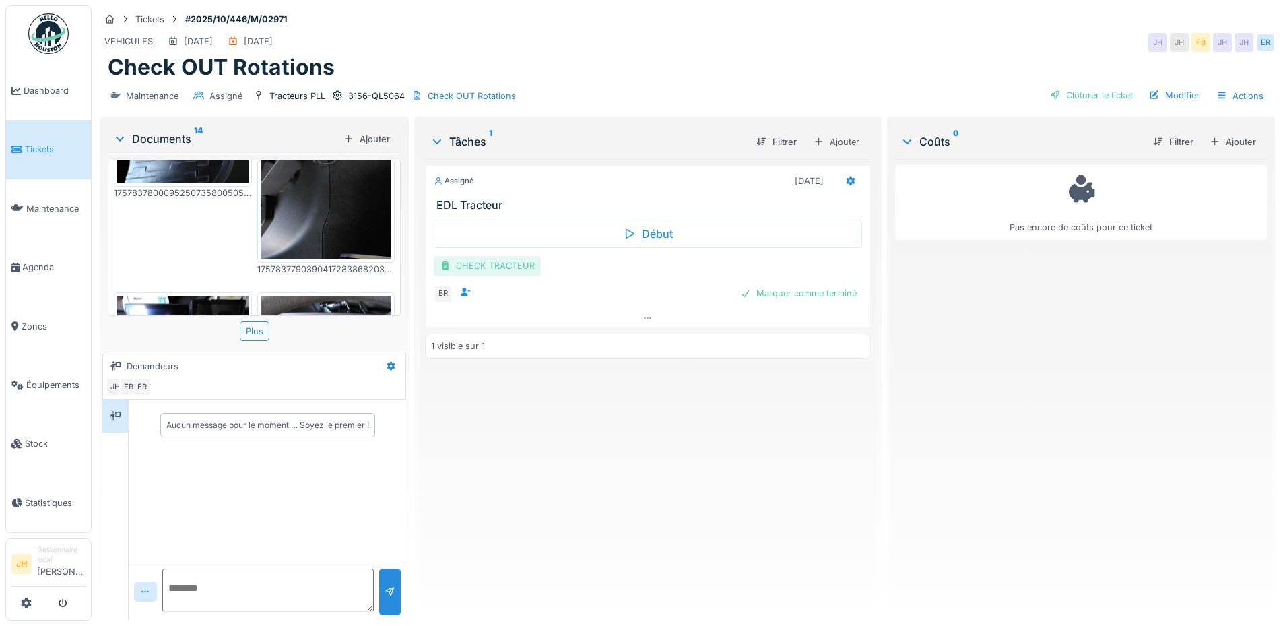
click at [484, 269] on div "CHECK TRACTEUR" at bounding box center [487, 266] width 107 height 20
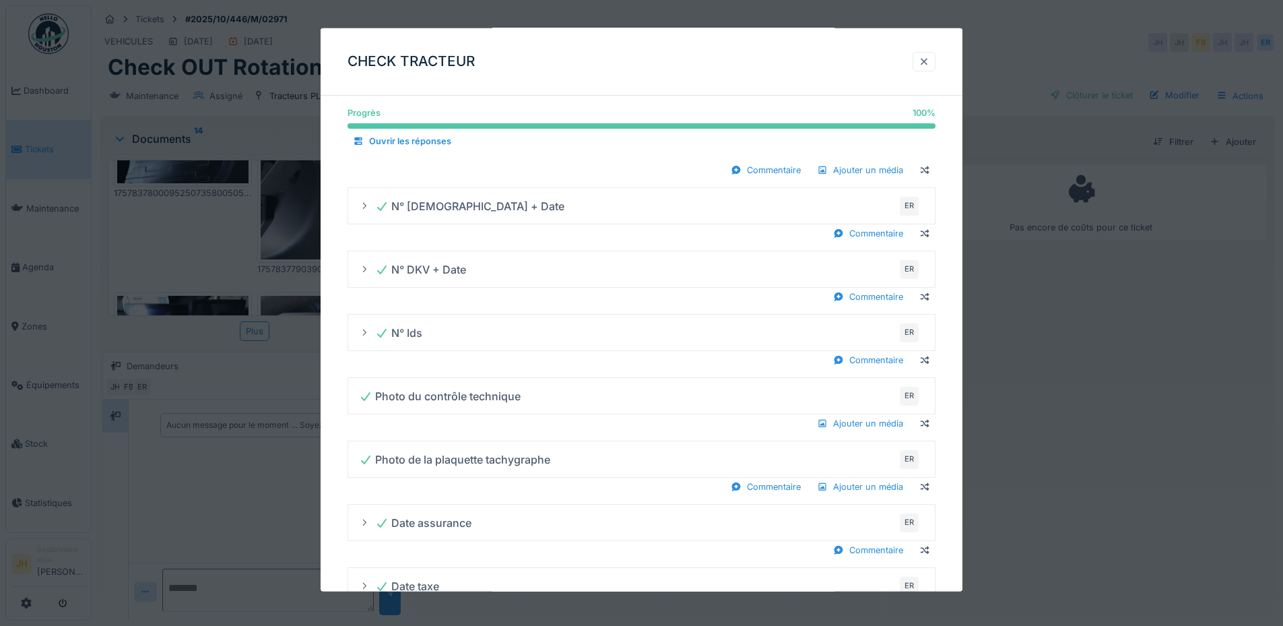
scroll to position [724, 0]
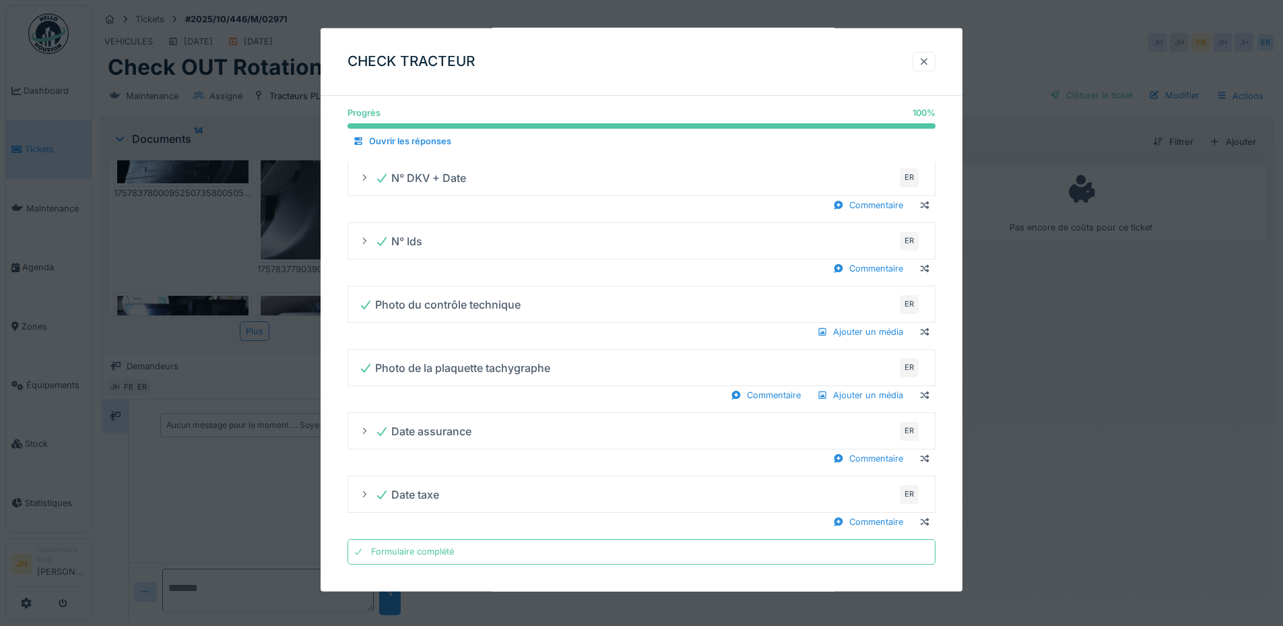
click at [921, 56] on div at bounding box center [923, 62] width 23 height 20
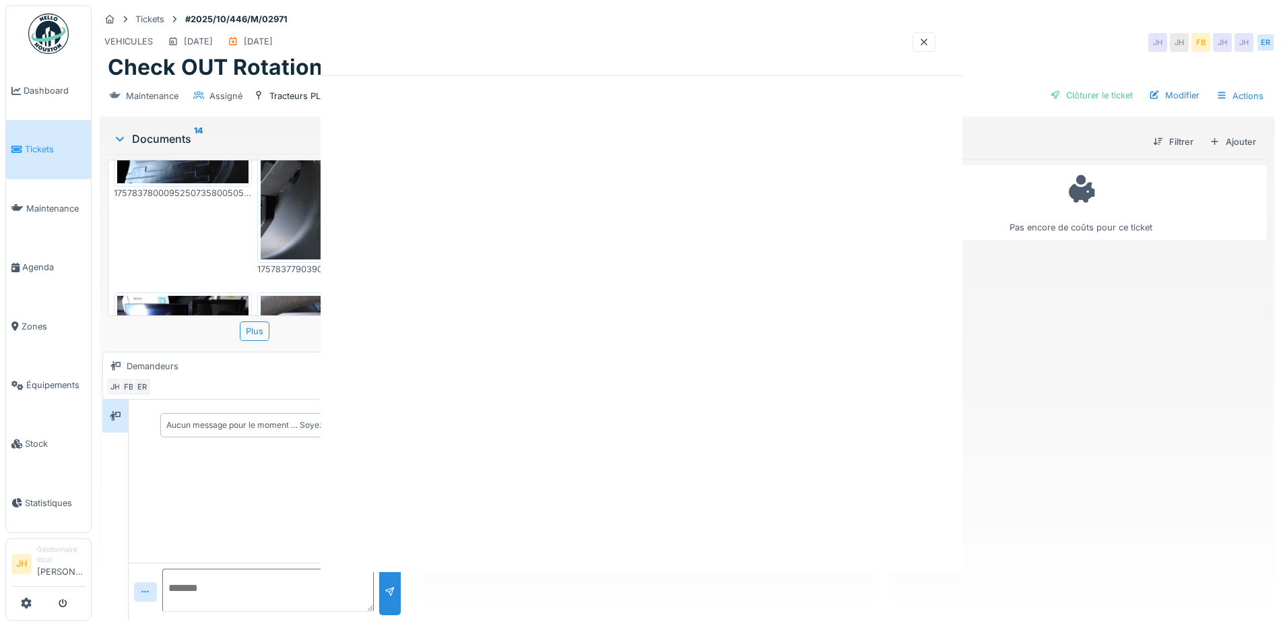
scroll to position [0, 0]
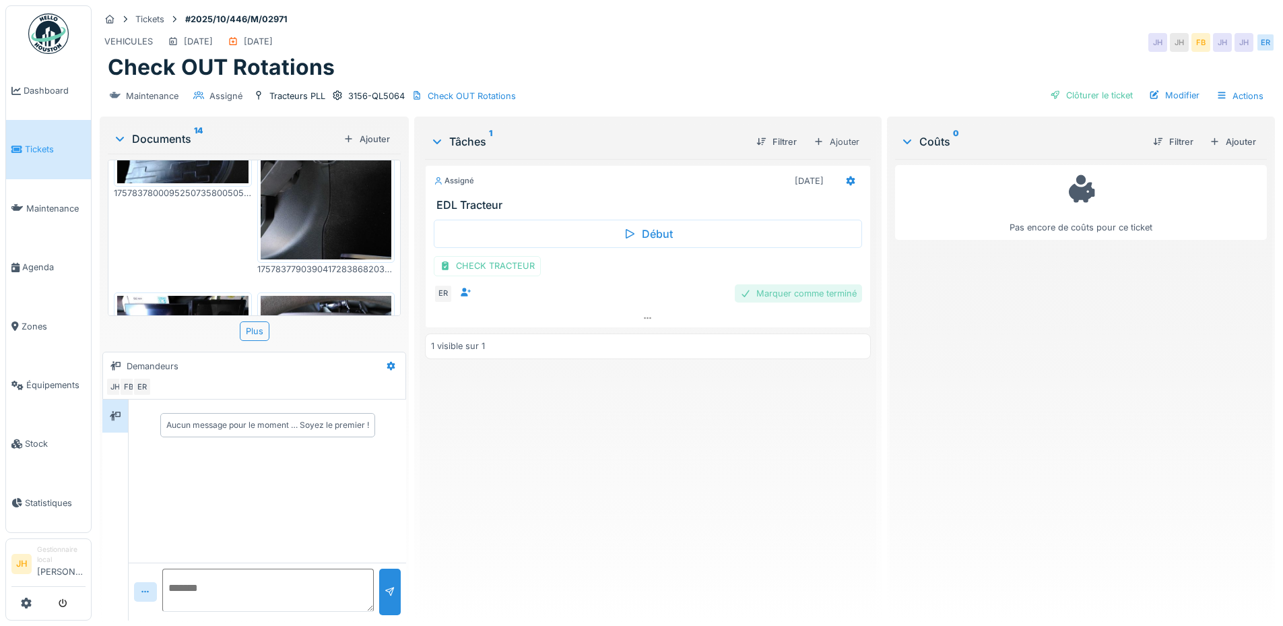
click at [793, 294] on div "Marquer comme terminé" at bounding box center [798, 293] width 127 height 18
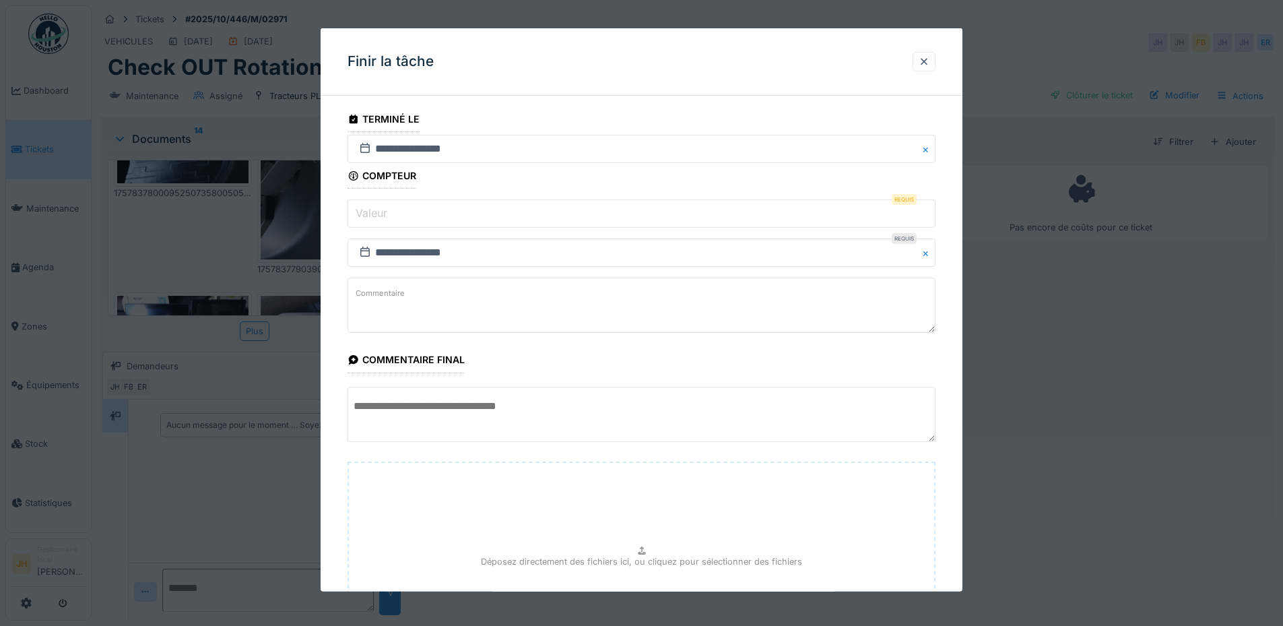
click at [425, 217] on input "Valeur" at bounding box center [641, 213] width 588 height 28
type input "*"
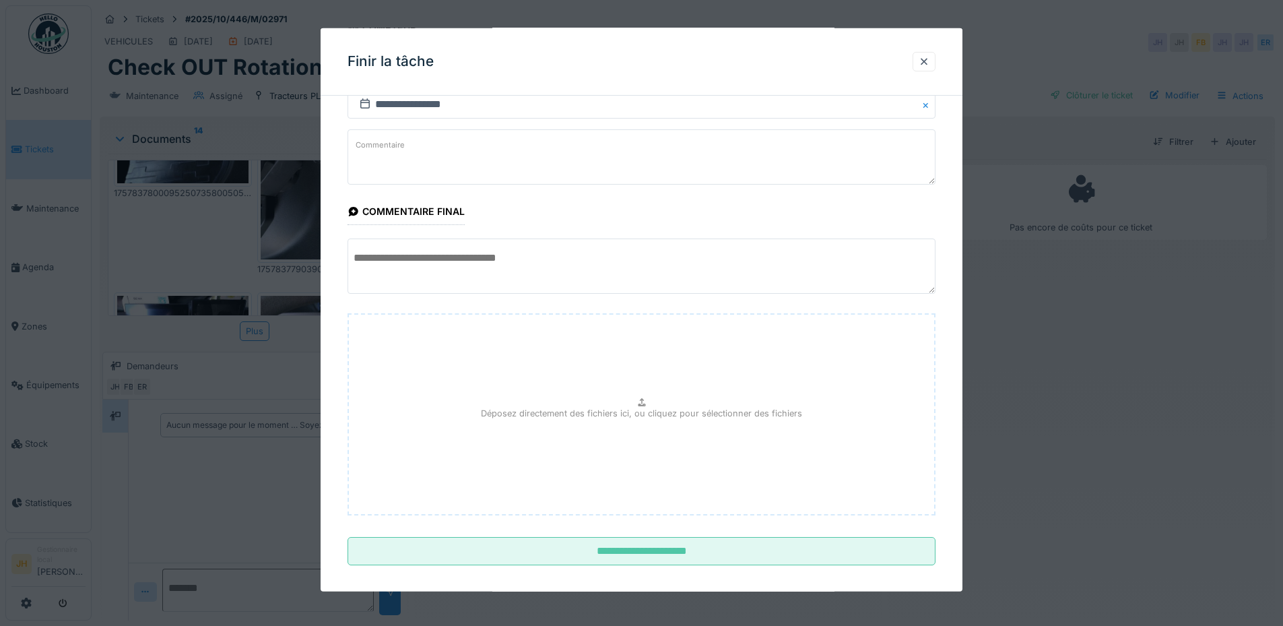
scroll to position [160, 0]
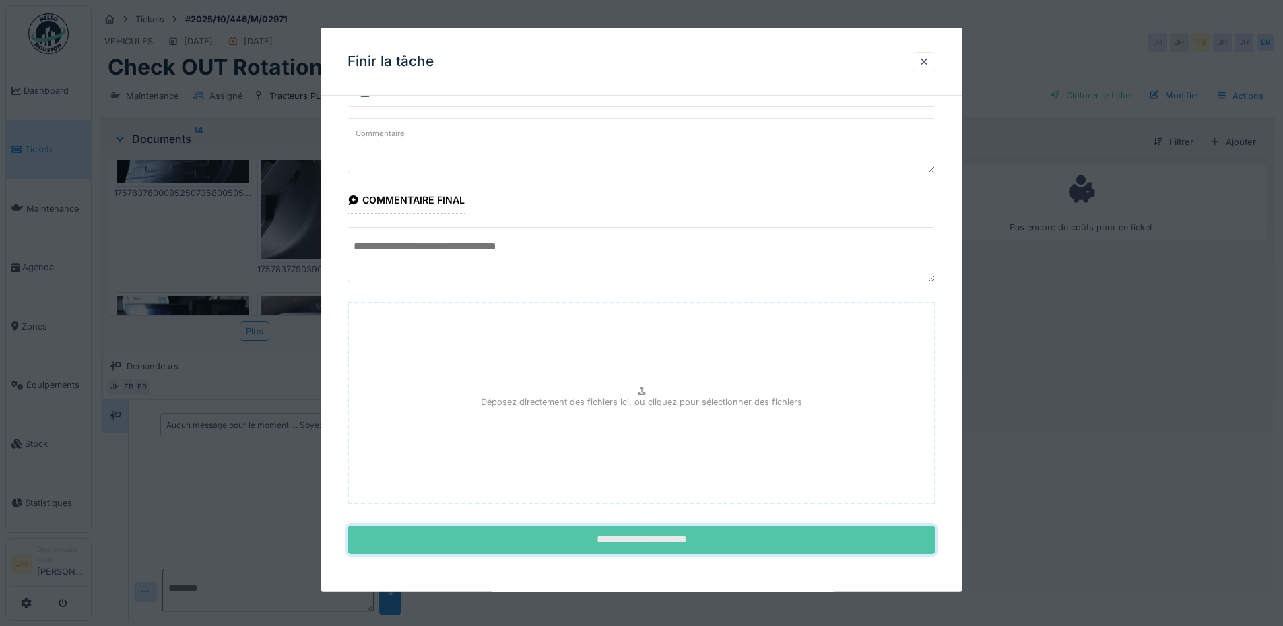
click at [659, 534] on input "**********" at bounding box center [641, 539] width 588 height 28
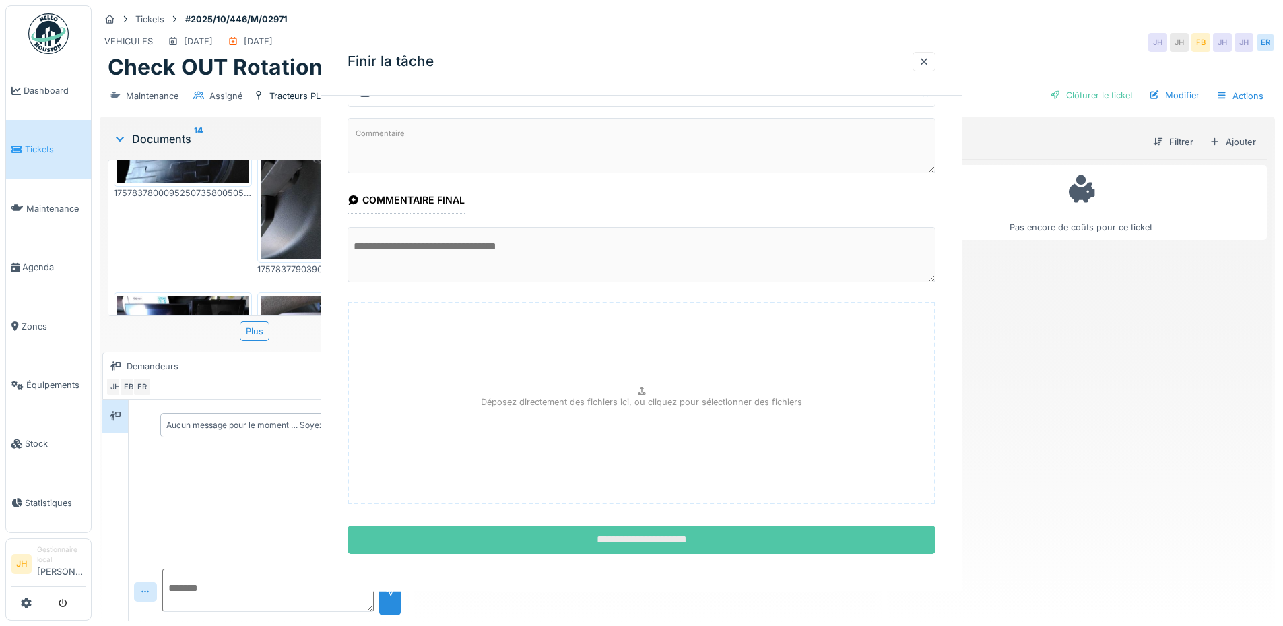
scroll to position [0, 0]
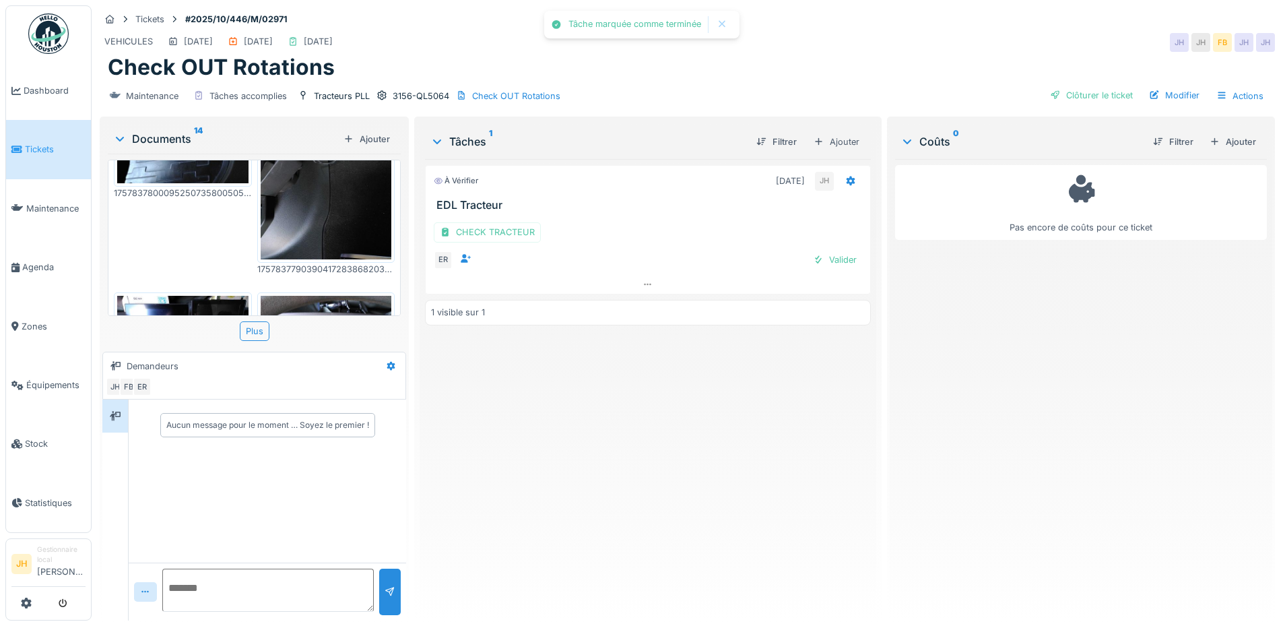
click at [846, 260] on div "Valider" at bounding box center [834, 260] width 55 height 18
click at [1072, 81] on div "Maintenance Tâches accomplies Tracteurs PLL 3156-QL5064 Check OUT Rotations Clô…" at bounding box center [687, 96] width 1175 height 30
click at [1070, 86] on div "Clôturer le ticket" at bounding box center [1091, 95] width 94 height 18
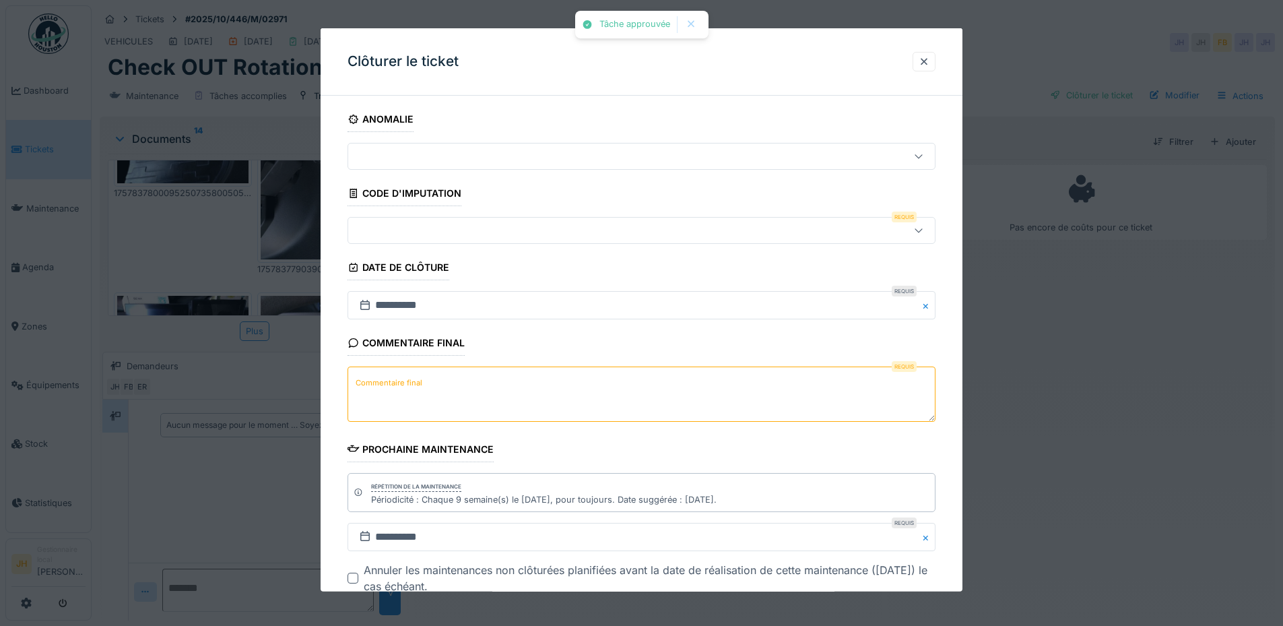
click at [446, 224] on div at bounding box center [607, 230] width 507 height 15
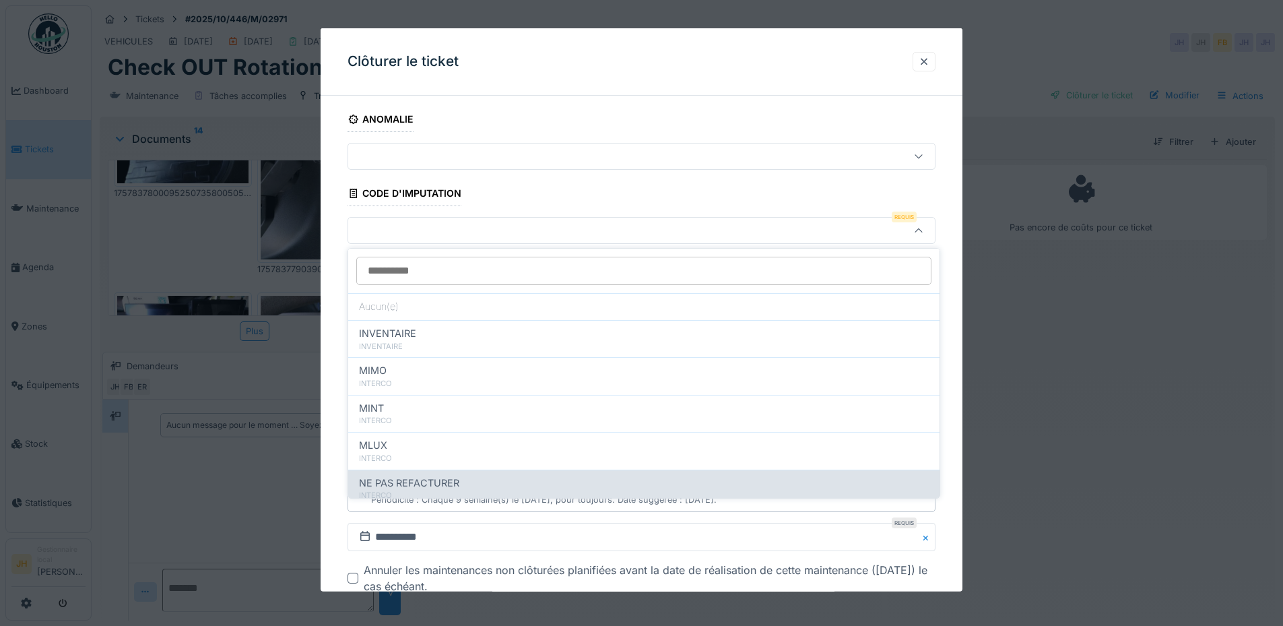
click at [420, 484] on span "NE PAS REFACTURER" at bounding box center [409, 482] width 100 height 15
type input "****"
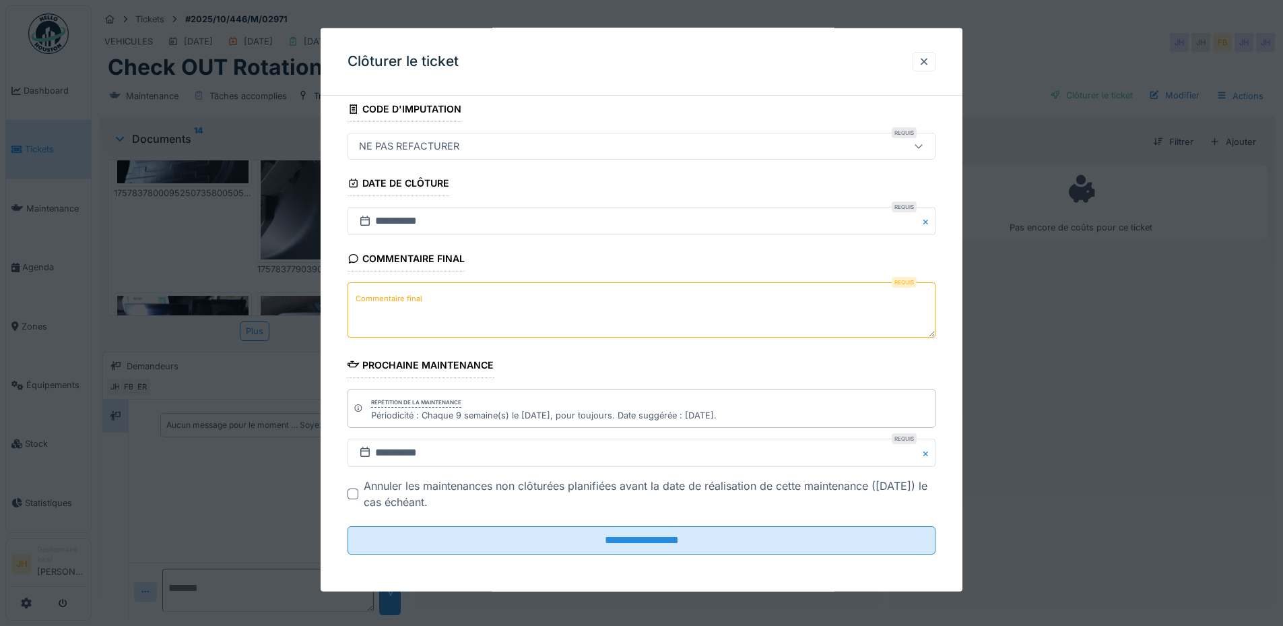
scroll to position [85, 0]
click at [432, 302] on textarea "Commentaire final" at bounding box center [641, 308] width 588 height 55
click at [432, 304] on textarea "*" at bounding box center [641, 308] width 588 height 55
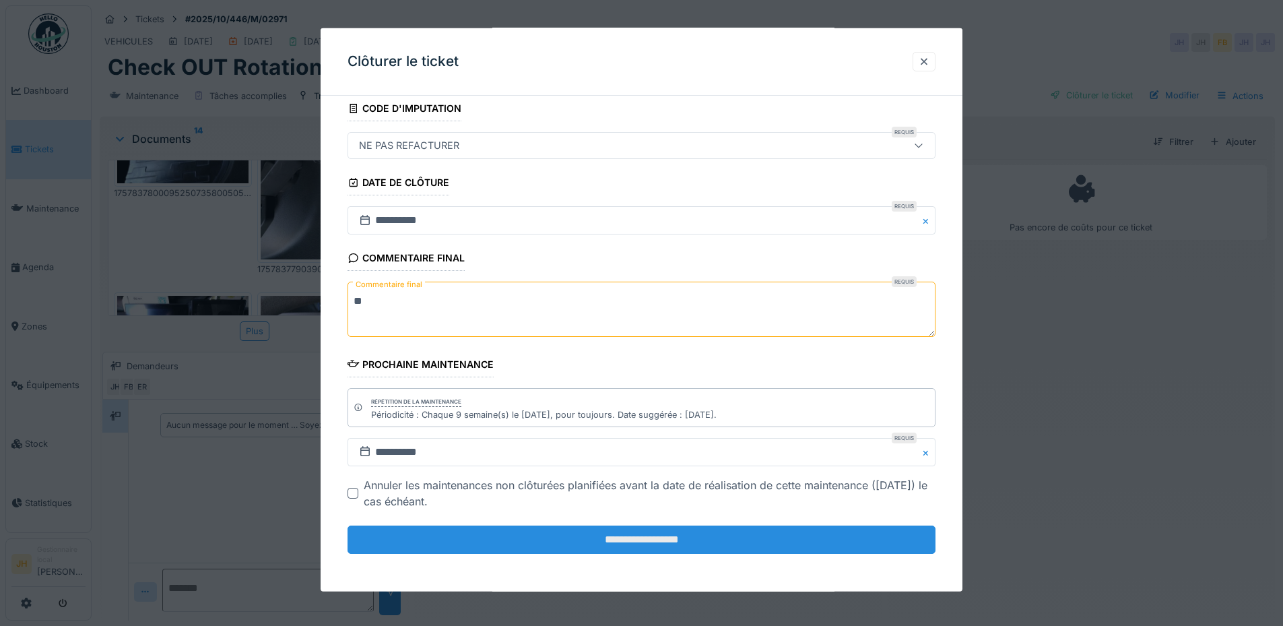
type textarea "**"
click at [682, 531] on input "**********" at bounding box center [641, 539] width 588 height 28
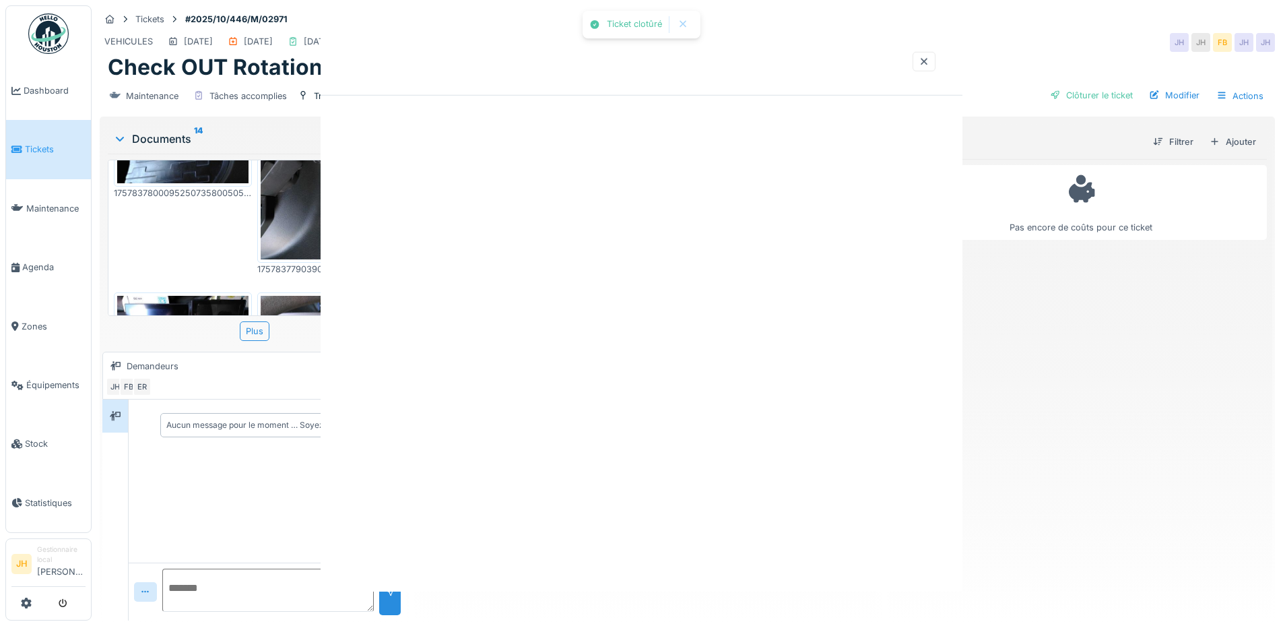
scroll to position [0, 0]
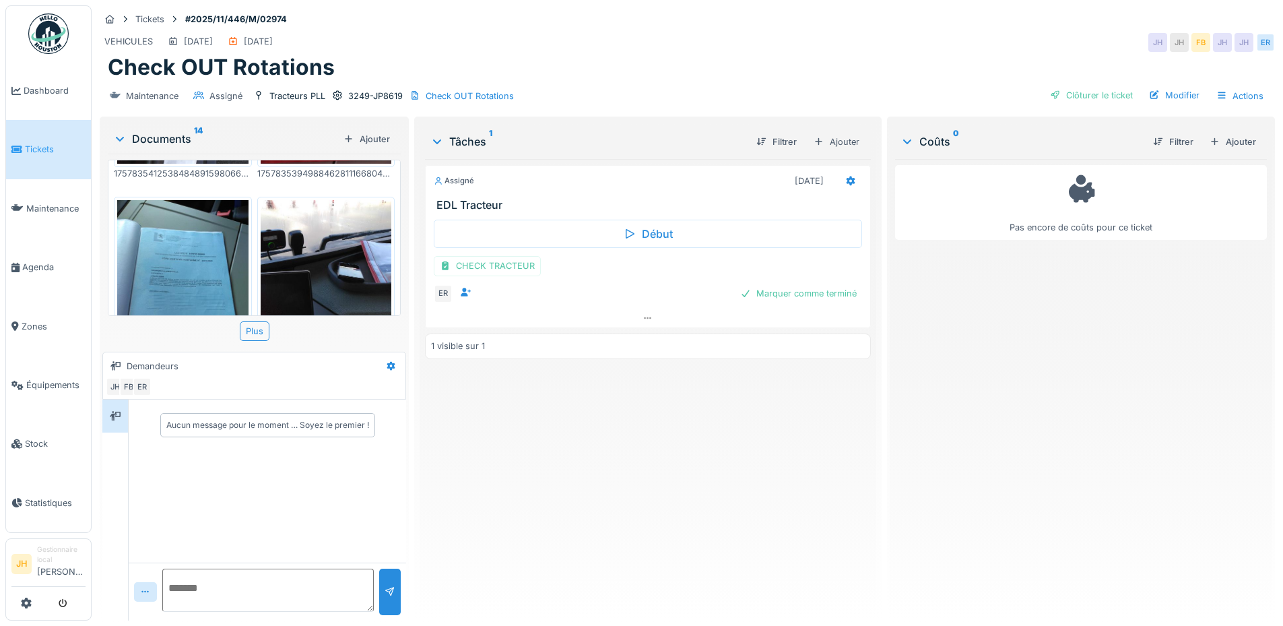
scroll to position [337, 0]
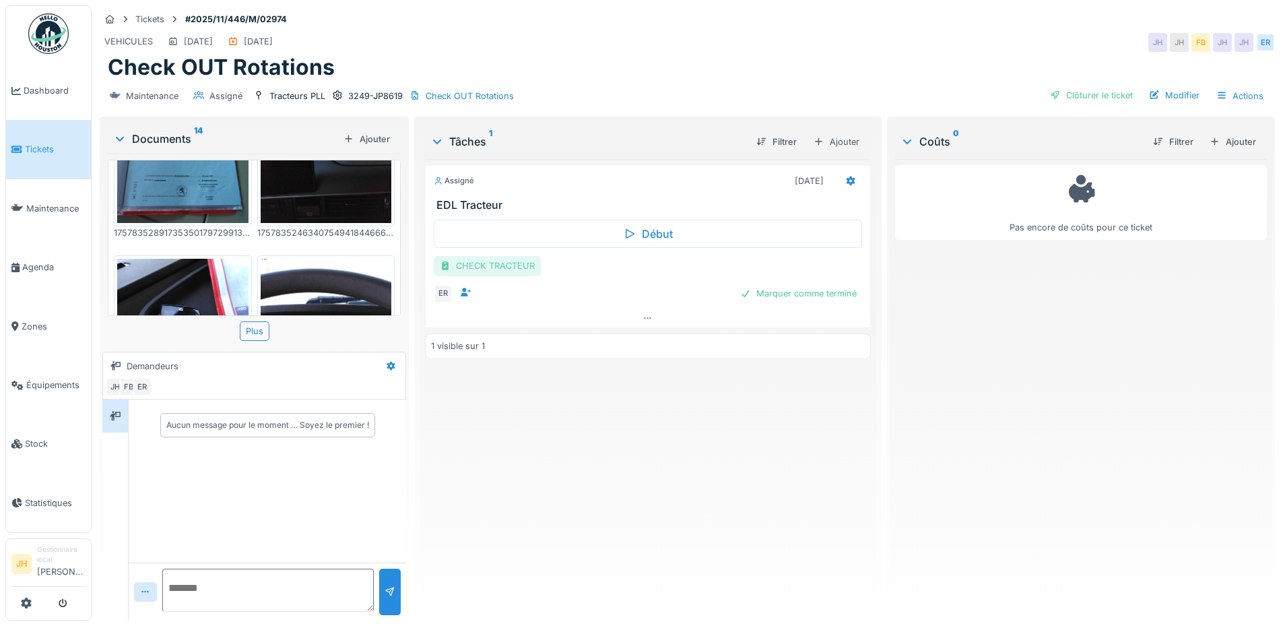
click at [467, 264] on div "CHECK TRACTEUR" at bounding box center [487, 266] width 107 height 20
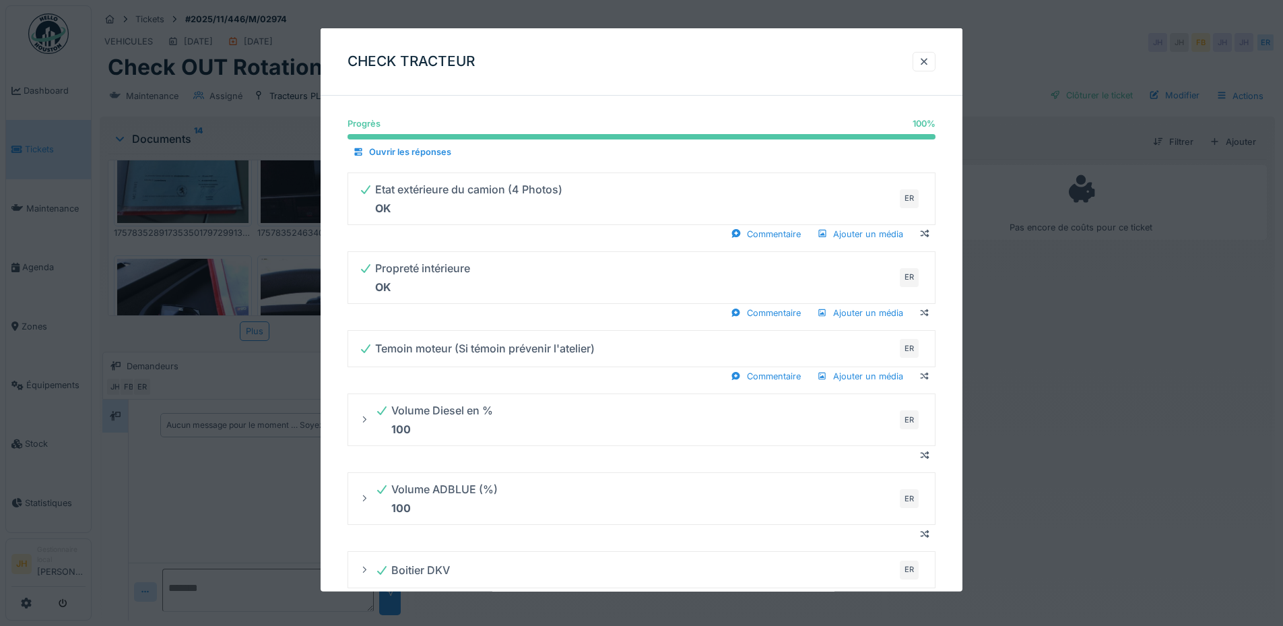
click at [941, 60] on div "CHECK TRACTEUR" at bounding box center [642, 61] width 642 height 67
click at [929, 59] on div at bounding box center [924, 61] width 11 height 13
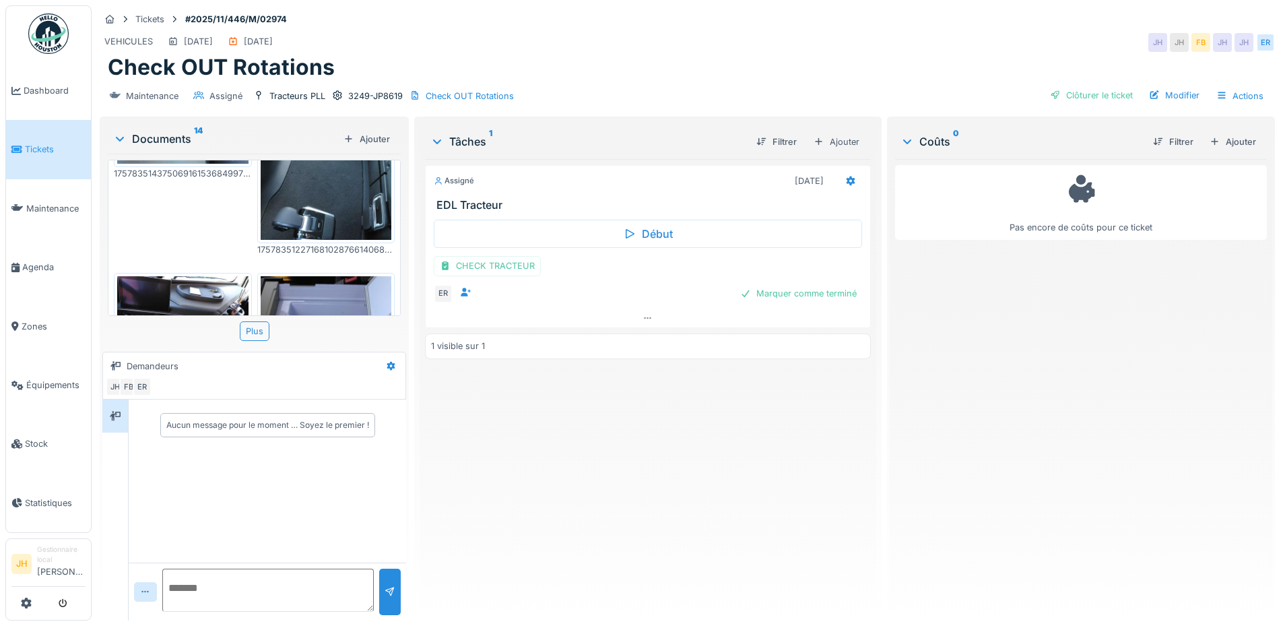
scroll to position [1077, 0]
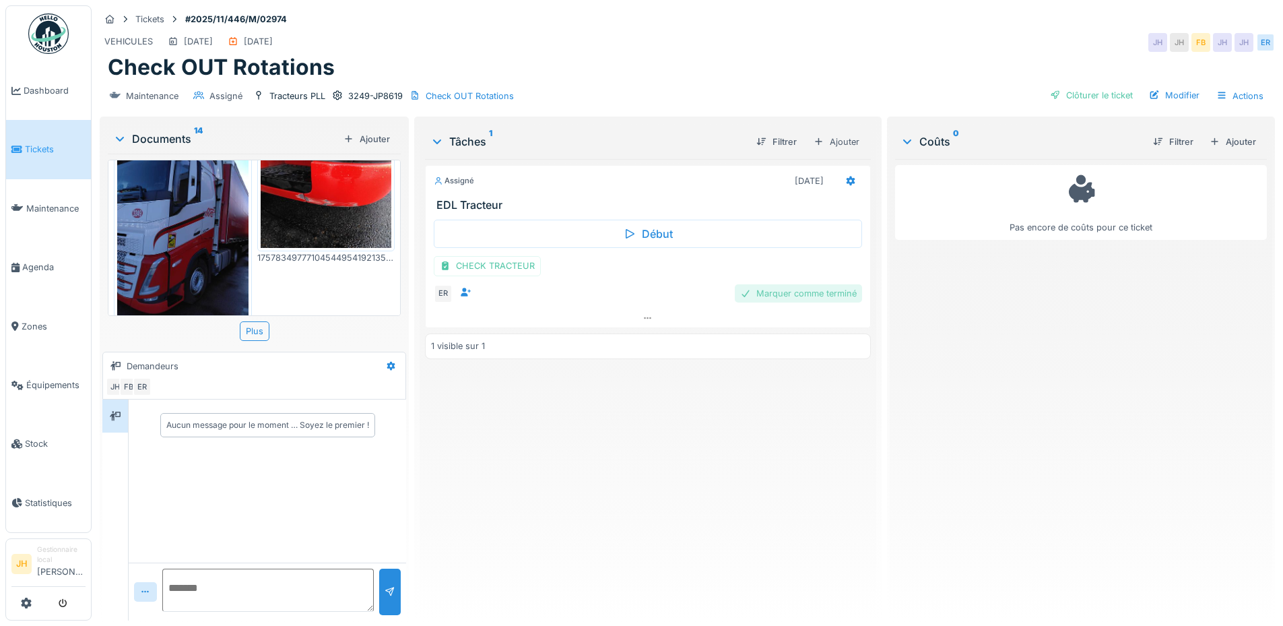
click at [768, 289] on div "Marquer comme terminé" at bounding box center [798, 293] width 127 height 18
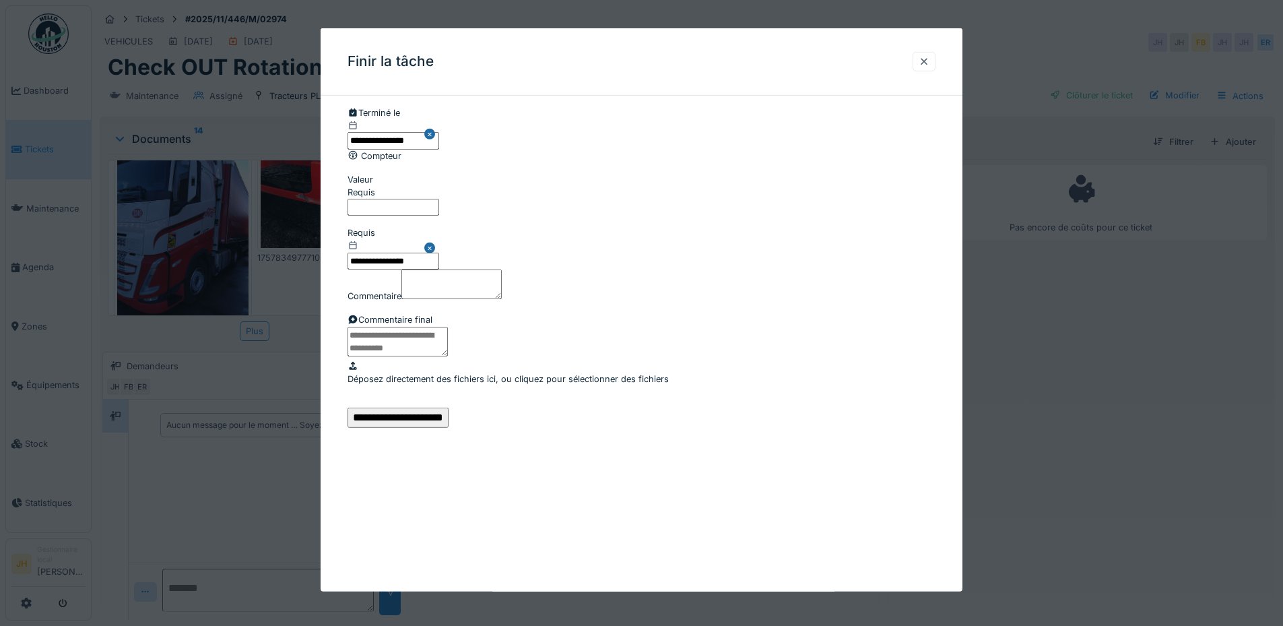
click at [439, 203] on input "Valeur" at bounding box center [393, 207] width 92 height 17
type input "*"
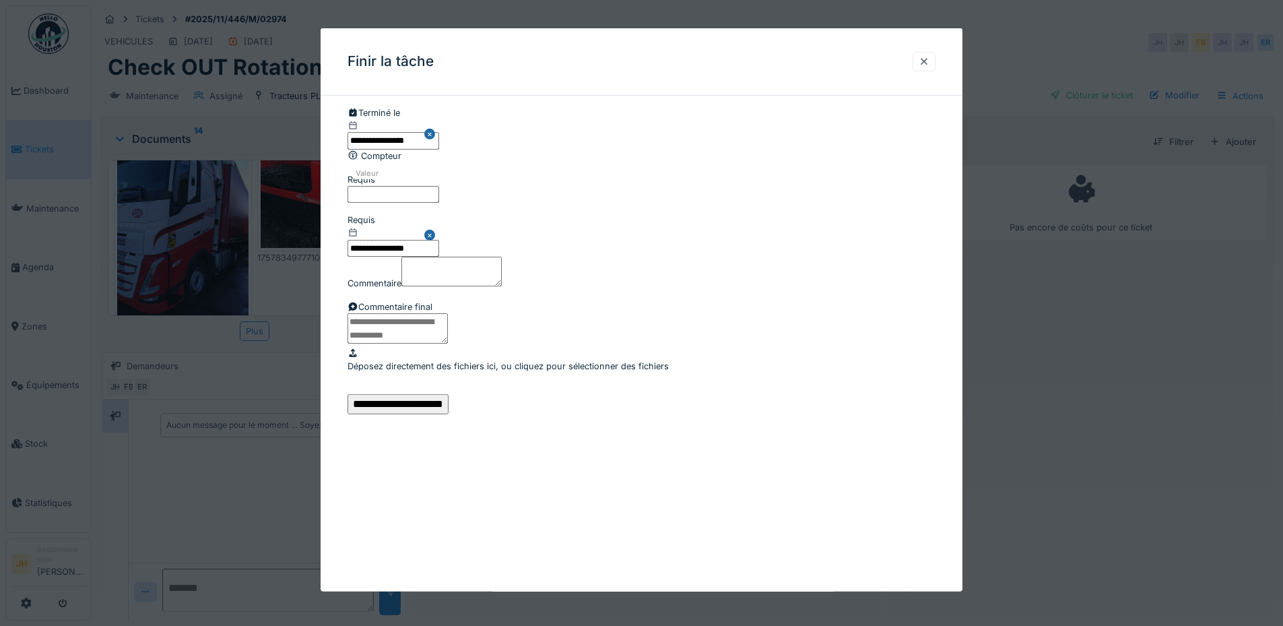
scroll to position [160, 0]
click at [449, 414] on input "**********" at bounding box center [397, 404] width 101 height 20
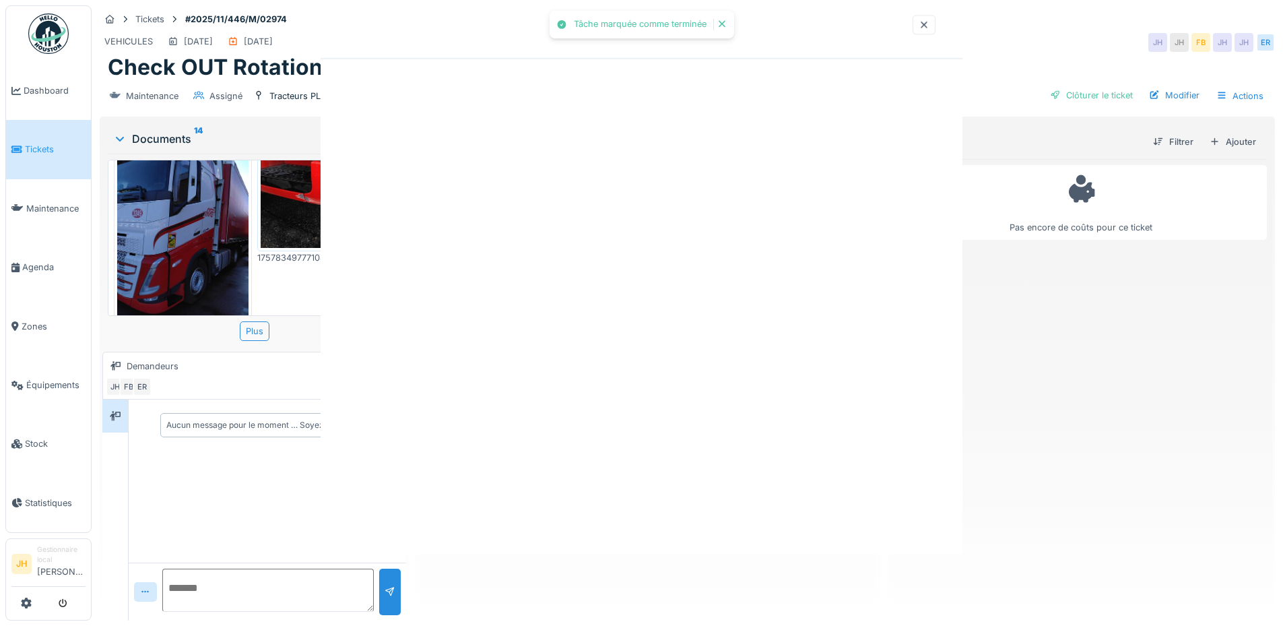
scroll to position [0, 0]
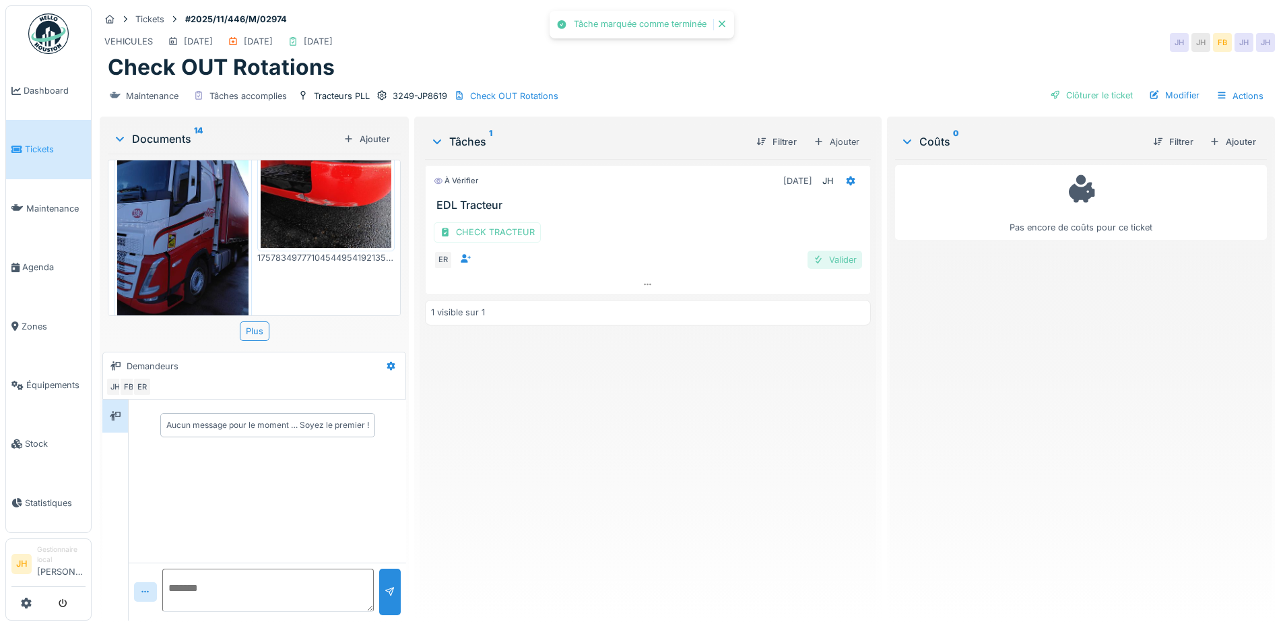
click at [831, 261] on div "Valider" at bounding box center [834, 260] width 55 height 18
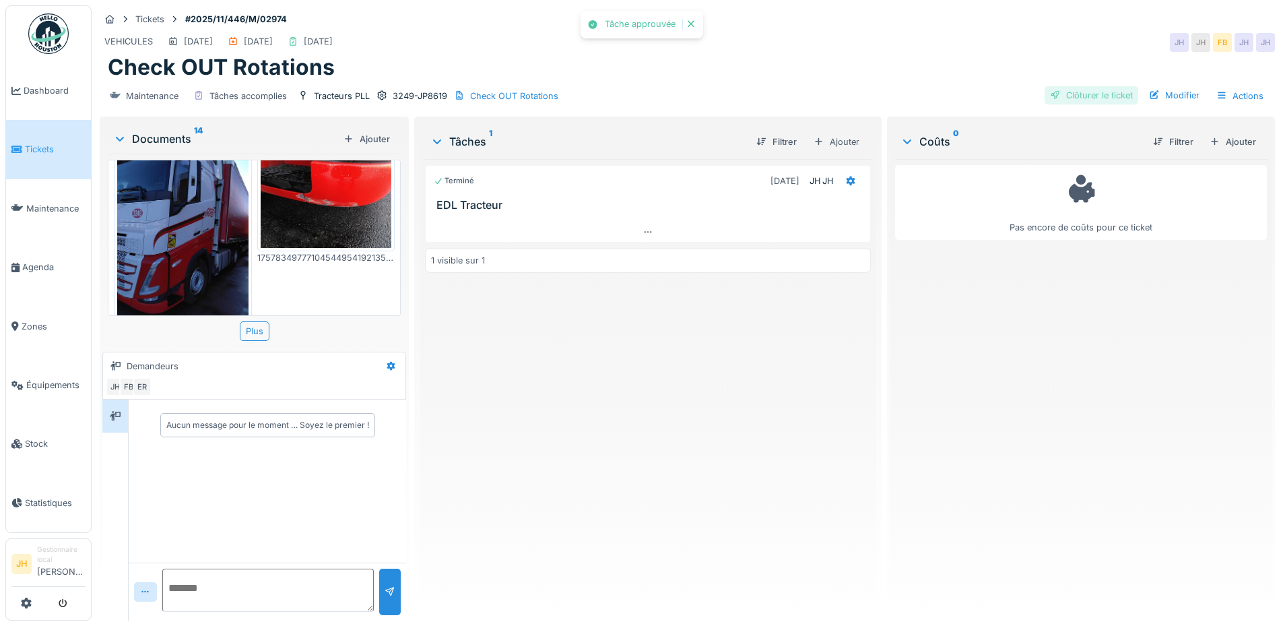
click at [1069, 98] on div "Clôturer le ticket" at bounding box center [1091, 95] width 94 height 18
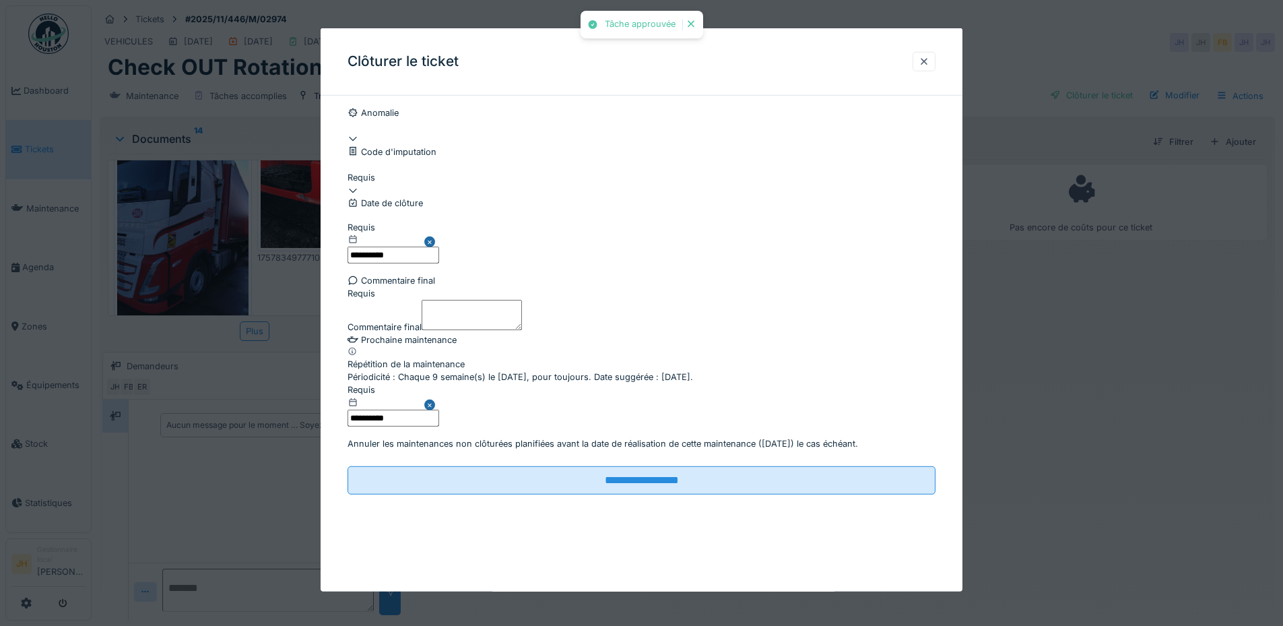
click at [375, 197] on div at bounding box center [641, 190] width 588 height 13
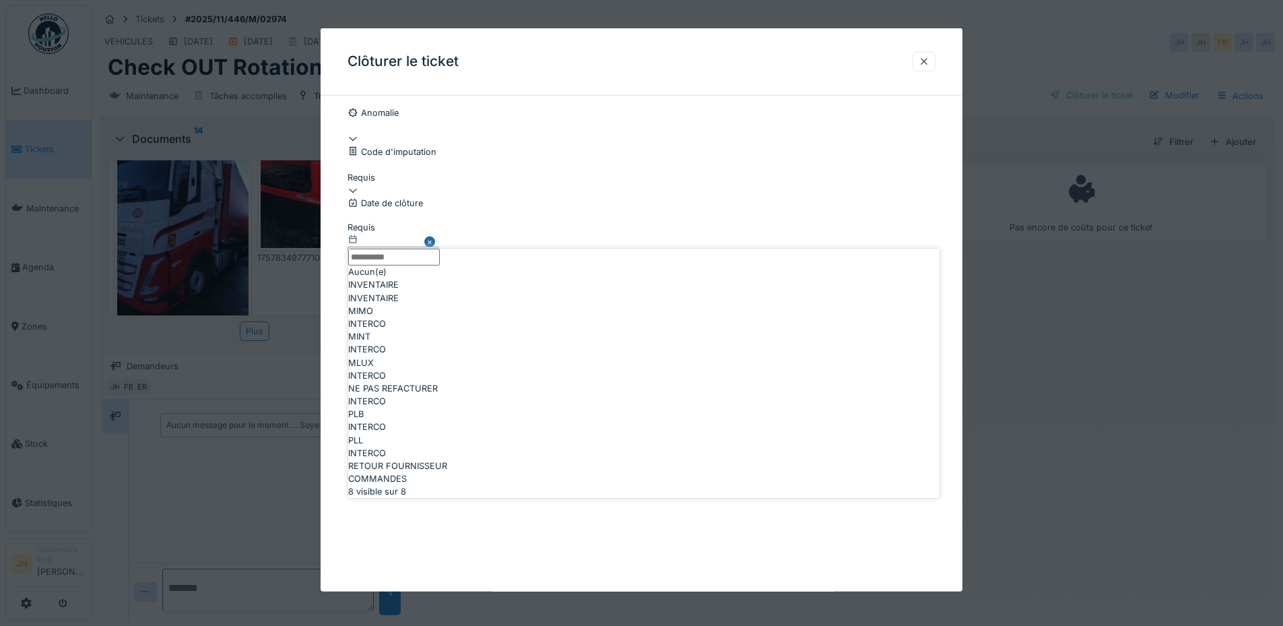
click at [427, 395] on span "NE PAS REFACTURER" at bounding box center [393, 388] width 90 height 13
type input "****"
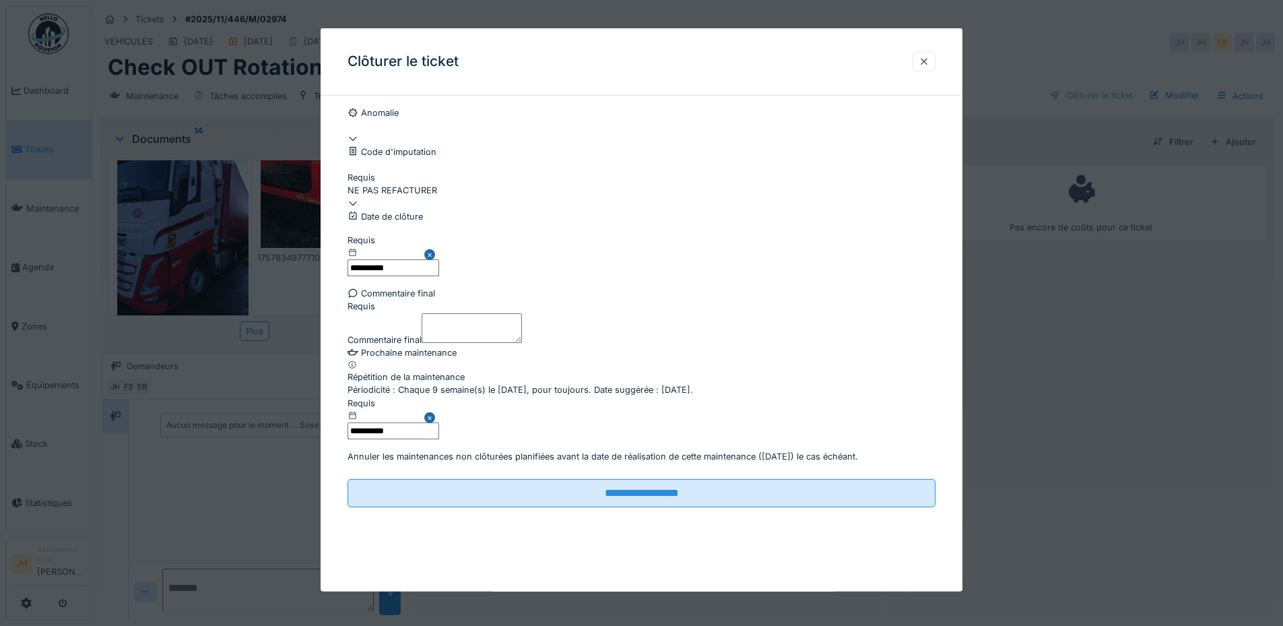
scroll to position [85, 0]
click at [440, 321] on textarea "Commentaire final" at bounding box center [472, 327] width 100 height 30
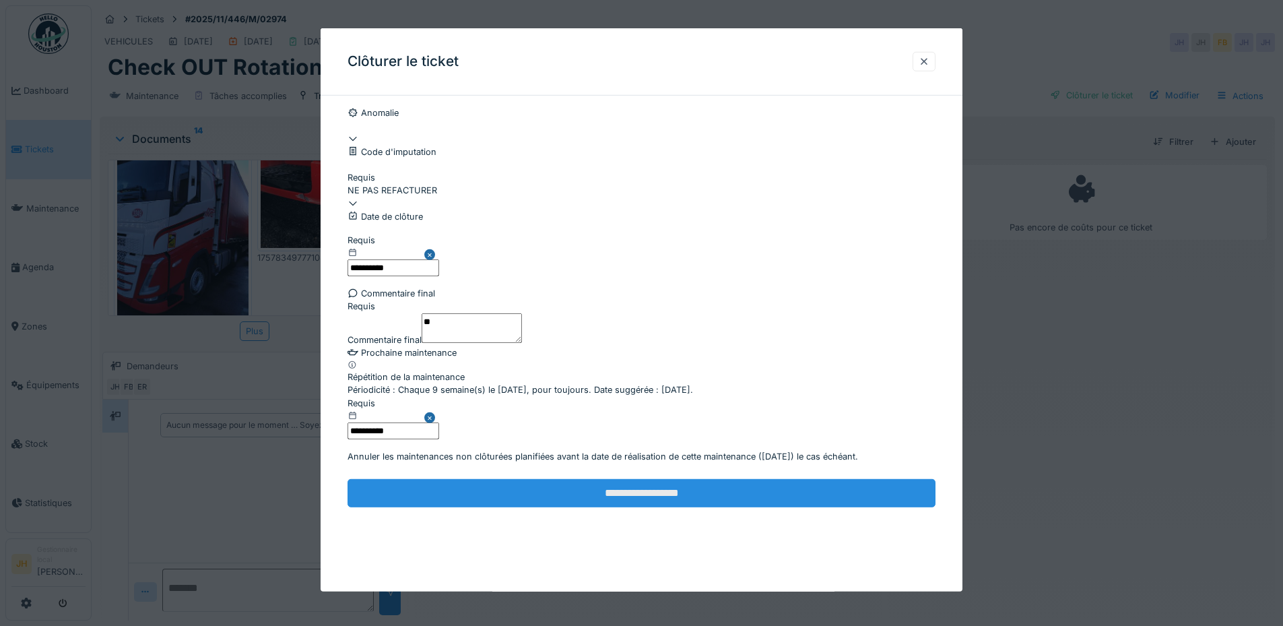
type textarea "**"
click at [521, 507] on input "**********" at bounding box center [641, 493] width 588 height 28
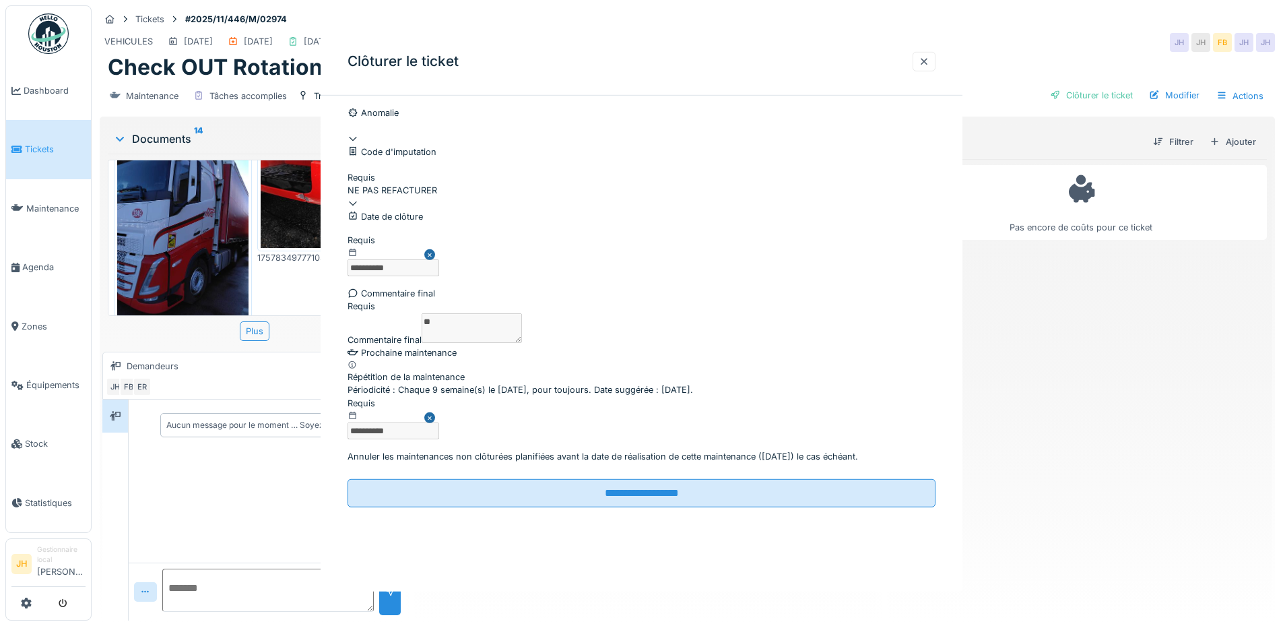
scroll to position [0, 0]
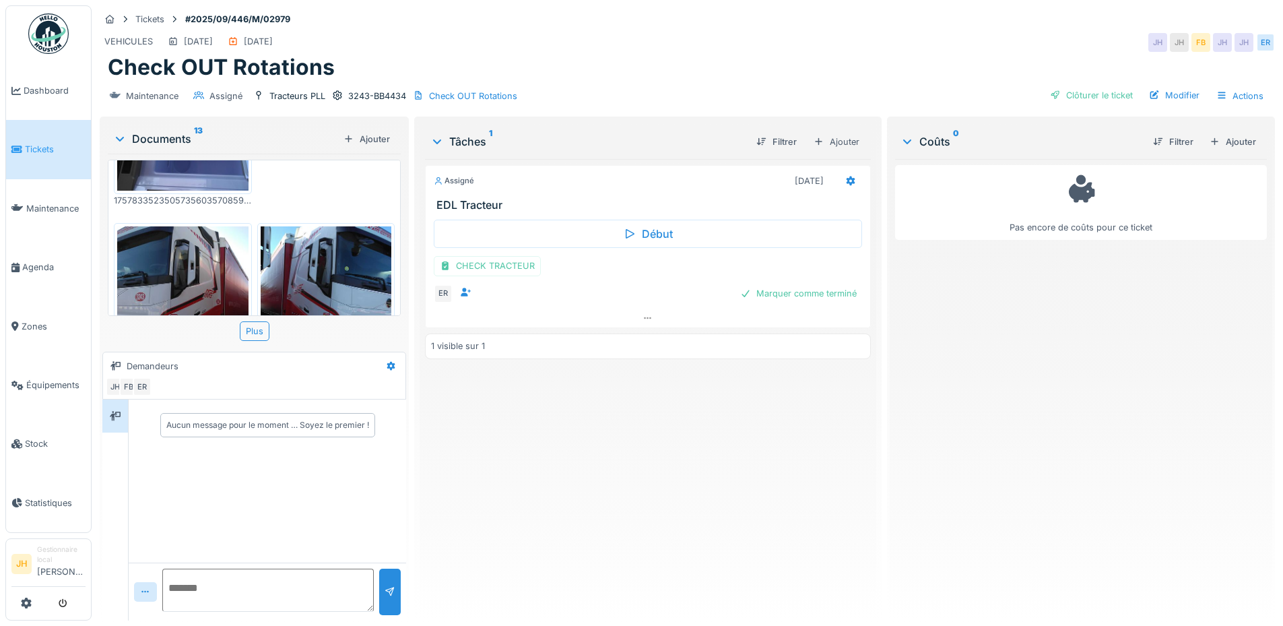
scroll to position [923, 0]
click at [491, 272] on div "CHECK TRACTEUR" at bounding box center [487, 266] width 107 height 20
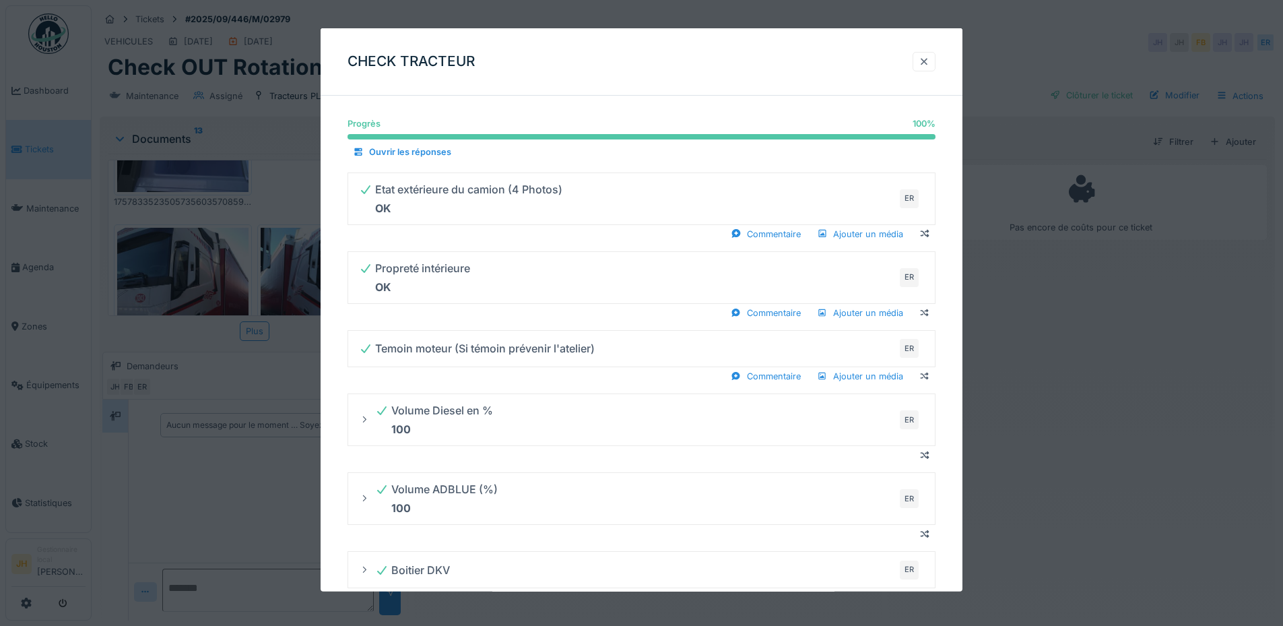
click at [925, 59] on div at bounding box center [924, 61] width 11 height 13
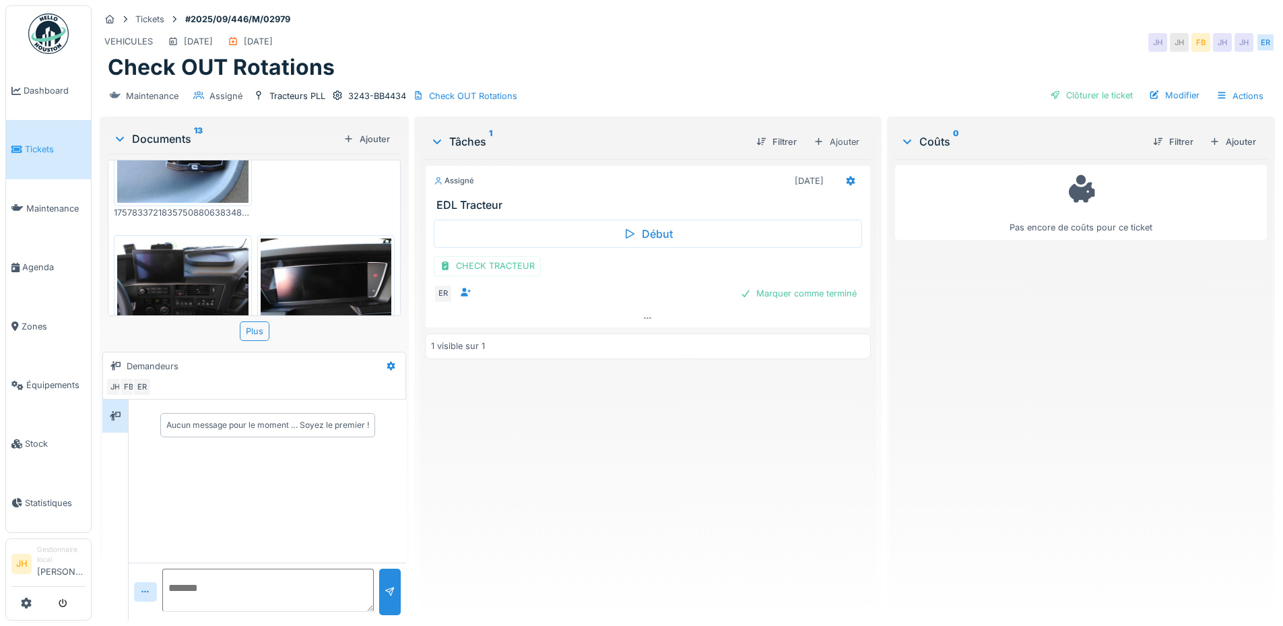
scroll to position [452, 0]
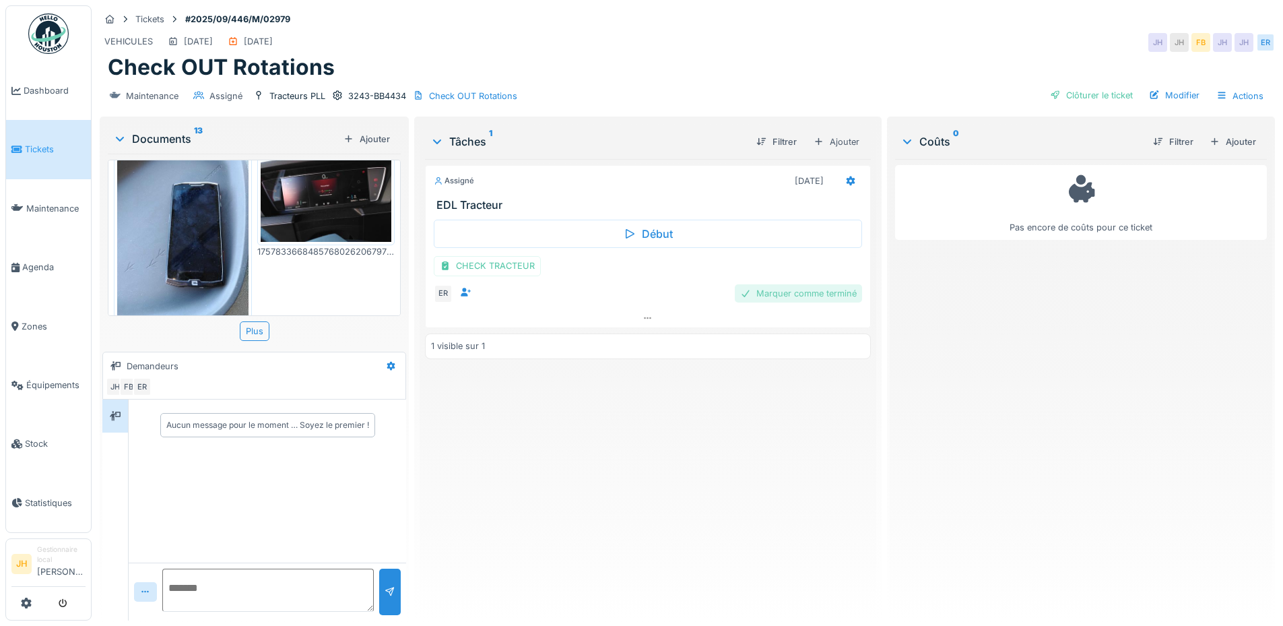
click at [785, 284] on div "Marquer comme terminé" at bounding box center [798, 293] width 127 height 18
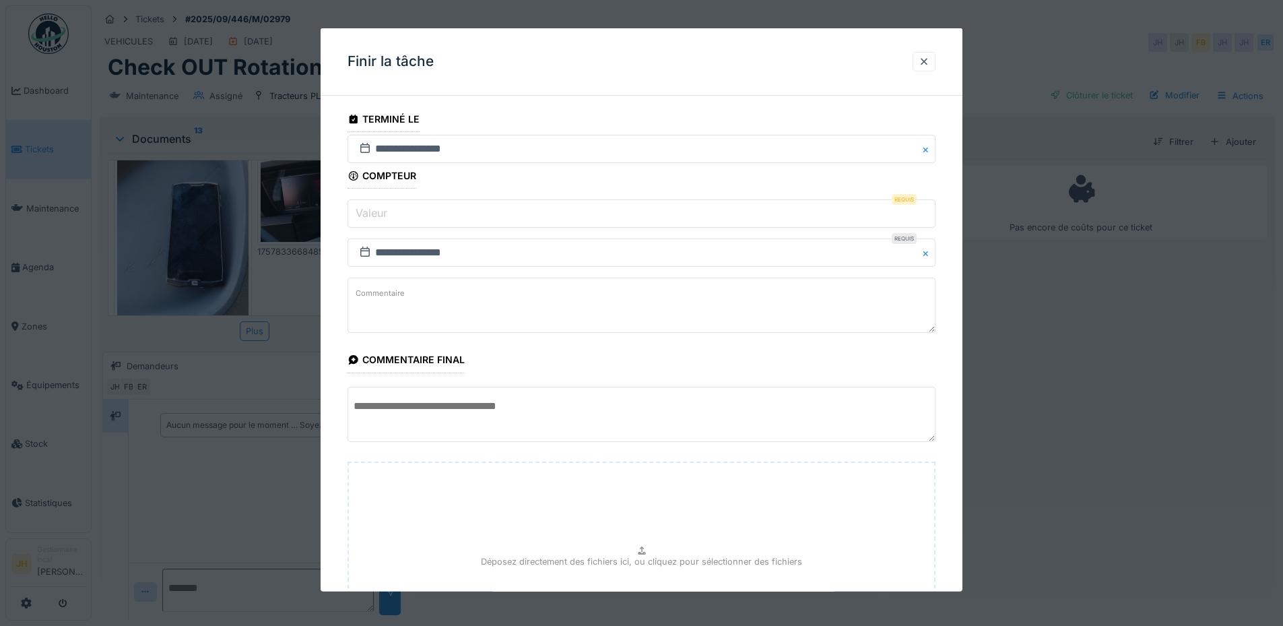
click at [430, 215] on input "Valeur" at bounding box center [641, 213] width 588 height 28
type input "*"
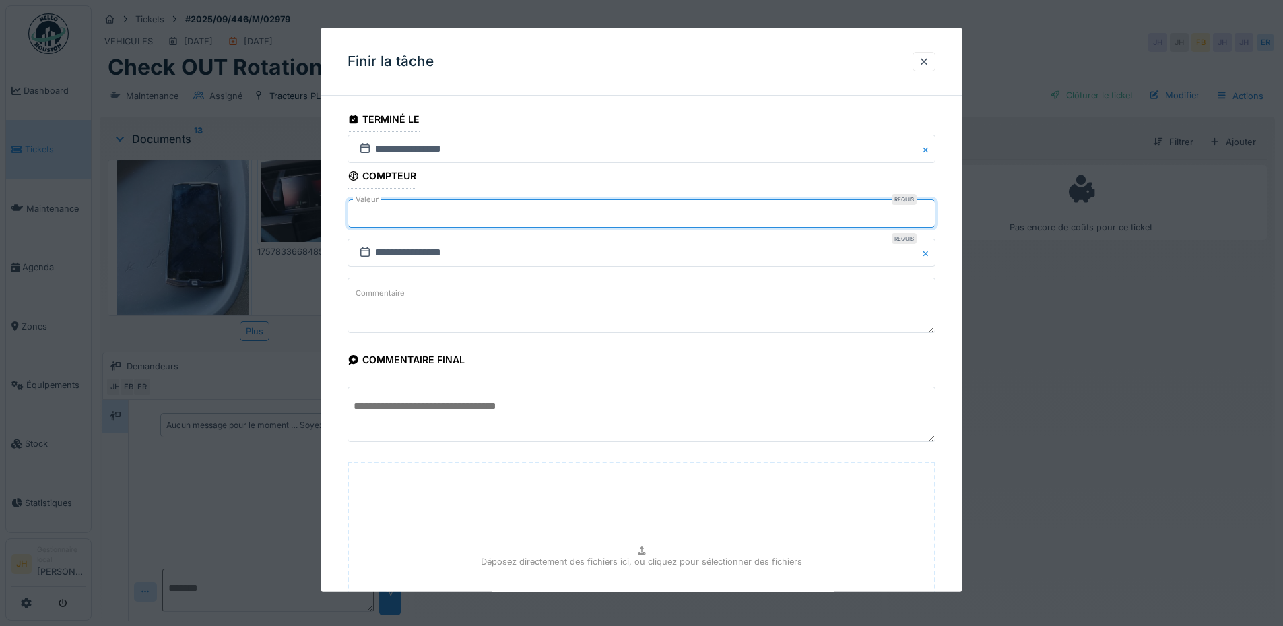
scroll to position [160, 0]
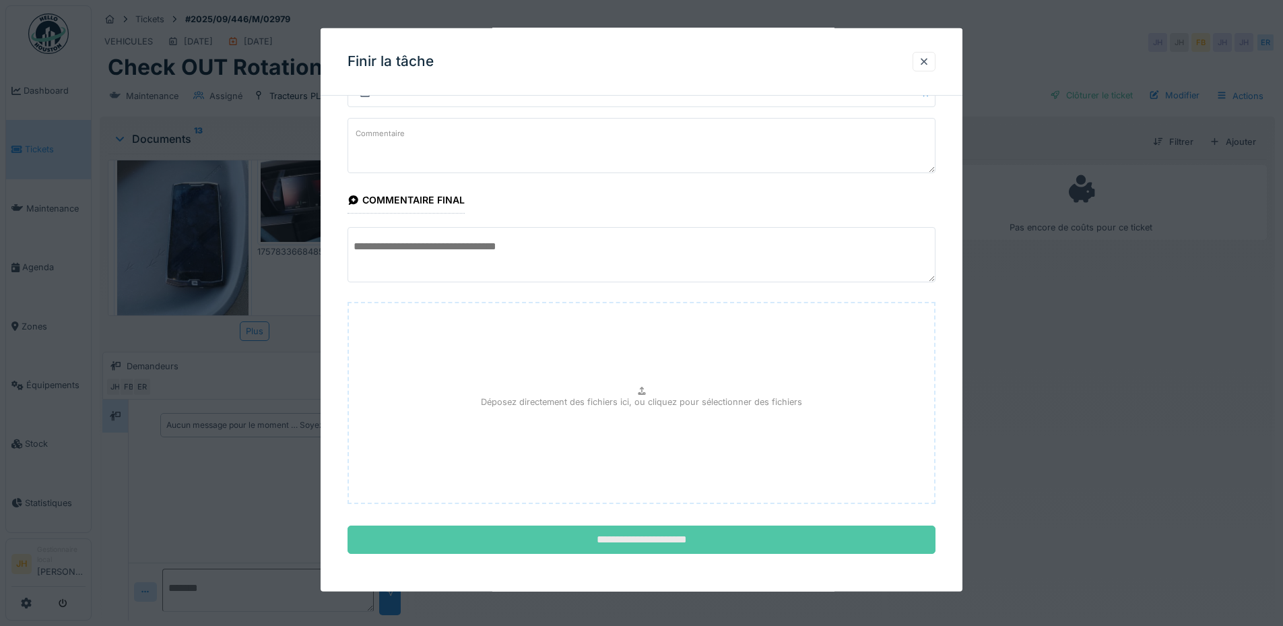
click at [599, 533] on input "**********" at bounding box center [641, 539] width 588 height 28
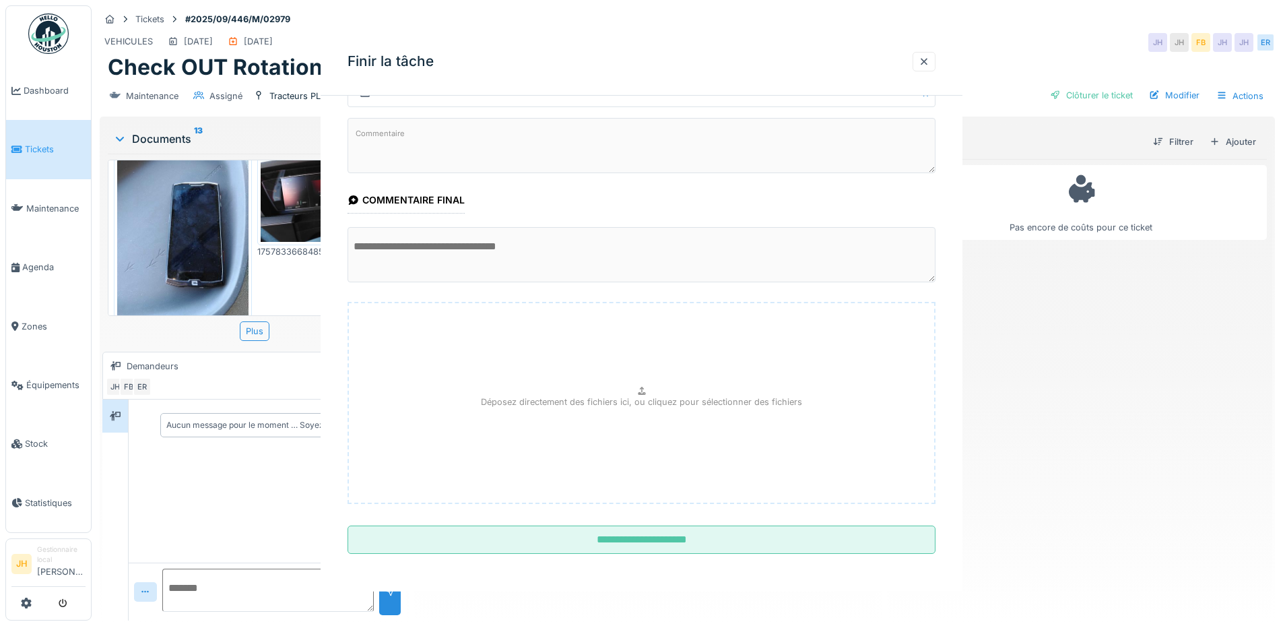
scroll to position [0, 0]
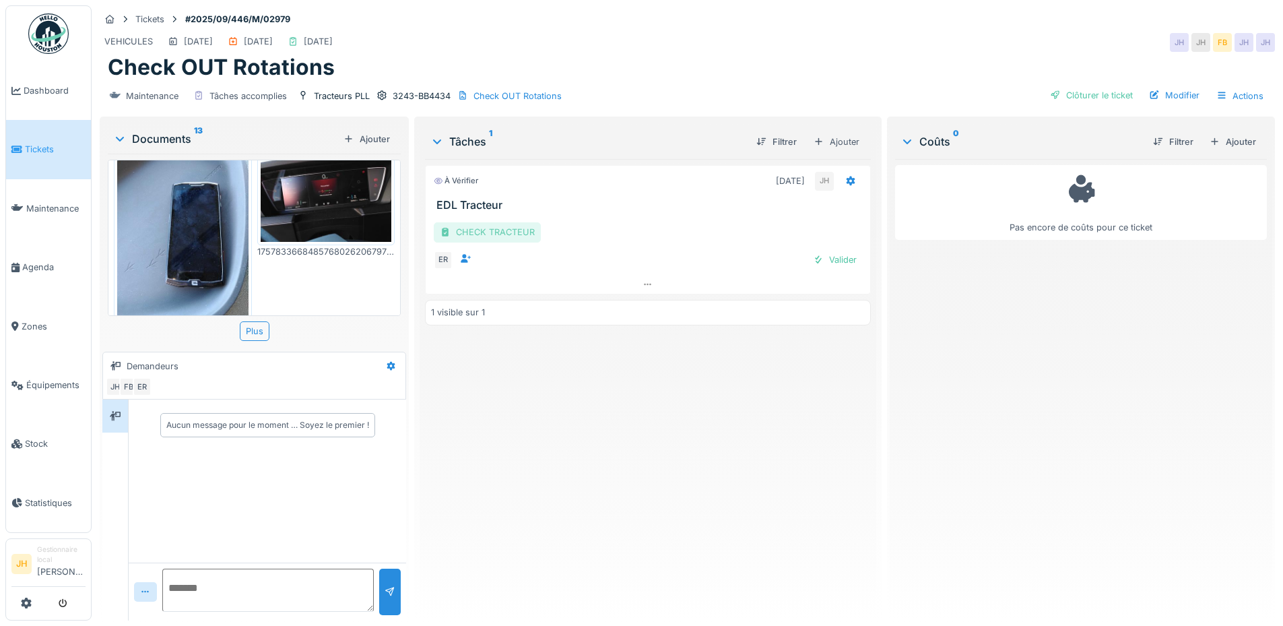
click at [468, 222] on div "CHECK TRACTEUR" at bounding box center [487, 232] width 107 height 20
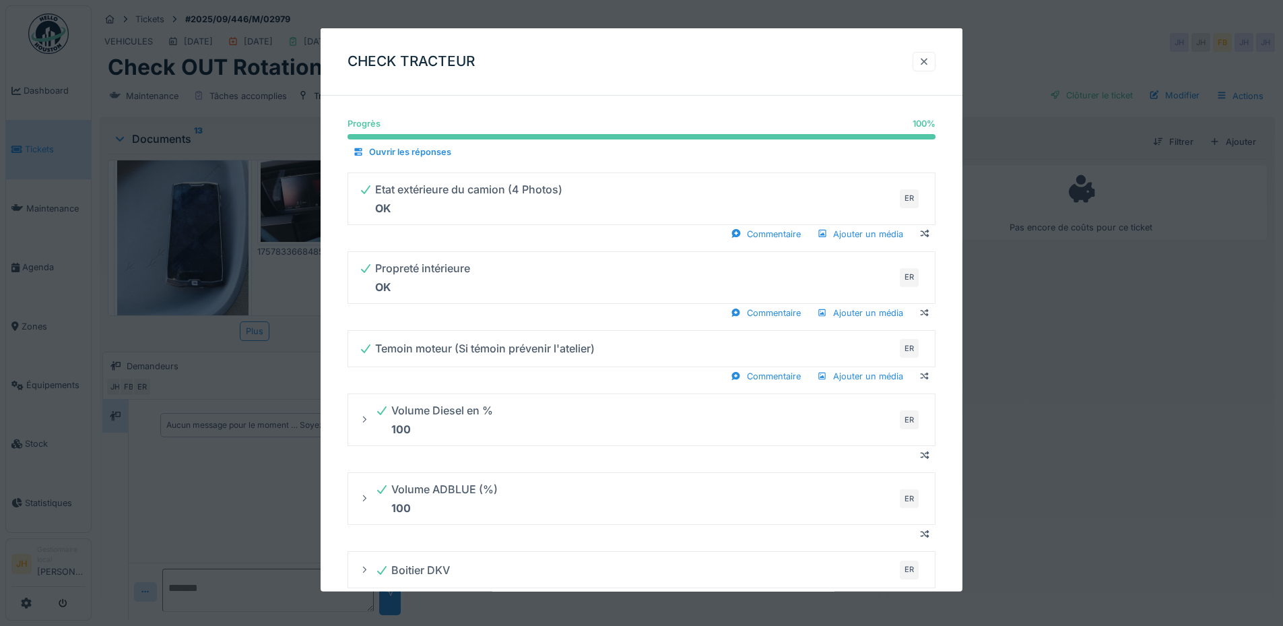
click at [926, 61] on div at bounding box center [924, 61] width 11 height 13
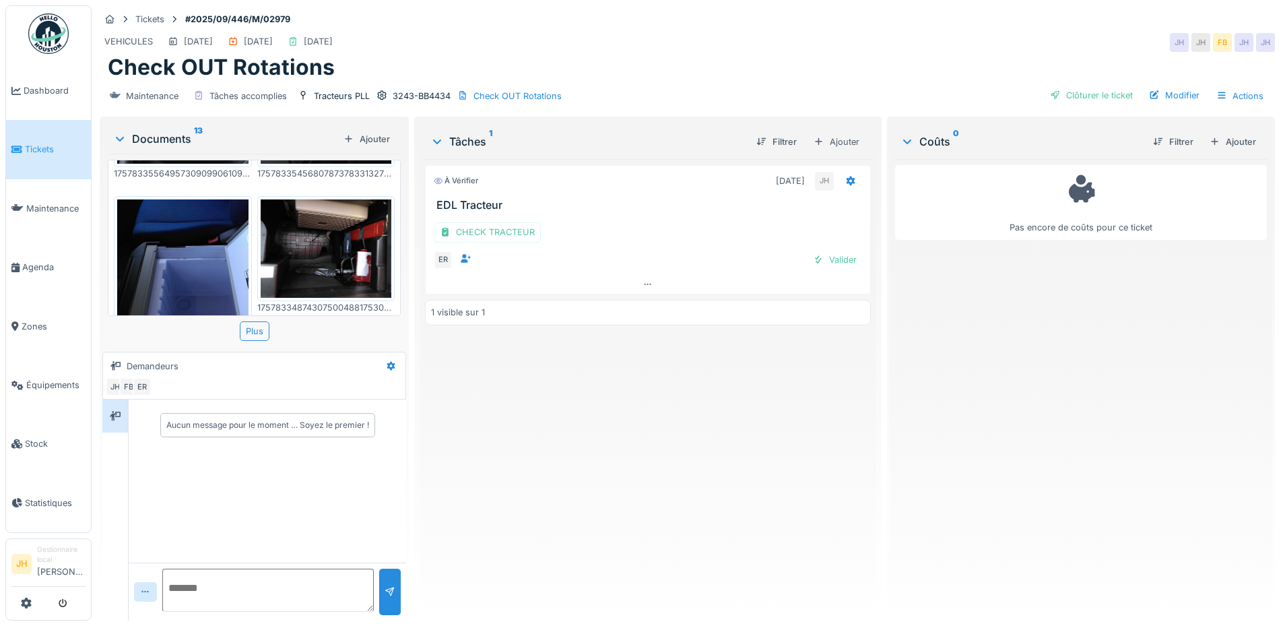
scroll to position [923, 0]
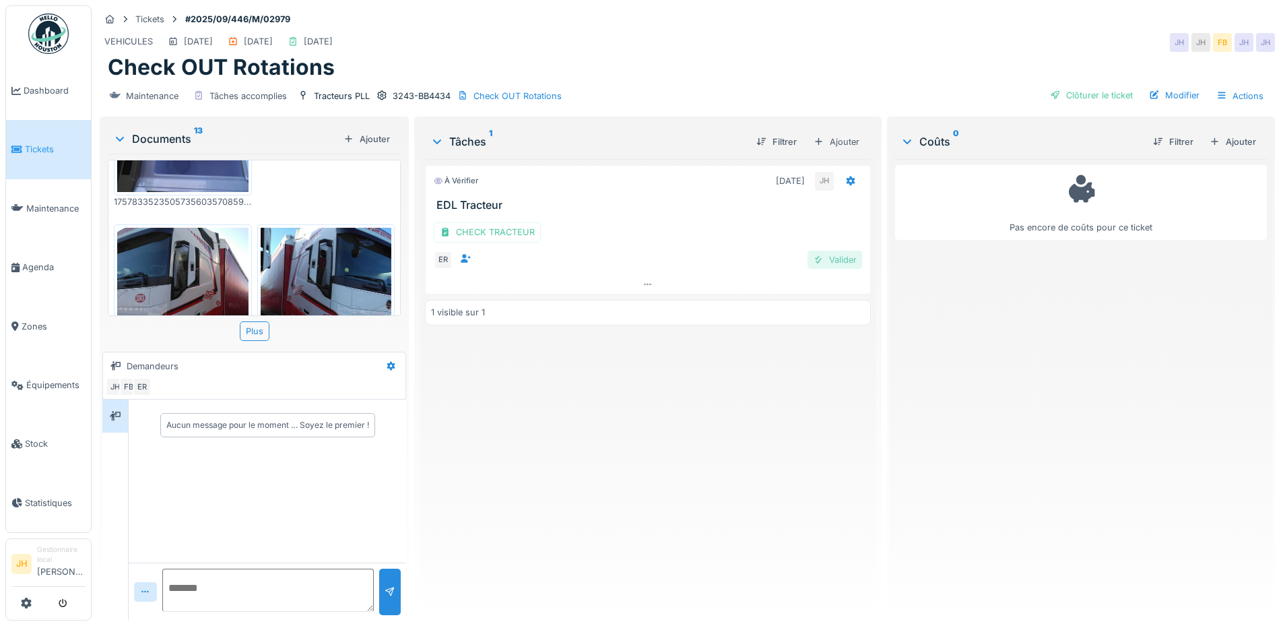
click at [833, 251] on div "Valider" at bounding box center [834, 260] width 55 height 18
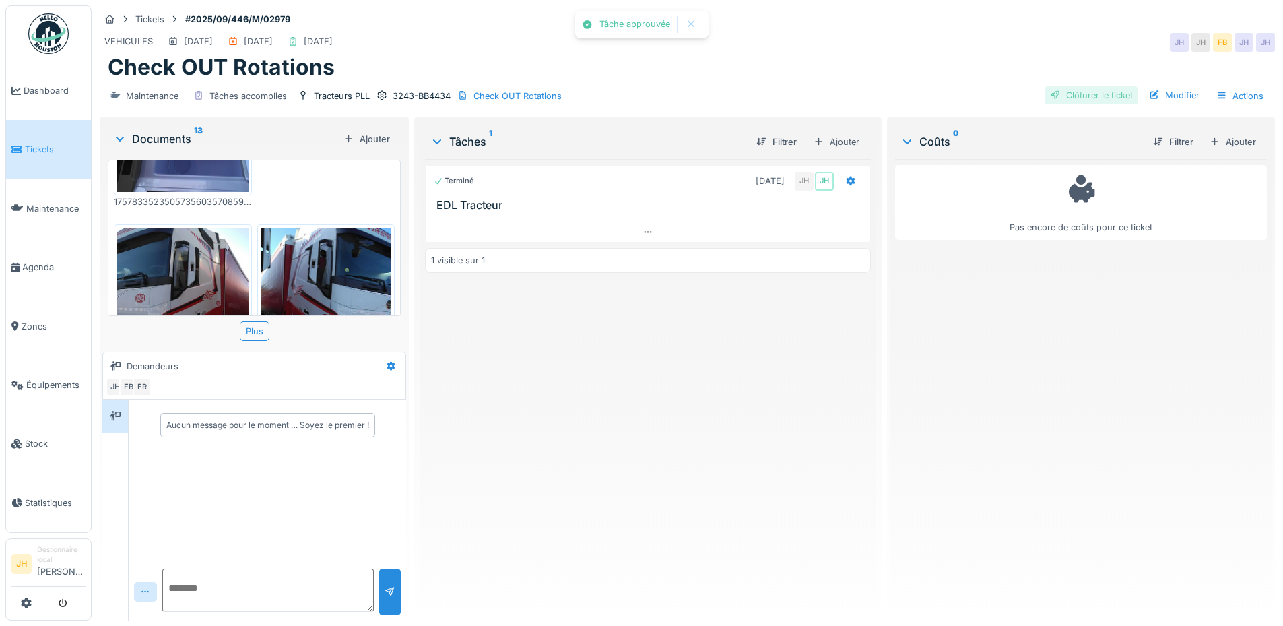
click at [1083, 86] on div "Clôturer le ticket" at bounding box center [1091, 95] width 94 height 18
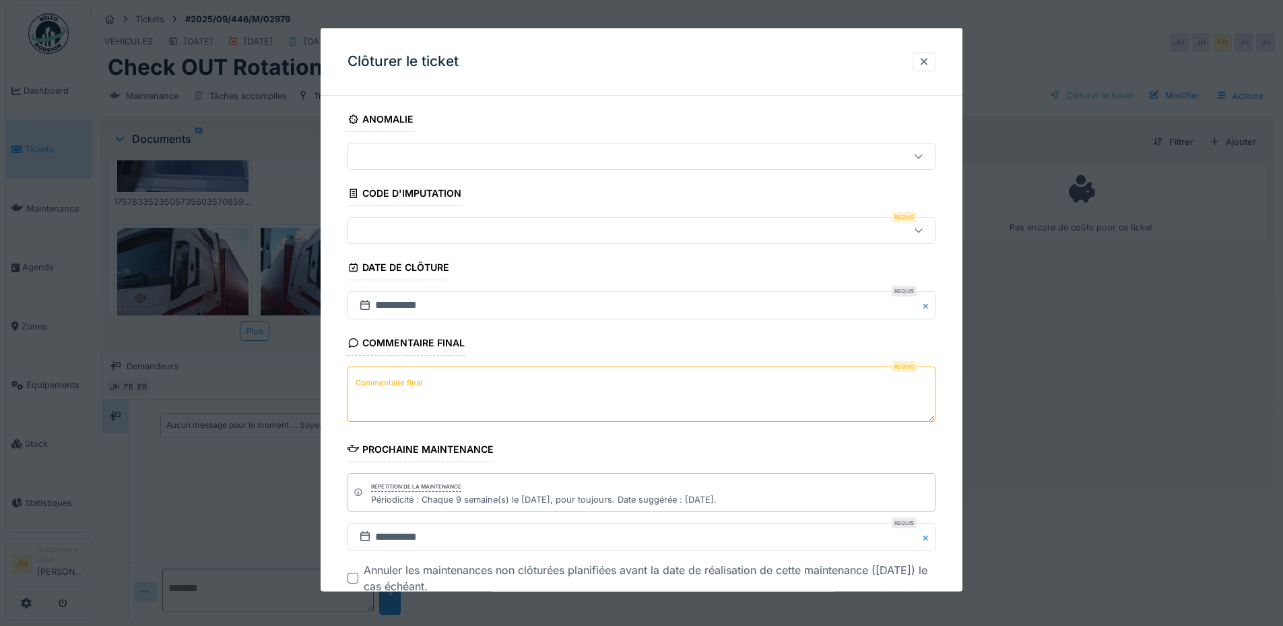
click at [471, 236] on div at bounding box center [607, 230] width 507 height 15
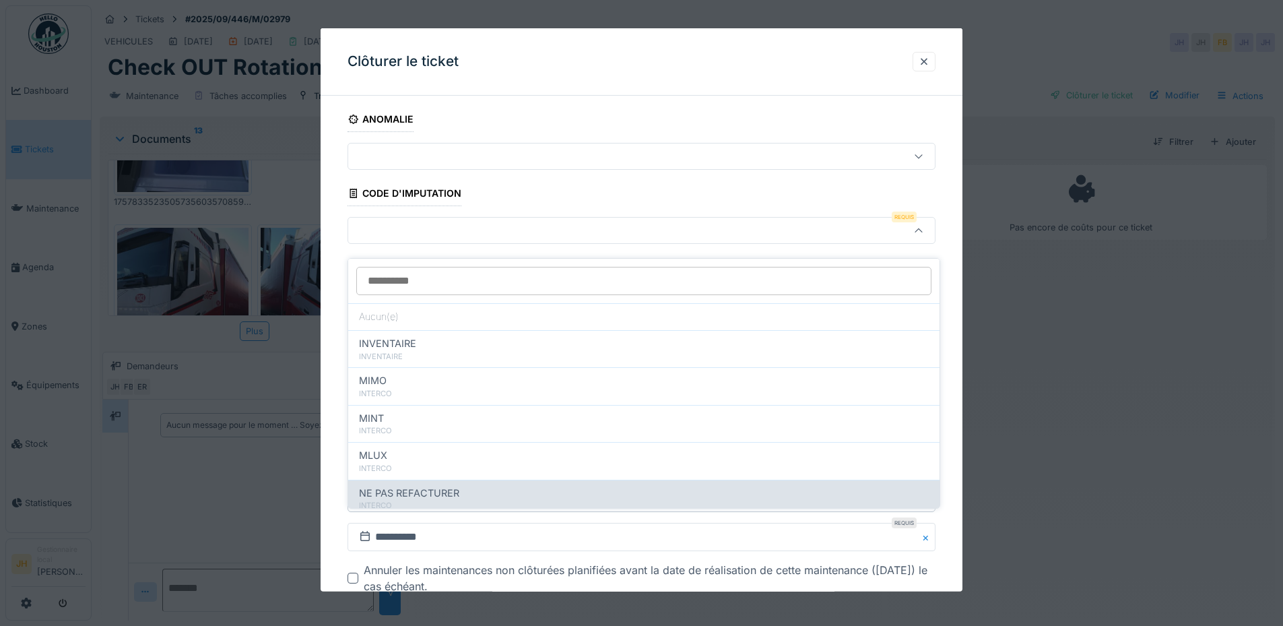
click at [461, 486] on div "NE PAS REFACTURER" at bounding box center [644, 493] width 570 height 15
type input "****"
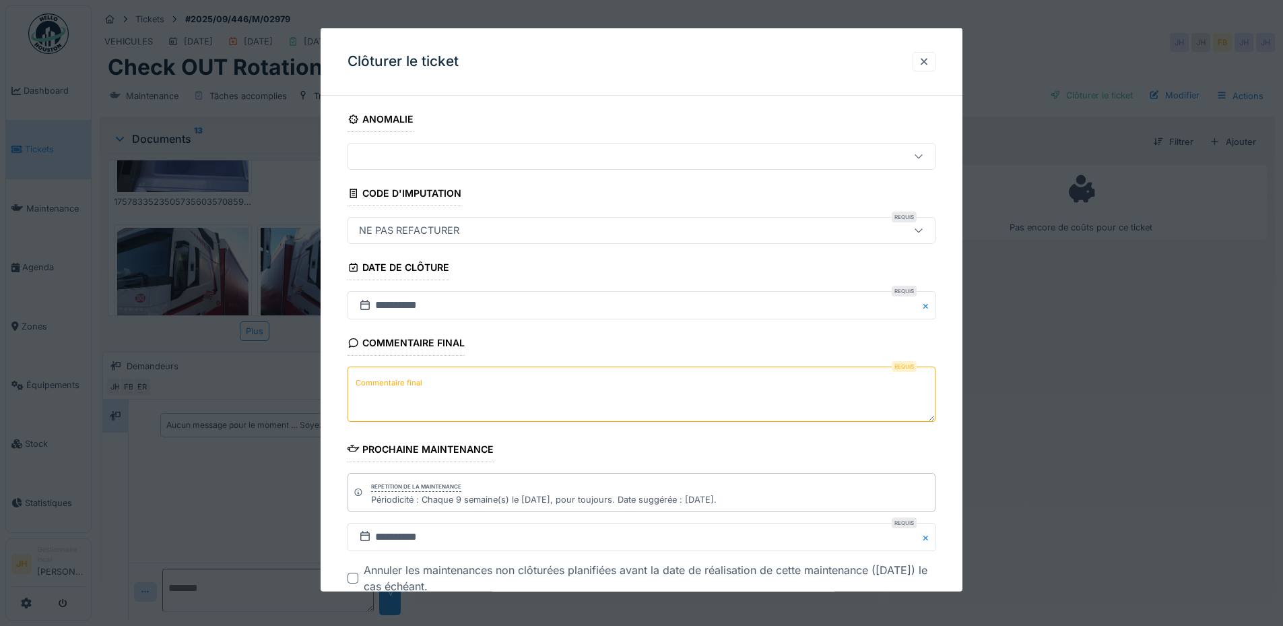
scroll to position [10, 0]
click at [458, 405] on textarea "Commentaire final" at bounding box center [641, 393] width 588 height 55
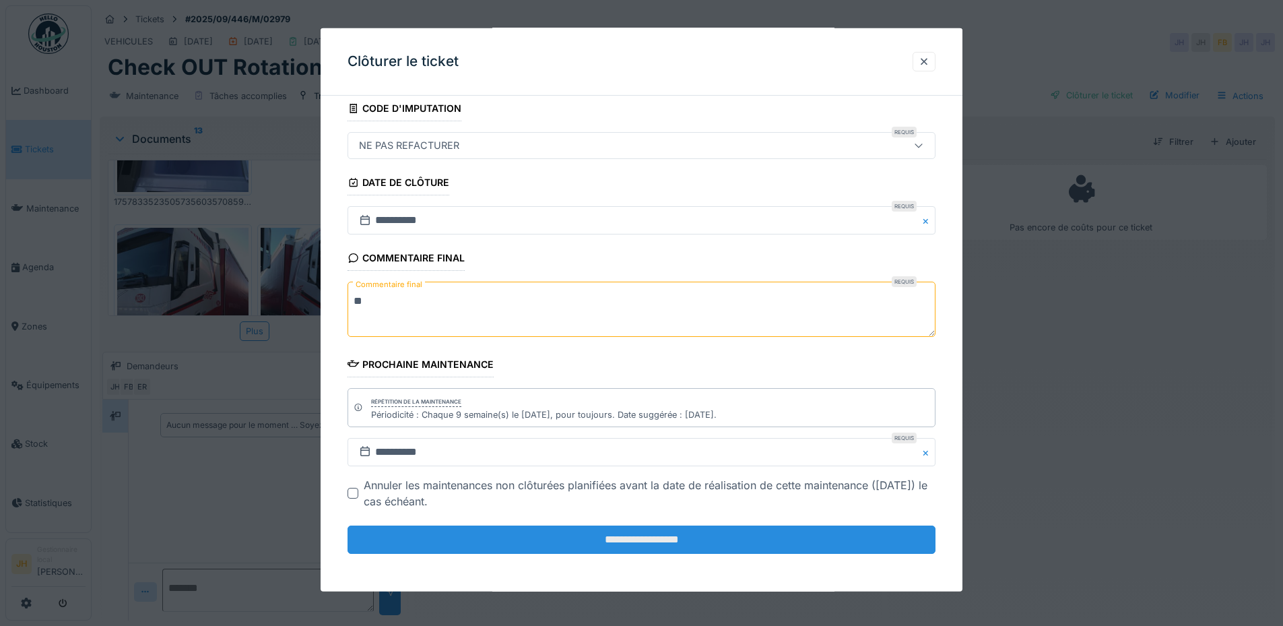
type textarea "**"
click at [675, 541] on input "**********" at bounding box center [641, 539] width 588 height 28
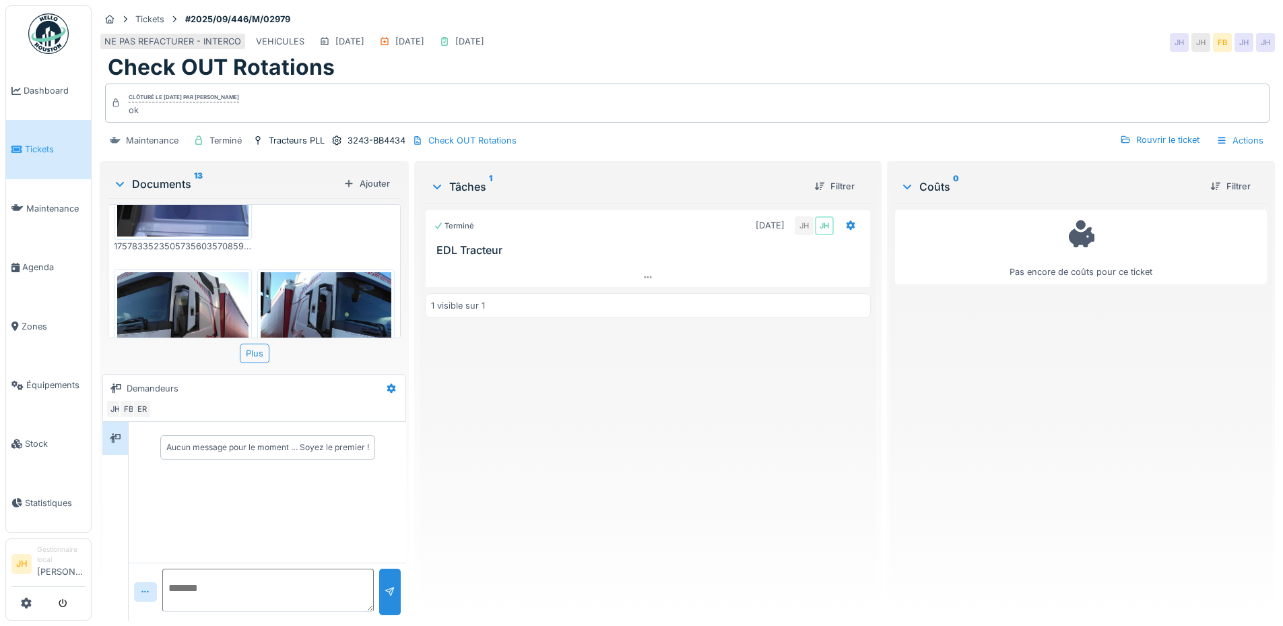
scroll to position [0, 0]
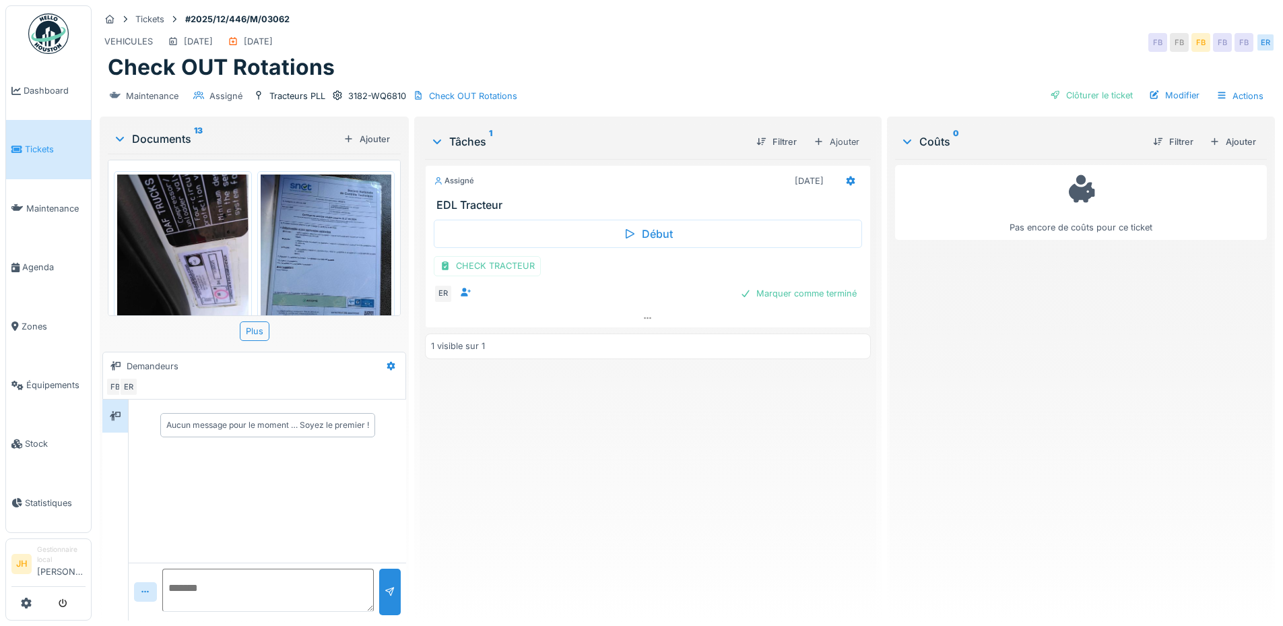
click at [277, 259] on img at bounding box center [326, 261] width 131 height 174
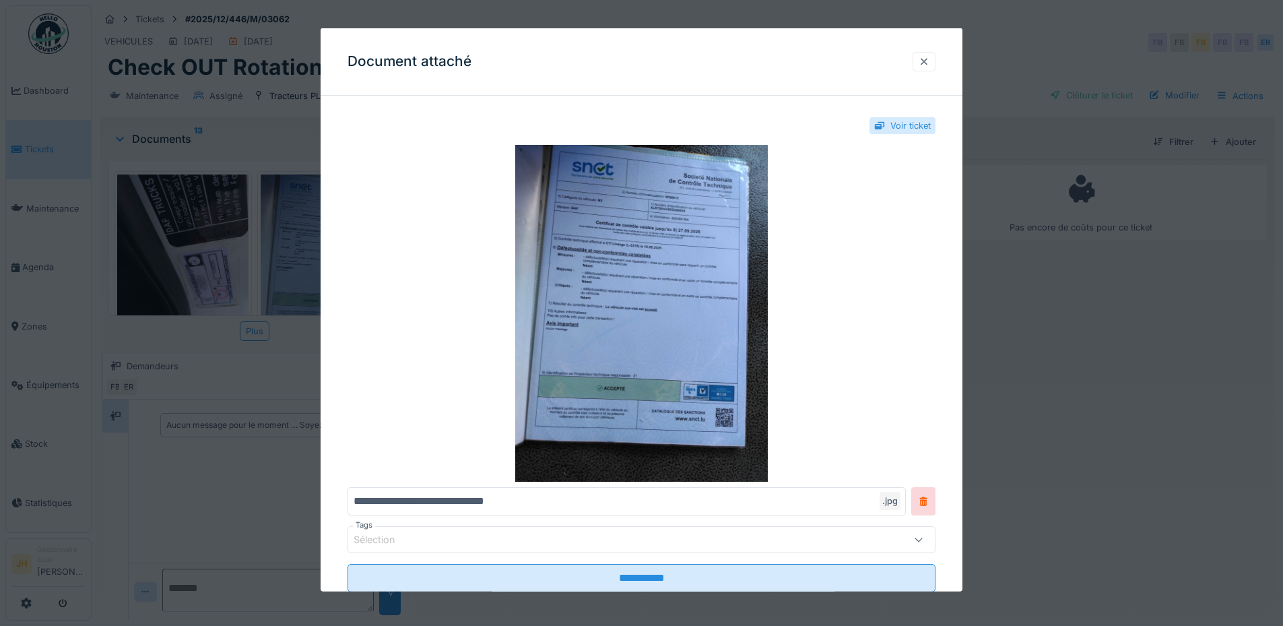
click at [927, 57] on div at bounding box center [924, 61] width 11 height 13
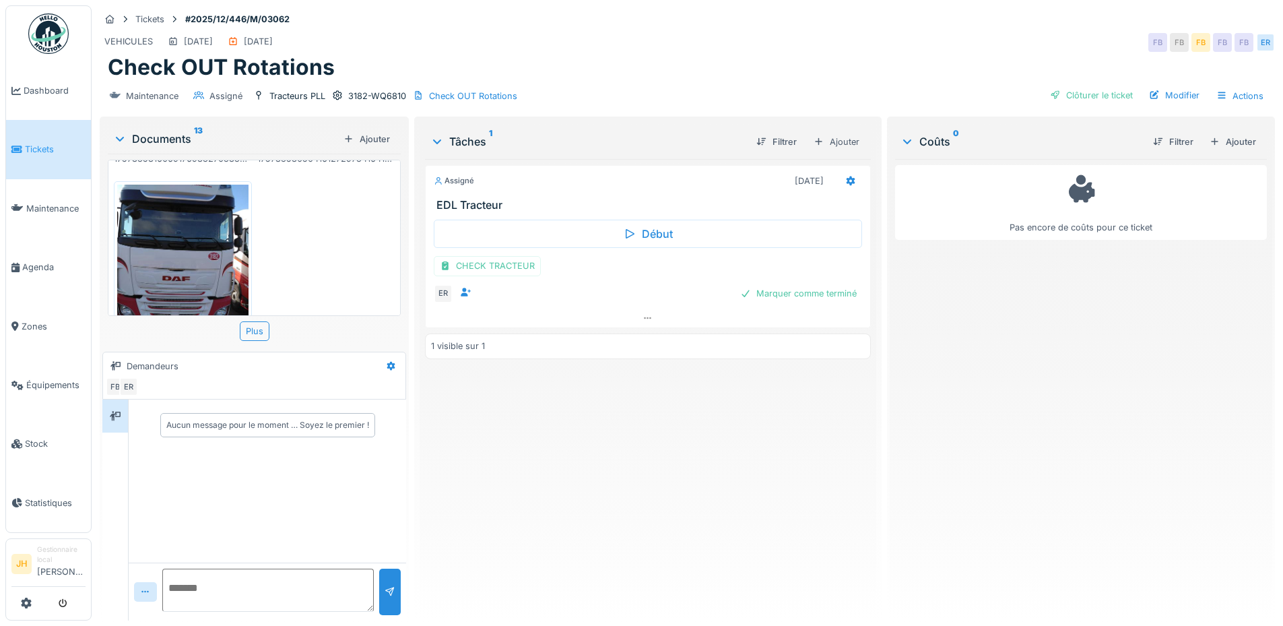
scroll to position [1193, 0]
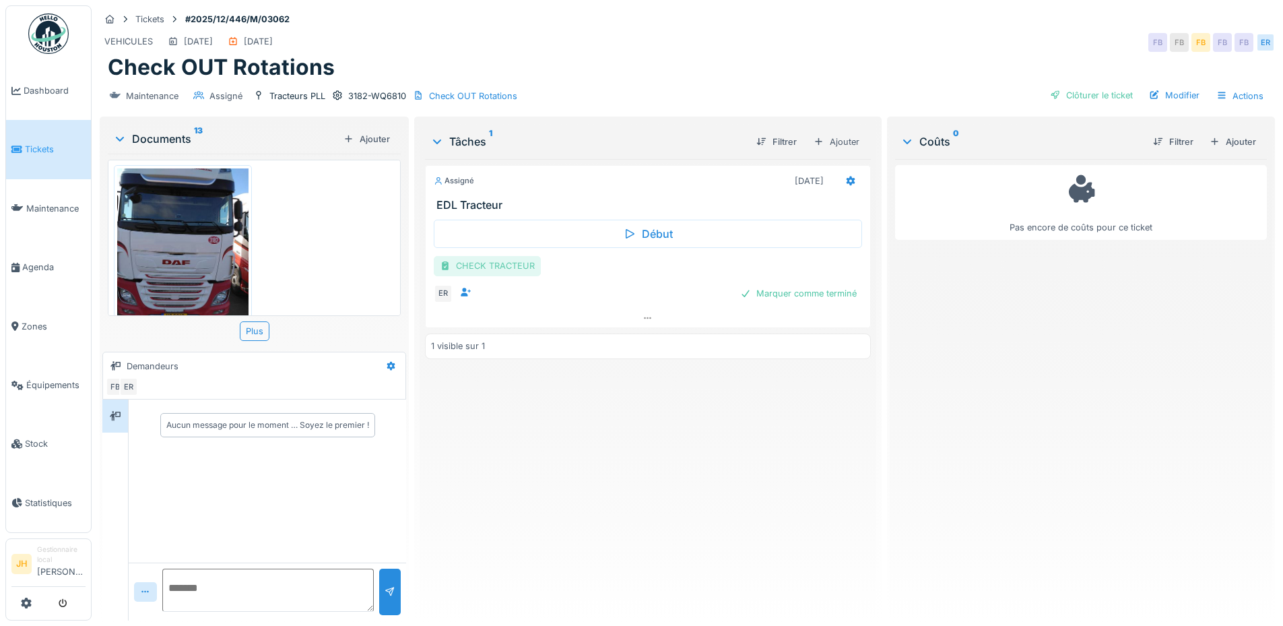
click at [502, 273] on div "CHECK TRACTEUR" at bounding box center [487, 266] width 107 height 20
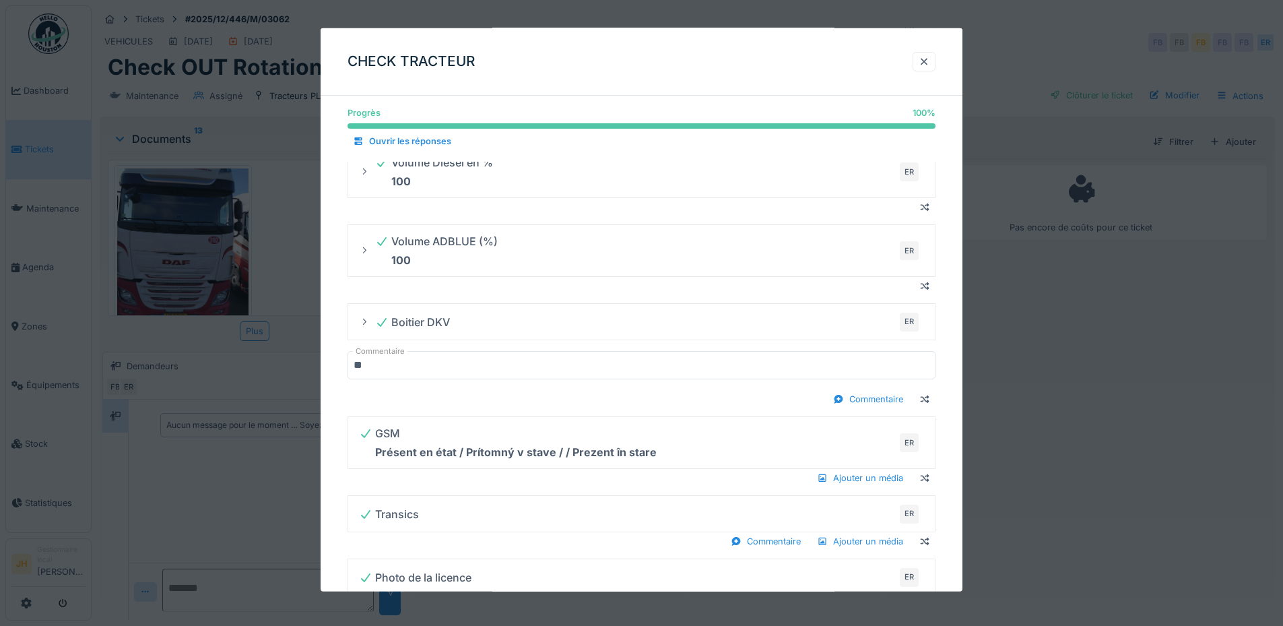
scroll to position [471, 0]
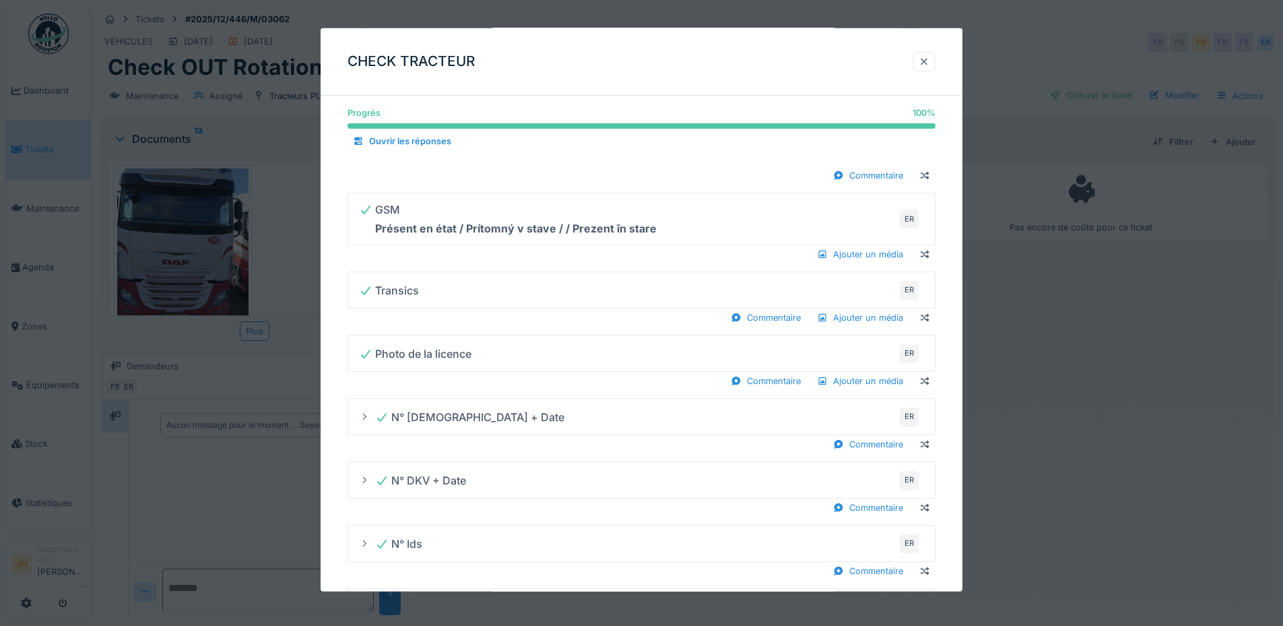
click at [925, 62] on div at bounding box center [924, 61] width 11 height 13
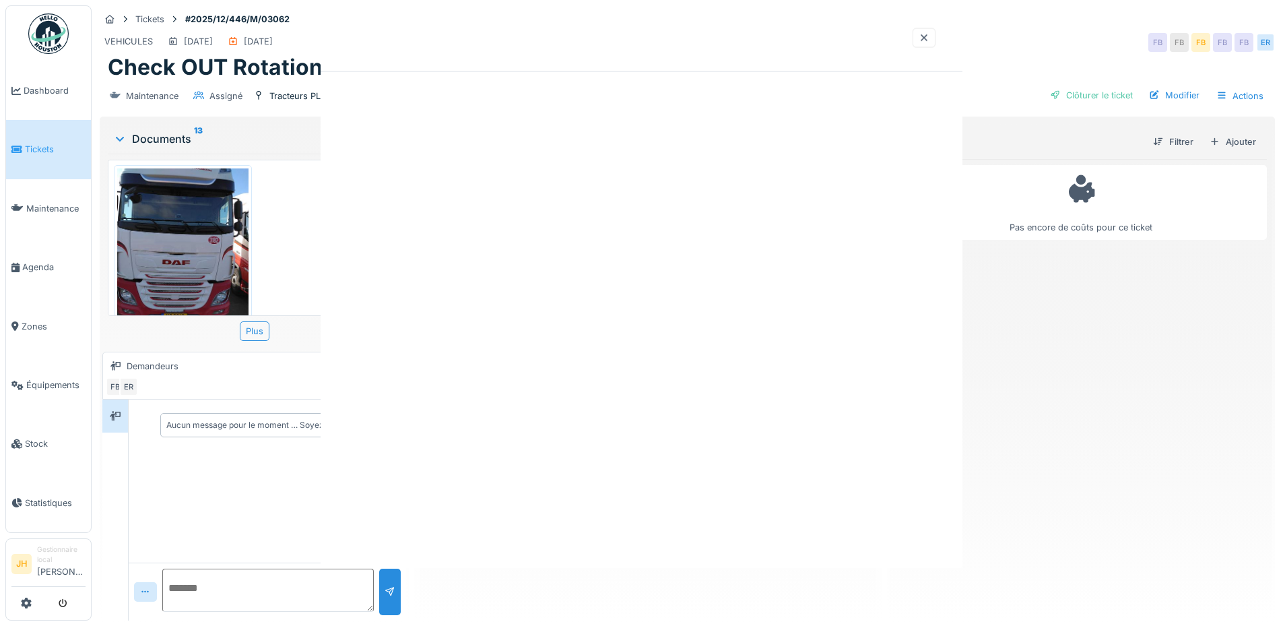
scroll to position [0, 0]
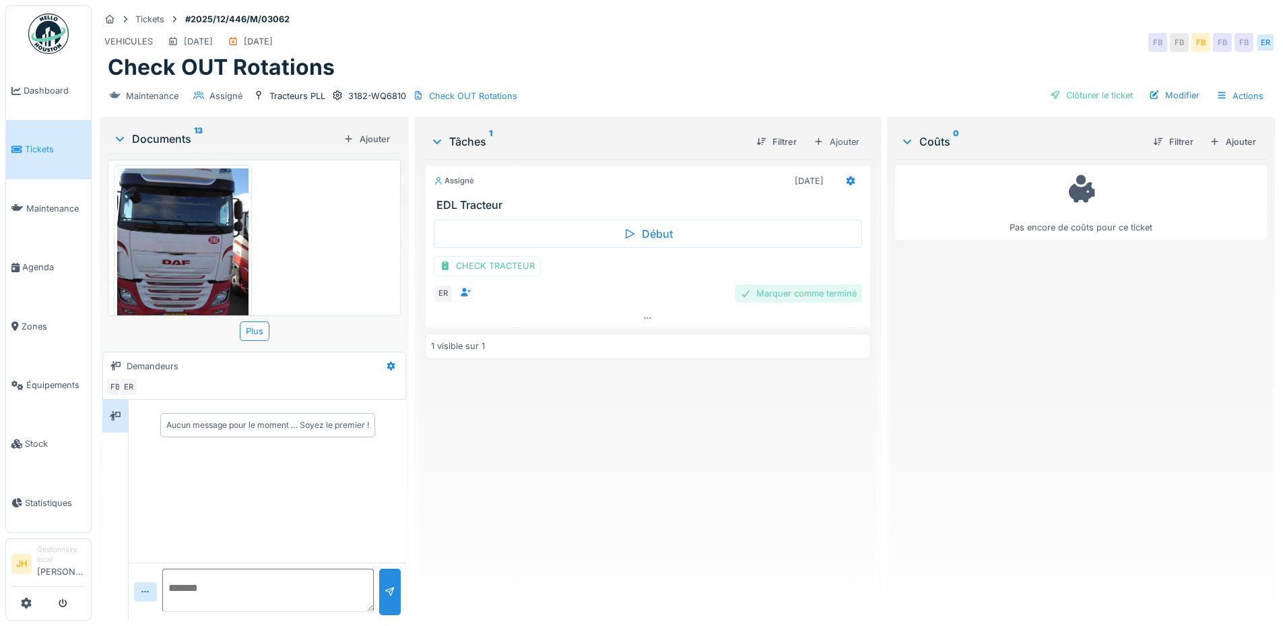
click at [787, 293] on div "Marquer comme terminé" at bounding box center [798, 293] width 127 height 18
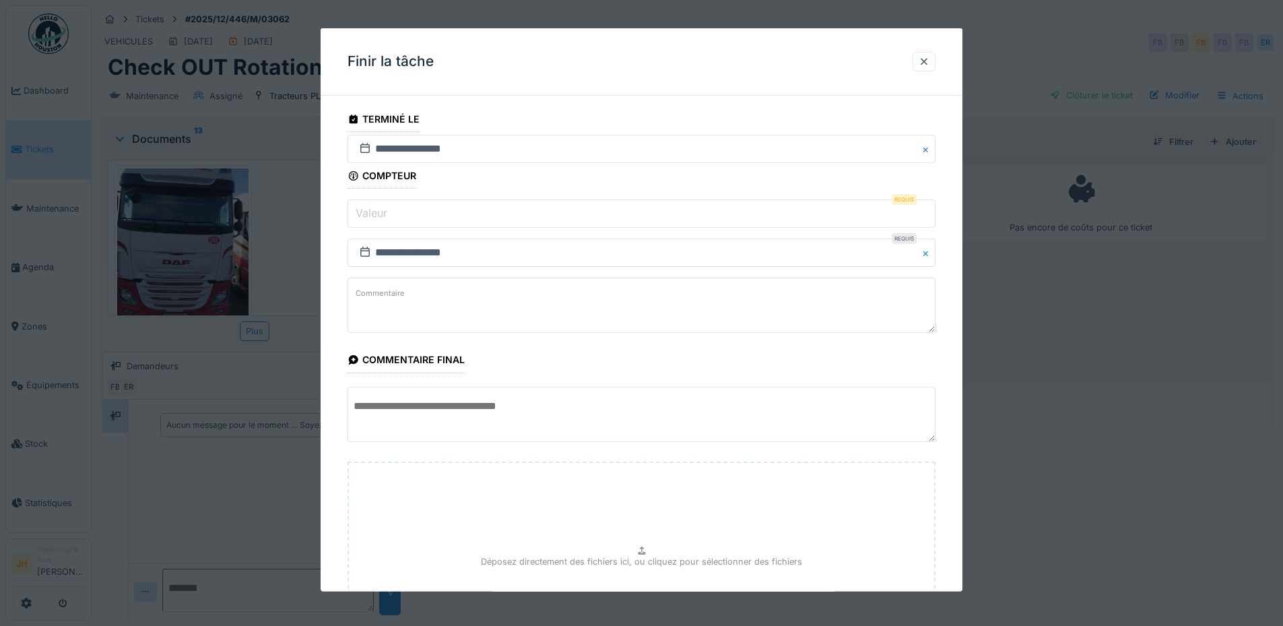
click at [441, 214] on input "Valeur" at bounding box center [641, 213] width 588 height 28
type input "*"
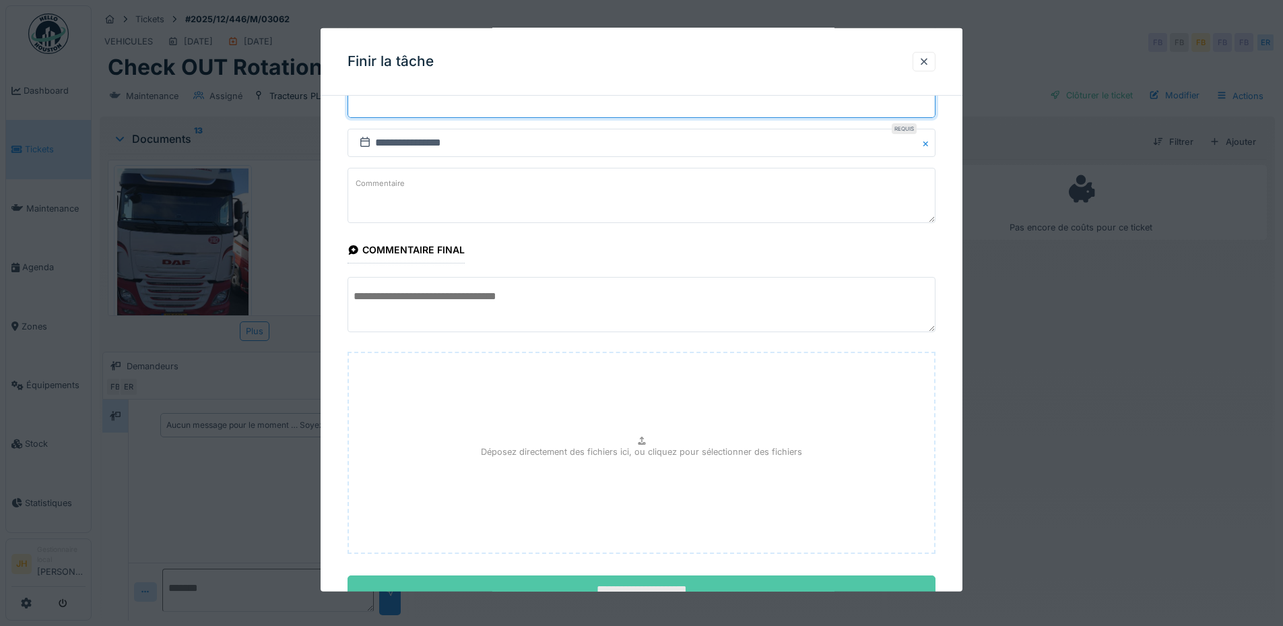
scroll to position [160, 0]
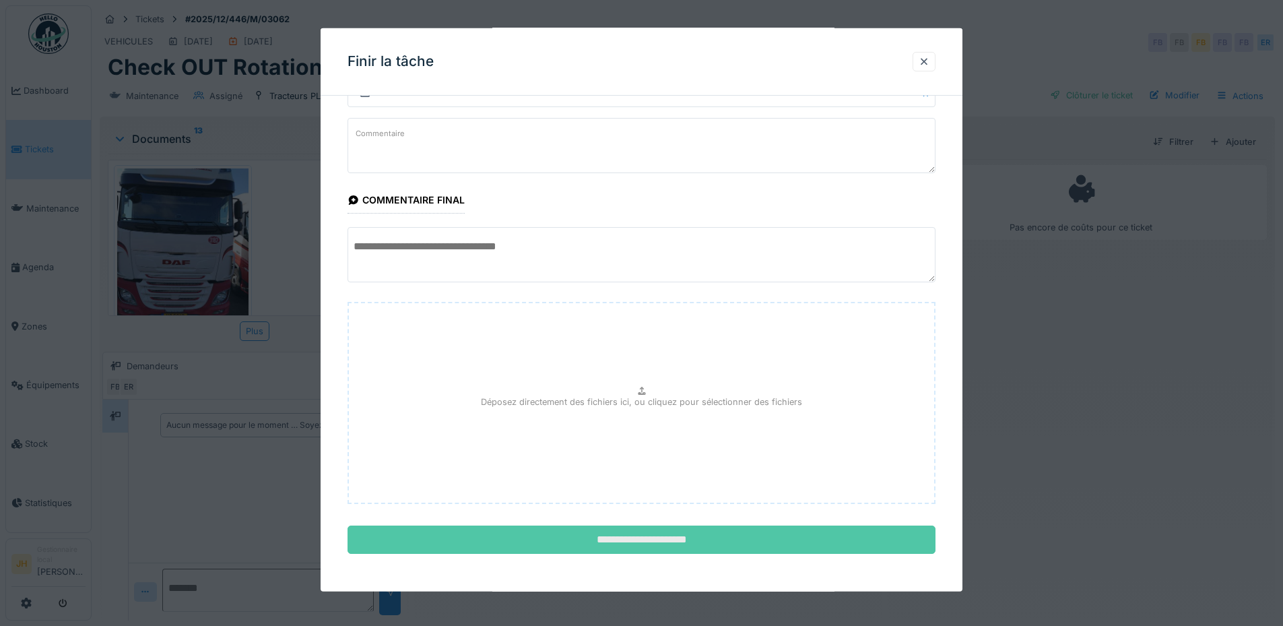
click at [682, 537] on input "**********" at bounding box center [641, 539] width 588 height 28
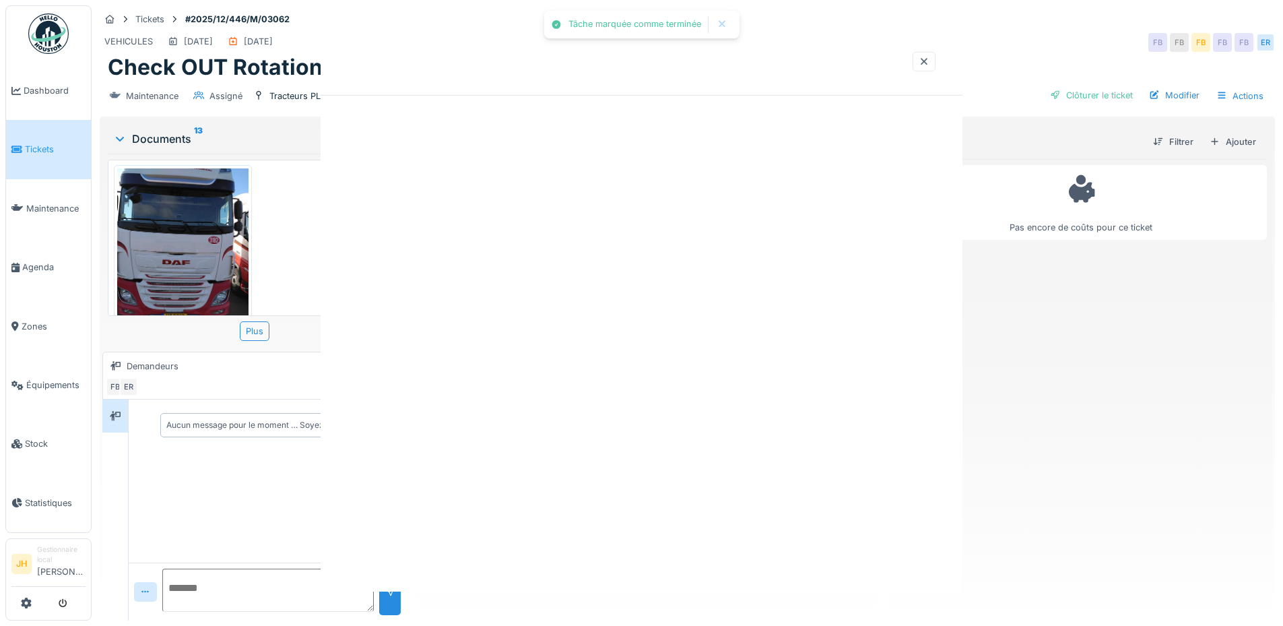
scroll to position [0, 0]
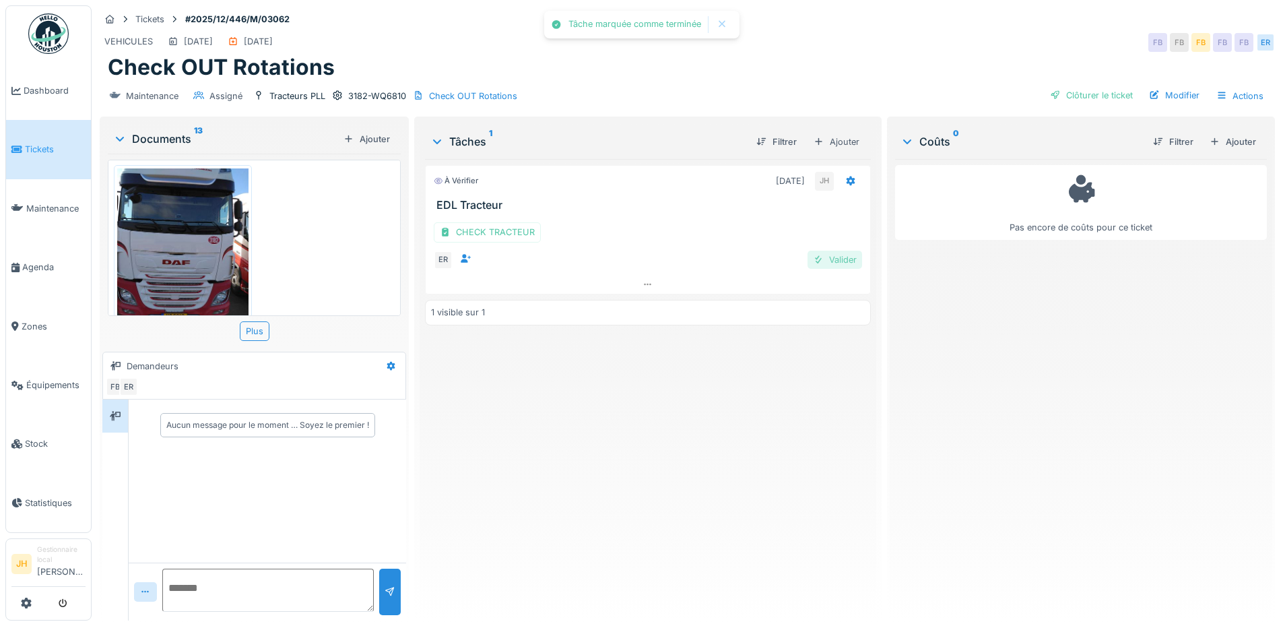
click at [832, 264] on div "Valider" at bounding box center [834, 260] width 55 height 18
click at [1077, 104] on div "Clôturer le ticket Modifier Actions" at bounding box center [1156, 96] width 225 height 20
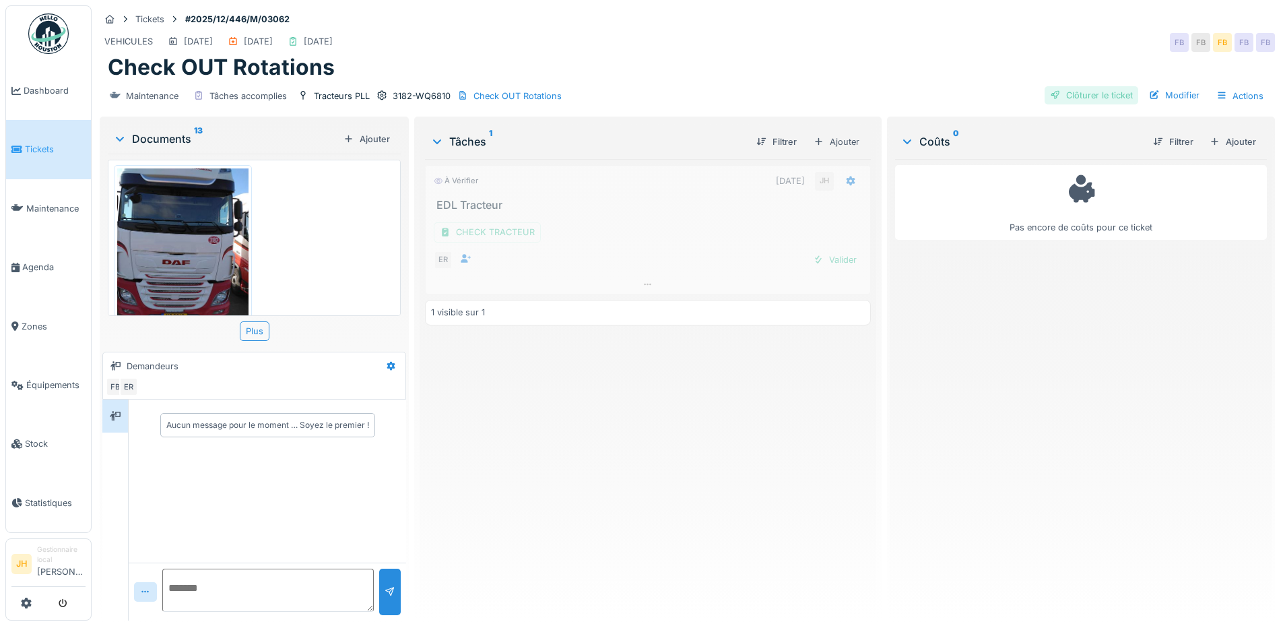
click at [1076, 88] on div "Clôturer le ticket" at bounding box center [1091, 95] width 94 height 18
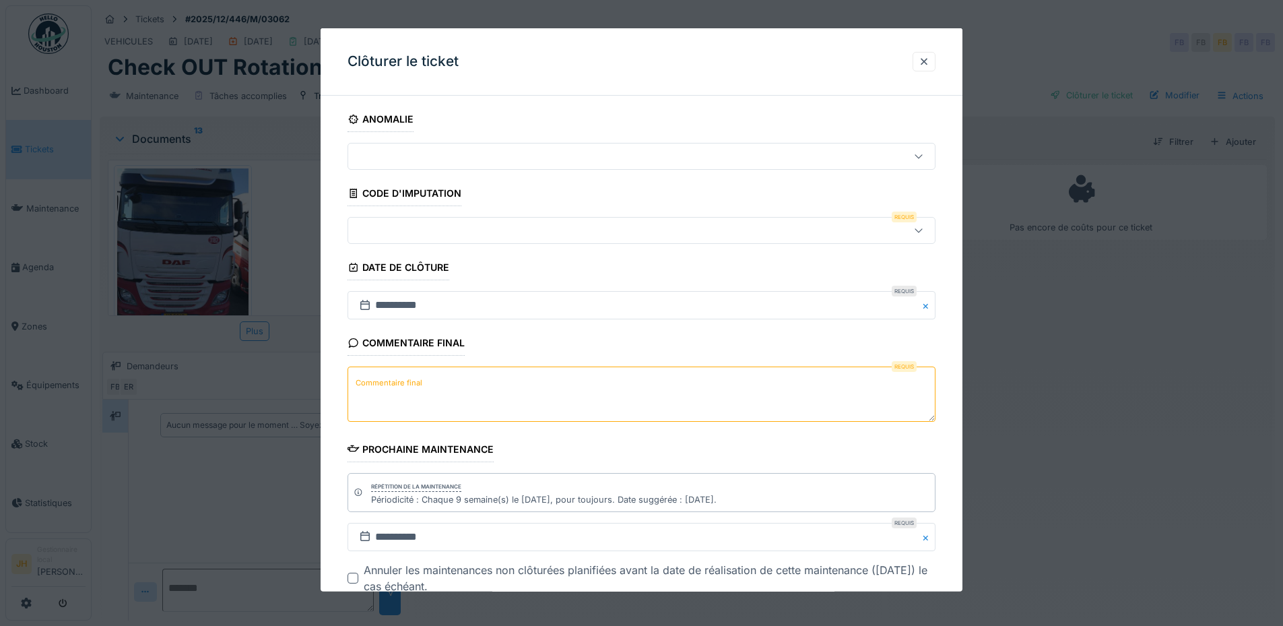
click at [589, 233] on div at bounding box center [607, 230] width 507 height 15
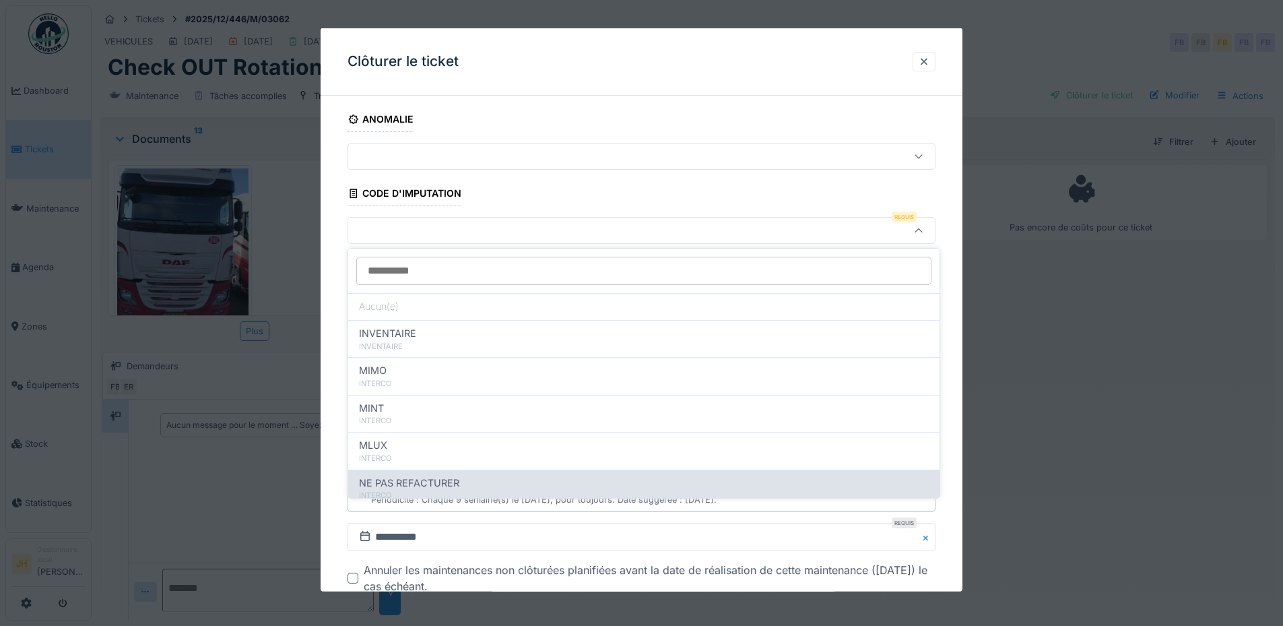
click at [531, 477] on div "NE PAS REFACTURER" at bounding box center [644, 482] width 570 height 15
type input "****"
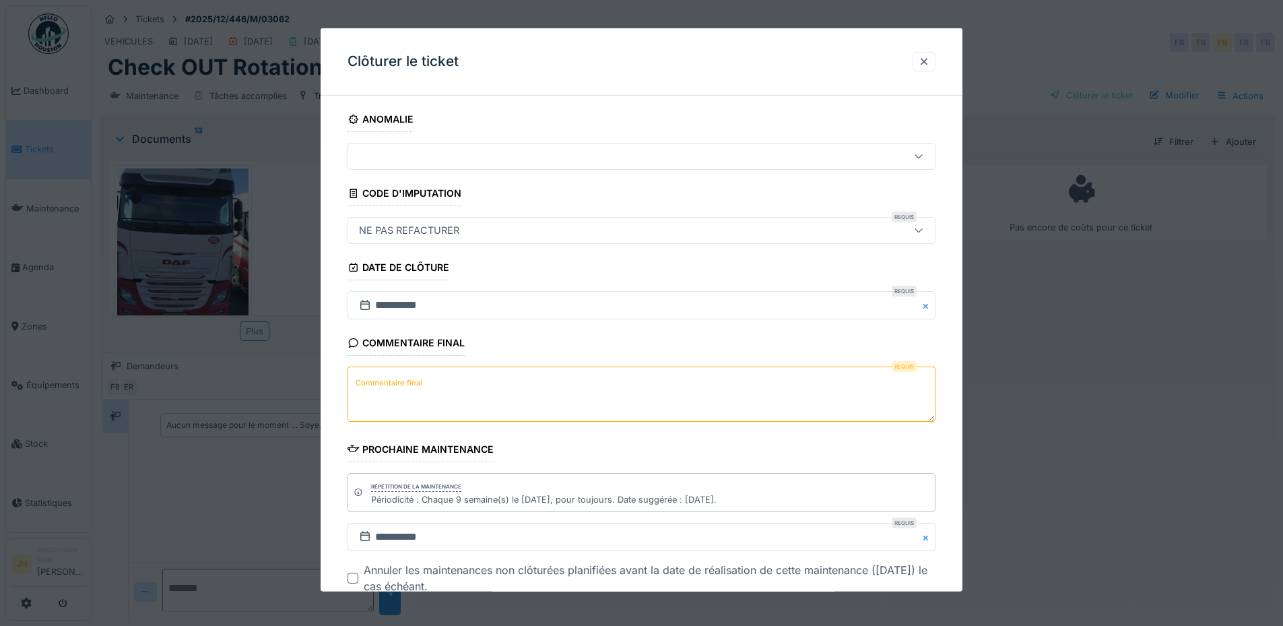
click at [494, 396] on textarea "Commentaire final" at bounding box center [641, 393] width 588 height 55
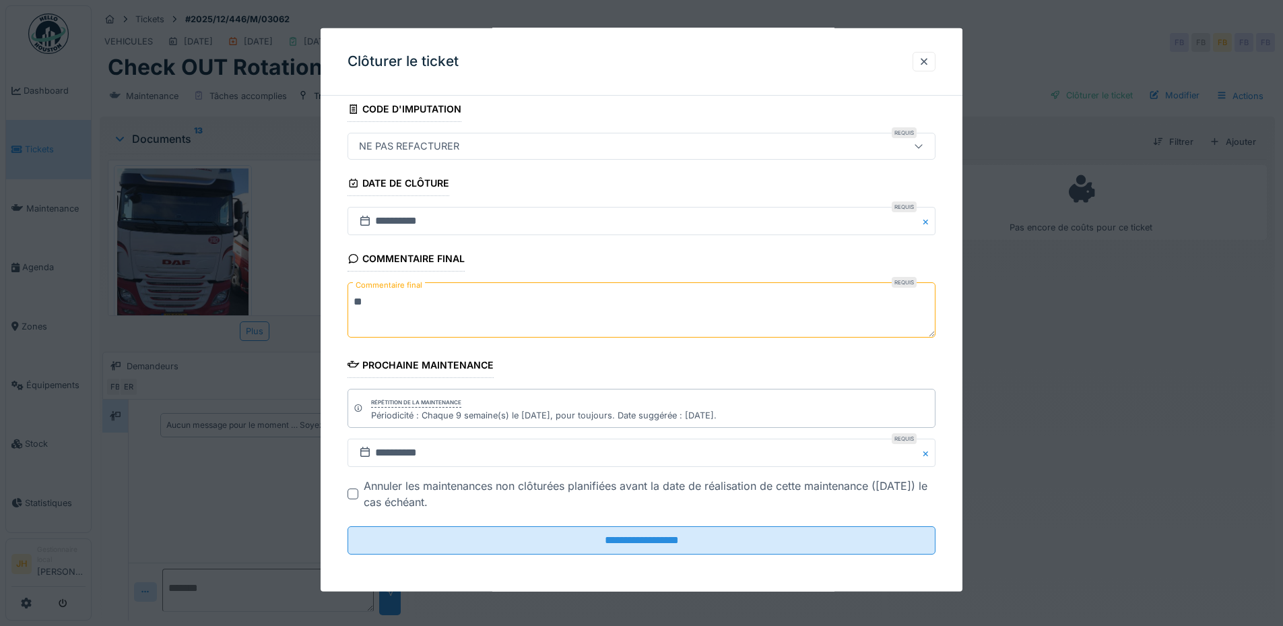
scroll to position [85, 0]
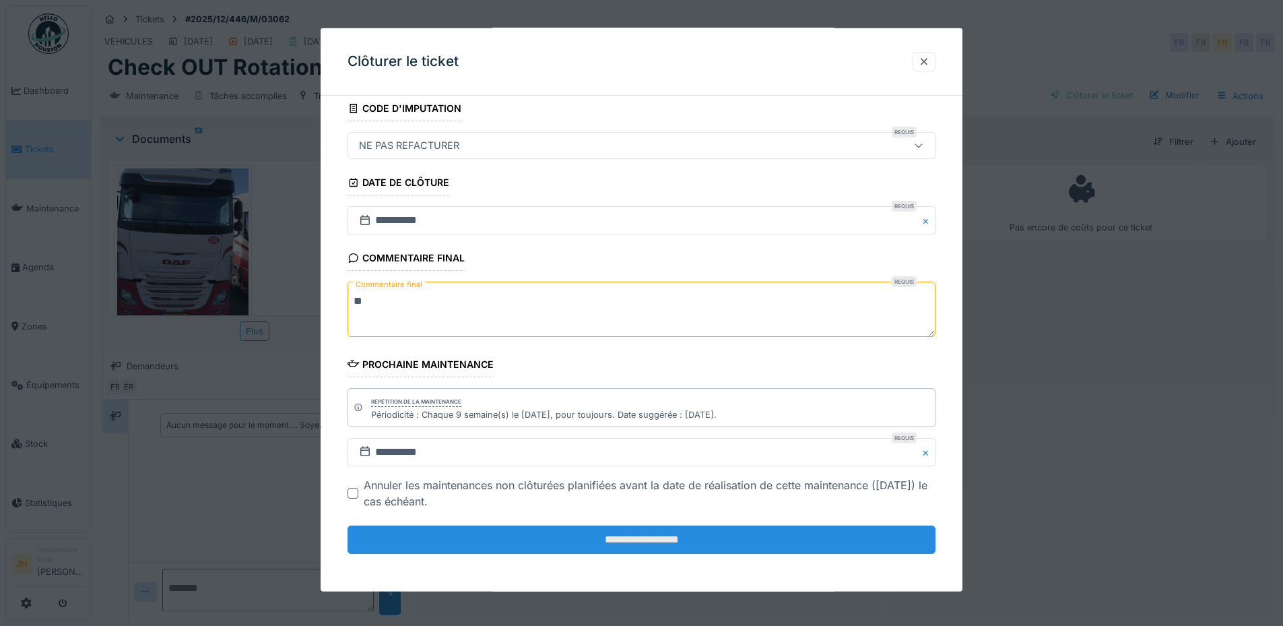
type textarea "**"
click at [508, 536] on input "**********" at bounding box center [641, 539] width 588 height 28
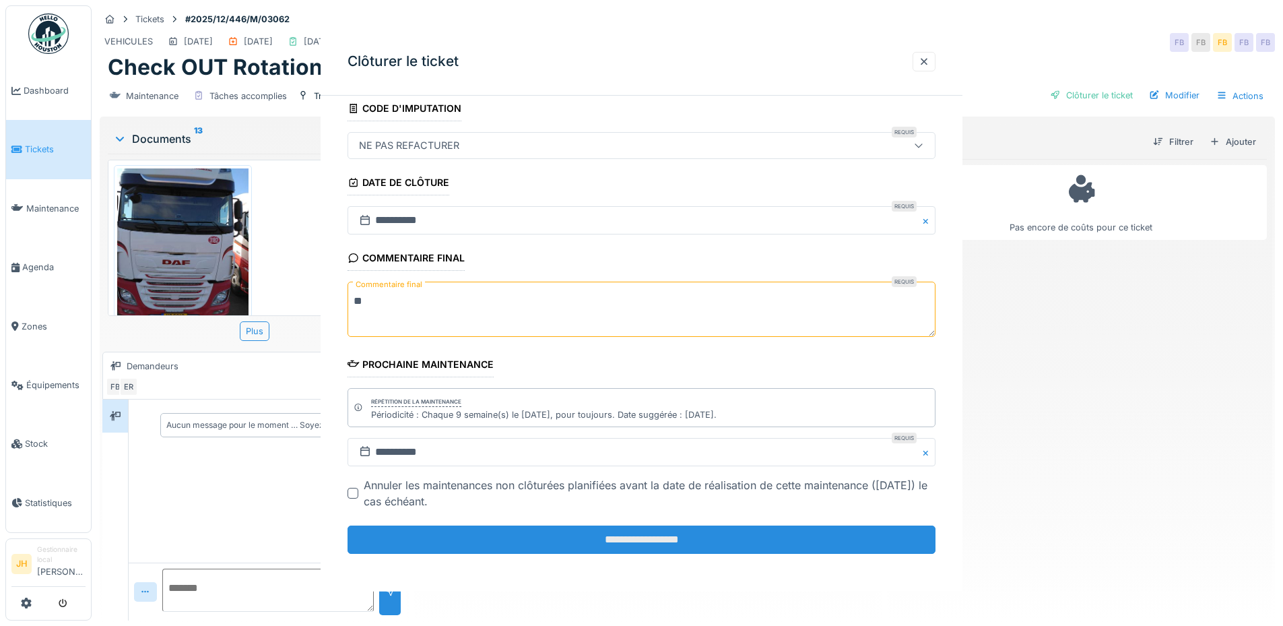
scroll to position [0, 0]
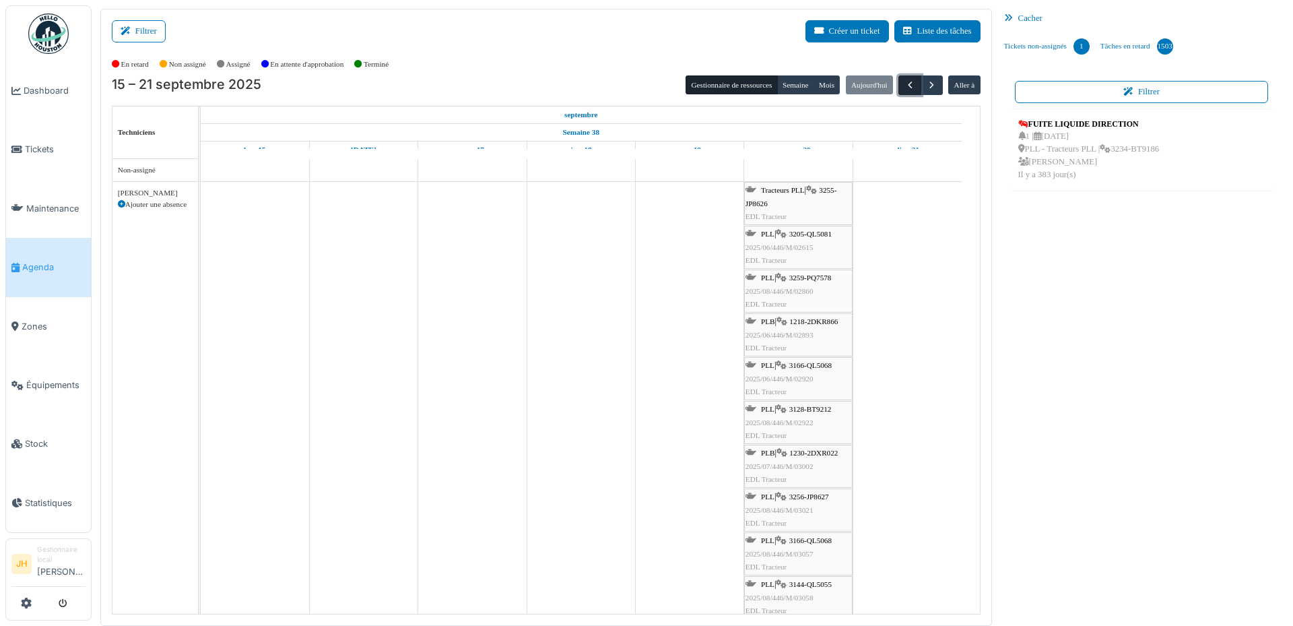
click at [904, 82] on span "button" at bounding box center [909, 84] width 11 height 11
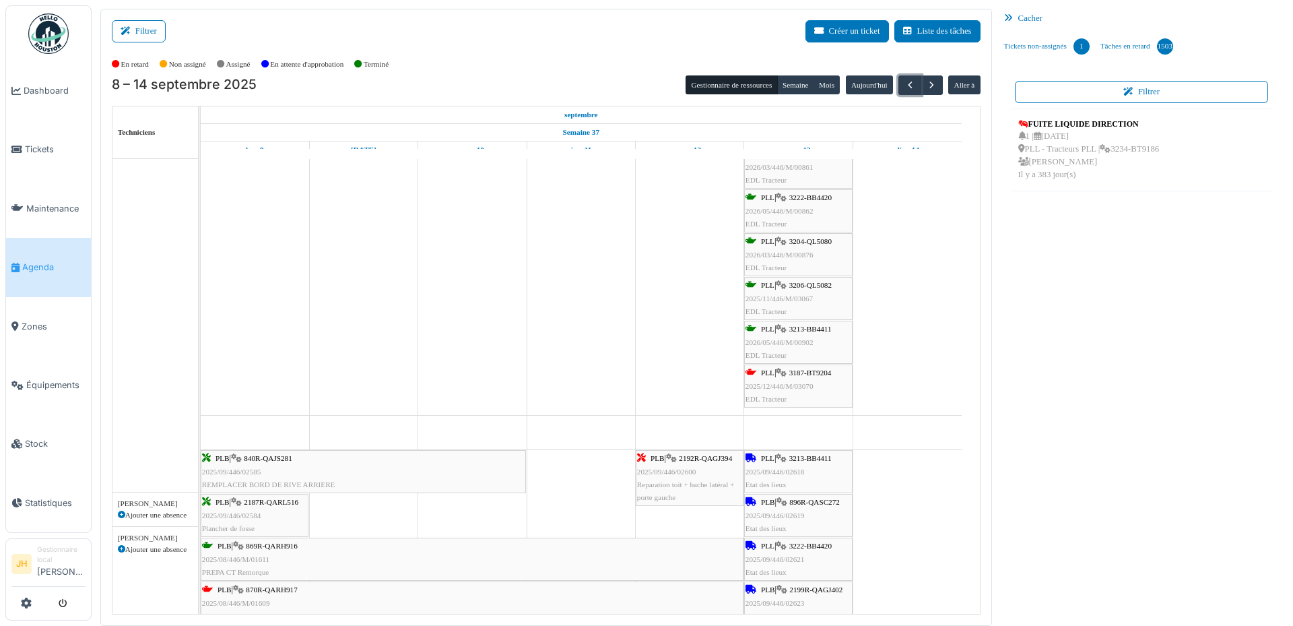
scroll to position [875, 0]
click at [828, 372] on span "3187-BT9204" at bounding box center [810, 372] width 42 height 8
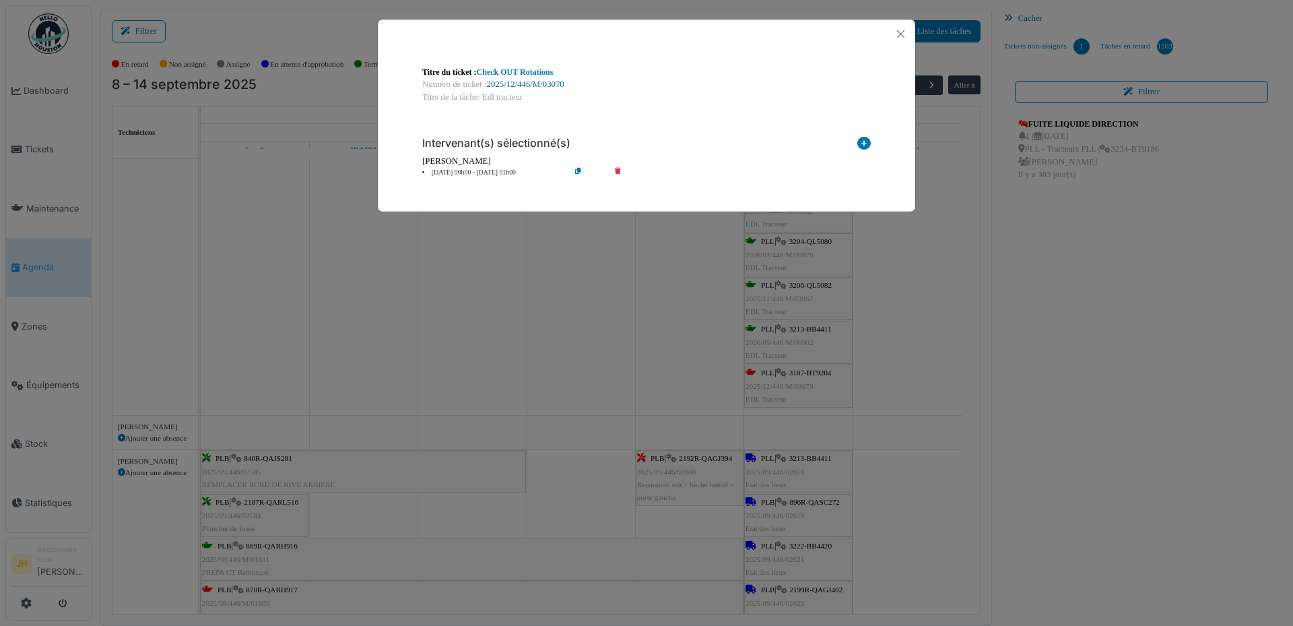
click at [553, 83] on link "2025/12/446/M/03070" at bounding box center [525, 83] width 77 height 9
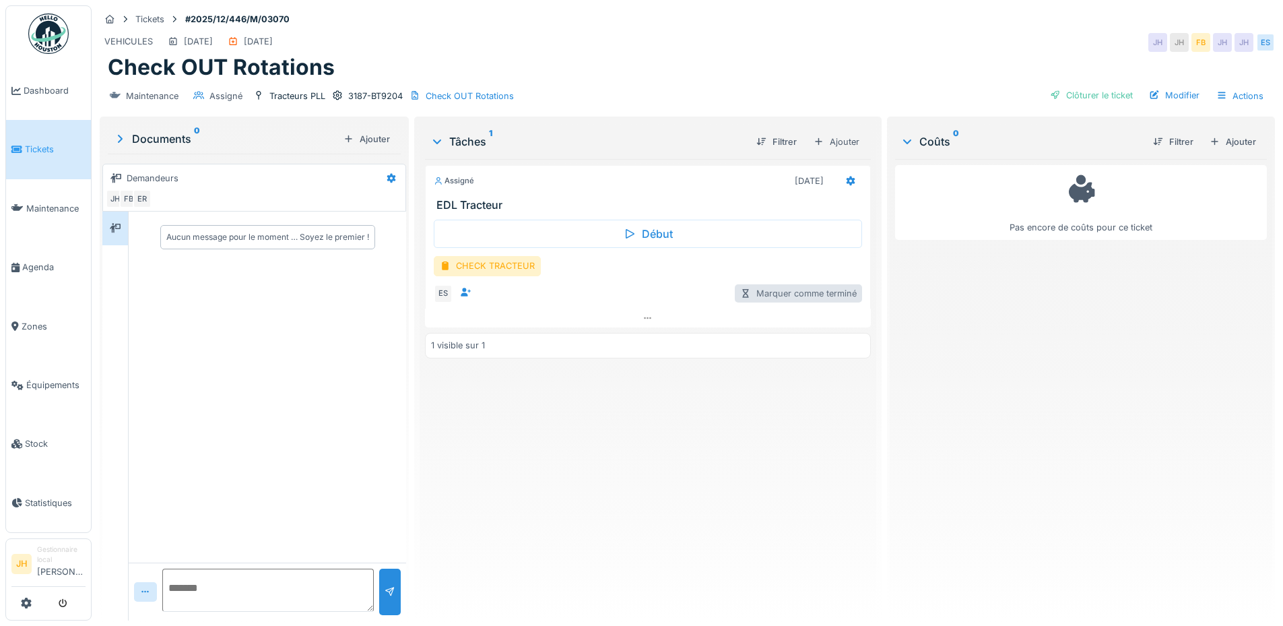
click at [791, 290] on div "Marquer comme terminé" at bounding box center [798, 293] width 127 height 18
click at [712, 438] on div "Assigné [DATE] EDL Tracteur Début CHECK TRACTEUR ES Marquer comme terminé 1 vis…" at bounding box center [647, 384] width 445 height 451
click at [513, 266] on div "CHECK TRACTEUR" at bounding box center [487, 266] width 107 height 20
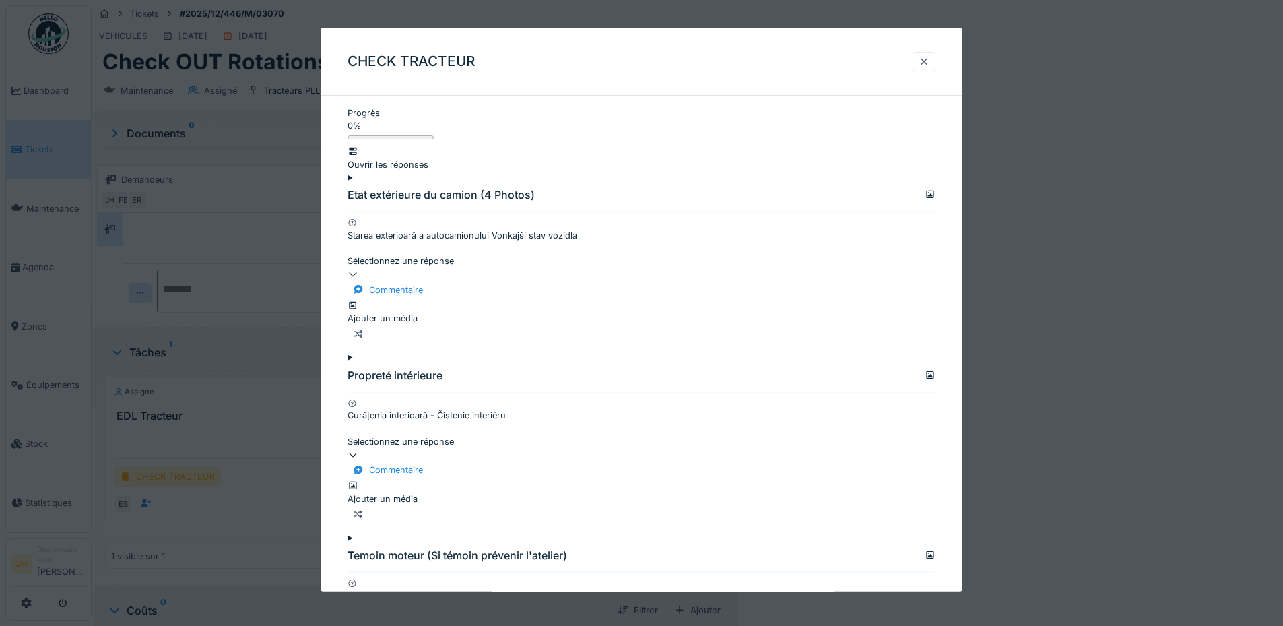
click at [929, 61] on div at bounding box center [924, 61] width 11 height 13
